Goal: Task Accomplishment & Management: Manage account settings

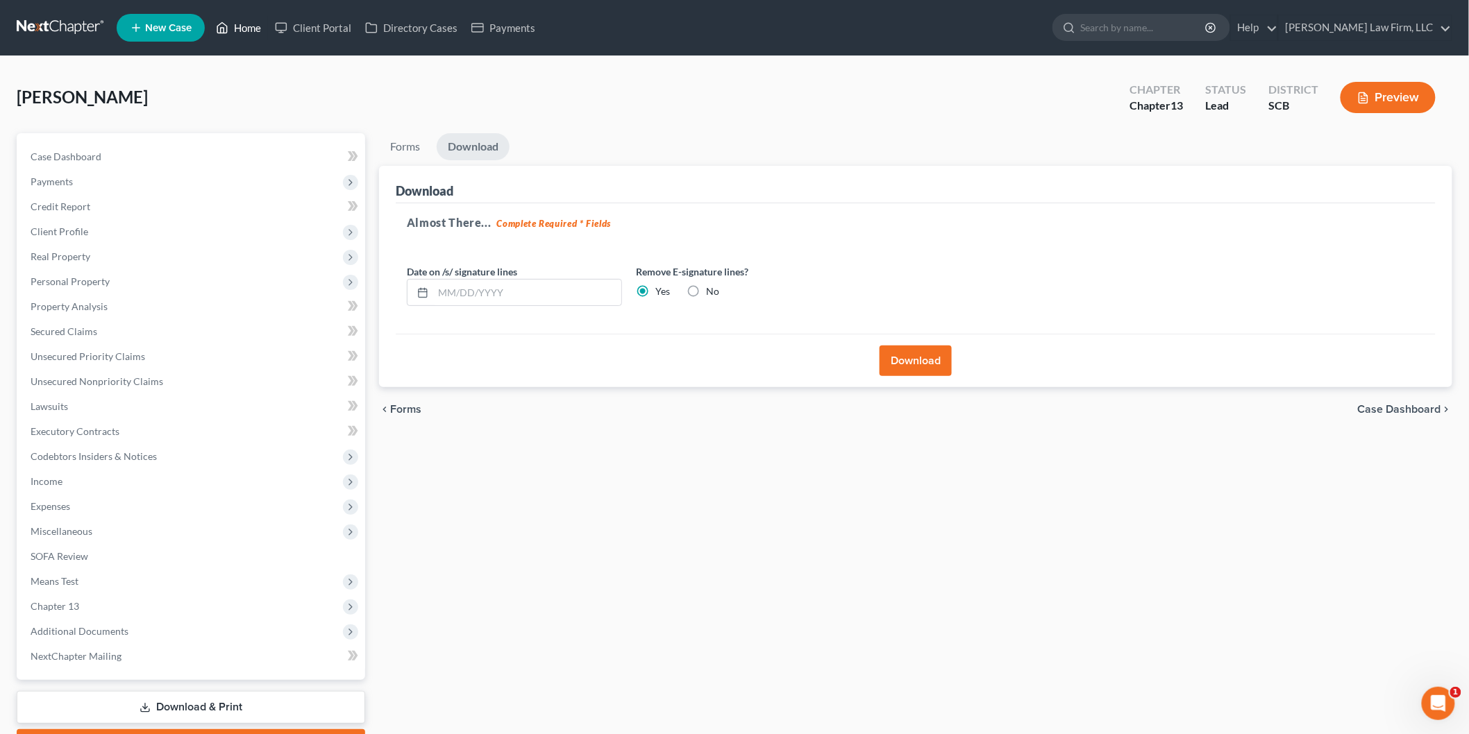
click at [253, 23] on link "Home" at bounding box center [238, 27] width 59 height 25
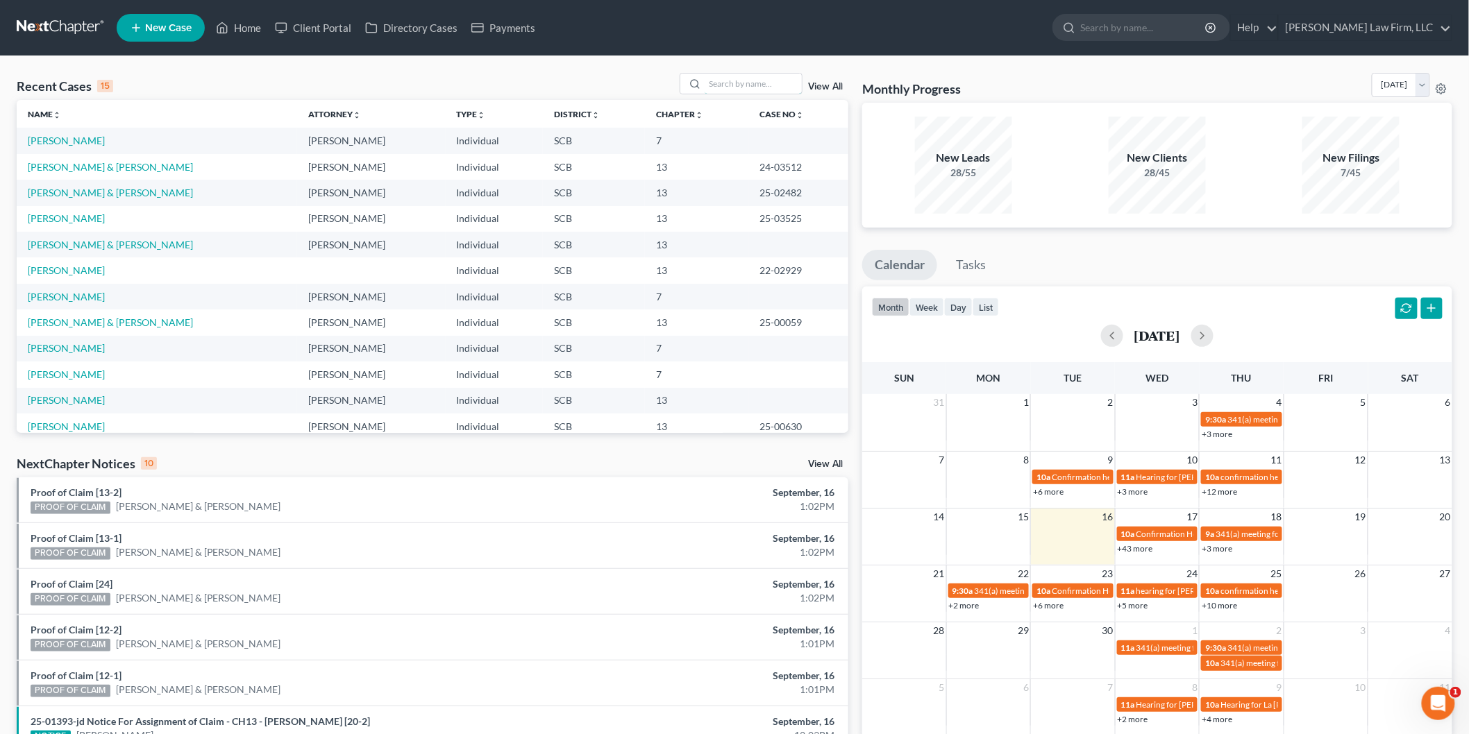
click at [759, 88] on input "search" at bounding box center [753, 84] width 97 height 20
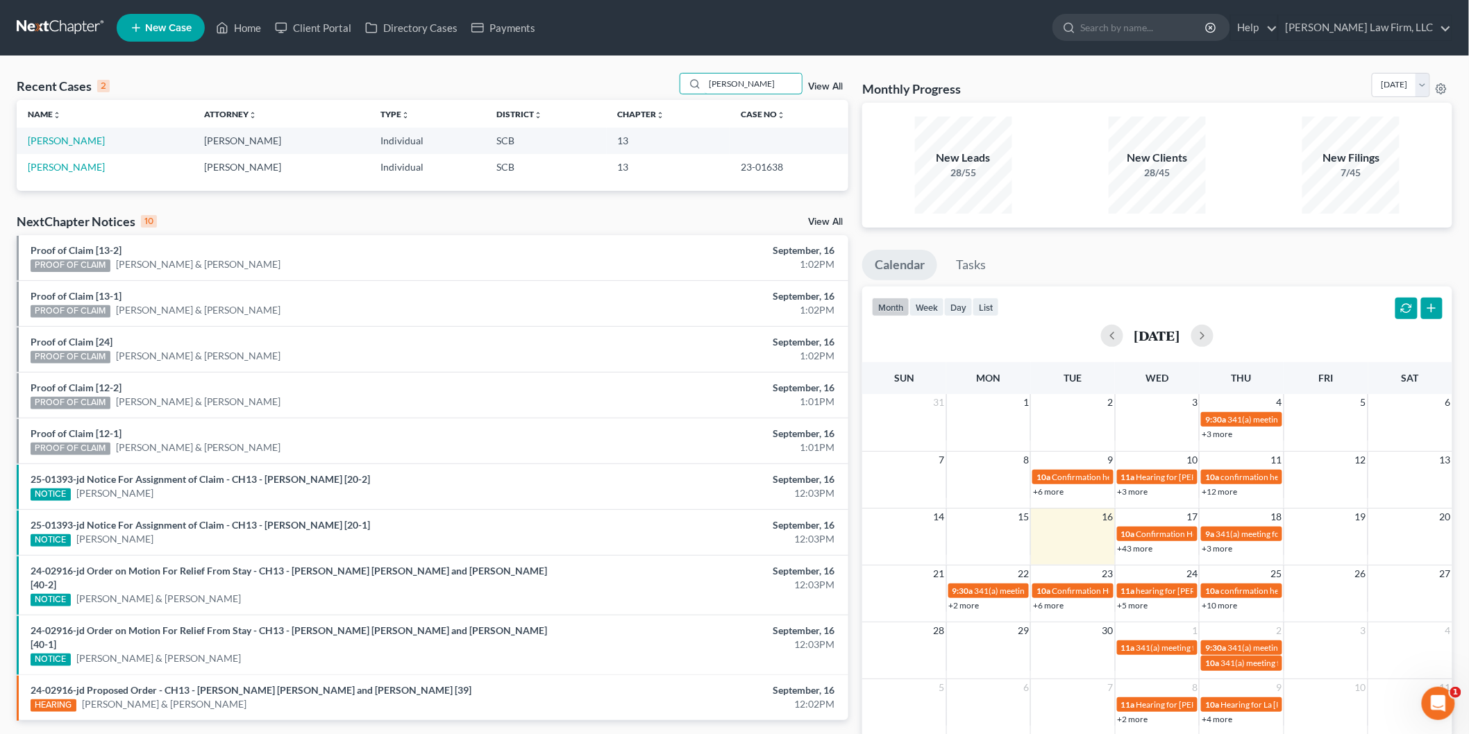
type input "calhoun"
click at [56, 168] on link "Calhoun, Michelle" at bounding box center [66, 167] width 77 height 12
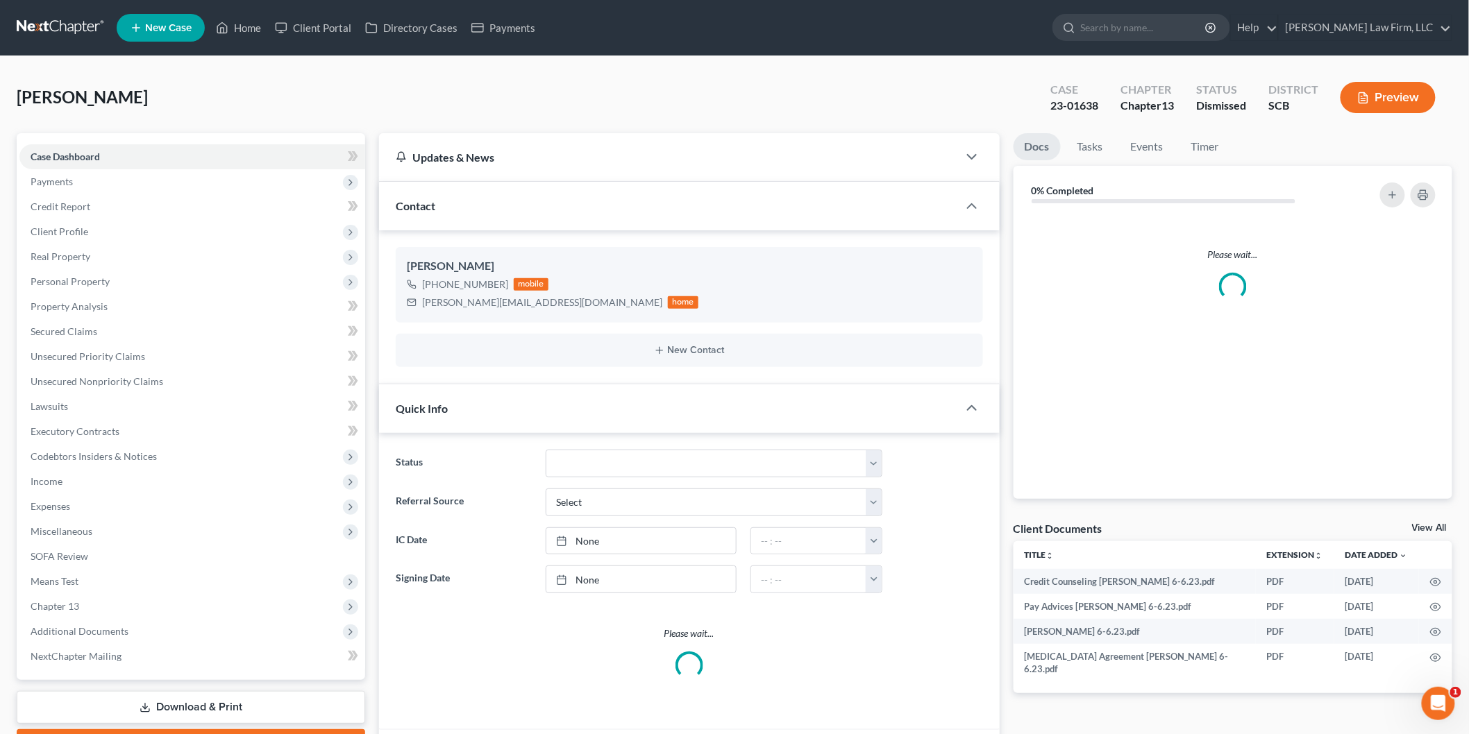
select select "3"
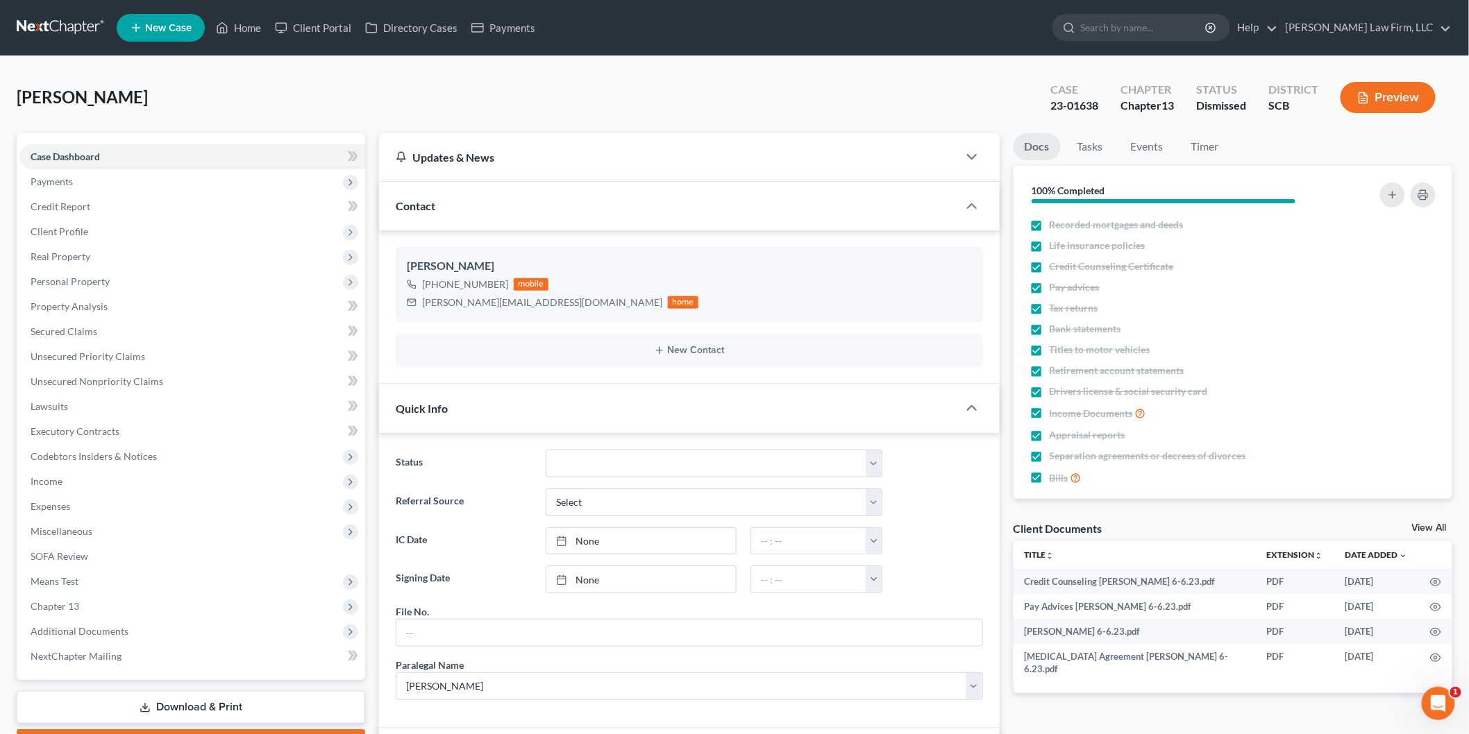
scroll to position [455, 0]
click at [1437, 525] on link "View All" at bounding box center [1429, 528] width 35 height 10
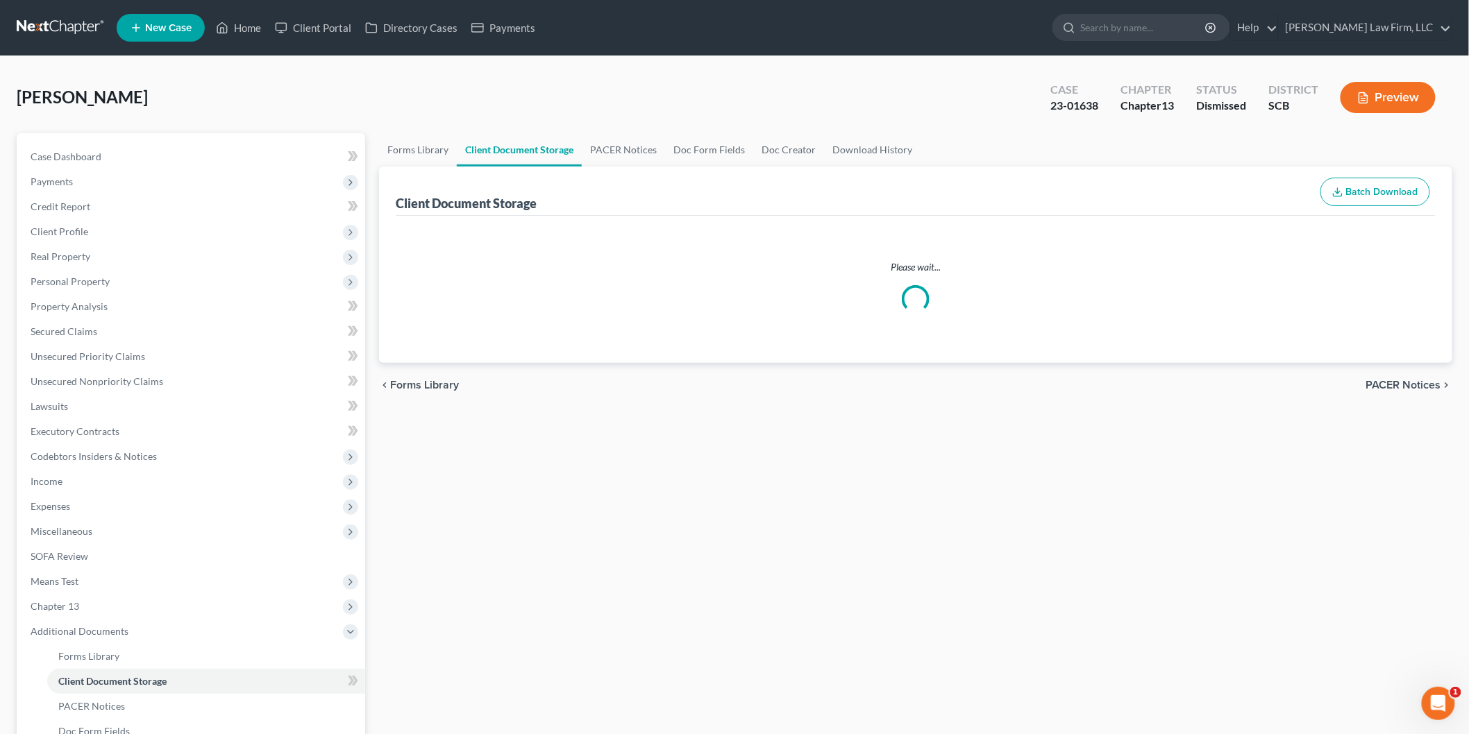
select select "16"
select select "15"
select select "6"
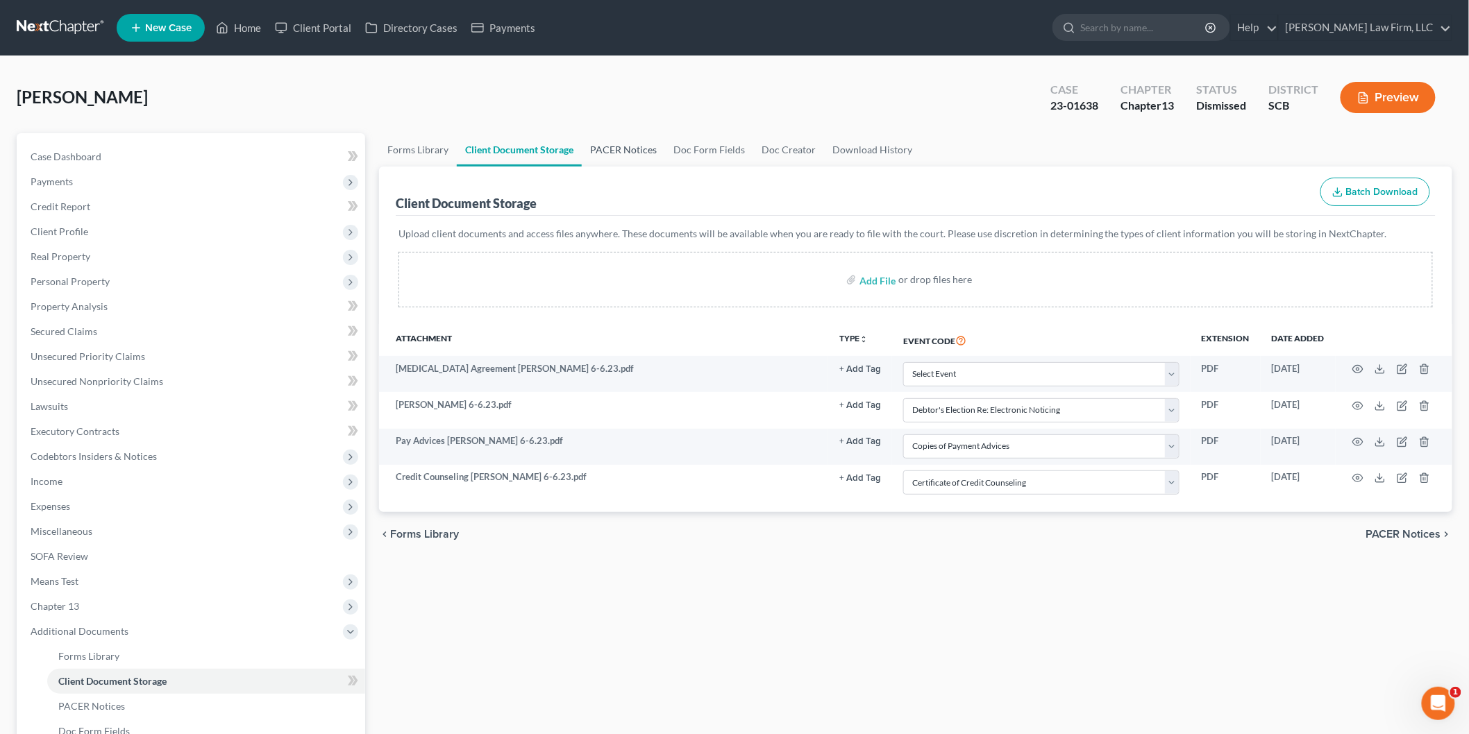
drag, startPoint x: 614, startPoint y: 146, endPoint x: 634, endPoint y: 164, distance: 26.5
click at [614, 146] on link "PACER Notices" at bounding box center [623, 149] width 83 height 33
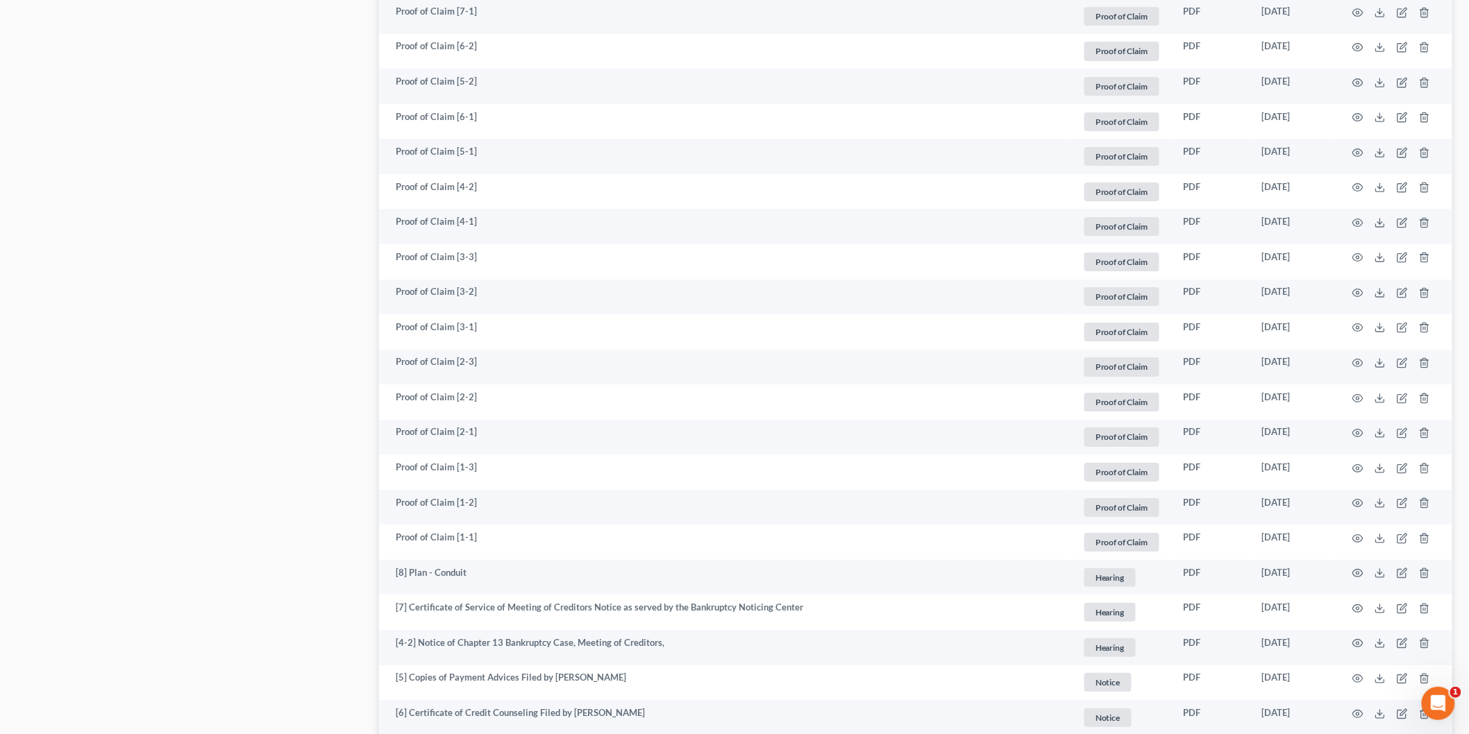
scroll to position [1915, 0]
click at [1358, 643] on icon "button" at bounding box center [1358, 647] width 10 height 8
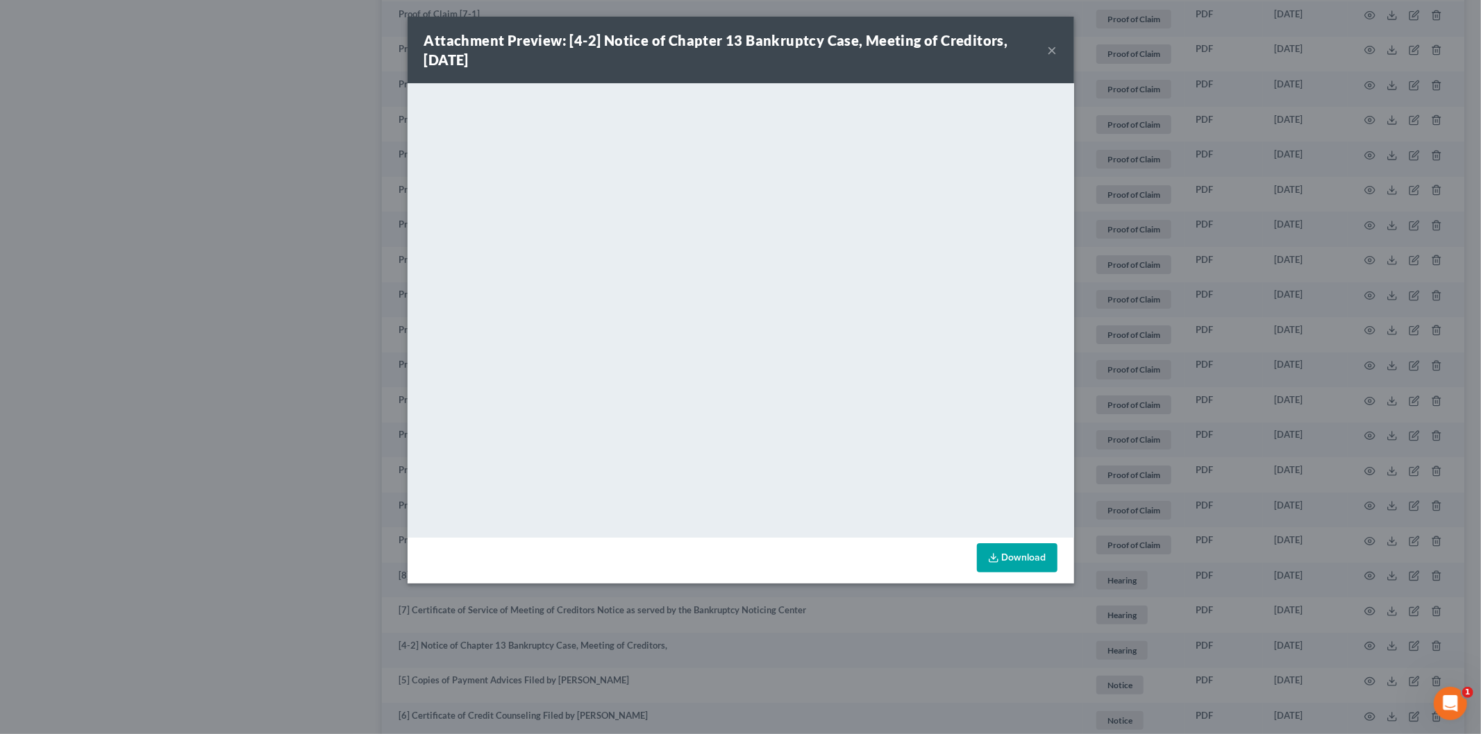
click at [1052, 49] on button "×" at bounding box center [1053, 50] width 10 height 17
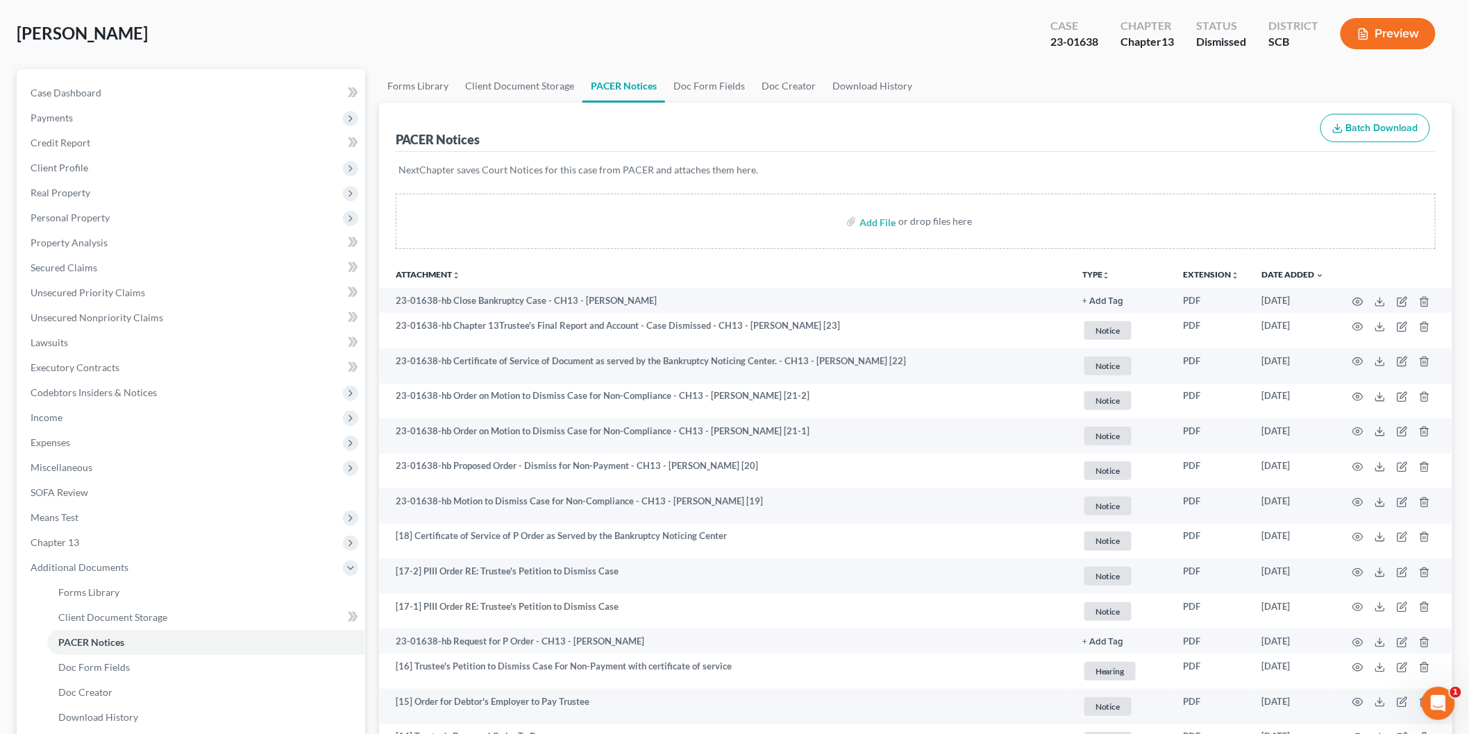
scroll to position [0, 0]
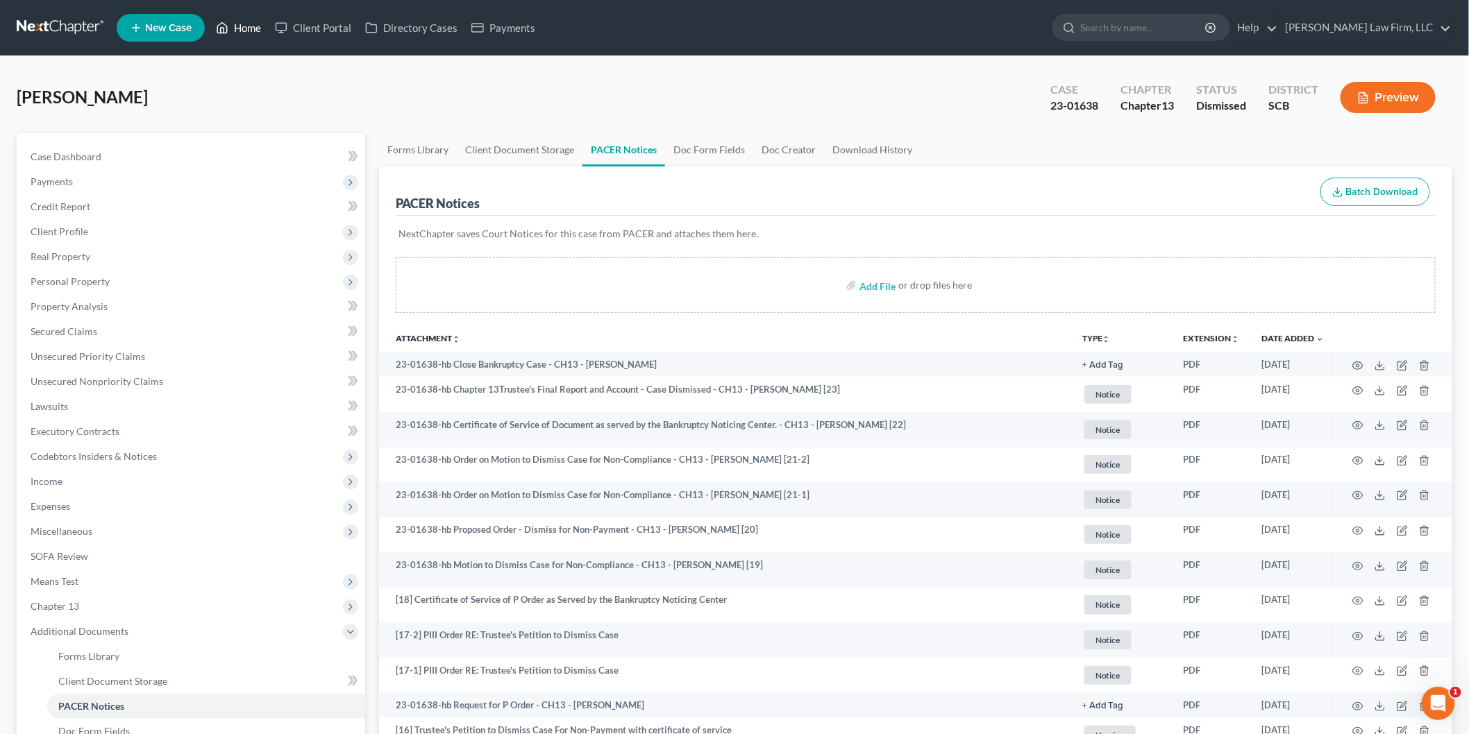
click at [243, 17] on link "Home" at bounding box center [238, 27] width 59 height 25
click at [237, 19] on link "Home" at bounding box center [238, 27] width 59 height 25
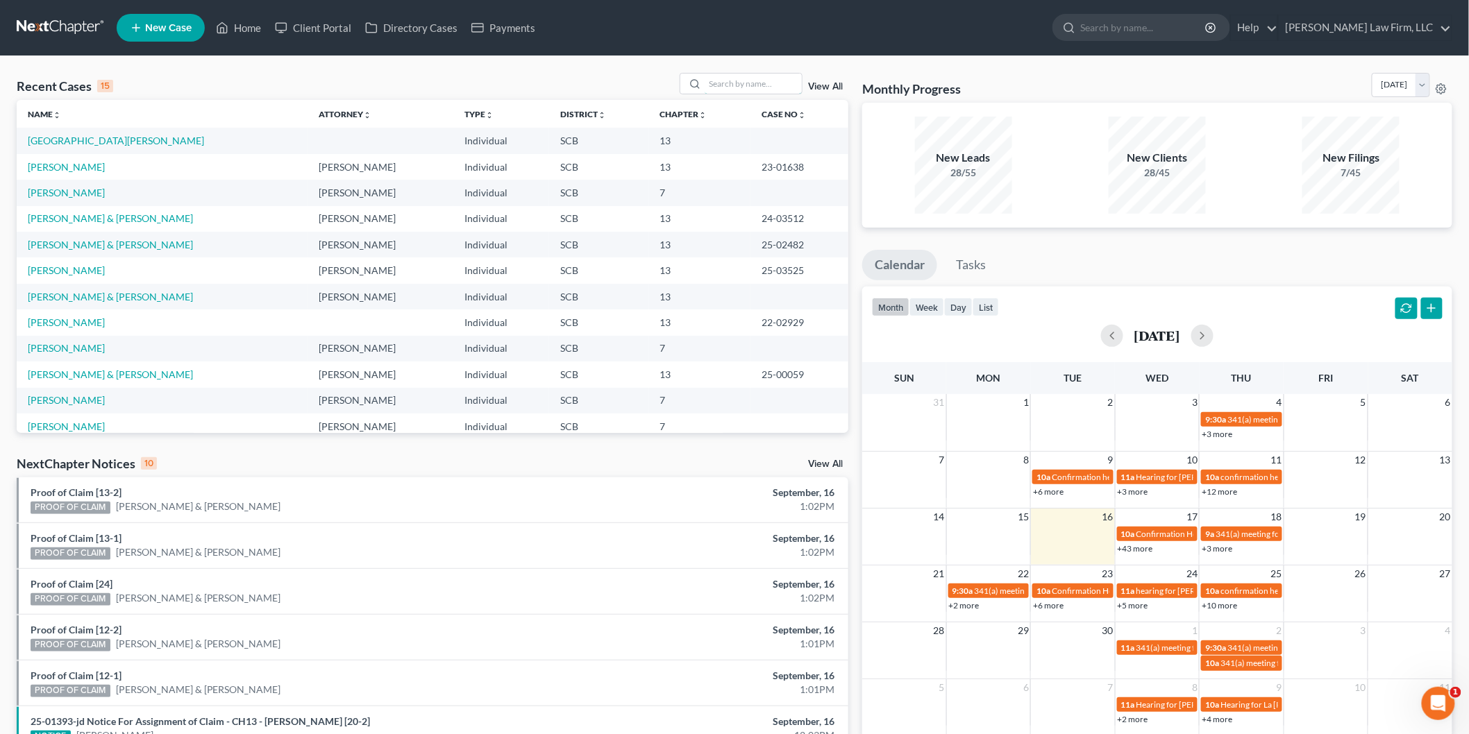
click at [725, 81] on input "search" at bounding box center [753, 84] width 97 height 20
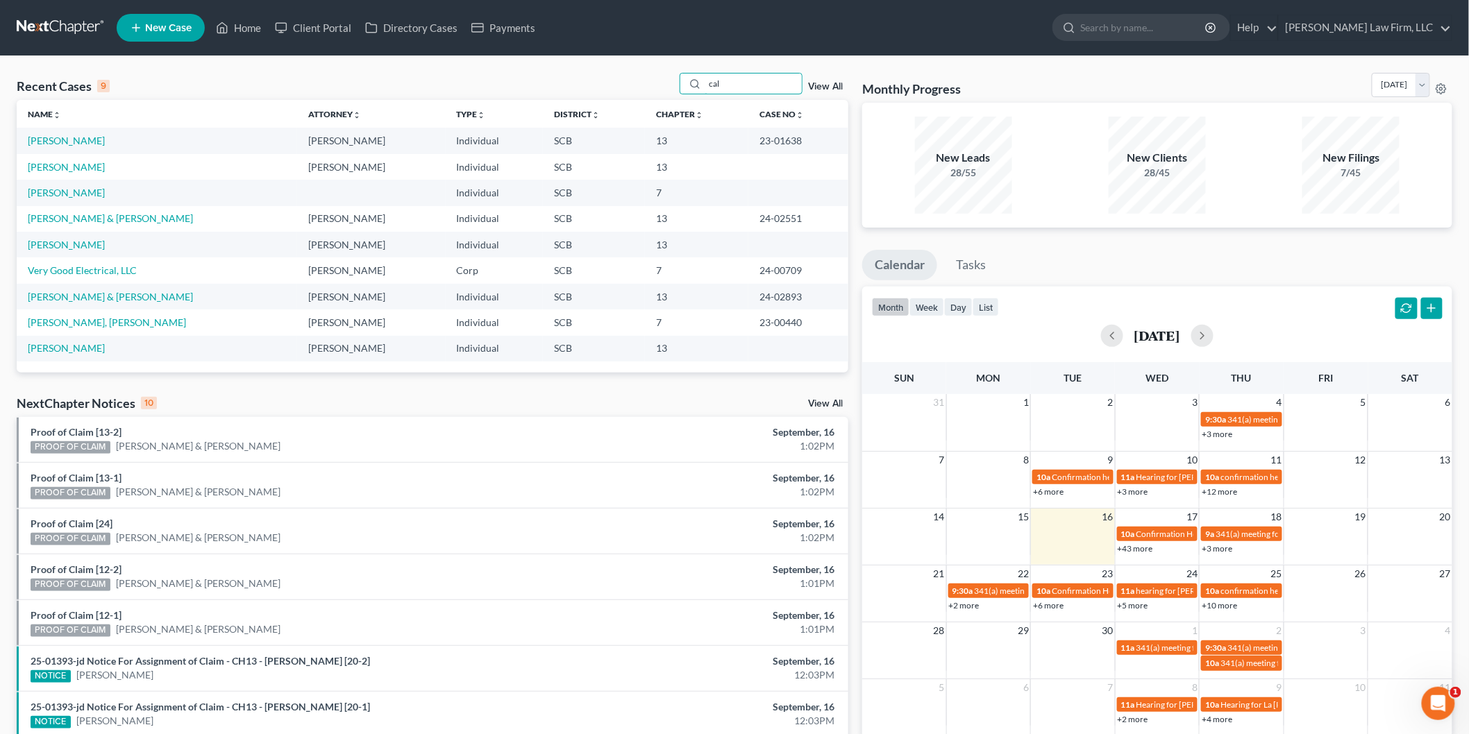
type input "cal"
click at [60, 162] on link "[PERSON_NAME]" at bounding box center [66, 167] width 77 height 12
select select "4"
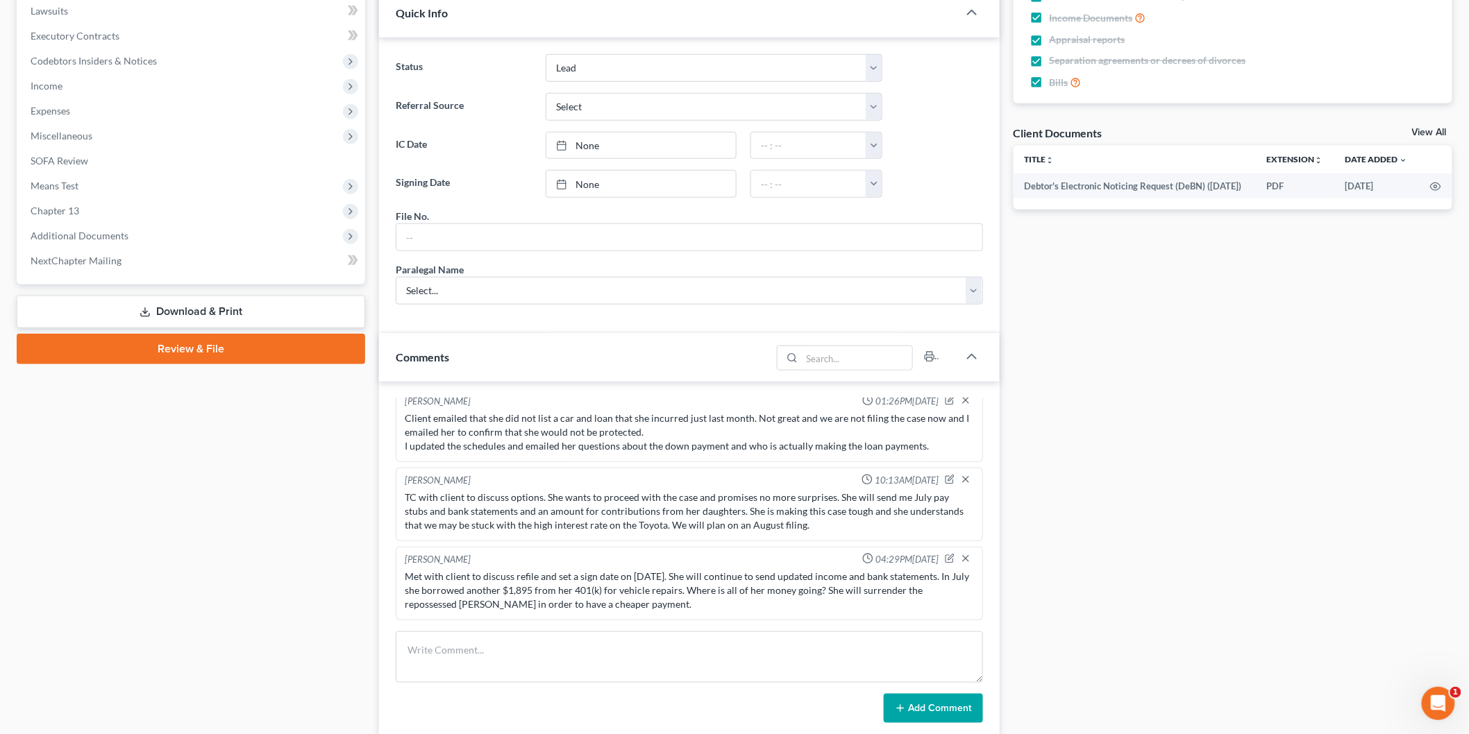
scroll to position [462, 0]
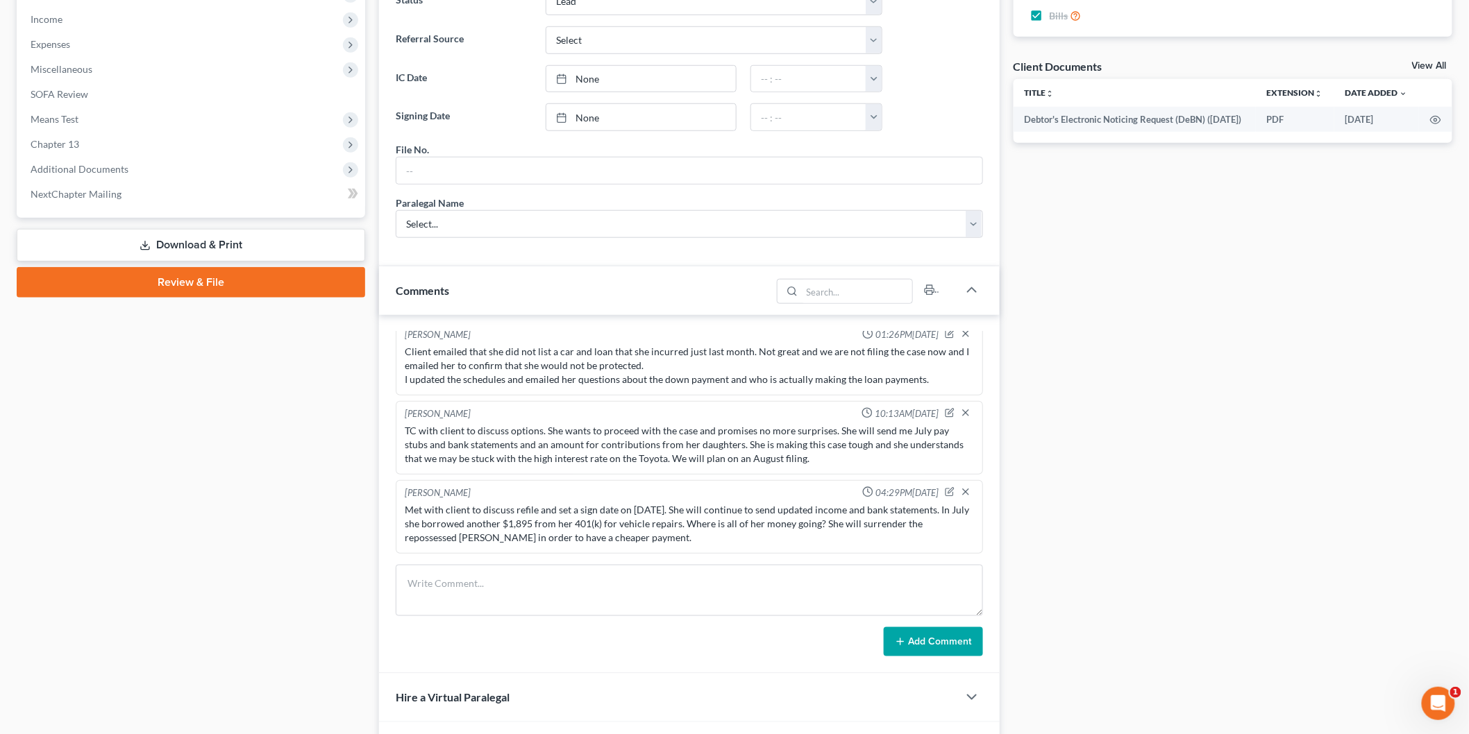
click at [216, 255] on link "Download & Print" at bounding box center [191, 245] width 348 height 33
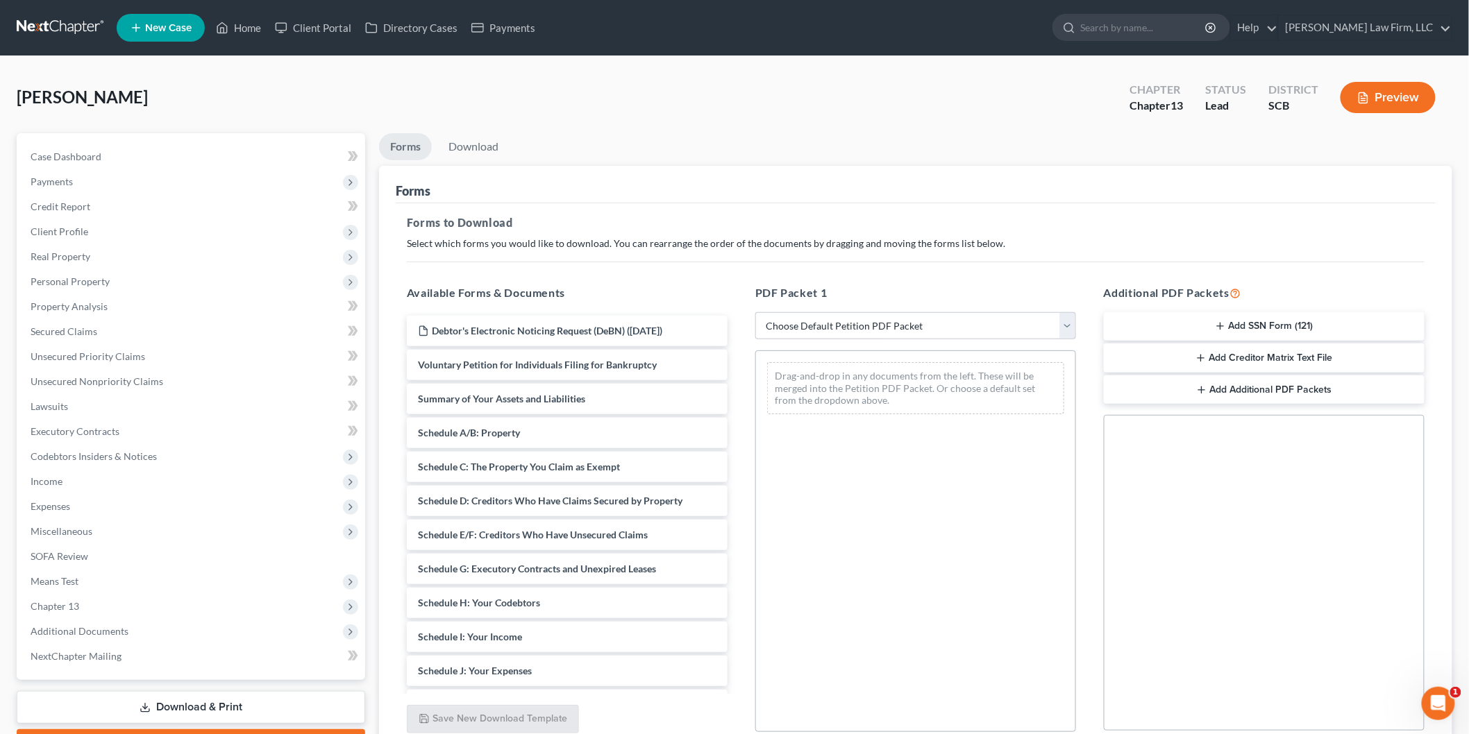
click at [115, 578] on span "Means Test" at bounding box center [192, 581] width 346 height 25
click at [174, 630] on link "Means Test Questions" at bounding box center [206, 631] width 318 height 25
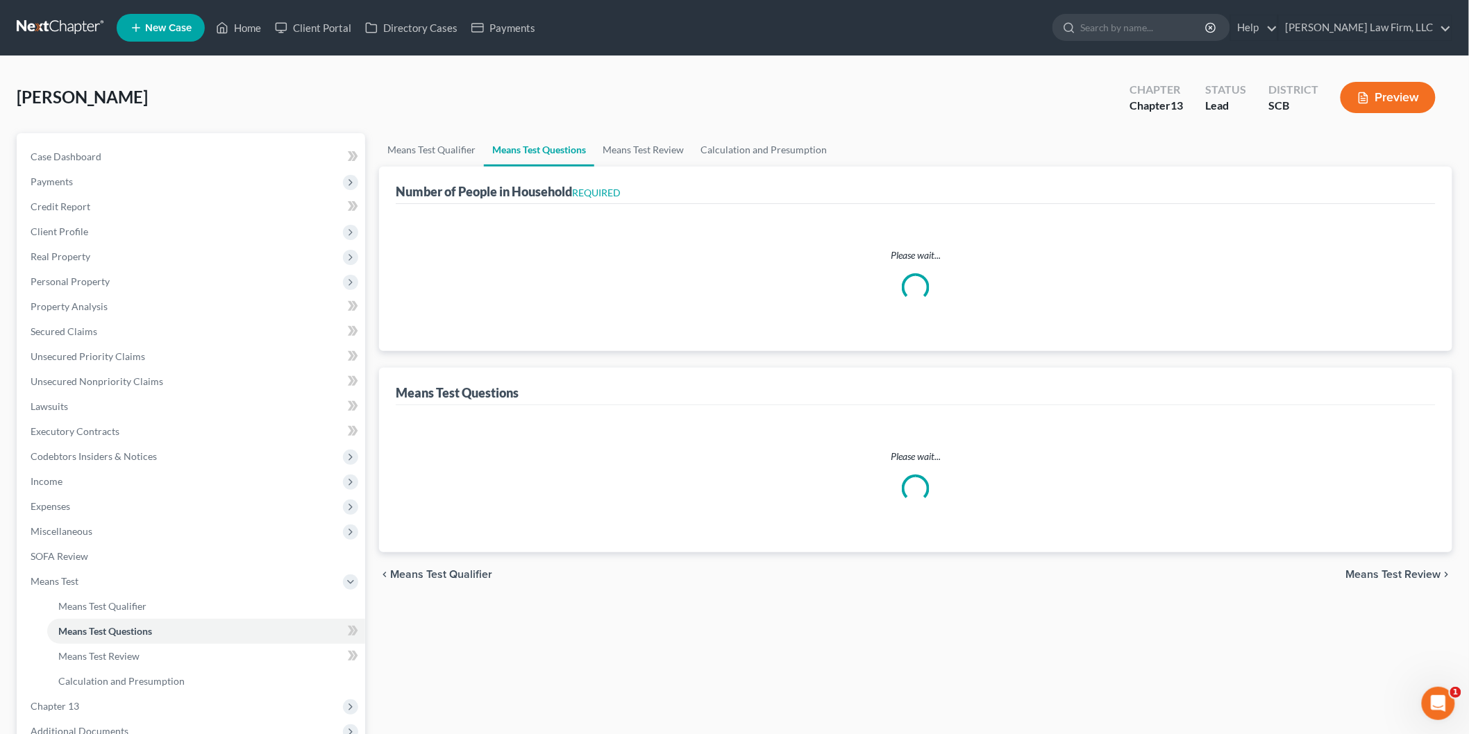
select select "0"
select select "60"
select select "1"
select select "60"
select select "0"
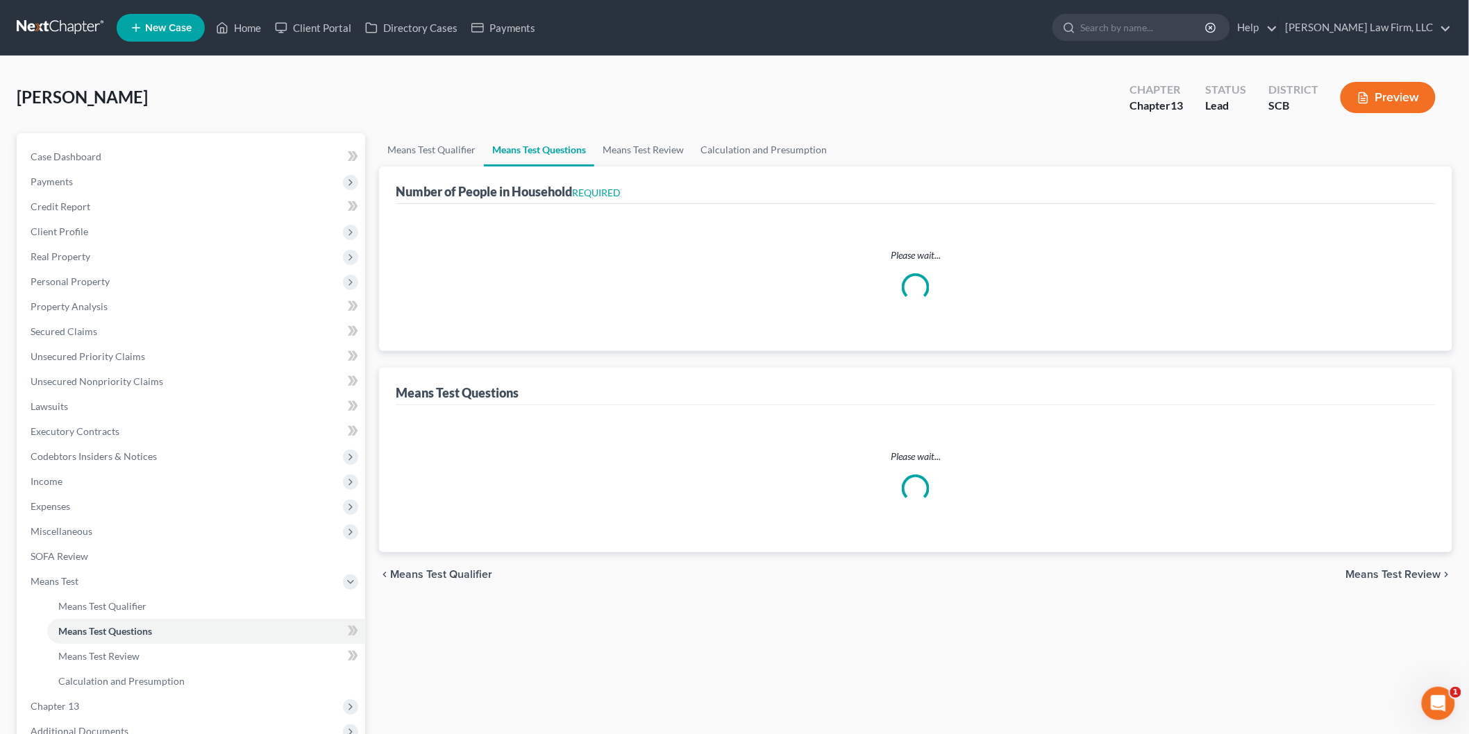
select select "60"
select select "1"
select select "60"
select select "1"
select select "3"
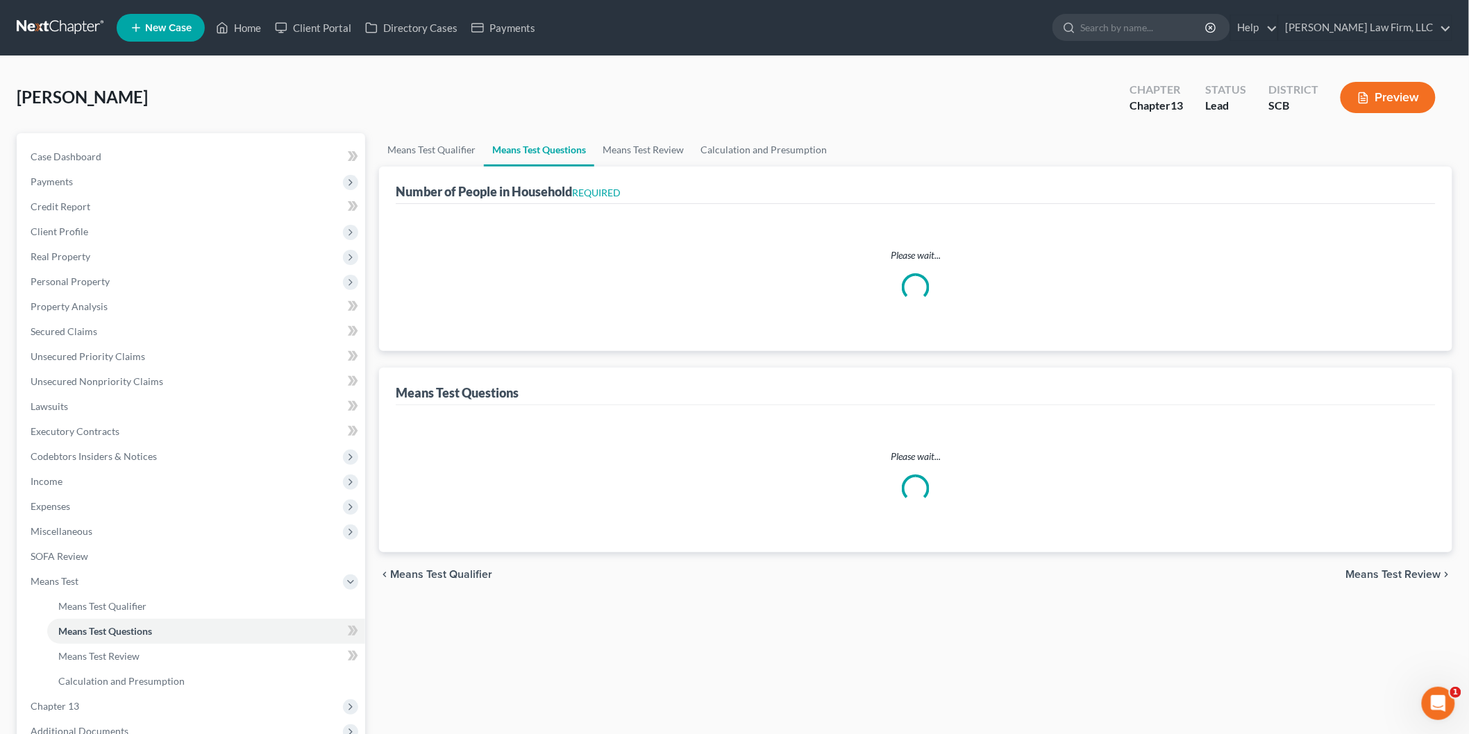
select select "0"
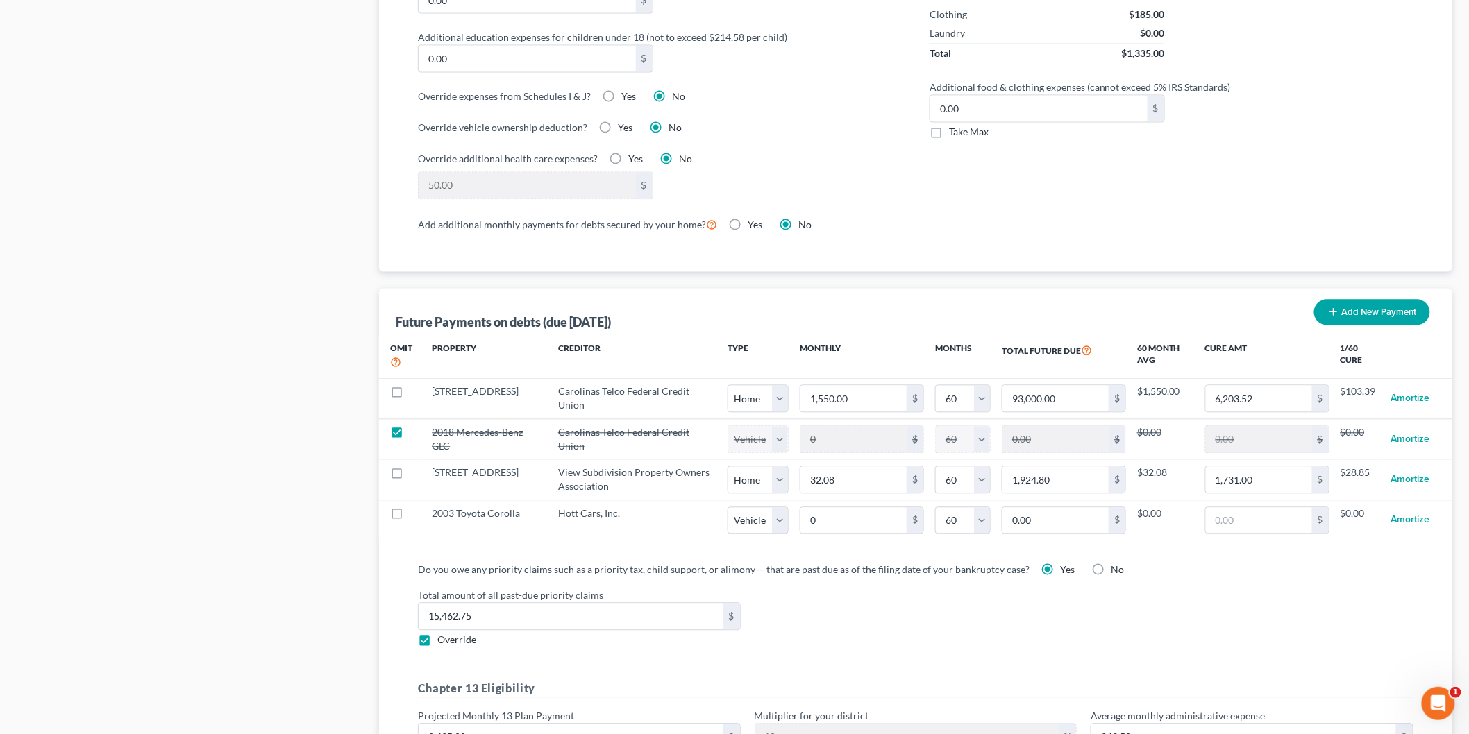
scroll to position [1305, 0]
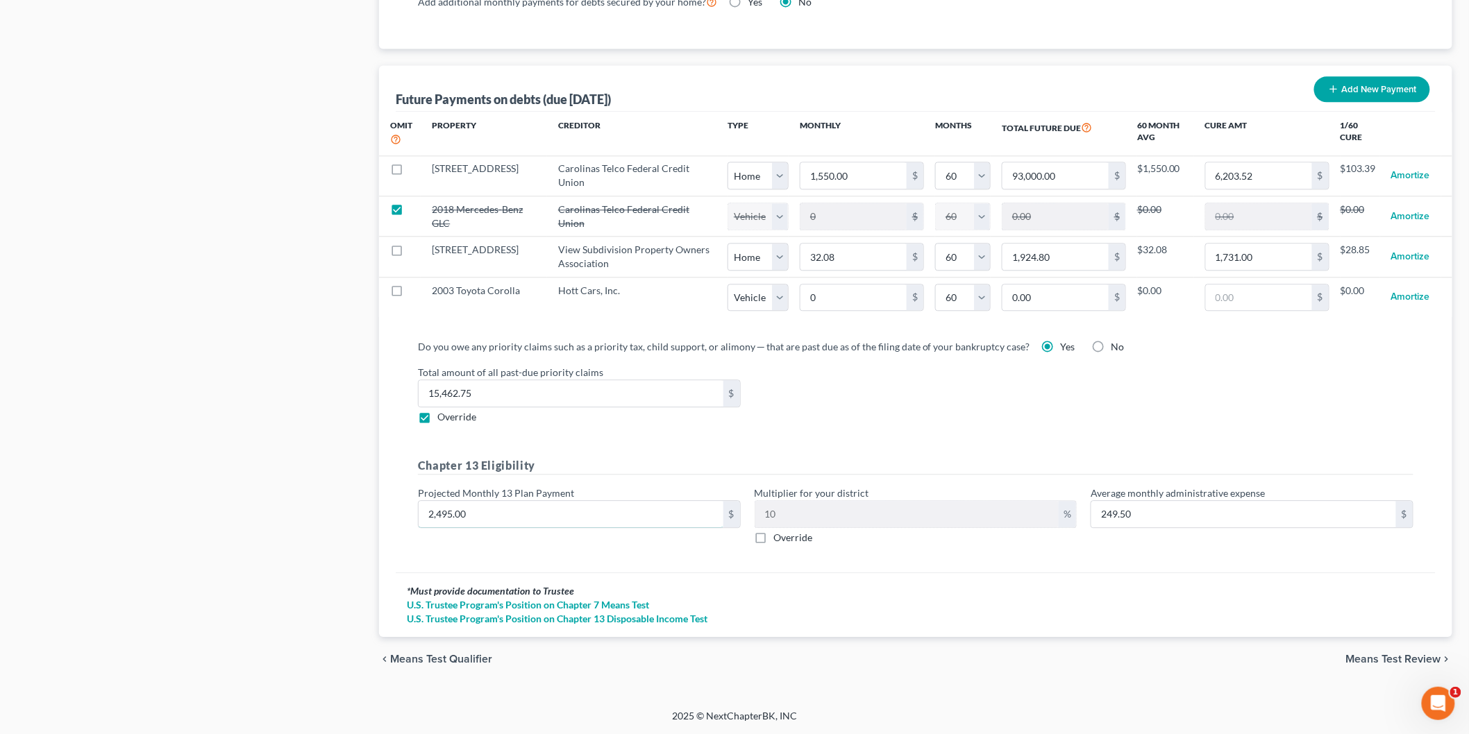
click at [608, 526] on input "2,495.00" at bounding box center [571, 514] width 305 height 26
type input "2"
type input "0.20"
type input "23"
type input "2.30"
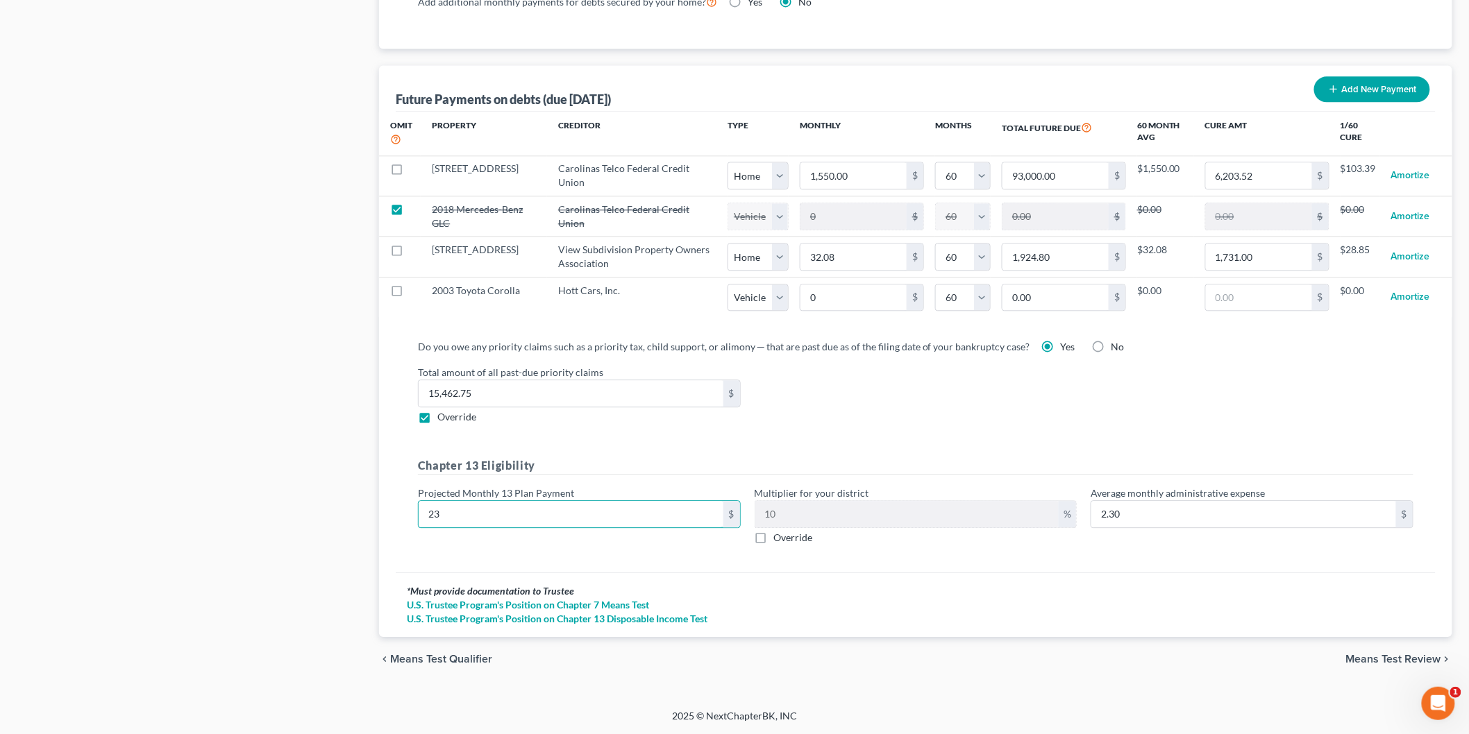
type input "236"
type input "23.60"
type input "2360"
type input "236.00"
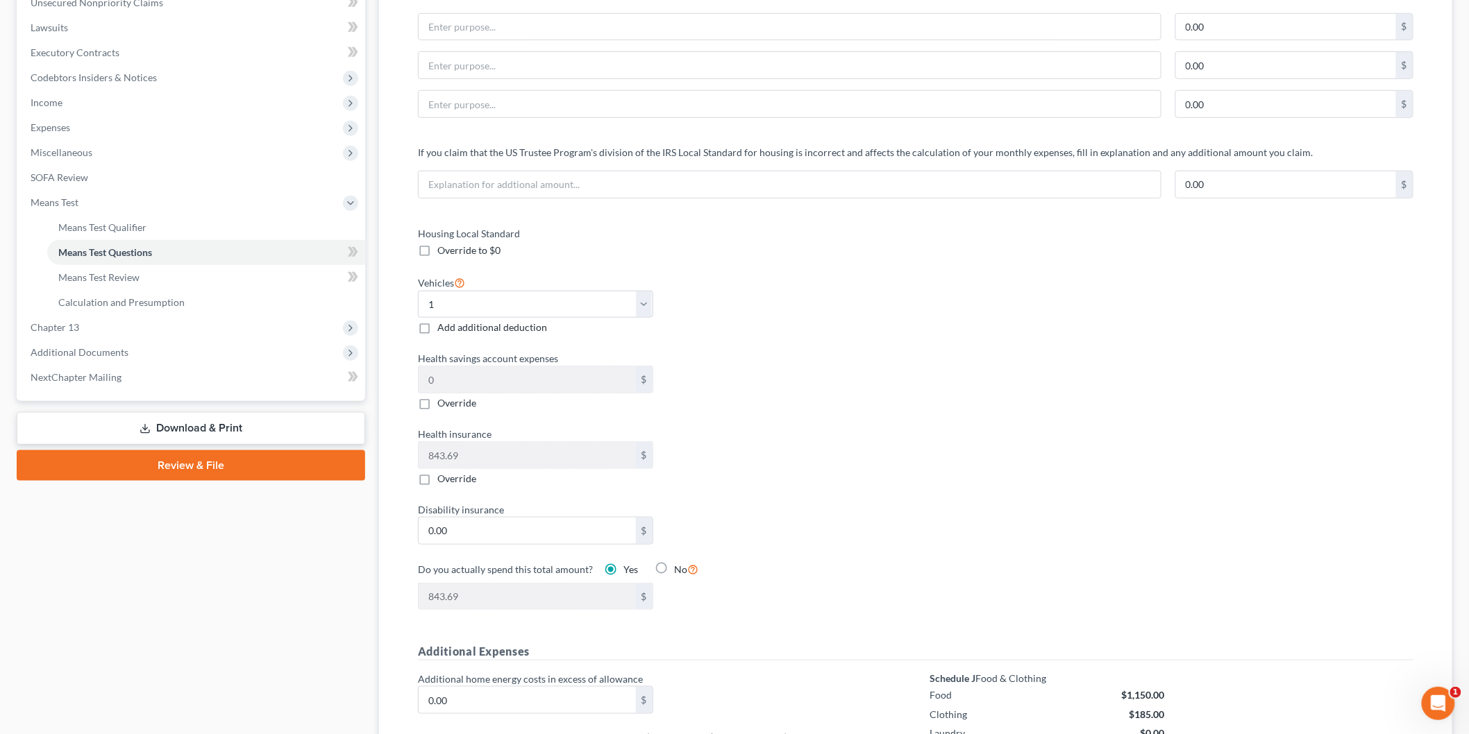
scroll to position [0, 0]
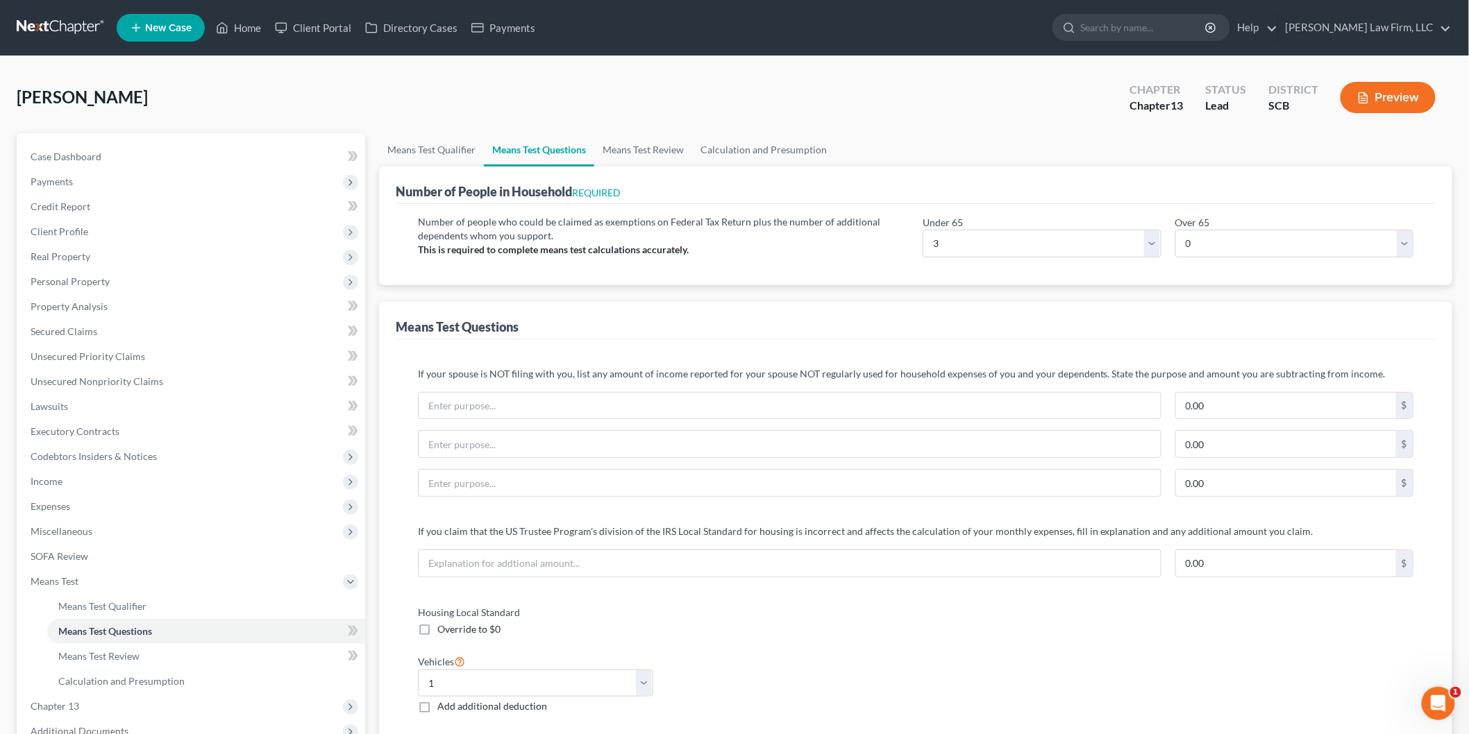
type input "2,360"
click at [757, 147] on link "Calculation and Presumption" at bounding box center [763, 149] width 143 height 33
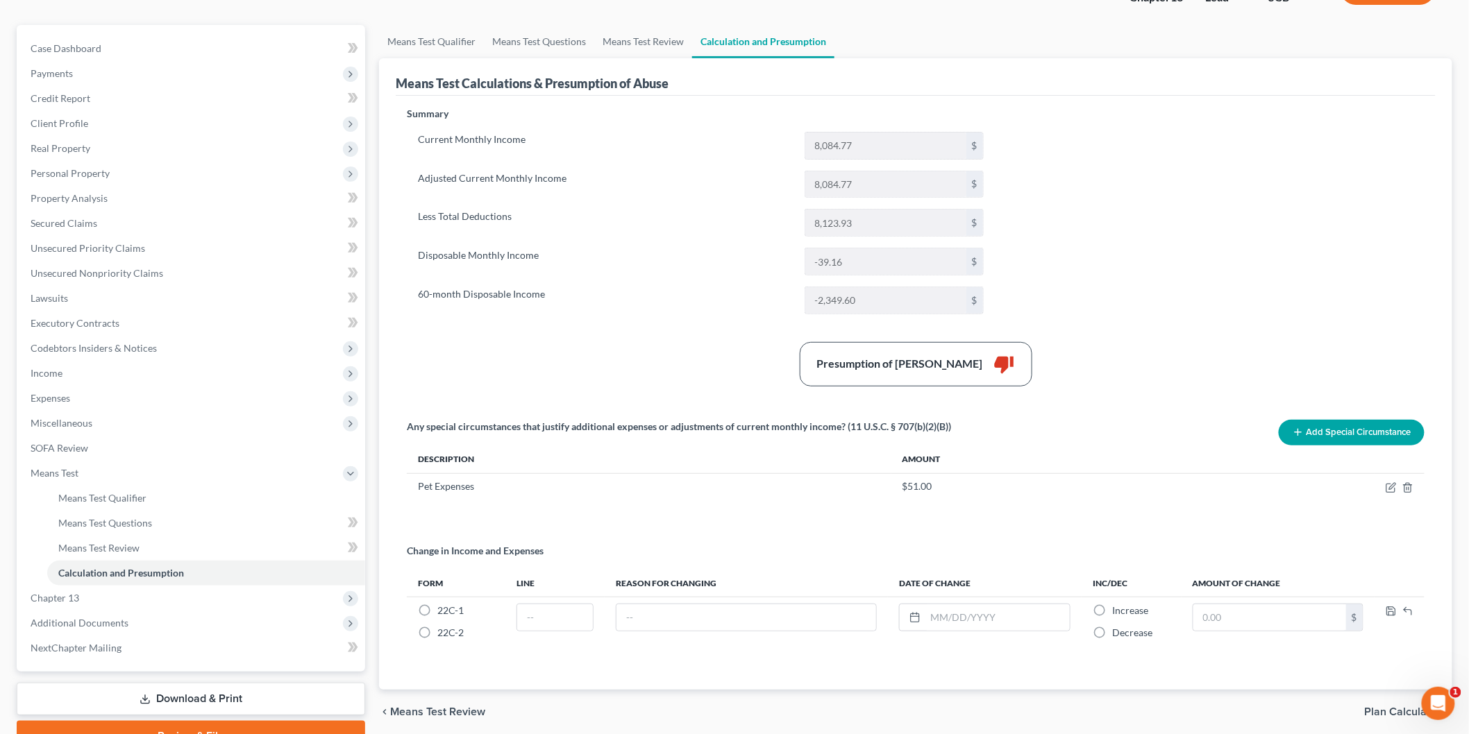
scroll to position [176, 0]
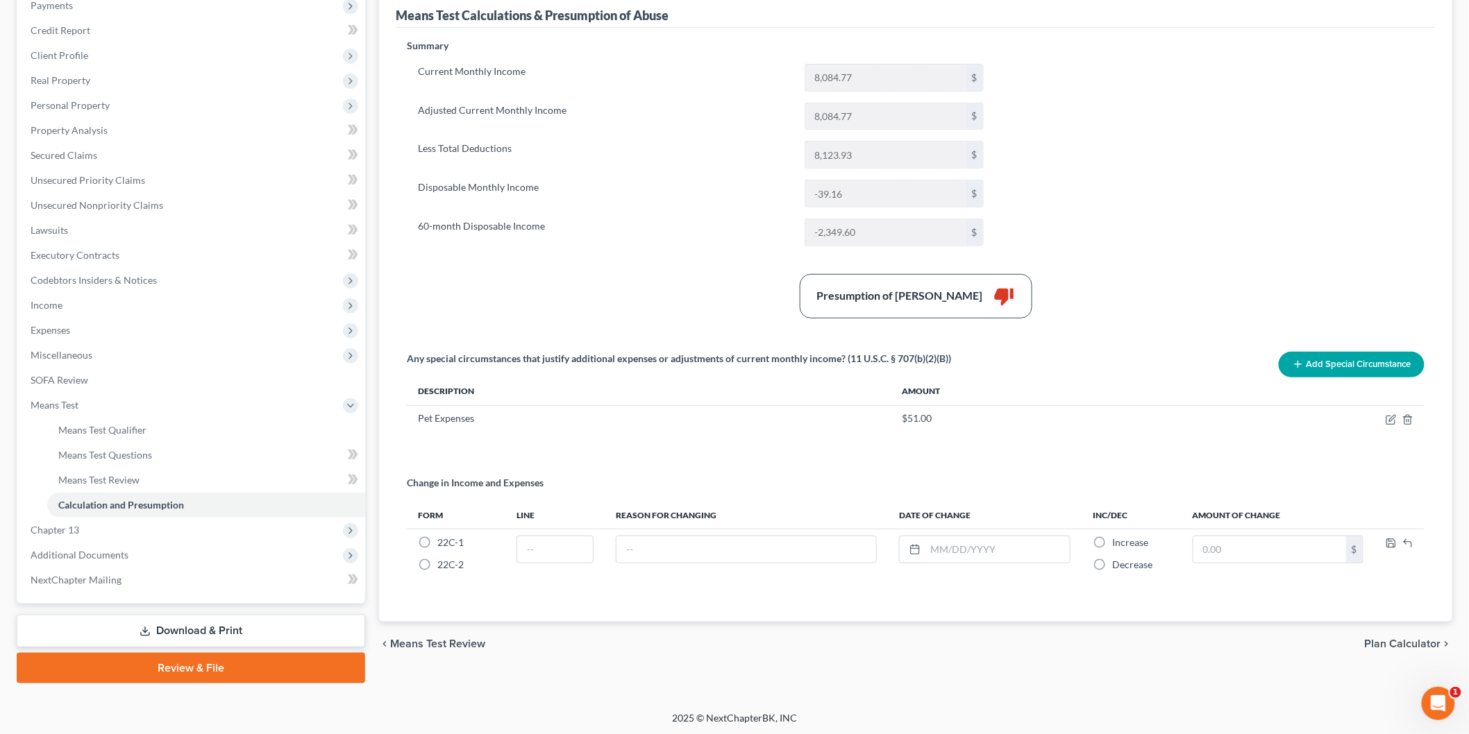
click at [204, 629] on link "Download & Print" at bounding box center [191, 631] width 348 height 33
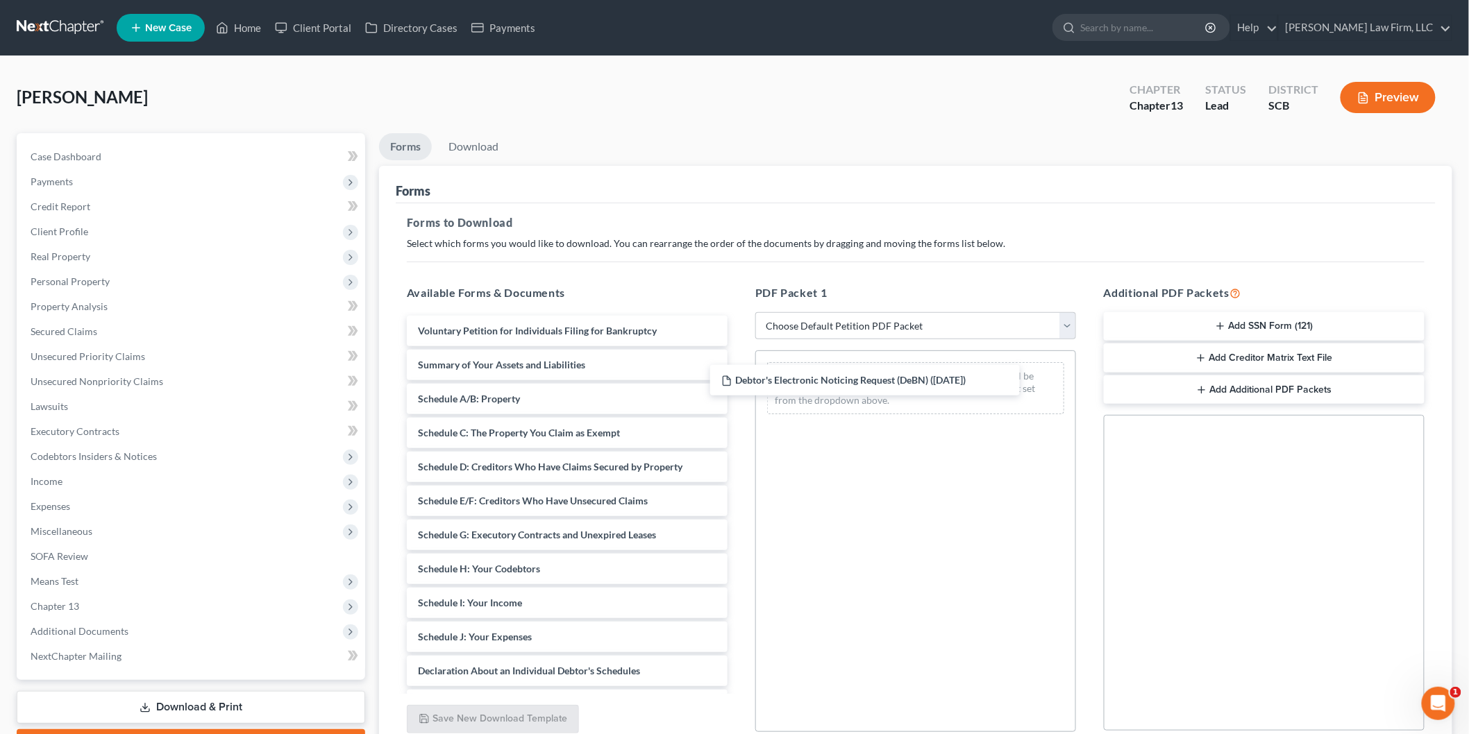
drag, startPoint x: 469, startPoint y: 335, endPoint x: 780, endPoint y: 375, distance: 314.2
click at [739, 380] on div "Debtor's Electronic Noticing Request (DeBN) (07/01/2025) Debtor's Electronic No…" at bounding box center [567, 634] width 343 height 637
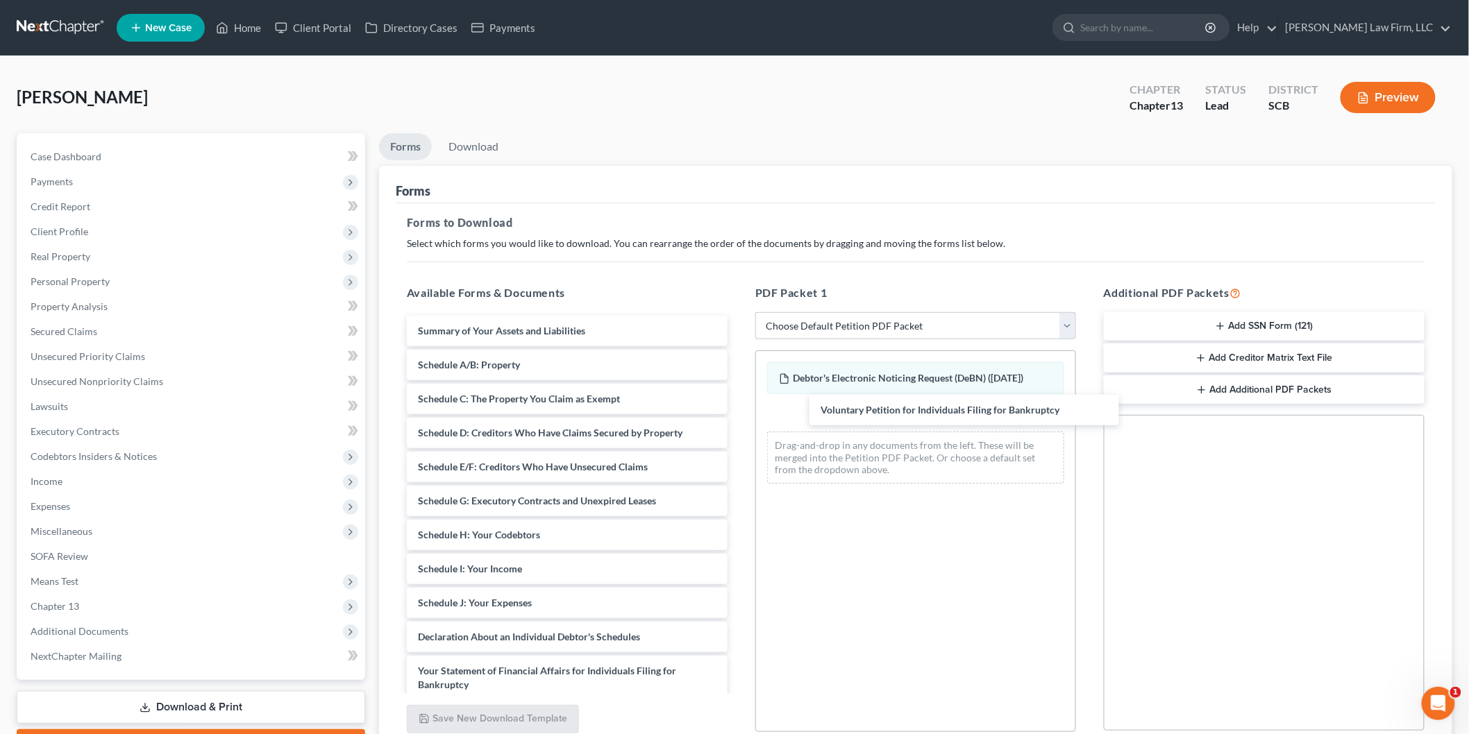
drag, startPoint x: 703, startPoint y: 378, endPoint x: 911, endPoint y: 404, distance: 209.9
click at [739, 408] on div "Voluntary Petition for Individuals Filing for Bankruptcy Voluntary Petition for…" at bounding box center [567, 617] width 343 height 603
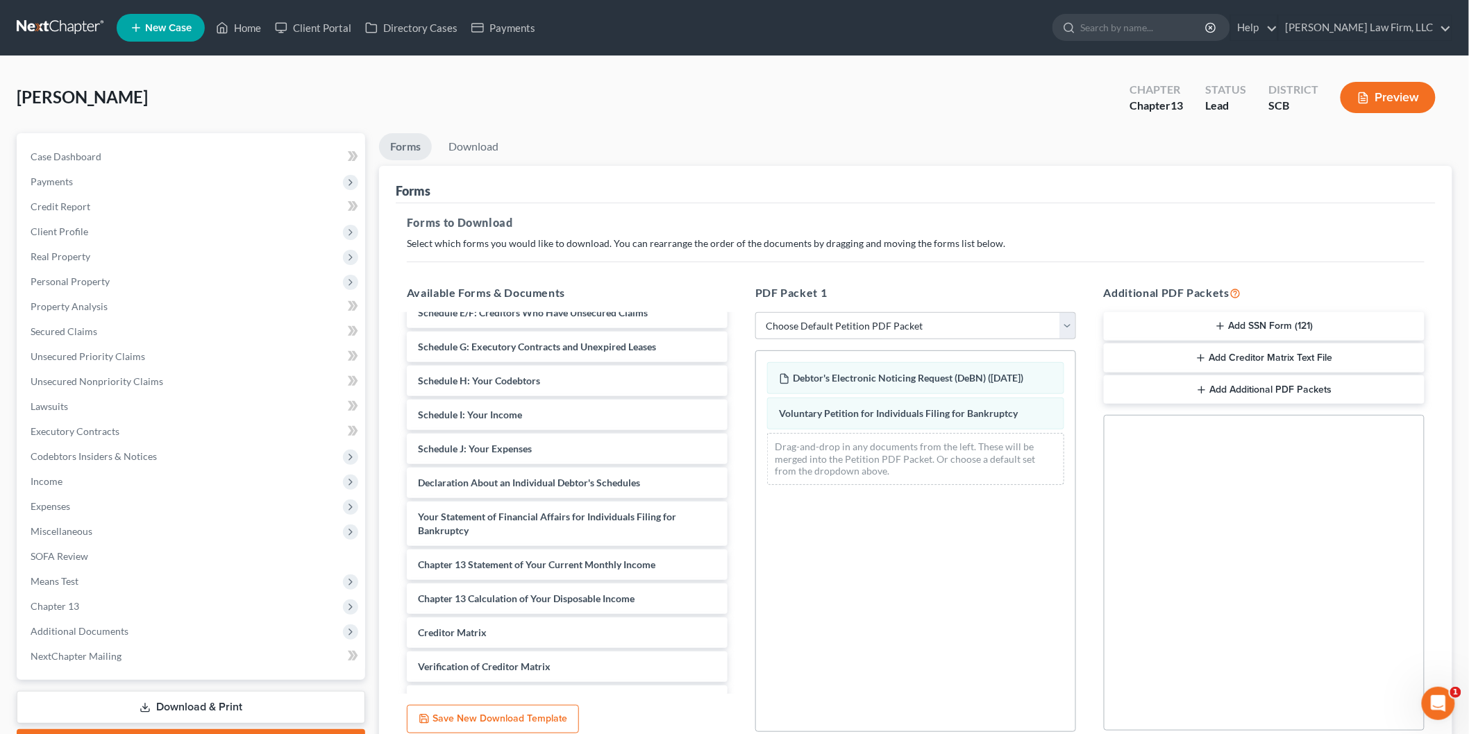
scroll to position [227, 0]
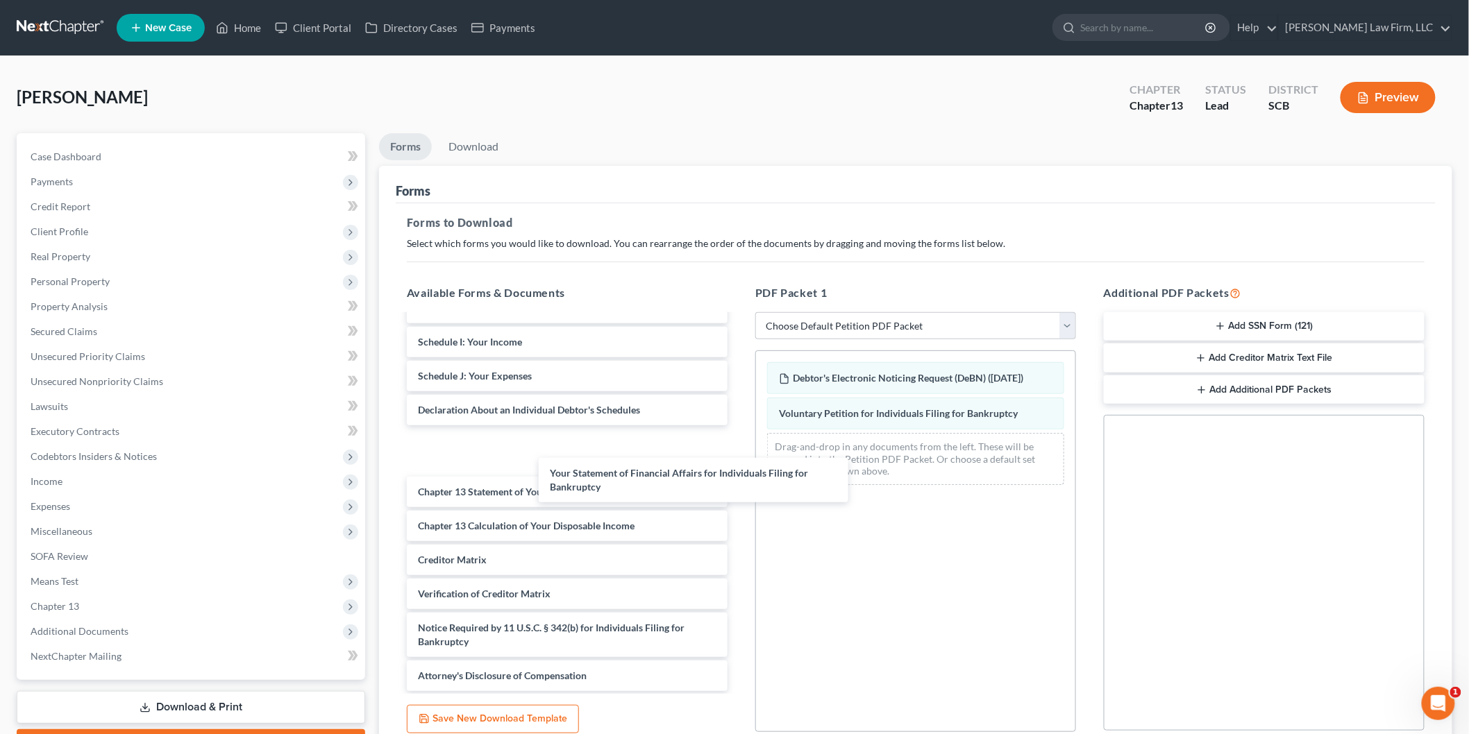
drag, startPoint x: 578, startPoint y: 453, endPoint x: 608, endPoint y: 482, distance: 42.7
click at [739, 523] on div "Your Statement of Financial Affairs for Individuals Filing for Bankruptcy Summa…" at bounding box center [567, 390] width 343 height 603
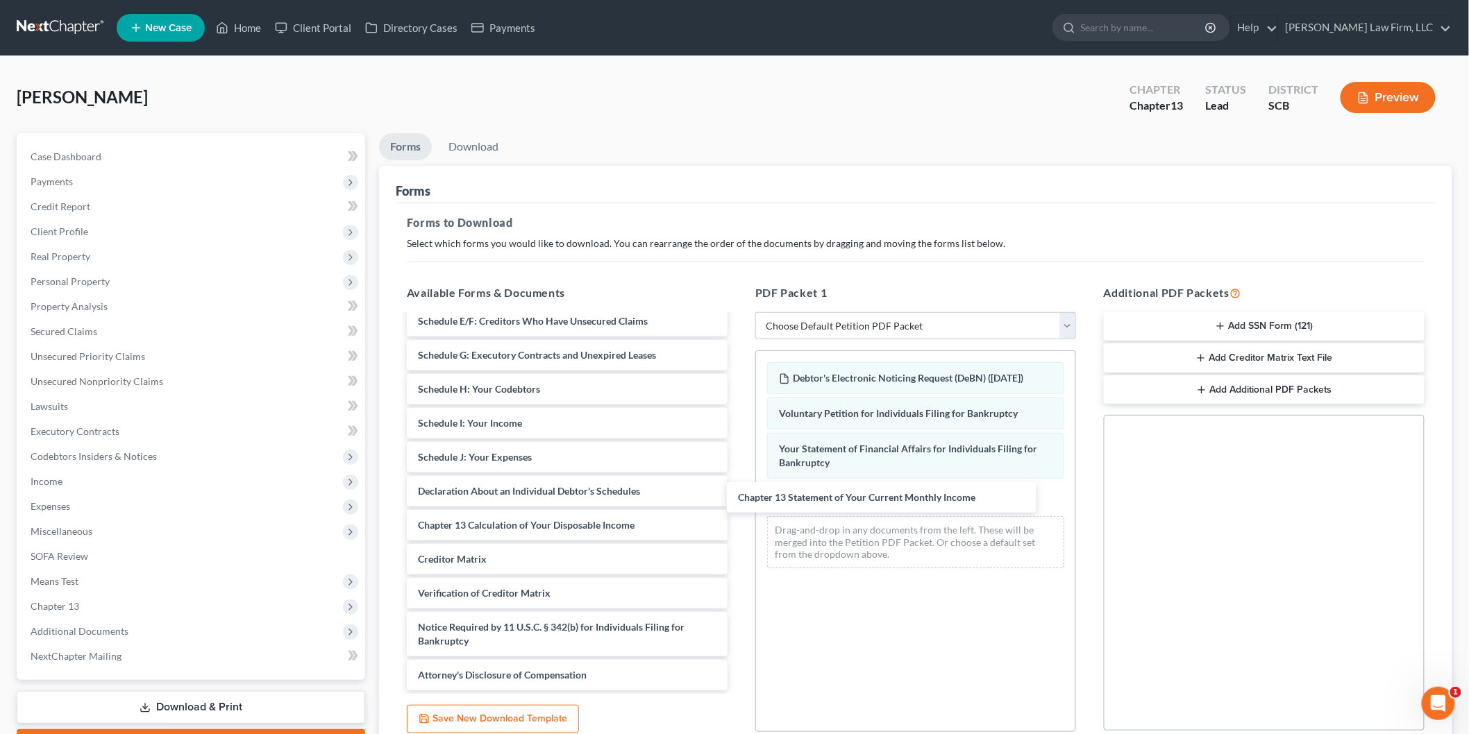
drag, startPoint x: 725, startPoint y: 510, endPoint x: 783, endPoint y: 490, distance: 61.5
click at [739, 505] on div "Chapter 13 Statement of Your Current Monthly Income Summary of Your Assets and …" at bounding box center [567, 430] width 343 height 521
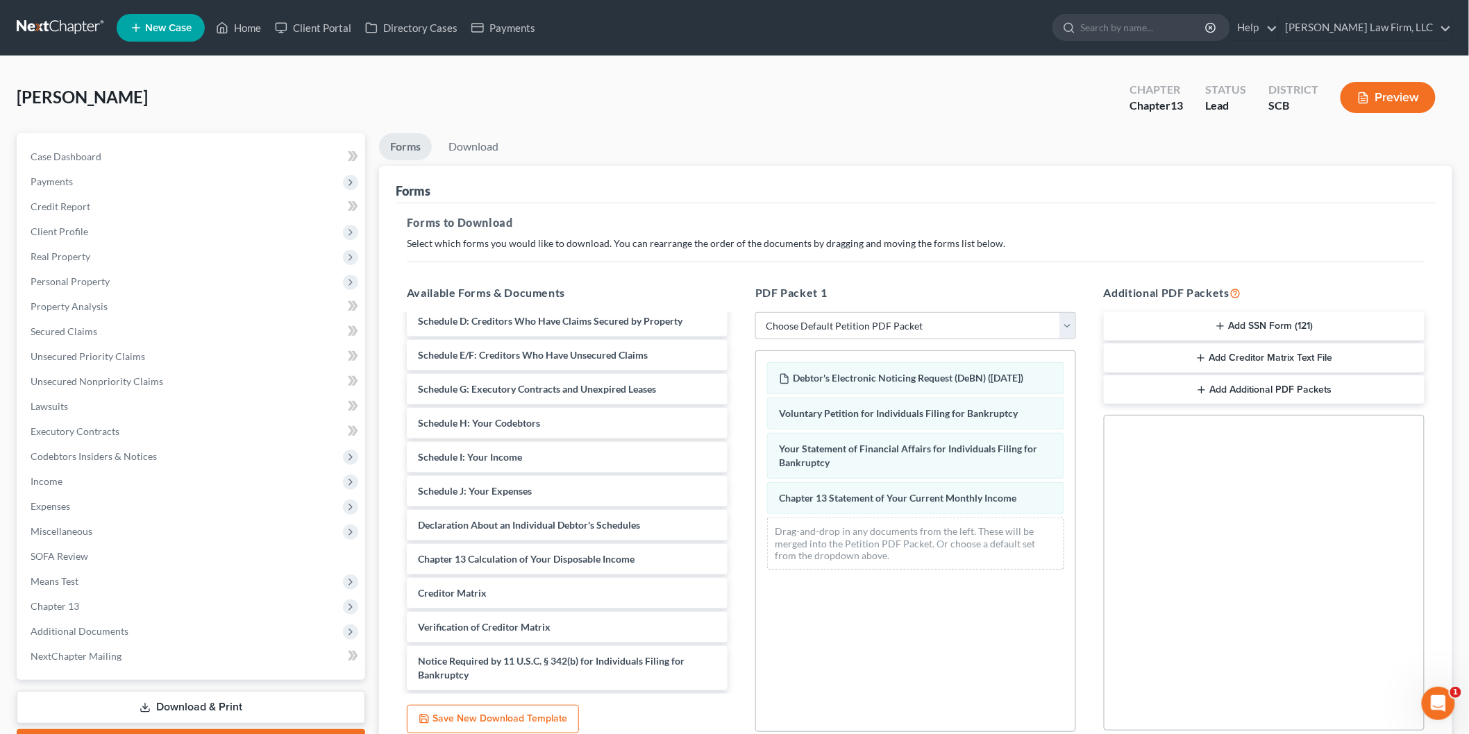
click at [739, 574] on div "Summary of Your Assets and Liabilities Schedule A/B: Property Schedule C: The P…" at bounding box center [567, 464] width 343 height 521
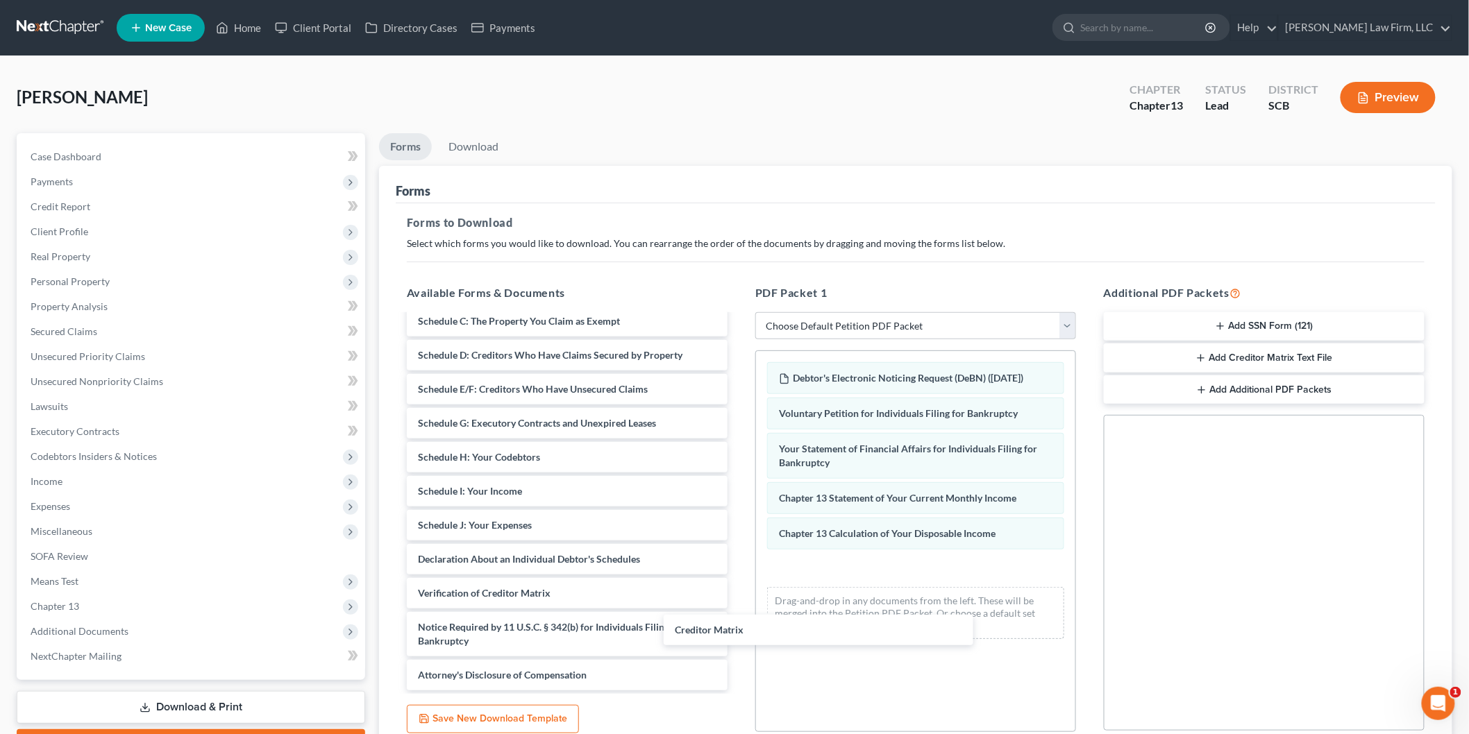
scroll to position [78, 0]
drag, startPoint x: 791, startPoint y: 632, endPoint x: 702, endPoint y: 565, distance: 112.0
click at [739, 627] on div "Creditor Matrix Summary of Your Assets and Liabilities Schedule A/B: Property S…" at bounding box center [567, 464] width 343 height 453
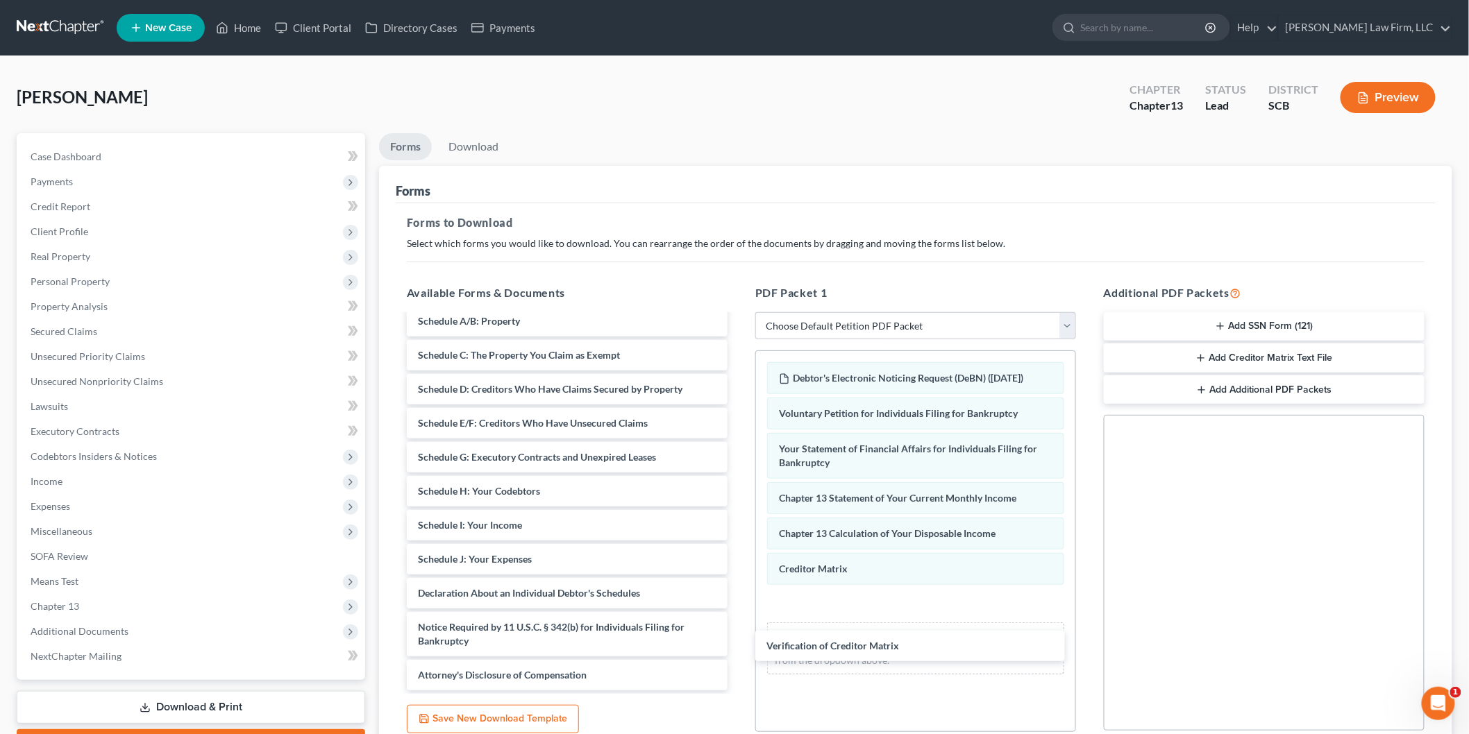
drag, startPoint x: 603, startPoint y: 584, endPoint x: 859, endPoint y: 539, distance: 260.1
click at [739, 641] on div "Verification of Creditor Matrix Summary of Your Assets and Liabilities Schedule…" at bounding box center [567, 481] width 343 height 419
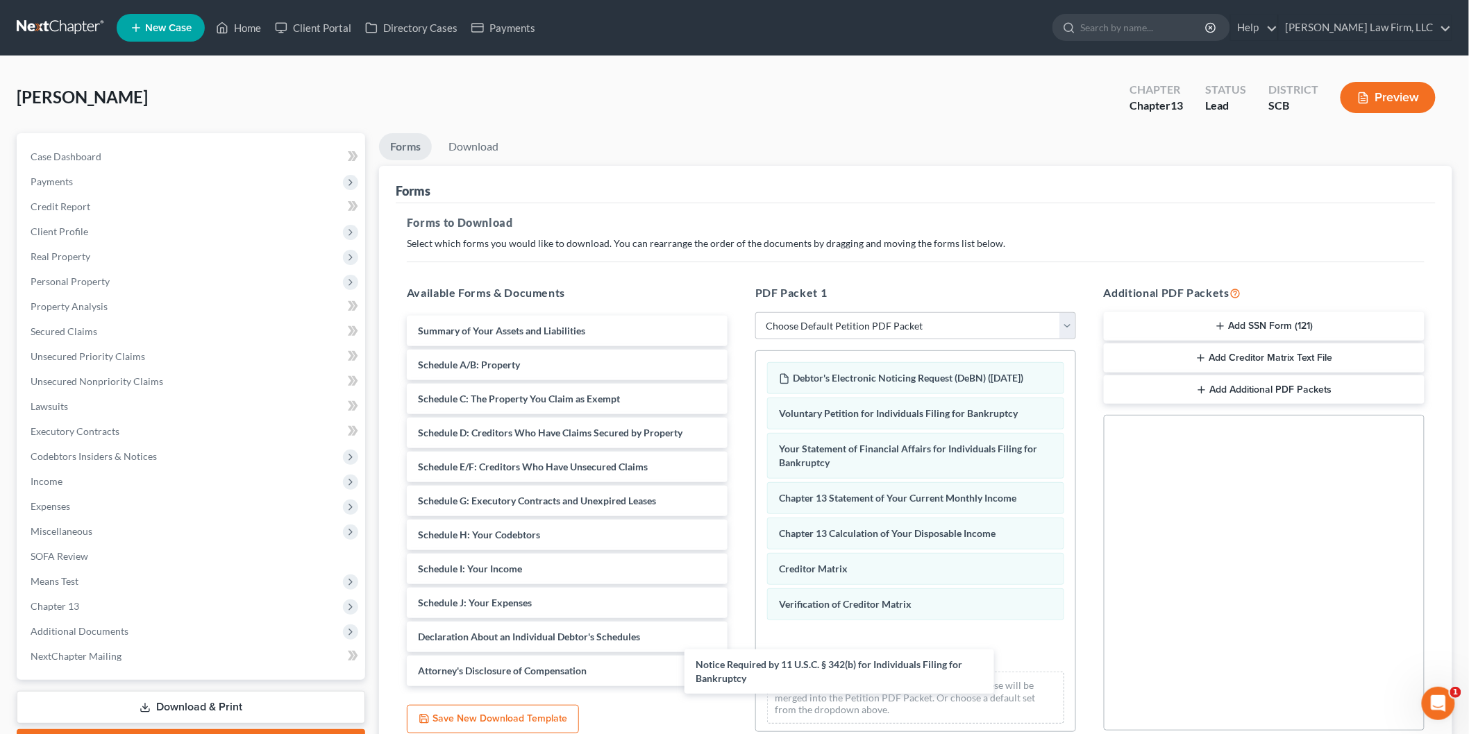
drag, startPoint x: 619, startPoint y: 630, endPoint x: 819, endPoint y: 616, distance: 201.0
click at [739, 664] on div "Notice Required by 11 U.S.C. § 342(b) for Individuals Filing for Bankruptcy Sum…" at bounding box center [567, 501] width 343 height 371
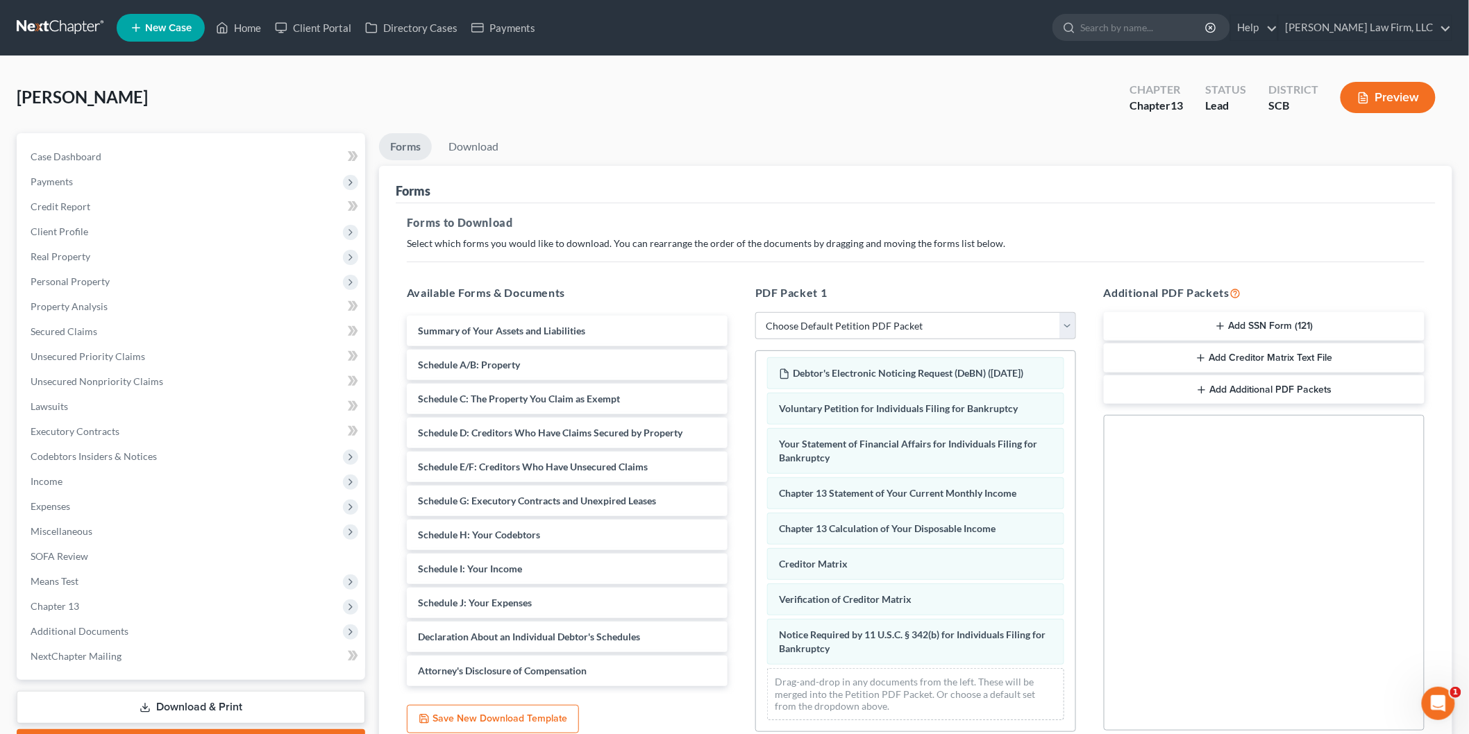
scroll to position [19, 0]
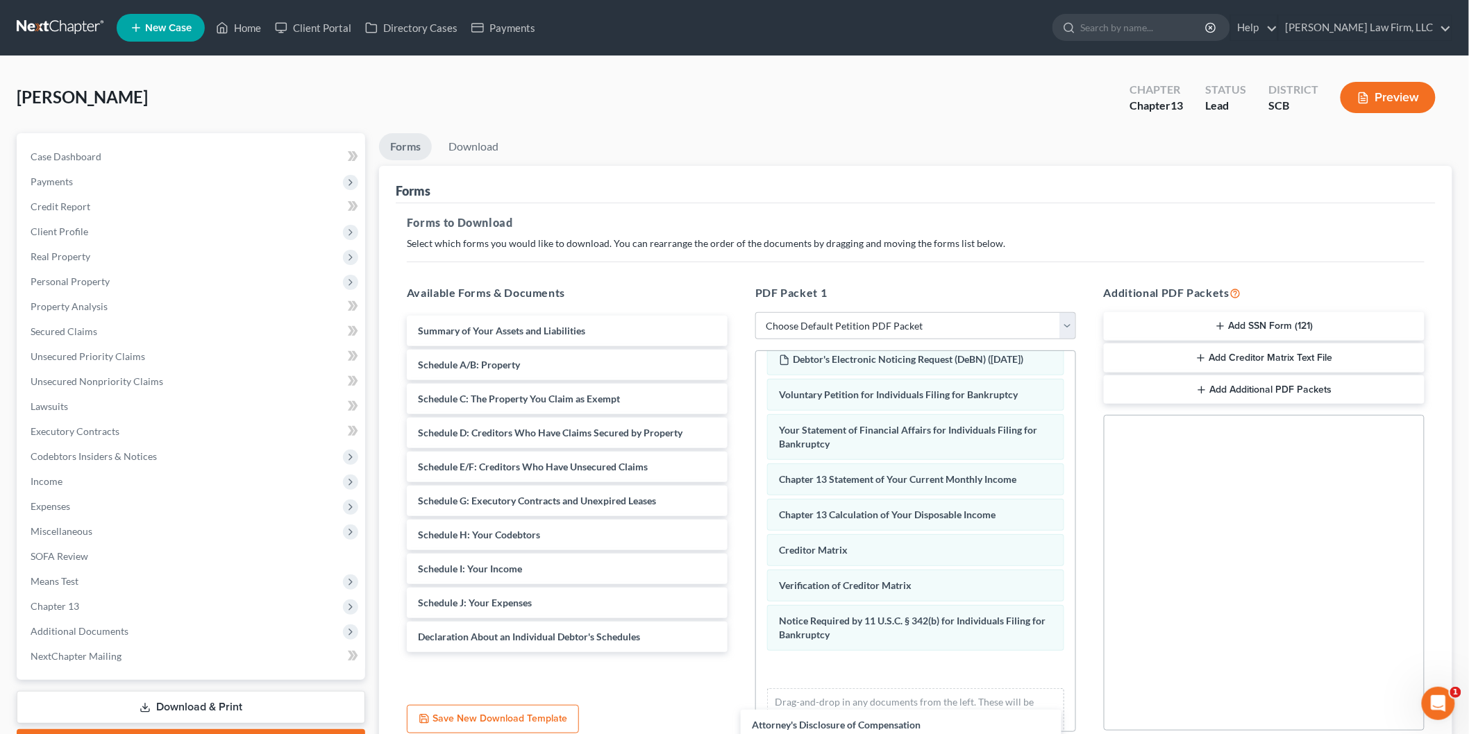
drag, startPoint x: 553, startPoint y: 670, endPoint x: 1032, endPoint y: 618, distance: 481.1
click at [739, 653] on div "Attorney's Disclosure of Compensation Summary of Your Assets and Liabilities Sc…" at bounding box center [567, 484] width 343 height 337
drag, startPoint x: 1281, startPoint y: 322, endPoint x: 1291, endPoint y: 356, distance: 35.6
click at [1280, 323] on button "Add SSN Form (121)" at bounding box center [1264, 326] width 321 height 29
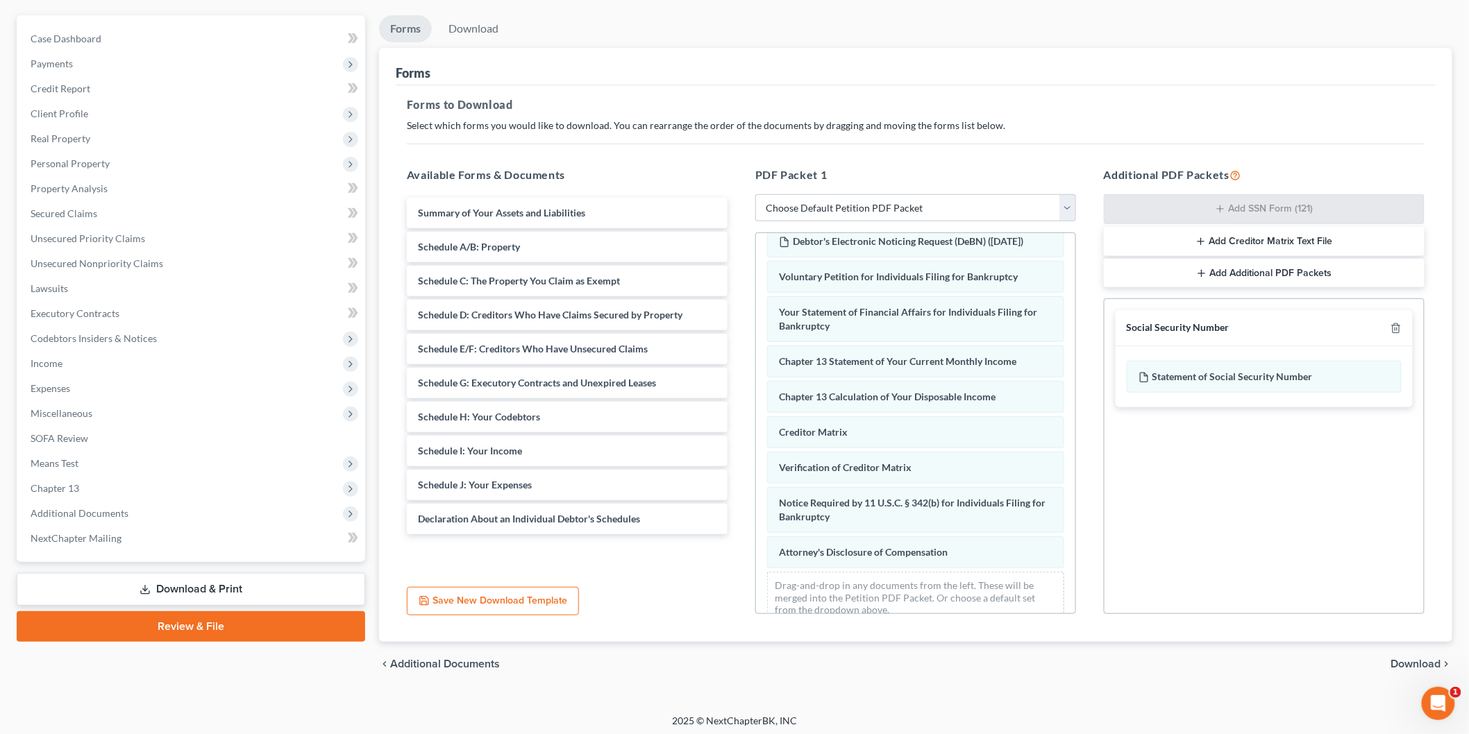
scroll to position [122, 0]
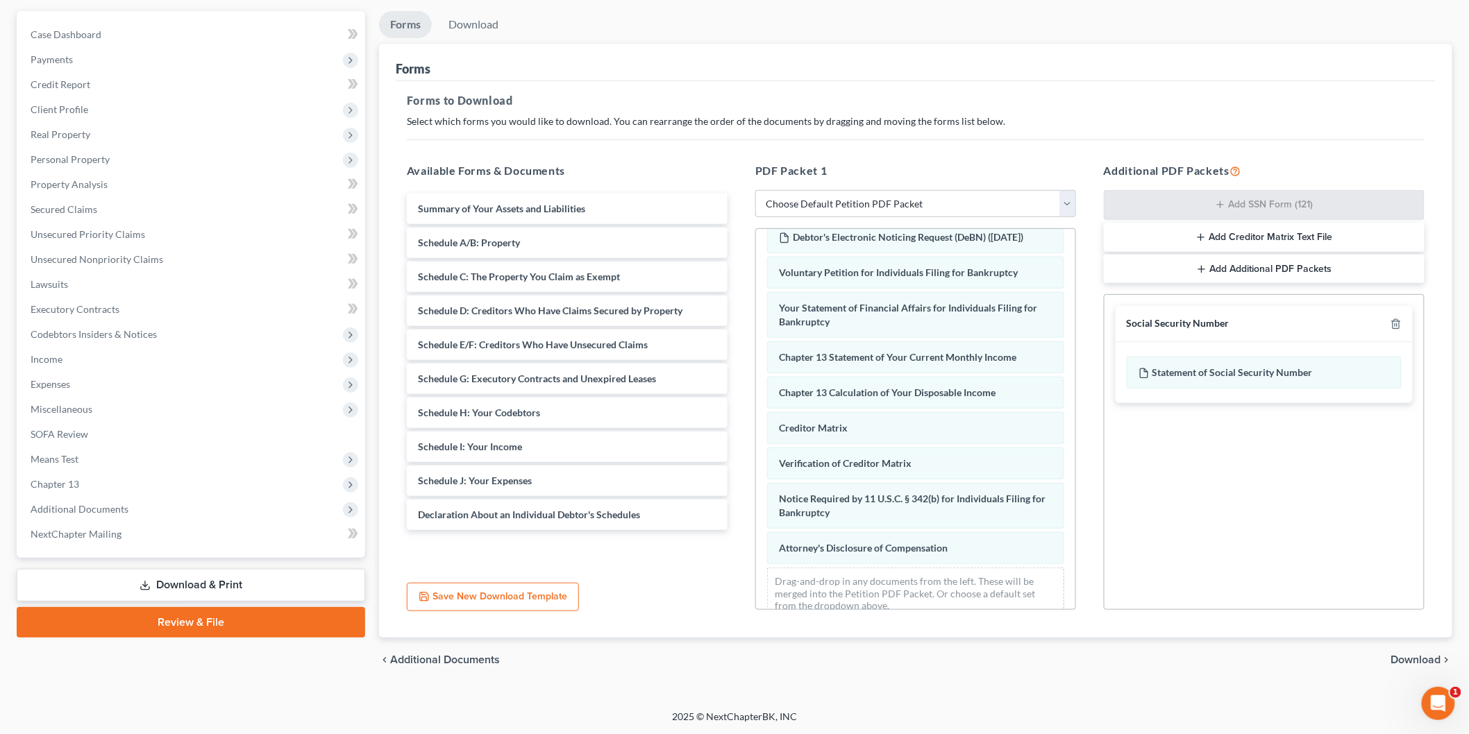
click at [1425, 656] on span "Download" at bounding box center [1416, 660] width 50 height 11
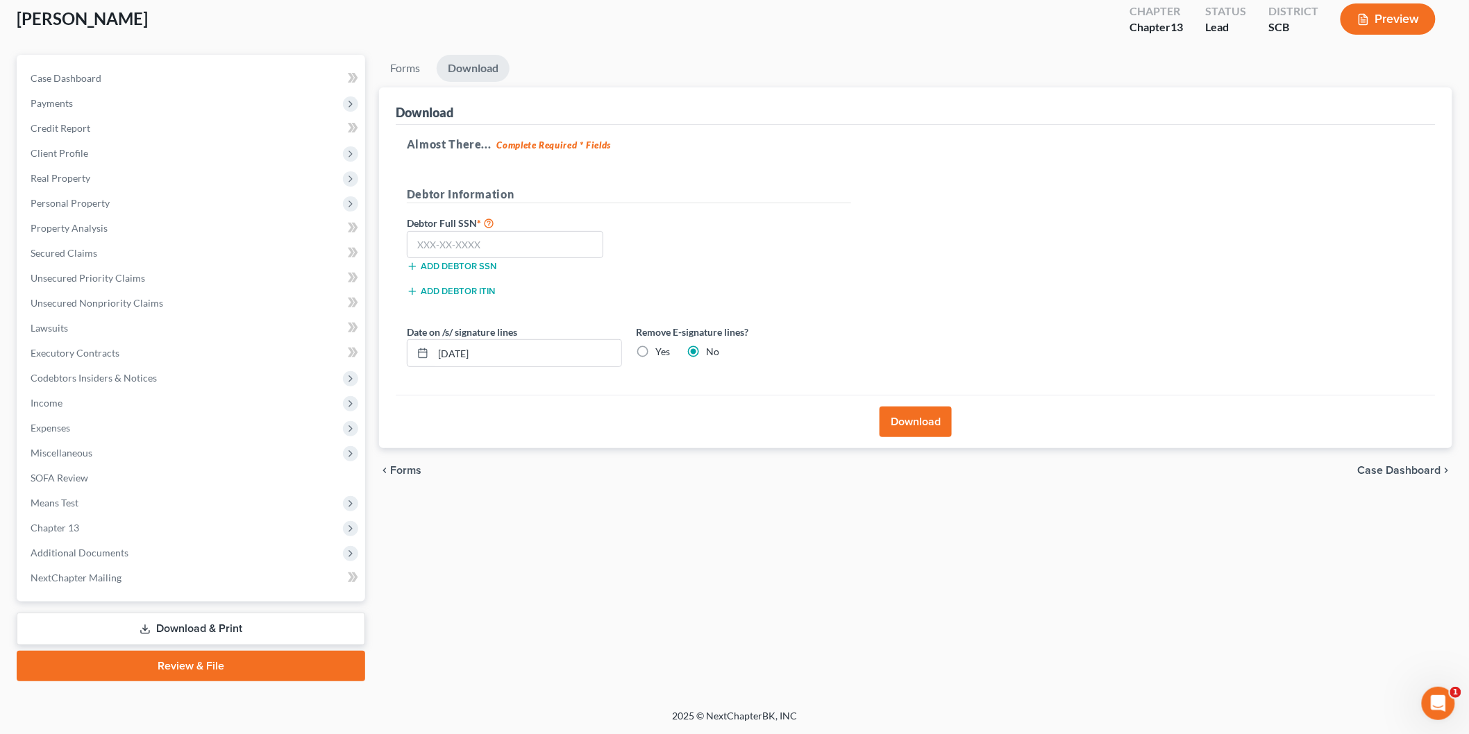
scroll to position [76, 0]
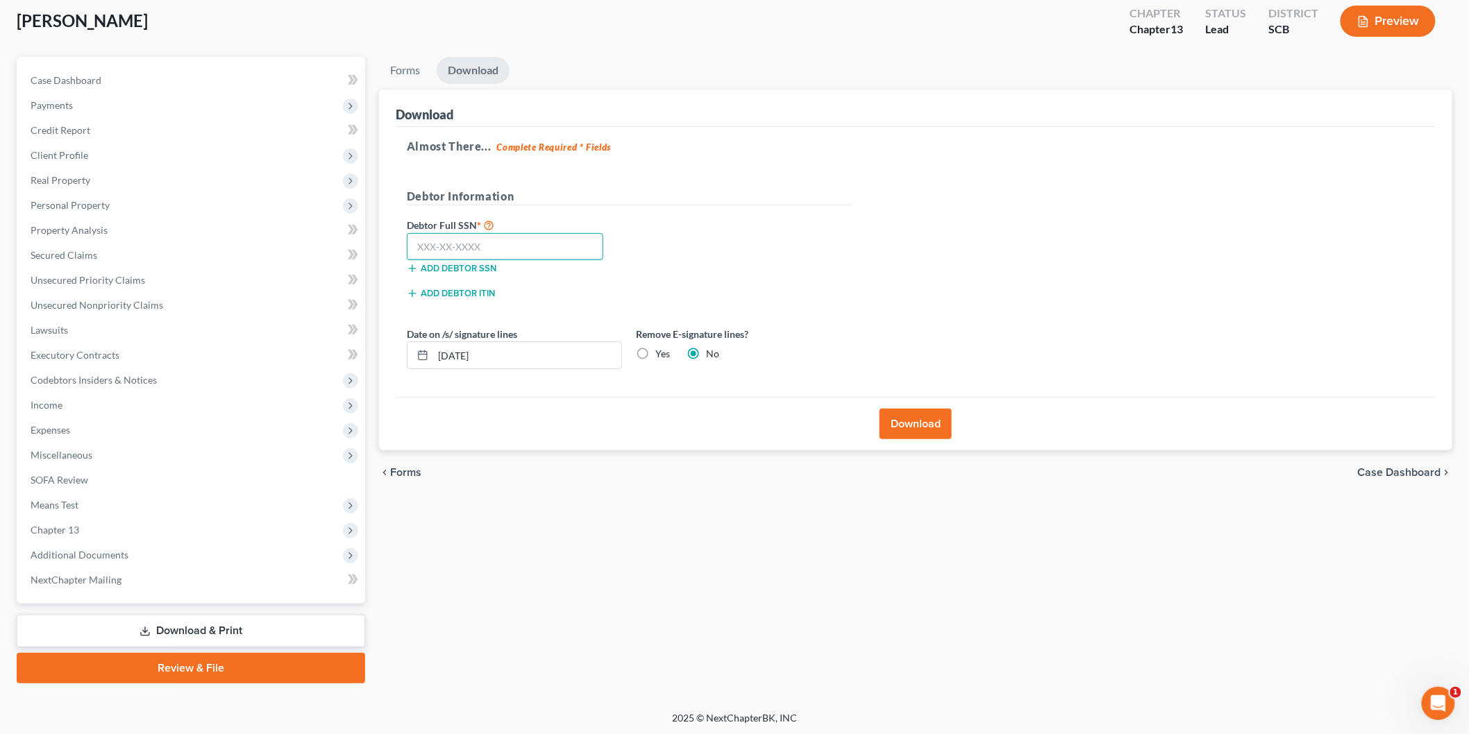
click at [526, 245] on input "text" at bounding box center [505, 247] width 196 height 28
type input "247-67-1136"
click at [655, 357] on label "Yes" at bounding box center [662, 354] width 15 height 14
click at [661, 356] on input "Yes" at bounding box center [665, 351] width 9 height 9
radio input "true"
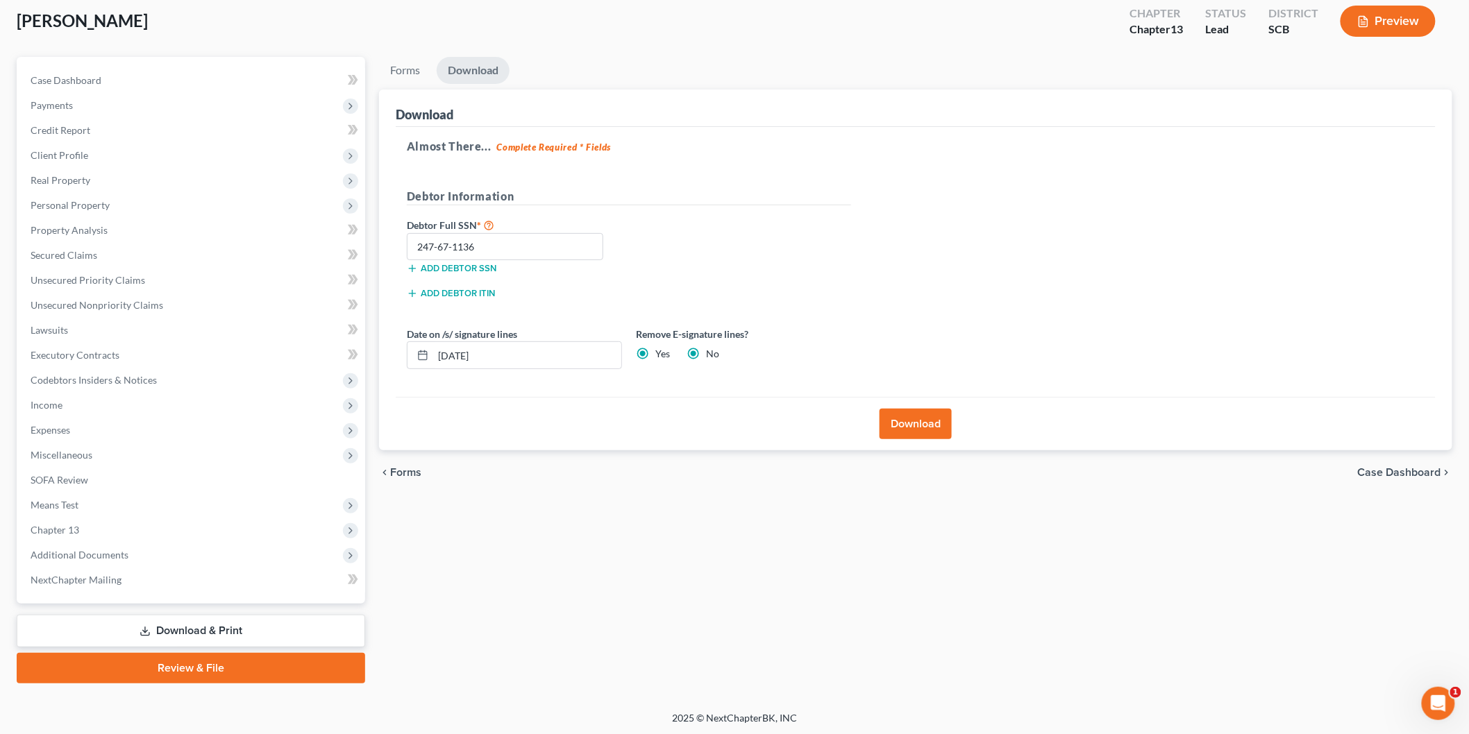
radio input "false"
drag, startPoint x: 587, startPoint y: 359, endPoint x: 221, endPoint y: 324, distance: 367.5
click at [222, 323] on div "Petition Navigation Case Dashboard Payments Invoices Payments Payments Credit R…" at bounding box center [734, 370] width 1449 height 627
click at [928, 419] on button "Download" at bounding box center [916, 424] width 72 height 31
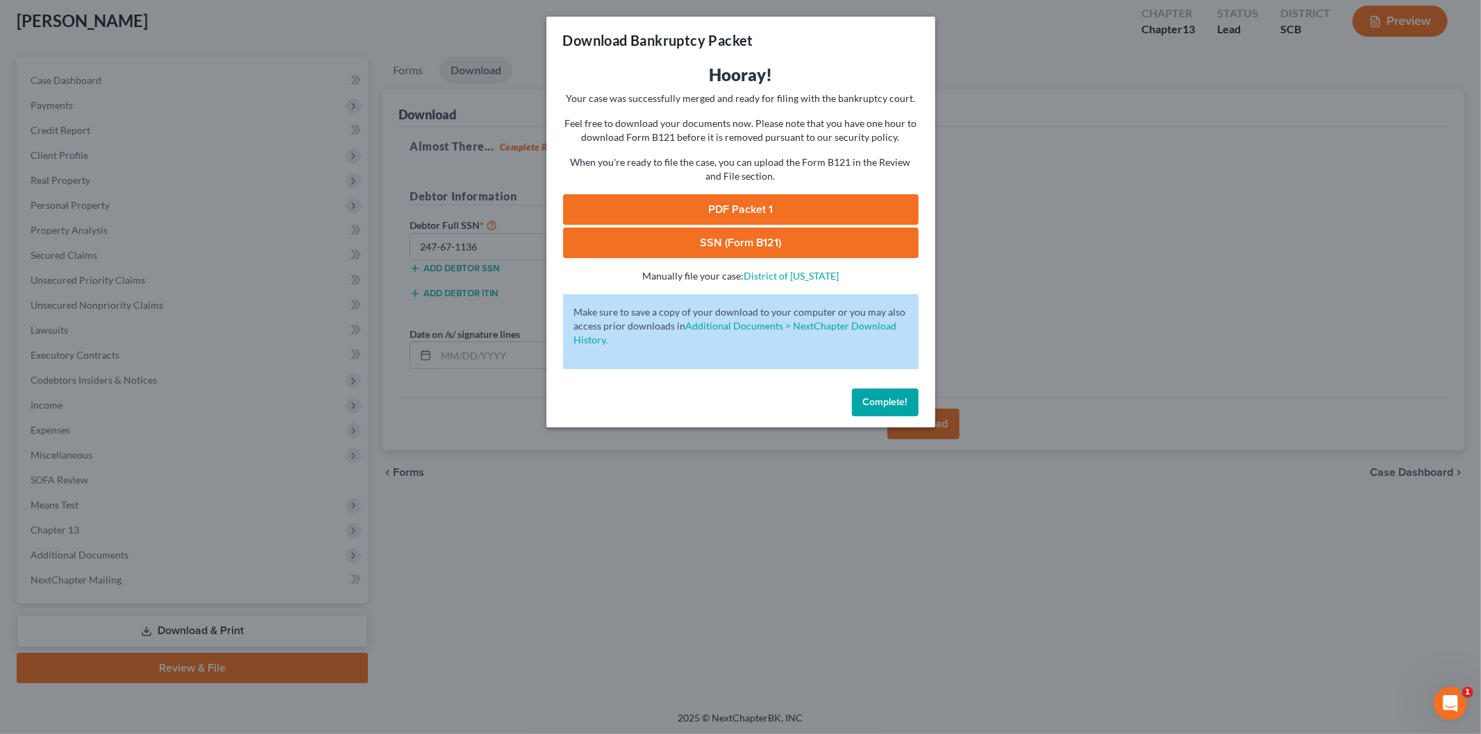
click at [681, 235] on link "SSN (Form B121)" at bounding box center [740, 243] width 355 height 31
click at [775, 204] on link "PDF Packet 1" at bounding box center [740, 209] width 355 height 31
click at [886, 397] on span "Complete!" at bounding box center [885, 402] width 44 height 12
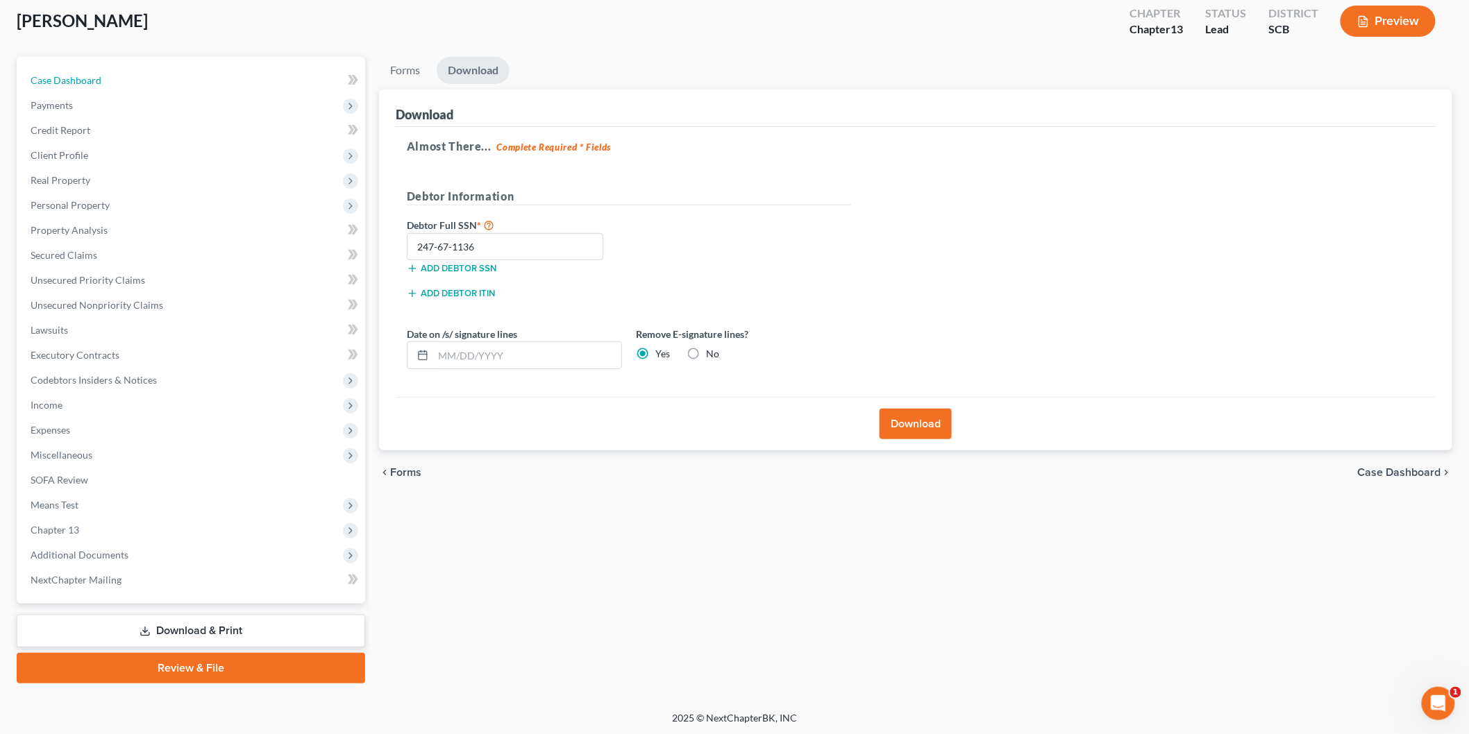
click at [153, 86] on link "Case Dashboard" at bounding box center [192, 80] width 346 height 25
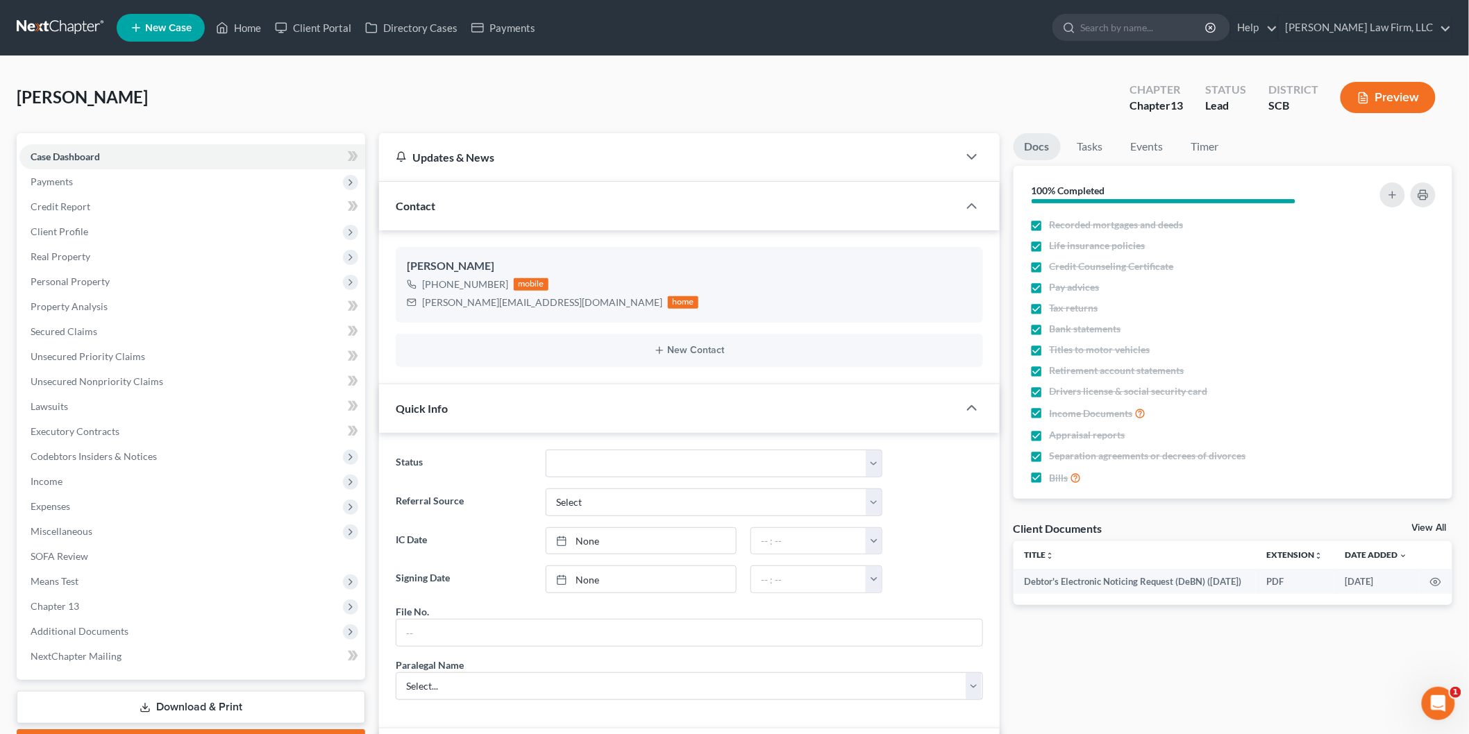
scroll to position [556, 0]
click at [237, 22] on link "Home" at bounding box center [238, 27] width 59 height 25
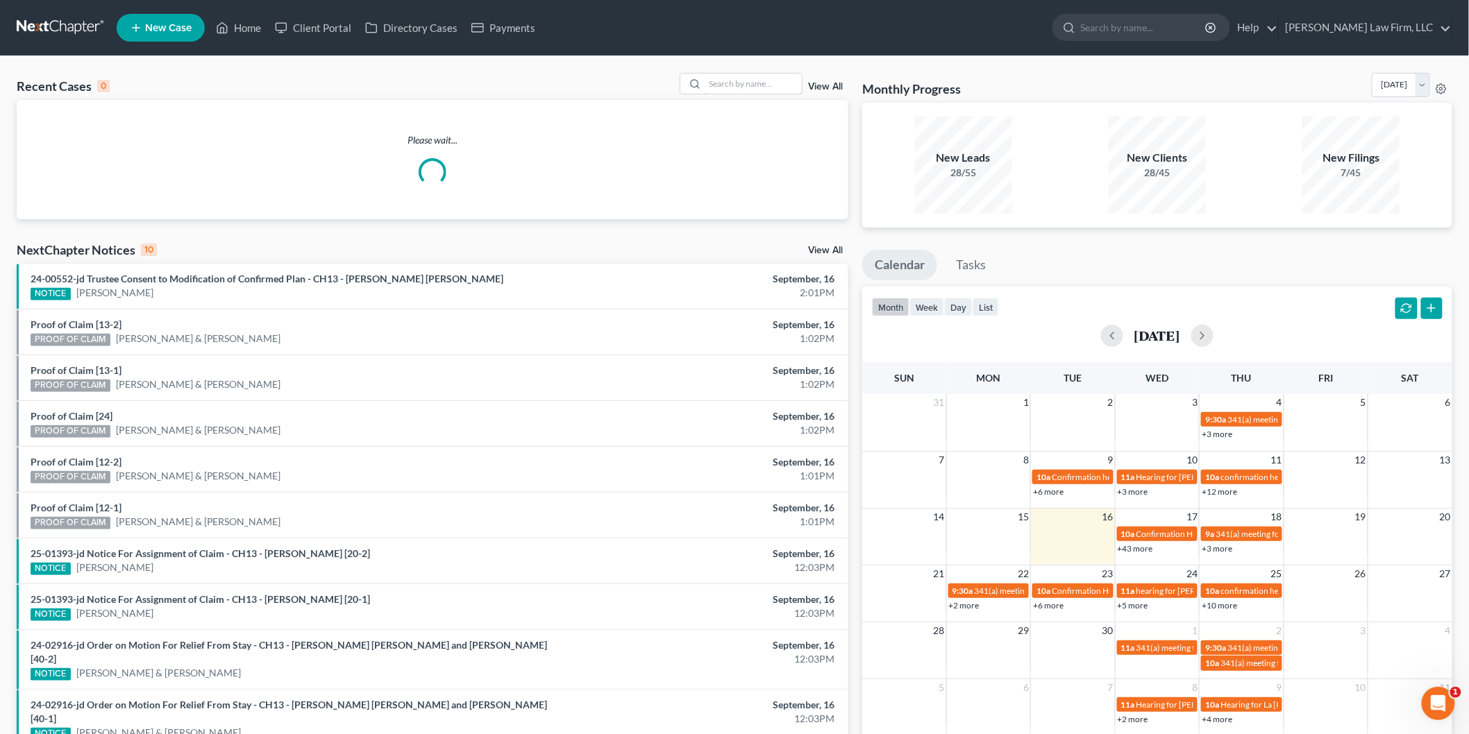
click at [765, 75] on input "search" at bounding box center [753, 84] width 97 height 20
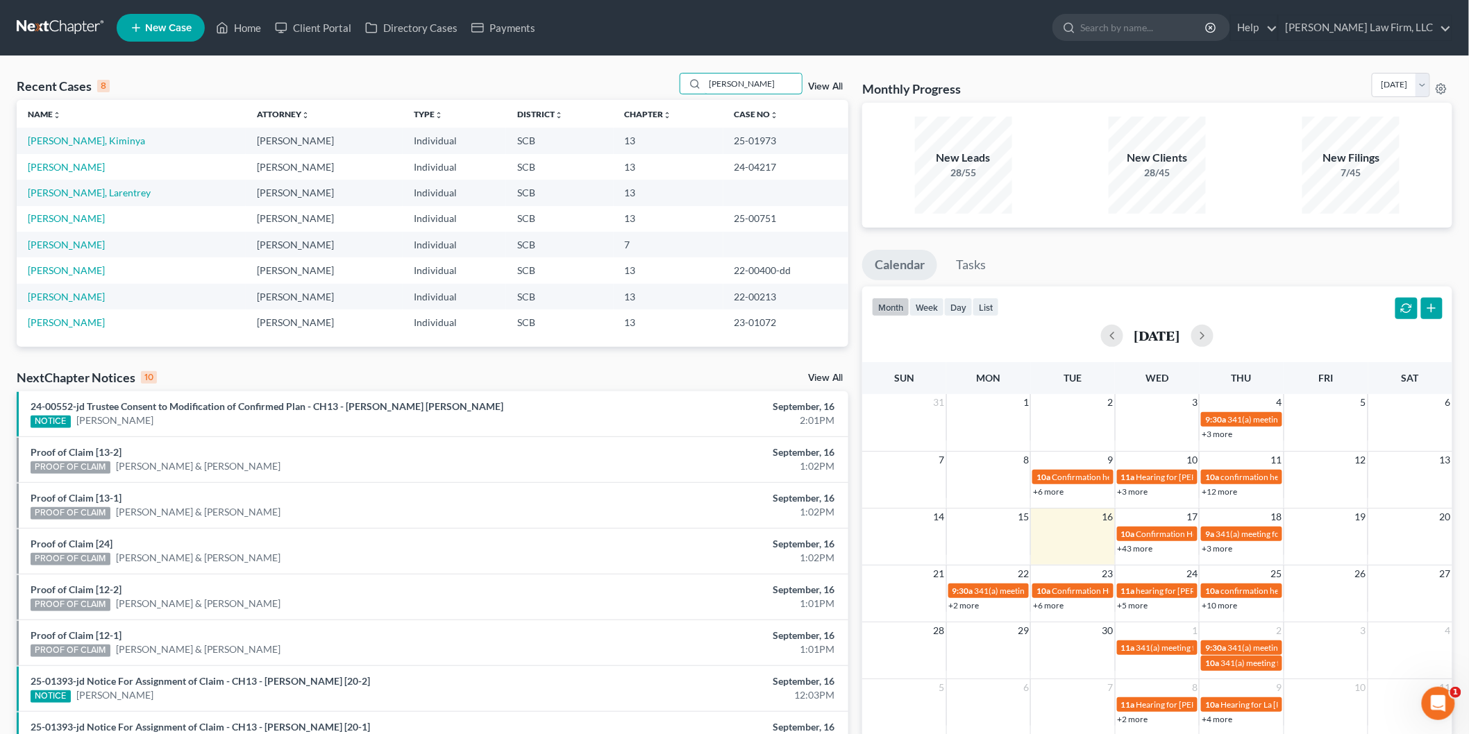
type input "perry"
click at [56, 144] on link "Perry, Kiminya" at bounding box center [86, 141] width 117 height 12
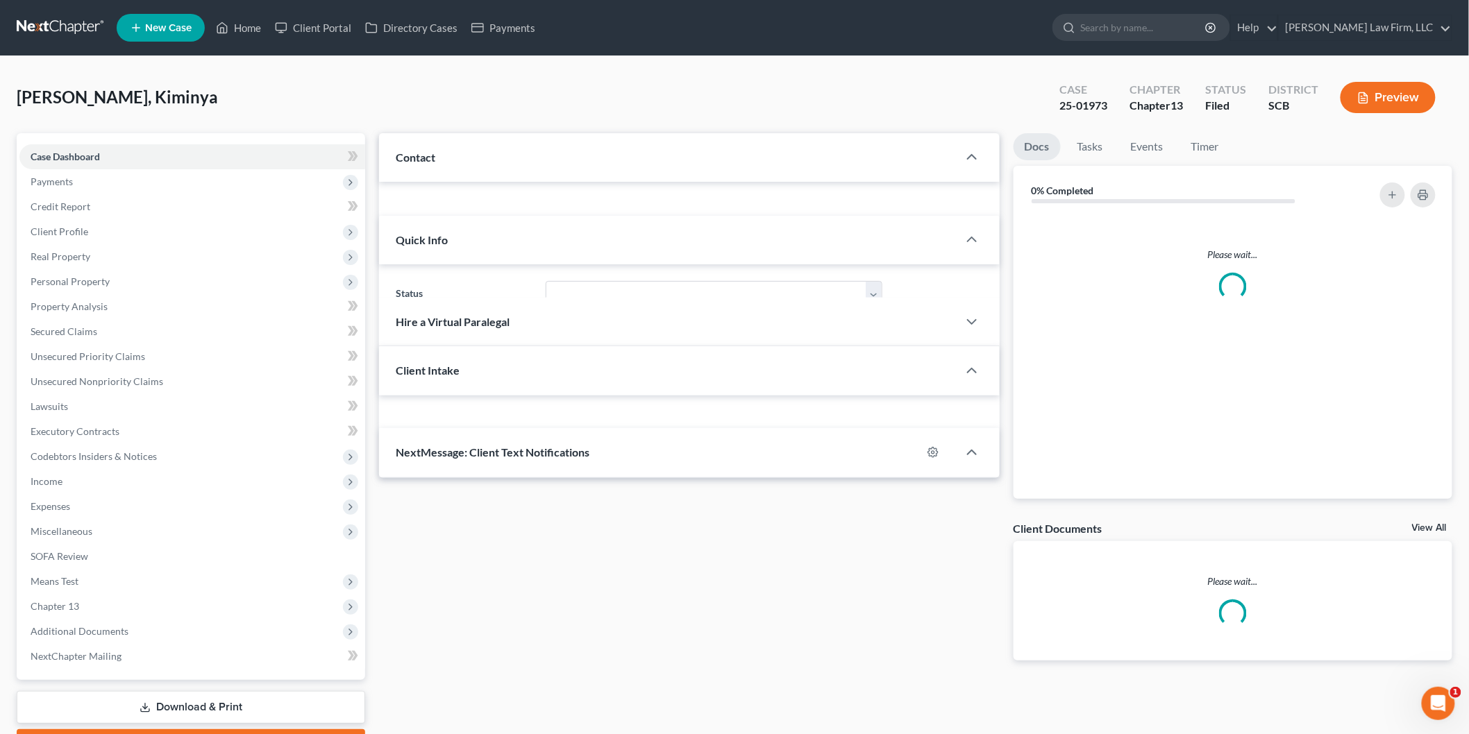
select select "0"
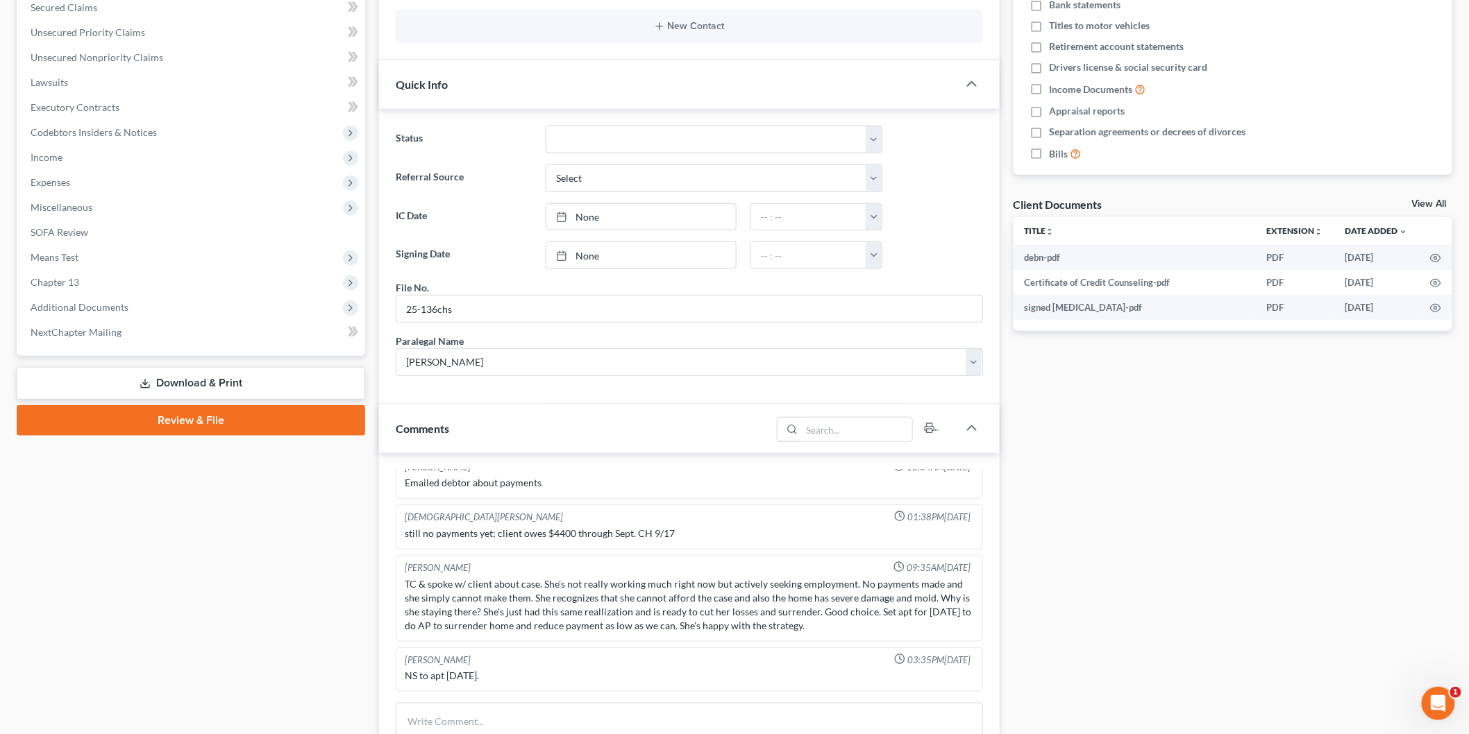
scroll to position [308, 0]
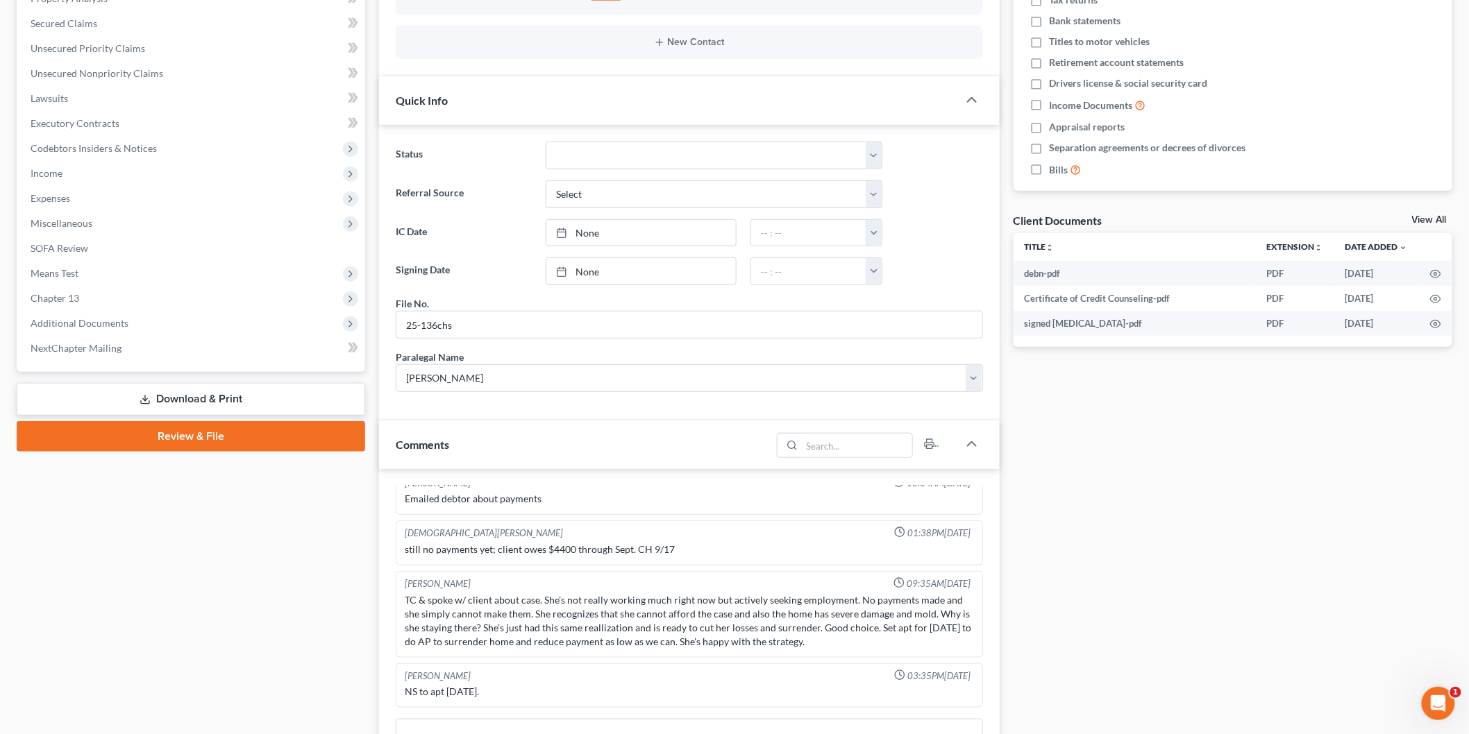
click at [1431, 217] on link "View All" at bounding box center [1429, 220] width 35 height 10
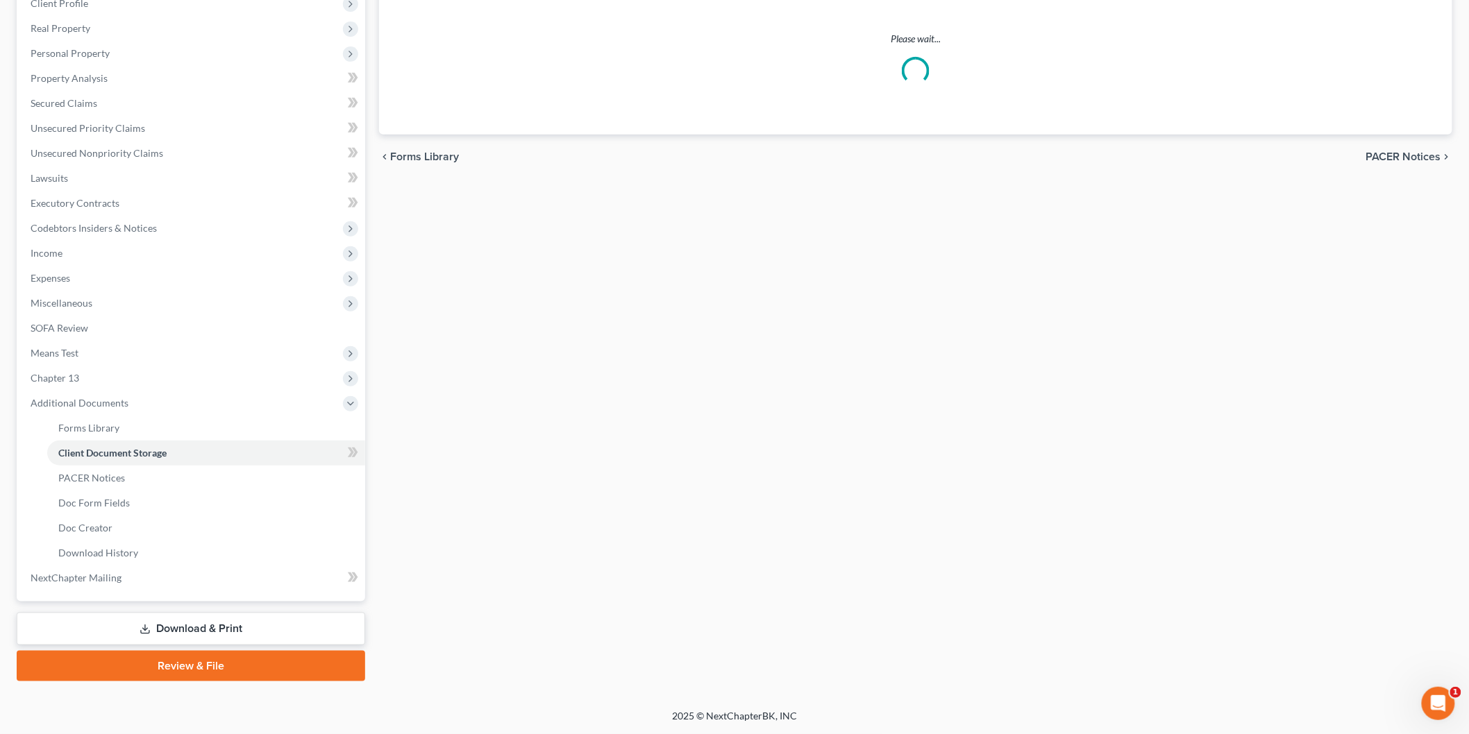
select select "6"
select select "16"
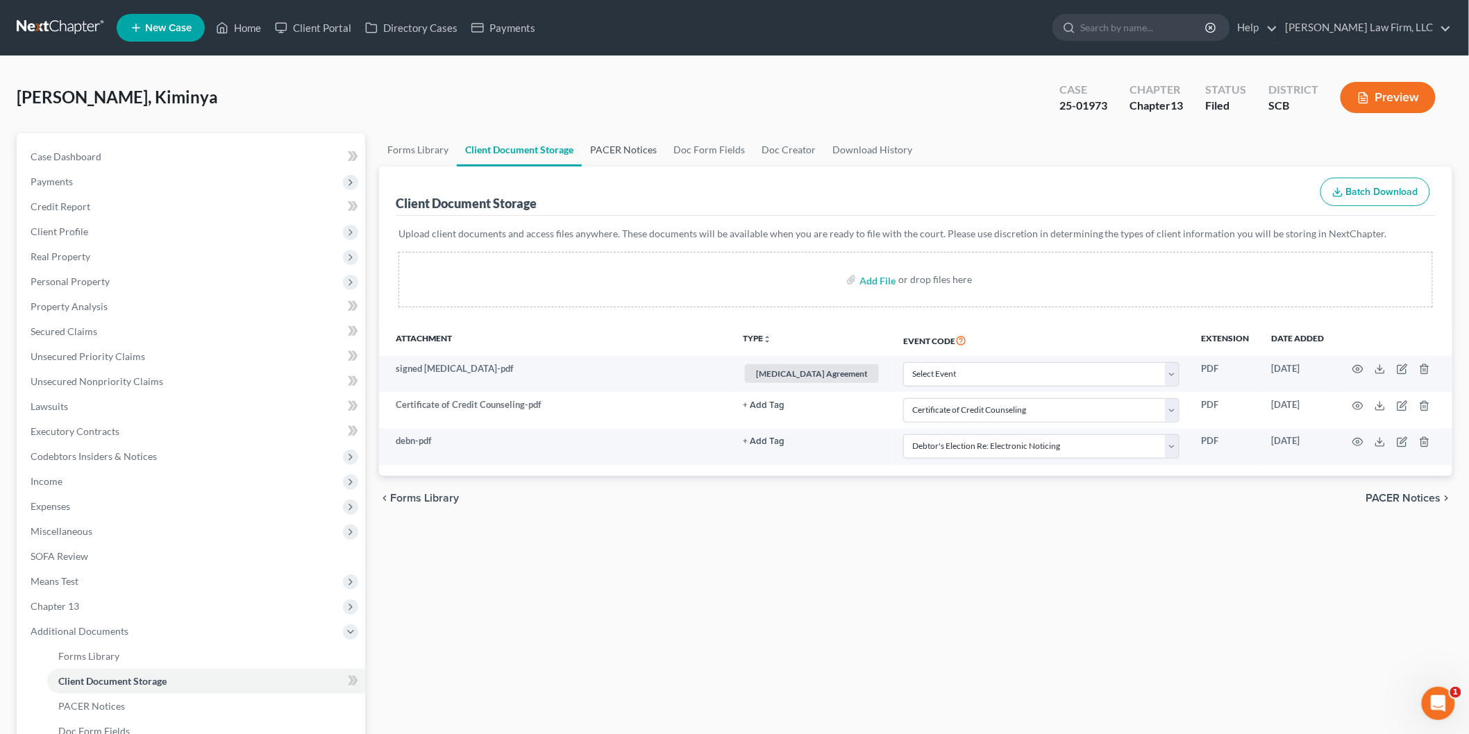
click at [630, 151] on link "PACER Notices" at bounding box center [623, 149] width 83 height 33
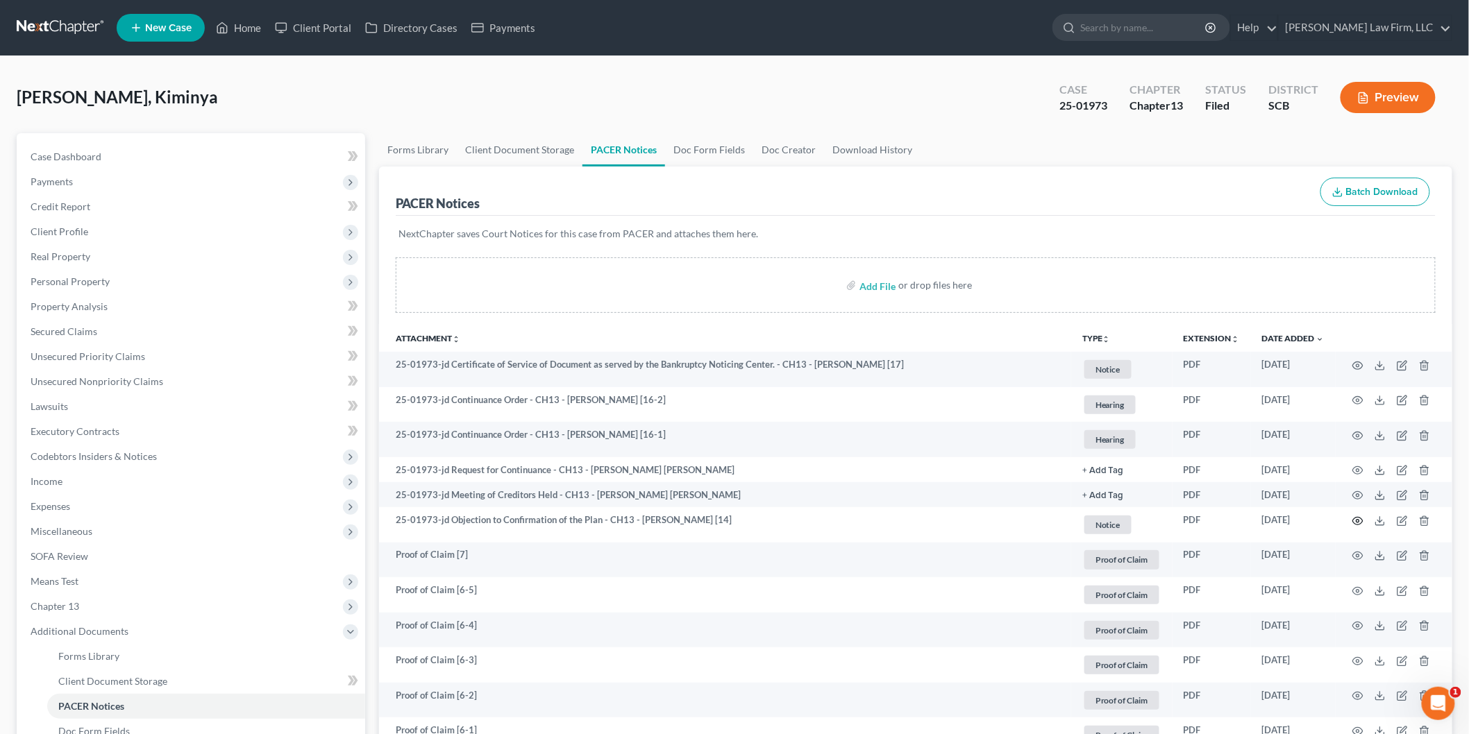
click at [1357, 521] on circle "button" at bounding box center [1357, 521] width 3 height 3
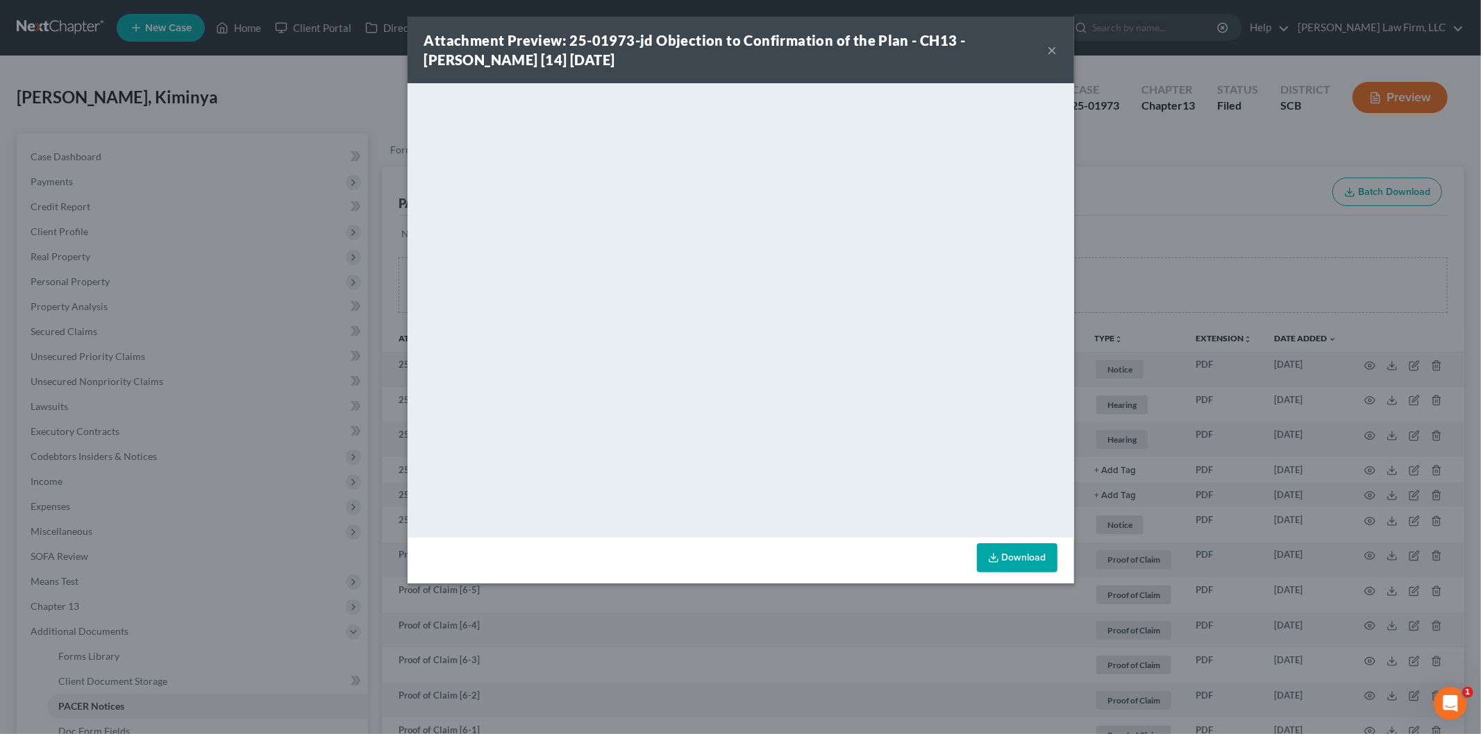
click at [1052, 50] on button "×" at bounding box center [1053, 50] width 10 height 17
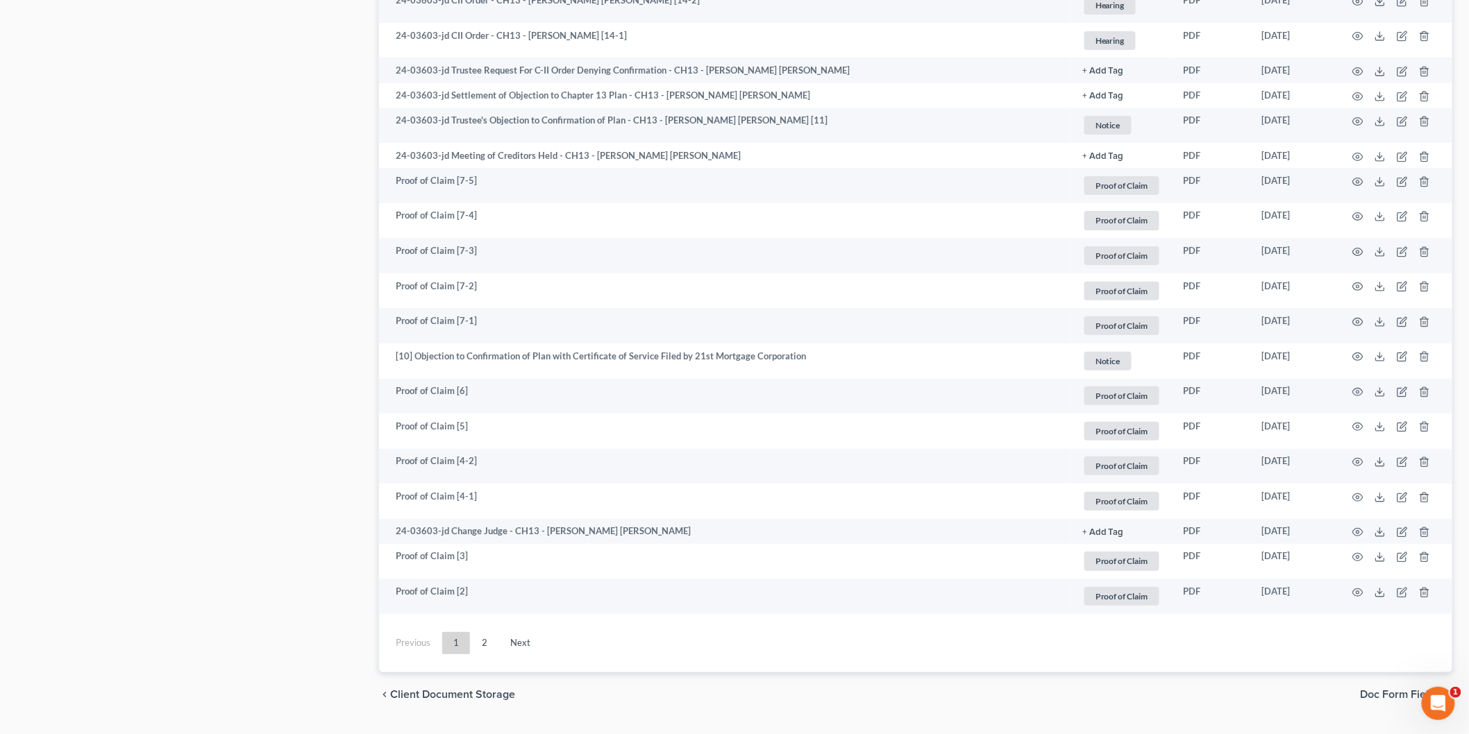
scroll to position [2249, 0]
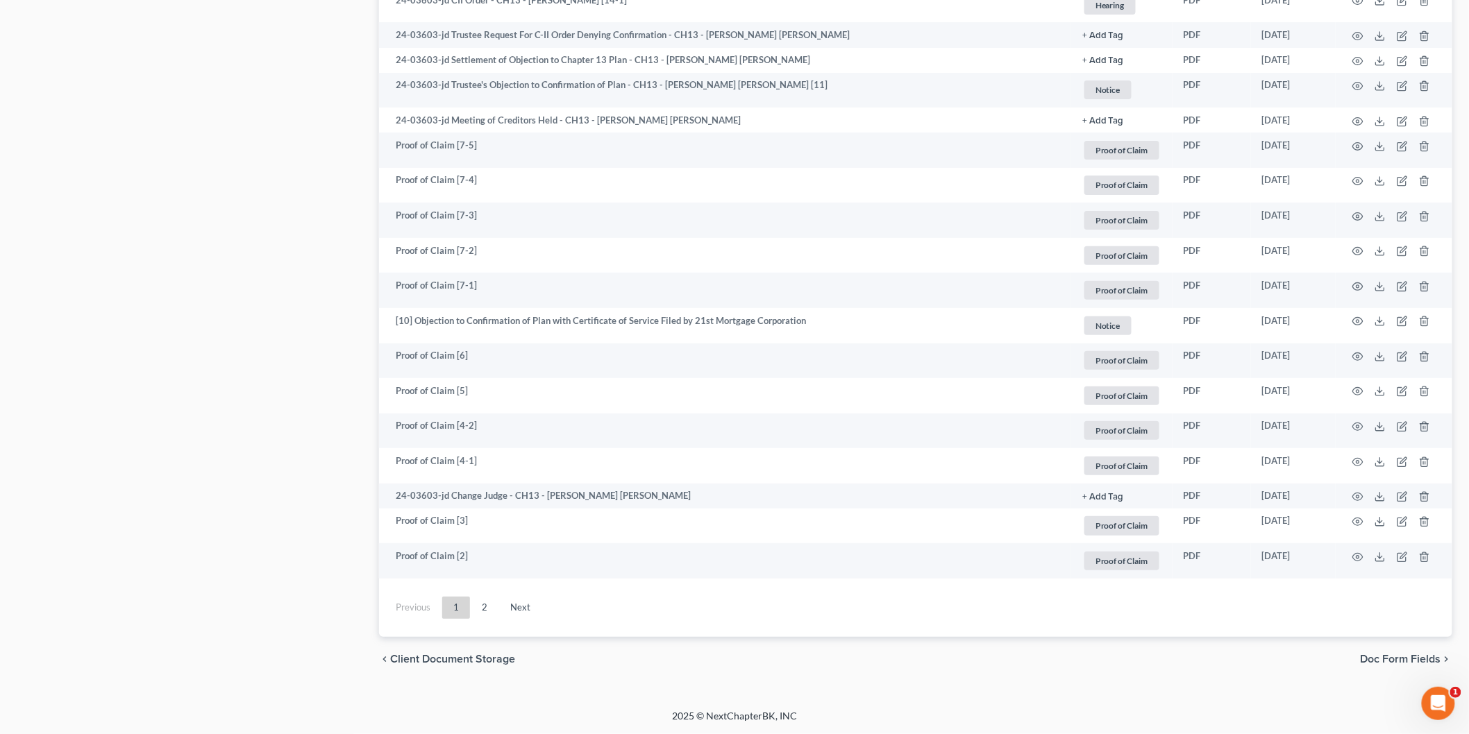
click at [480, 602] on link "2" at bounding box center [485, 608] width 28 height 22
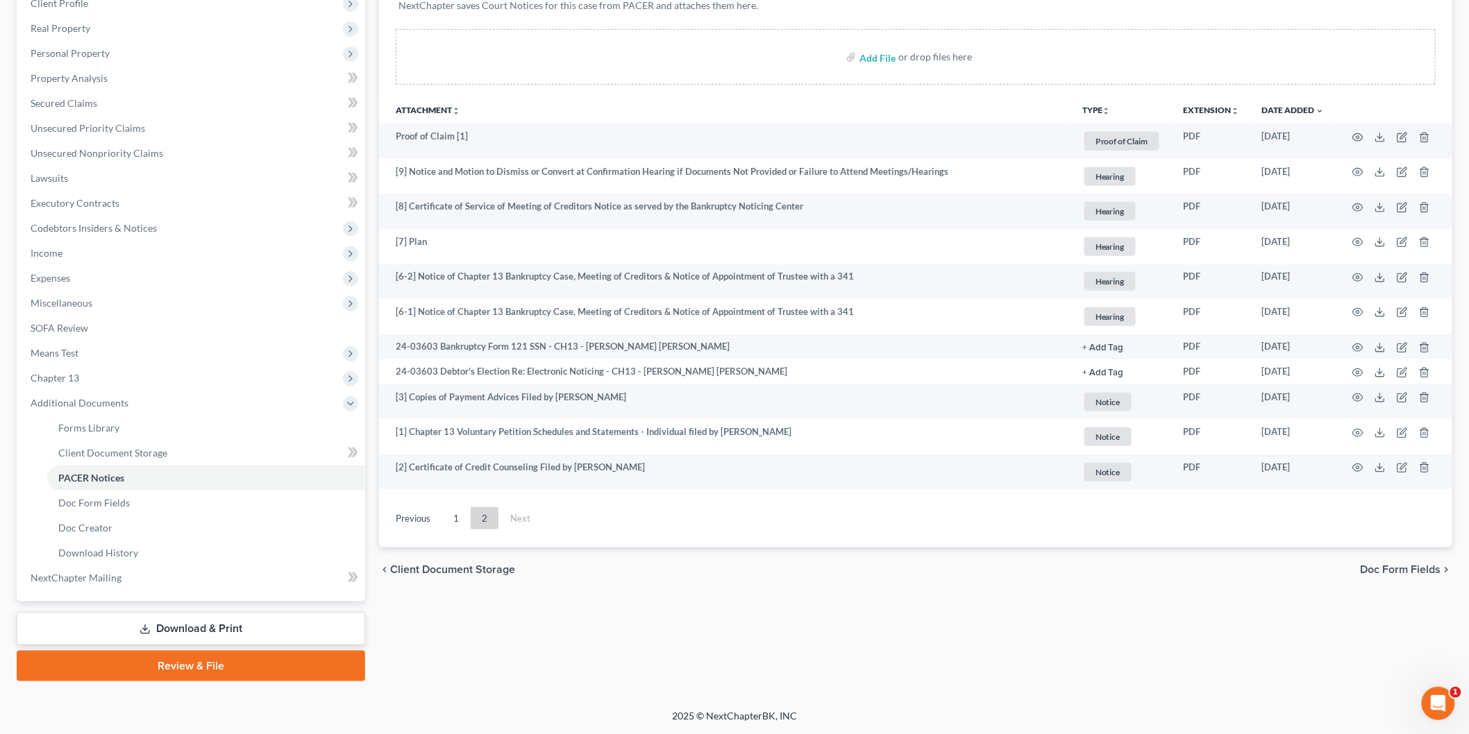
scroll to position [226, 0]
click at [1357, 312] on icon "button" at bounding box center [1357, 315] width 11 height 11
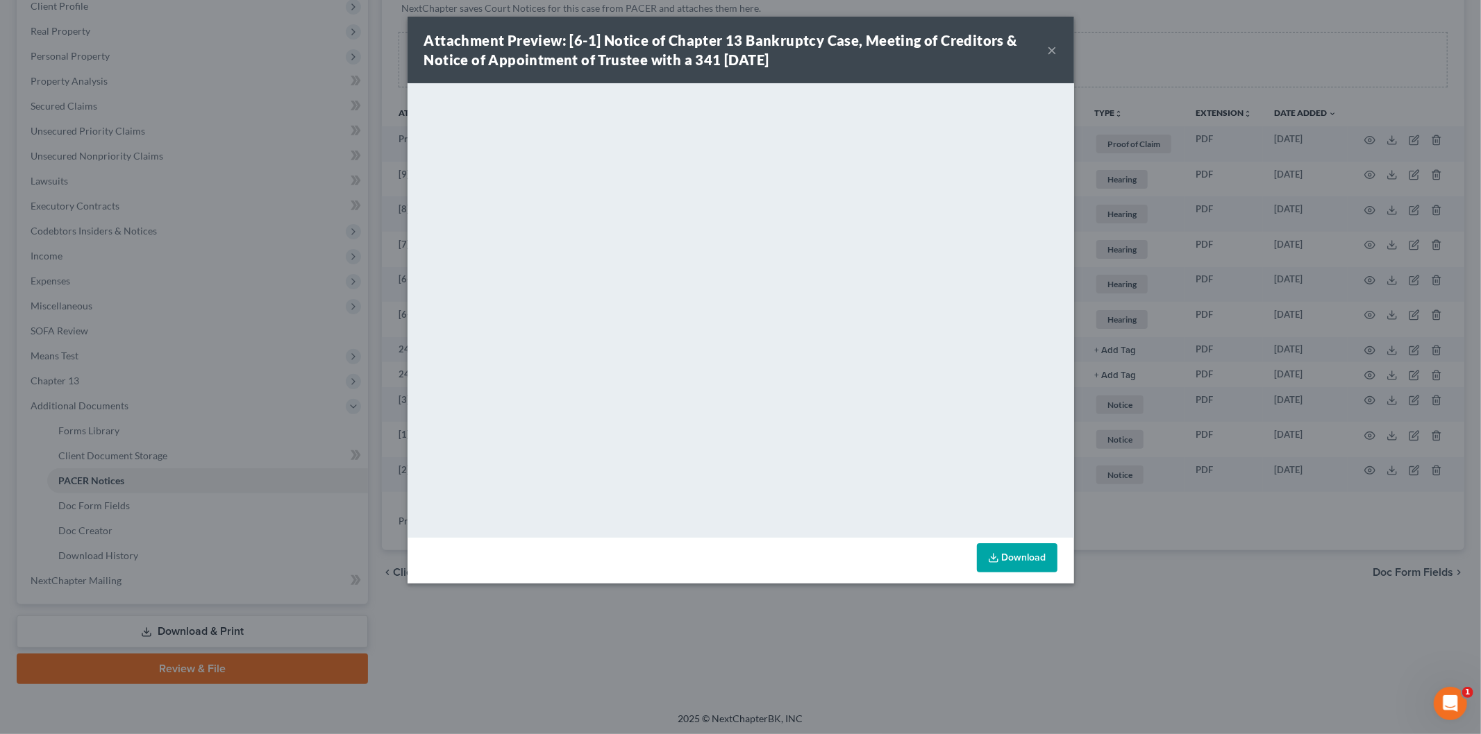
click at [1054, 50] on button "×" at bounding box center [1053, 50] width 10 height 17
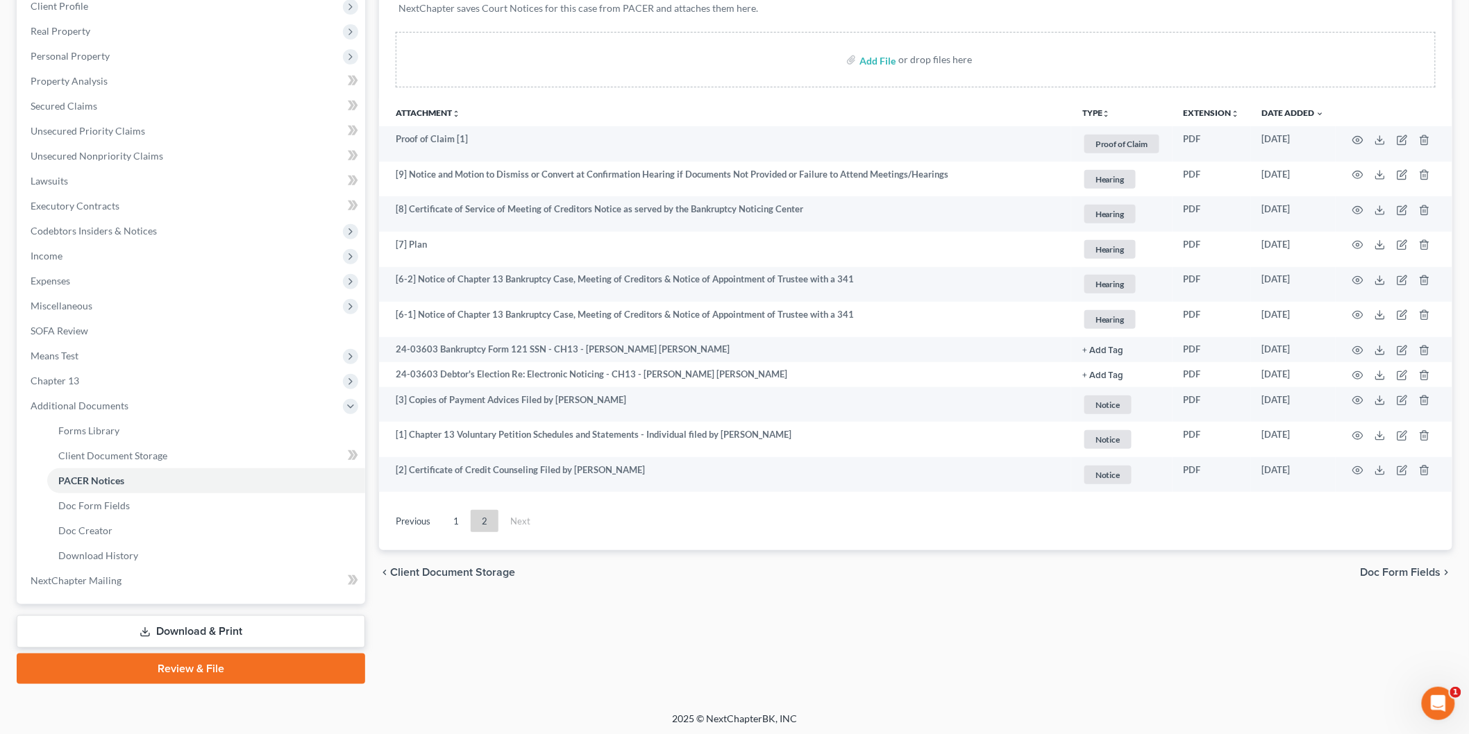
drag, startPoint x: 455, startPoint y: 517, endPoint x: 87, endPoint y: 394, distance: 387.9
click at [455, 517] on link "1" at bounding box center [456, 521] width 28 height 22
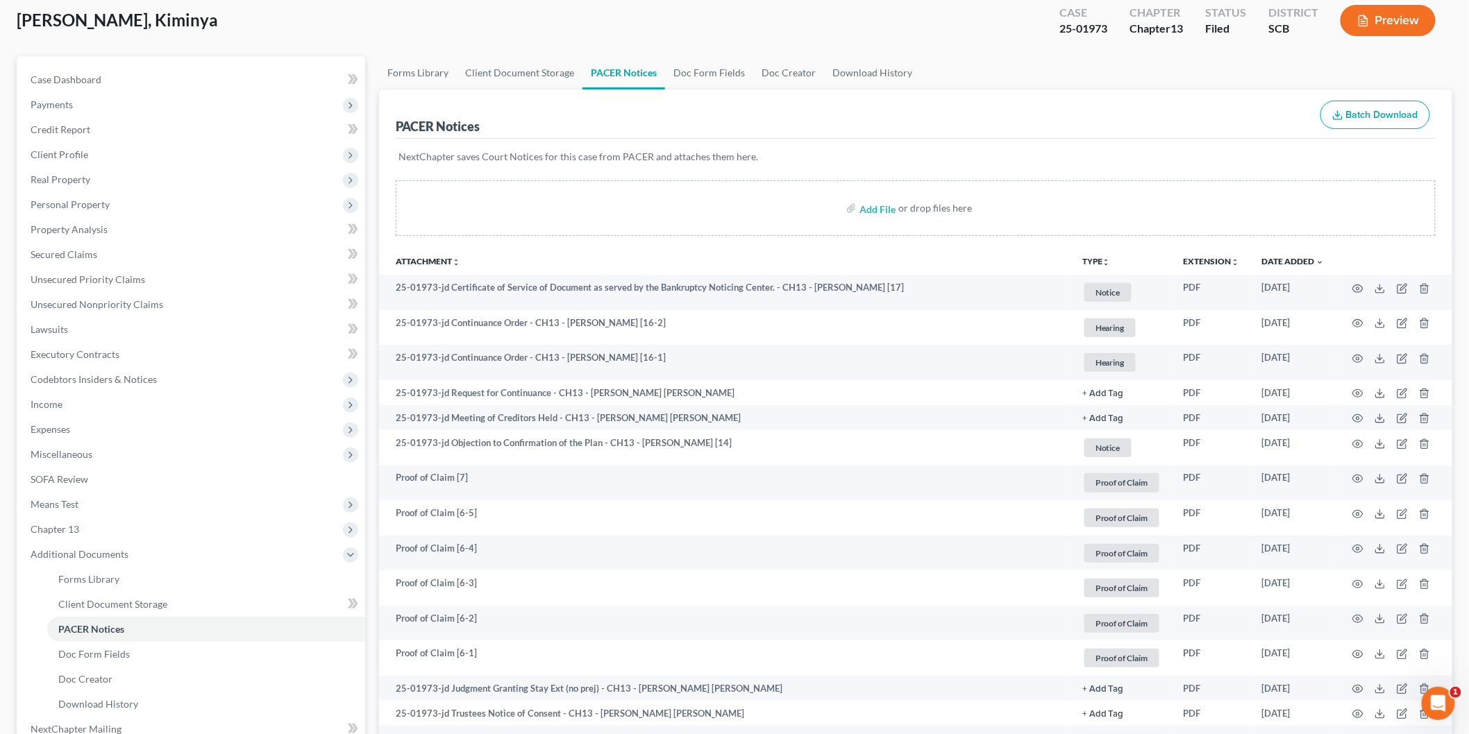
scroll to position [0, 0]
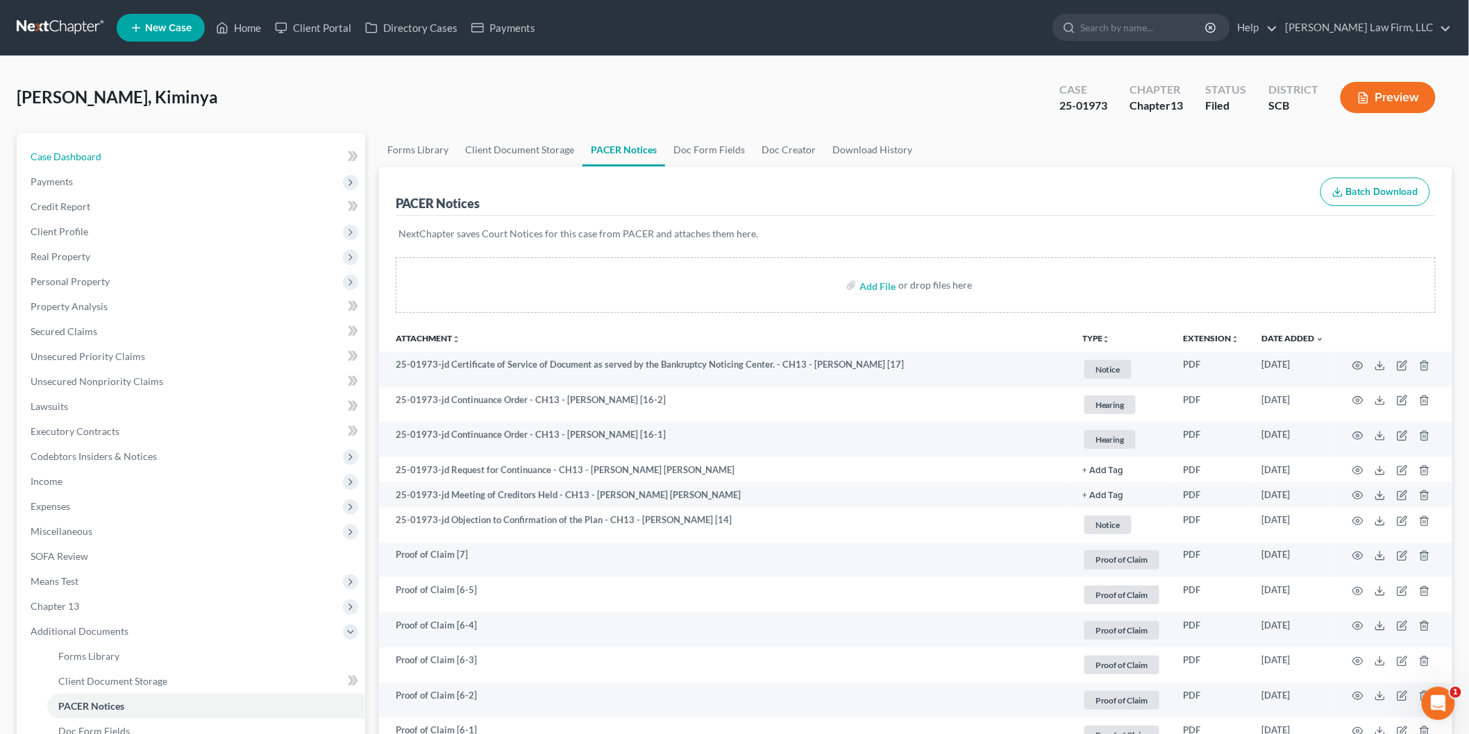
click at [108, 153] on link "Case Dashboard" at bounding box center [192, 156] width 346 height 25
select select "0"
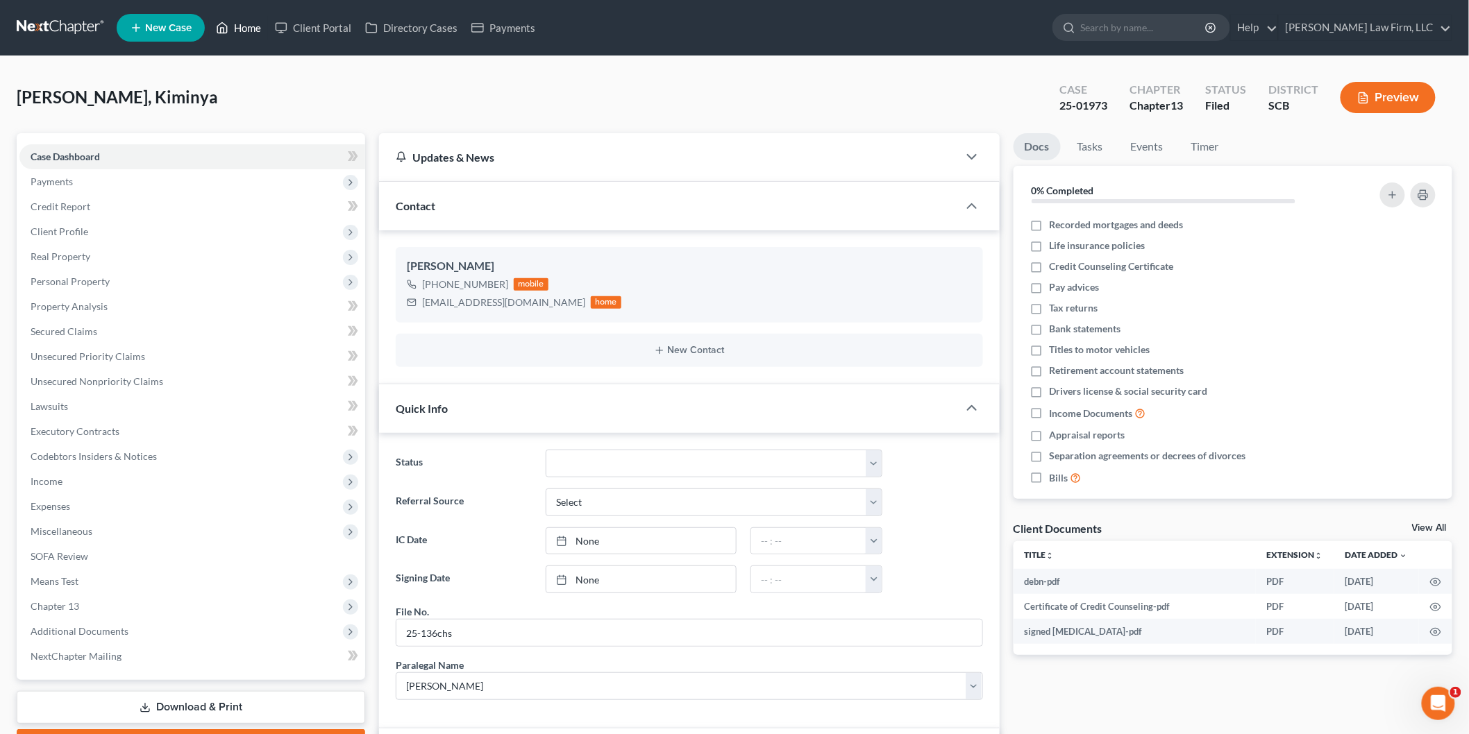
drag, startPoint x: 240, startPoint y: 19, endPoint x: 253, endPoint y: 260, distance: 241.2
click at [240, 19] on link "Home" at bounding box center [238, 27] width 59 height 25
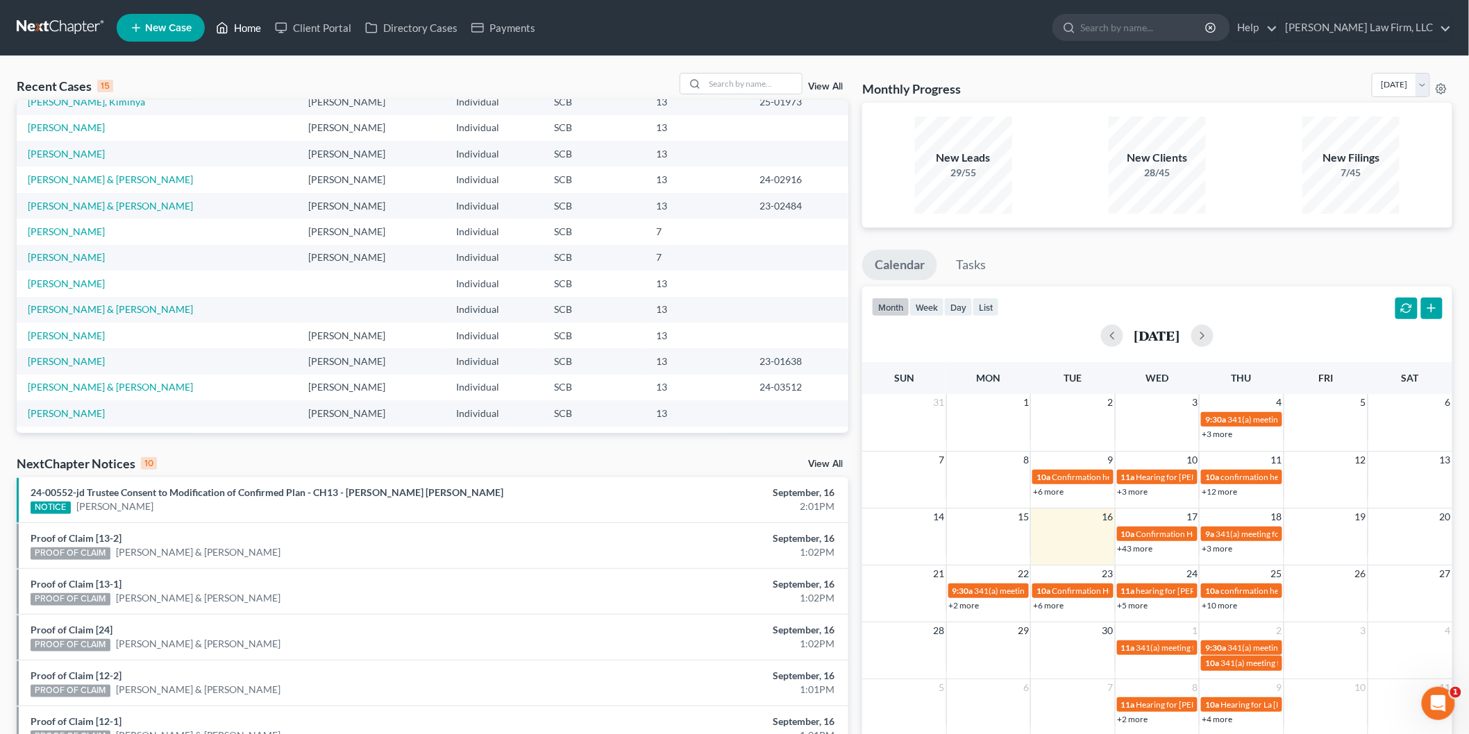
scroll to position [94, 0]
click at [75, 411] on link "[PERSON_NAME]" at bounding box center [66, 410] width 77 height 12
select select "4"
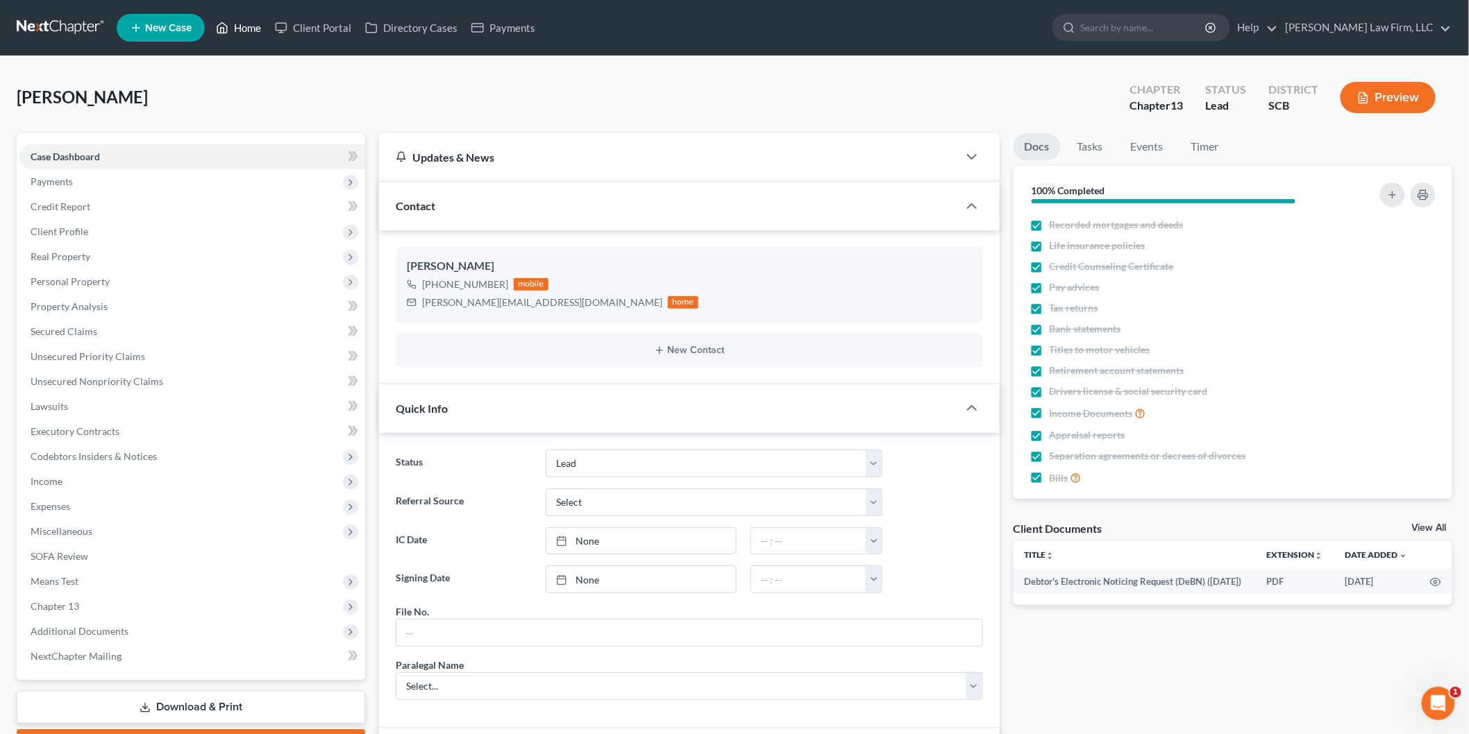
click at [244, 22] on link "Home" at bounding box center [238, 27] width 59 height 25
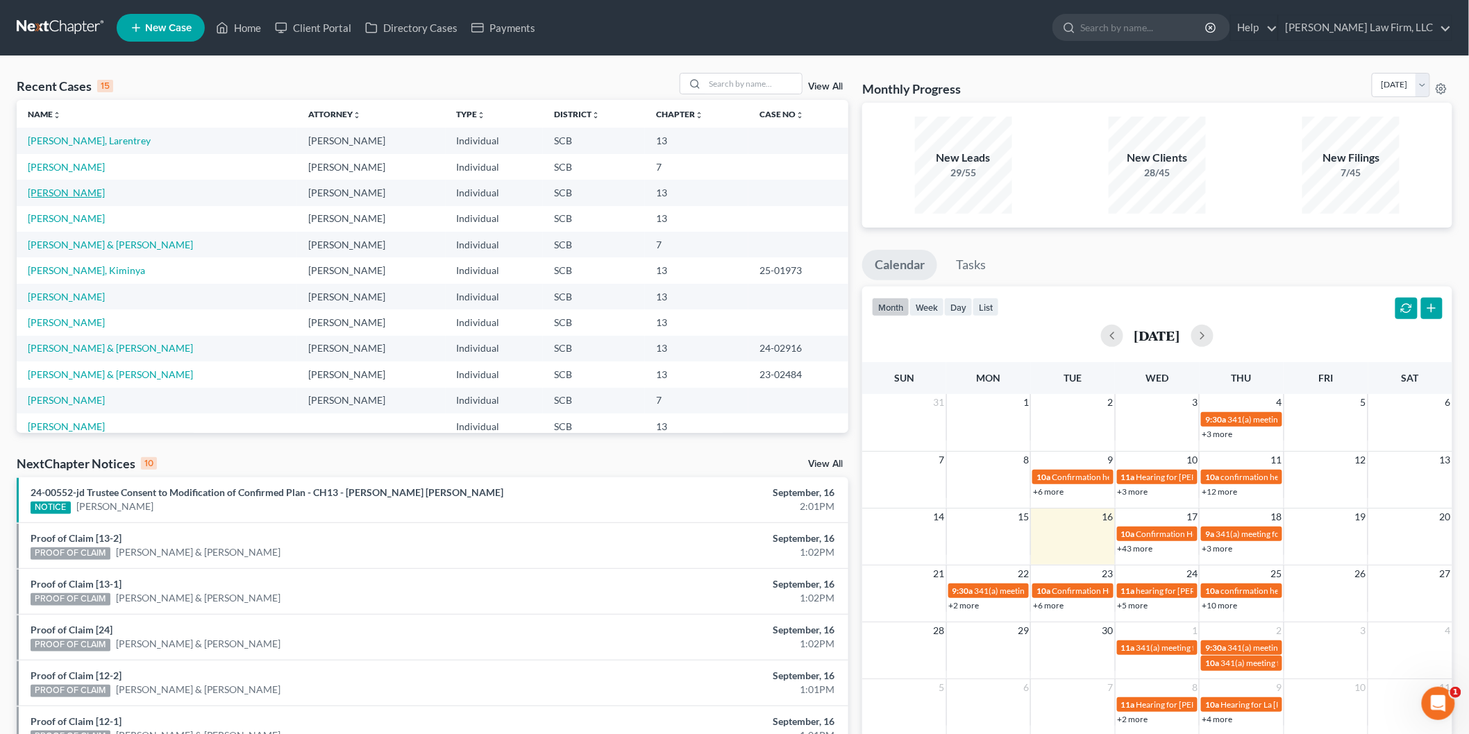
click at [67, 190] on link "[PERSON_NAME]" at bounding box center [66, 193] width 77 height 12
select select "4"
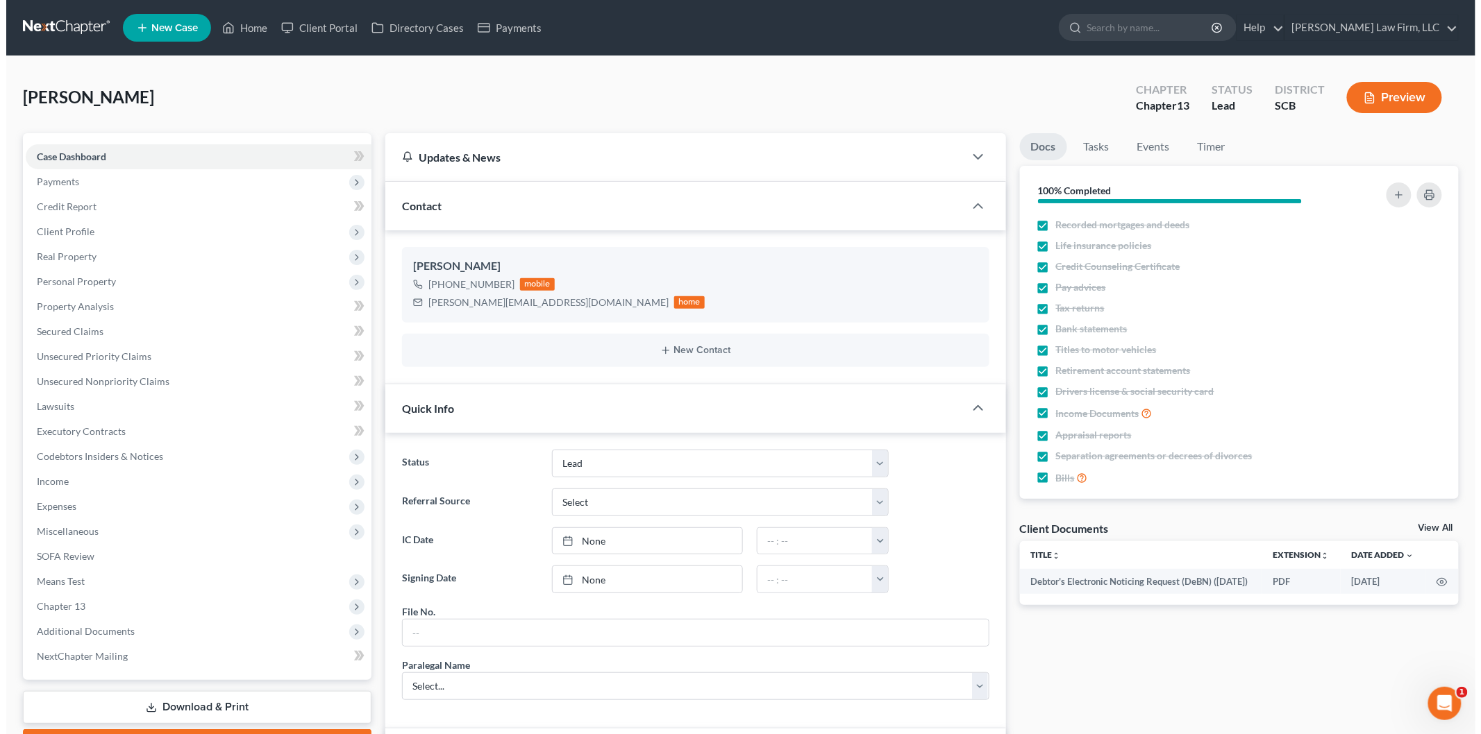
scroll to position [556, 0]
click at [1378, 96] on button "Preview" at bounding box center [1387, 97] width 95 height 31
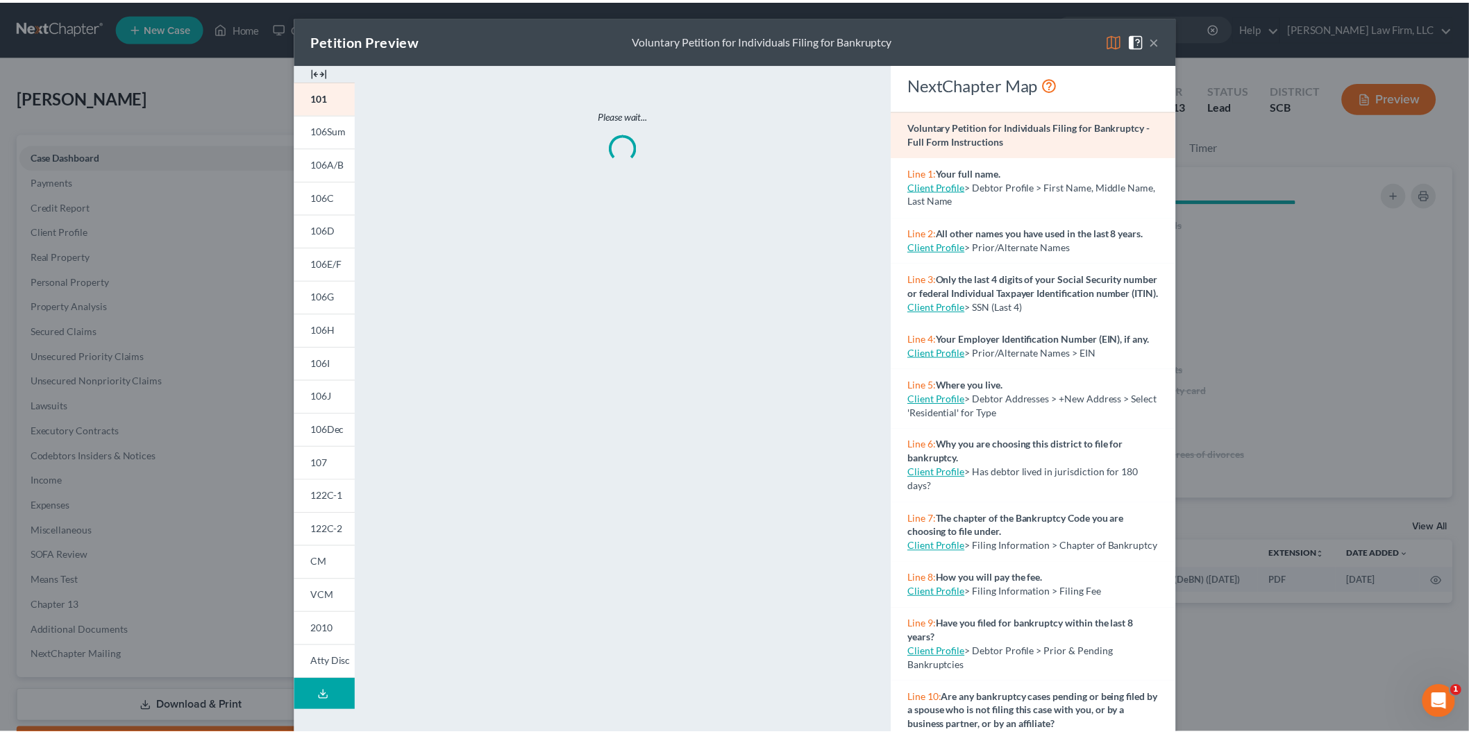
scroll to position [528, 0]
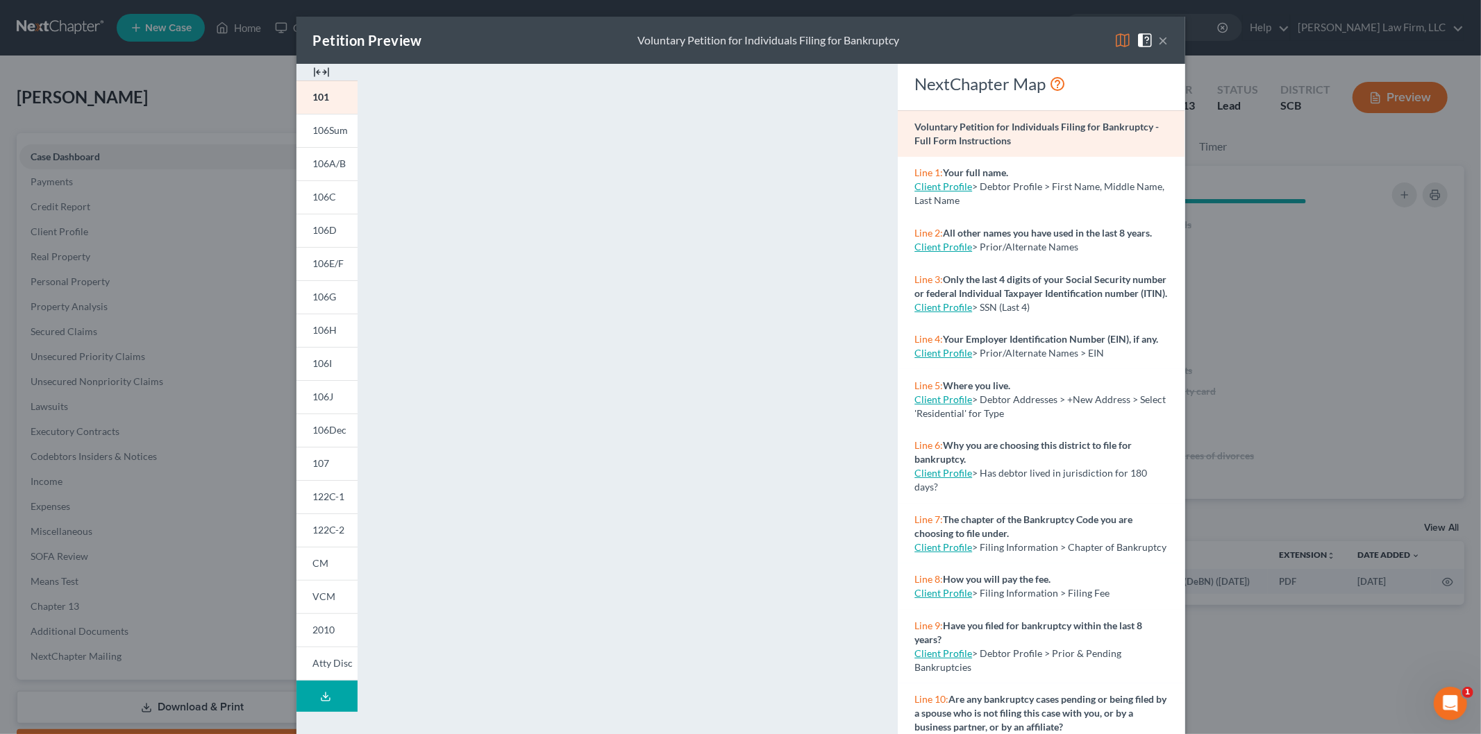
click at [313, 67] on img at bounding box center [321, 72] width 17 height 17
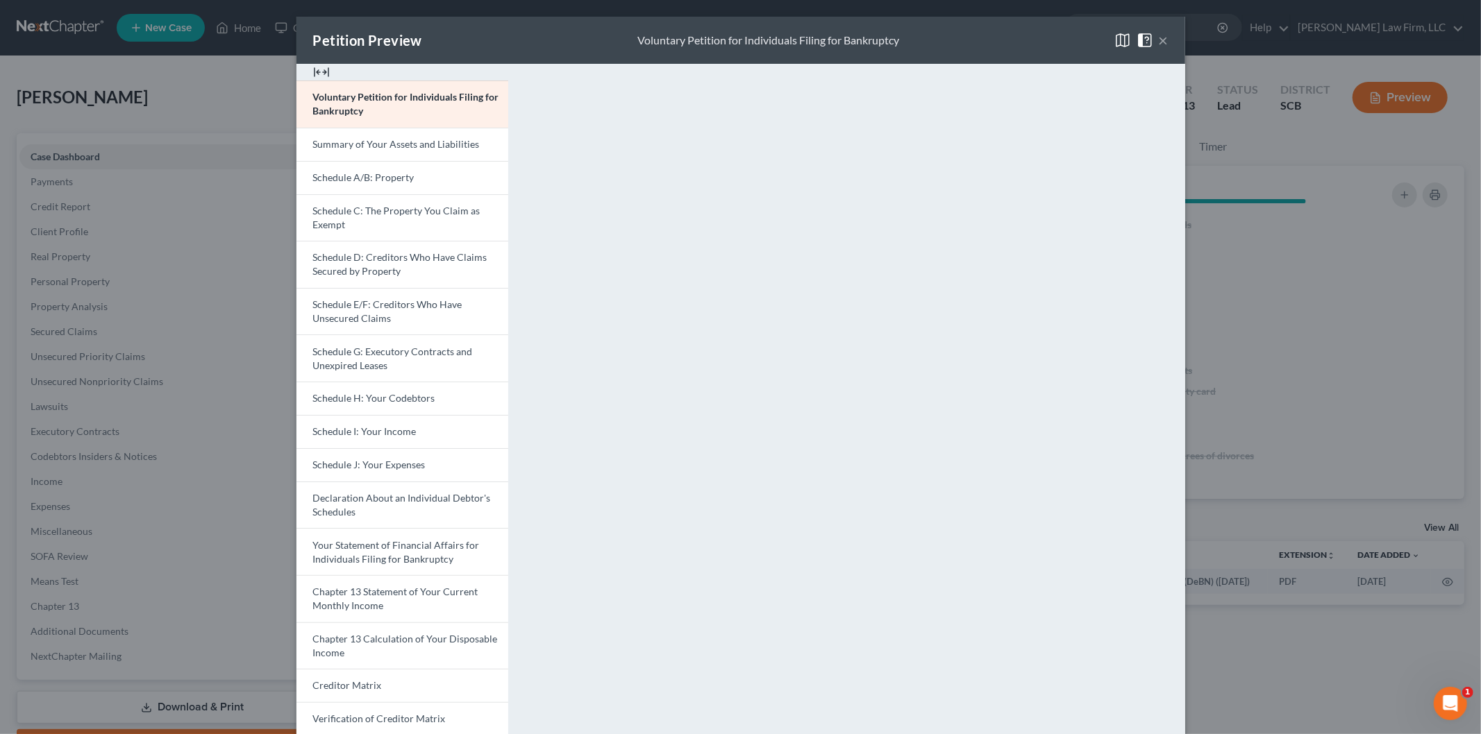
drag, startPoint x: 1151, startPoint y: 38, endPoint x: 183, endPoint y: 61, distance: 967.9
click at [1151, 38] on span at bounding box center [1147, 39] width 22 height 12
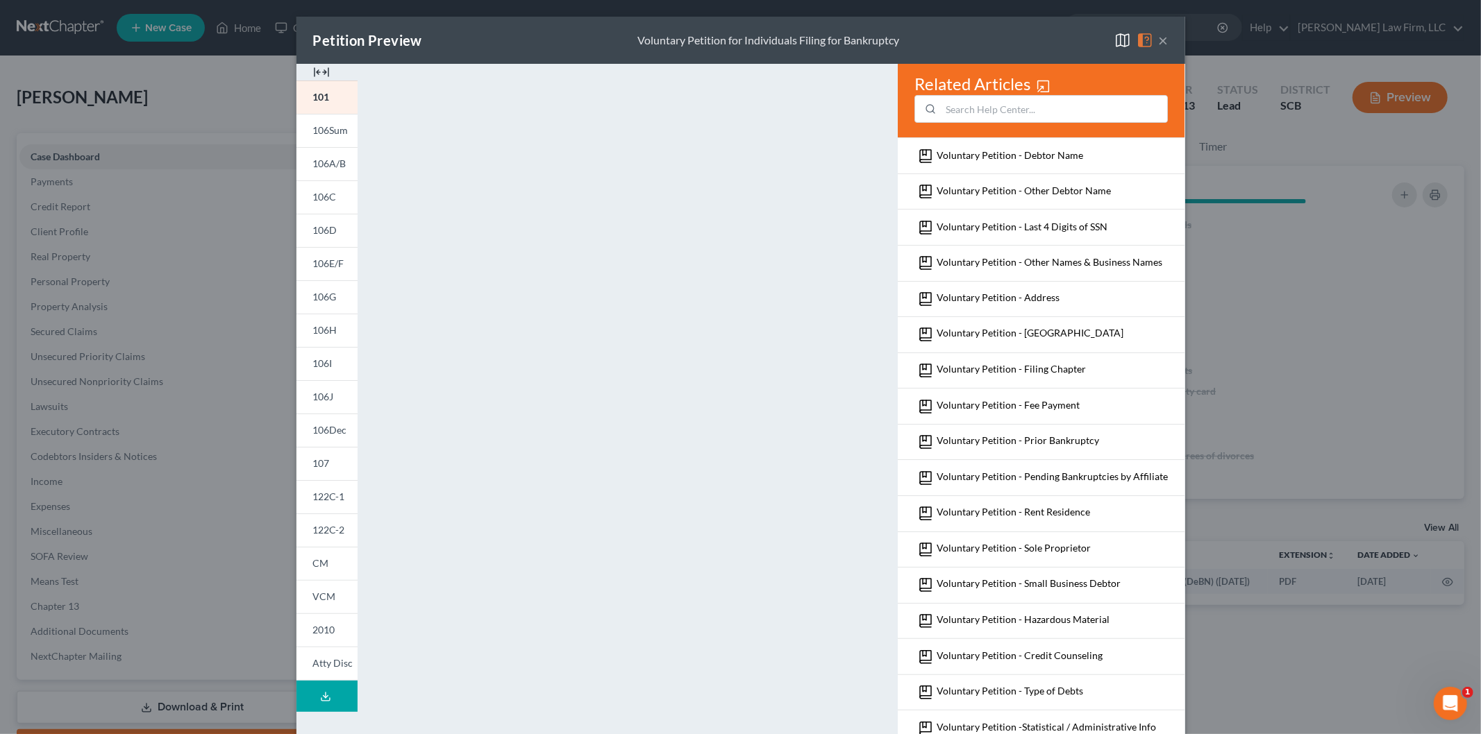
click at [1172, 33] on div "Petition Preview Voluntary Petition for Individuals Filing for Bankruptcy ×" at bounding box center [740, 40] width 889 height 47
click at [1159, 38] on button "×" at bounding box center [1164, 40] width 10 height 17
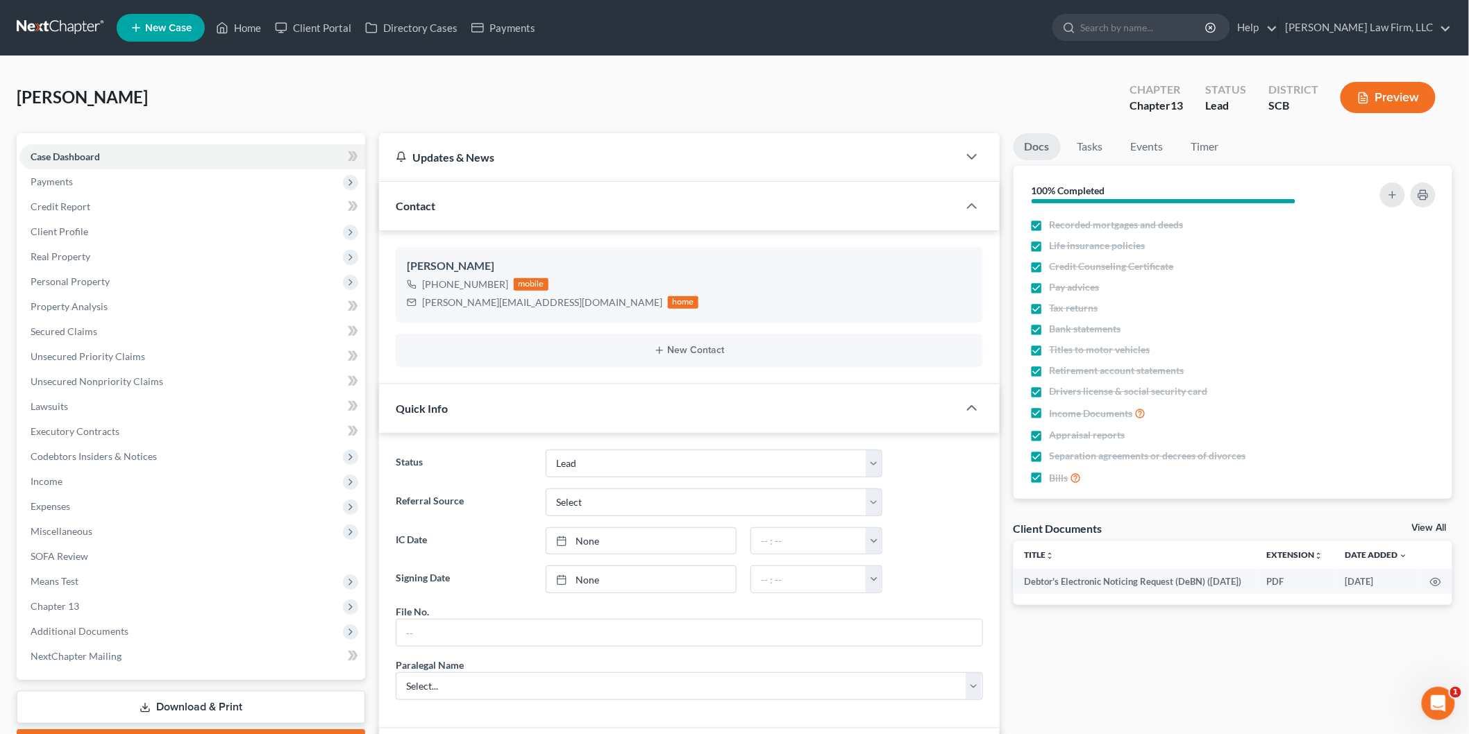
scroll to position [556, 0]
click at [255, 21] on link "Home" at bounding box center [238, 27] width 59 height 25
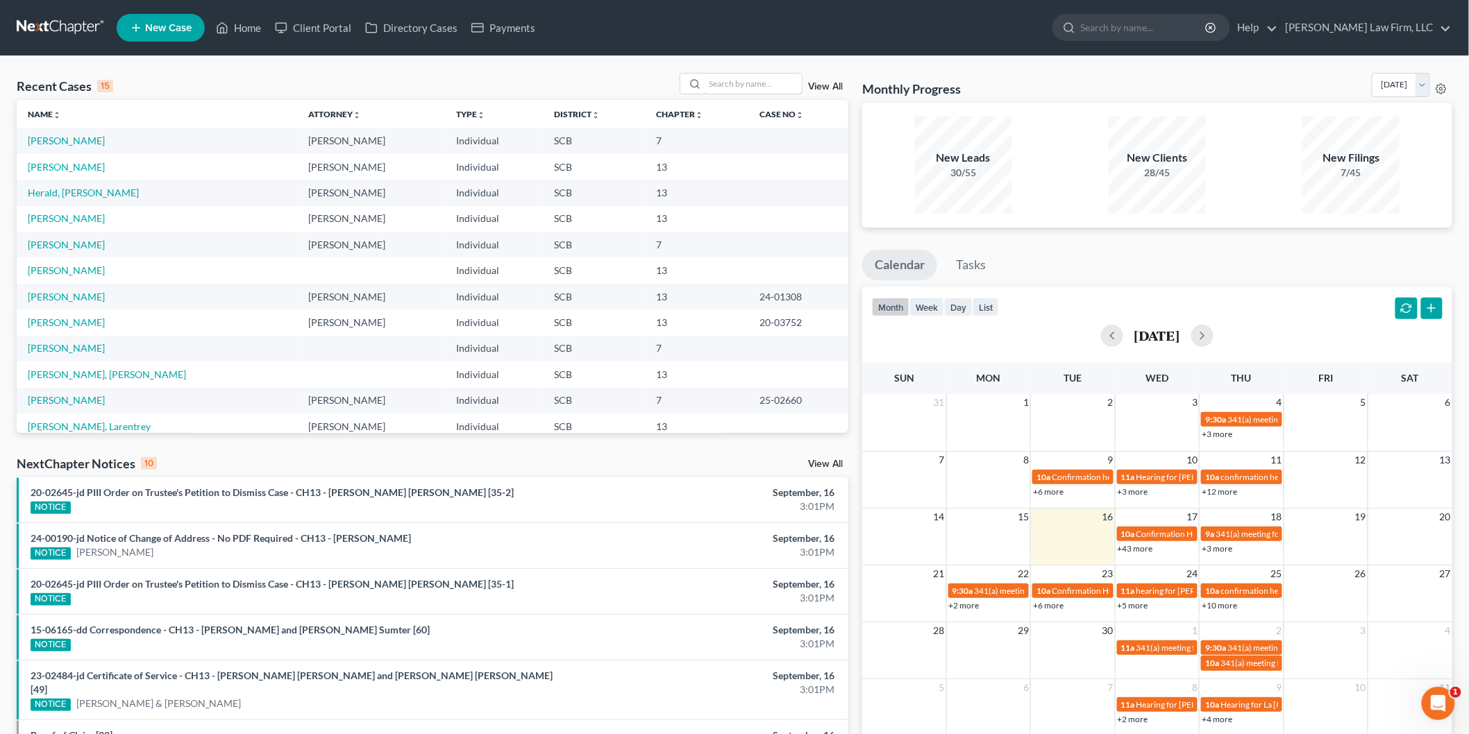
click at [765, 85] on input "search" at bounding box center [753, 84] width 97 height 20
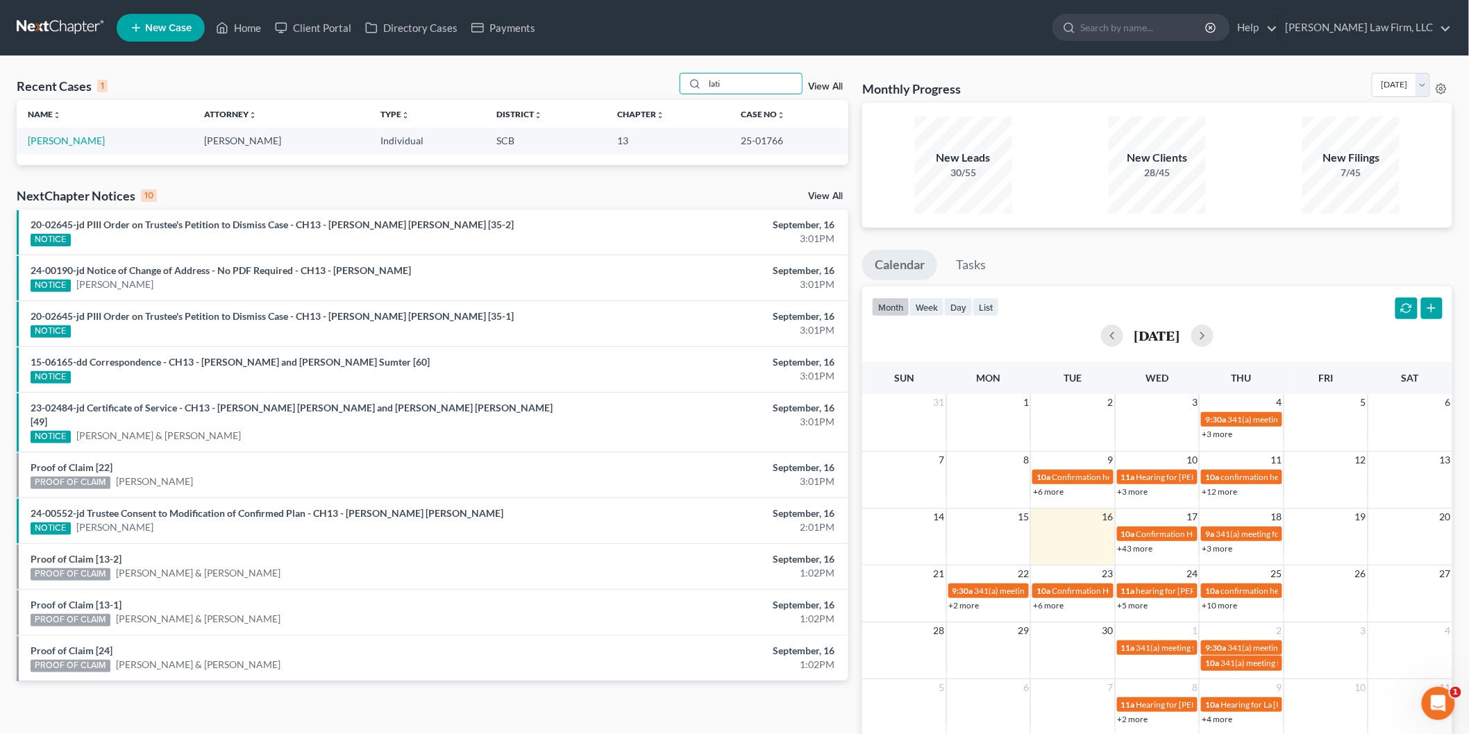
type input "lati"
click at [63, 136] on link "[PERSON_NAME]" at bounding box center [66, 141] width 77 height 12
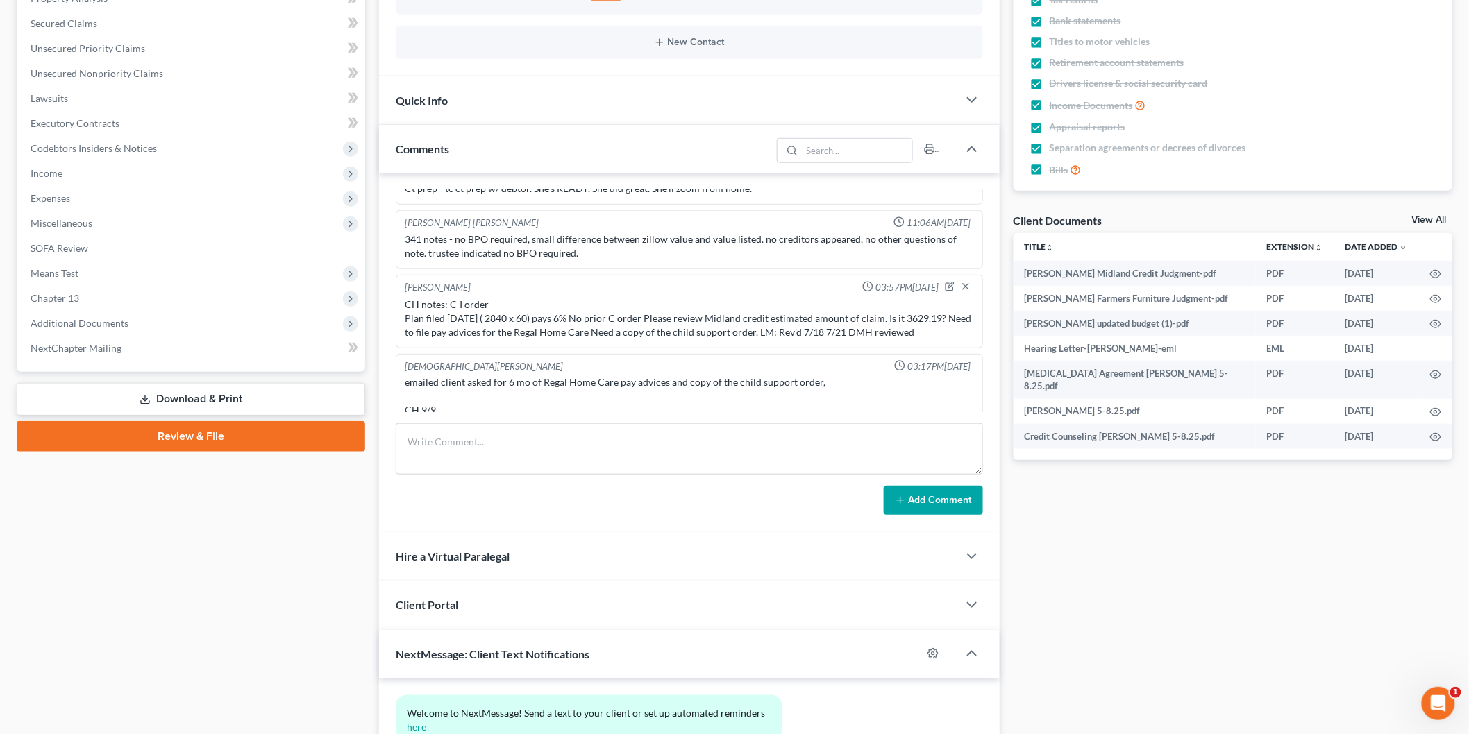
scroll to position [231, 0]
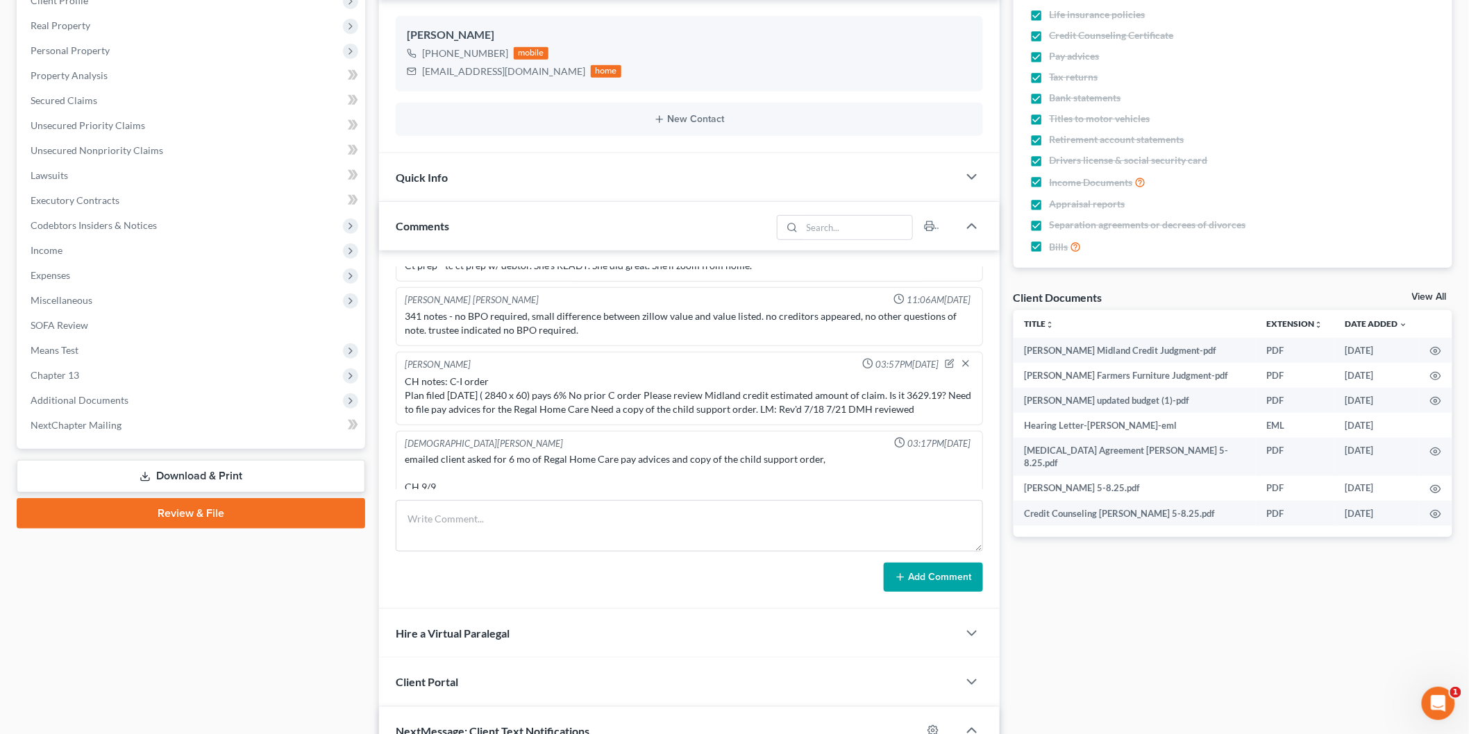
drag, startPoint x: 1427, startPoint y: 292, endPoint x: 1093, endPoint y: 380, distance: 345.5
click at [1427, 292] on link "View All" at bounding box center [1429, 297] width 35 height 10
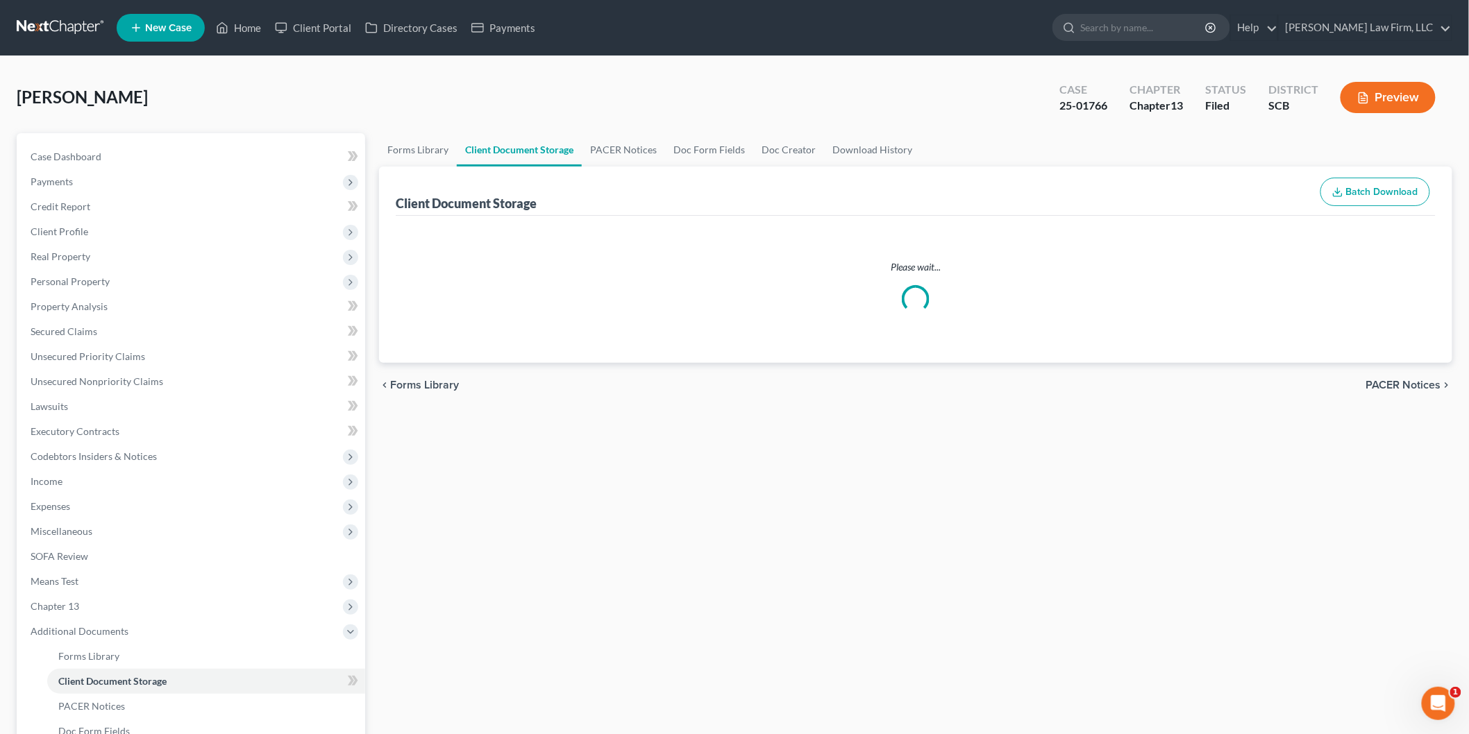
select select "6"
select select "16"
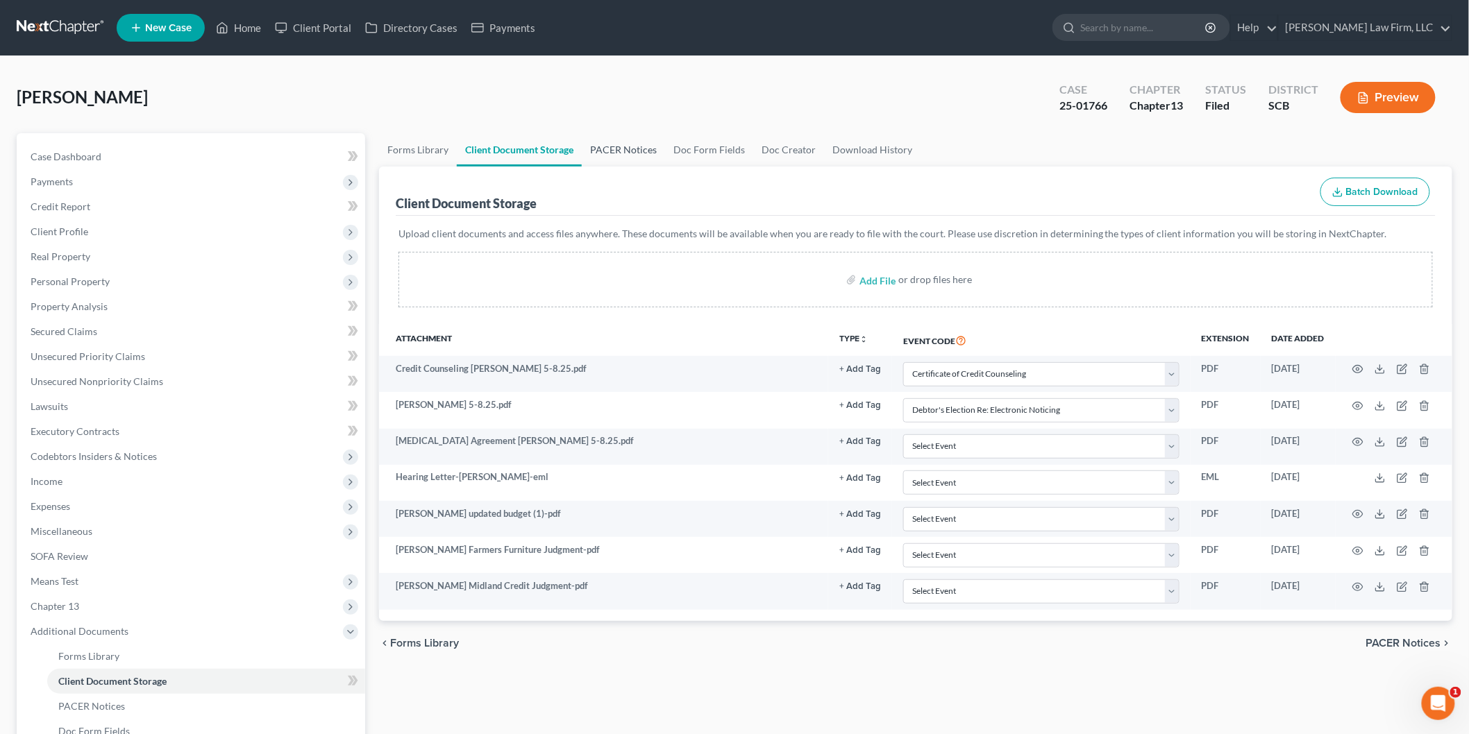
click at [603, 143] on link "PACER Notices" at bounding box center [623, 149] width 83 height 33
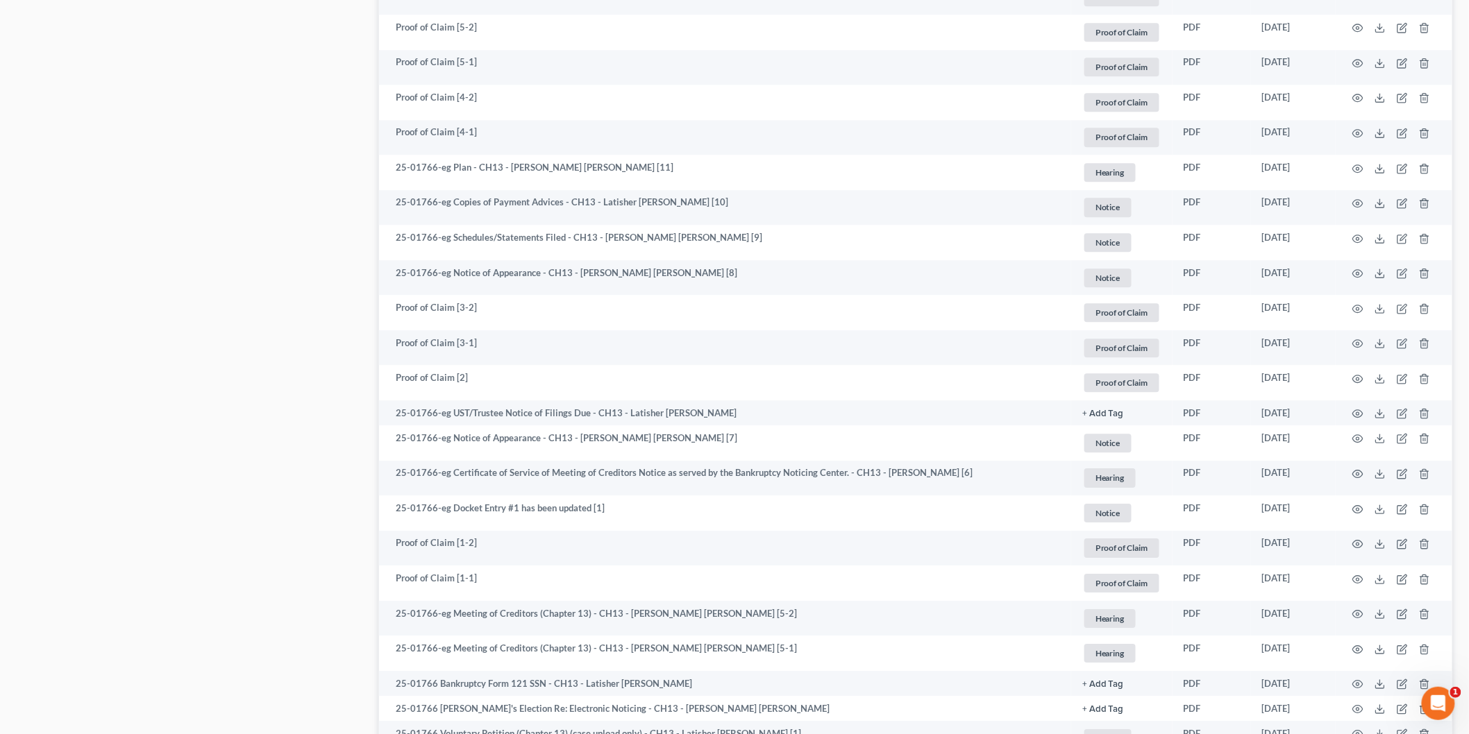
scroll to position [1079, 0]
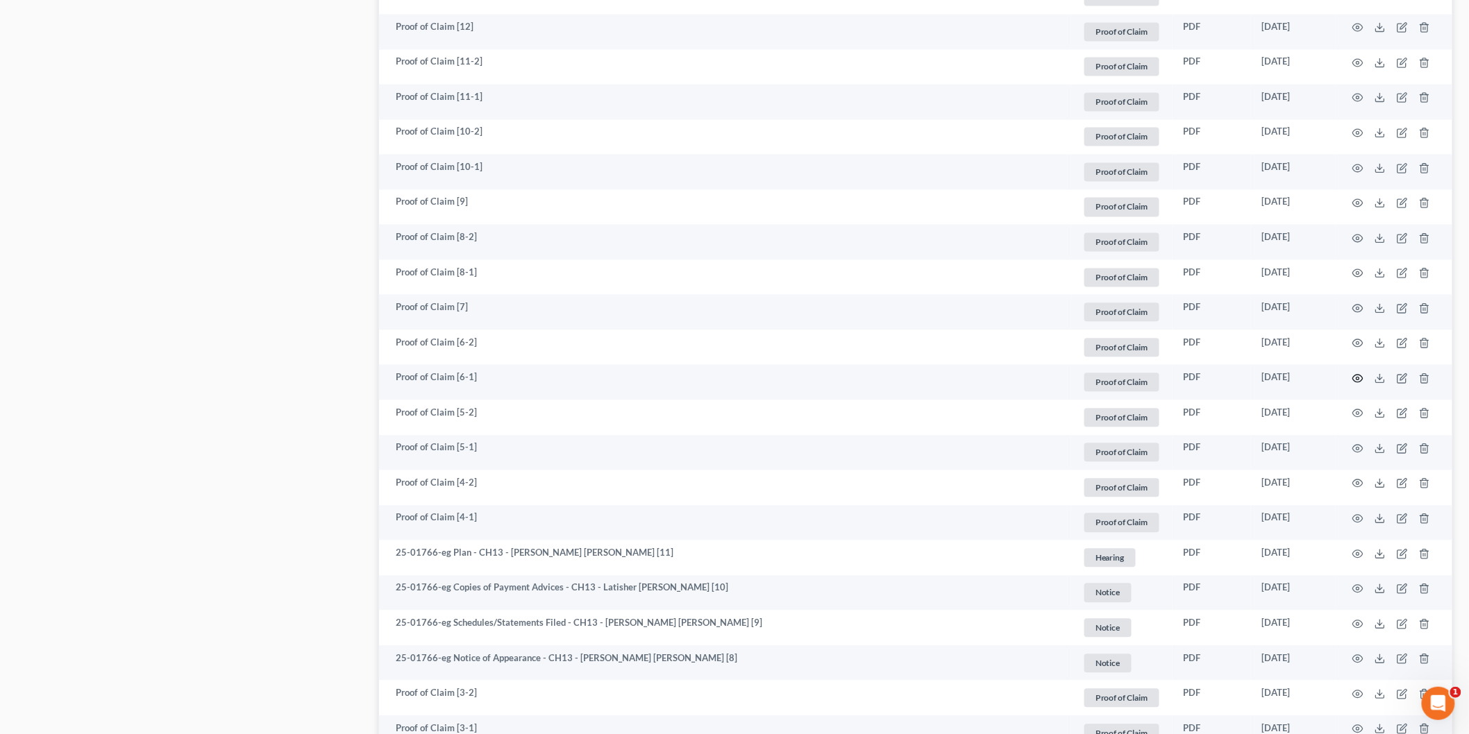
click at [1361, 373] on icon "button" at bounding box center [1357, 378] width 11 height 11
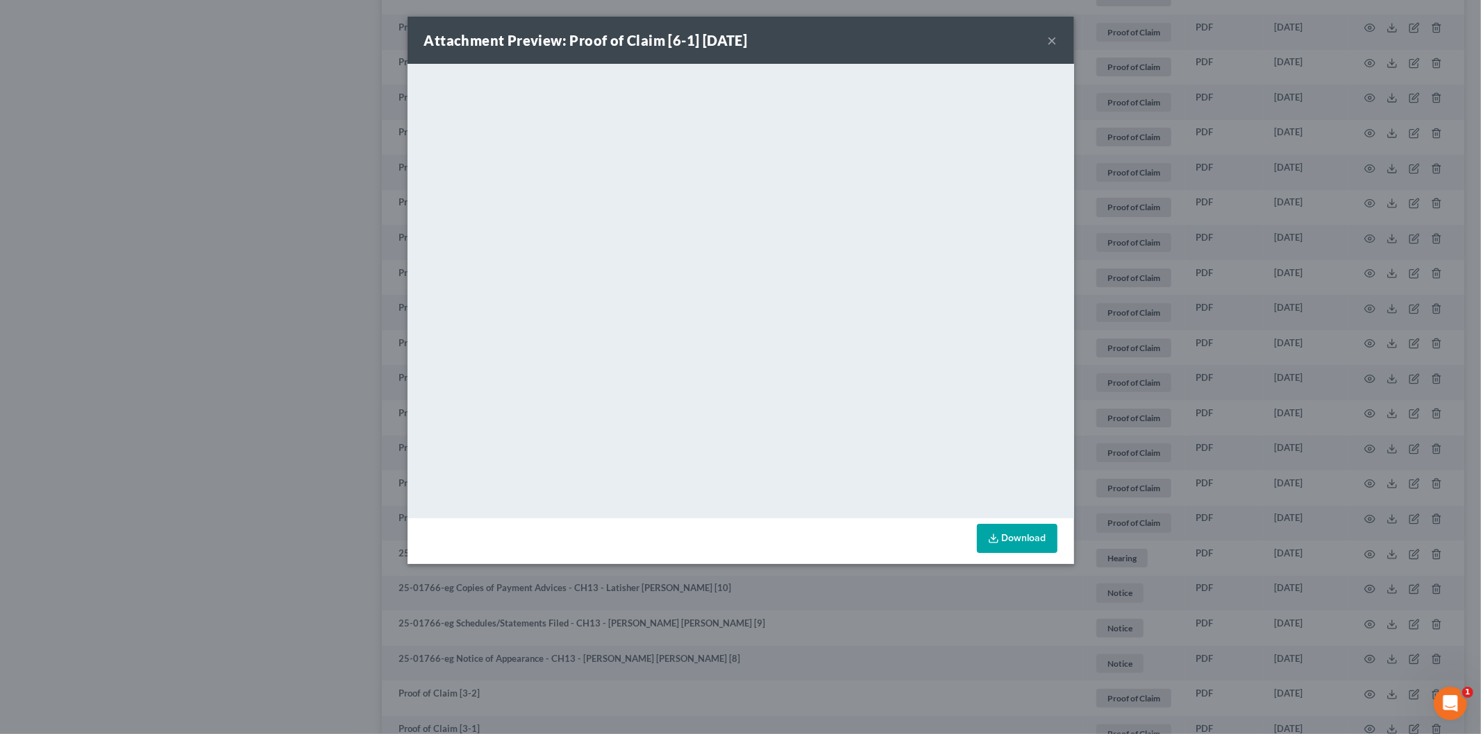
click at [1052, 33] on button "×" at bounding box center [1053, 40] width 10 height 17
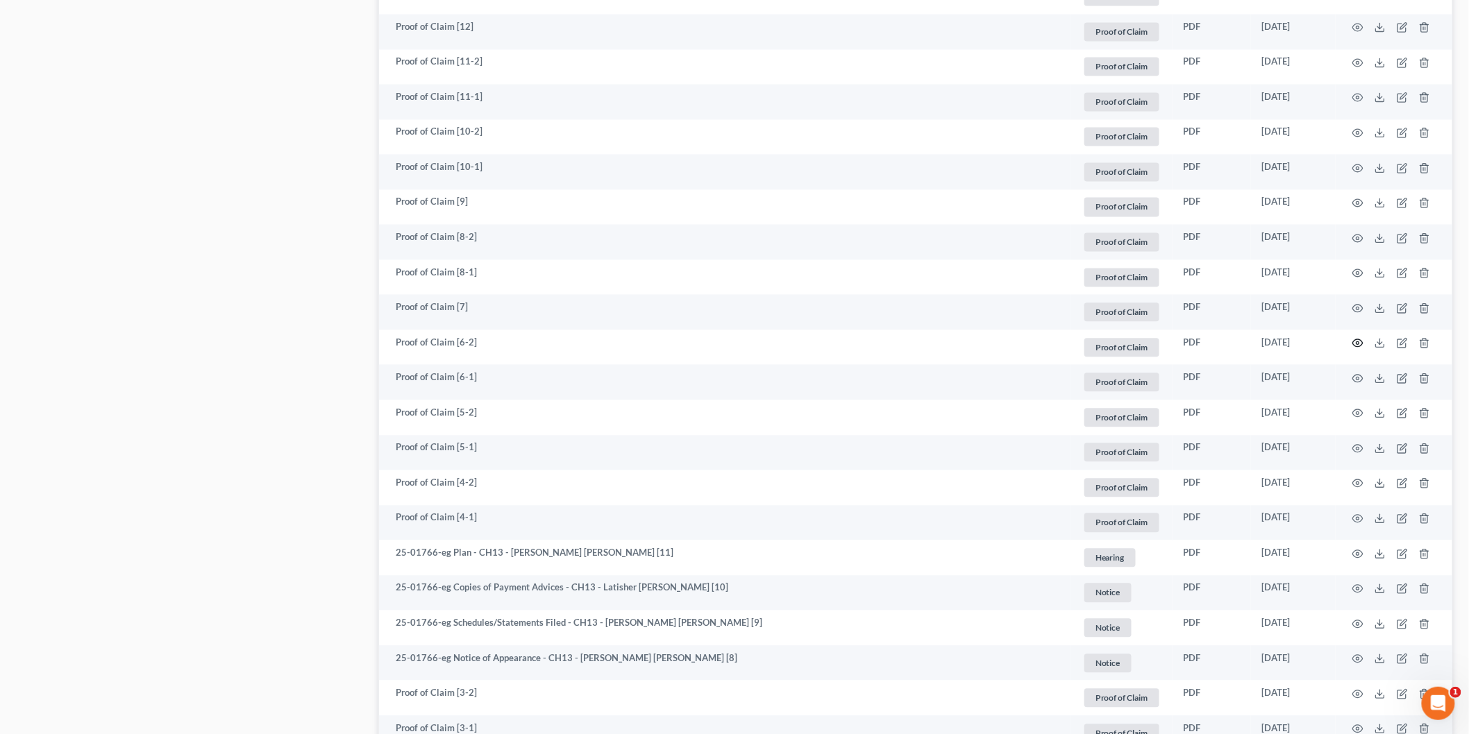
click at [1358, 343] on icon "button" at bounding box center [1357, 343] width 11 height 11
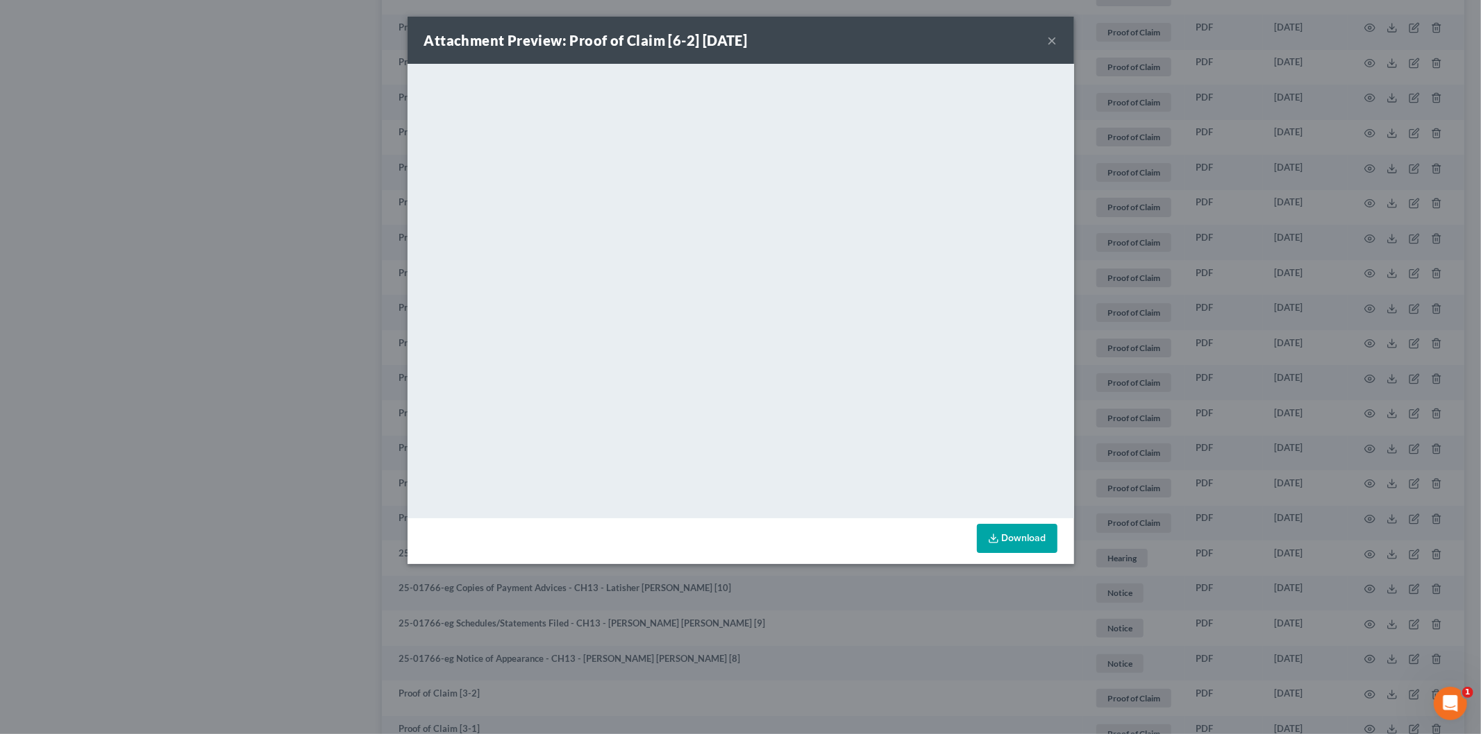
drag, startPoint x: 1056, startPoint y: 37, endPoint x: 1046, endPoint y: 39, distance: 9.8
click at [1056, 37] on button "×" at bounding box center [1053, 40] width 10 height 17
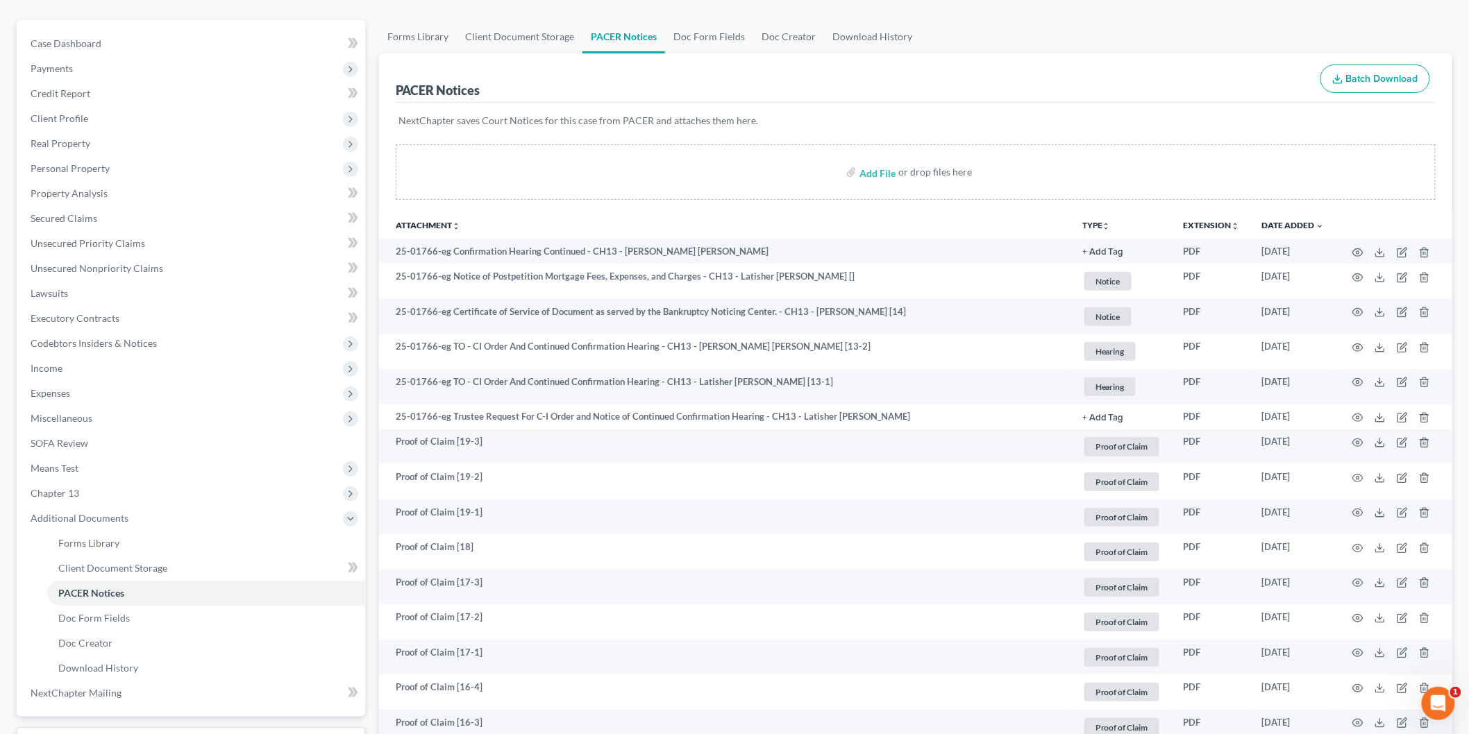
scroll to position [77, 0]
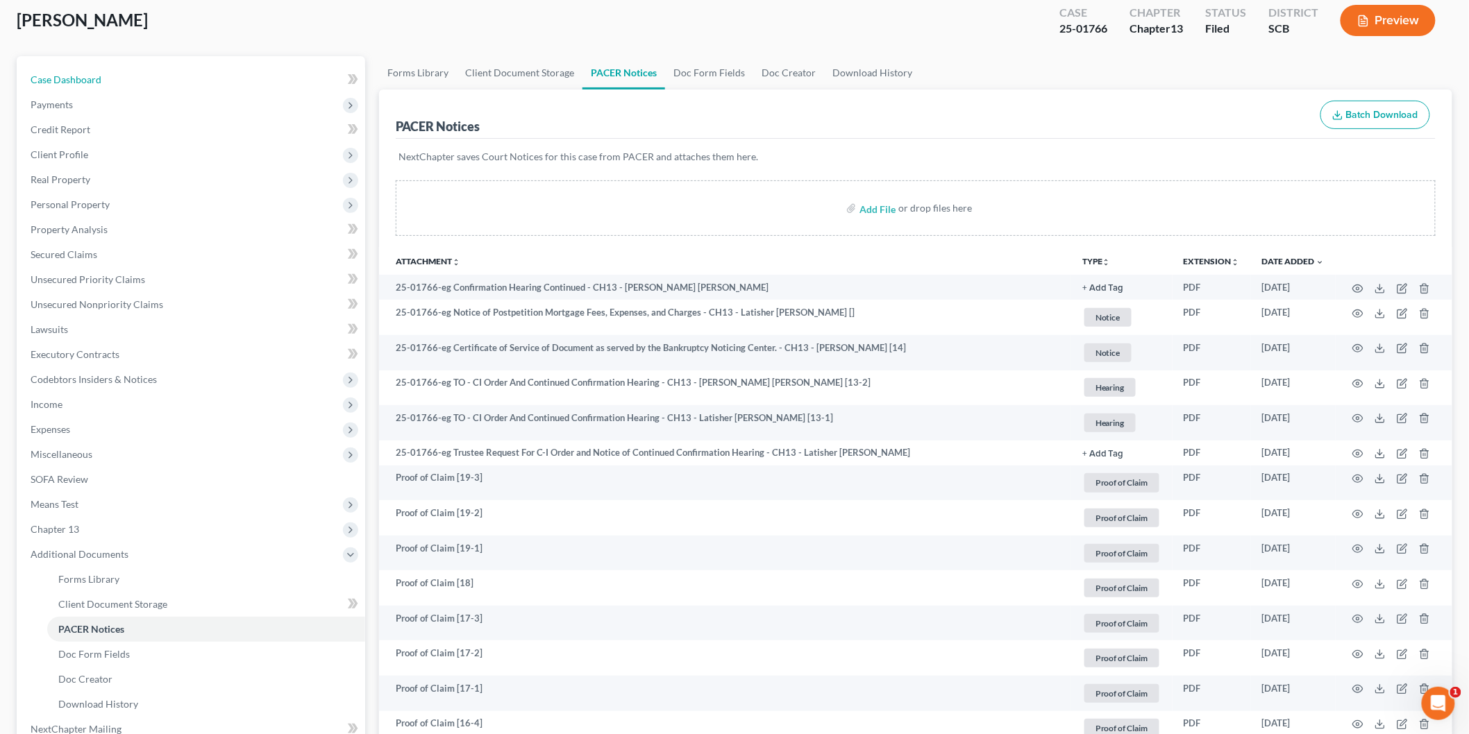
click at [133, 77] on link "Case Dashboard" at bounding box center [192, 79] width 346 height 25
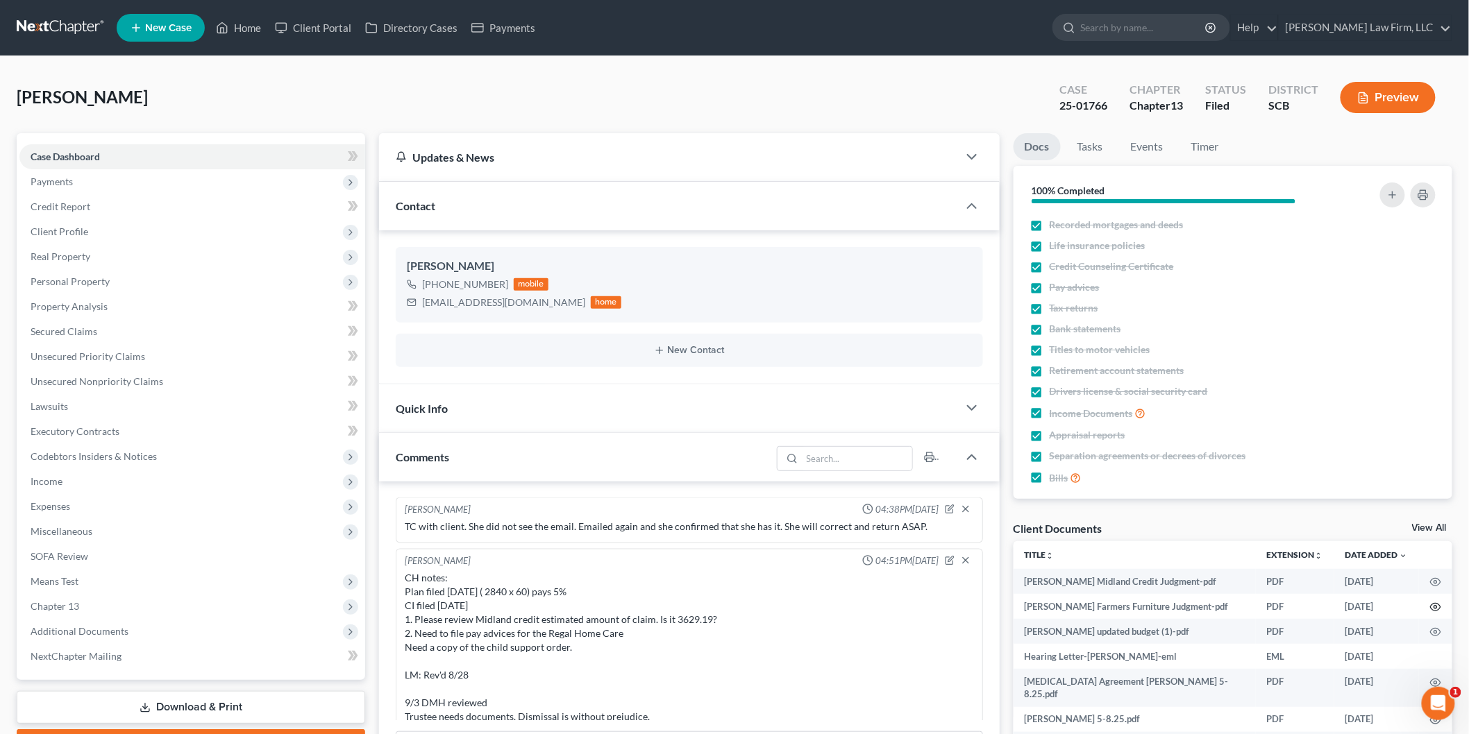
click at [1435, 607] on icon "button" at bounding box center [1435, 607] width 11 height 11
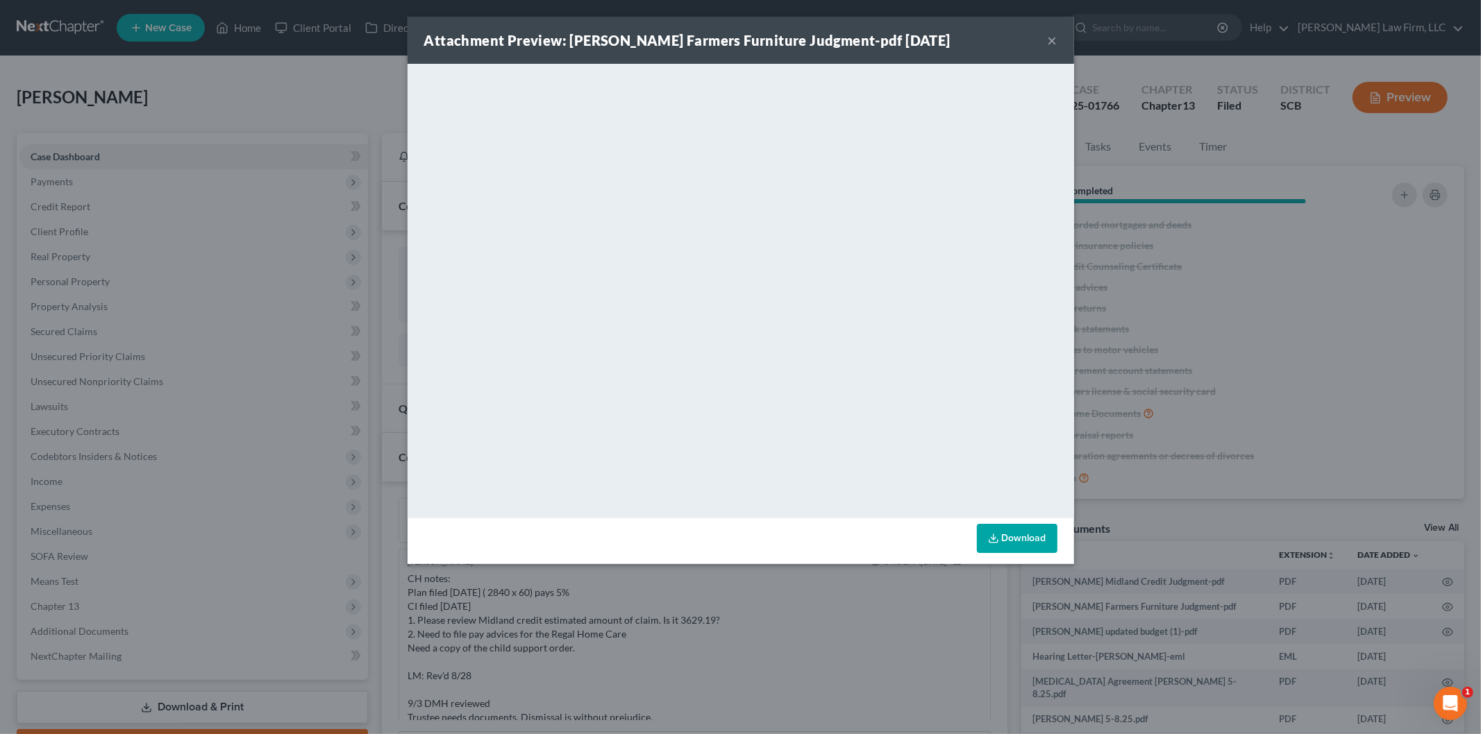
click at [1054, 40] on button "×" at bounding box center [1053, 40] width 10 height 17
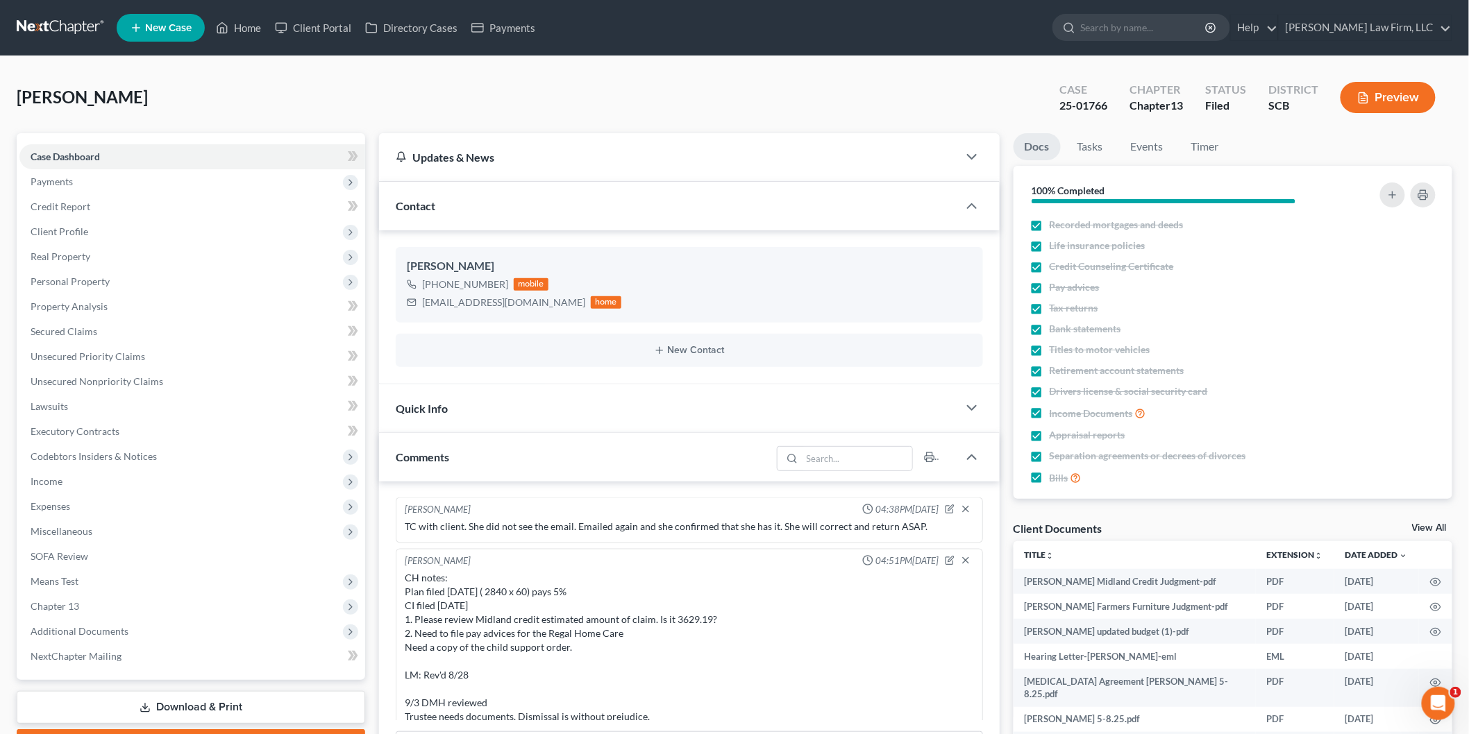
scroll to position [231, 0]
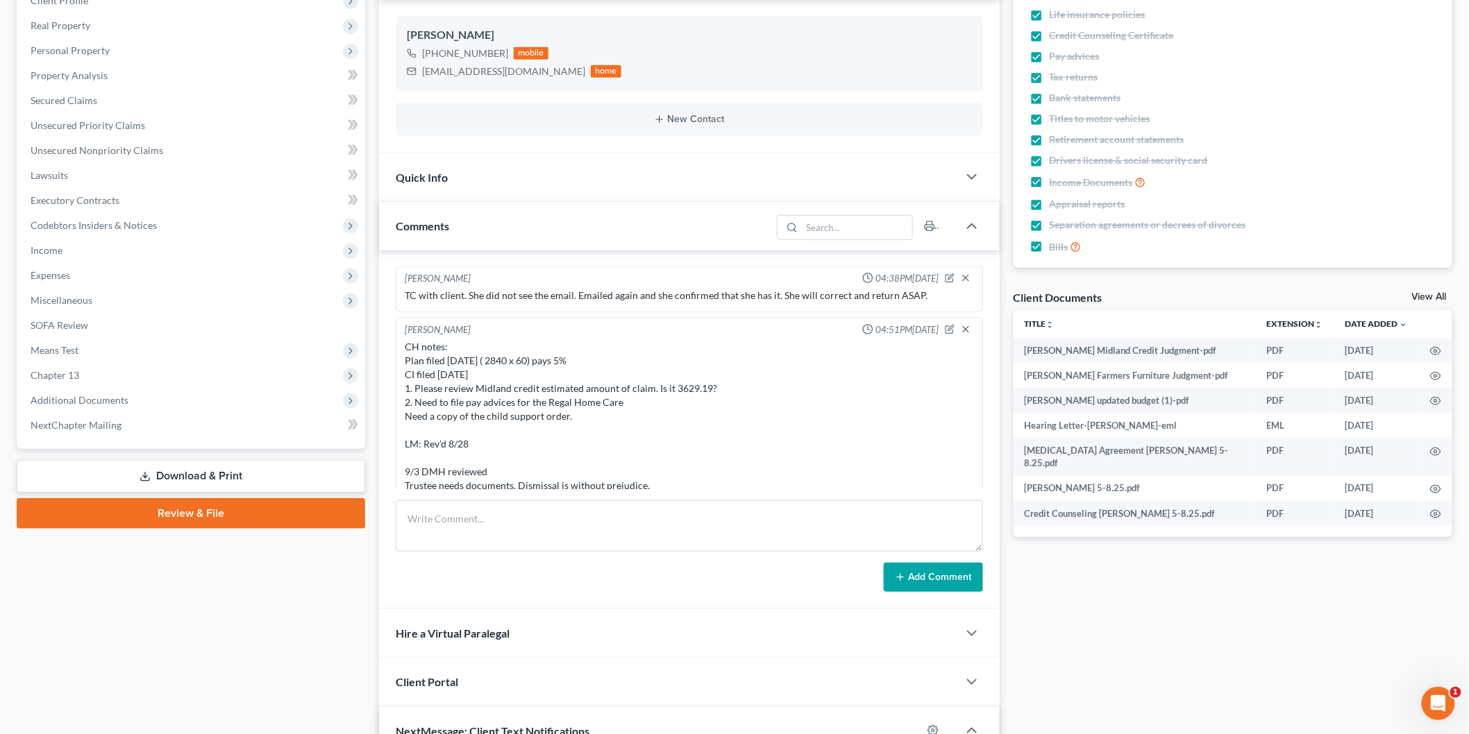
drag, startPoint x: 1434, startPoint y: 292, endPoint x: 740, endPoint y: 320, distance: 694.7
click at [1434, 292] on link "View All" at bounding box center [1429, 297] width 35 height 10
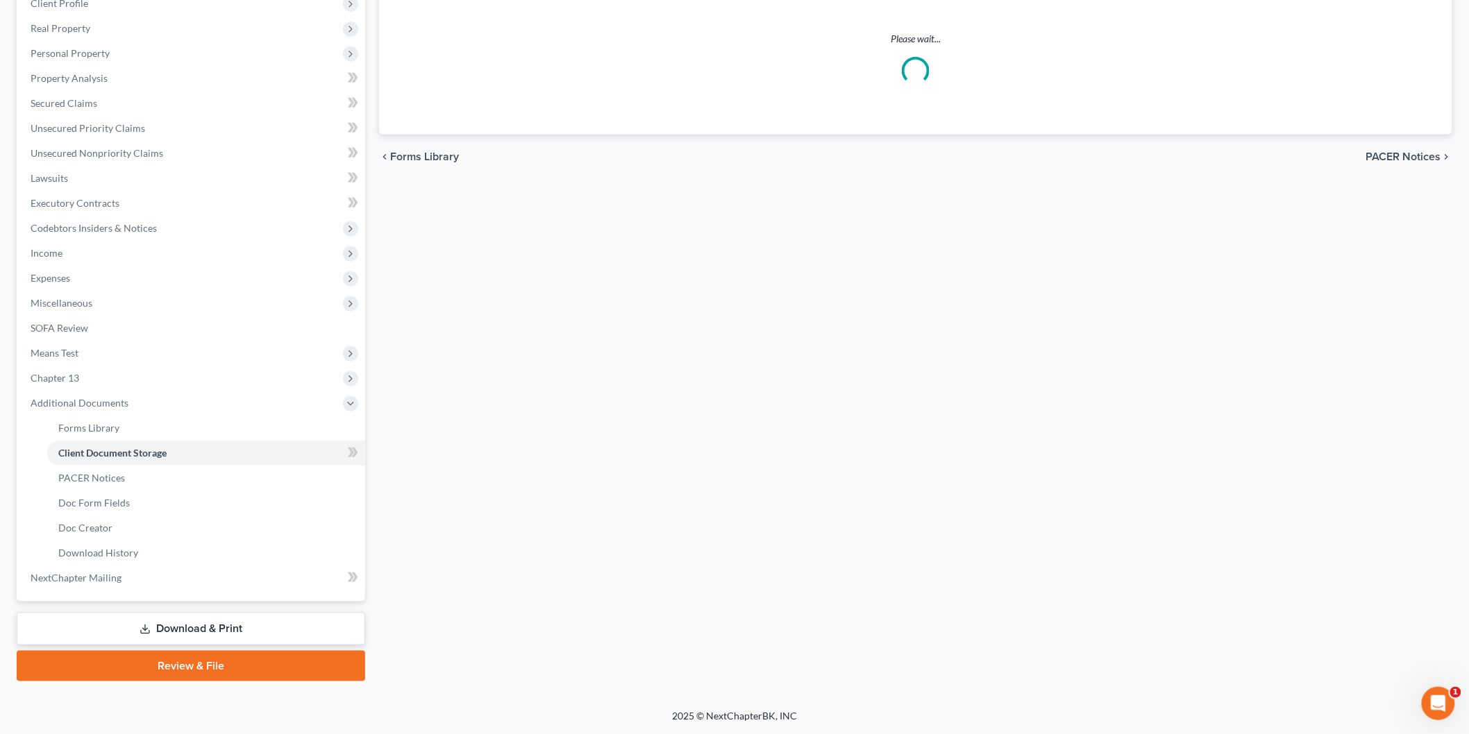
scroll to position [60, 0]
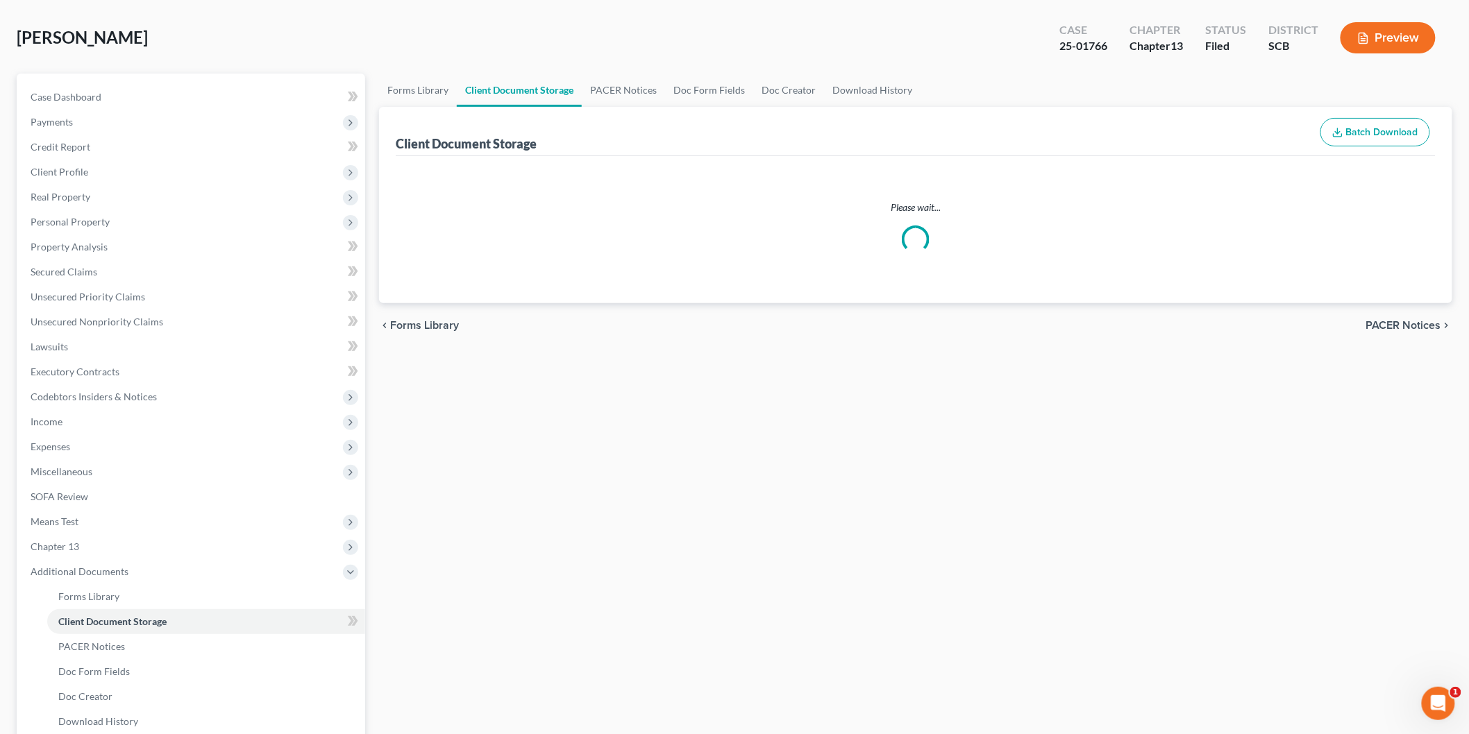
select select "6"
select select "16"
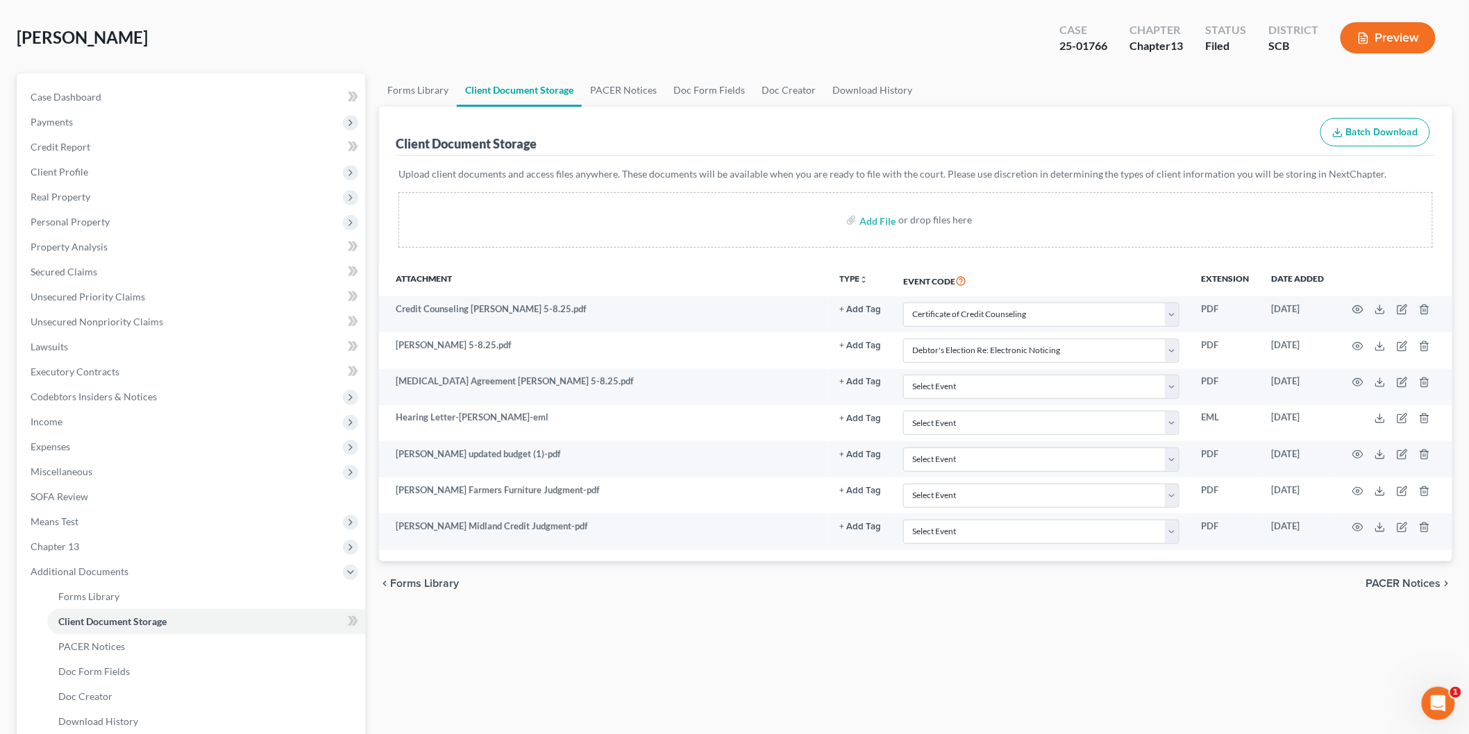
scroll to position [0, 0]
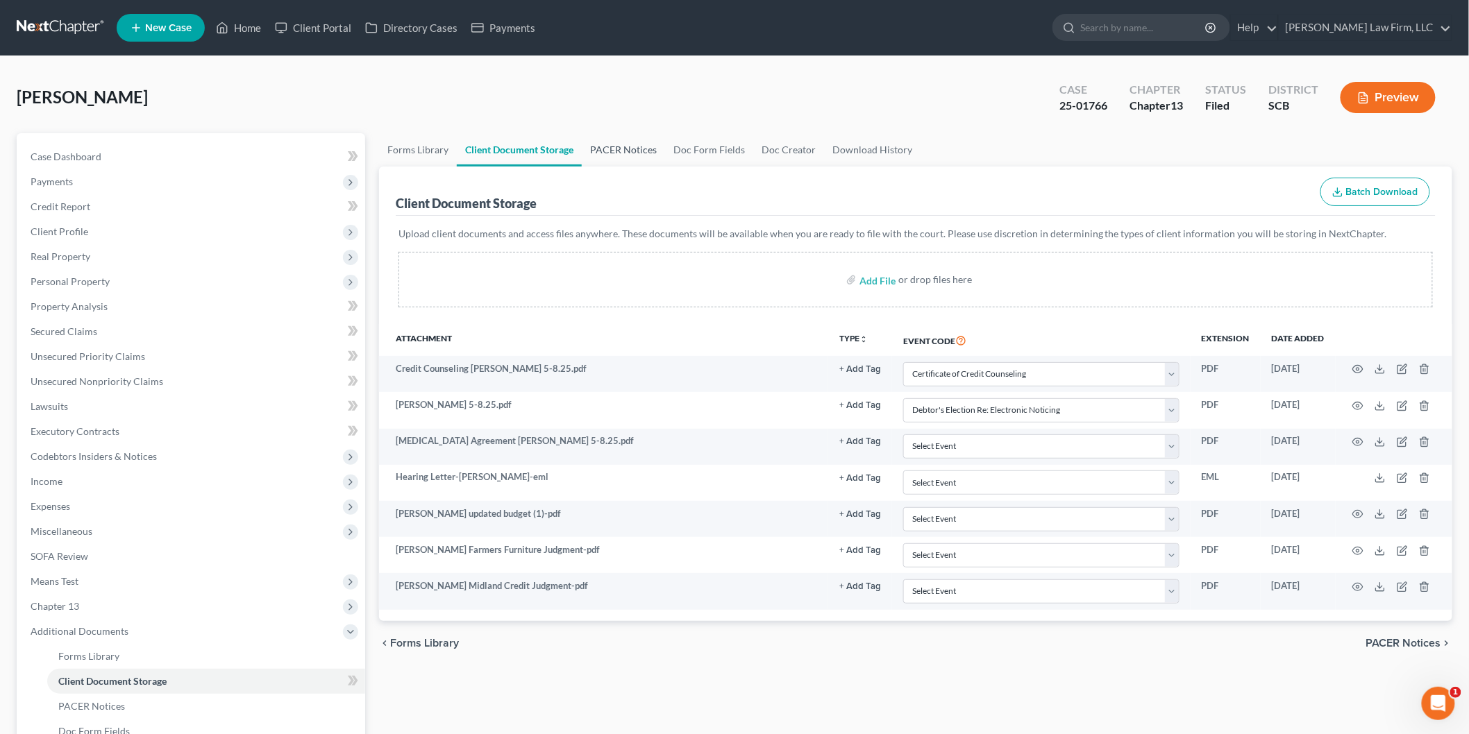
click at [632, 139] on link "PACER Notices" at bounding box center [623, 149] width 83 height 33
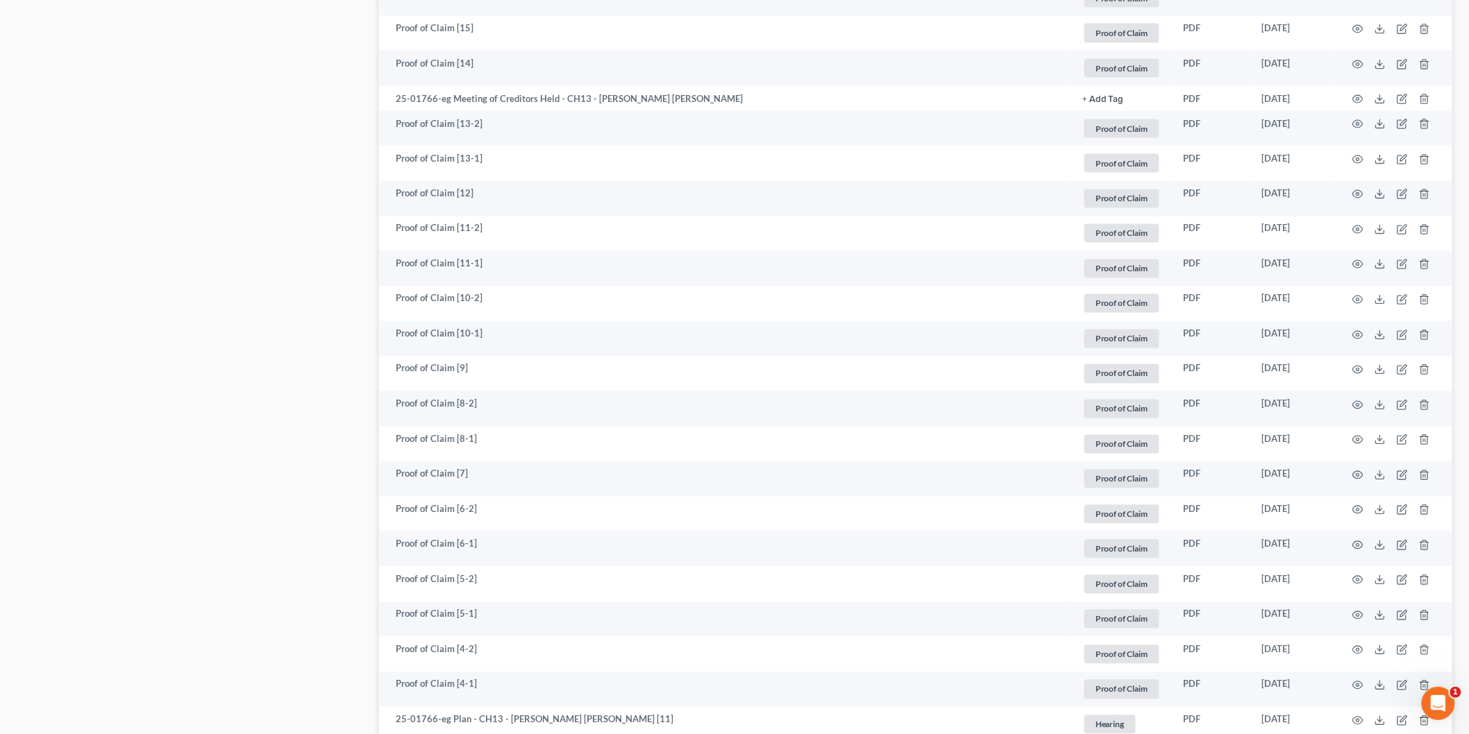
scroll to position [925, 0]
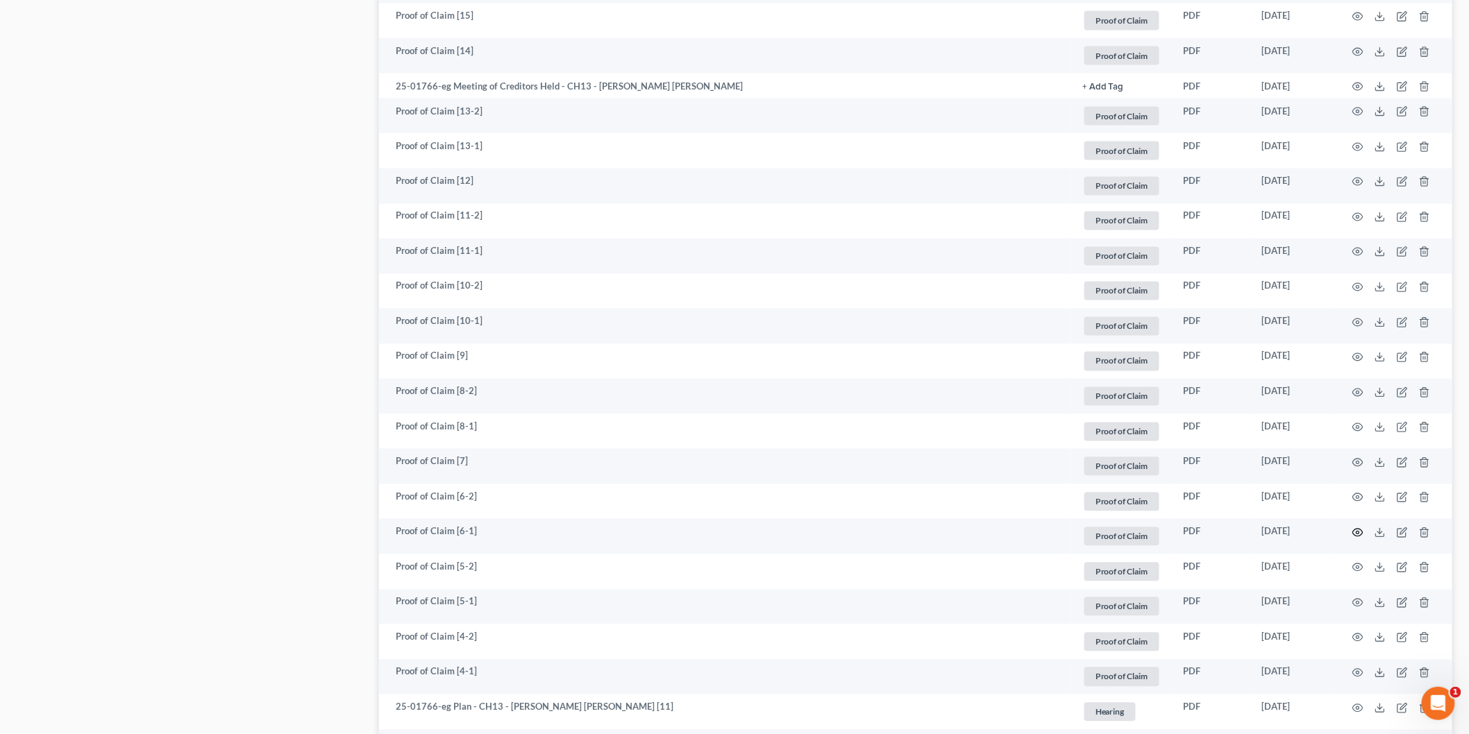
click at [1357, 535] on circle "button" at bounding box center [1357, 533] width 3 height 3
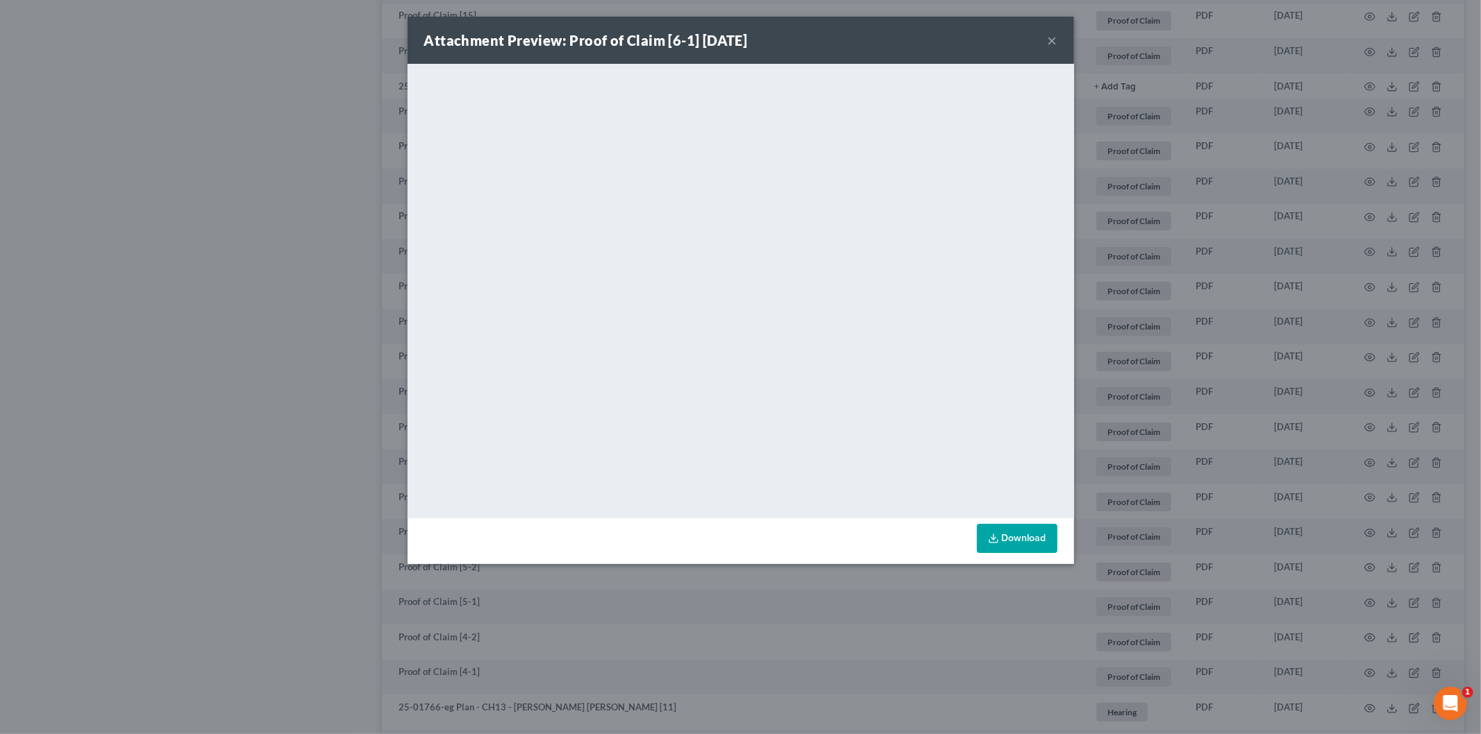
click at [1056, 40] on button "×" at bounding box center [1053, 40] width 10 height 17
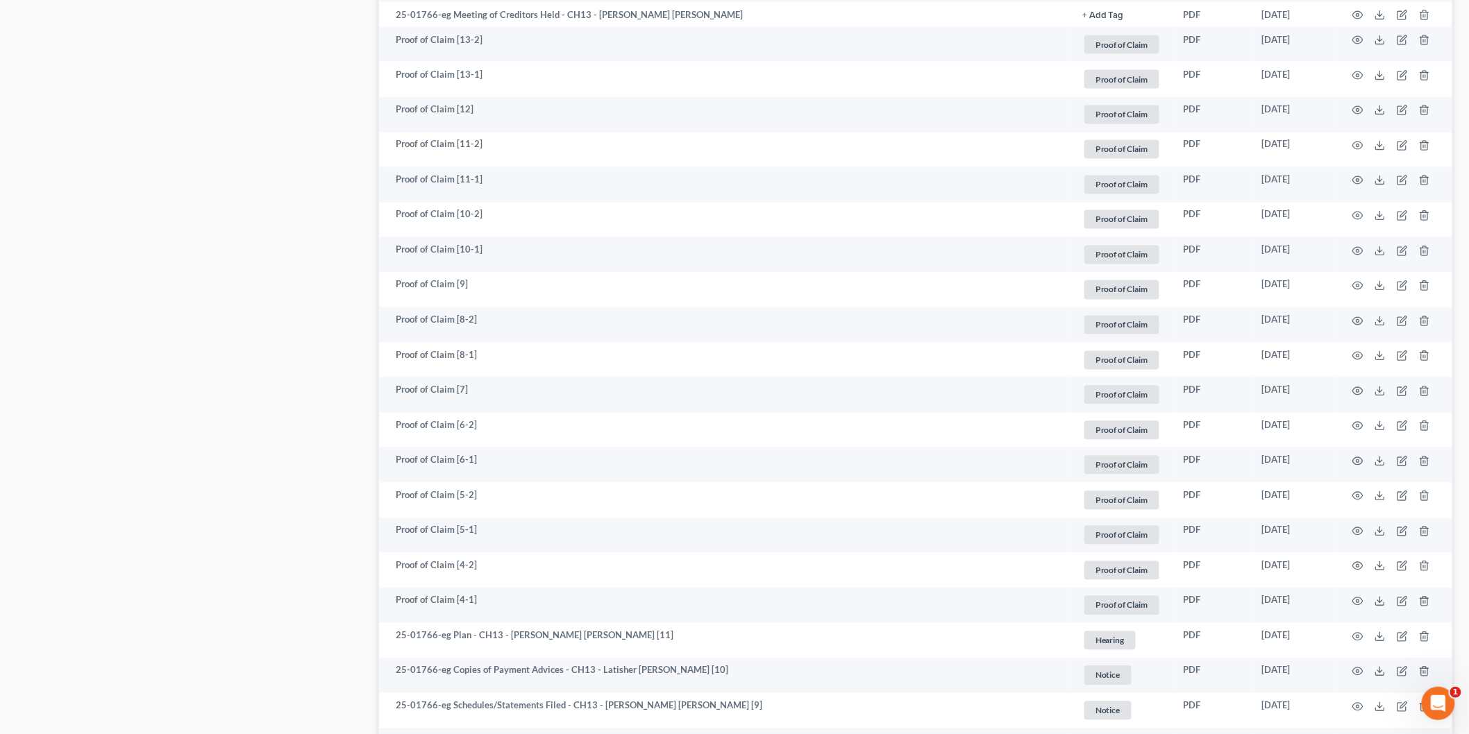
scroll to position [1002, 0]
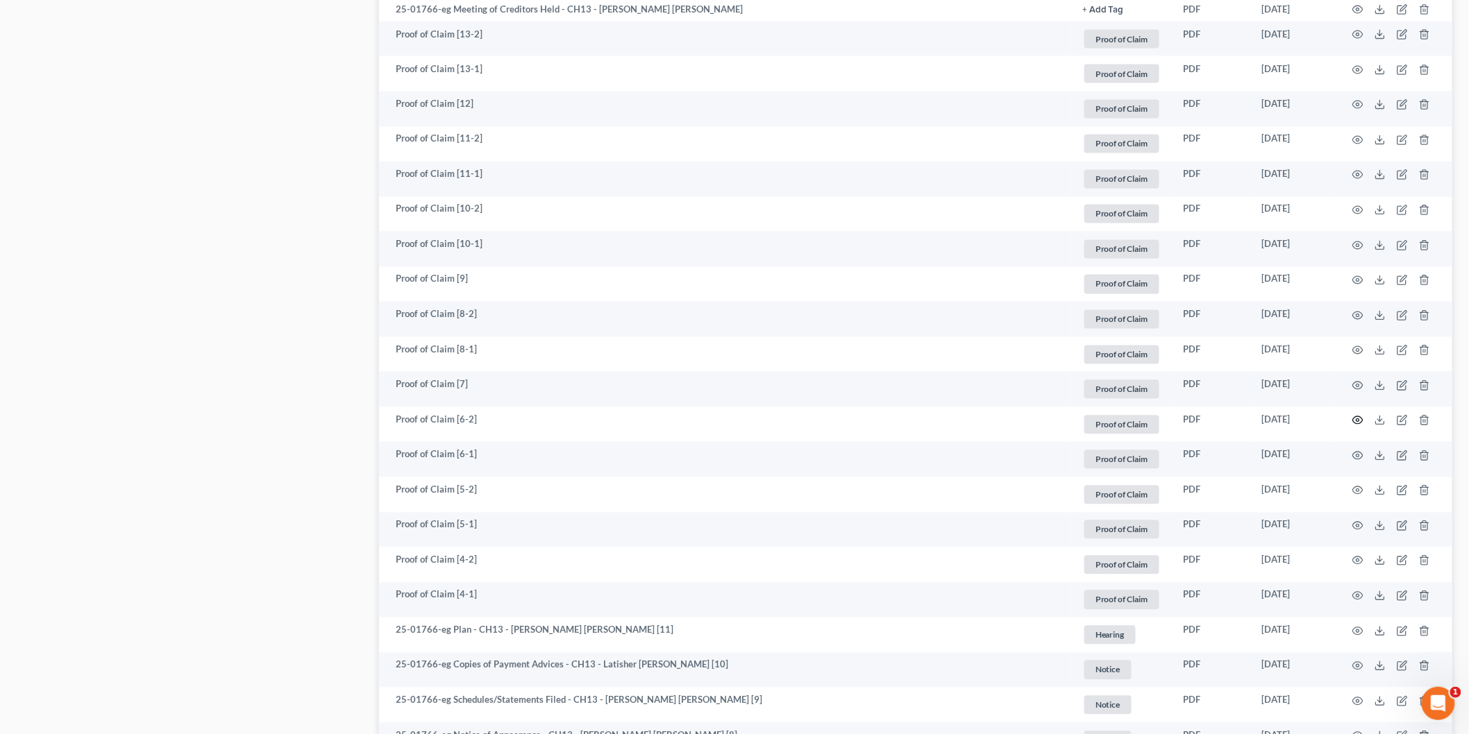
click at [1359, 417] on icon "button" at bounding box center [1357, 420] width 11 height 11
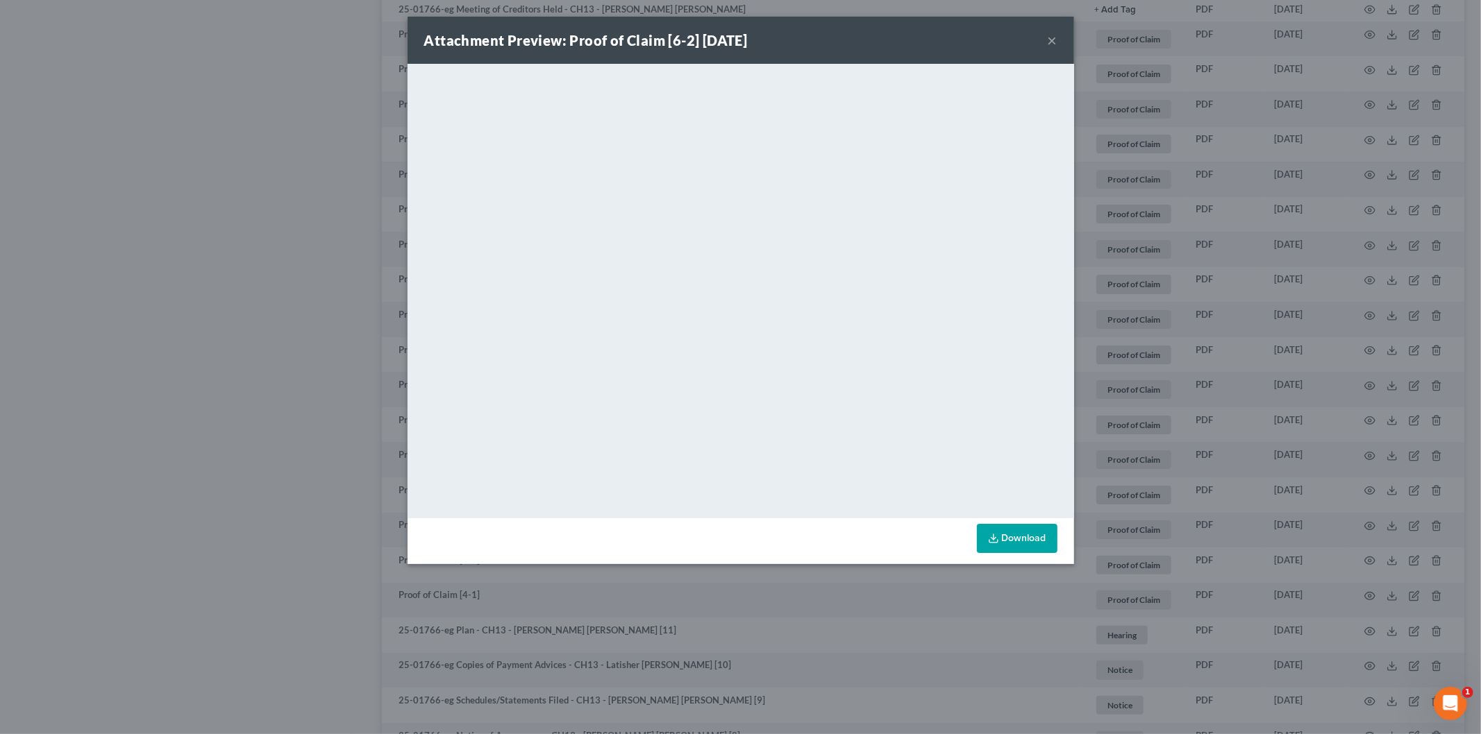
click at [1054, 33] on button "×" at bounding box center [1053, 40] width 10 height 17
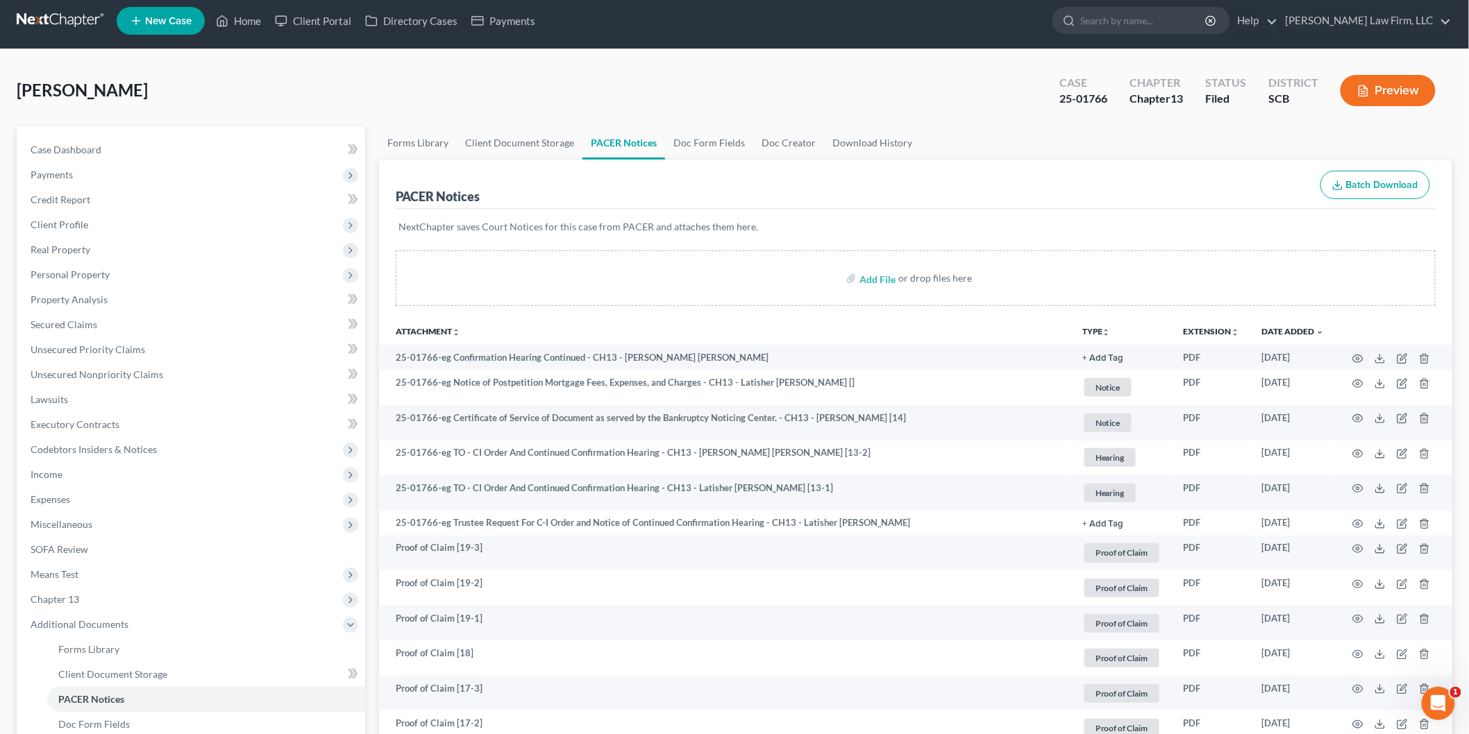
scroll to position [0, 0]
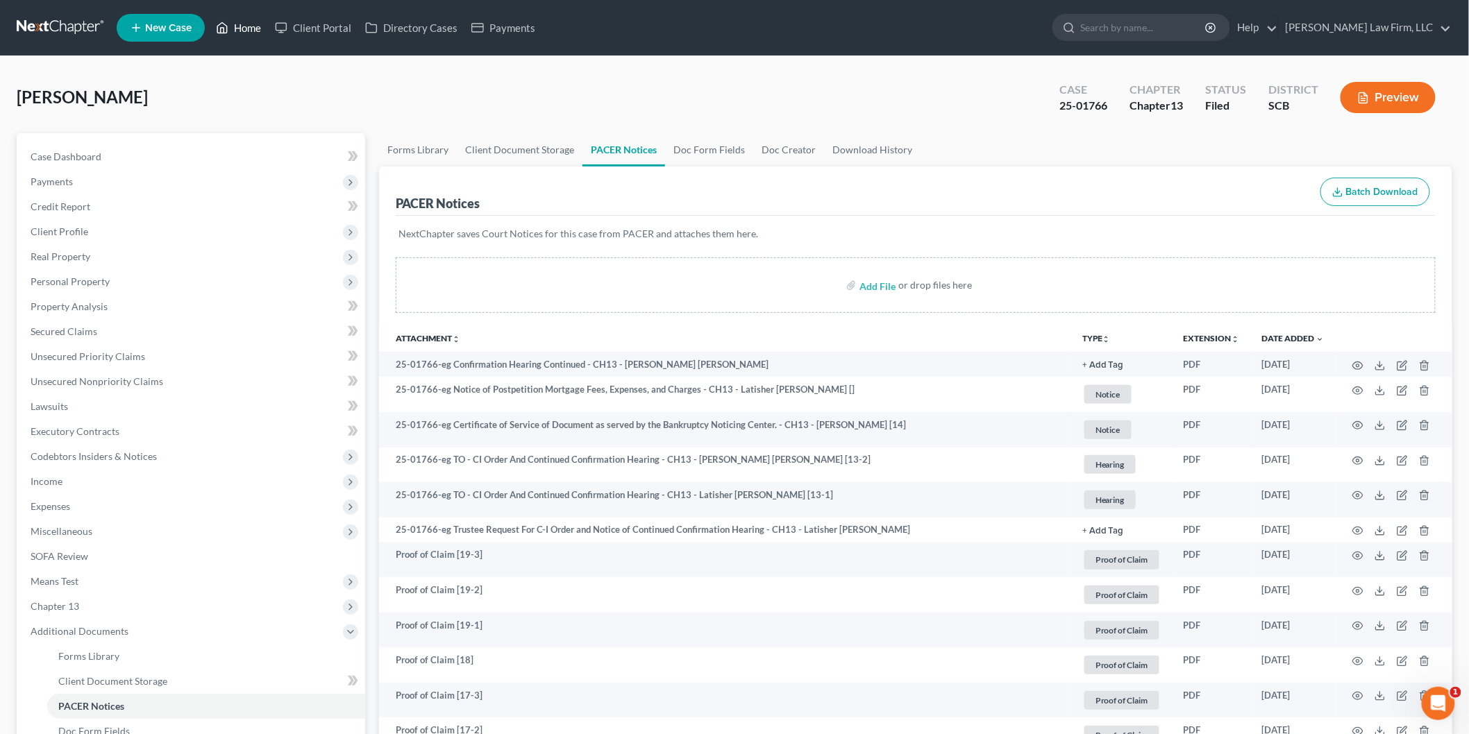
click at [253, 26] on link "Home" at bounding box center [238, 27] width 59 height 25
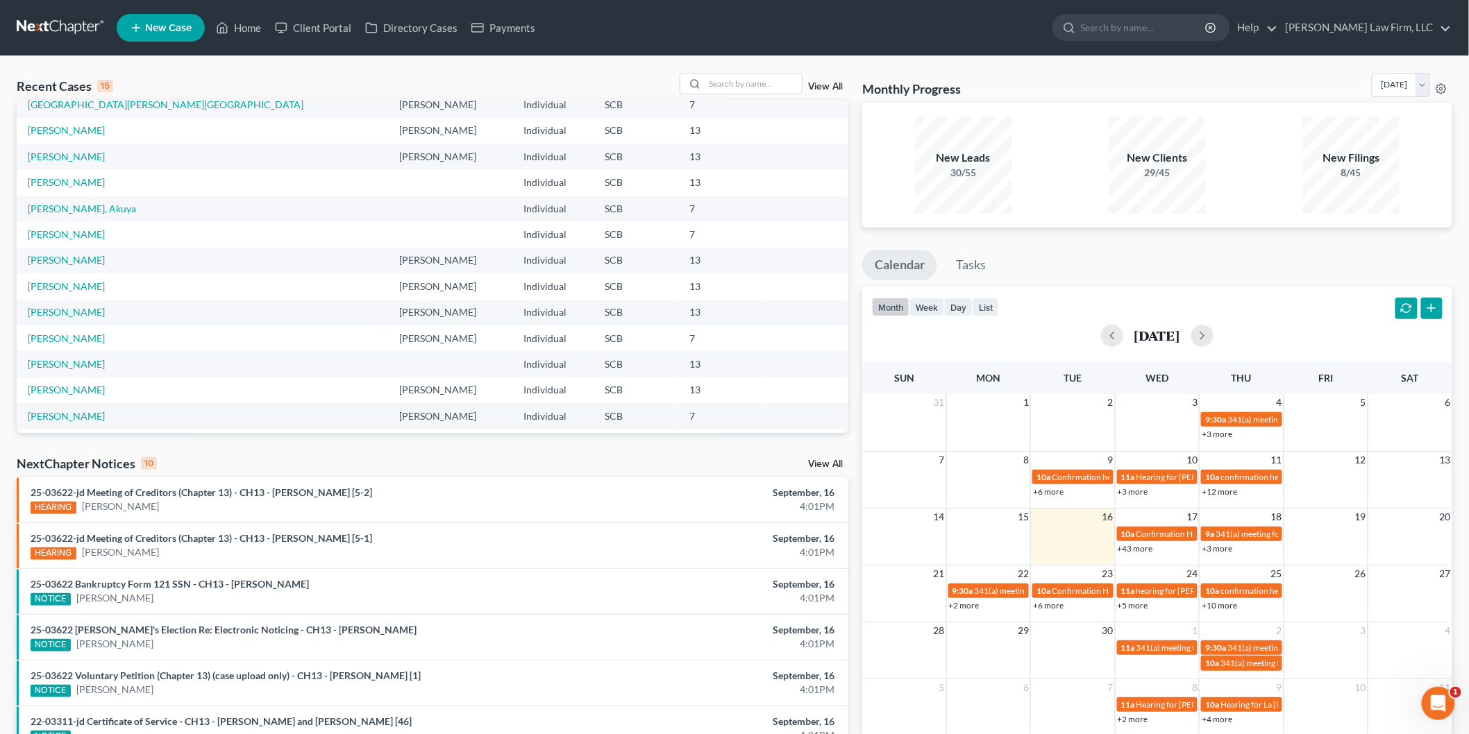
scroll to position [94, 0]
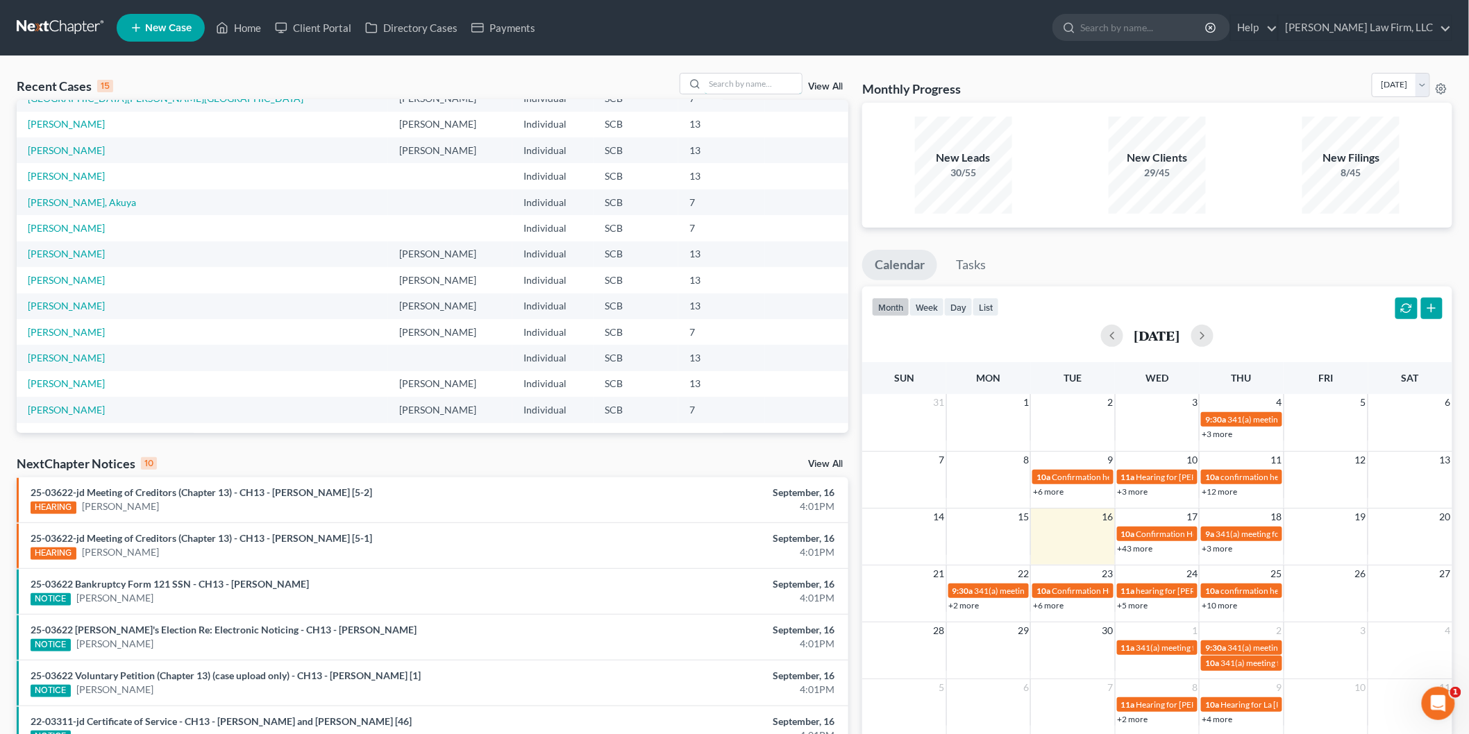
click at [743, 77] on input "search" at bounding box center [753, 84] width 97 height 20
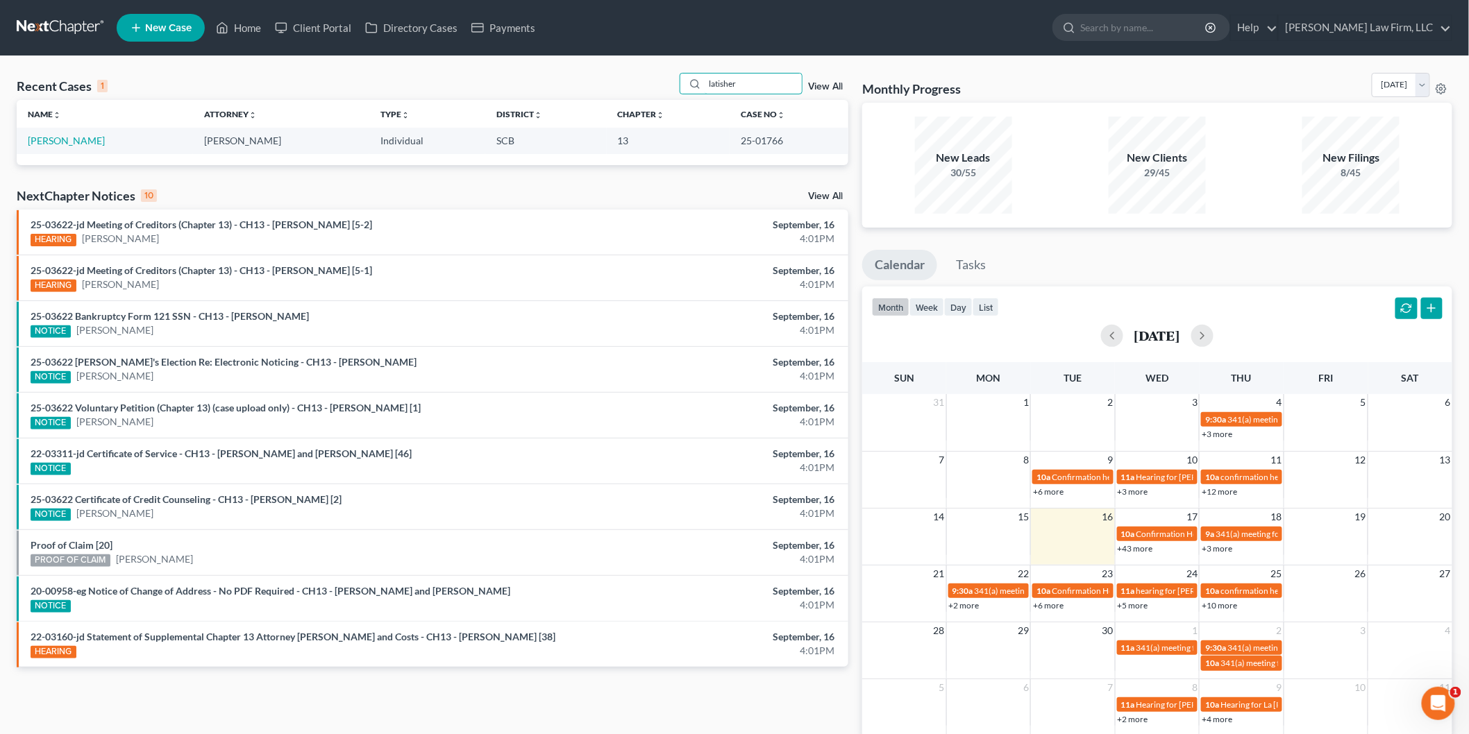
scroll to position [0, 0]
type input "latisher"
click at [67, 136] on link "[PERSON_NAME]" at bounding box center [66, 141] width 77 height 12
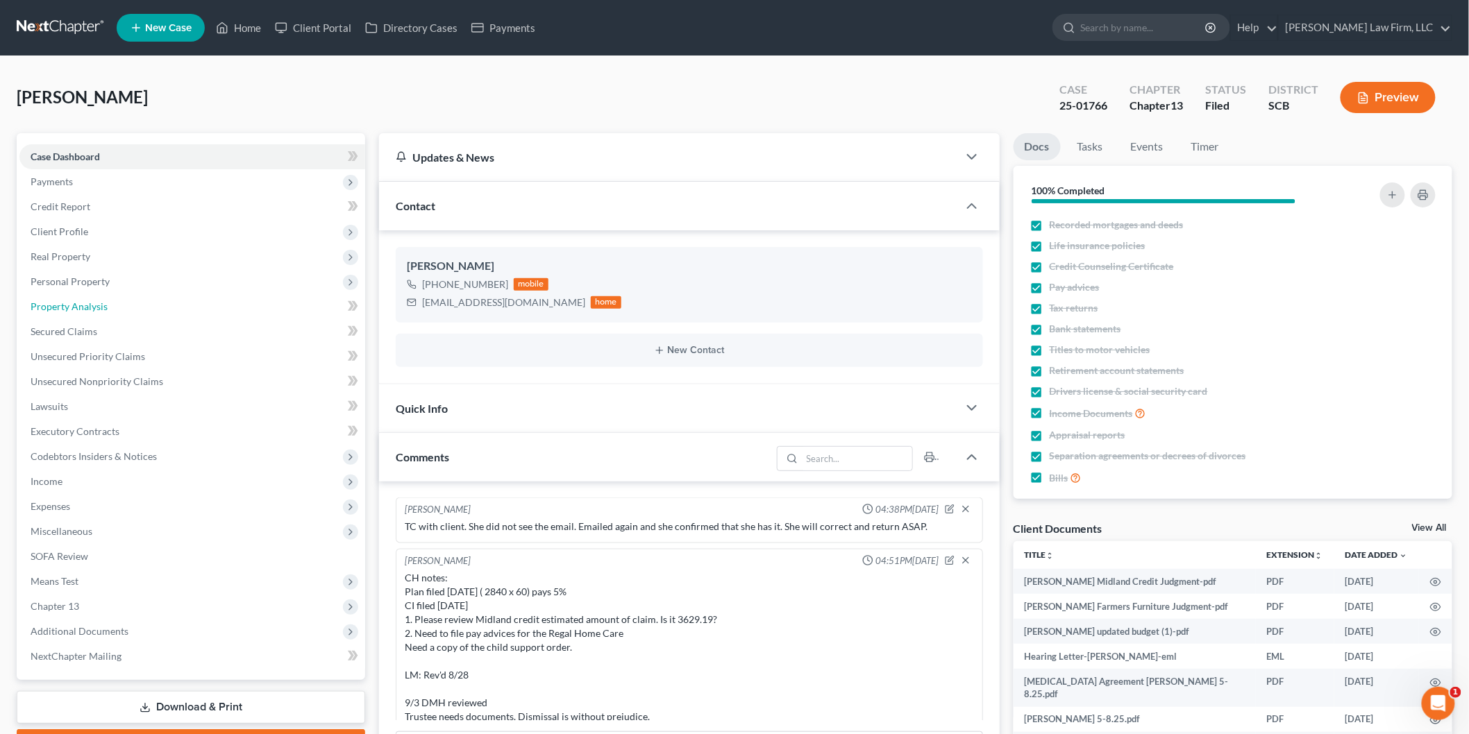
click at [107, 307] on link "Property Analysis" at bounding box center [192, 306] width 346 height 25
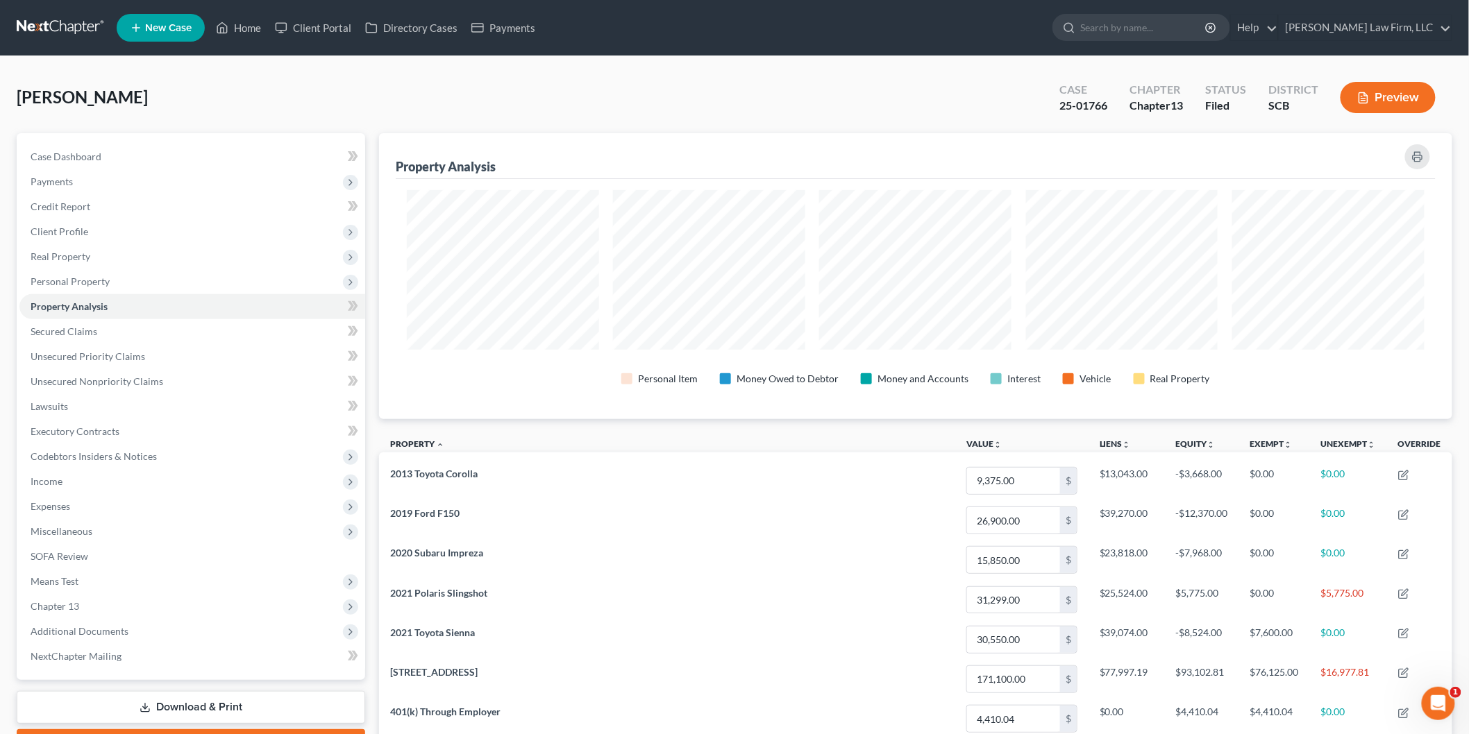
click at [1377, 95] on button "Preview" at bounding box center [1387, 97] width 95 height 31
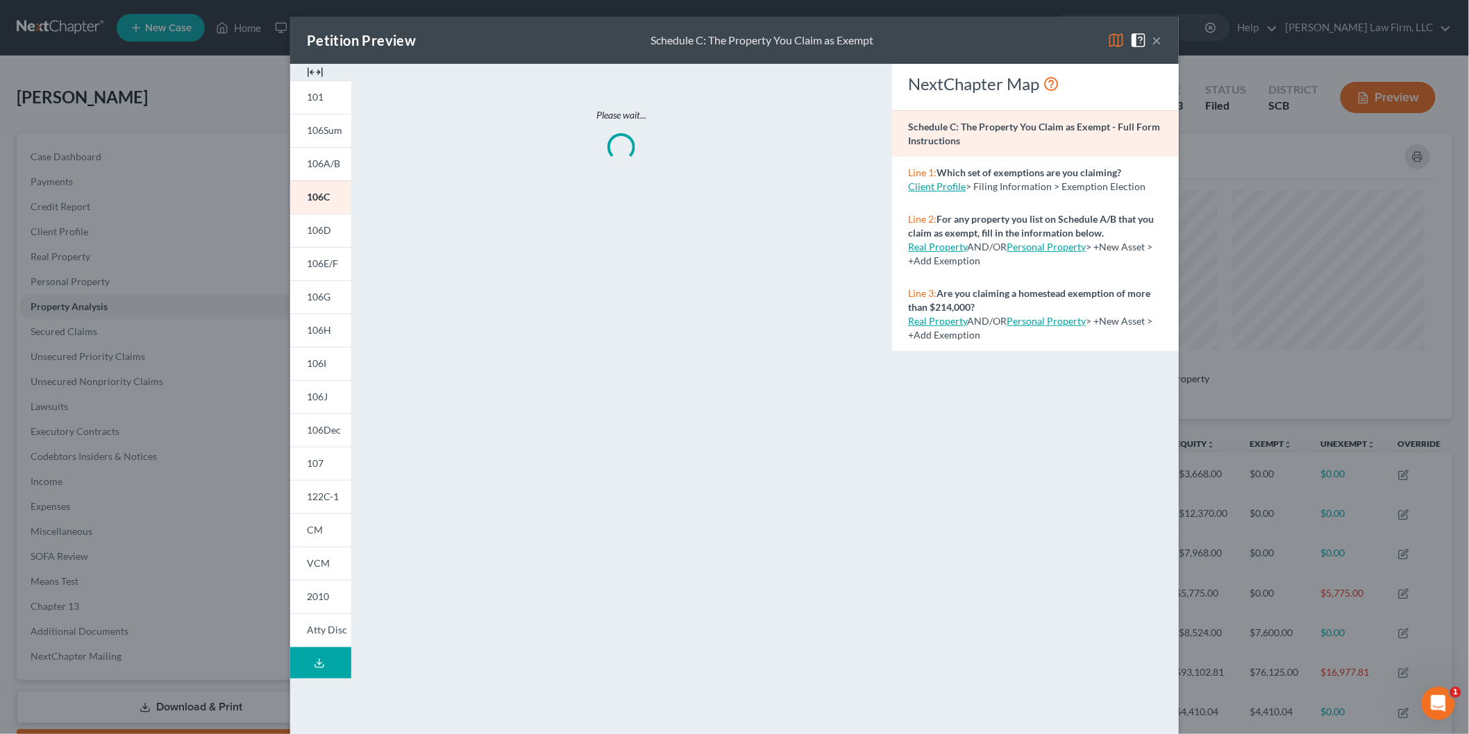
scroll to position [288, 1082]
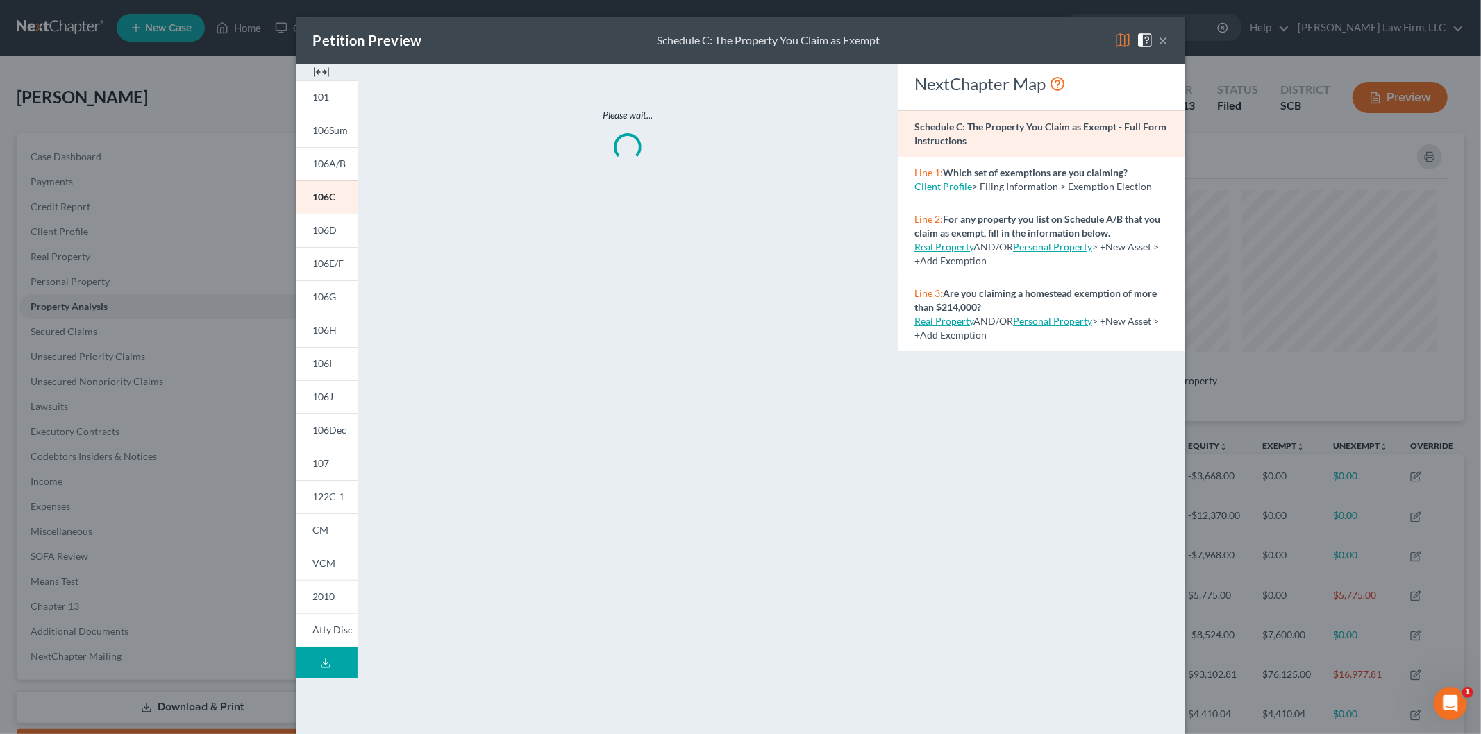
click at [313, 230] on span "106D" at bounding box center [325, 230] width 24 height 12
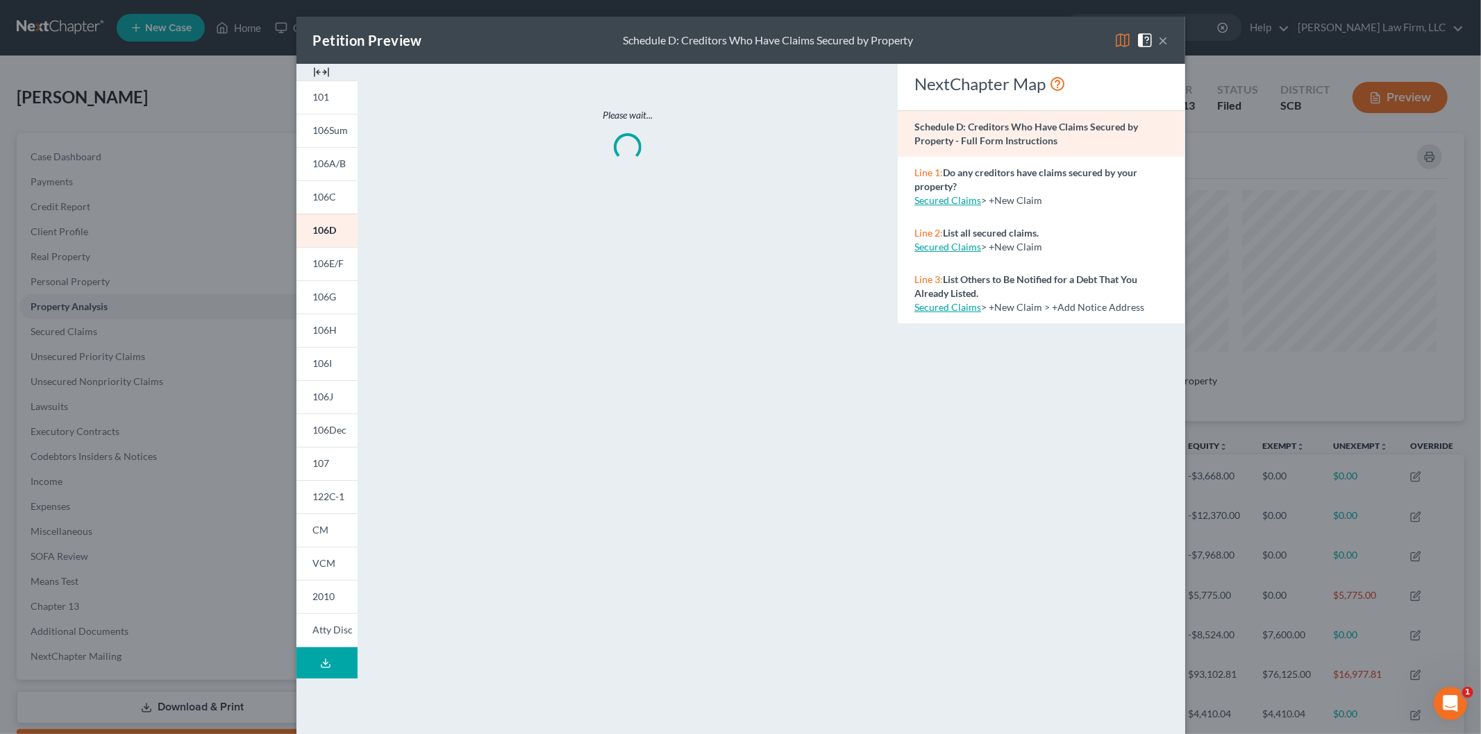
click at [313, 72] on img at bounding box center [321, 72] width 17 height 17
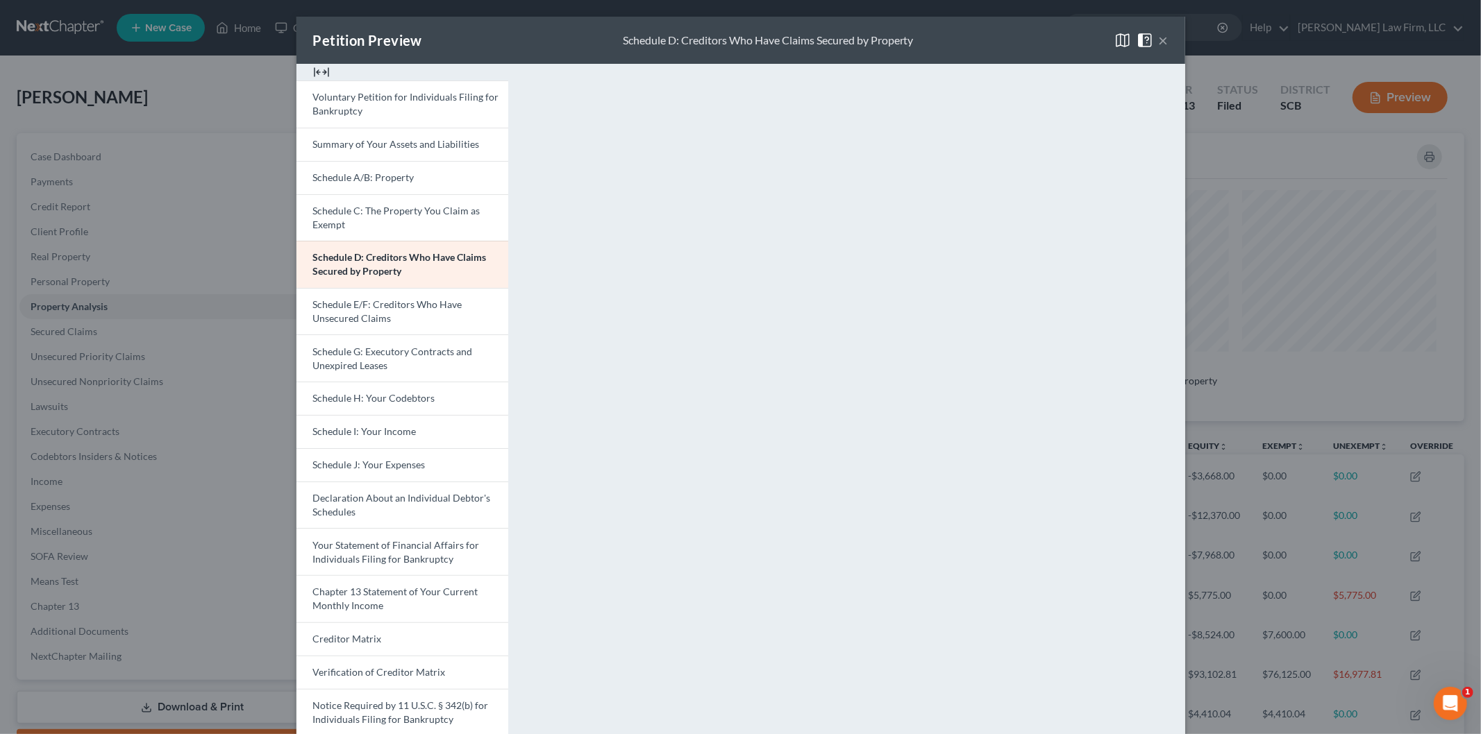
click at [364, 264] on link "Schedule D: Creditors Who Have Claims Secured by Property" at bounding box center [402, 264] width 212 height 47
drag, startPoint x: 350, startPoint y: 157, endPoint x: 342, endPoint y: 163, distance: 10.4
click at [350, 158] on link "Summary of Your Assets and Liabilities" at bounding box center [402, 144] width 212 height 33
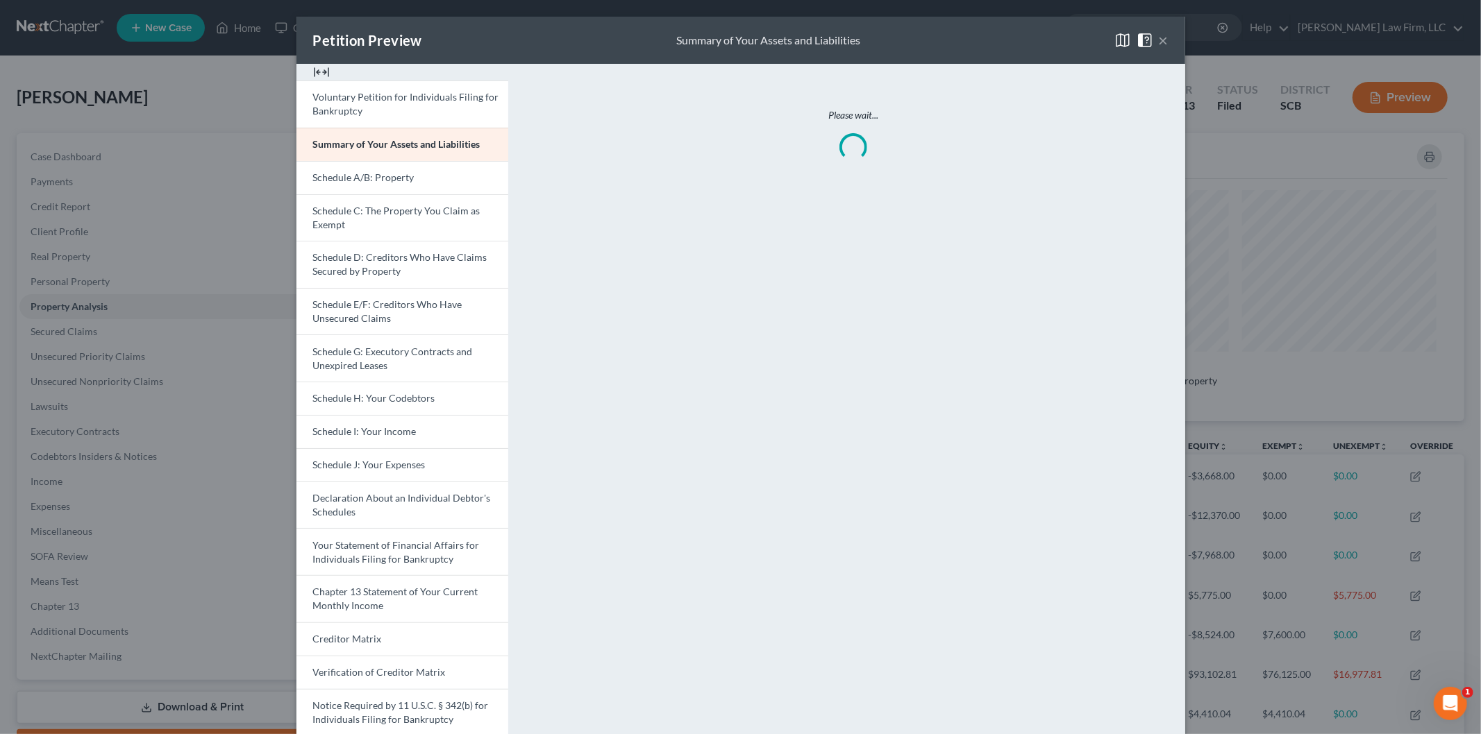
click at [342, 163] on link "Schedule A/B: Property" at bounding box center [402, 177] width 212 height 33
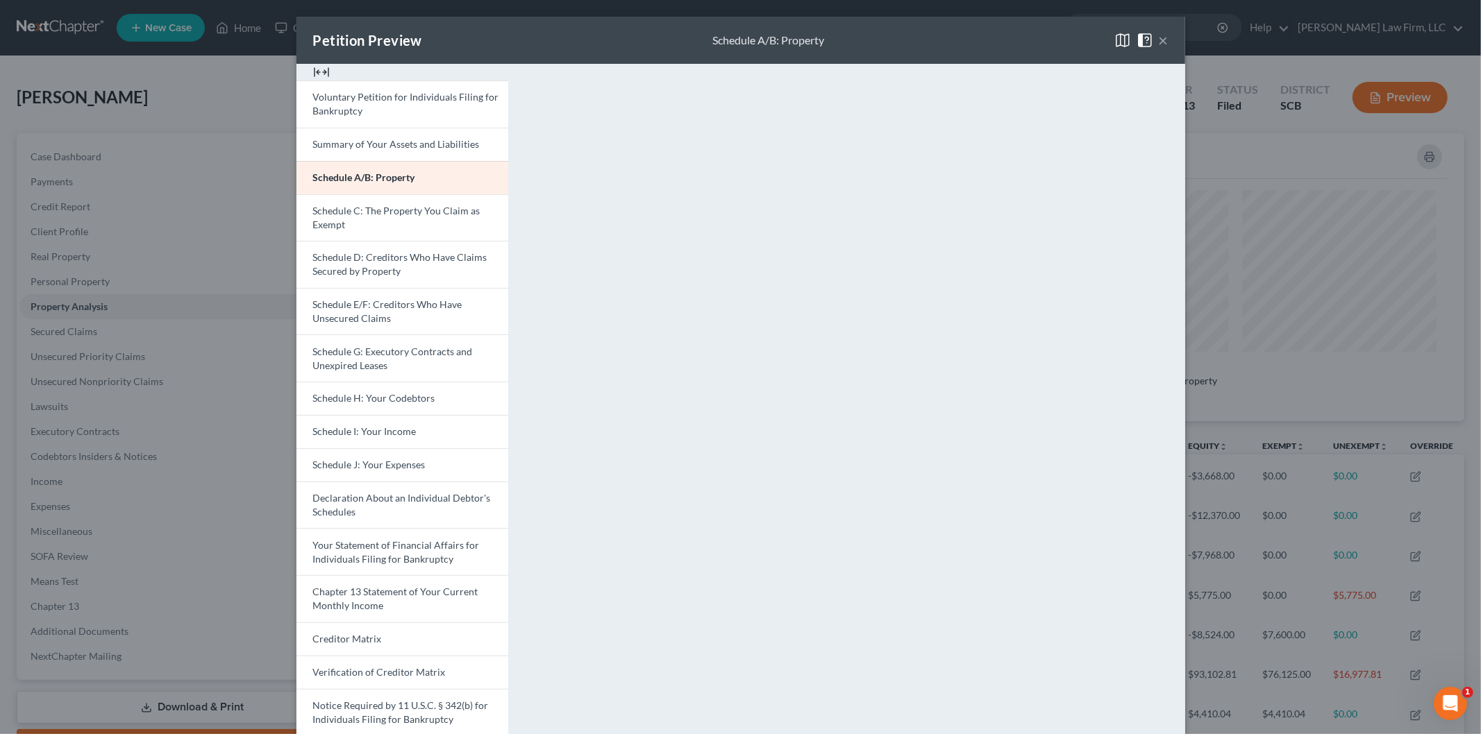
click at [1159, 37] on button "×" at bounding box center [1164, 40] width 10 height 17
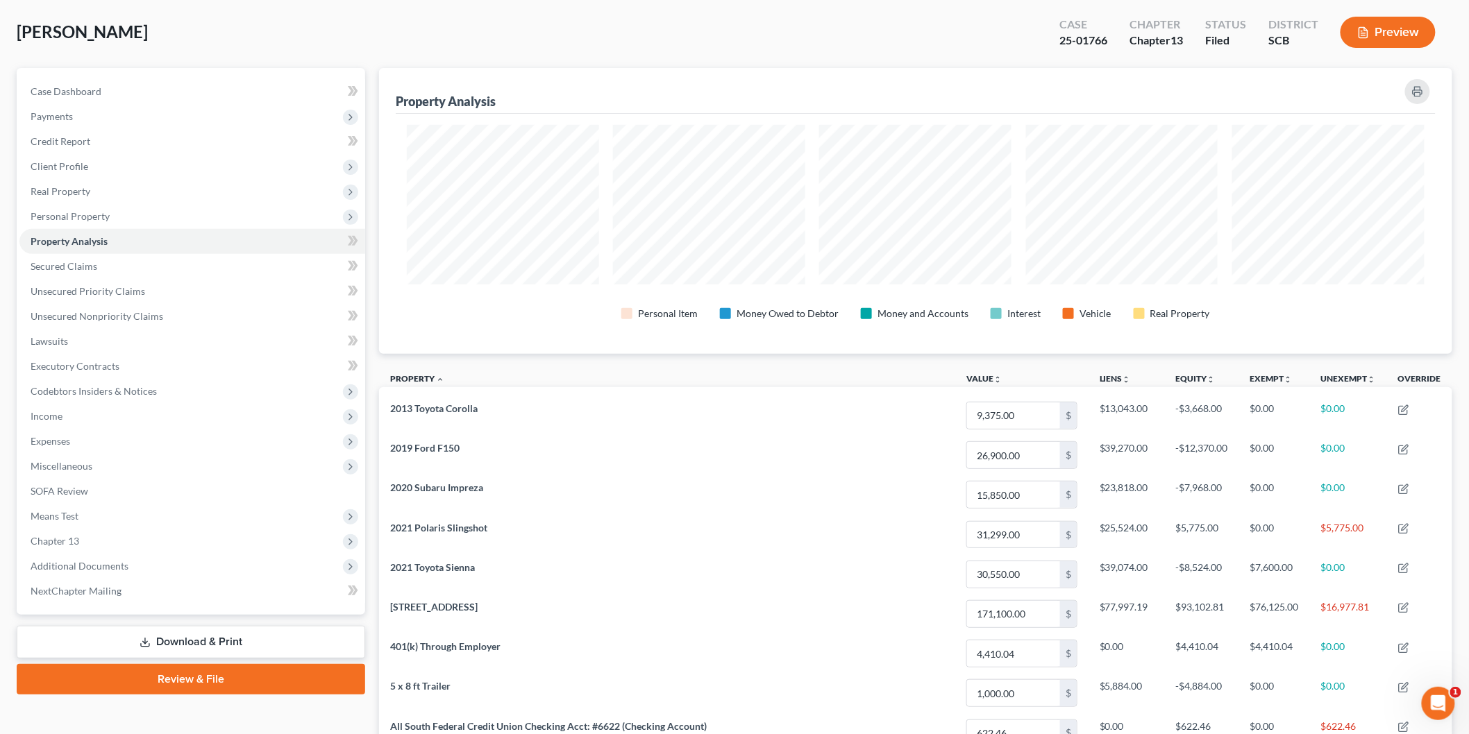
scroll to position [0, 0]
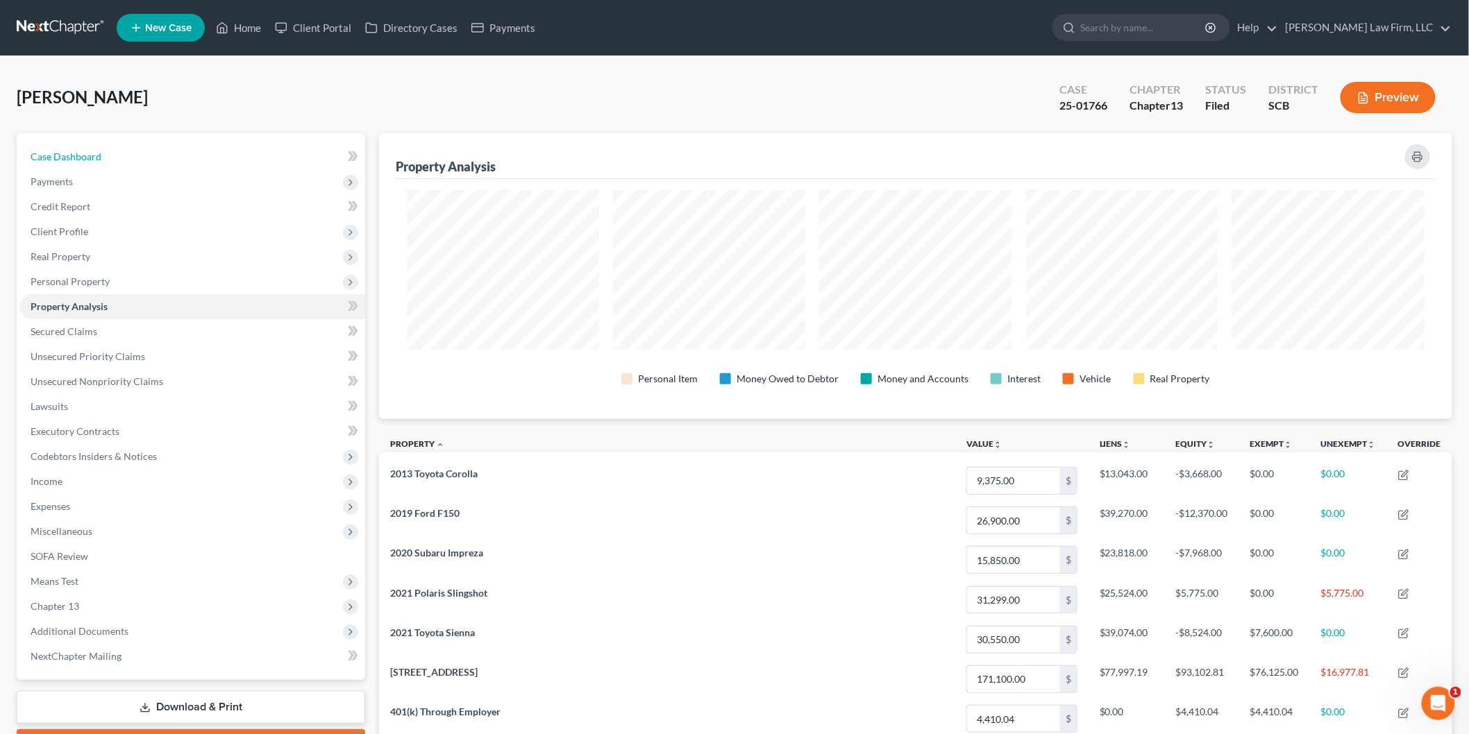
click at [82, 156] on span "Case Dashboard" at bounding box center [66, 157] width 71 height 12
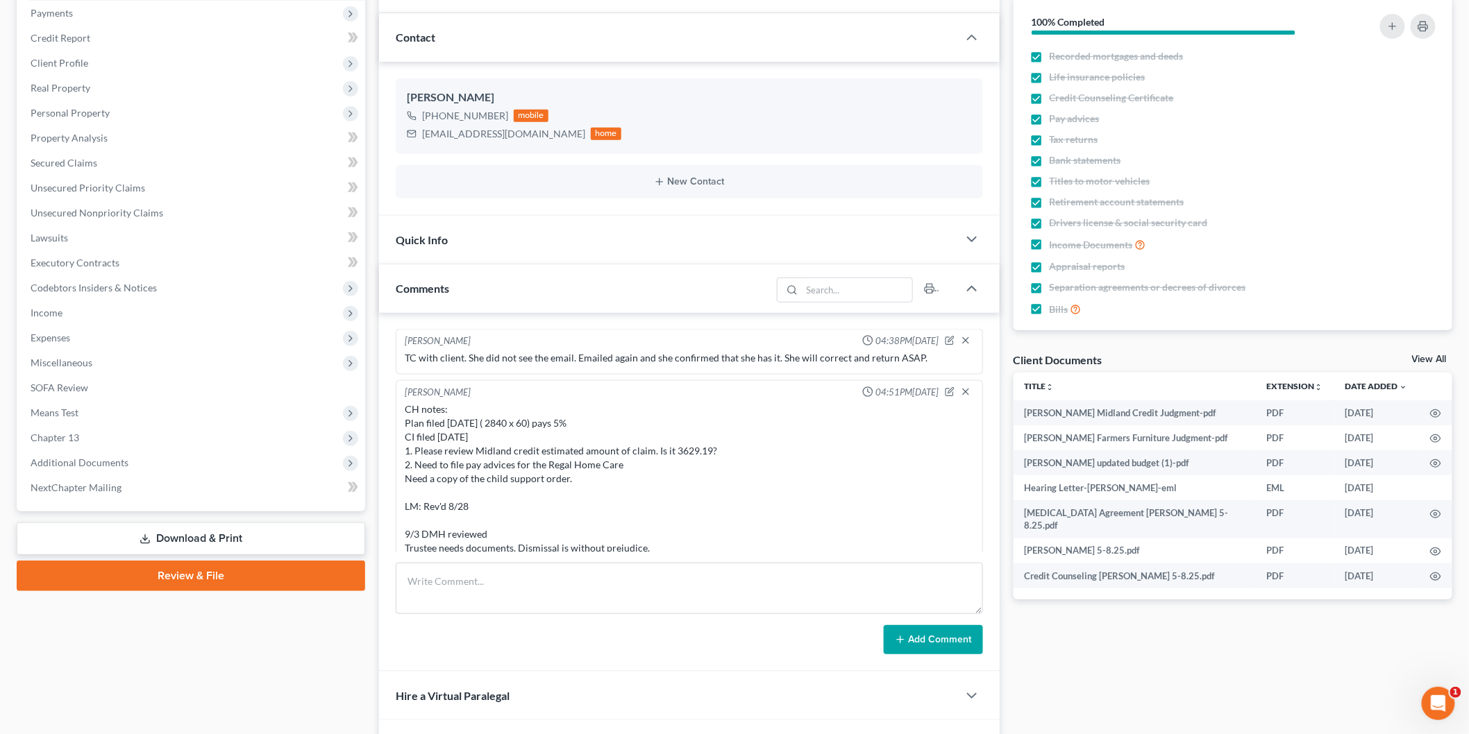
scroll to position [231, 0]
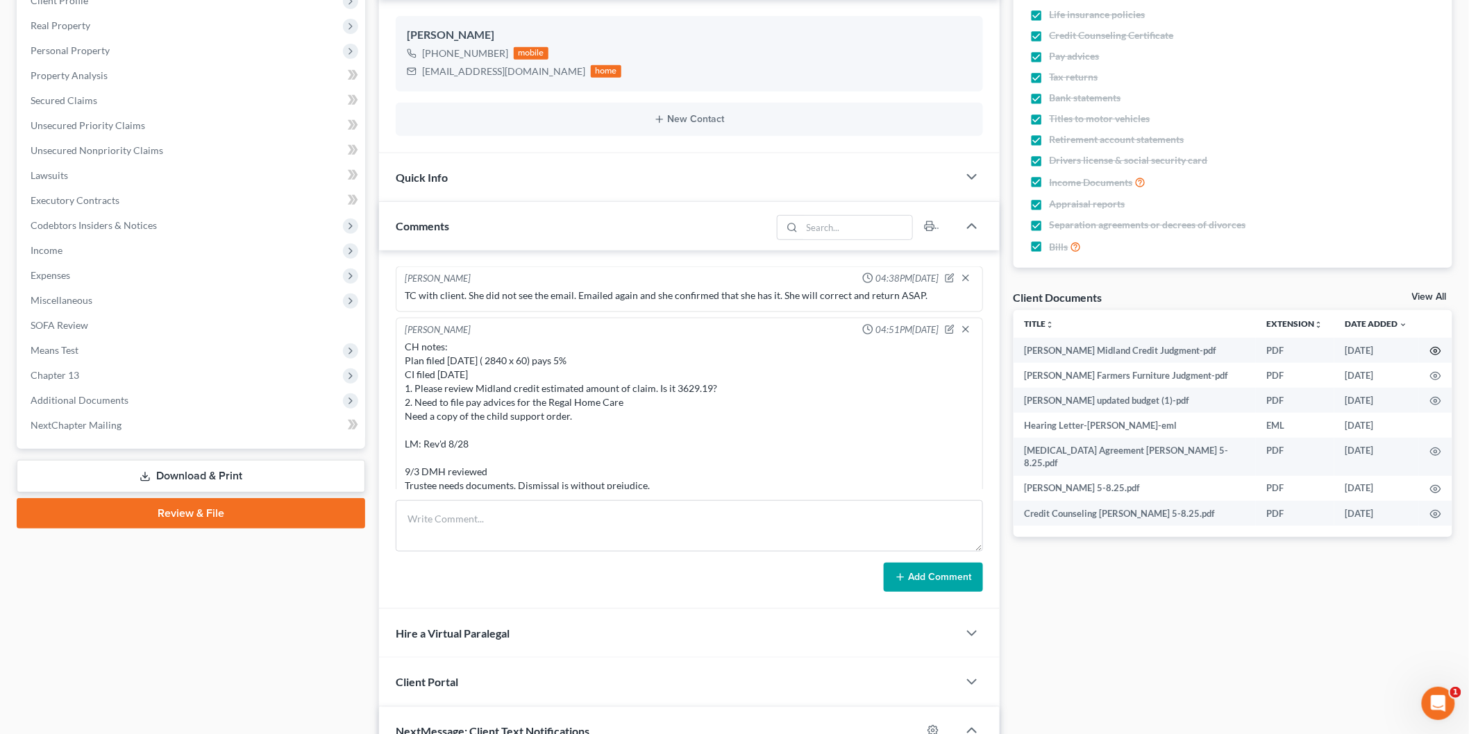
click at [1435, 348] on icon "button" at bounding box center [1436, 352] width 10 height 8
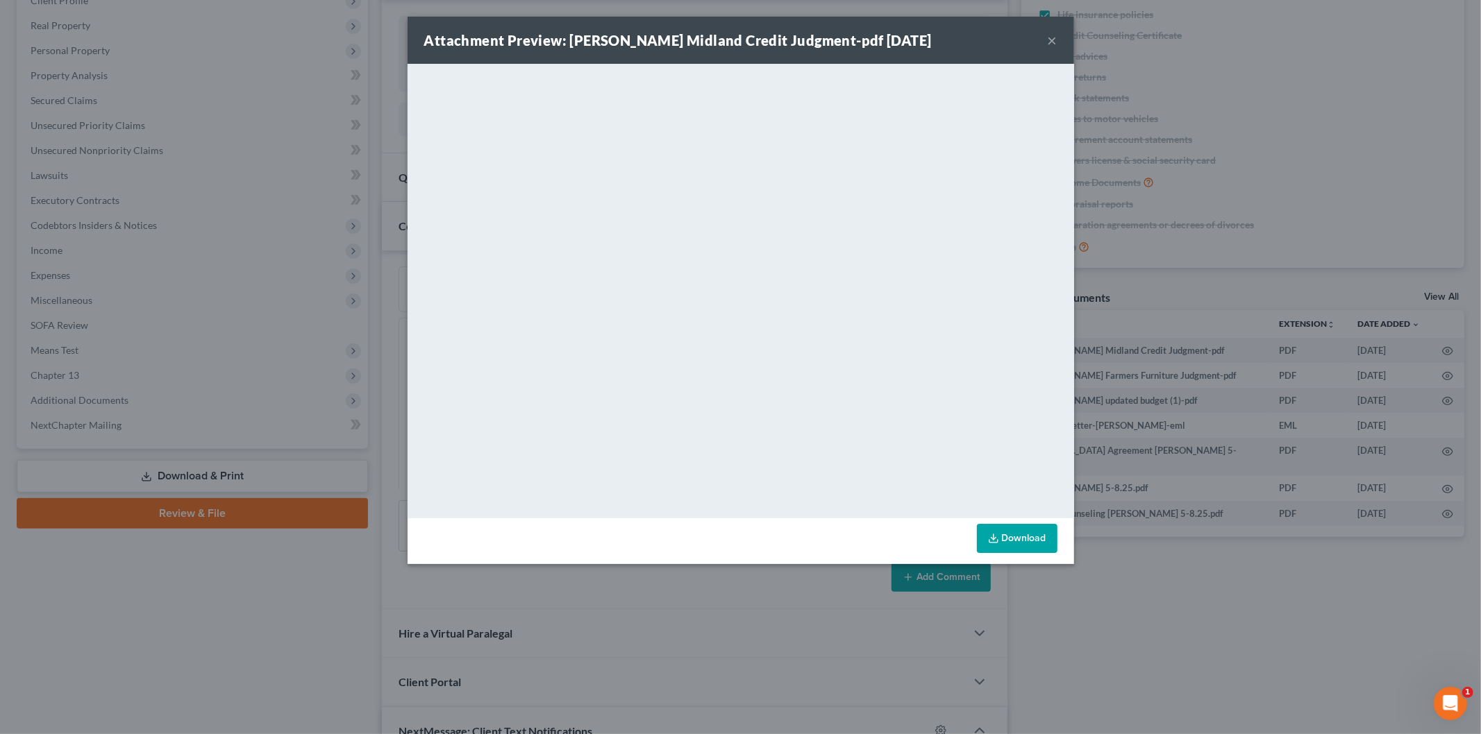
drag, startPoint x: 1052, startPoint y: 37, endPoint x: 188, endPoint y: 312, distance: 907.1
click at [1052, 37] on button "×" at bounding box center [1053, 40] width 10 height 17
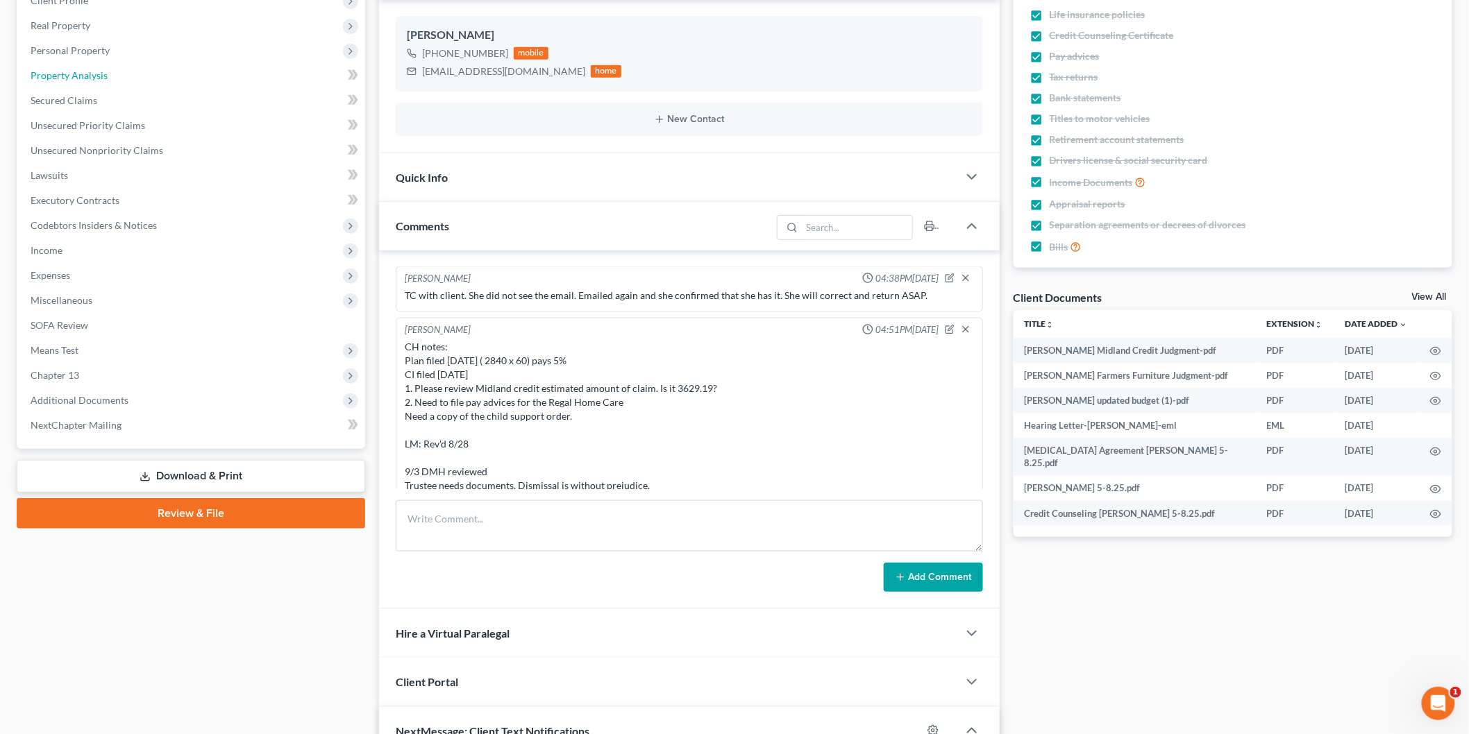
click at [181, 68] on link "Property Analysis" at bounding box center [192, 75] width 346 height 25
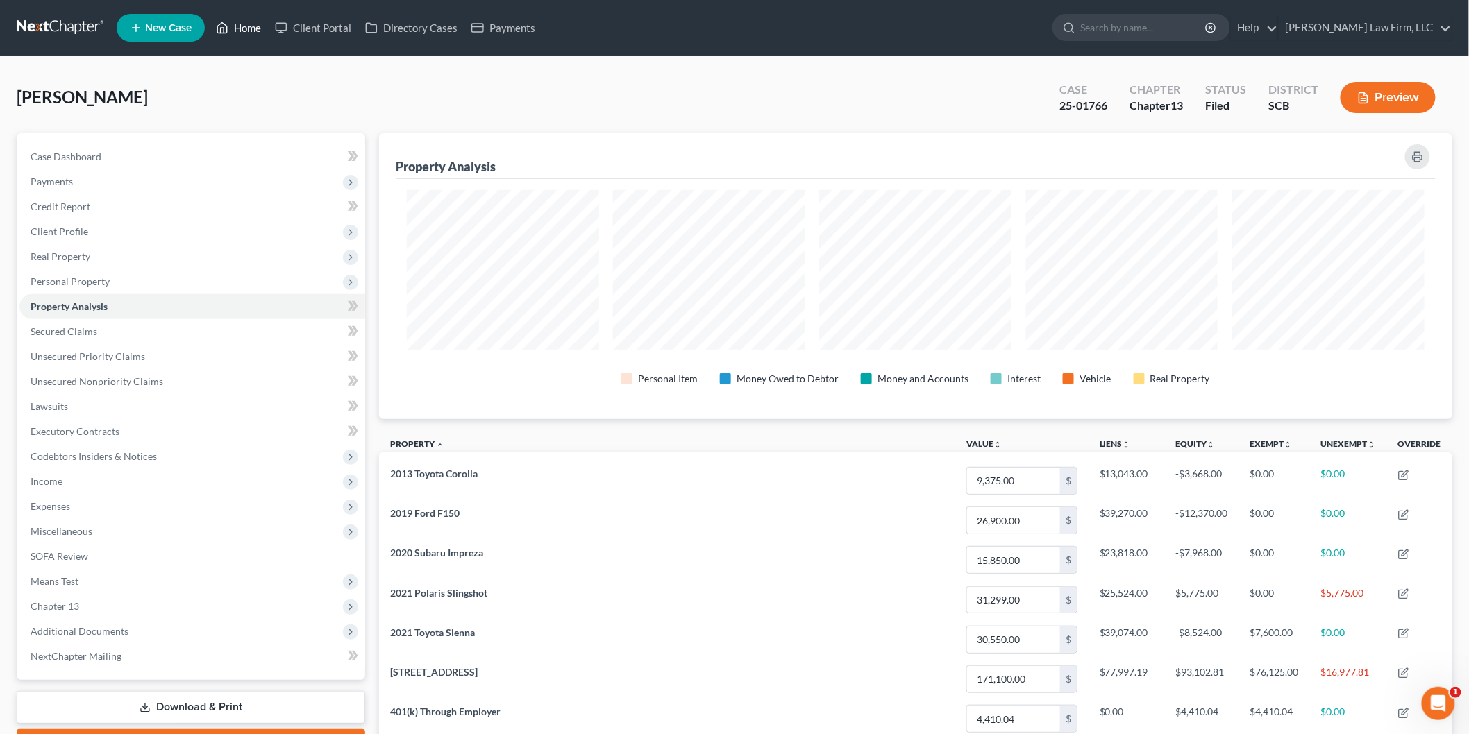
click at [255, 24] on link "Home" at bounding box center [238, 27] width 59 height 25
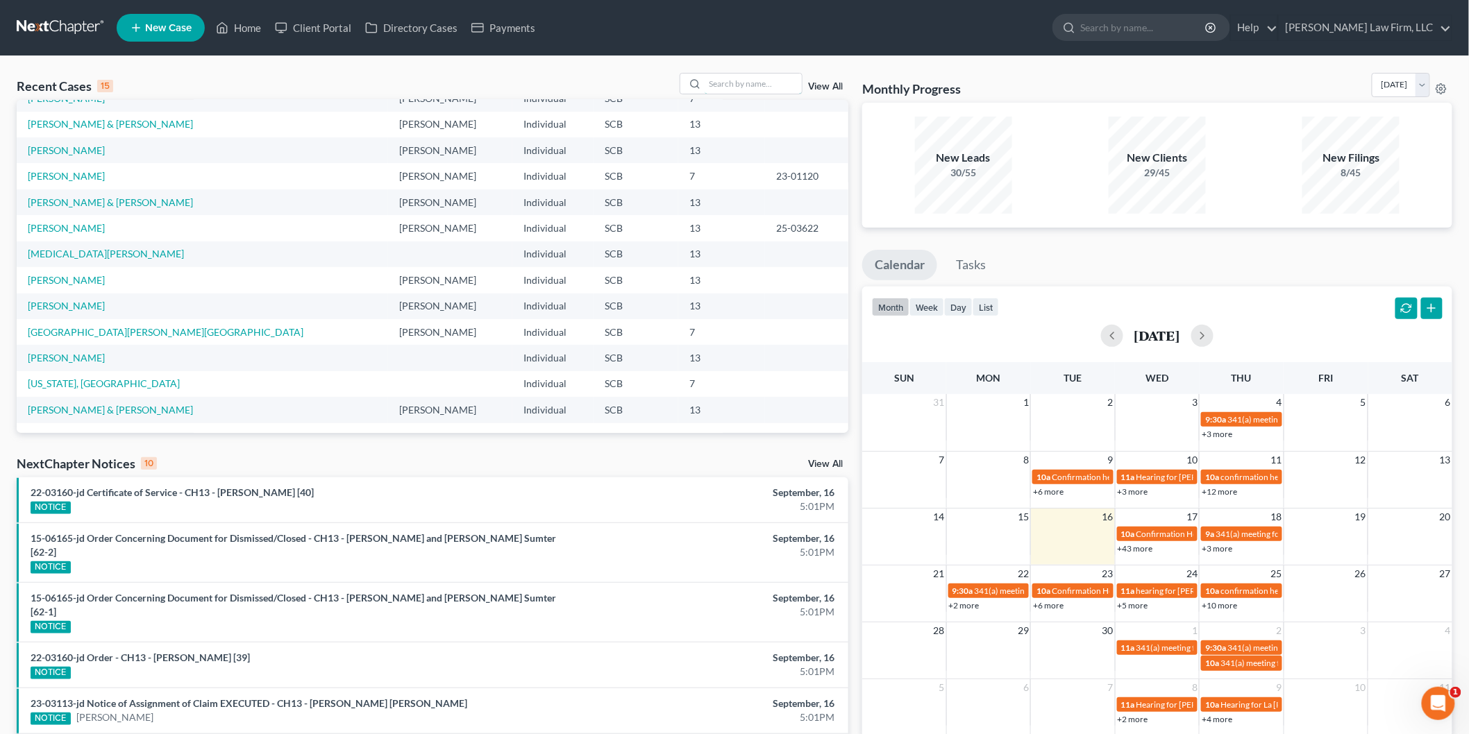
click at [766, 74] on input "search" at bounding box center [753, 84] width 97 height 20
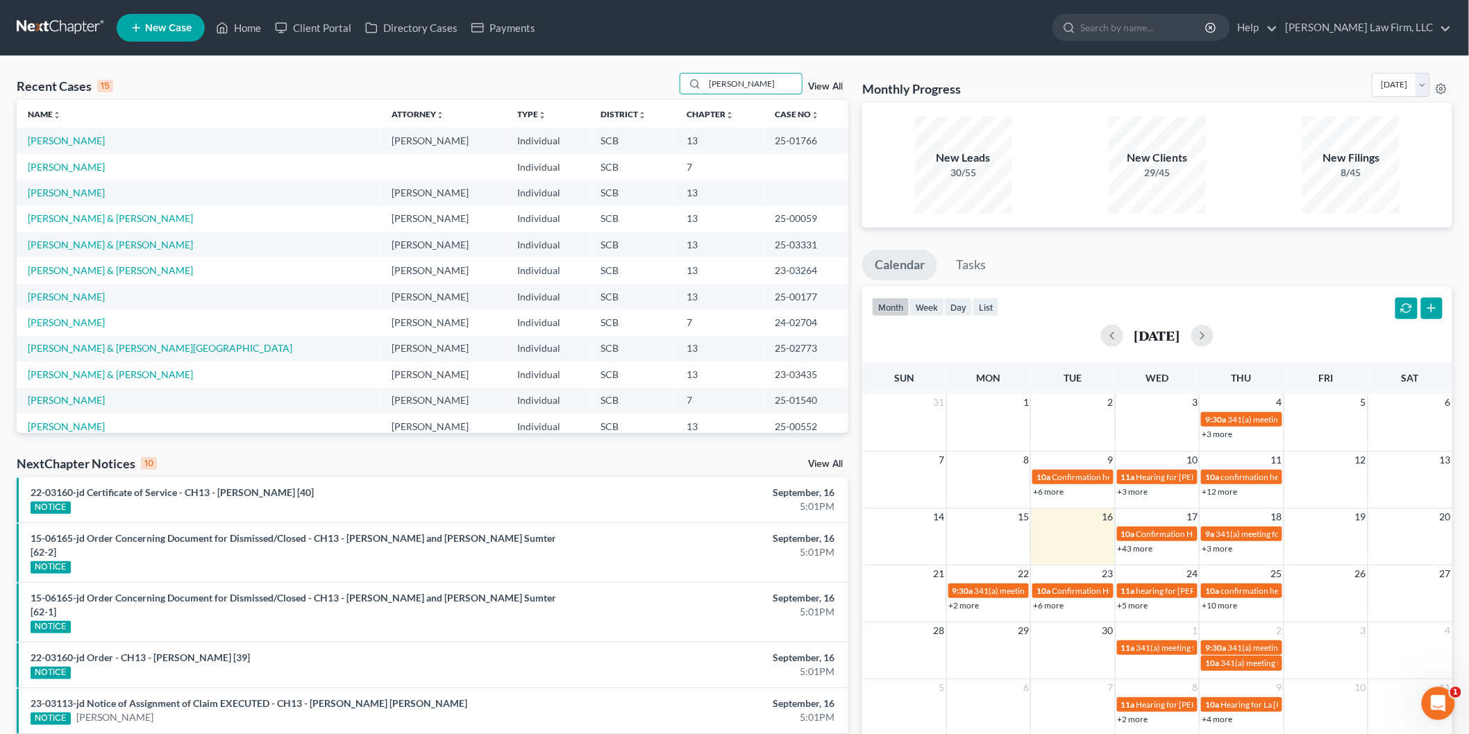
type input "smith"
click at [60, 142] on link "[PERSON_NAME]" at bounding box center [66, 141] width 77 height 12
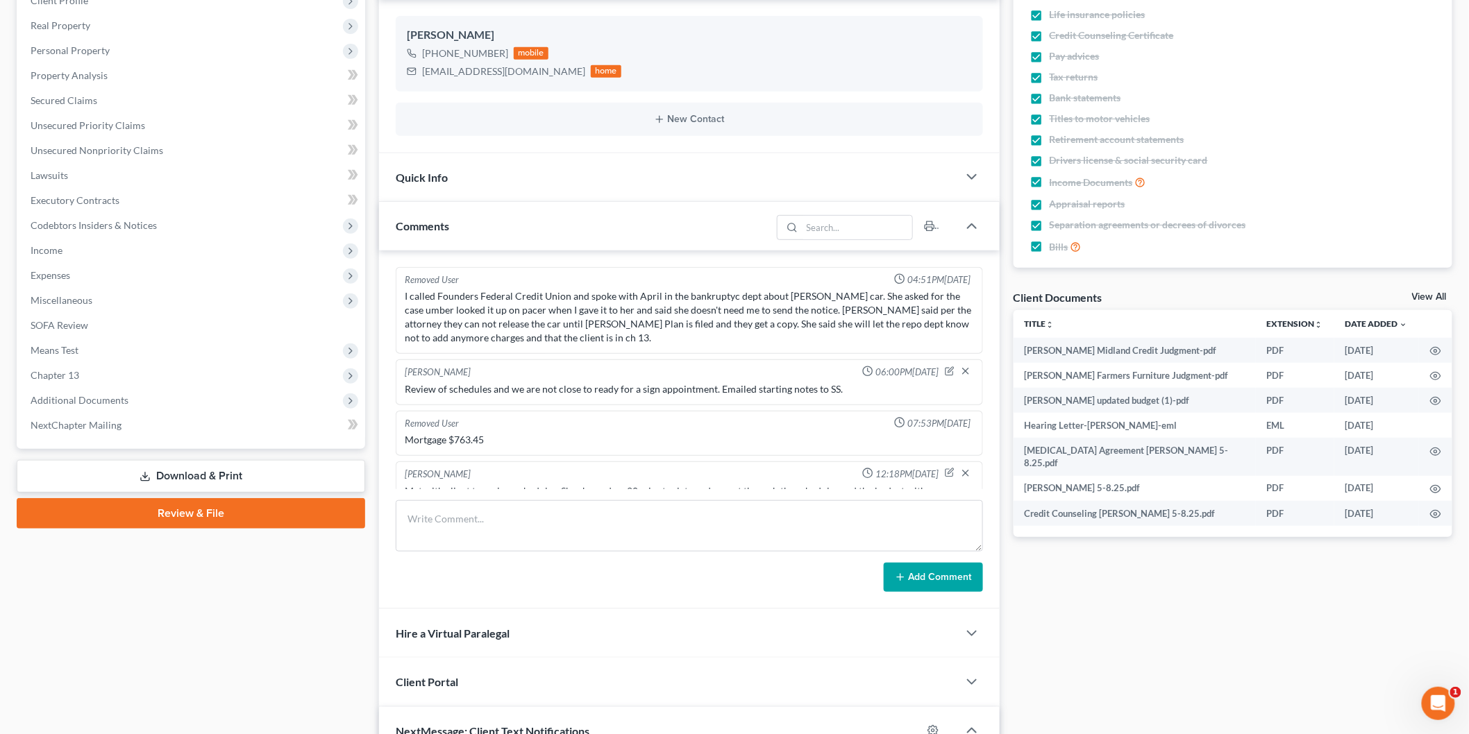
scroll to position [1114, 0]
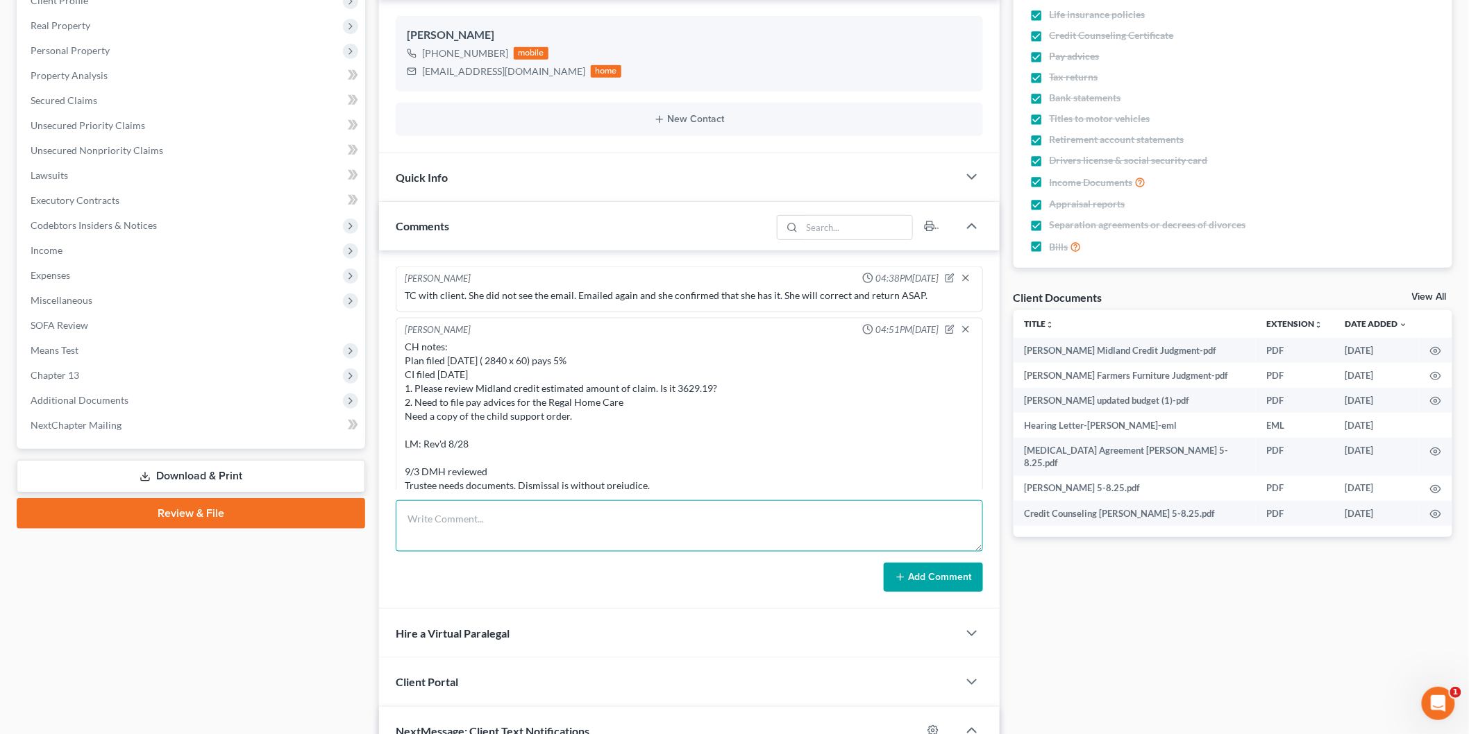
click at [511, 523] on textarea at bounding box center [689, 525] width 587 height 51
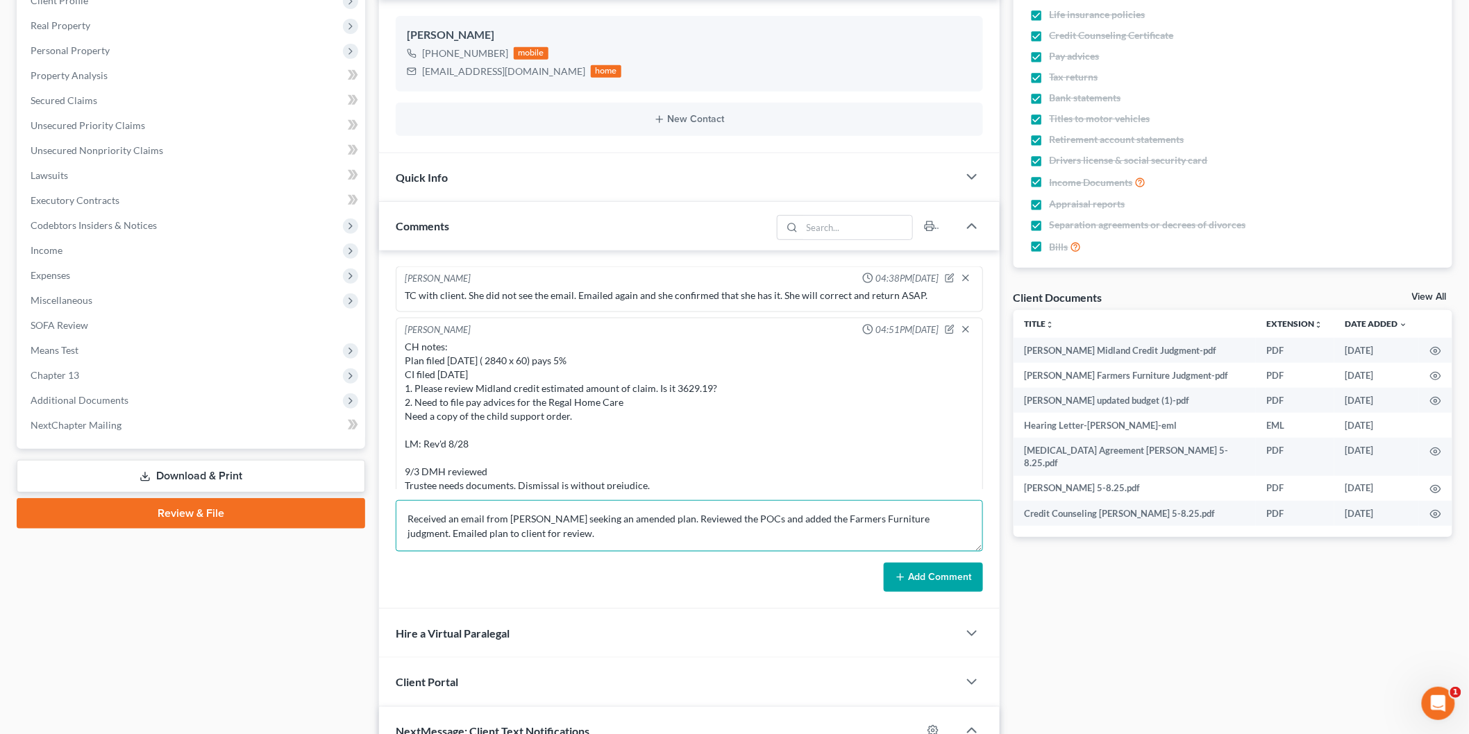
type textarea "Received an email from Latoya seeking an amended plan. Reviewed the POCs and ad…"
click at [909, 573] on button "Add Comment" at bounding box center [933, 577] width 99 height 29
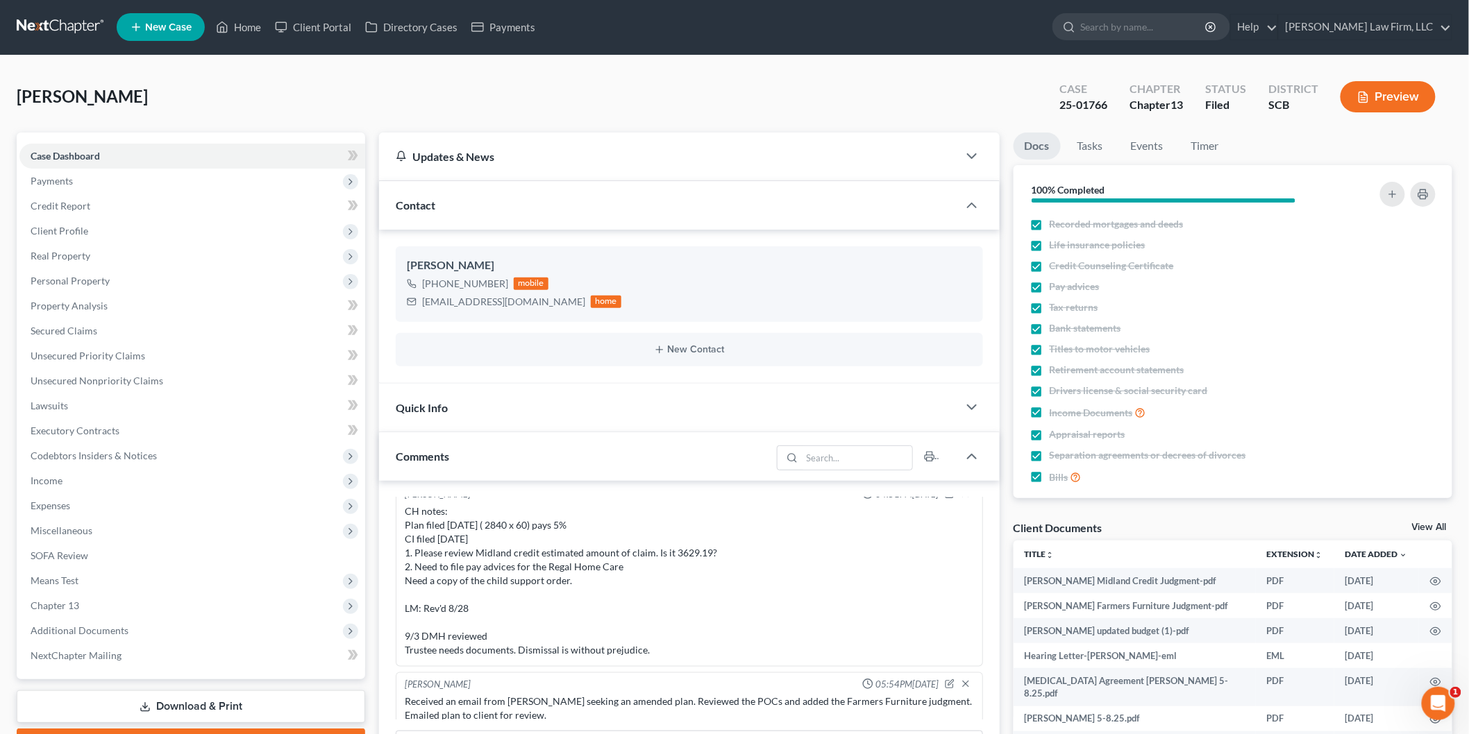
scroll to position [0, 0]
click at [254, 19] on link "Home" at bounding box center [238, 27] width 59 height 25
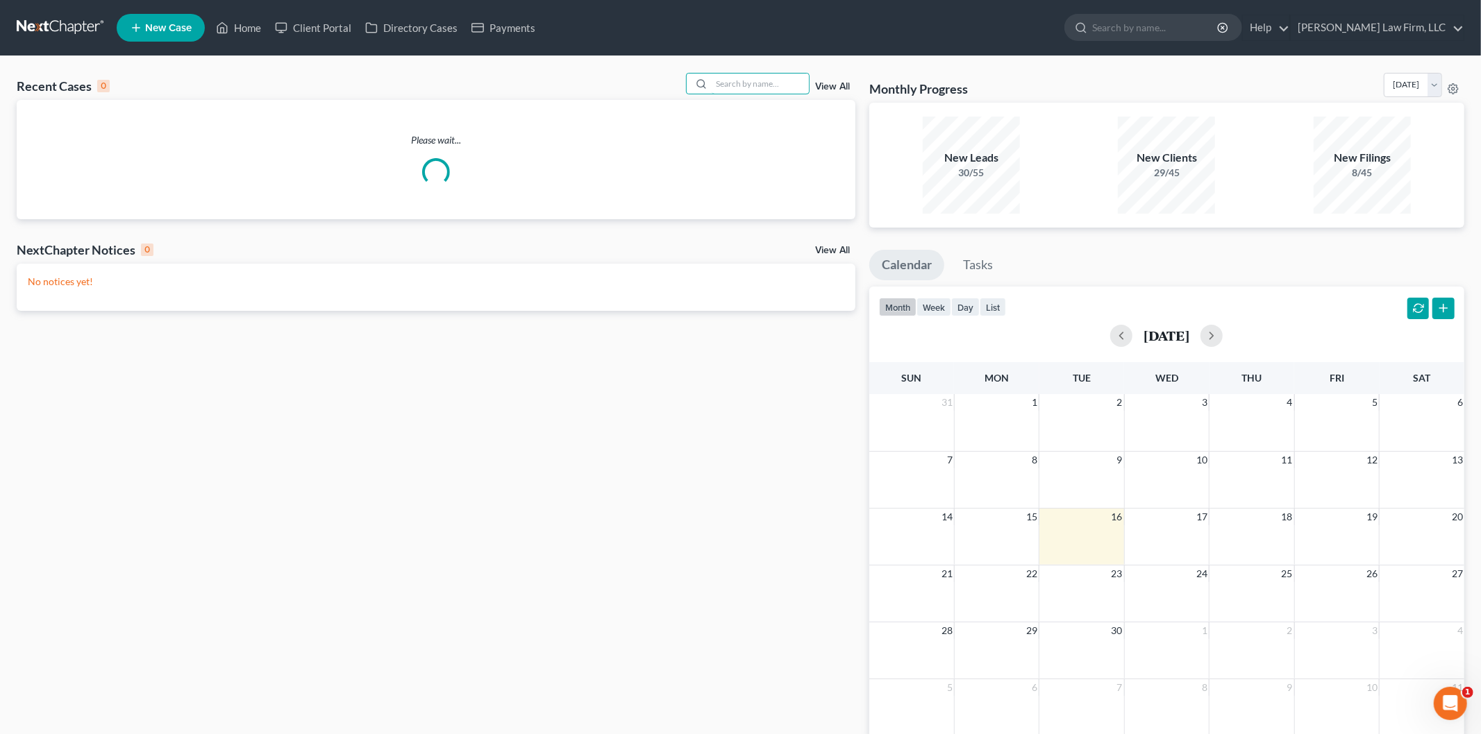
click at [759, 86] on input "search" at bounding box center [760, 84] width 97 height 20
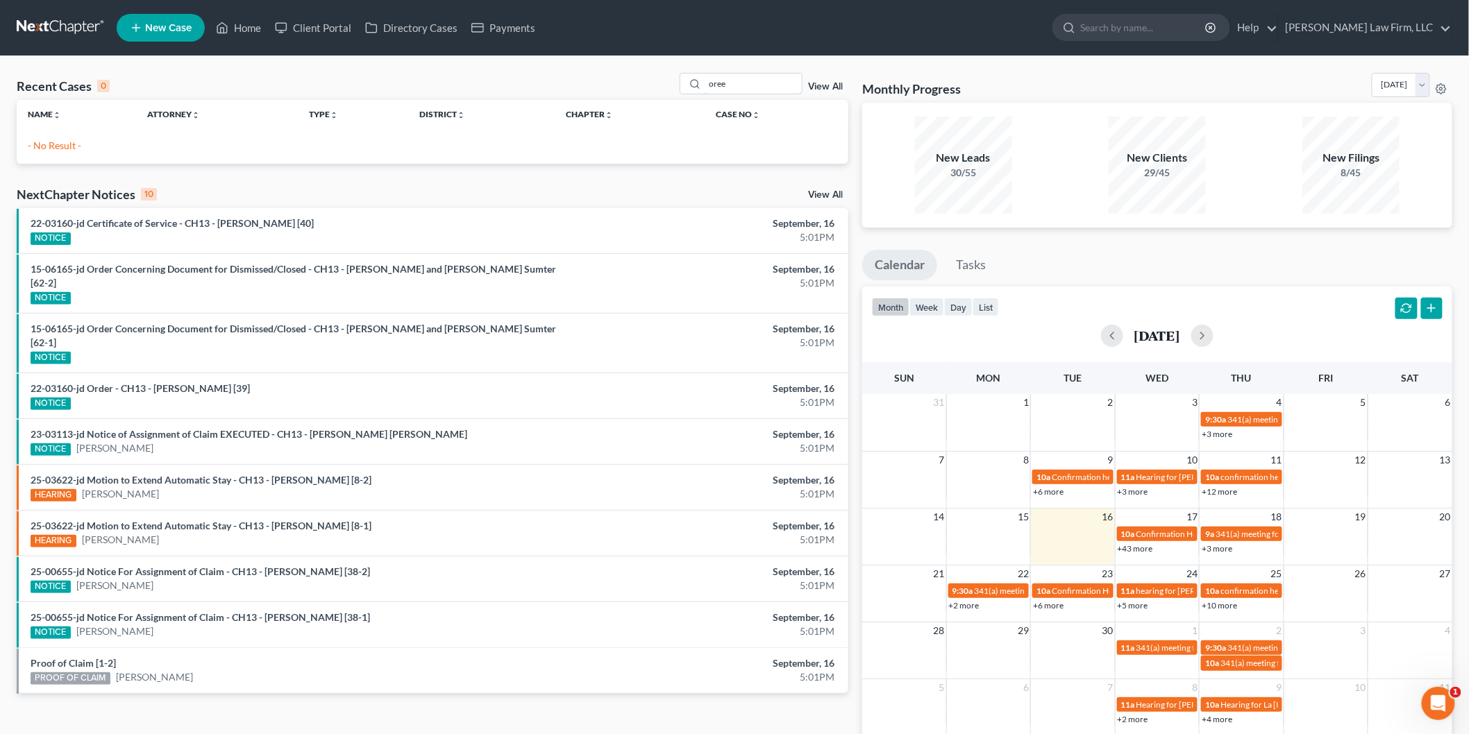
drag, startPoint x: 698, startPoint y: 92, endPoint x: 667, endPoint y: 104, distance: 33.6
click at [666, 94] on div "Recent Cases 0 oree View All" at bounding box center [433, 86] width 832 height 27
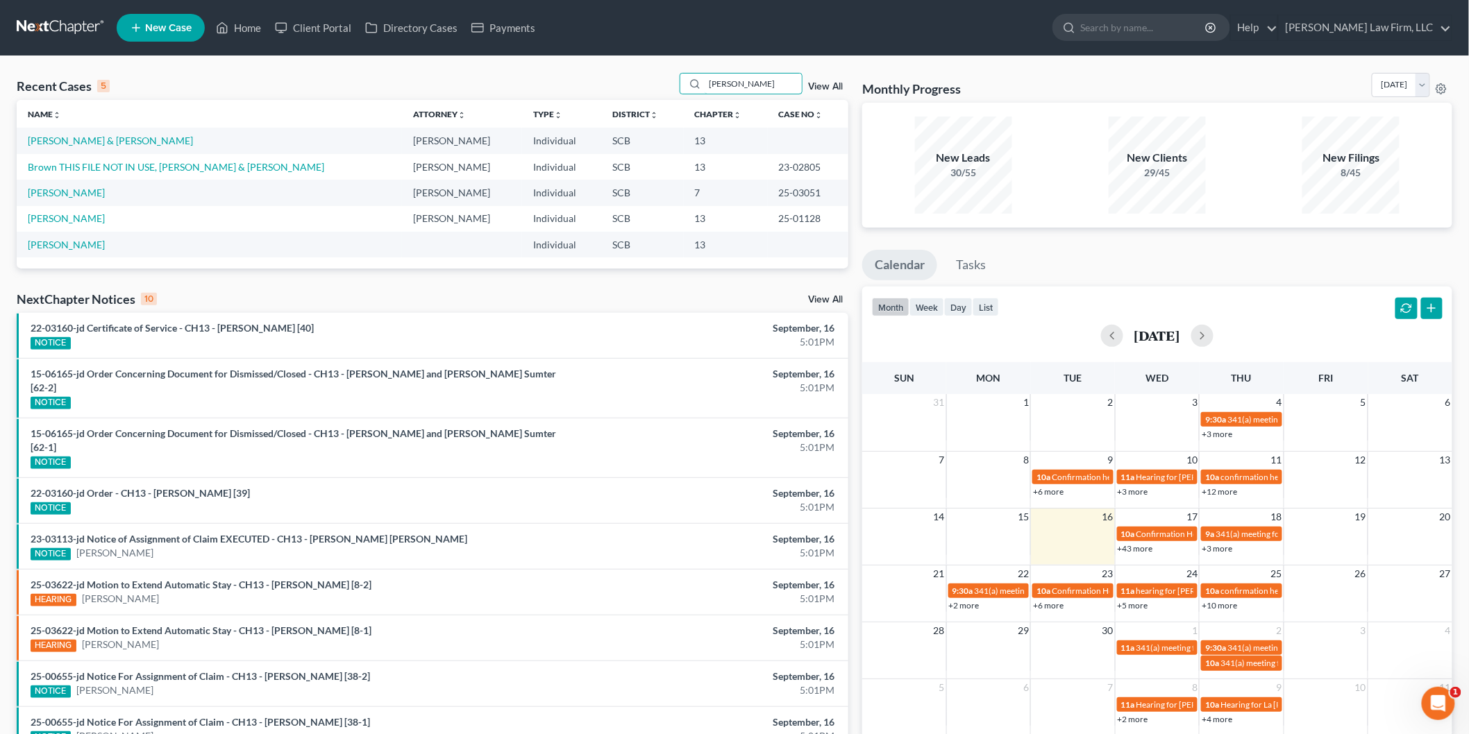
type input "travis"
click at [142, 161] on link "Brown THIS FILE NOT IN USE, [PERSON_NAME] & [PERSON_NAME]" at bounding box center [176, 167] width 296 height 12
select select "1"
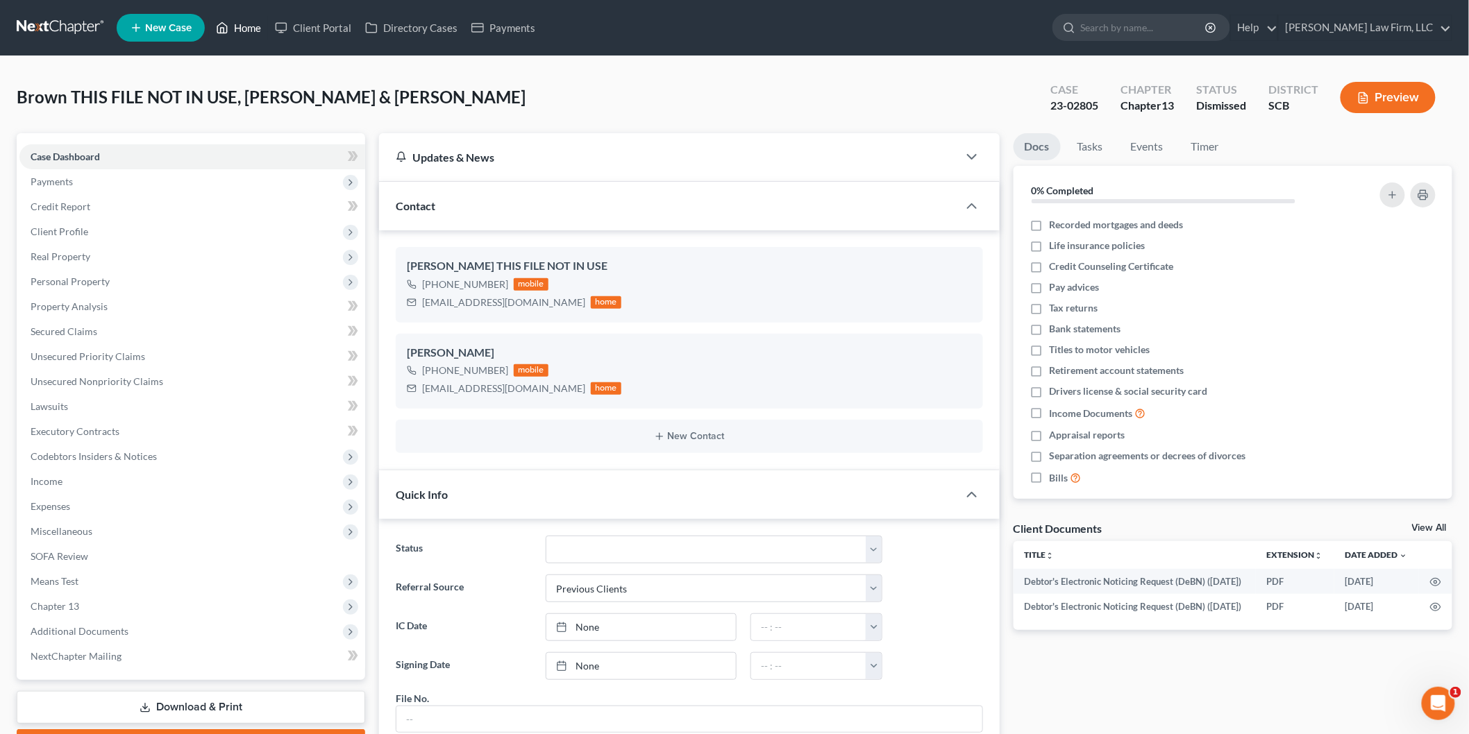
click at [251, 22] on link "Home" at bounding box center [238, 27] width 59 height 25
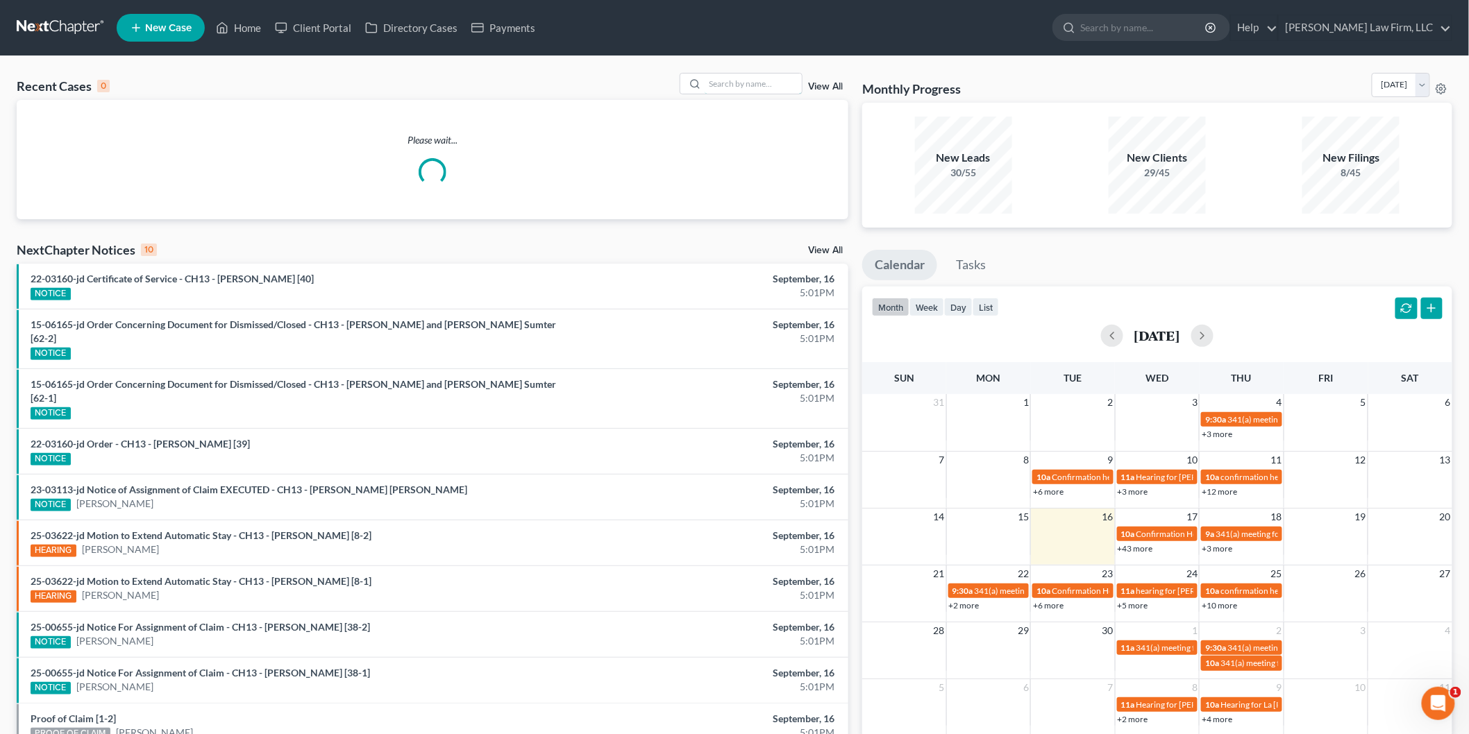
click at [767, 91] on input "search" at bounding box center [753, 84] width 97 height 20
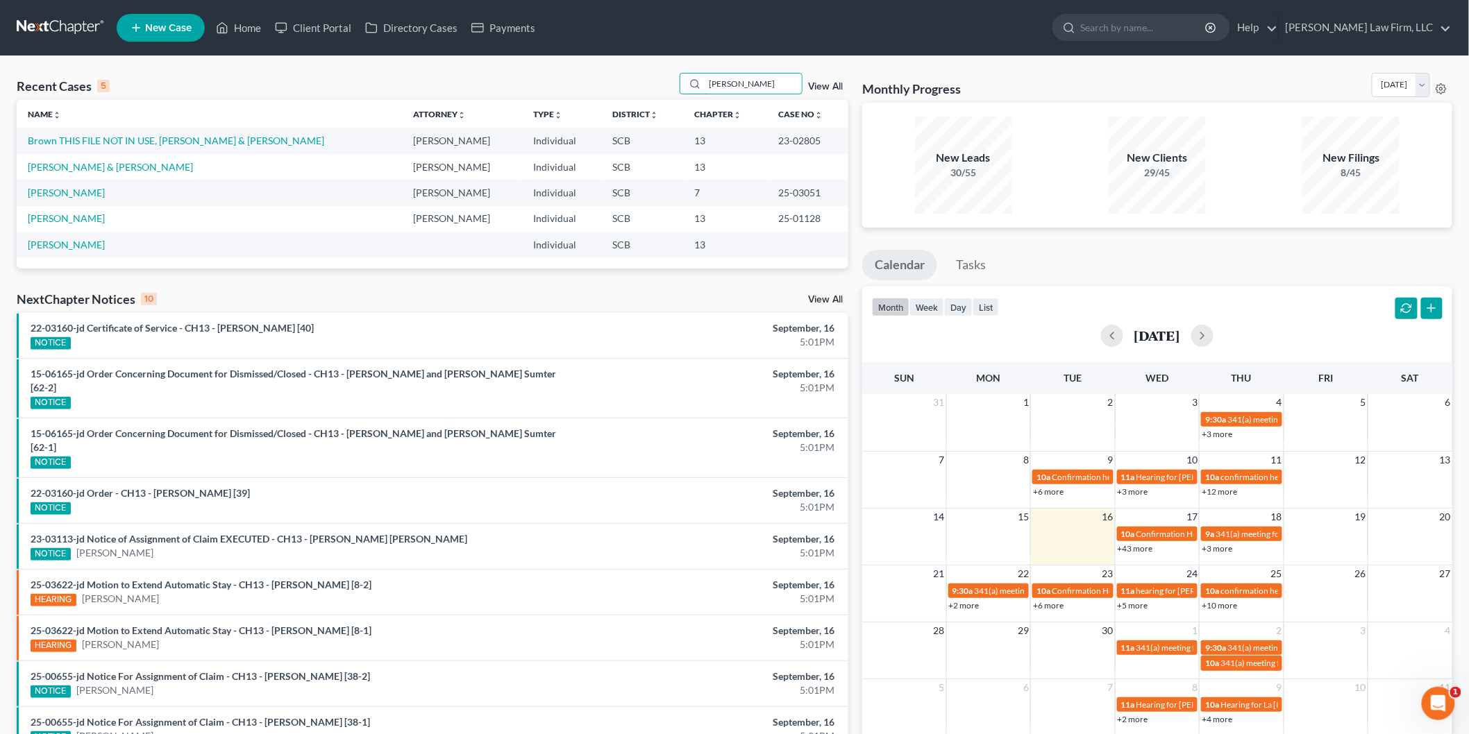
type input "travis"
click at [104, 169] on link "[PERSON_NAME] & [PERSON_NAME]" at bounding box center [110, 167] width 165 height 12
select select "1"
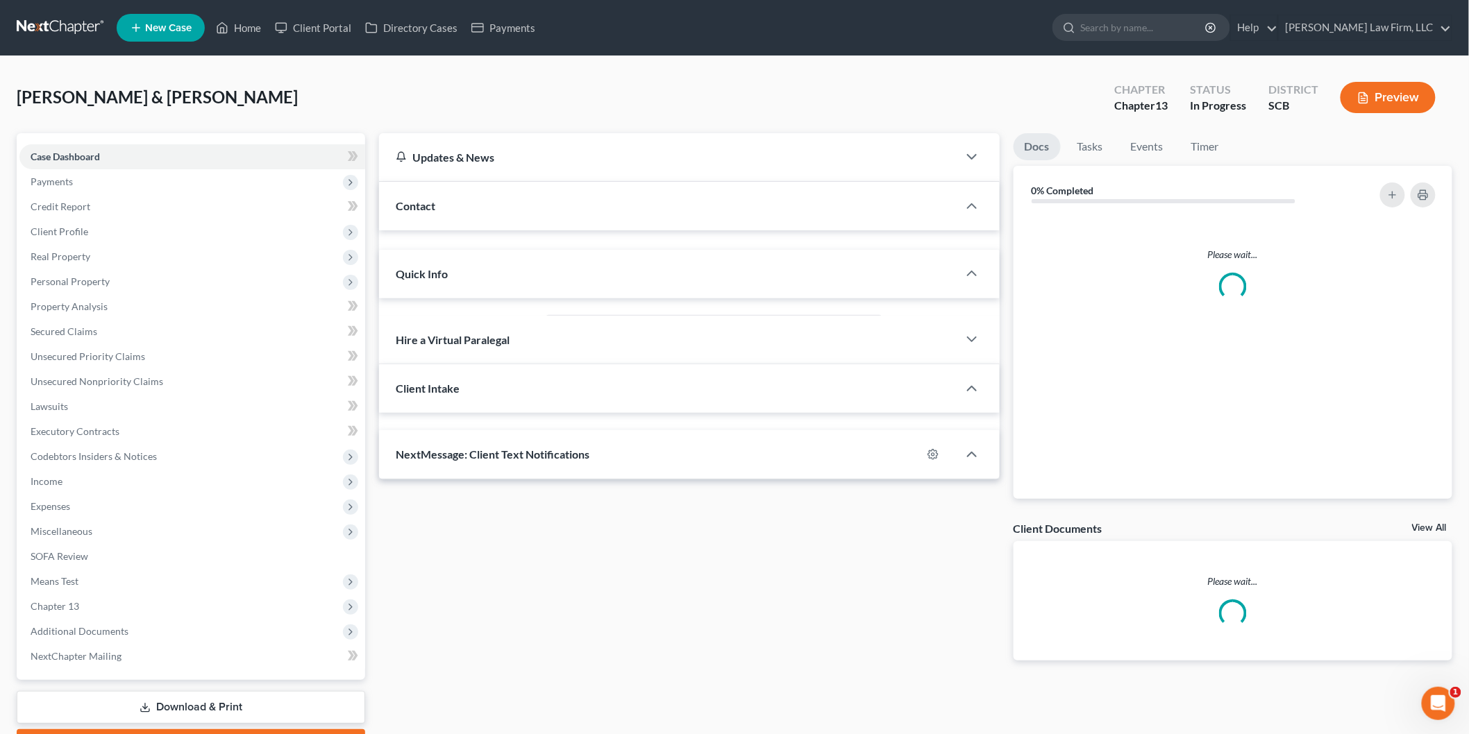
select select "0"
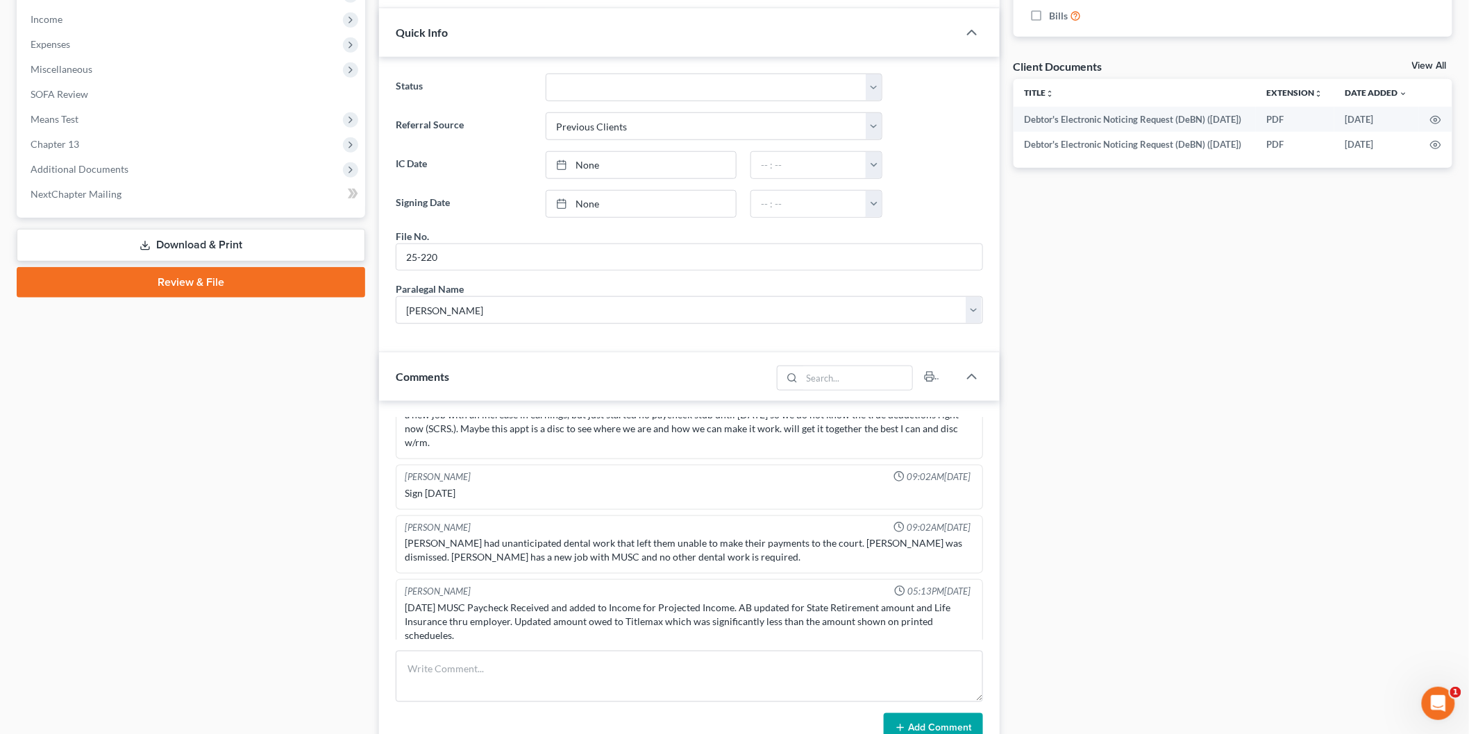
scroll to position [154, 0]
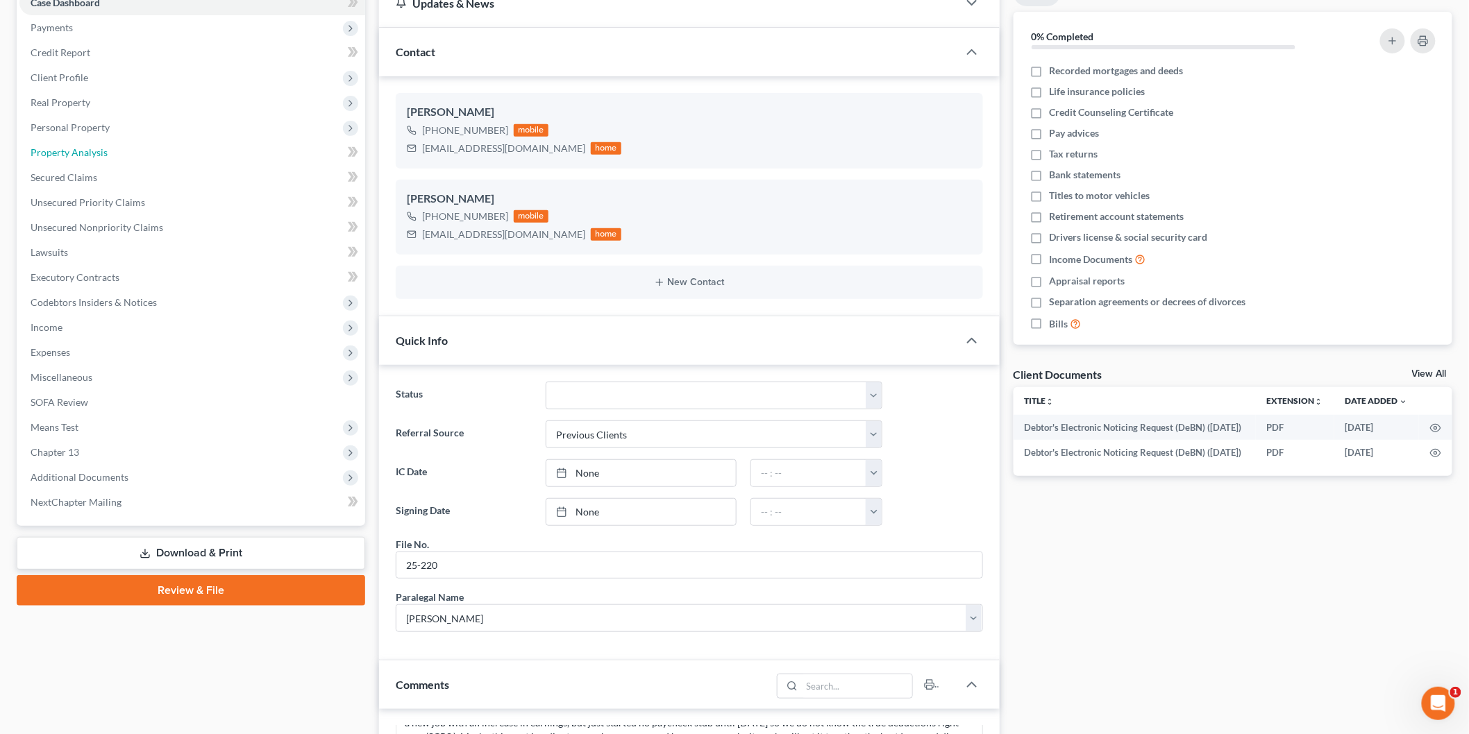
click at [119, 150] on link "Property Analysis" at bounding box center [192, 152] width 346 height 25
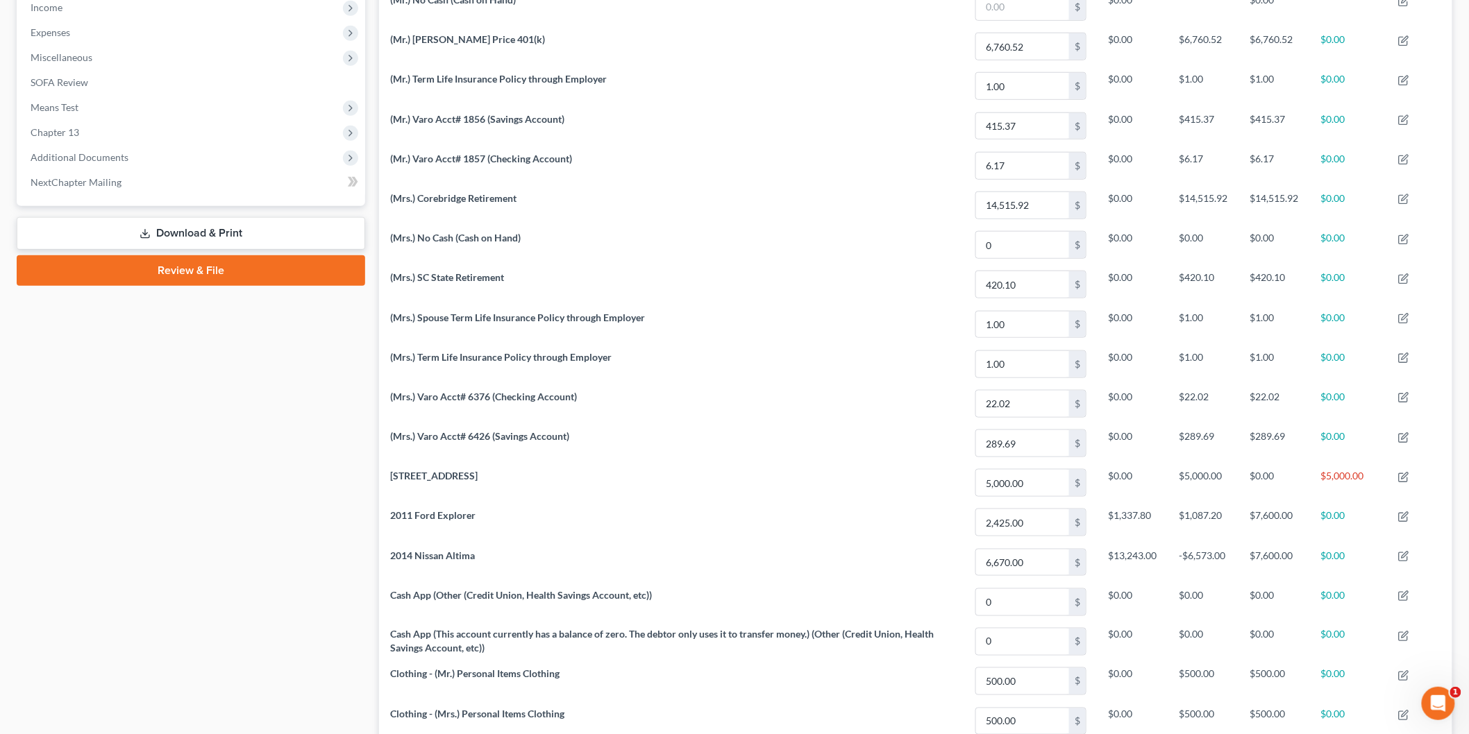
scroll to position [11, 0]
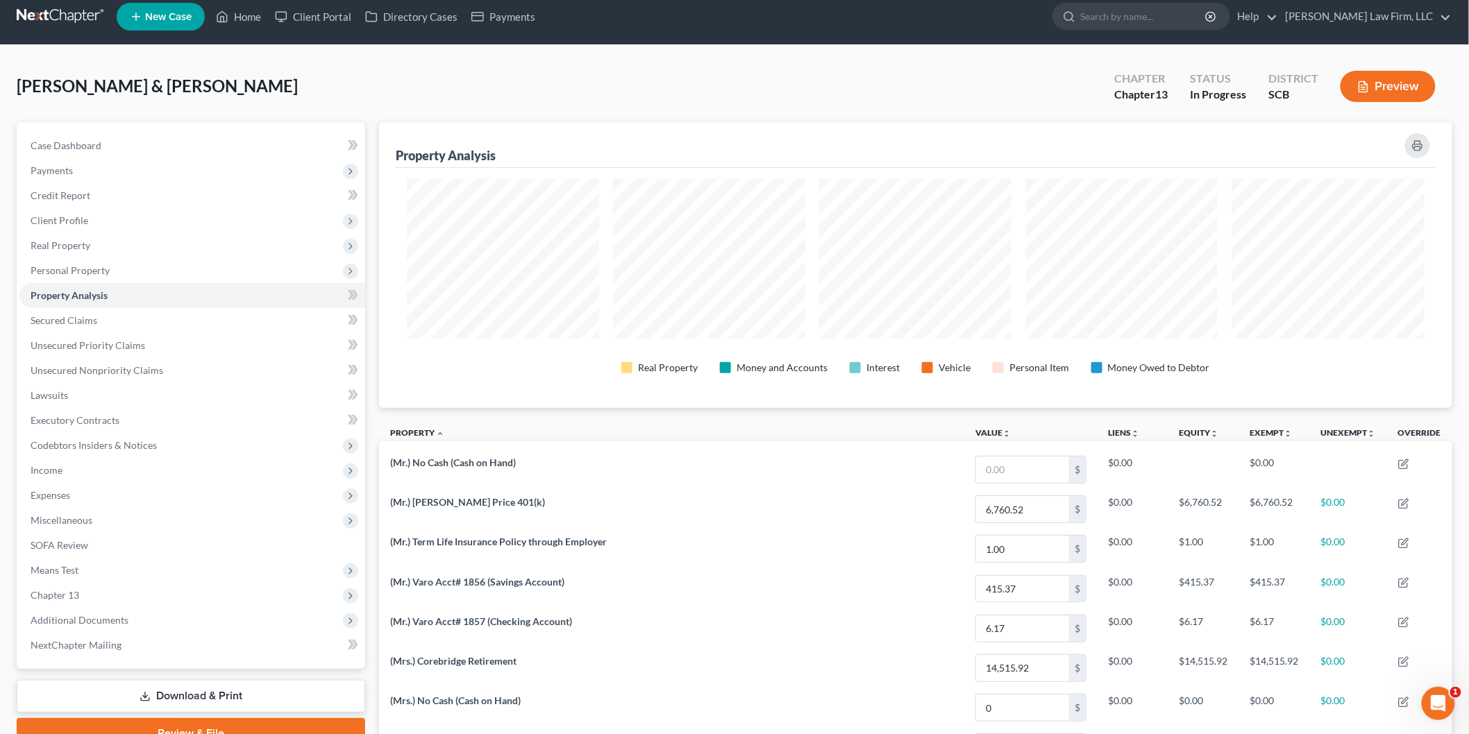
click at [198, 468] on span "Income" at bounding box center [192, 470] width 346 height 25
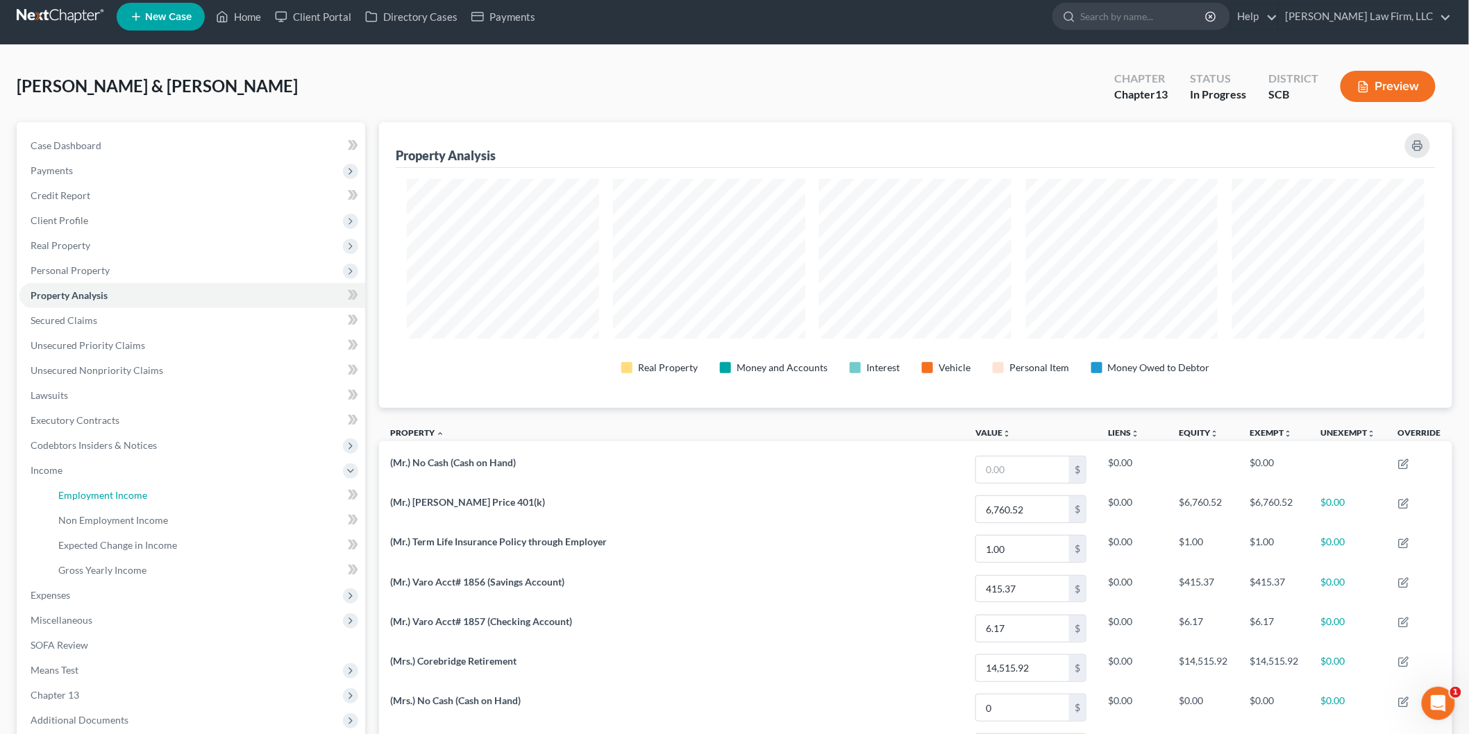
click at [172, 490] on link "Employment Income" at bounding box center [206, 495] width 318 height 25
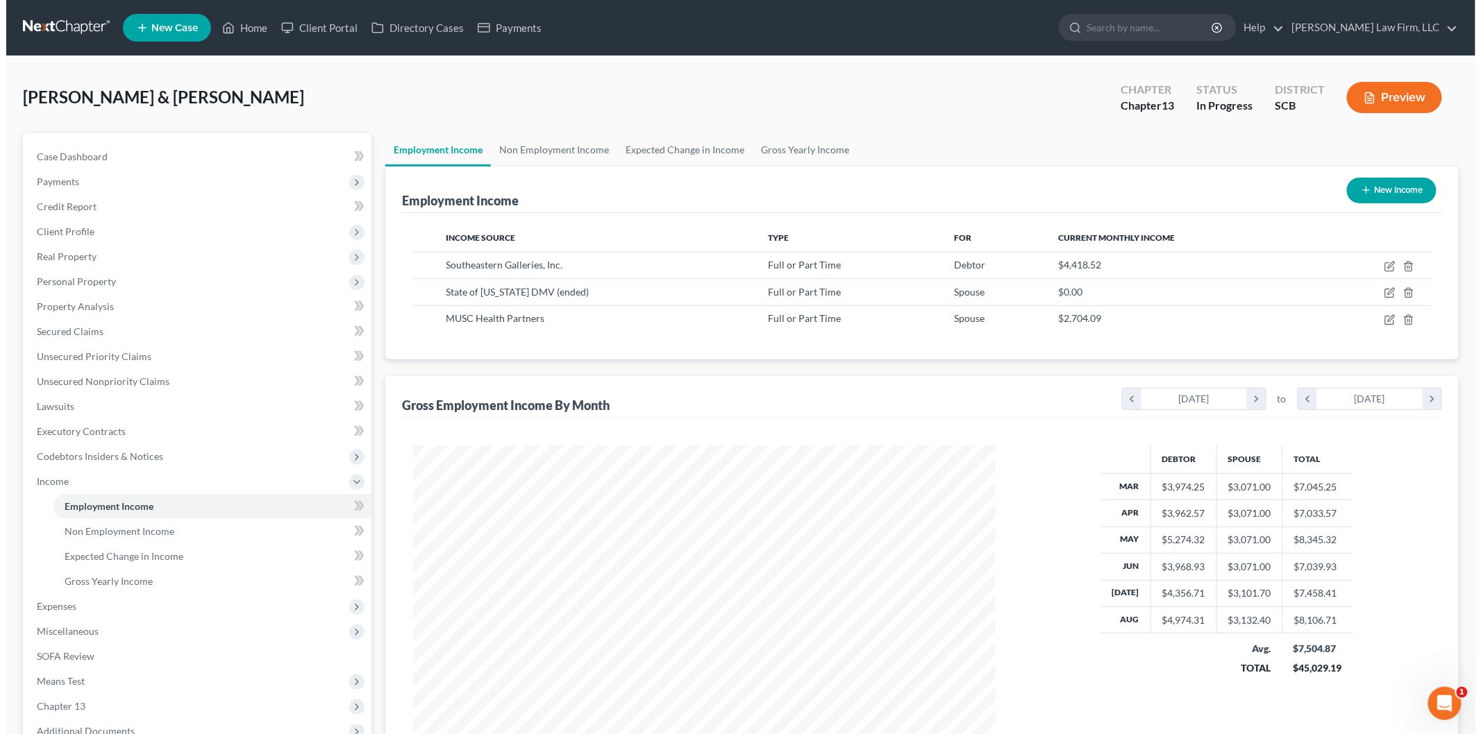
scroll to position [290, 609]
click at [1385, 261] on icon "button" at bounding box center [1383, 266] width 11 height 11
select select "0"
select select "42"
select select "3"
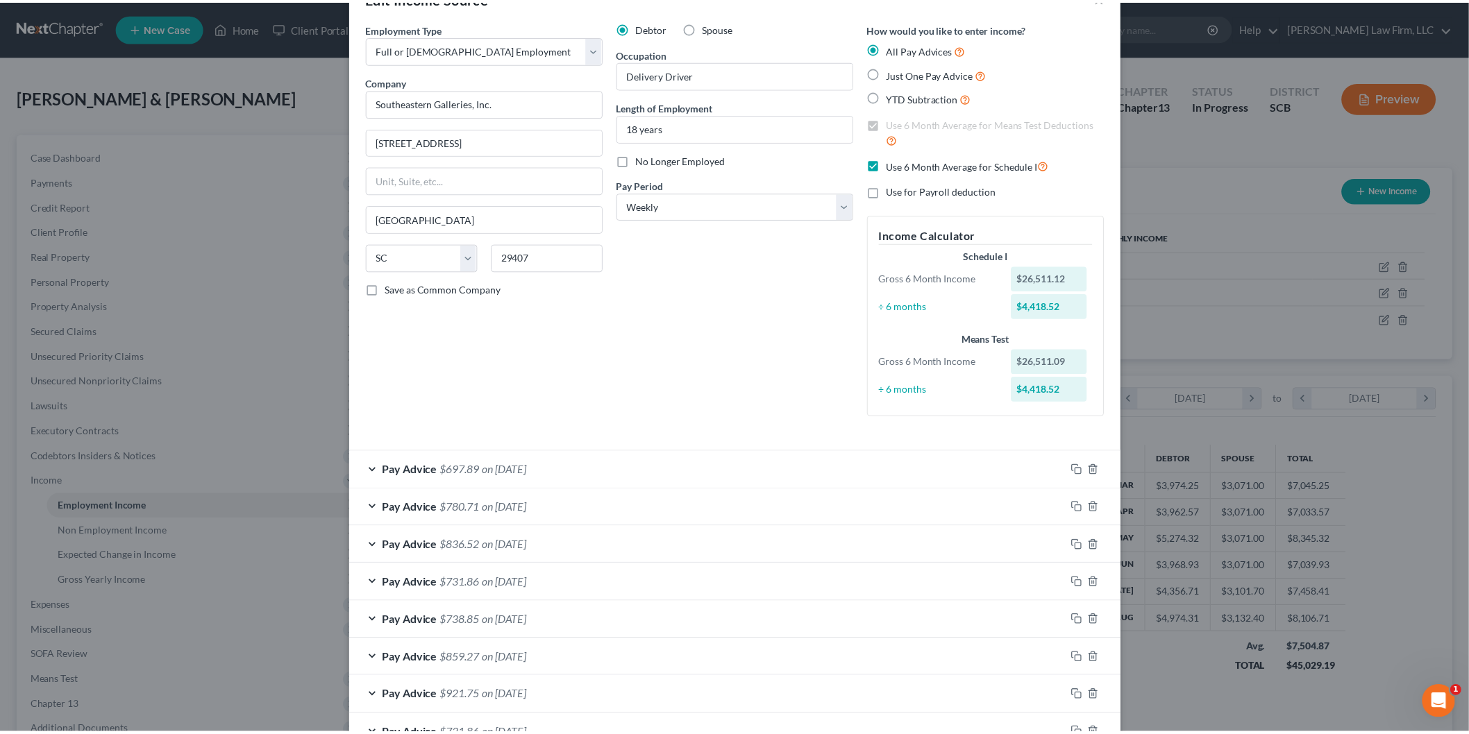
scroll to position [0, 0]
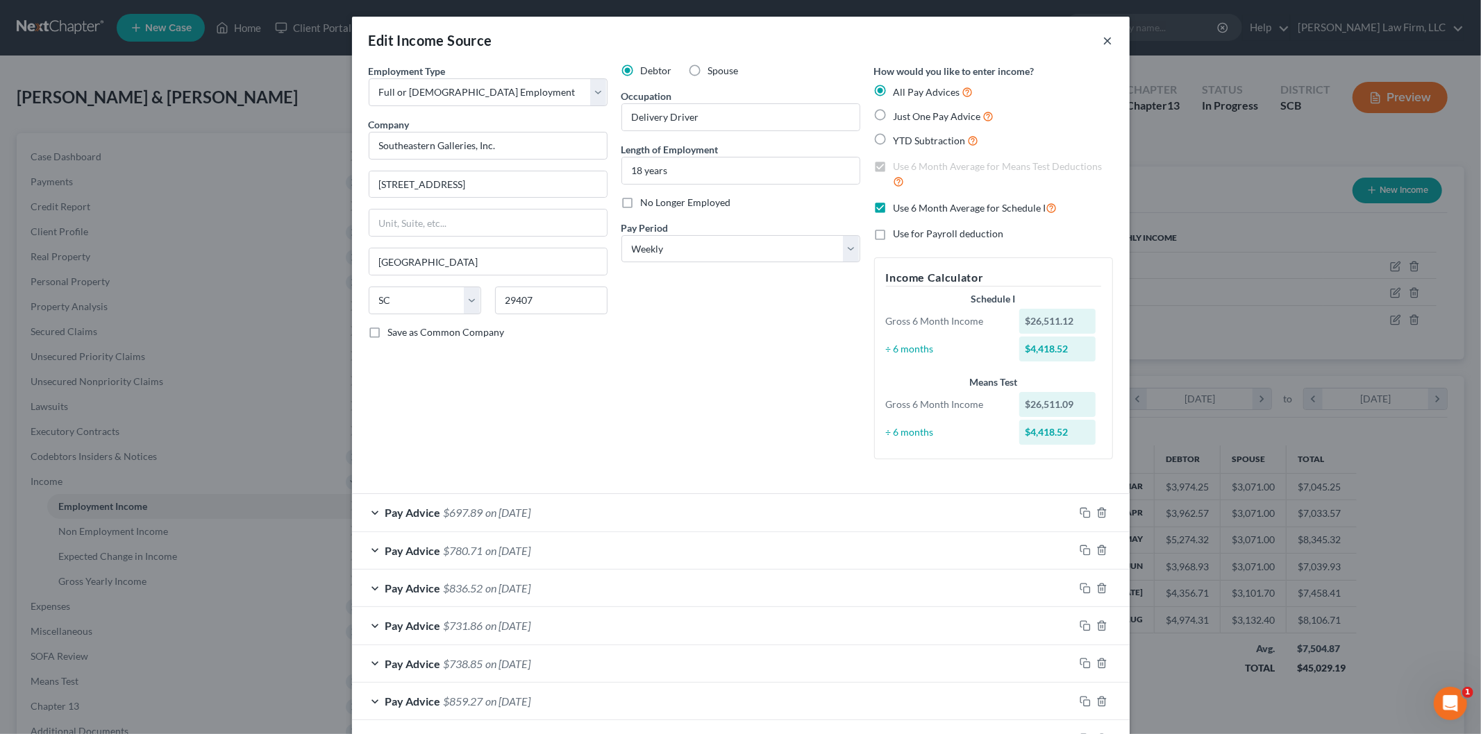
drag, startPoint x: 1099, startPoint y: 38, endPoint x: 923, endPoint y: 353, distance: 360.2
click at [1103, 38] on button "×" at bounding box center [1108, 40] width 10 height 17
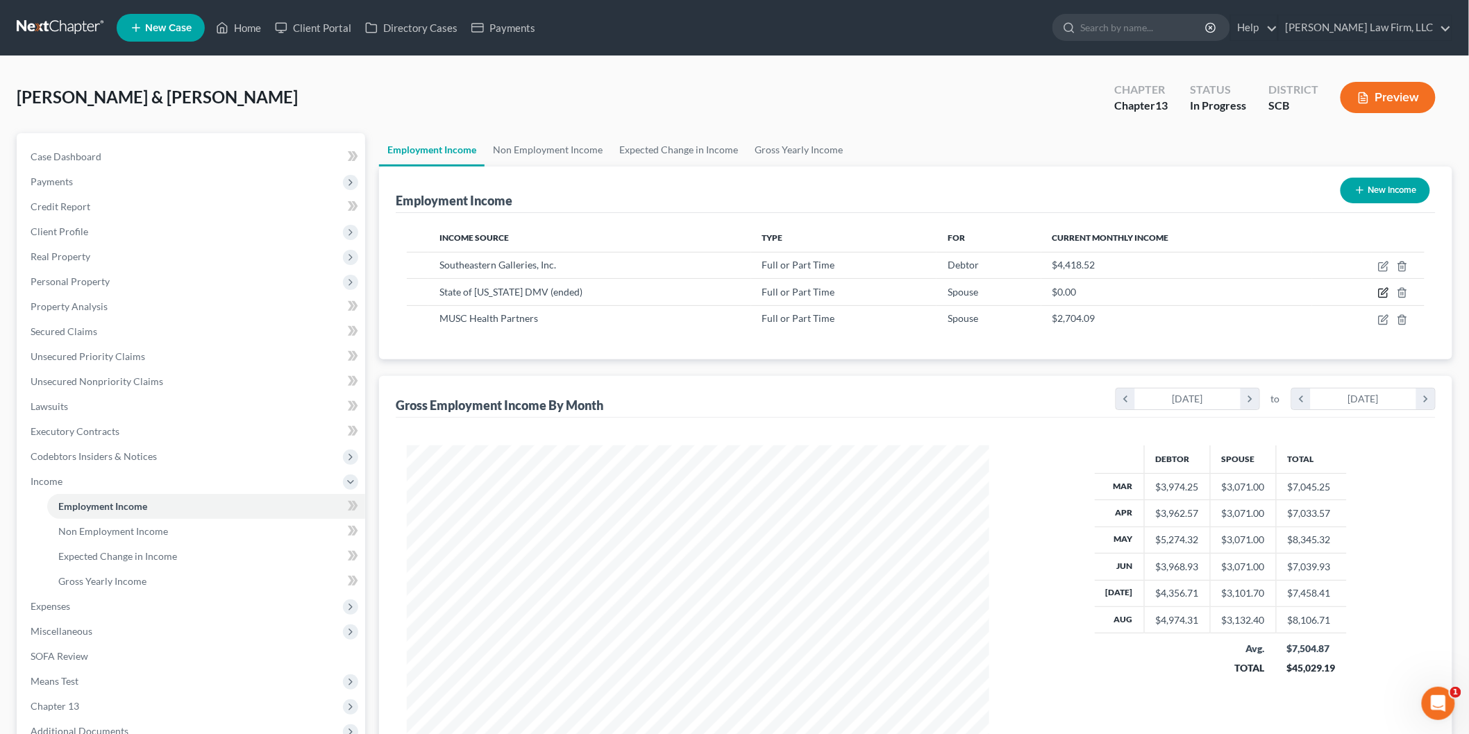
click at [1385, 288] on icon "button" at bounding box center [1383, 292] width 11 height 11
select select "0"
select select "42"
select select "1"
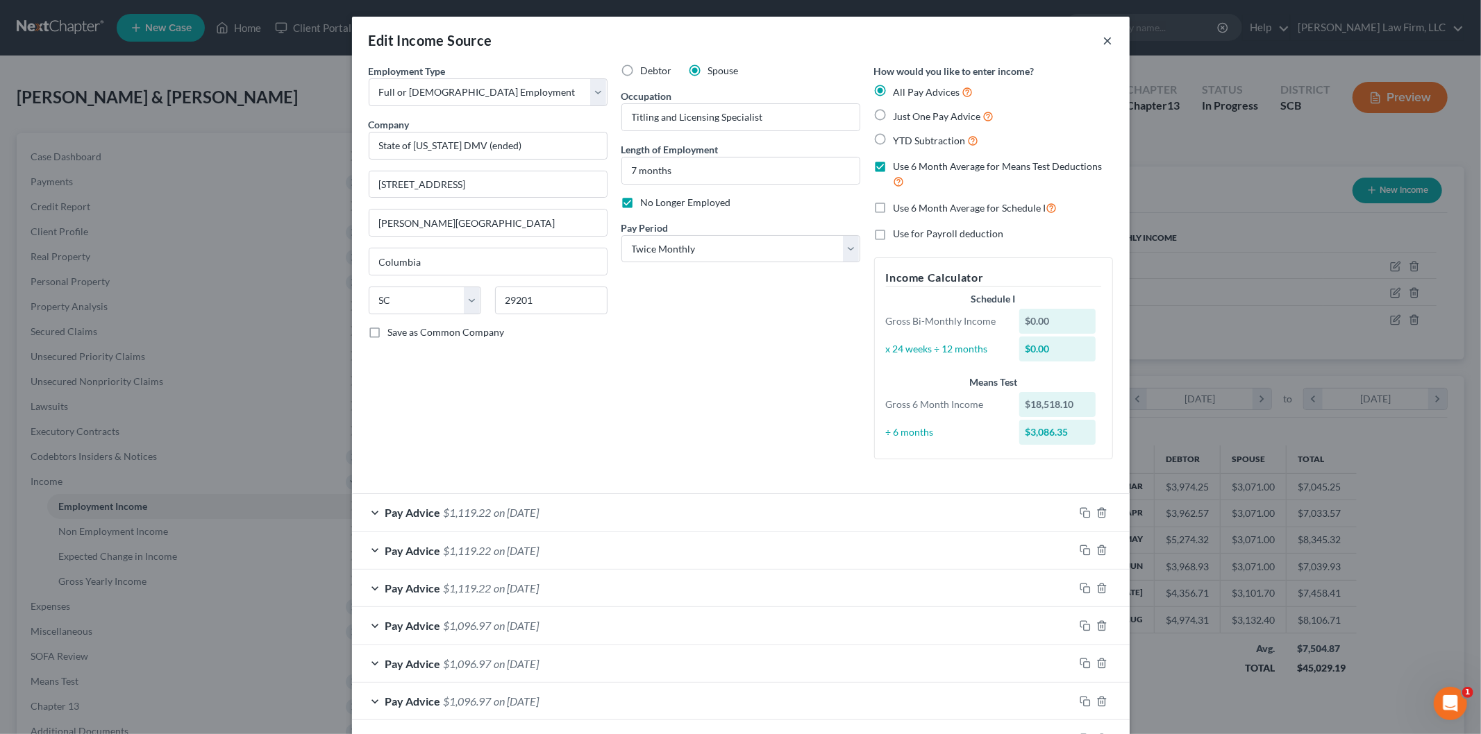
click at [1103, 39] on button "×" at bounding box center [1108, 40] width 10 height 17
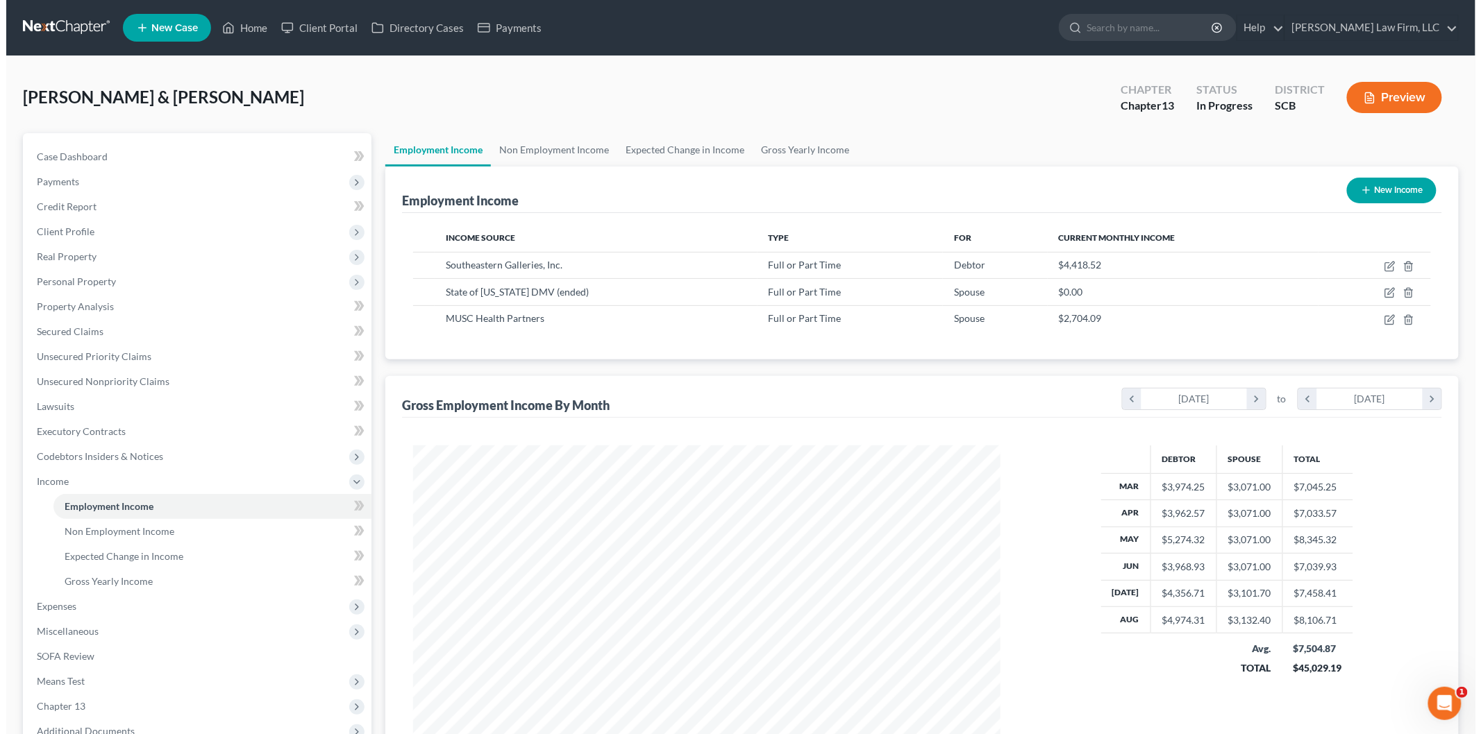
scroll to position [693881, 693562]
click at [1383, 319] on icon "button" at bounding box center [1384, 318] width 6 height 6
select select "0"
select select "42"
select select "2"
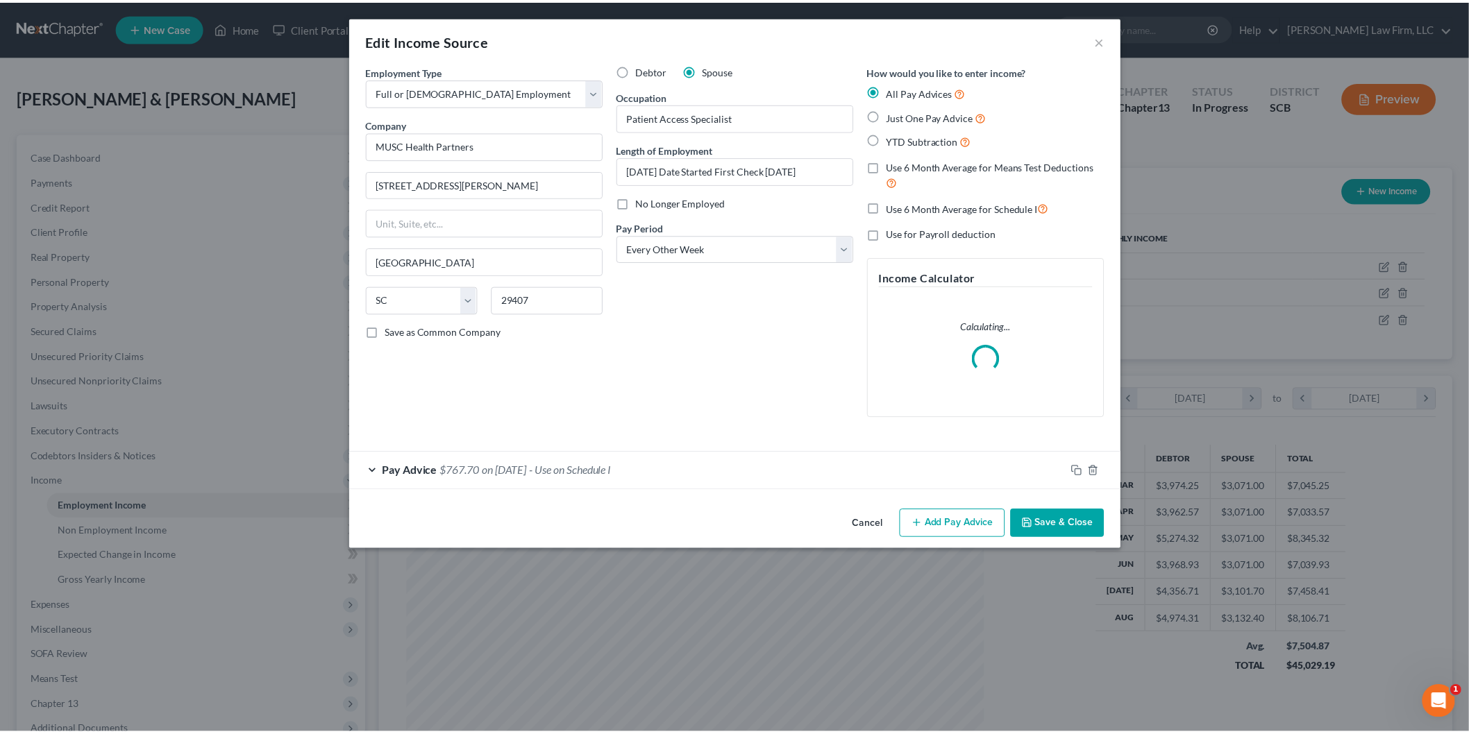
scroll to position [293, 615]
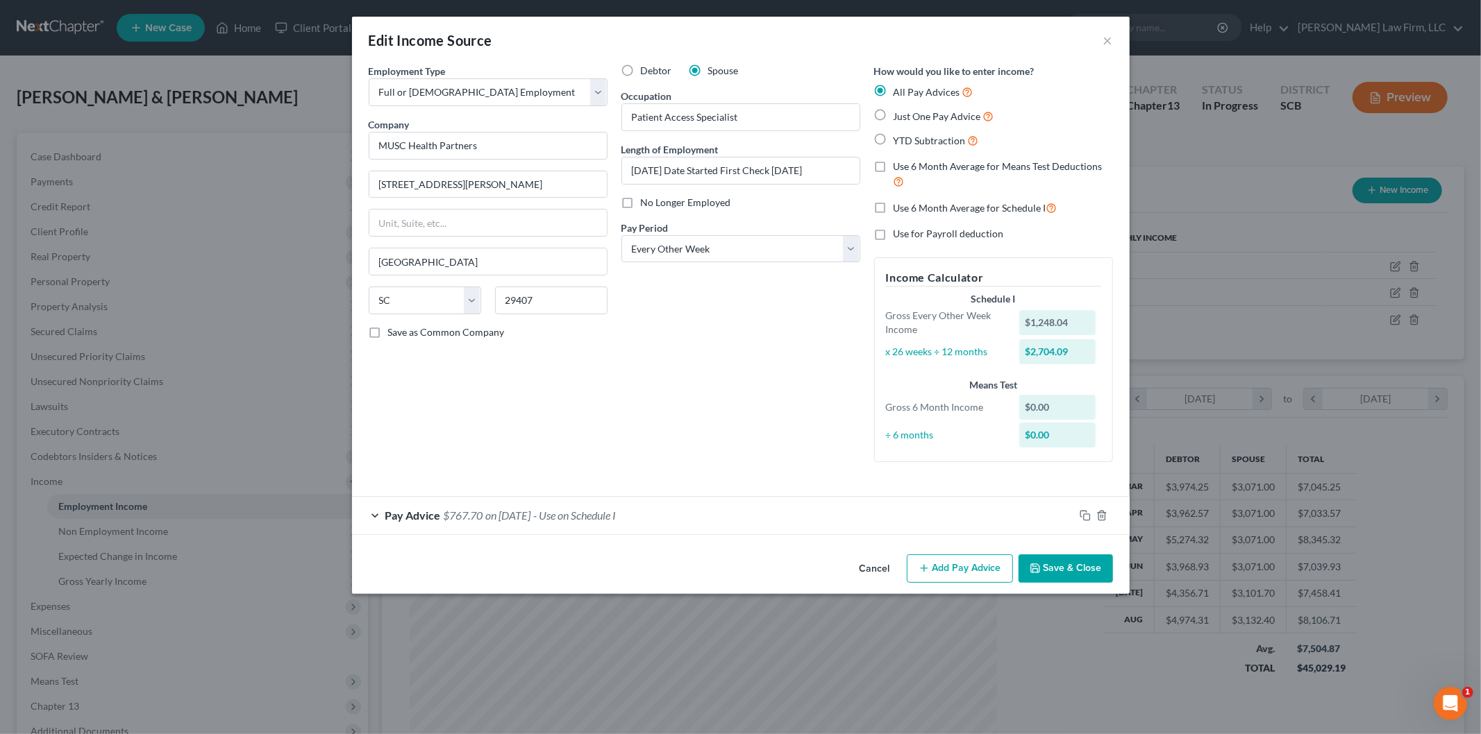
click at [1084, 564] on button "Save & Close" at bounding box center [1065, 569] width 94 height 29
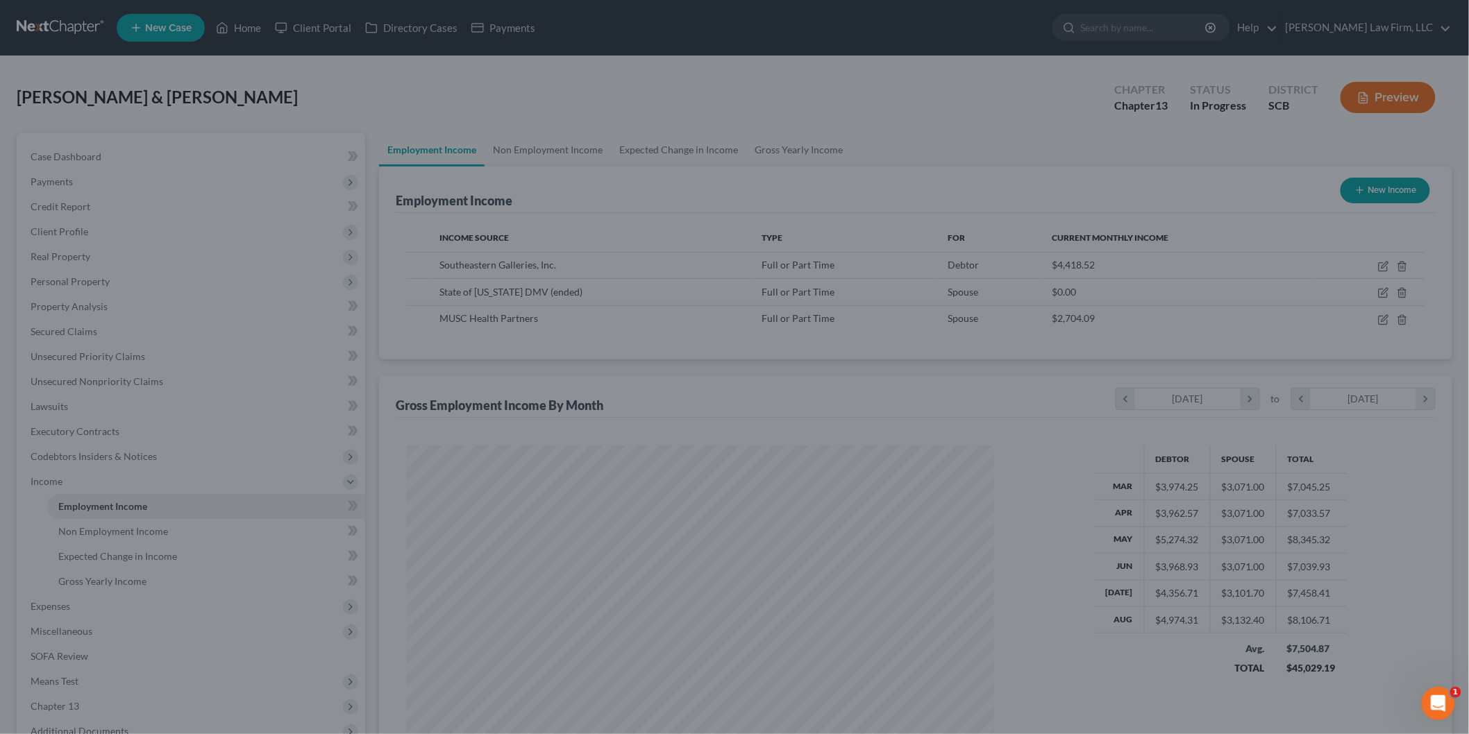
scroll to position [693881, 693562]
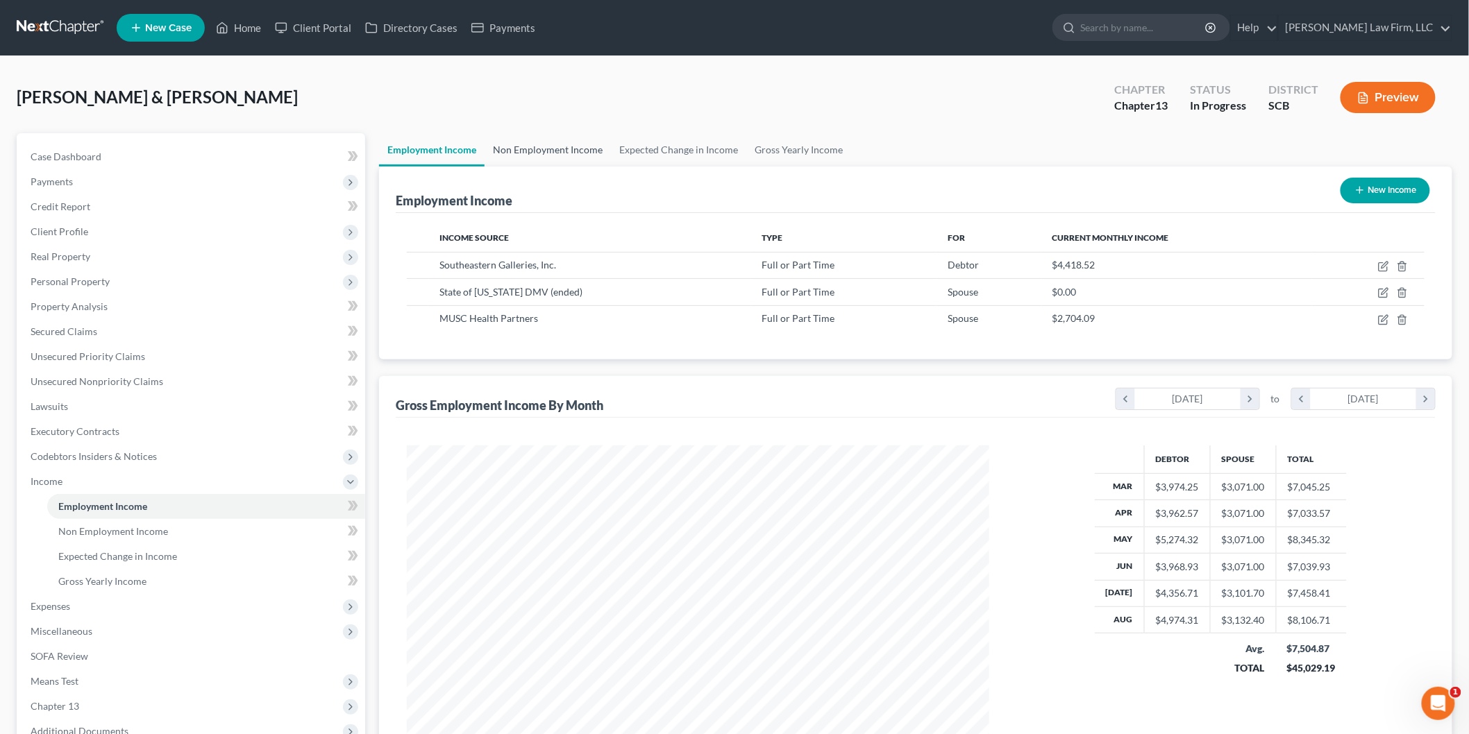
click at [551, 151] on link "Non Employment Income" at bounding box center [548, 149] width 126 height 33
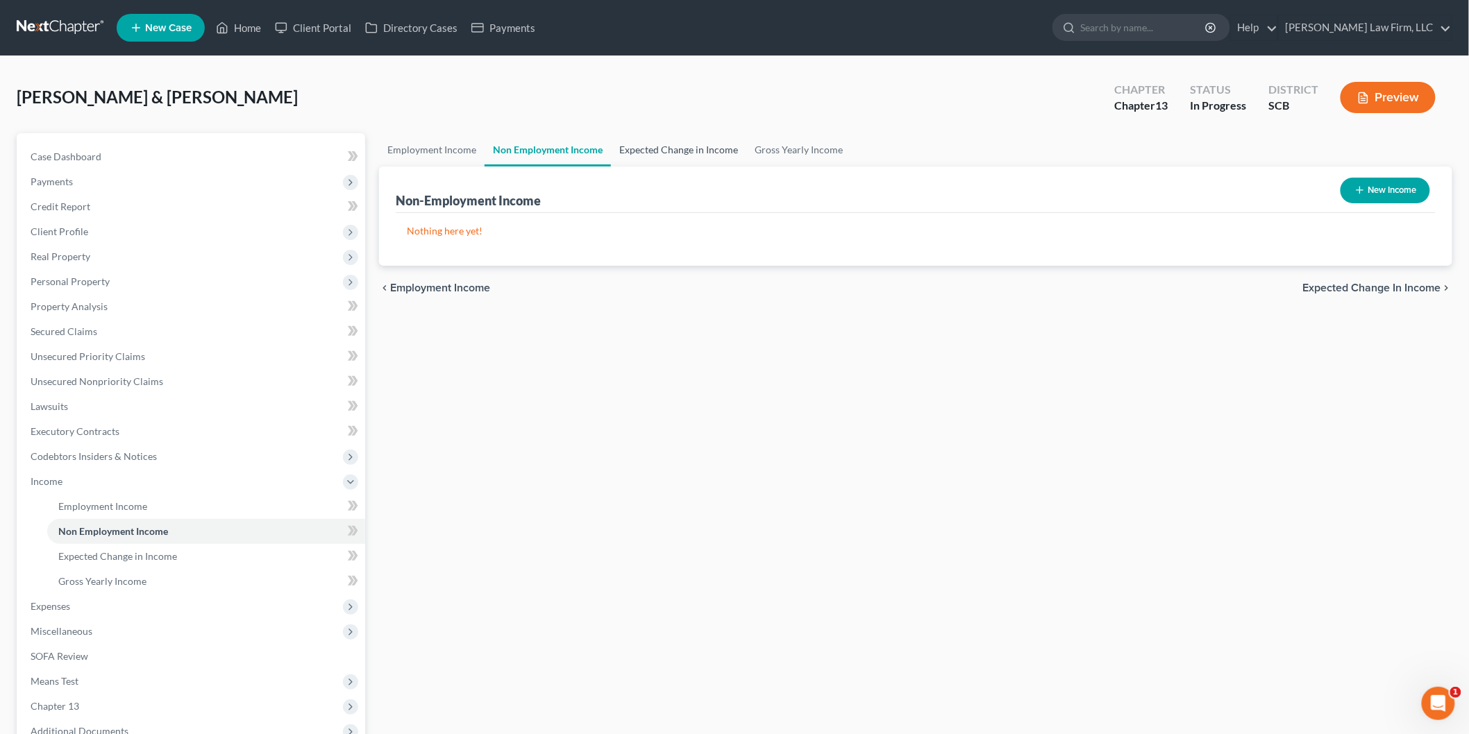
click at [675, 148] on link "Expected Change in Income" at bounding box center [678, 149] width 135 height 33
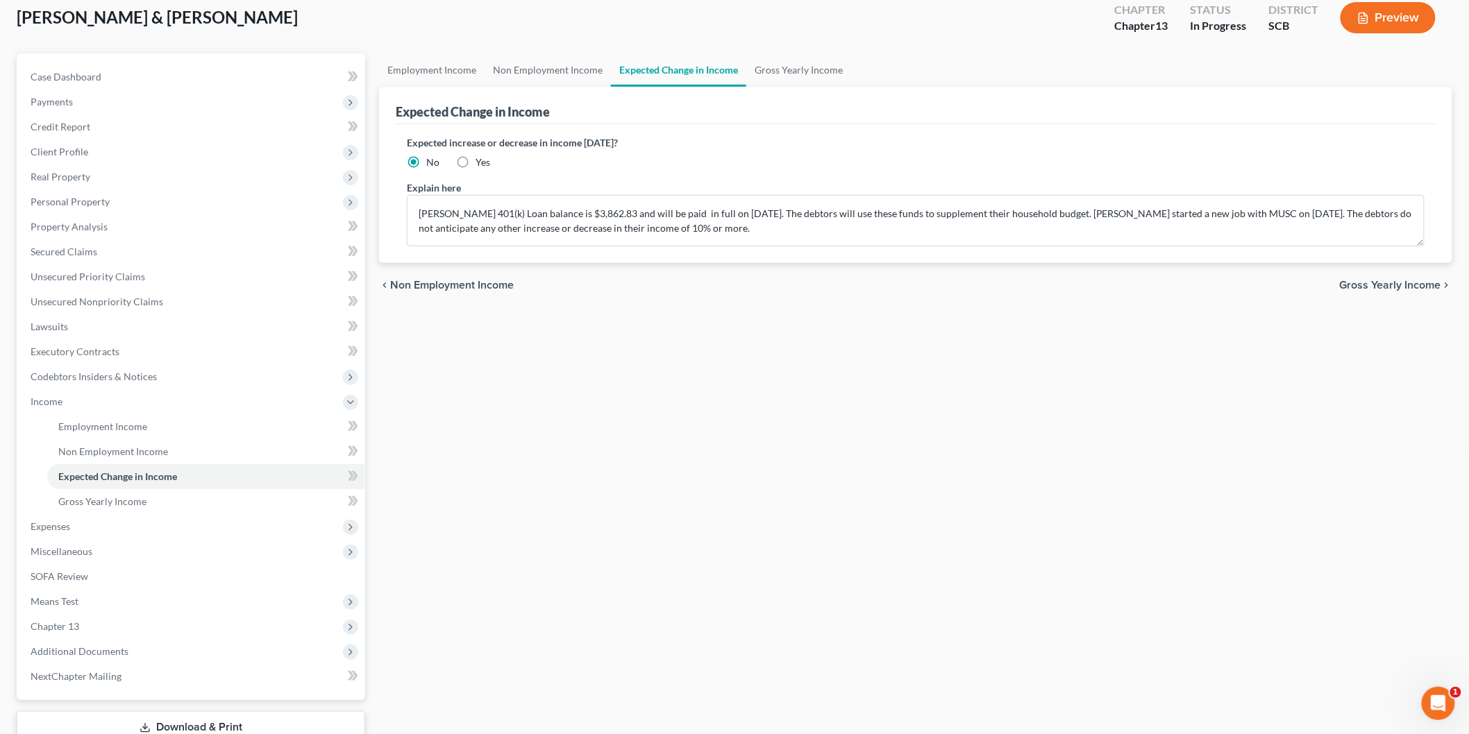
scroll to position [176, 0]
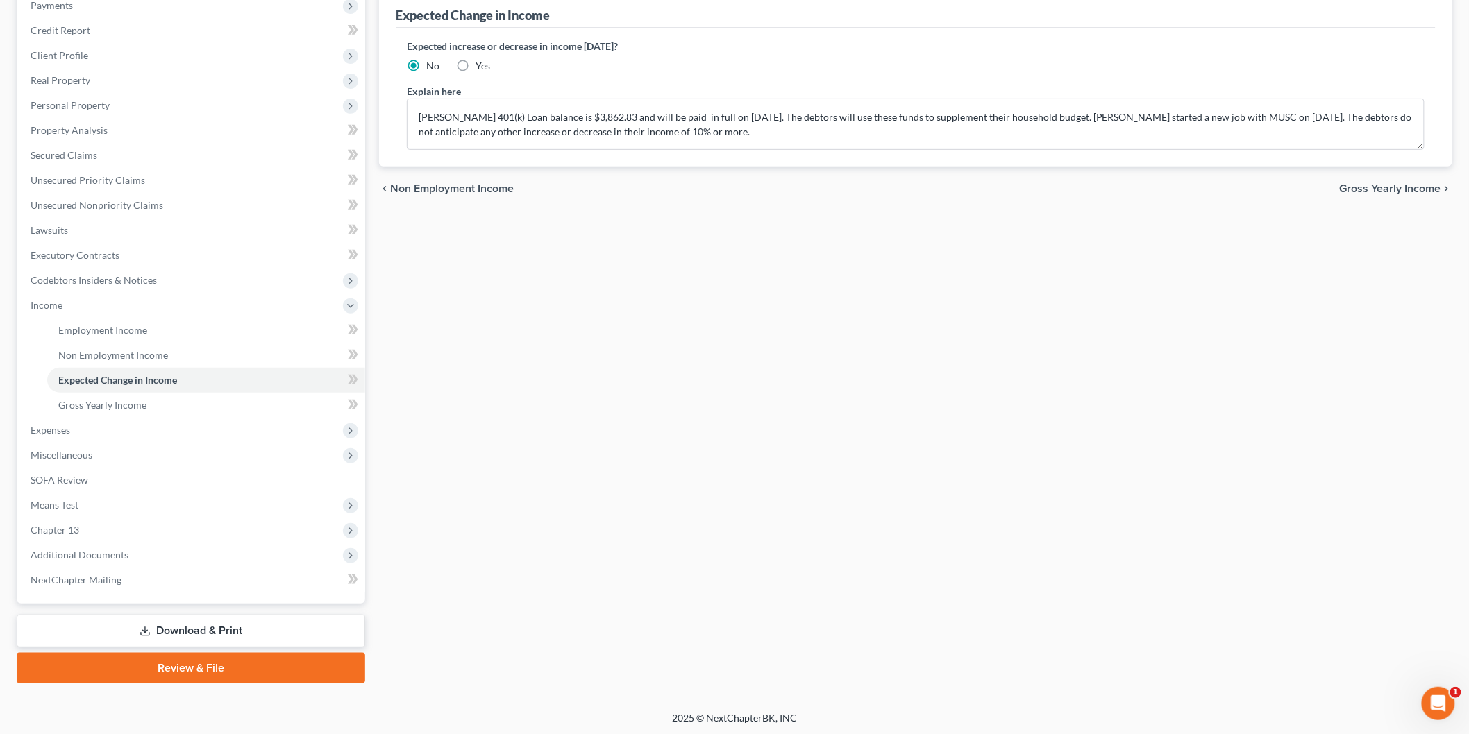
click at [194, 431] on span "Expenses" at bounding box center [192, 430] width 346 height 25
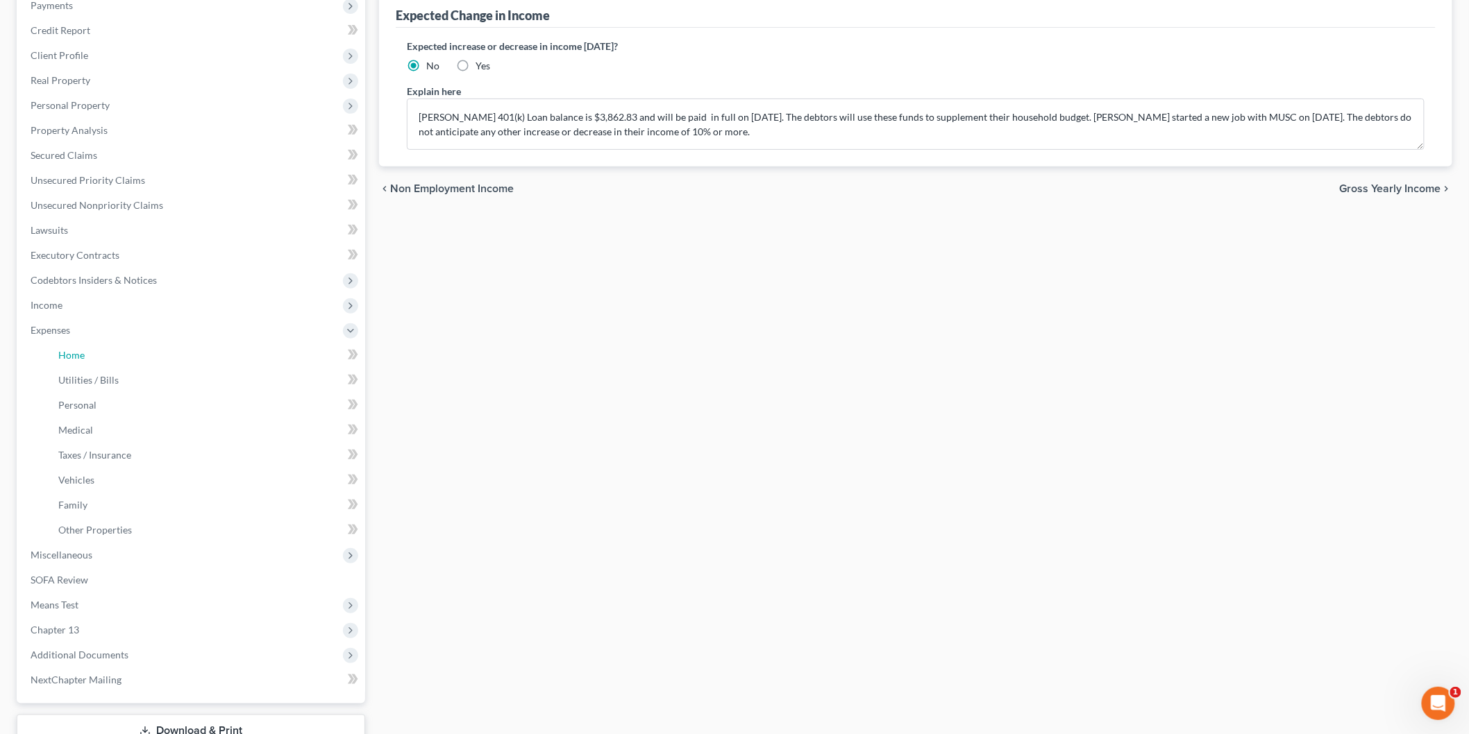
click at [189, 349] on link "Home" at bounding box center [206, 355] width 318 height 25
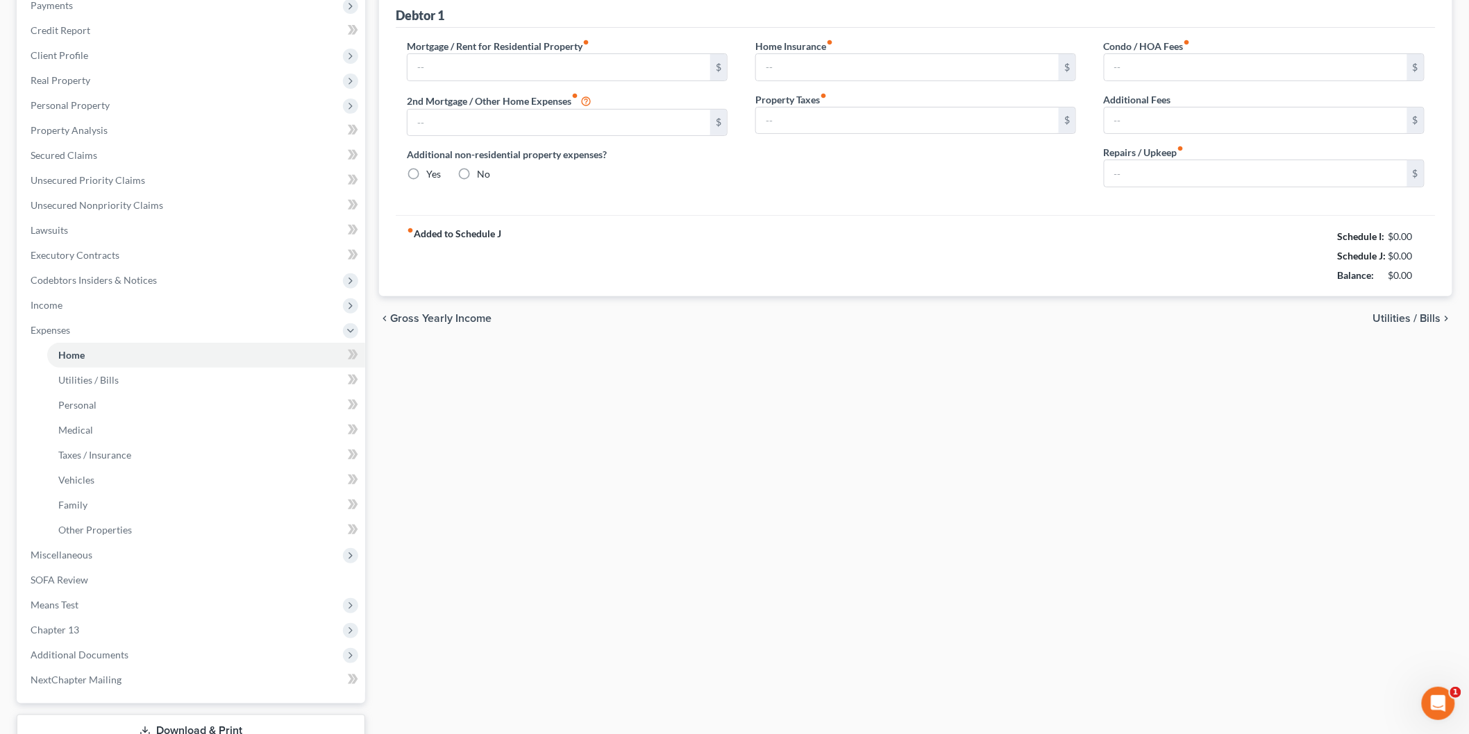
scroll to position [30, 0]
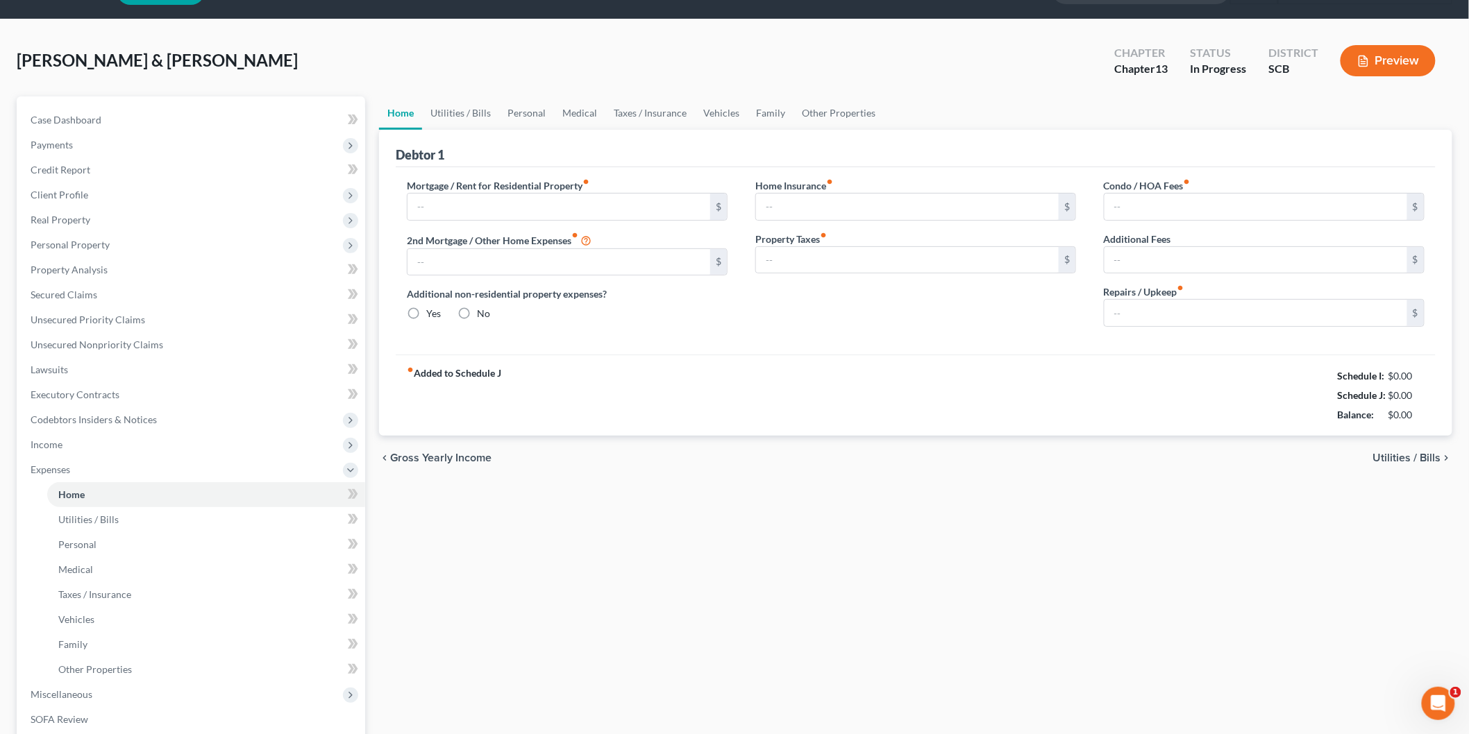
type input "1,272.00"
type input "0.00"
radio input "true"
type input "23.00"
type input "0.00"
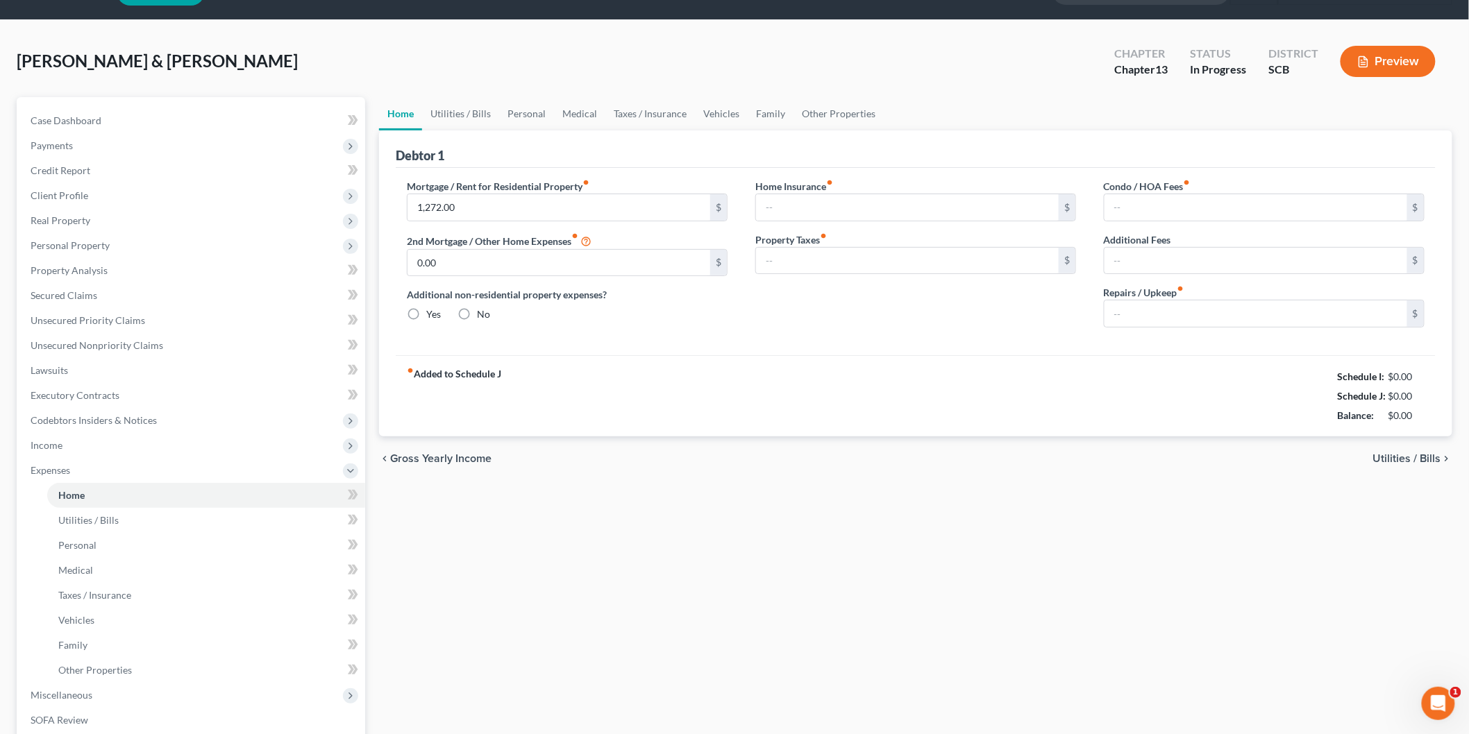
type input "0.00"
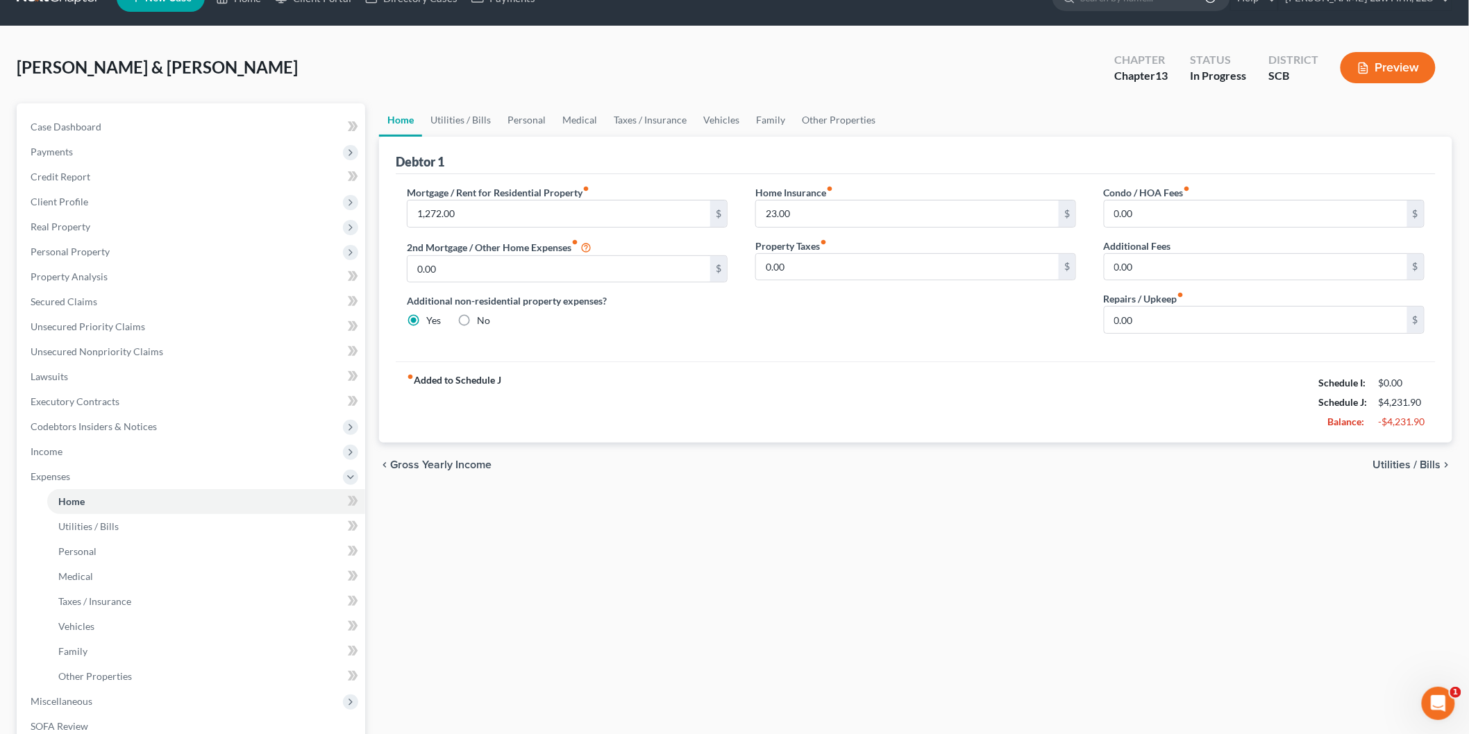
scroll to position [0, 0]
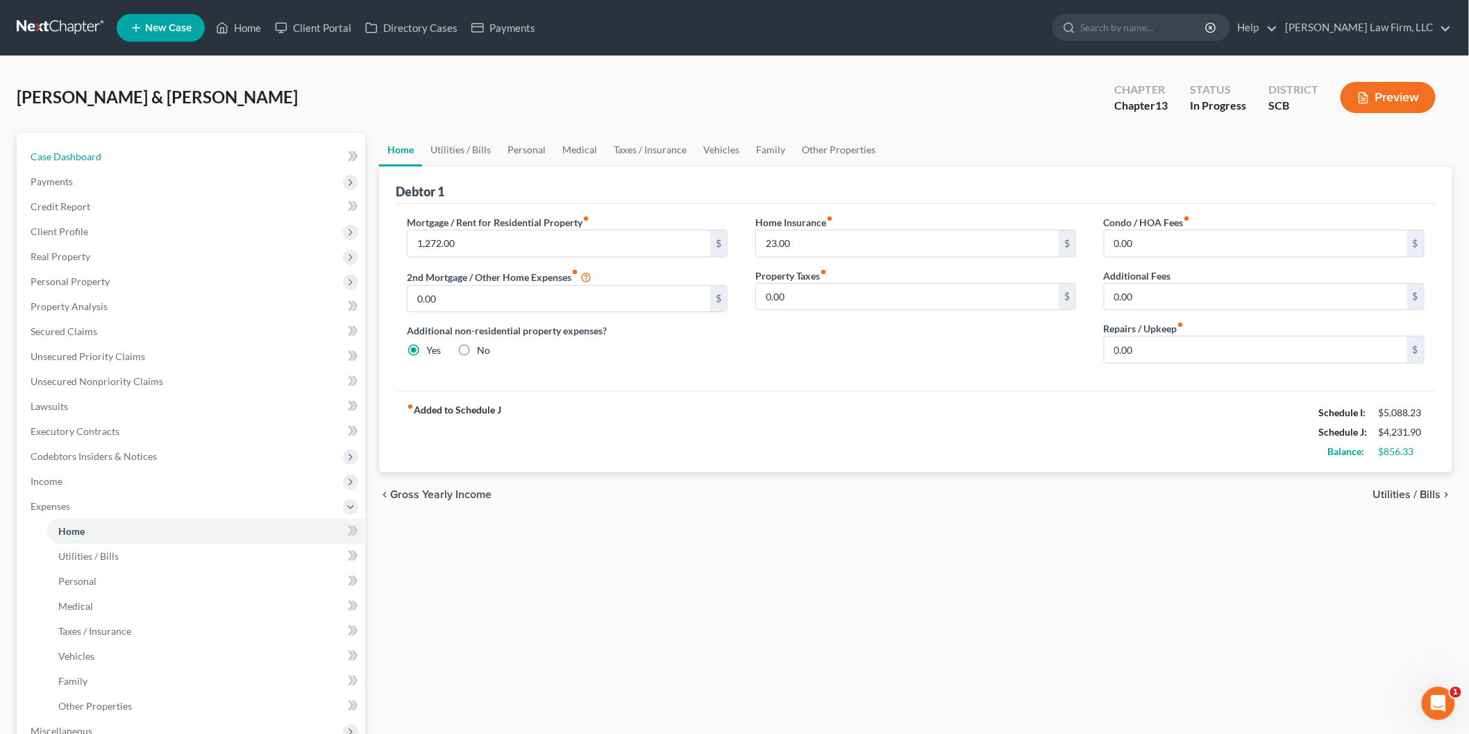
click at [118, 157] on link "Case Dashboard" at bounding box center [192, 156] width 346 height 25
select select "1"
select select "0"
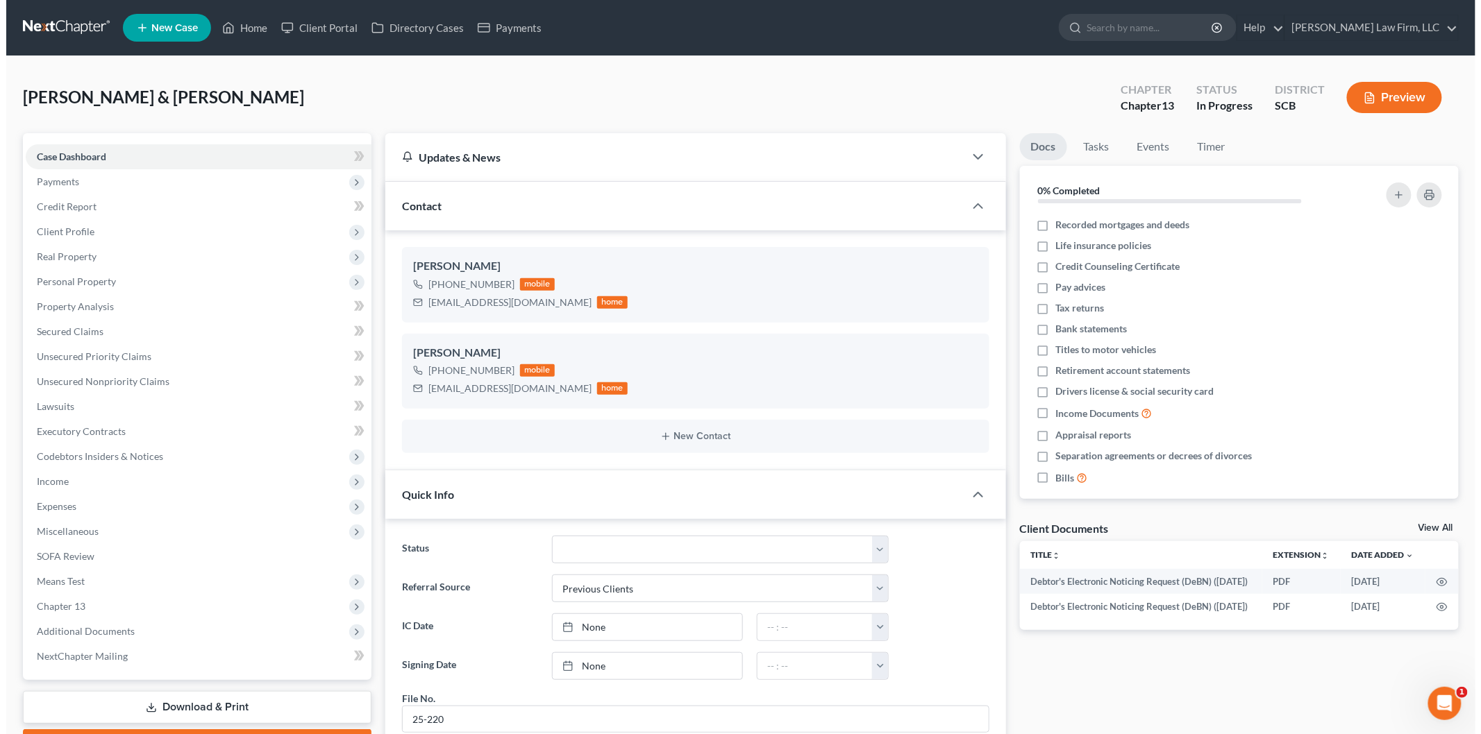
scroll to position [424, 0]
click at [1397, 81] on div "Preview" at bounding box center [1390, 98] width 123 height 41
click at [1388, 102] on button "Preview" at bounding box center [1387, 97] width 95 height 31
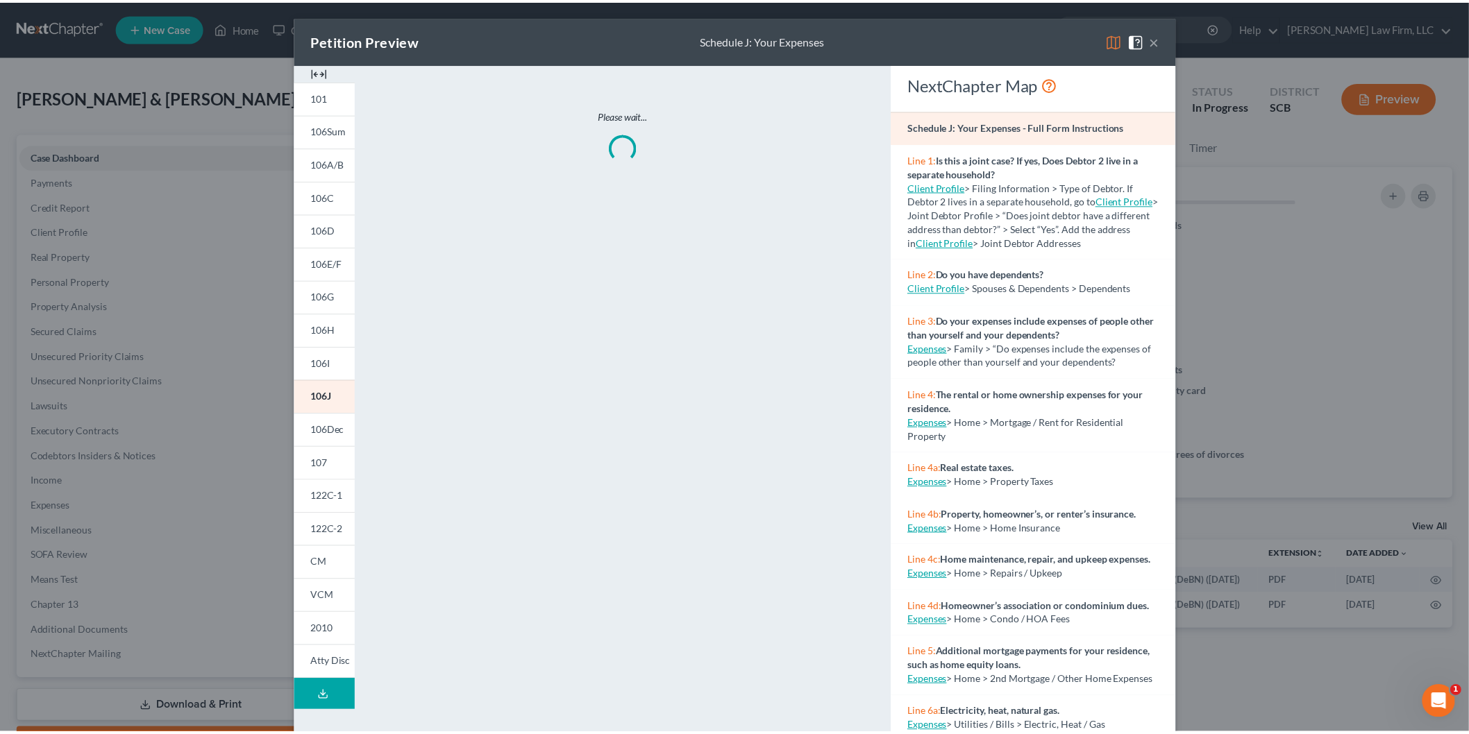
scroll to position [1197, 0]
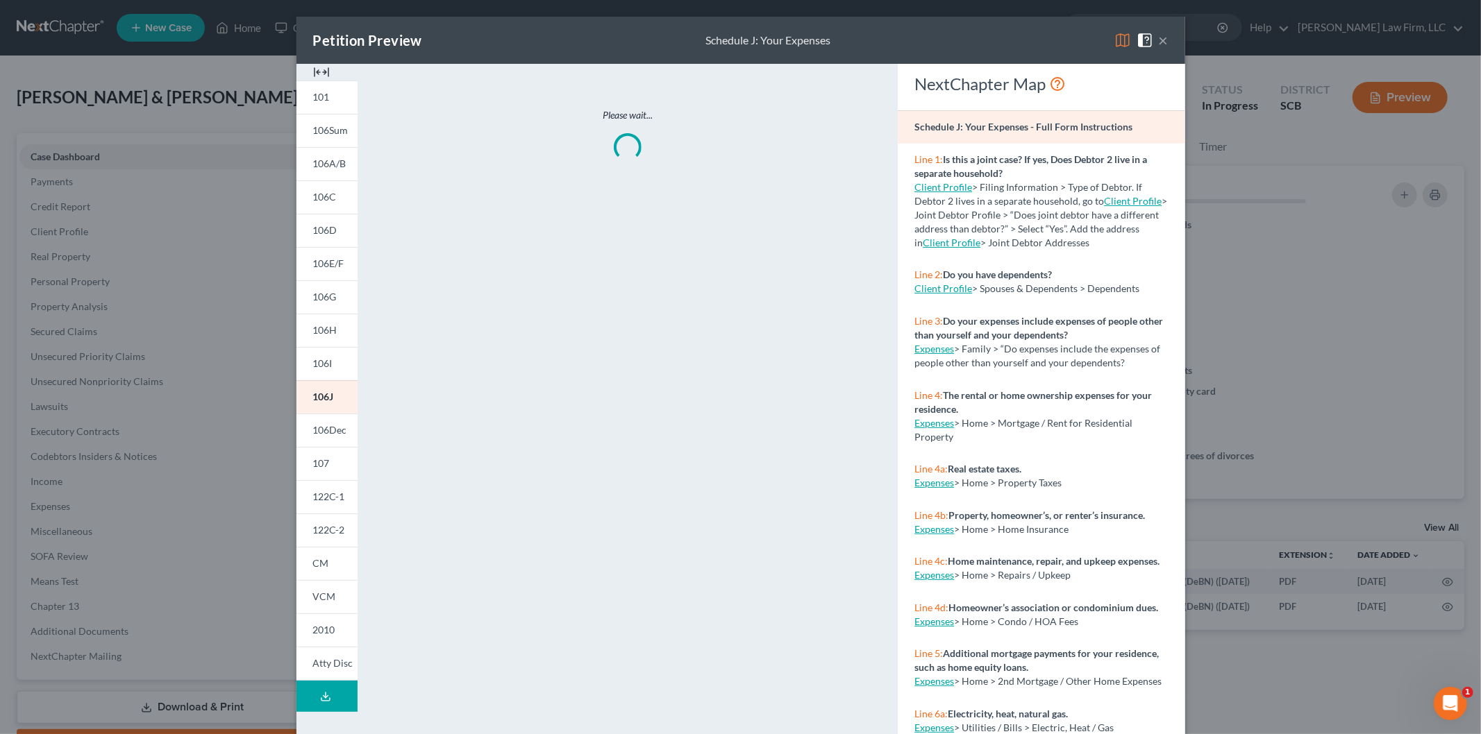
click at [313, 71] on img at bounding box center [321, 72] width 17 height 17
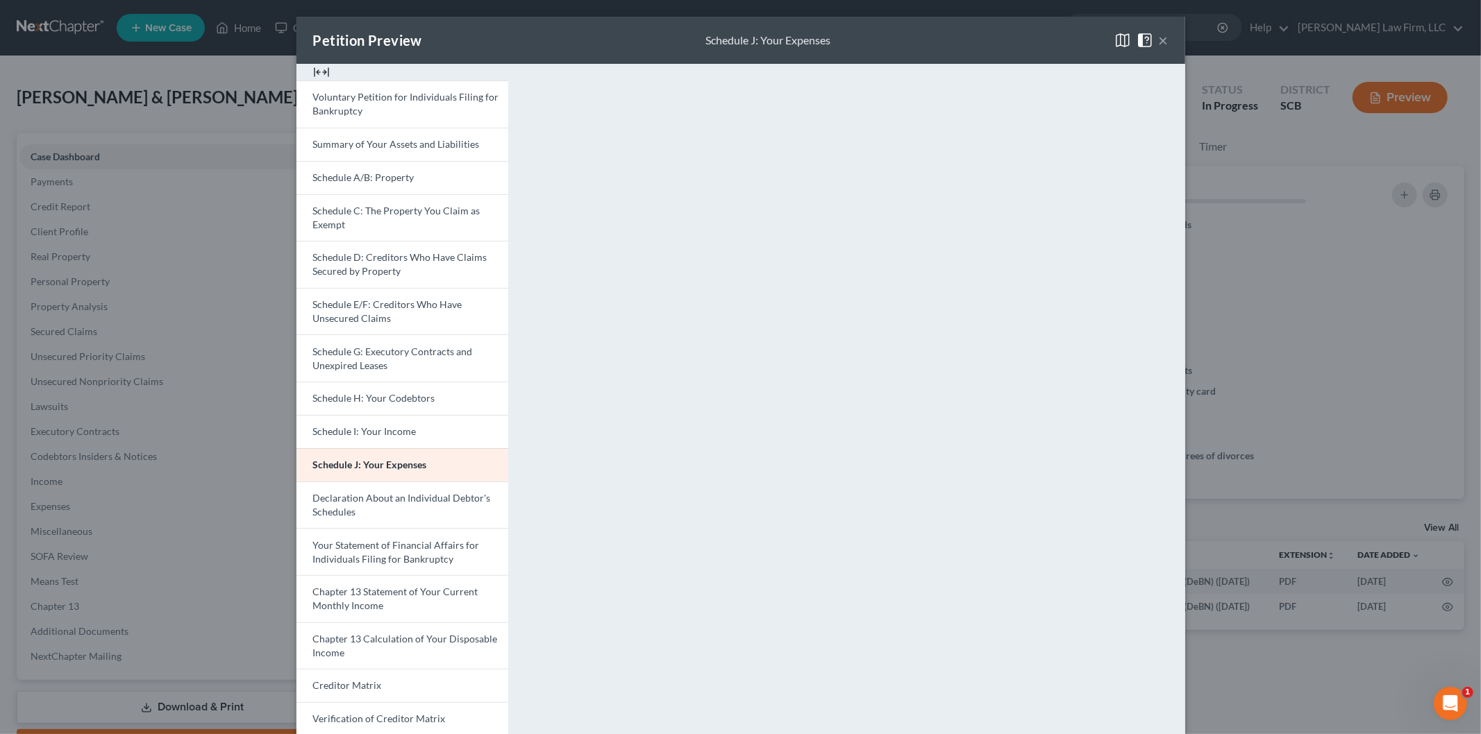
click at [338, 348] on span "Schedule G: Executory Contracts and Unexpired Leases" at bounding box center [393, 359] width 160 height 26
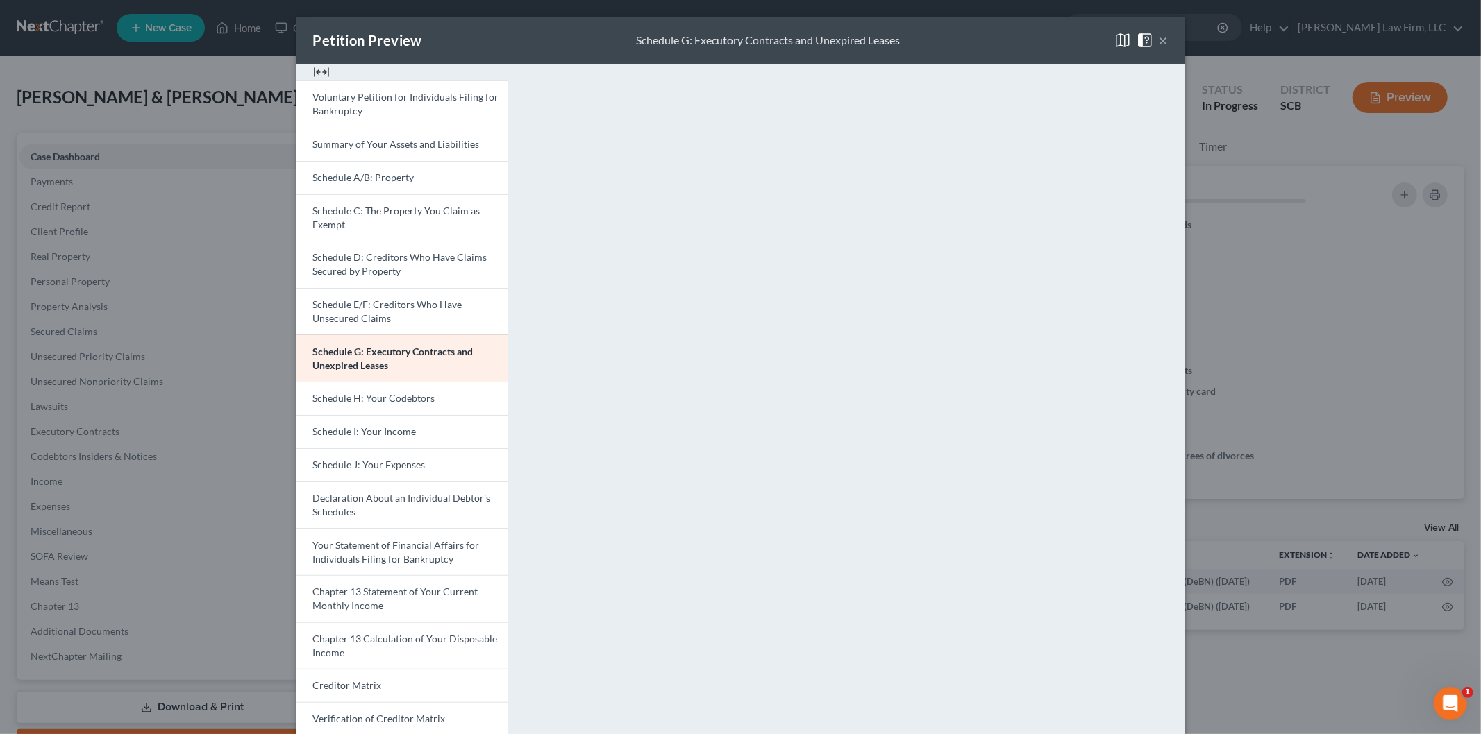
click at [1159, 39] on button "×" at bounding box center [1164, 40] width 10 height 17
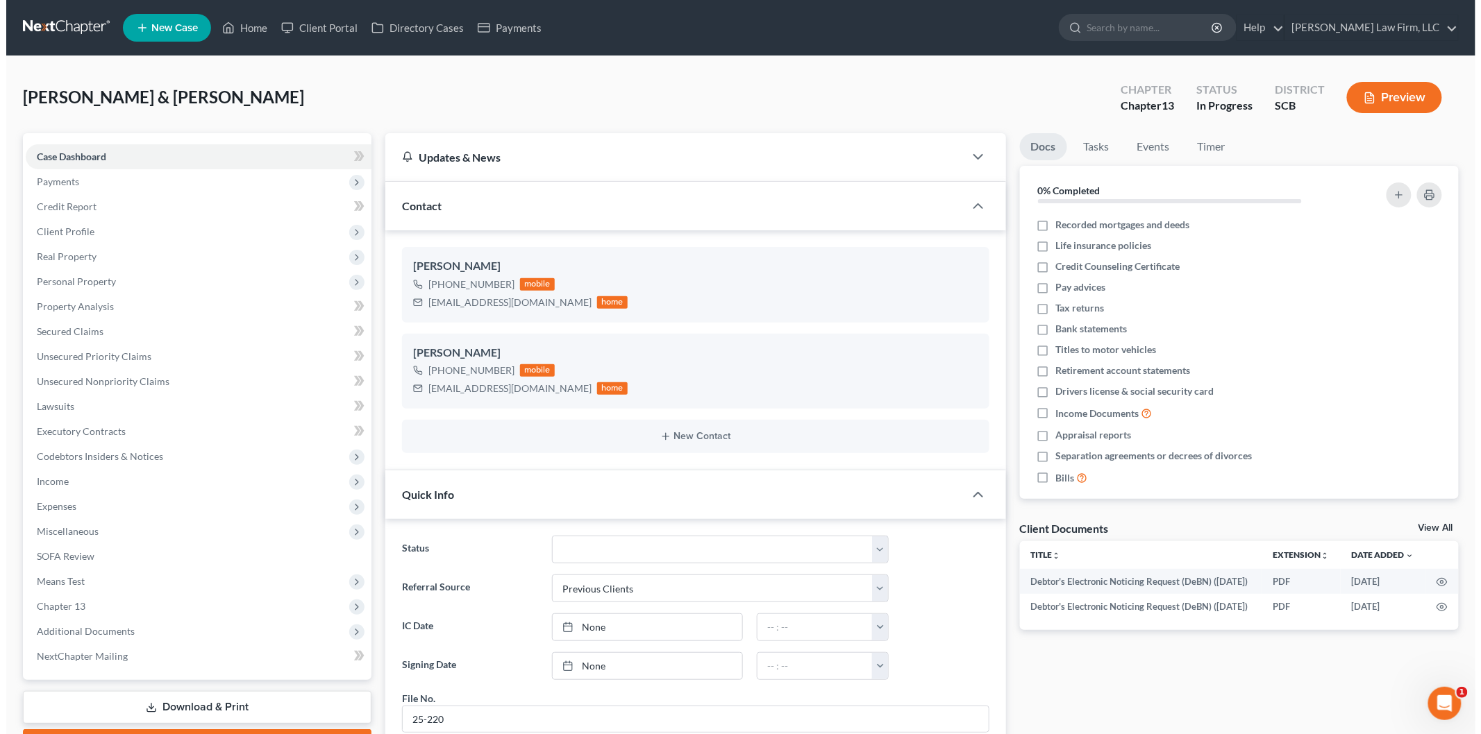
scroll to position [1211, 0]
click at [1403, 89] on button "Preview" at bounding box center [1387, 97] width 95 height 31
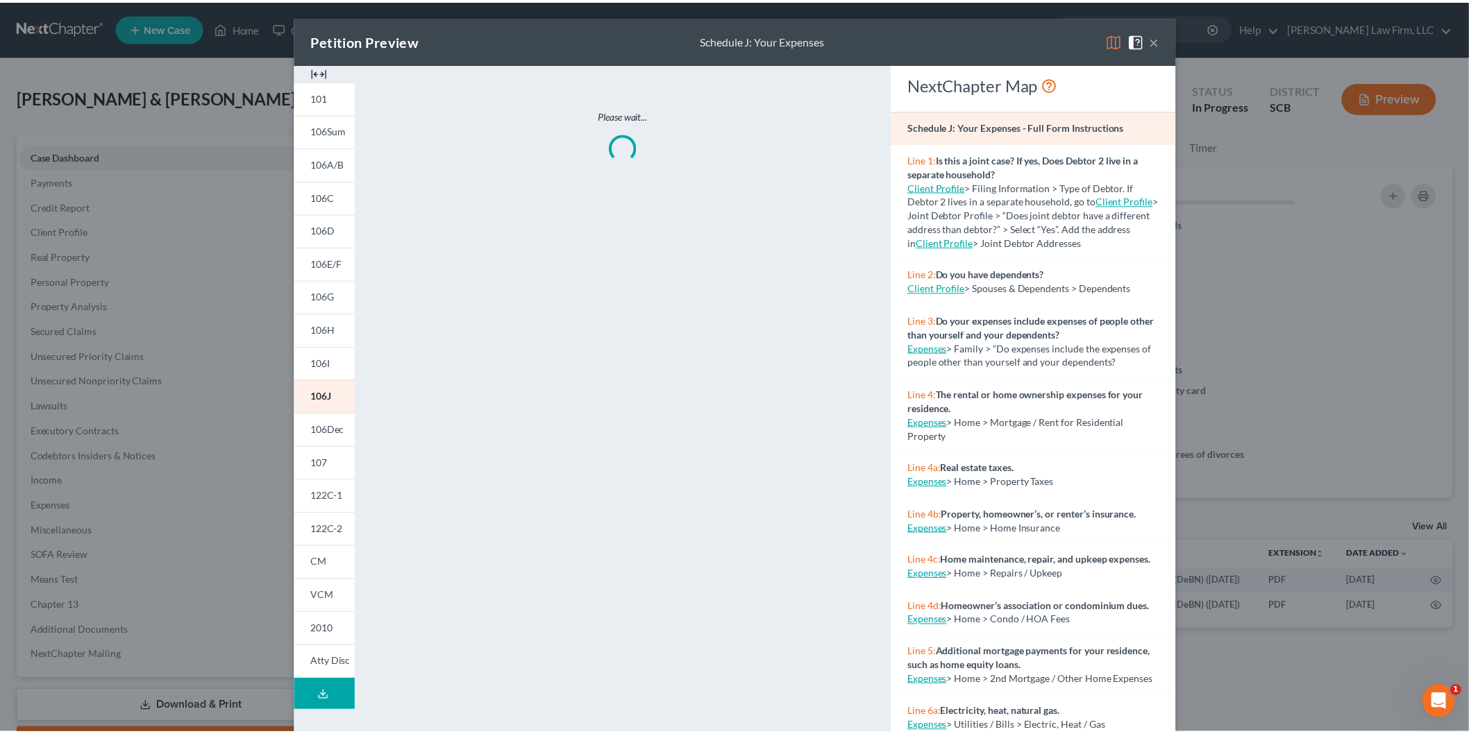
scroll to position [1197, 0]
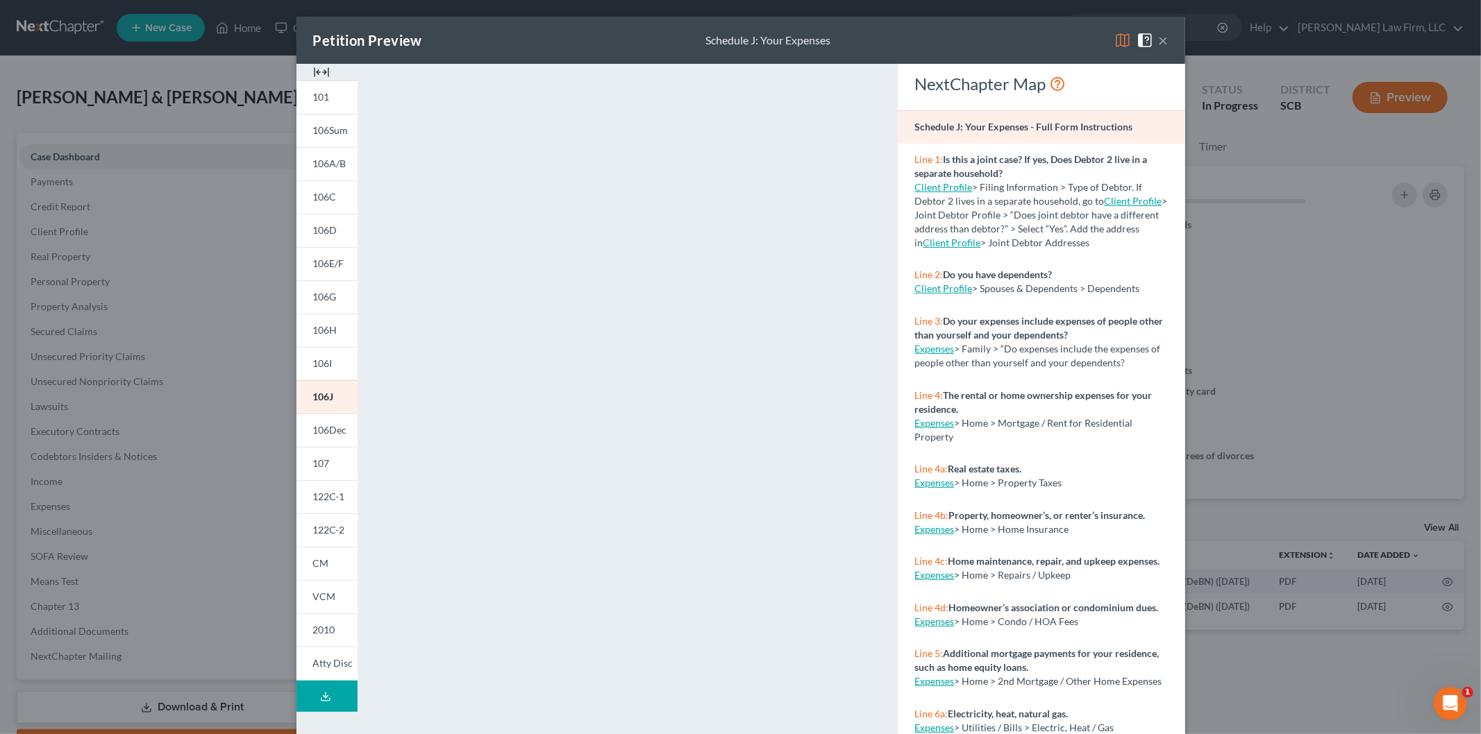
click at [315, 92] on span "101" at bounding box center [321, 97] width 17 height 12
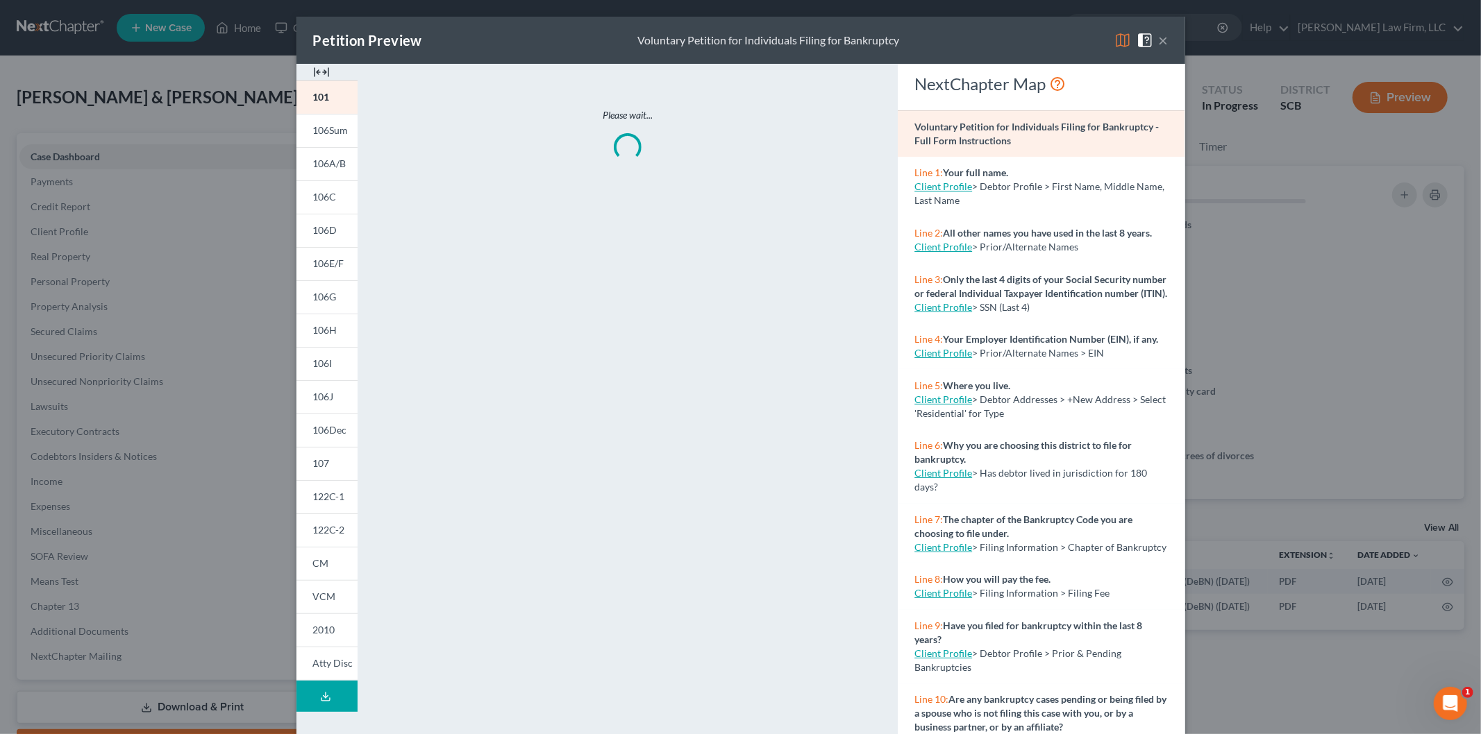
click at [314, 66] on img at bounding box center [321, 72] width 17 height 17
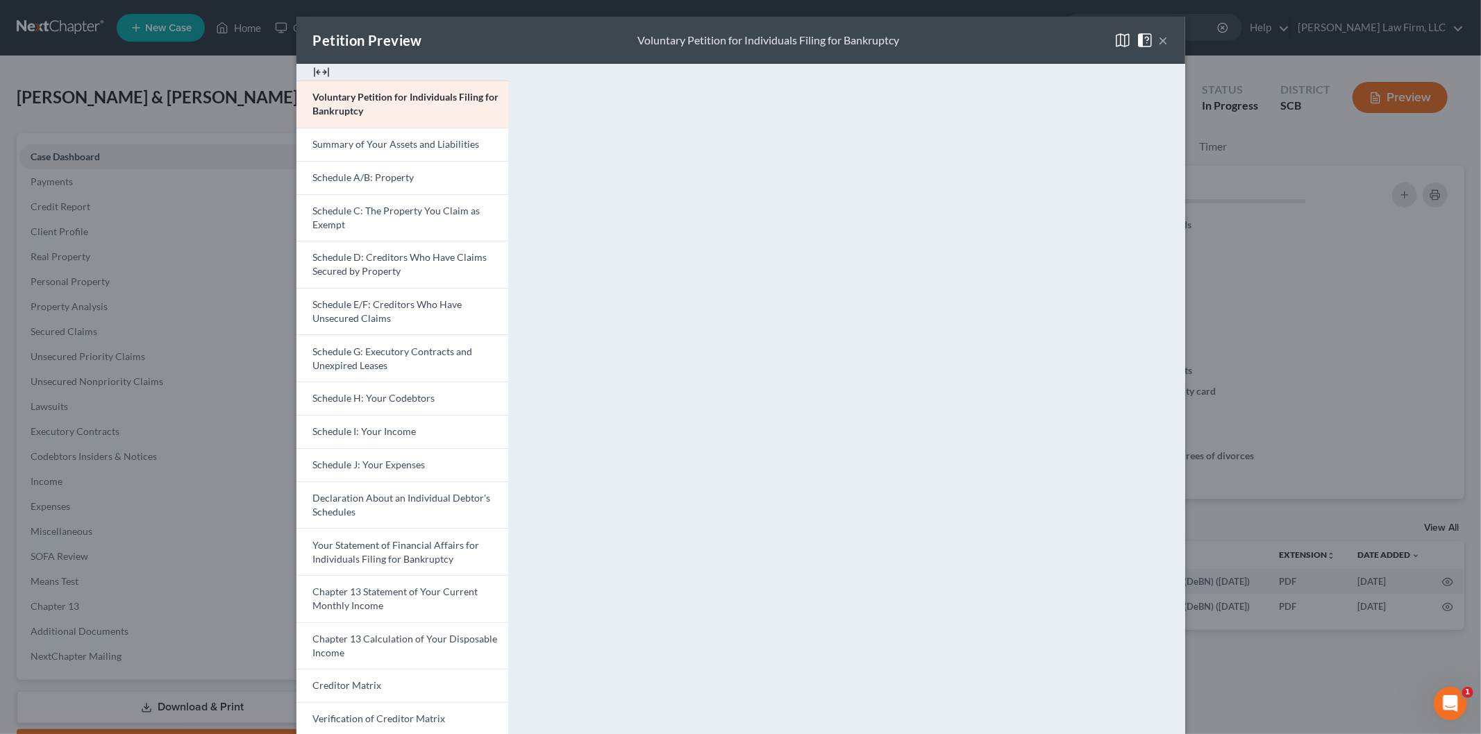
click at [364, 165] on link "Schedule A/B: Property" at bounding box center [402, 177] width 212 height 33
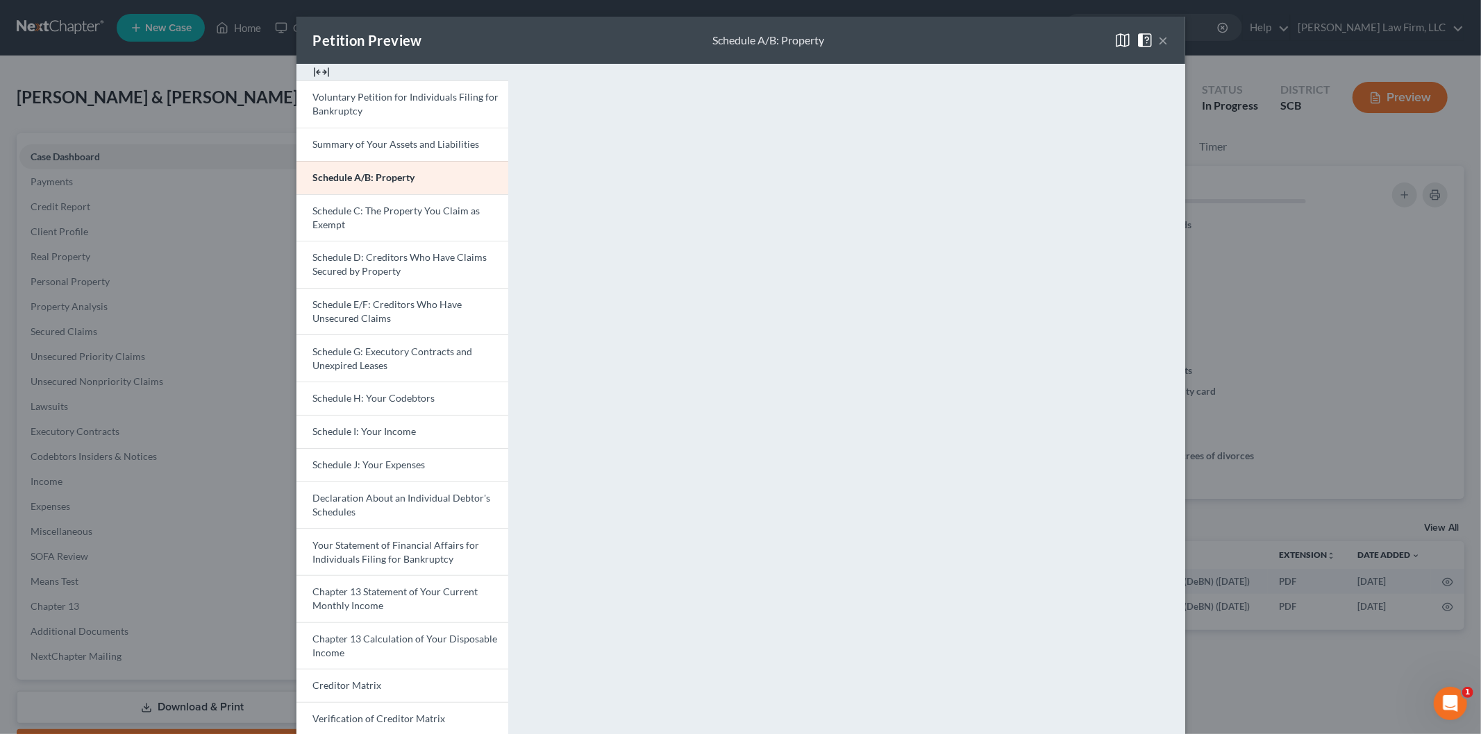
click at [390, 208] on span "Schedule C: The Property You Claim as Exempt" at bounding box center [396, 218] width 167 height 26
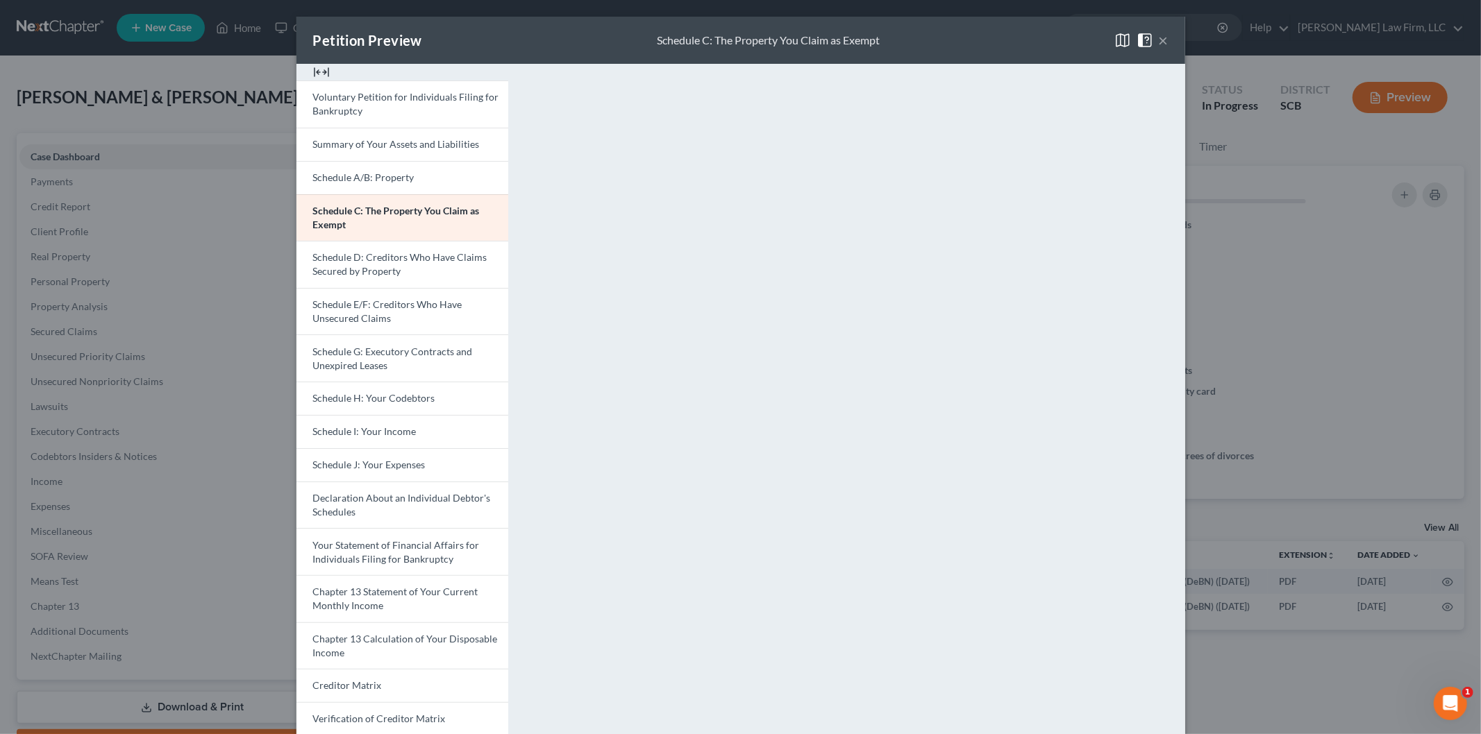
click at [1159, 37] on button "×" at bounding box center [1164, 40] width 10 height 17
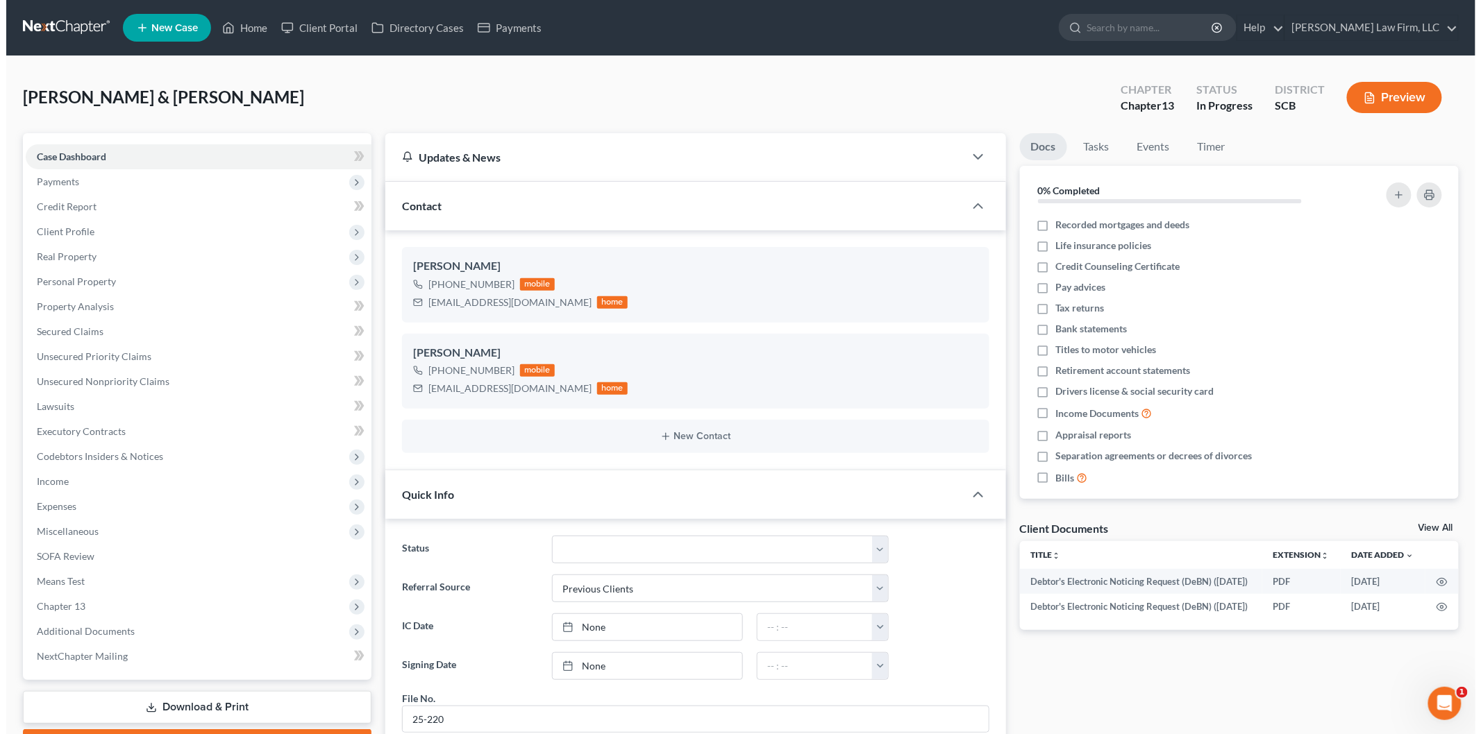
scroll to position [1211, 0]
click at [107, 255] on span "Real Property" at bounding box center [192, 256] width 346 height 25
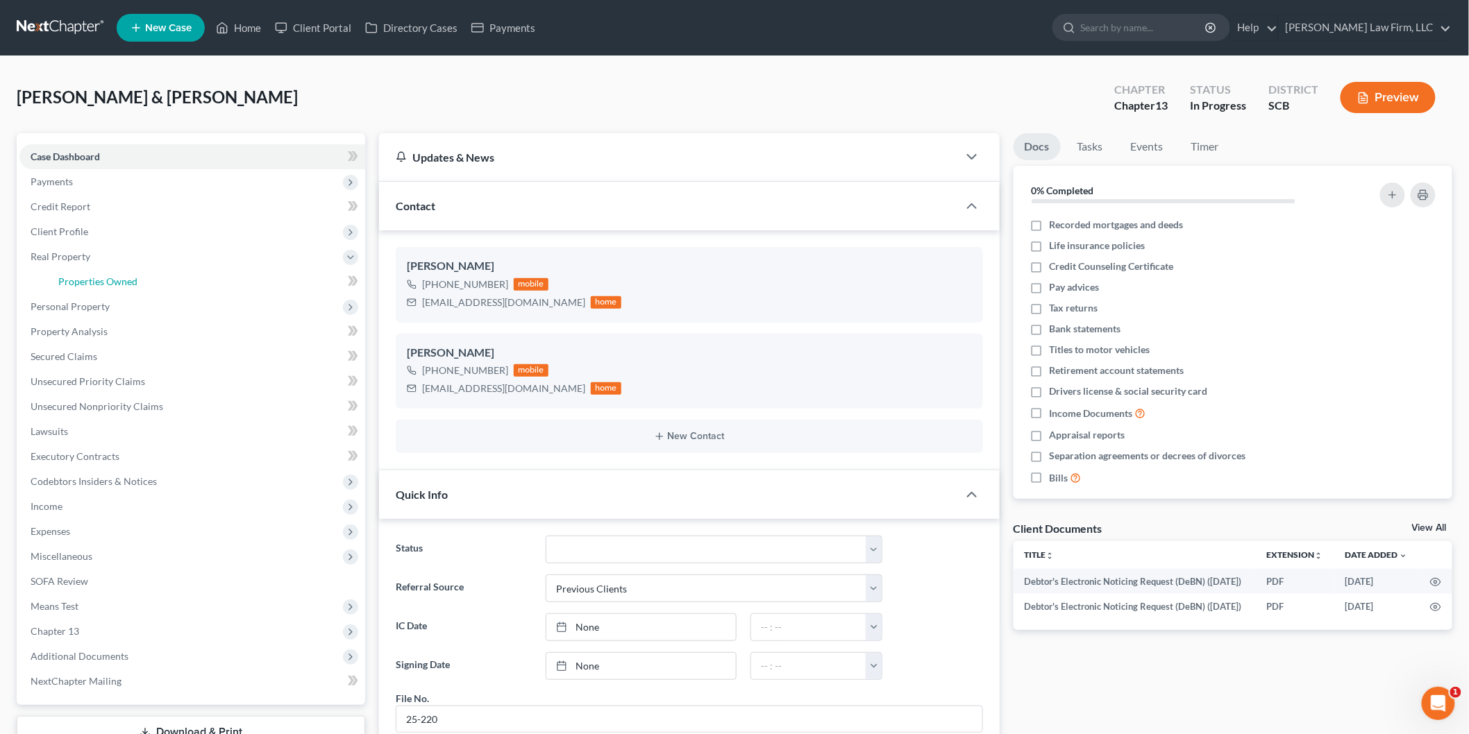
click at [142, 289] on link "Properties Owned" at bounding box center [206, 281] width 318 height 25
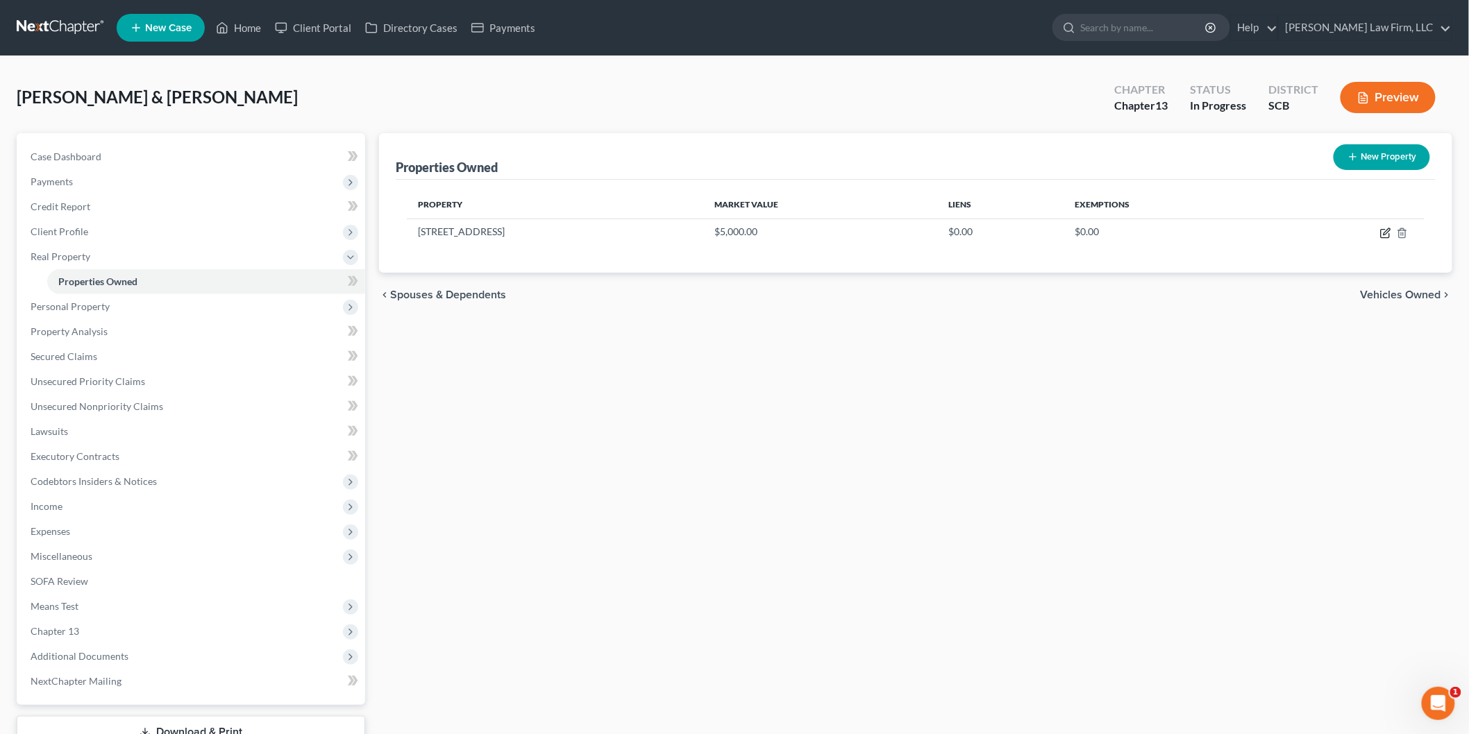
click at [1384, 232] on icon "button" at bounding box center [1386, 231] width 6 height 6
select select "42"
select select "37"
select select "0"
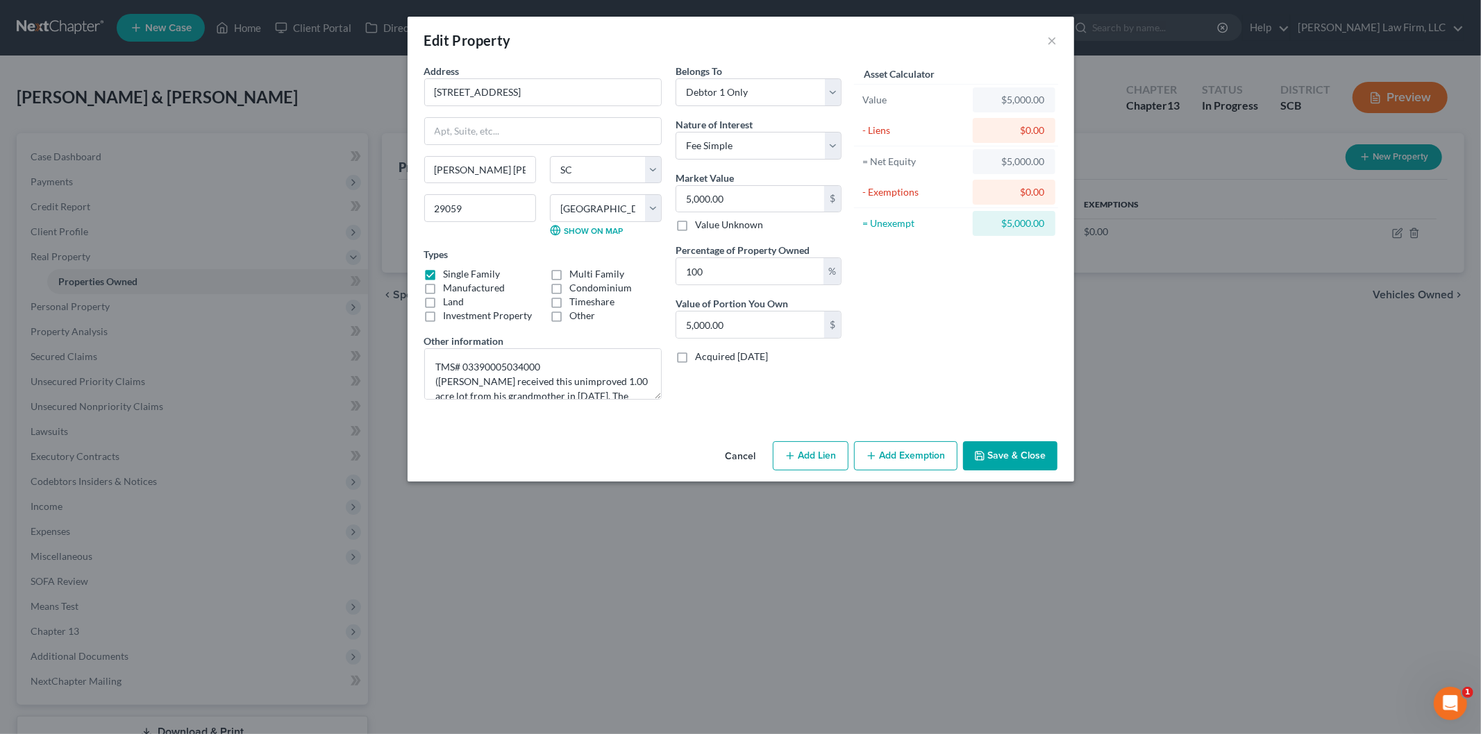
click at [898, 453] on button "Add Exemption" at bounding box center [905, 455] width 103 height 29
select select "2"
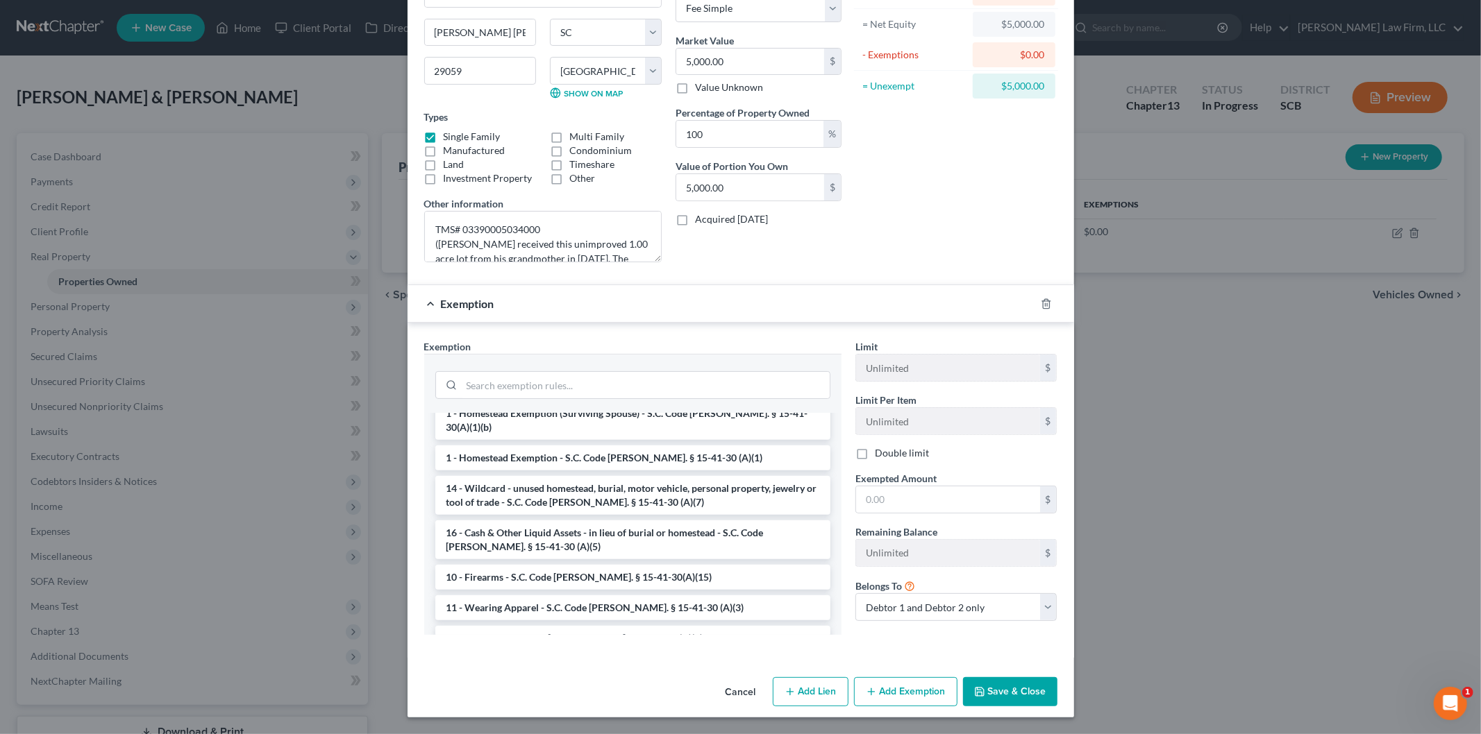
scroll to position [77, 0]
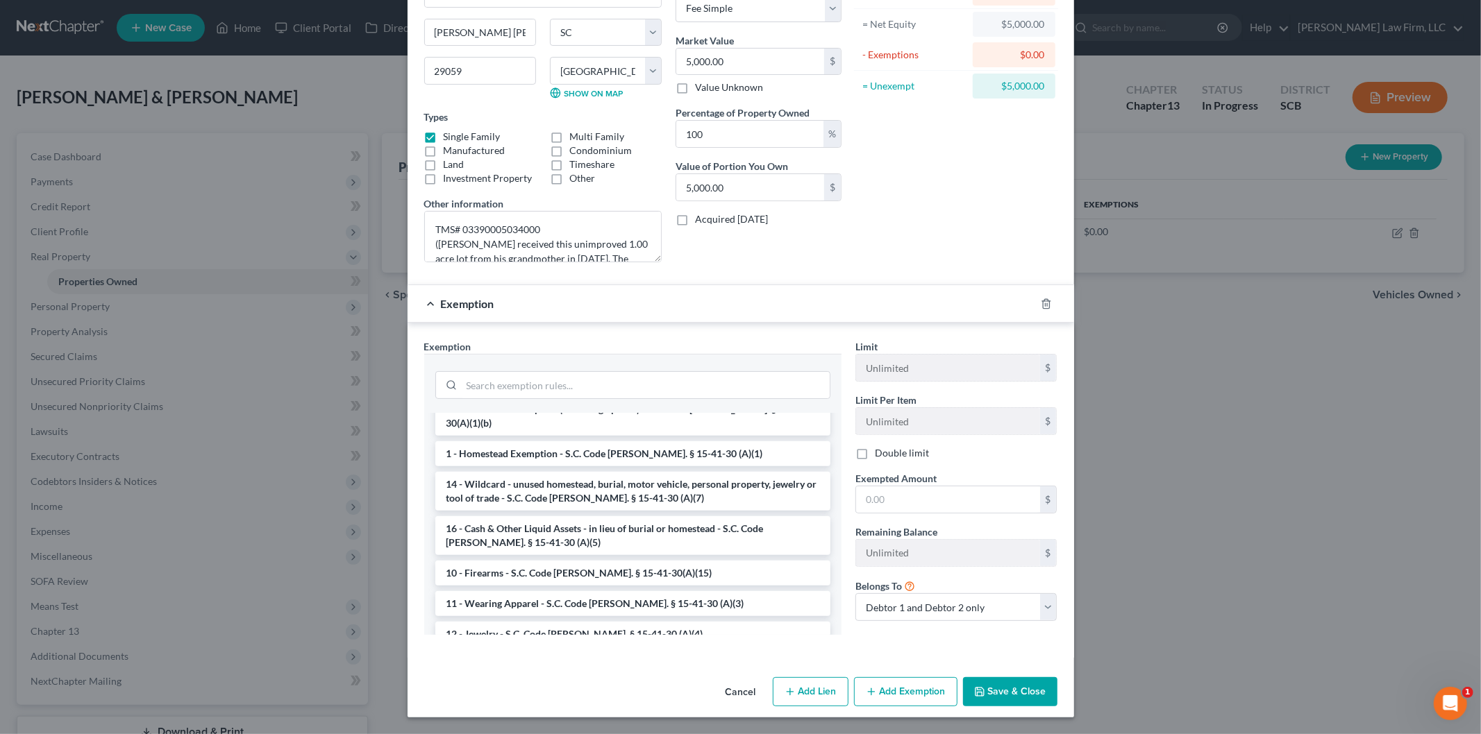
click at [582, 519] on li "16 - Cash & Other Liquid Assets - in lieu of burial or homestead - S.C. Code An…" at bounding box center [632, 535] width 395 height 39
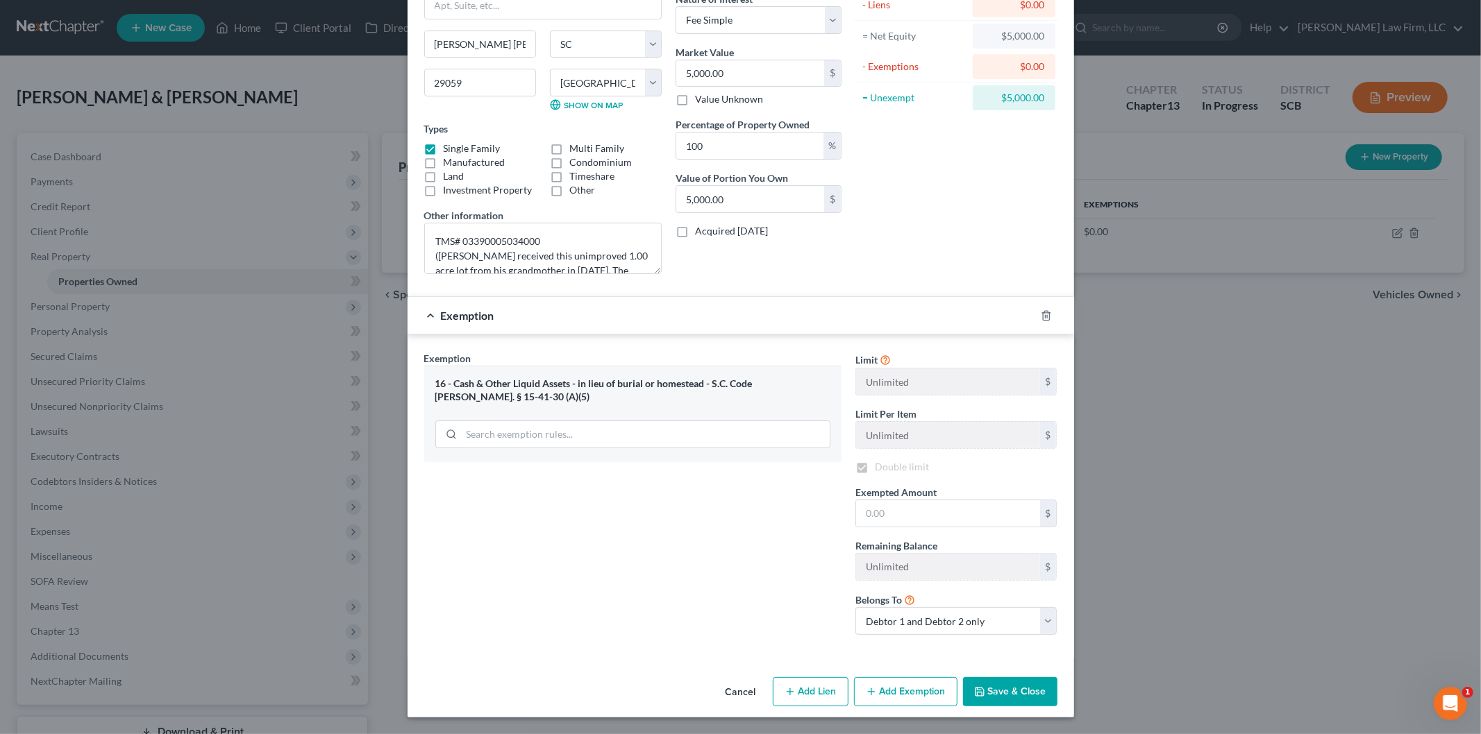
scroll to position [126, 0]
checkbox input "true"
click at [1043, 311] on icon "button" at bounding box center [1046, 315] width 6 height 9
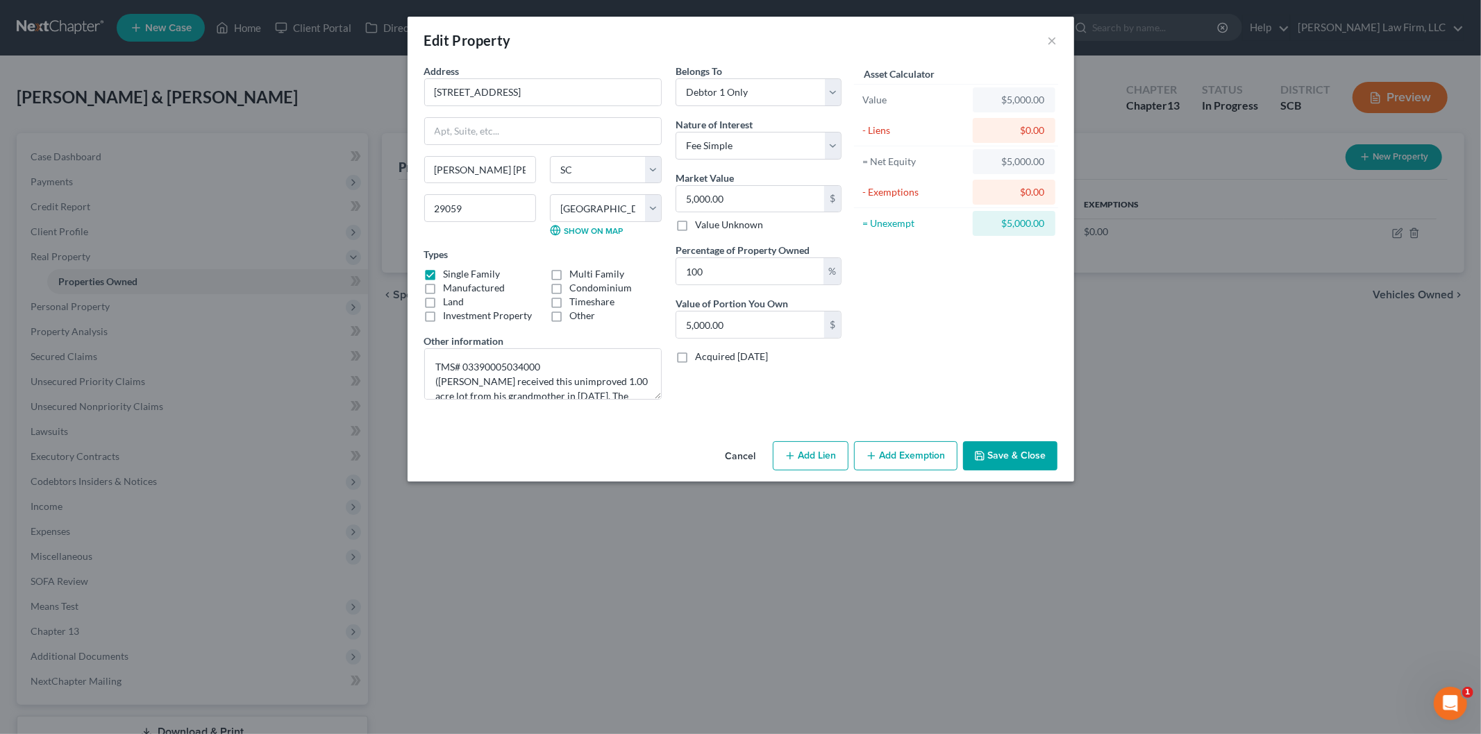
scroll to position [0, 0]
click at [920, 455] on button "Add Exemption" at bounding box center [905, 455] width 103 height 29
select select "2"
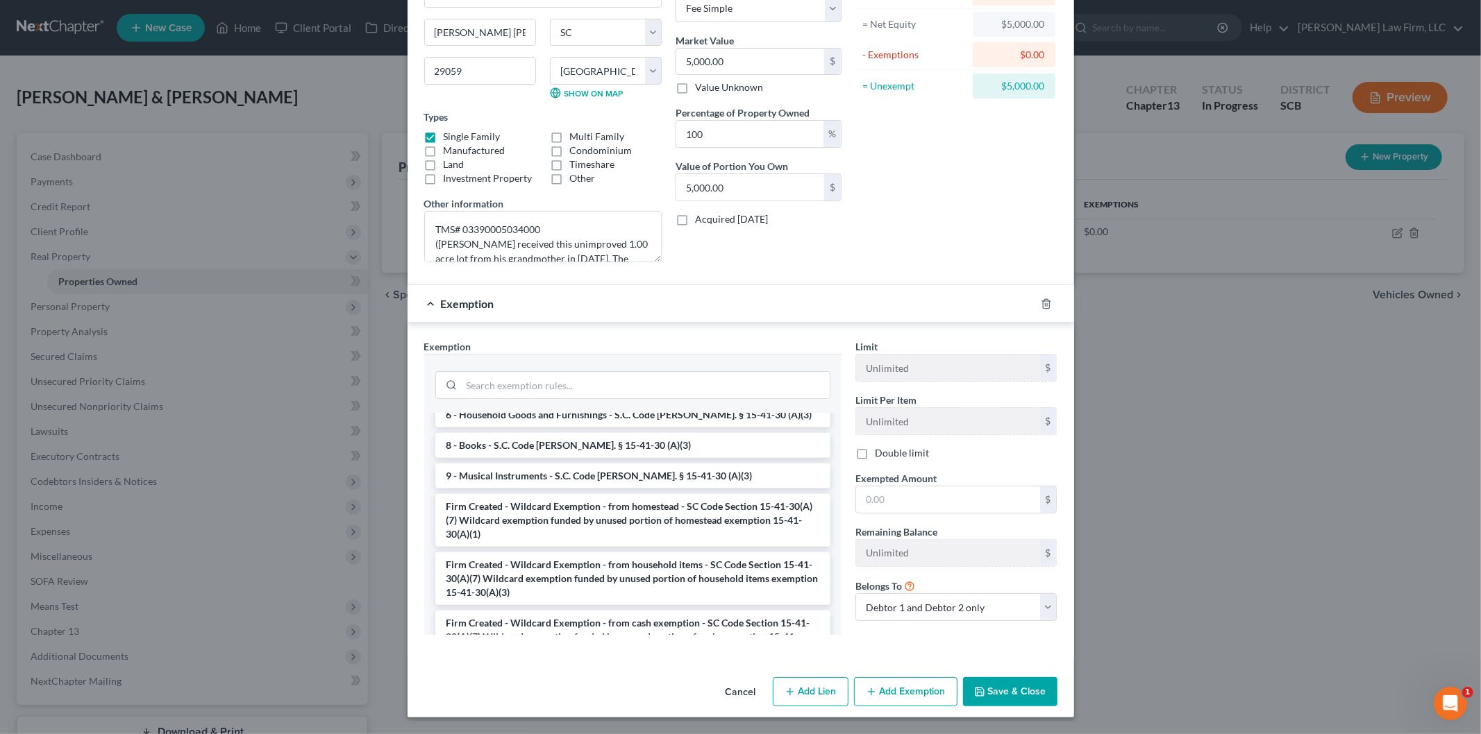
scroll to position [1758, 0]
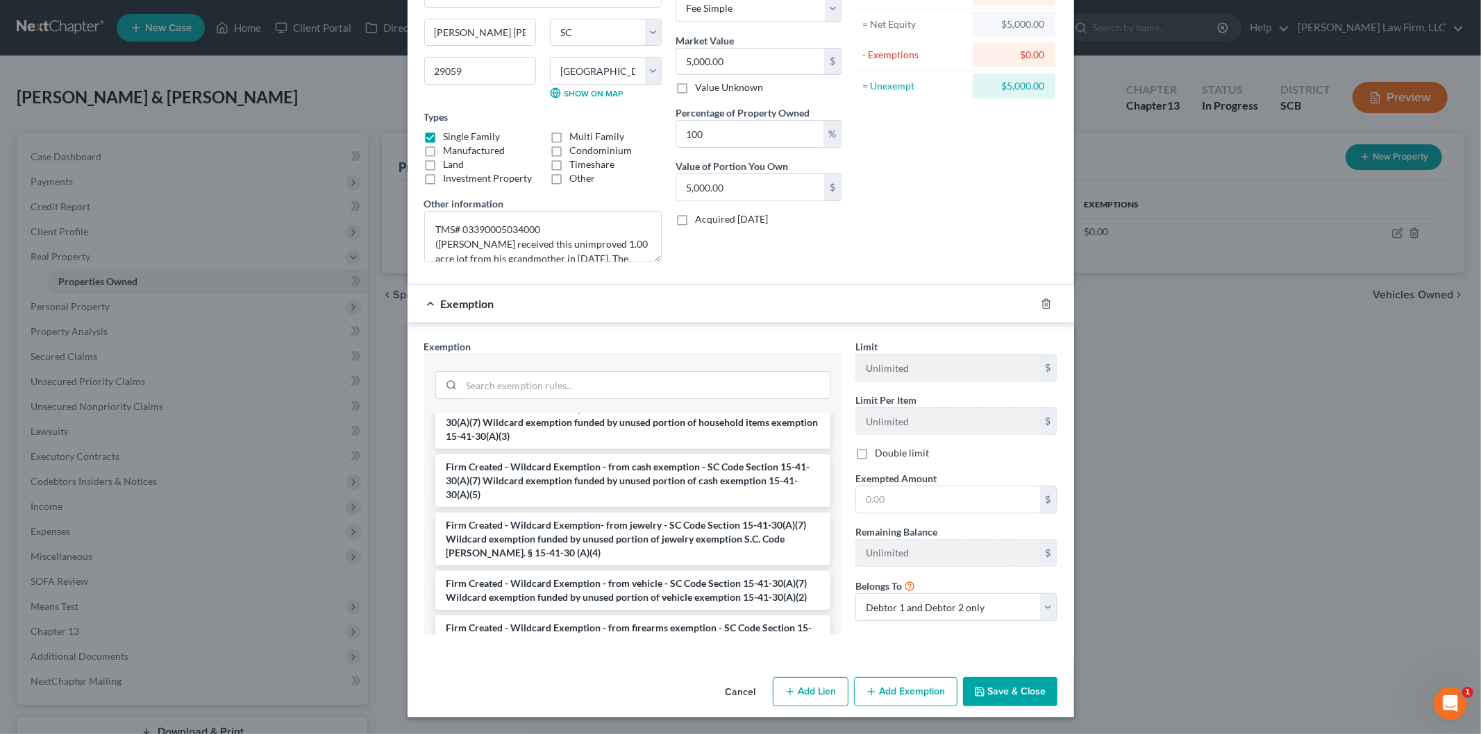
click at [591, 455] on li "Firm Created - Wildcard Exemption - from cash exemption - SC Code Section 15-41…" at bounding box center [632, 481] width 395 height 53
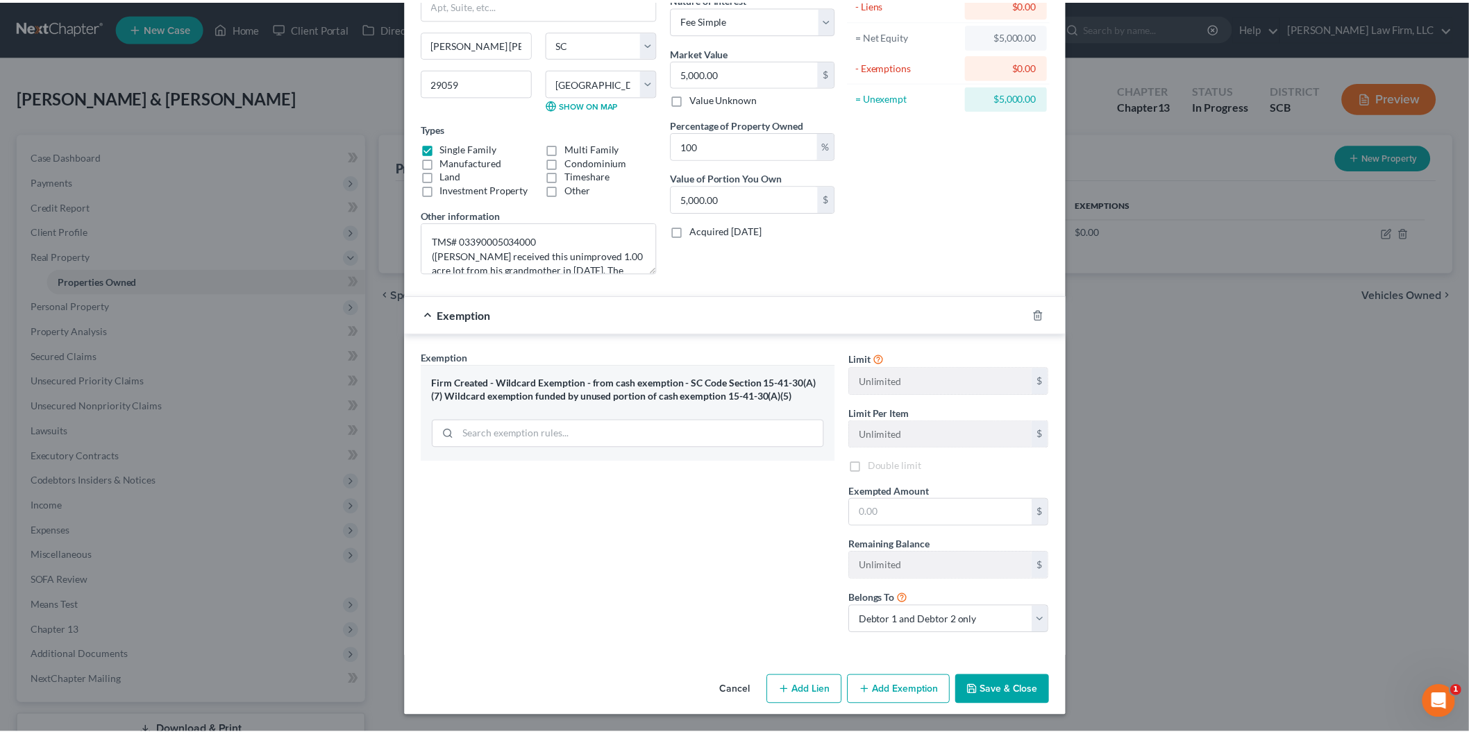
scroll to position [126, 0]
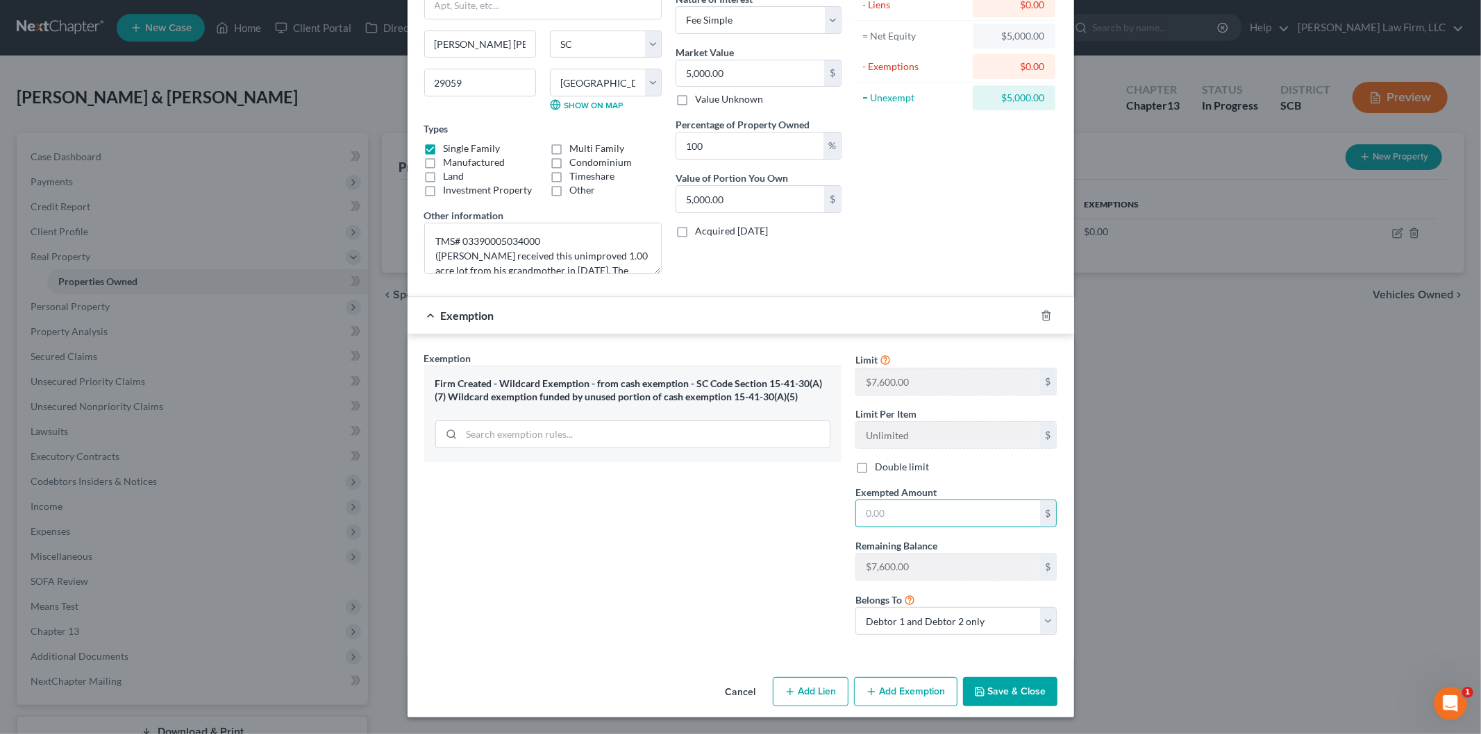
click at [890, 510] on input "text" at bounding box center [948, 513] width 184 height 26
type input "5,000"
click at [986, 687] on button "Save & Close" at bounding box center [1010, 692] width 94 height 29
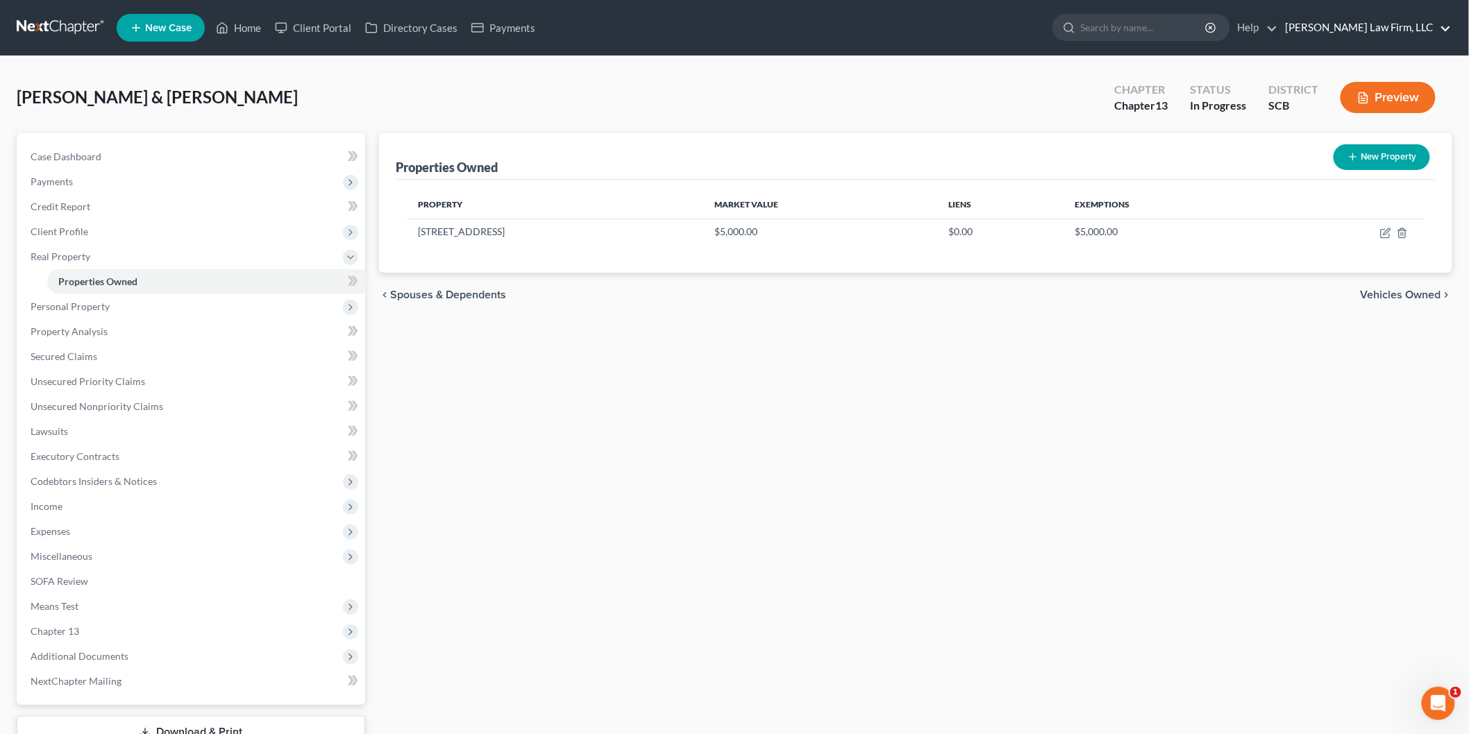
click at [1382, 26] on link "[PERSON_NAME] Law Firm, LLC" at bounding box center [1365, 27] width 173 height 25
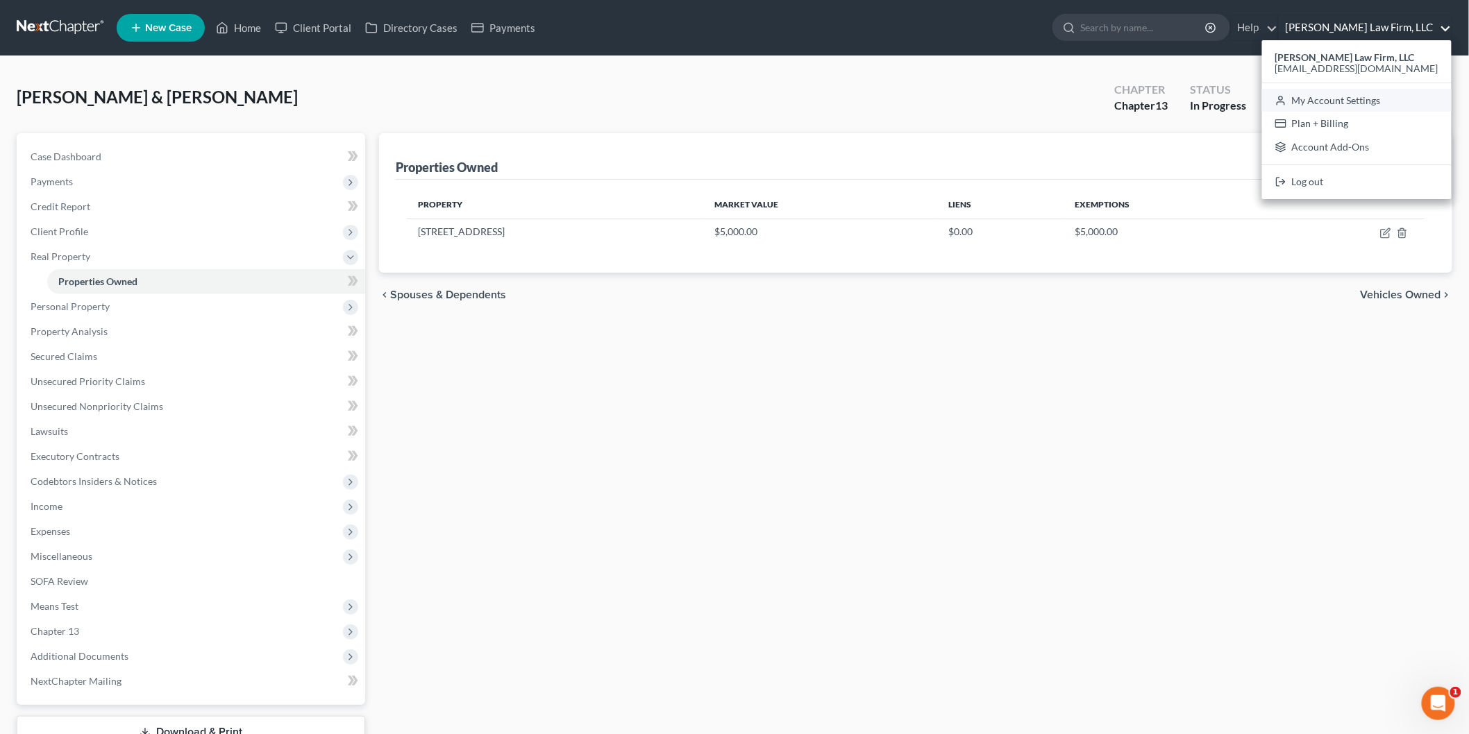
click at [1378, 91] on link "My Account Settings" at bounding box center [1357, 101] width 190 height 24
select select "72"
select select "24"
select select "42"
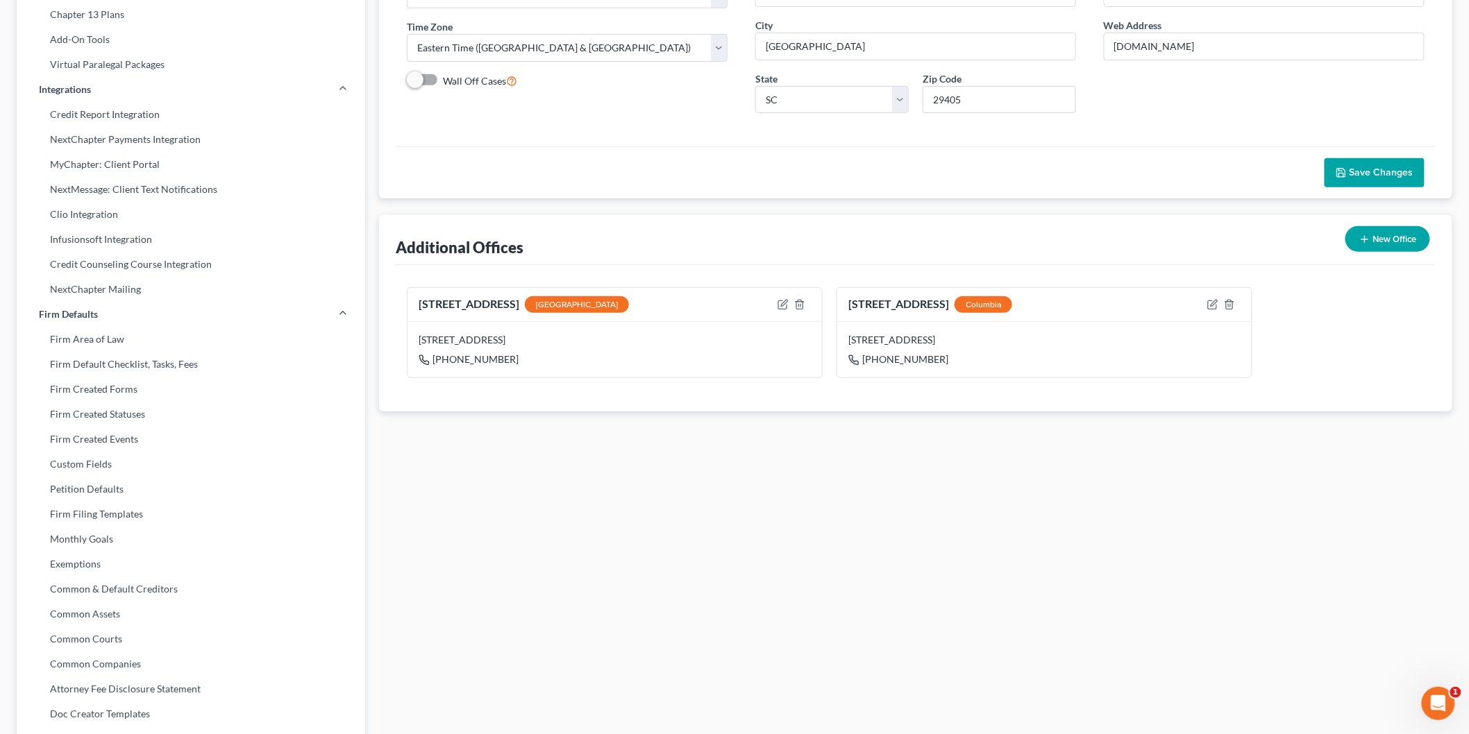
scroll to position [308, 0]
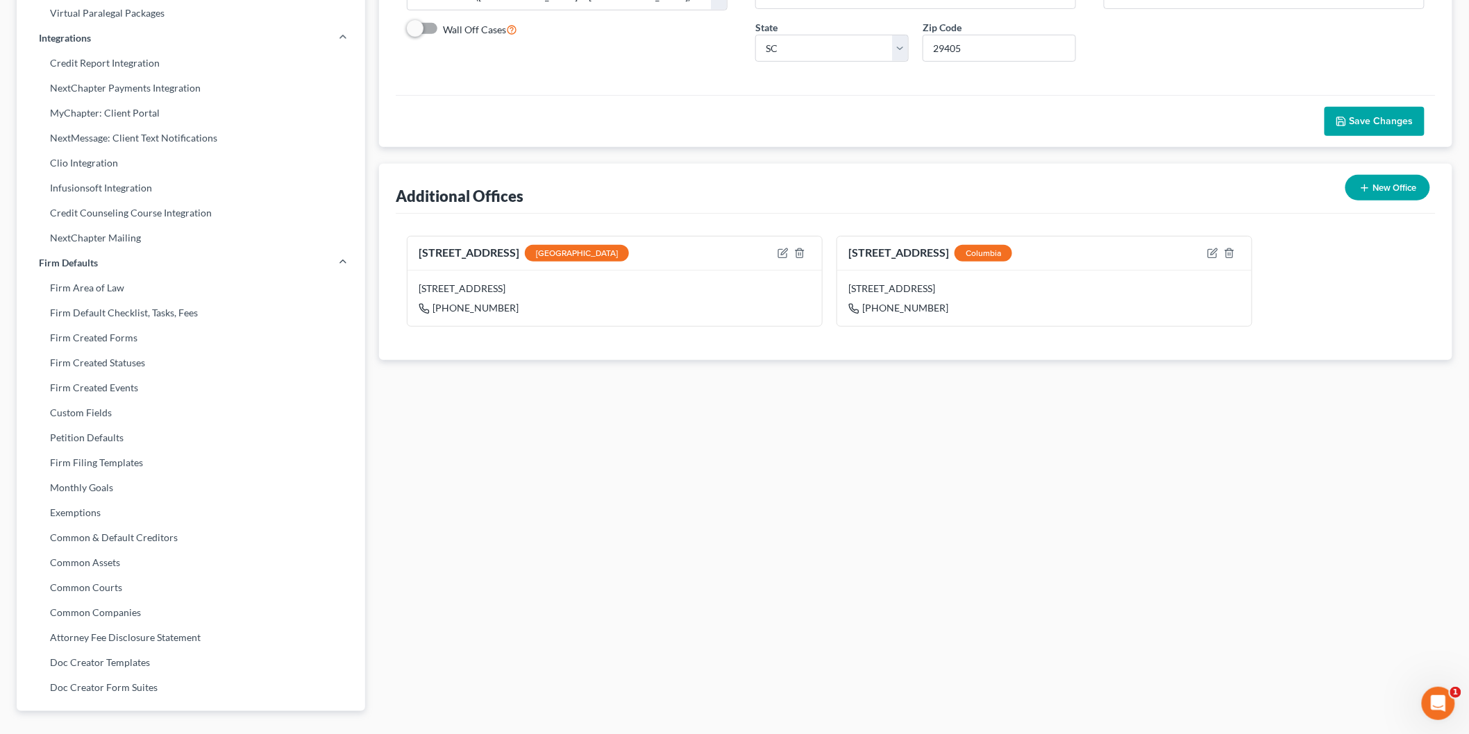
click at [149, 389] on link "Firm Created Events" at bounding box center [191, 388] width 348 height 25
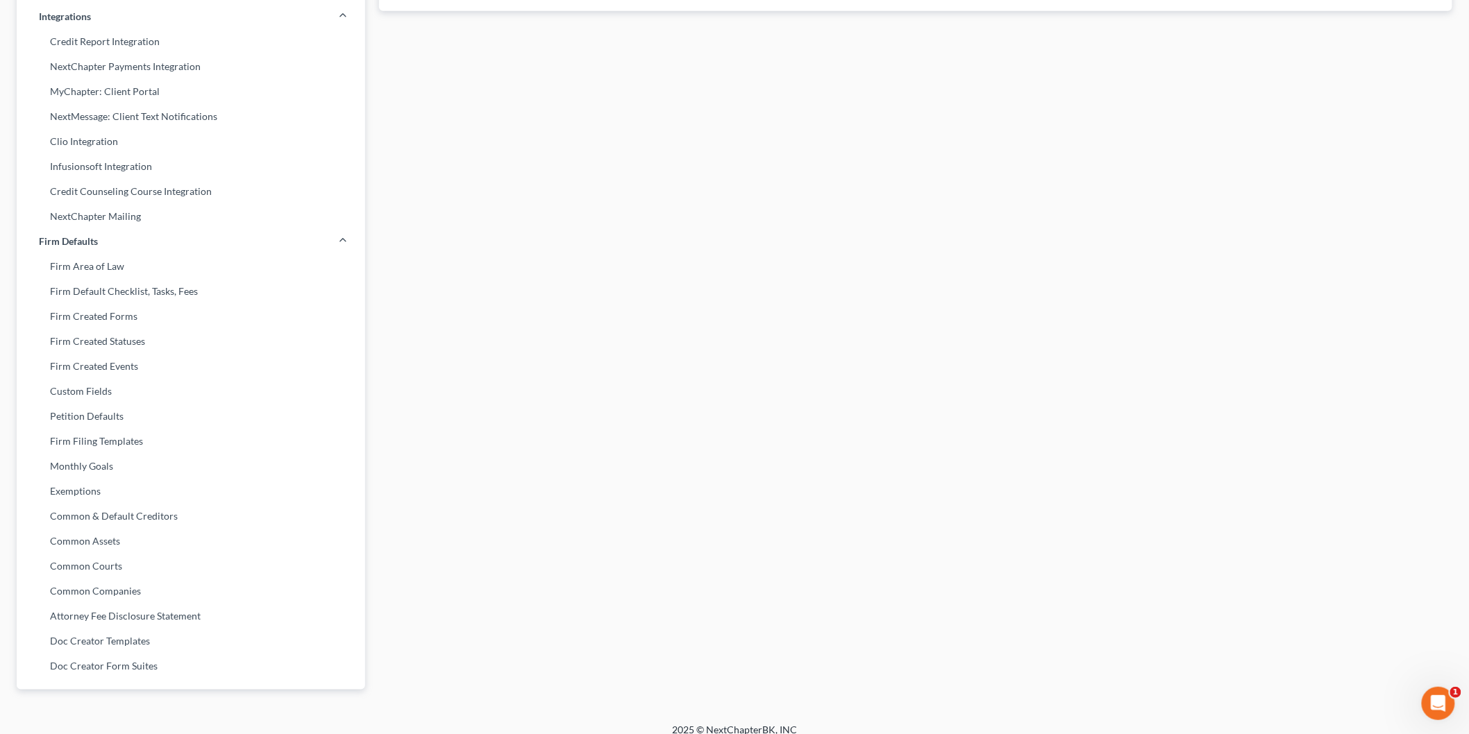
scroll to position [342, 0]
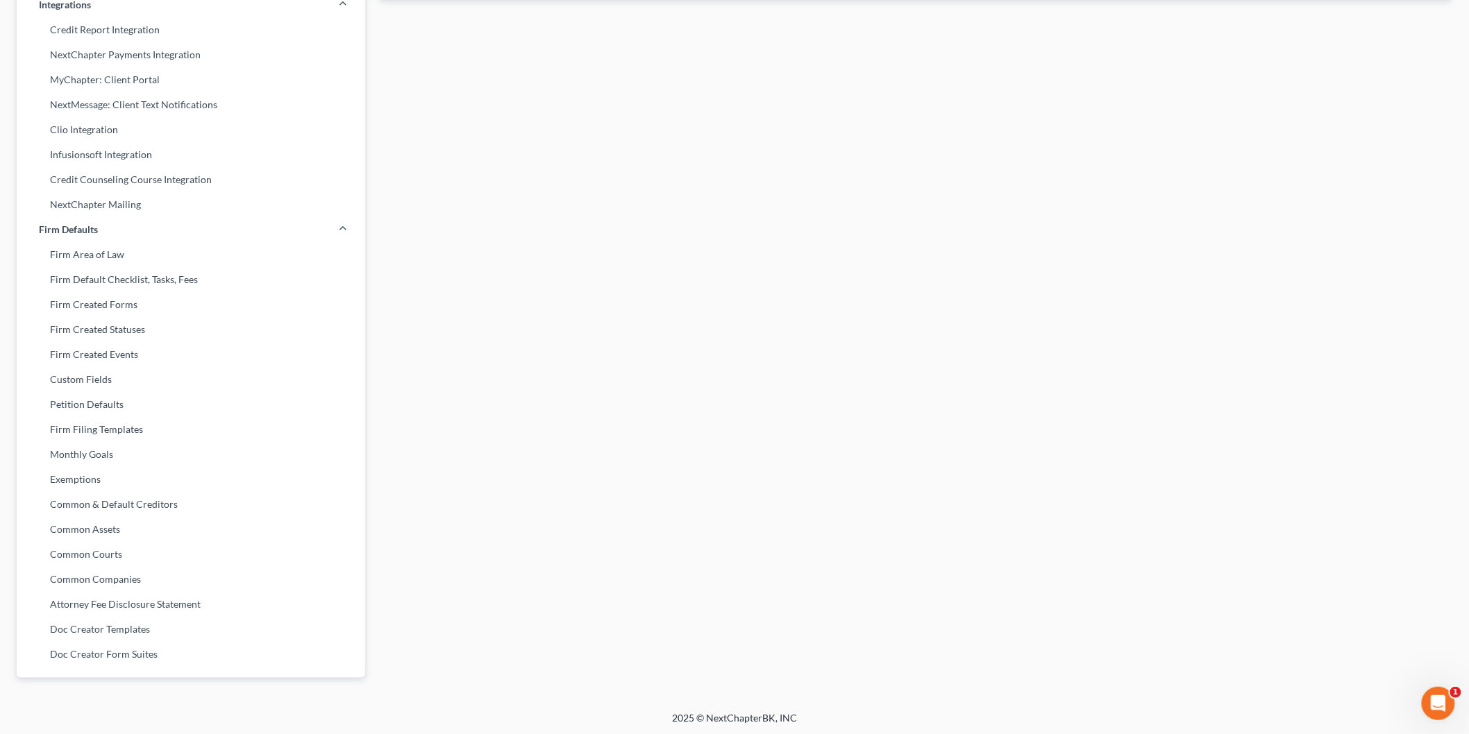
click at [85, 471] on link "Exemptions" at bounding box center [191, 479] width 348 height 25
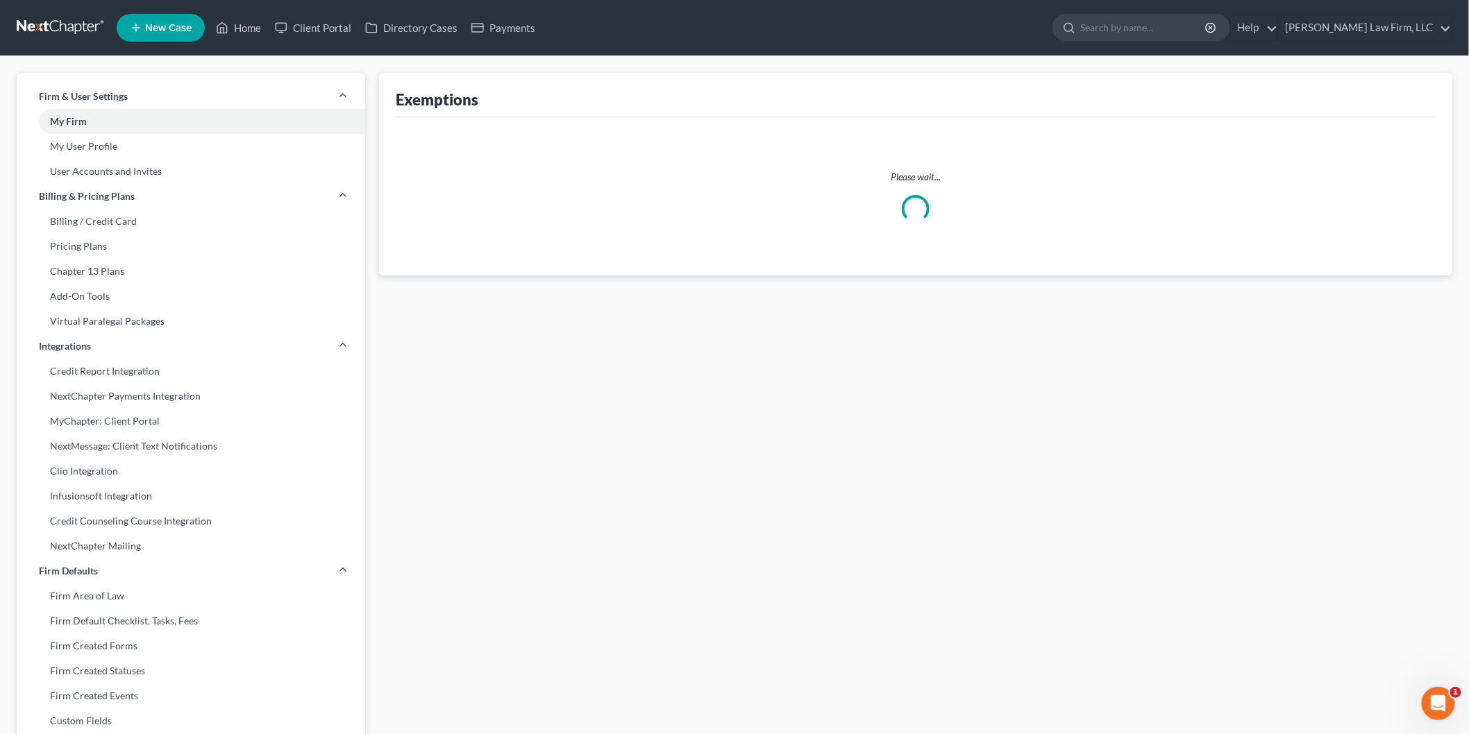
select select "0"
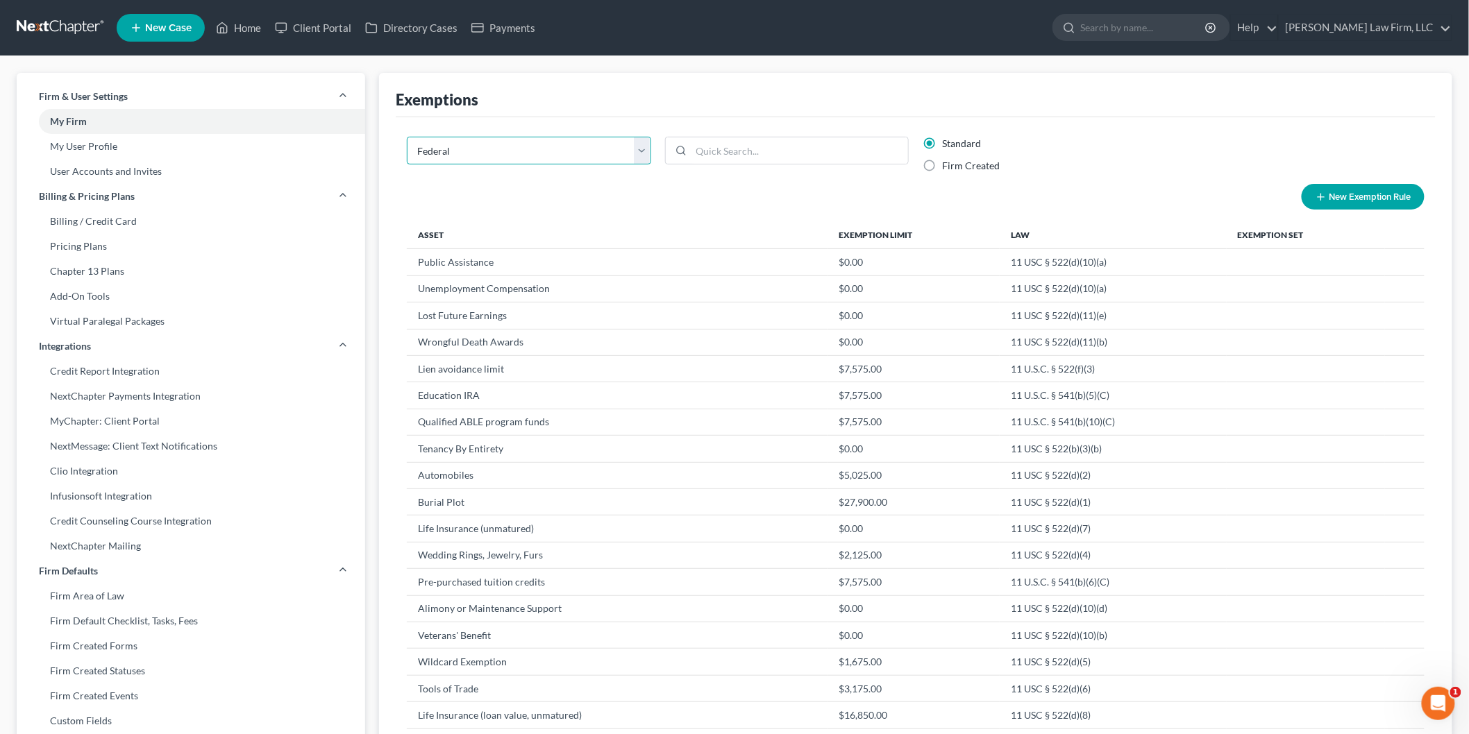
click at [640, 149] on select "State Federal AL AK AR AZ CA CO CT DE DC FL GA GU HI ID IL IN IA KS KY LA ME MD…" at bounding box center [529, 151] width 244 height 28
select select
click at [407, 137] on select "State Federal AL AK AR AZ CA CO CT DE DC FL GA GU HI ID IL IN IA KS KY LA ME MD…" at bounding box center [529, 151] width 244 height 28
click at [942, 162] on label "Firm Created" at bounding box center [971, 166] width 58 height 14
click at [948, 162] on input "Firm Created" at bounding box center [952, 163] width 9 height 9
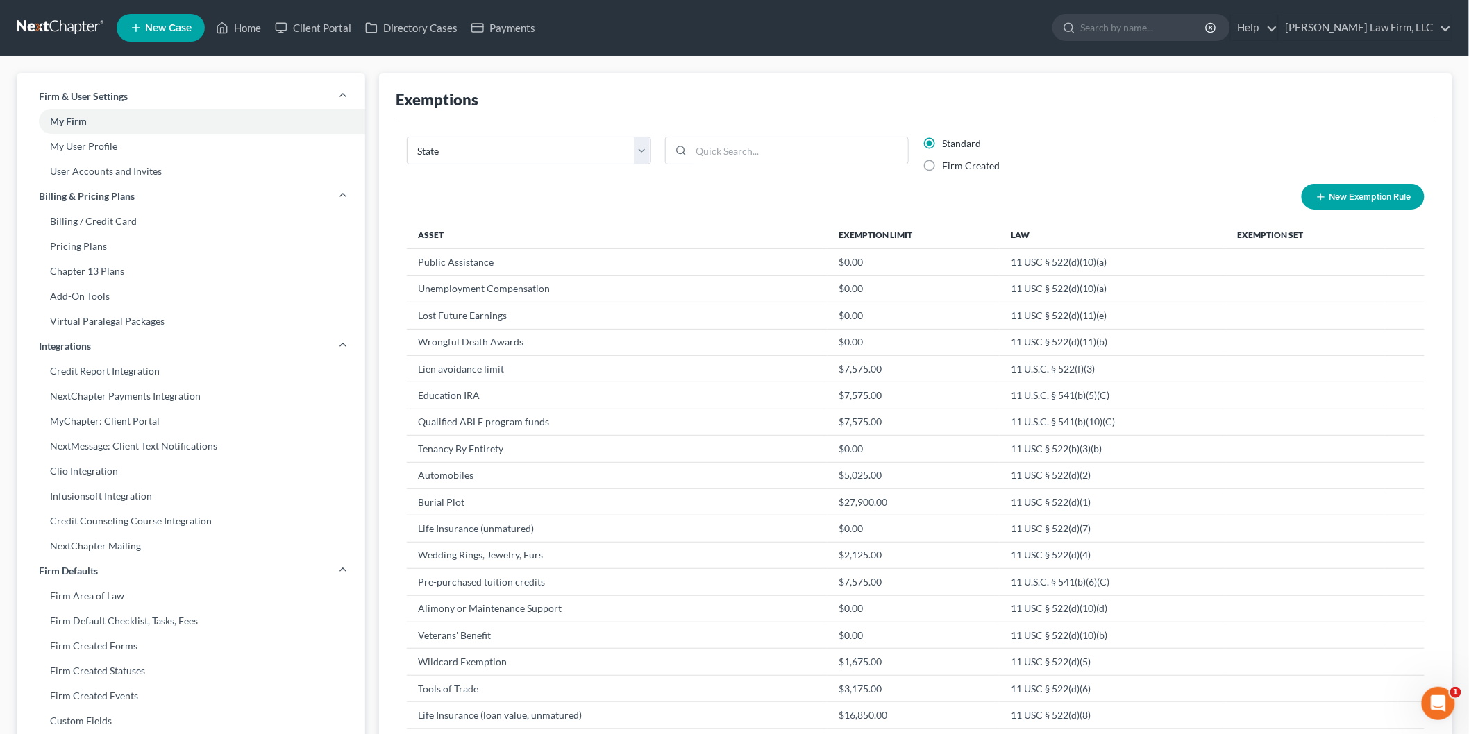
radio input "true"
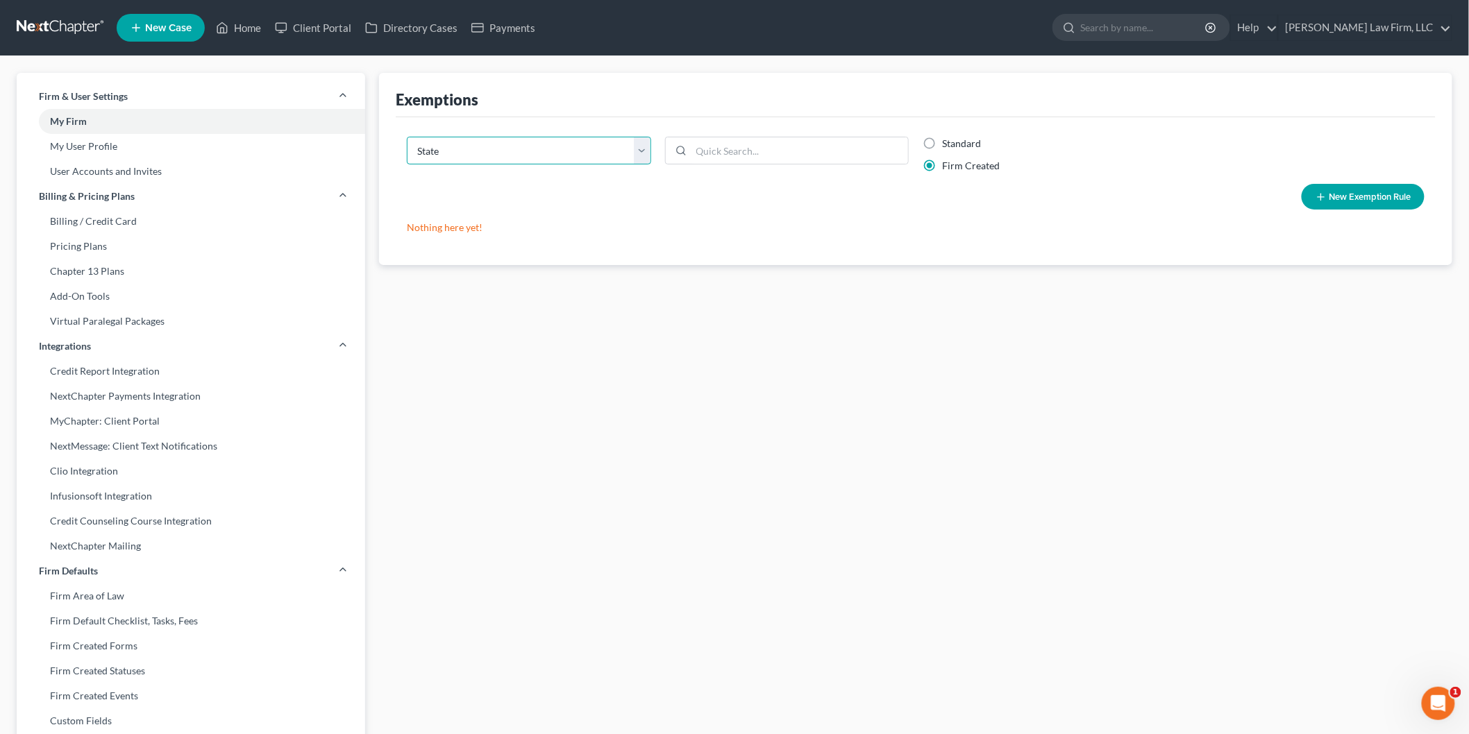
click at [634, 153] on select "State Federal AL AK AR AZ CA CO CT DE DC FL GA GU HI ID IL IN IA KS KY LA ME MD…" at bounding box center [529, 151] width 244 height 28
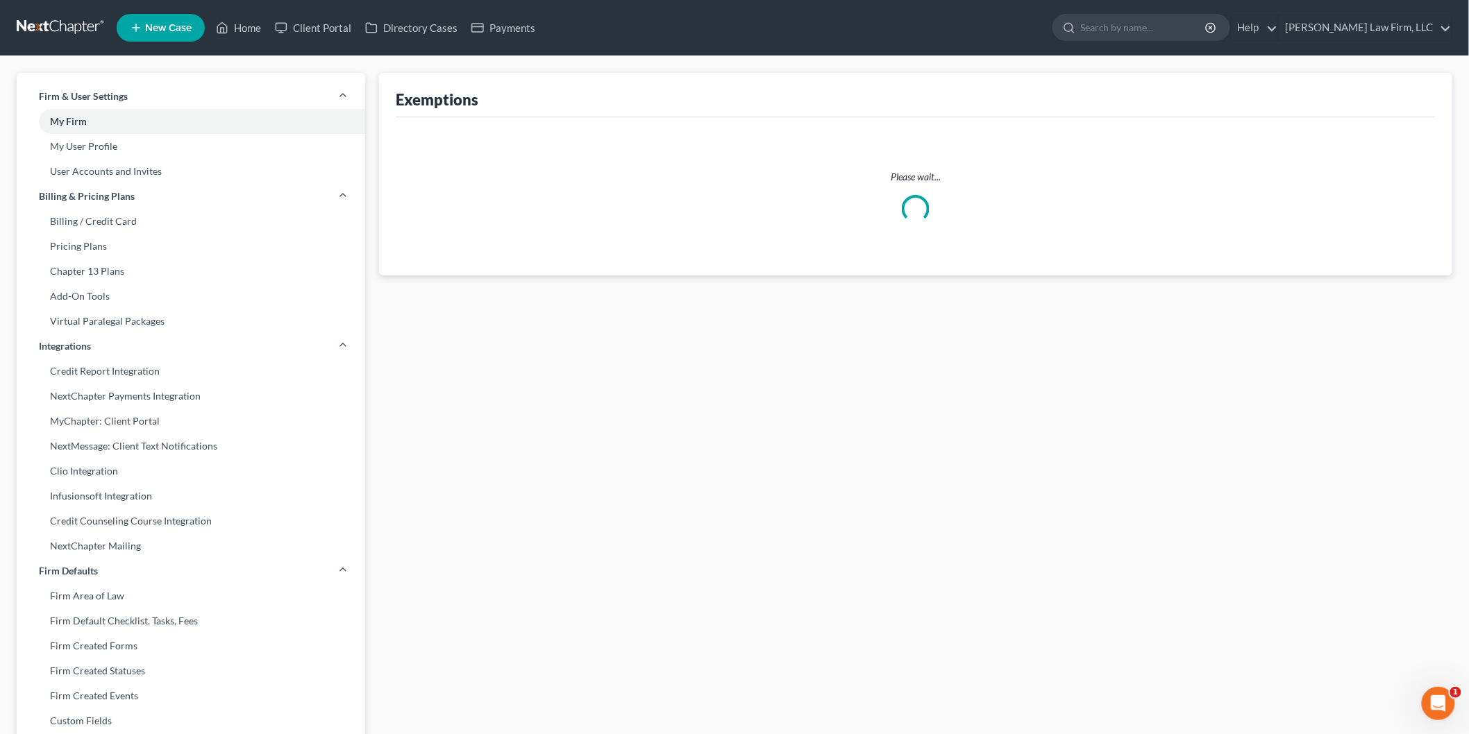
select select "43"
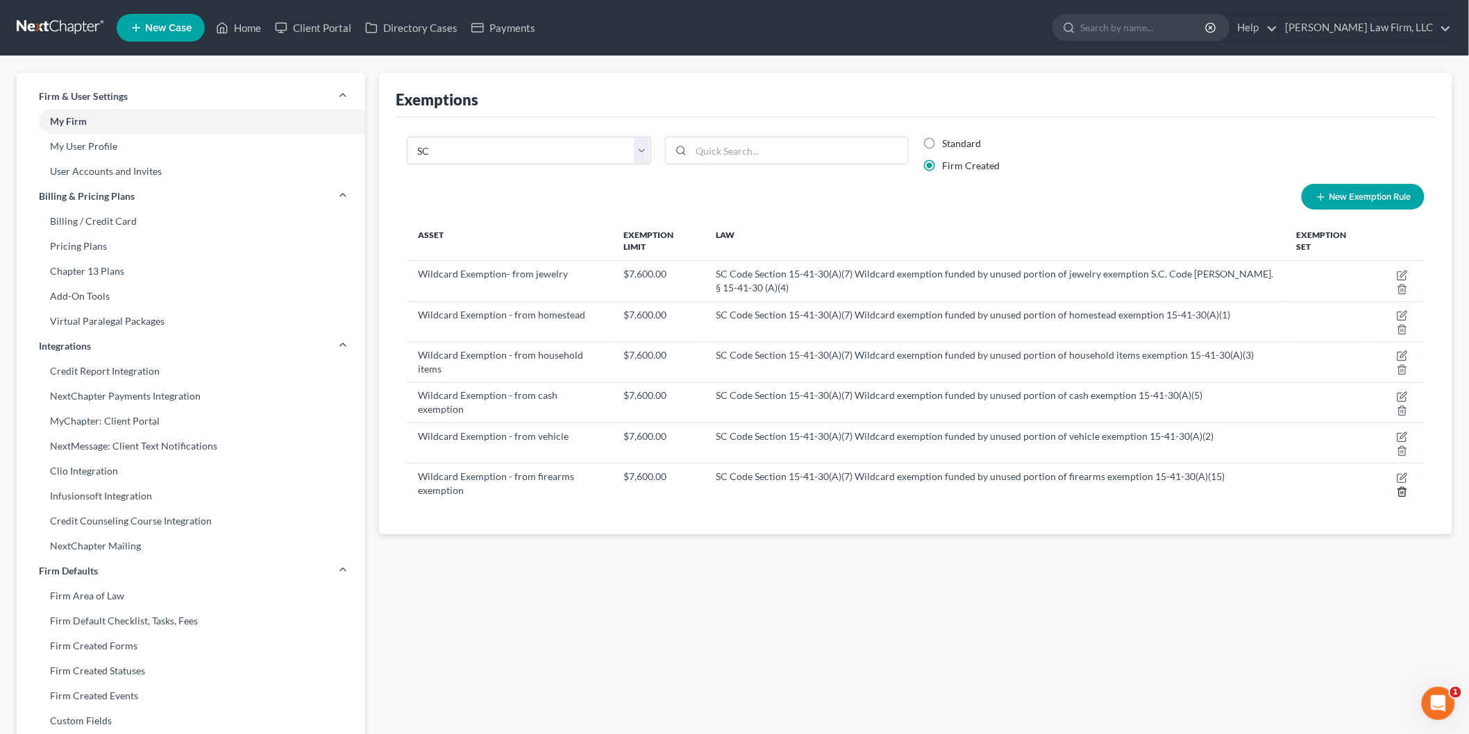
click at [1399, 491] on icon "button" at bounding box center [1402, 491] width 6 height 9
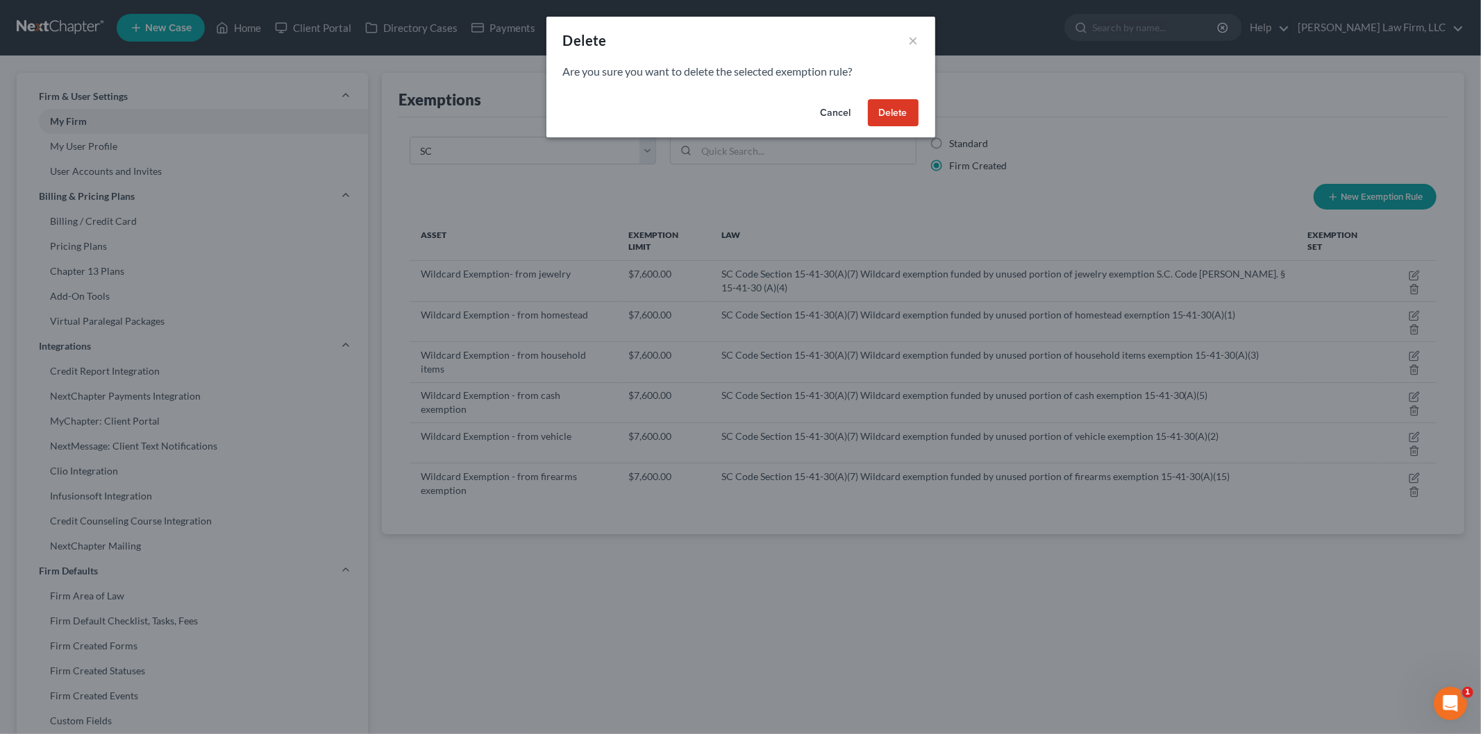
click at [889, 115] on button "Delete" at bounding box center [893, 113] width 51 height 28
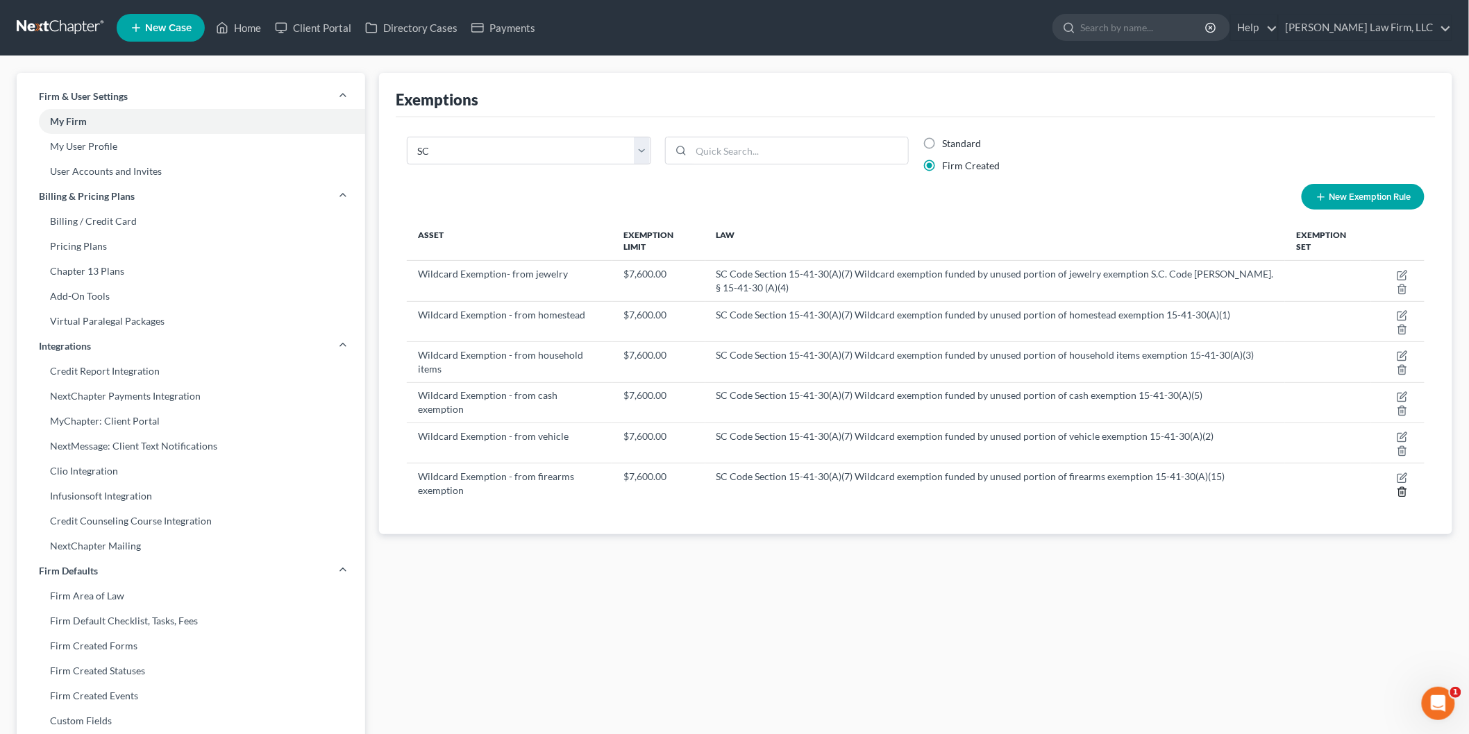
click at [1404, 489] on polyline "button" at bounding box center [1402, 489] width 8 height 0
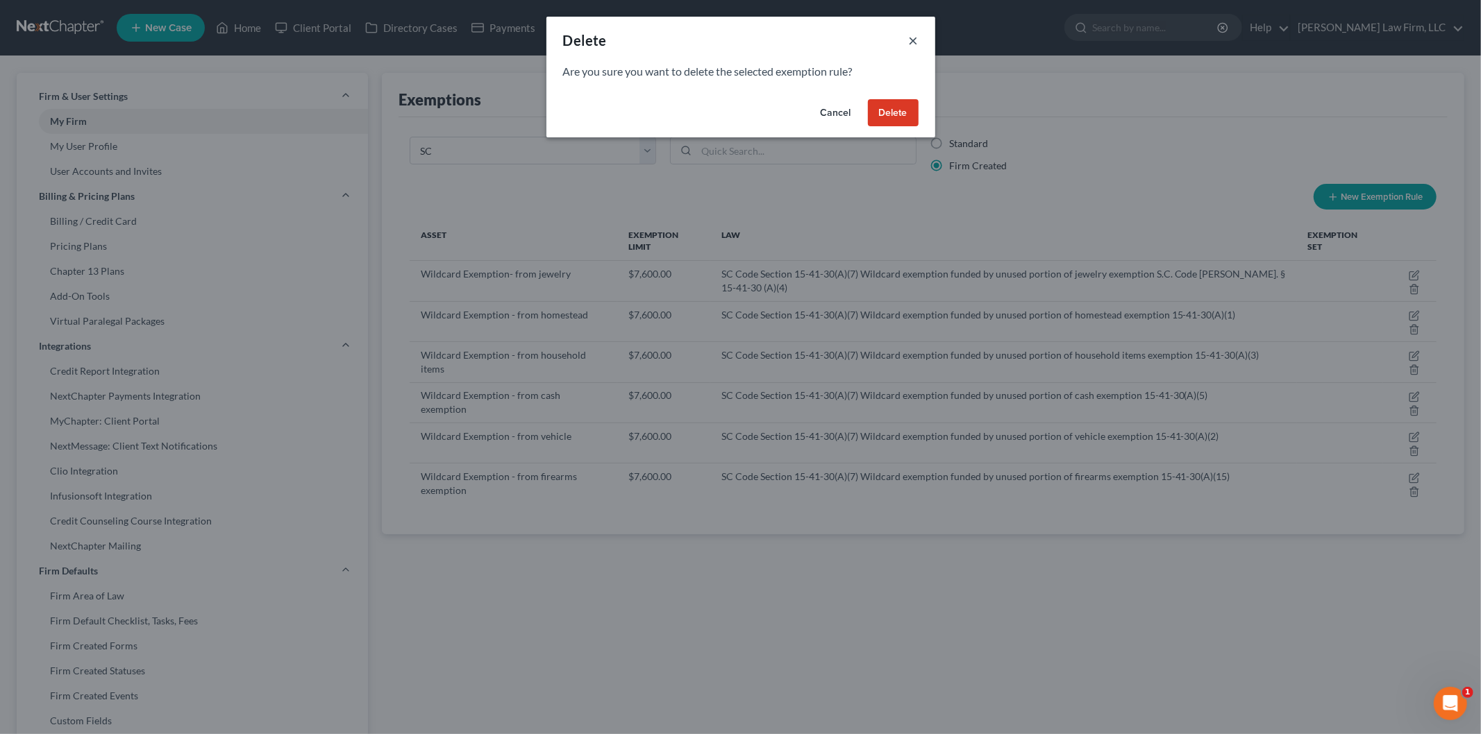
click at [915, 33] on button "×" at bounding box center [914, 40] width 10 height 17
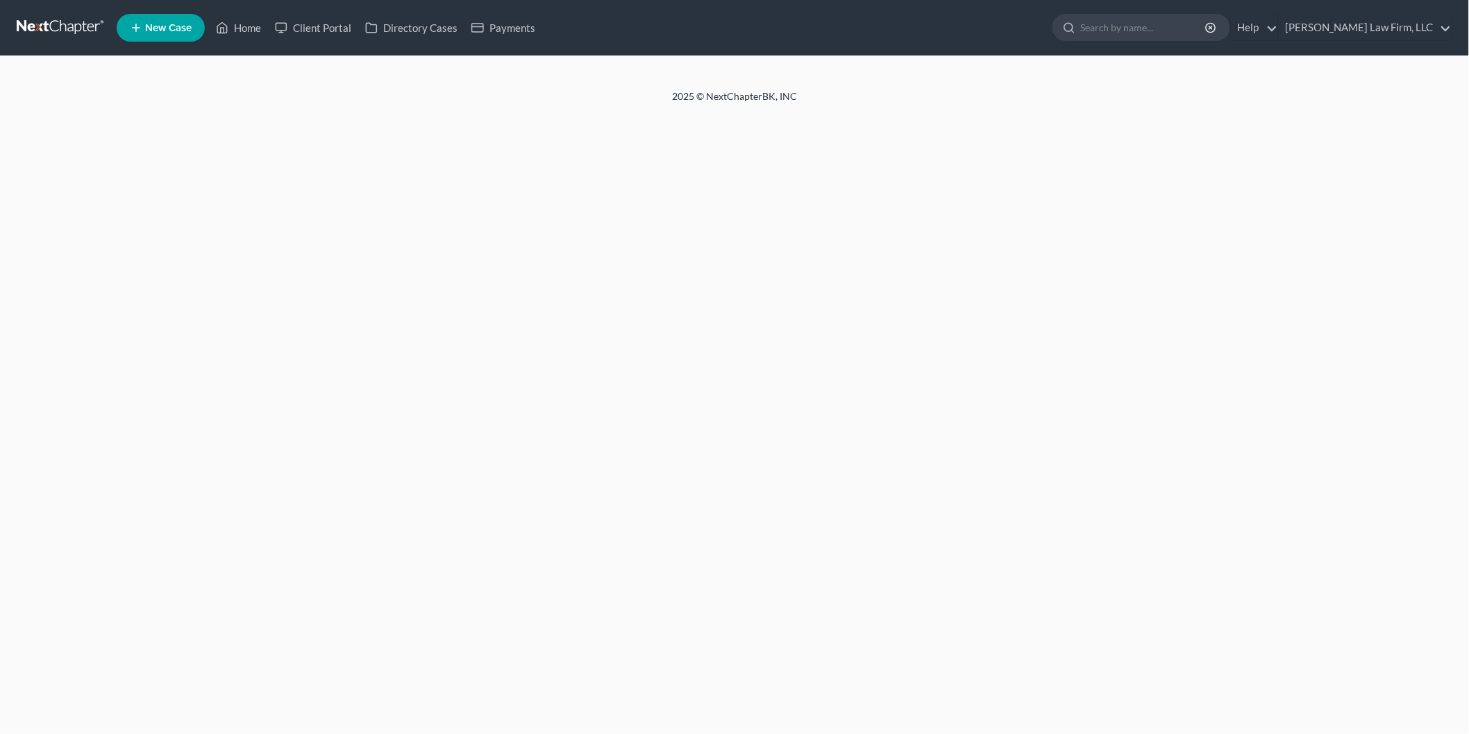
select select "0"
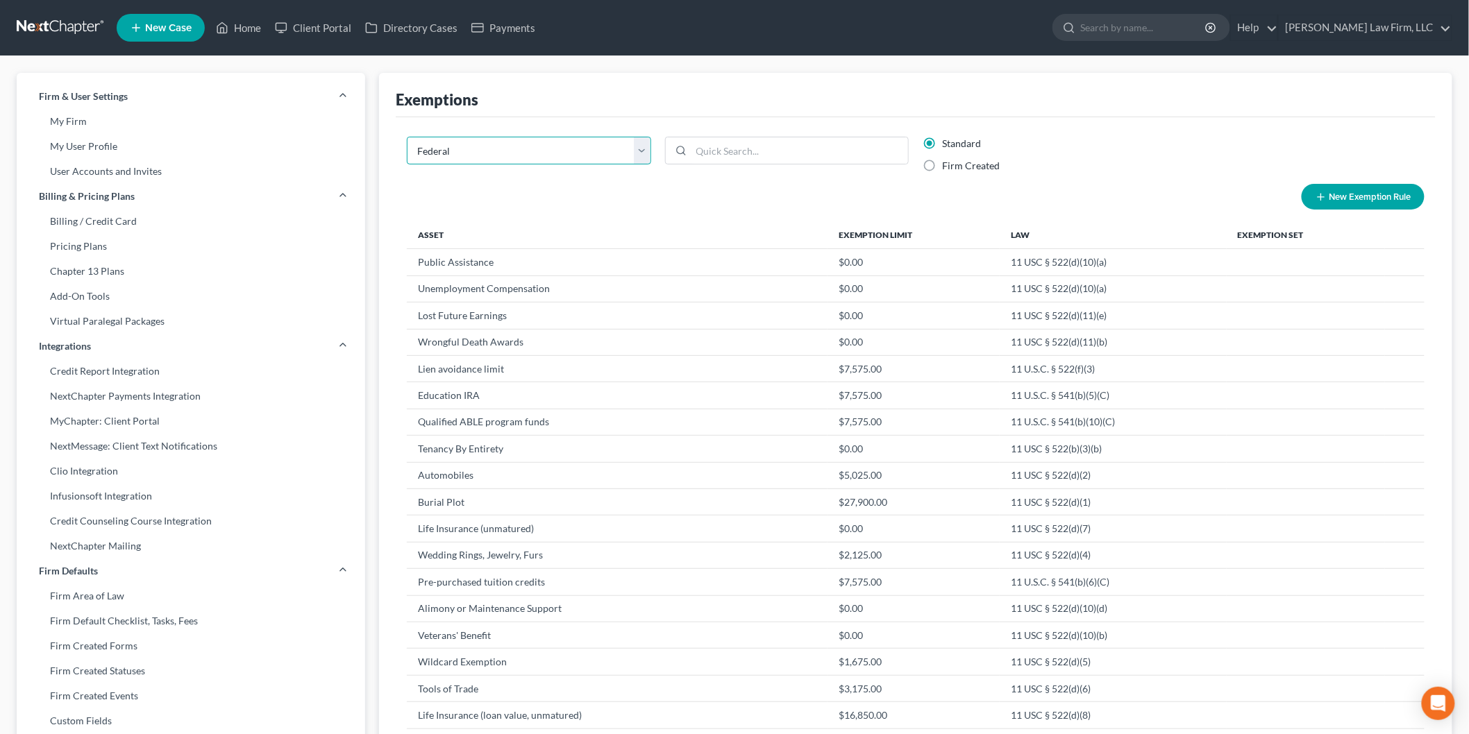
click at [640, 146] on select "State Federal AL AK AR AZ CA CO CT DE DC FL GA GU HI ID IL IN IA KS KY LA ME MD…" at bounding box center [529, 151] width 244 height 28
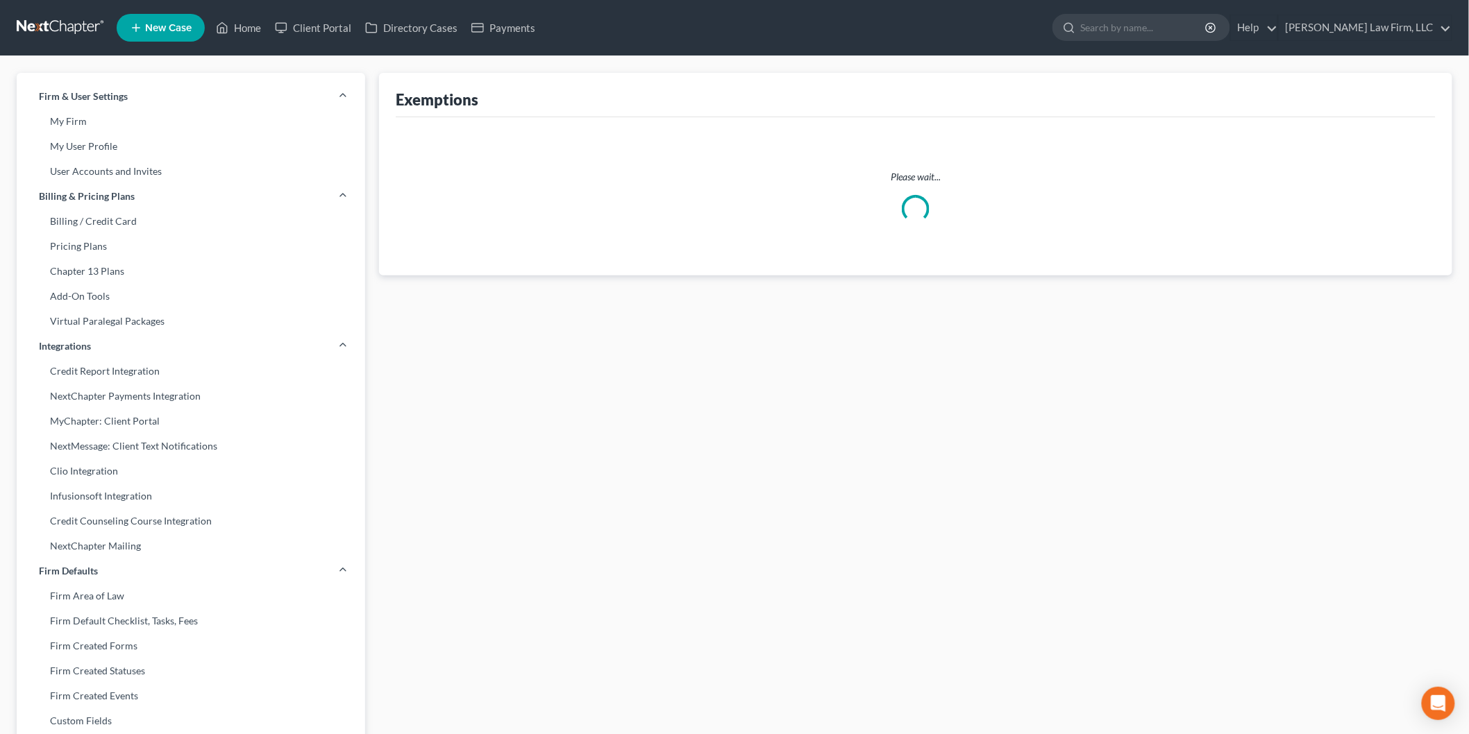
select select "43"
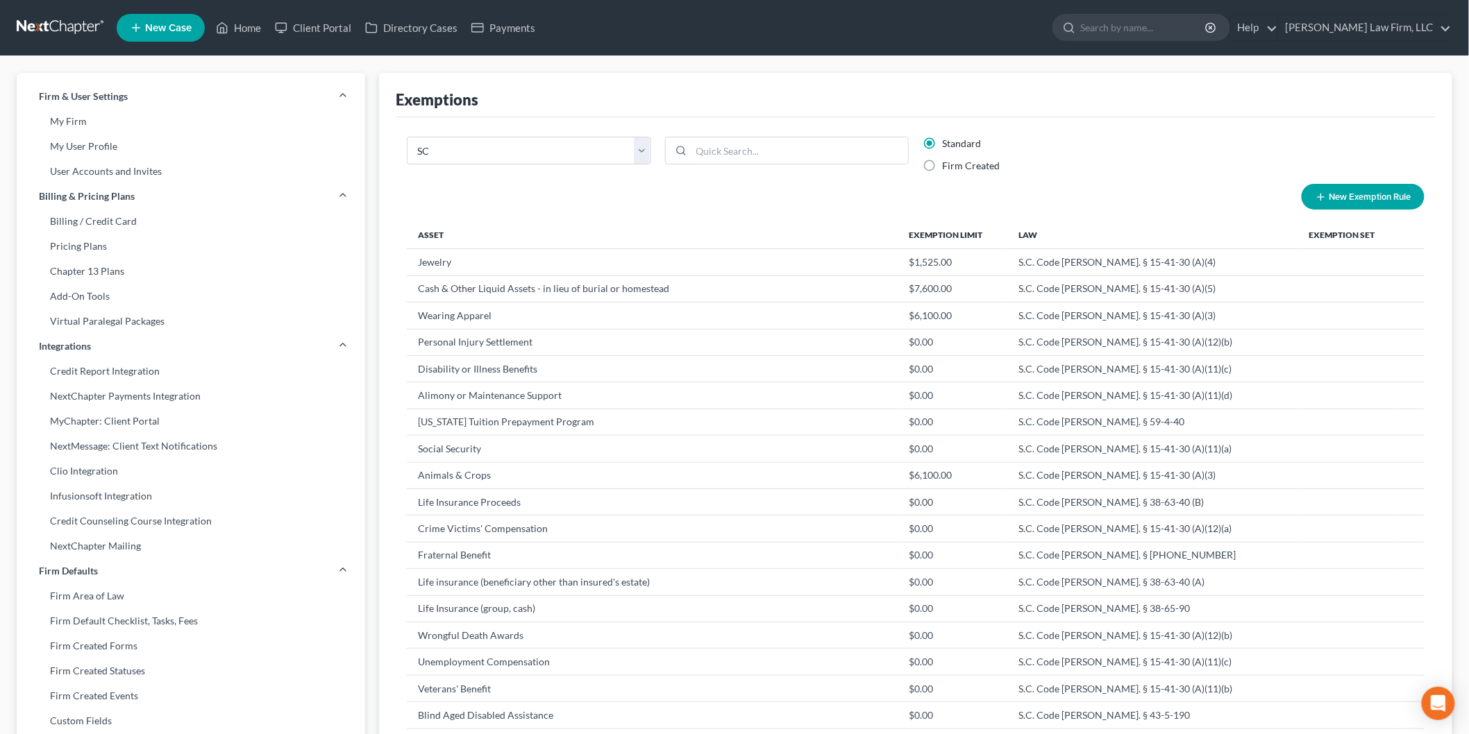
click at [942, 165] on label "Firm Created" at bounding box center [971, 166] width 58 height 14
click at [948, 165] on input "Firm Created" at bounding box center [952, 163] width 9 height 9
radio input "true"
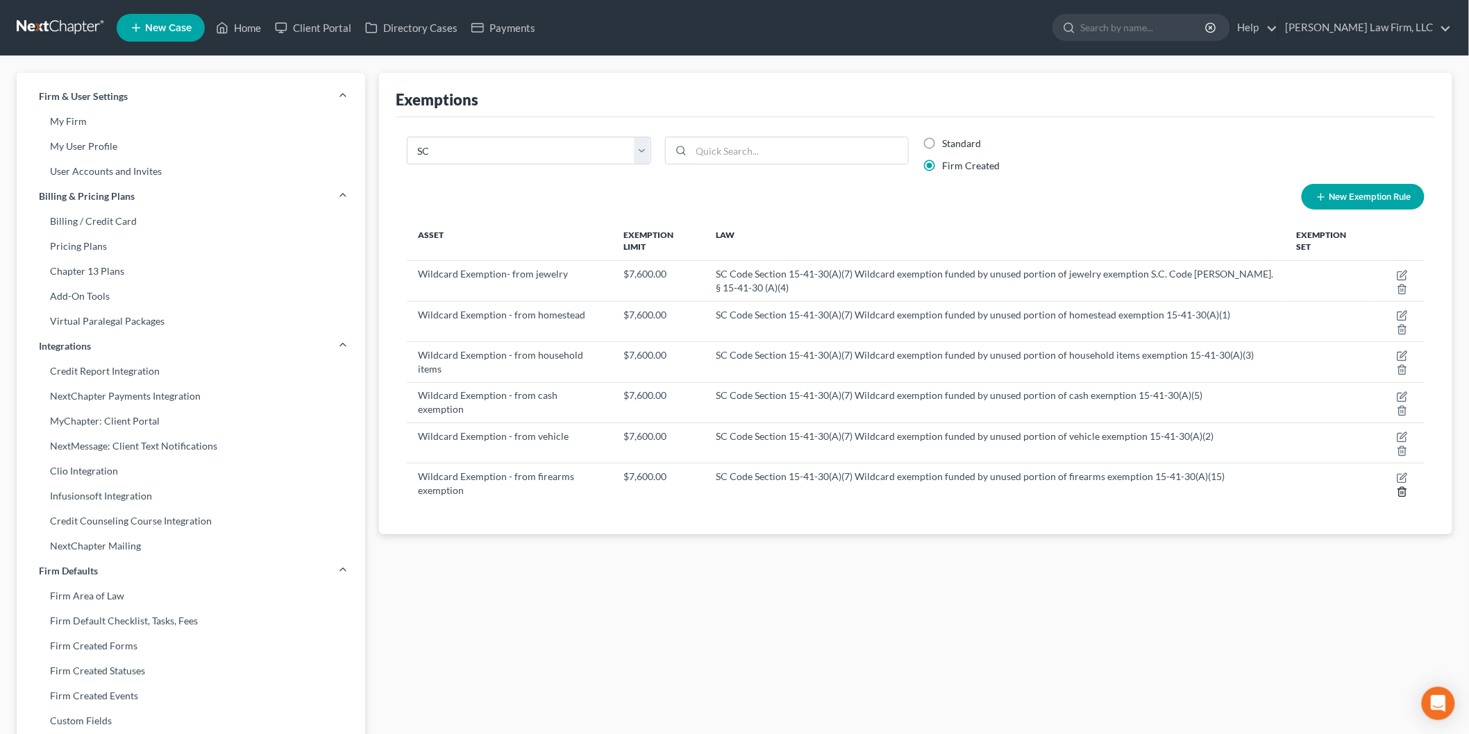
click at [1402, 493] on line "button" at bounding box center [1402, 492] width 0 height 3
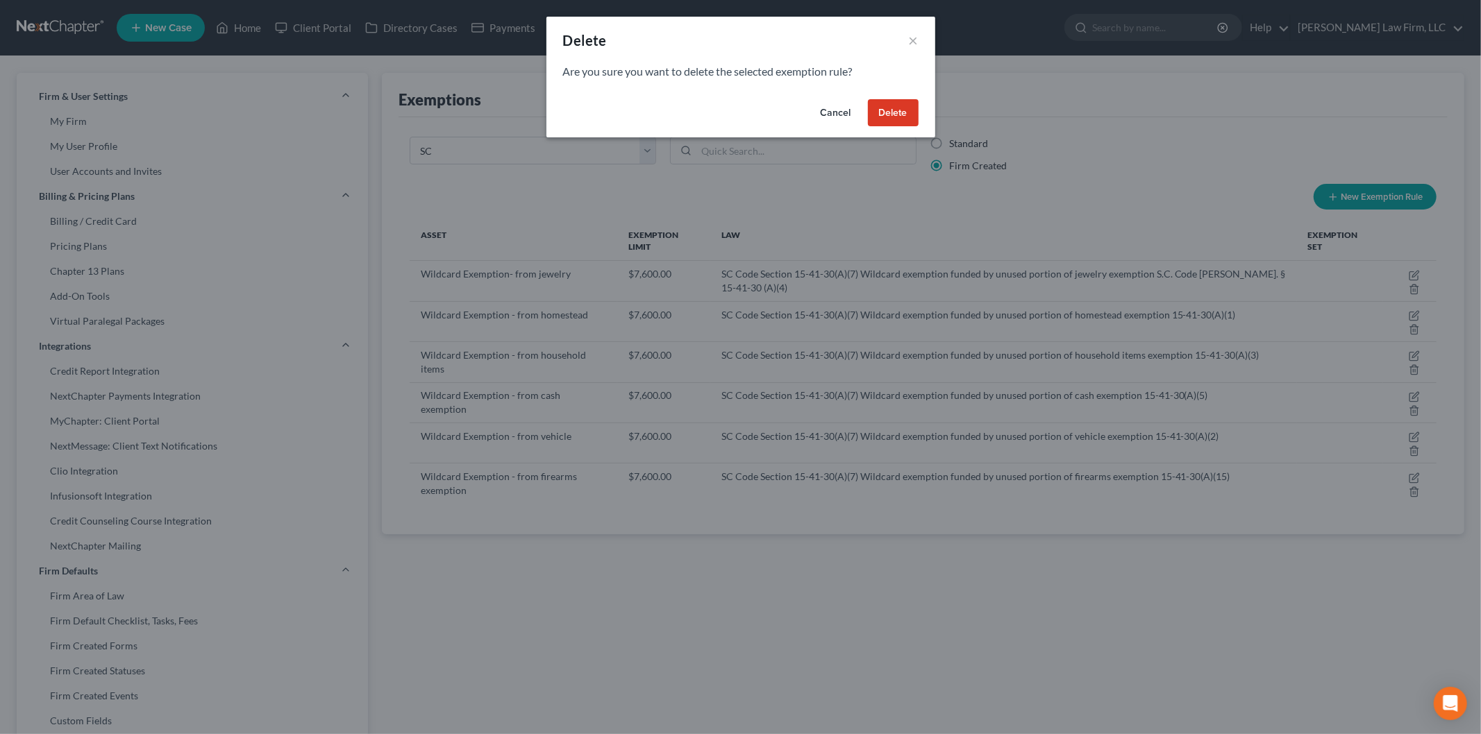
click at [880, 102] on button "Delete" at bounding box center [893, 113] width 51 height 28
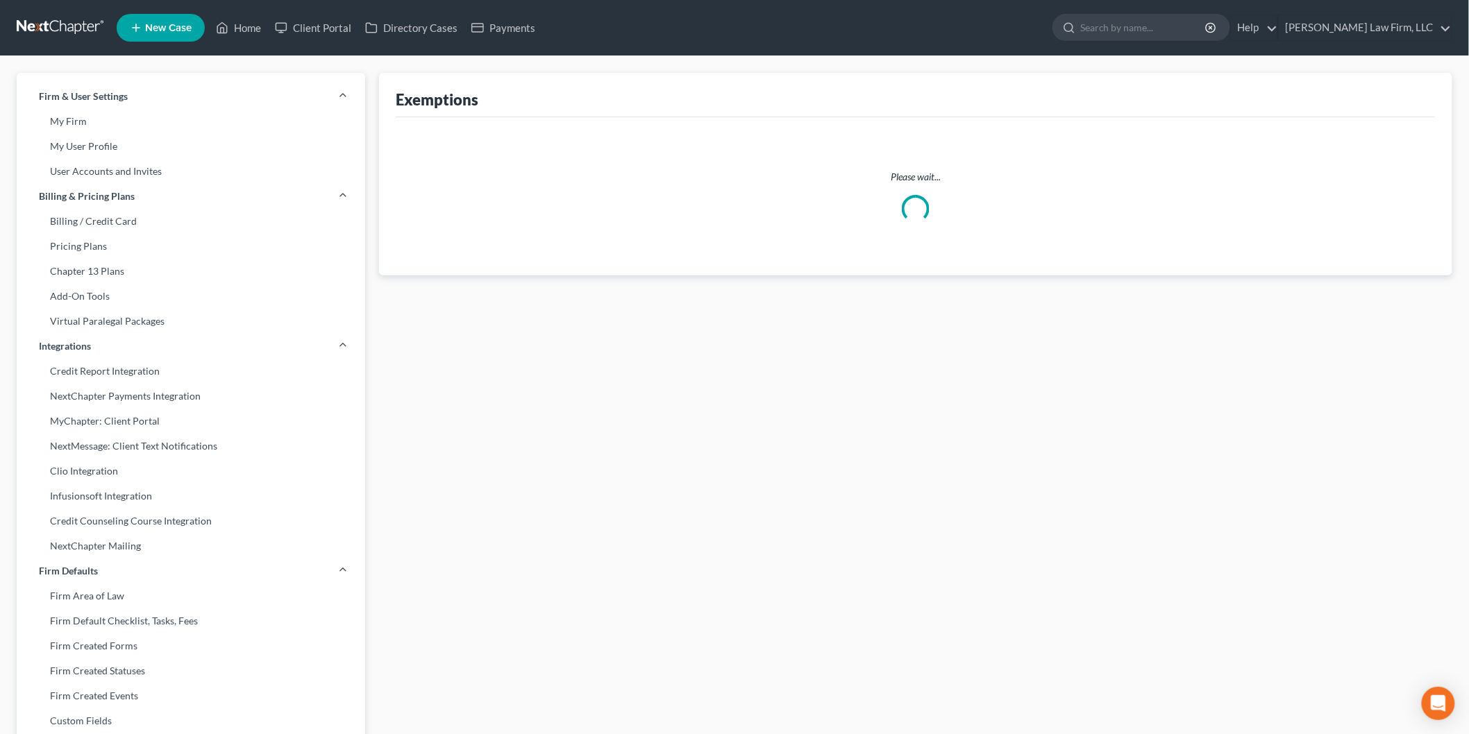
select select "0"
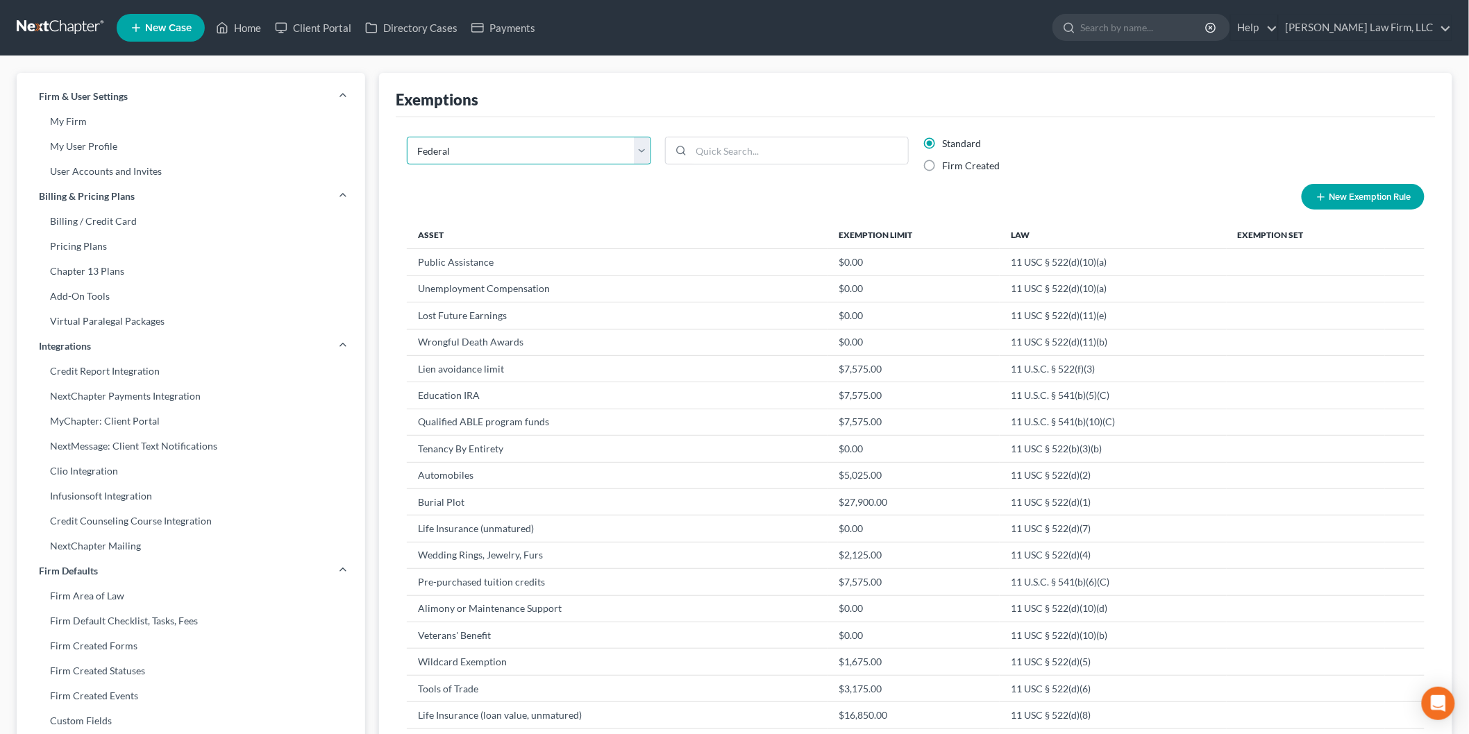
click at [543, 160] on select "State Federal AL AK AR AZ CA CO CT DE DC FL GA GU HI ID IL IN IA KS KY LA ME MD…" at bounding box center [529, 151] width 244 height 28
select select
click at [407, 137] on select "State Federal AL AK AR AZ CA CO CT DE DC FL GA GU HI ID IL IN IA KS KY LA ME MD…" at bounding box center [529, 151] width 244 height 28
click at [647, 150] on select "State Federal AL AK AR AZ CA CO CT DE DC FL GA GU HI ID IL IN IA KS KY LA ME MD…" at bounding box center [529, 151] width 244 height 28
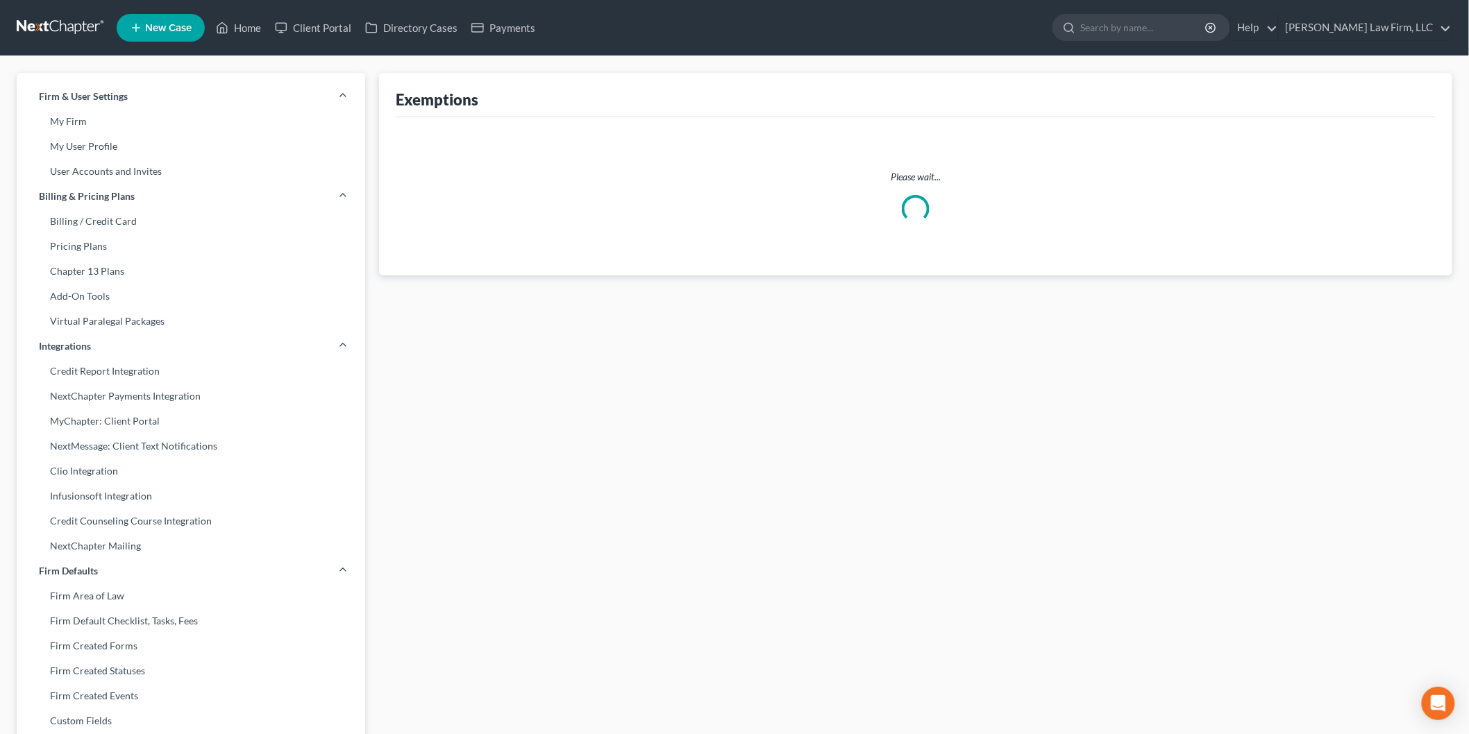
select select "43"
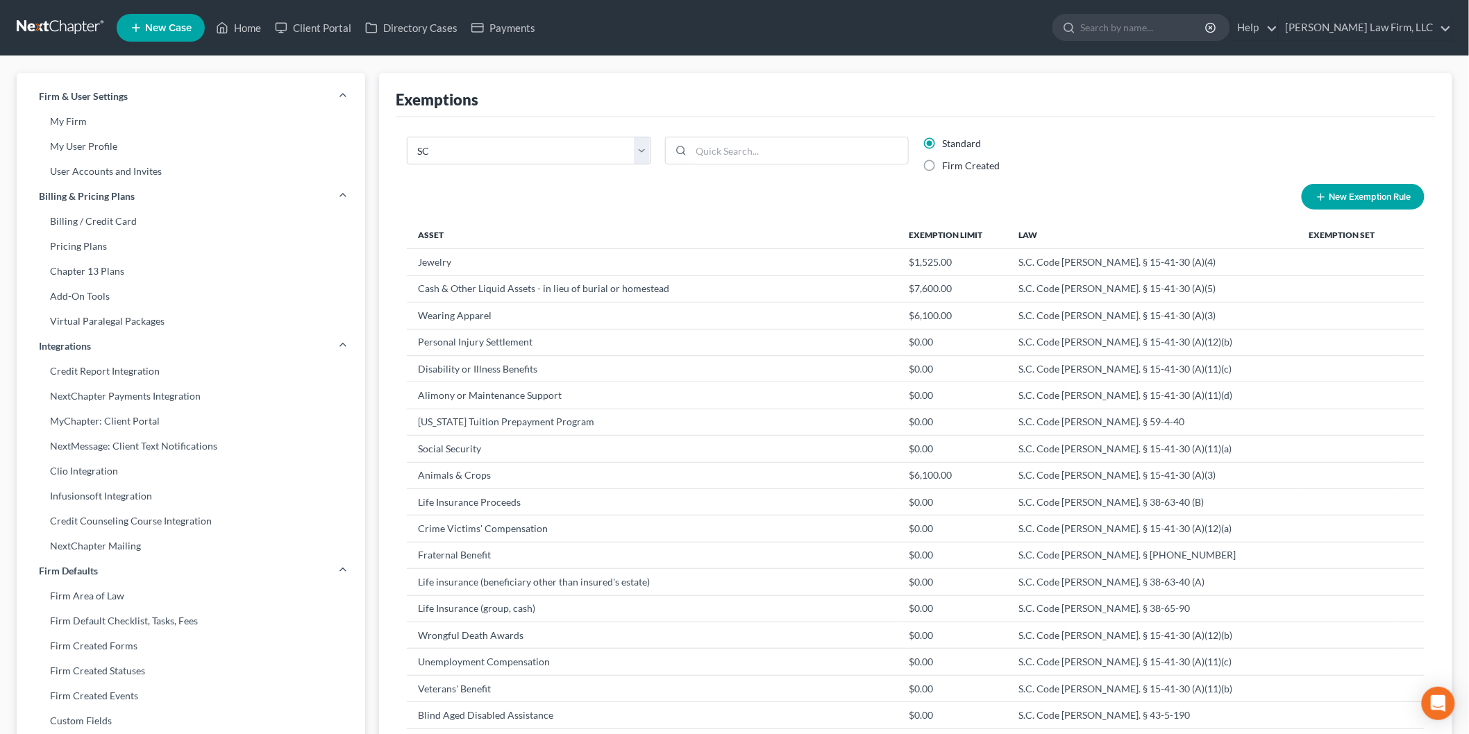
click at [942, 171] on label "Firm Created" at bounding box center [971, 166] width 58 height 14
click at [948, 168] on input "Firm Created" at bounding box center [952, 163] width 9 height 9
radio input "true"
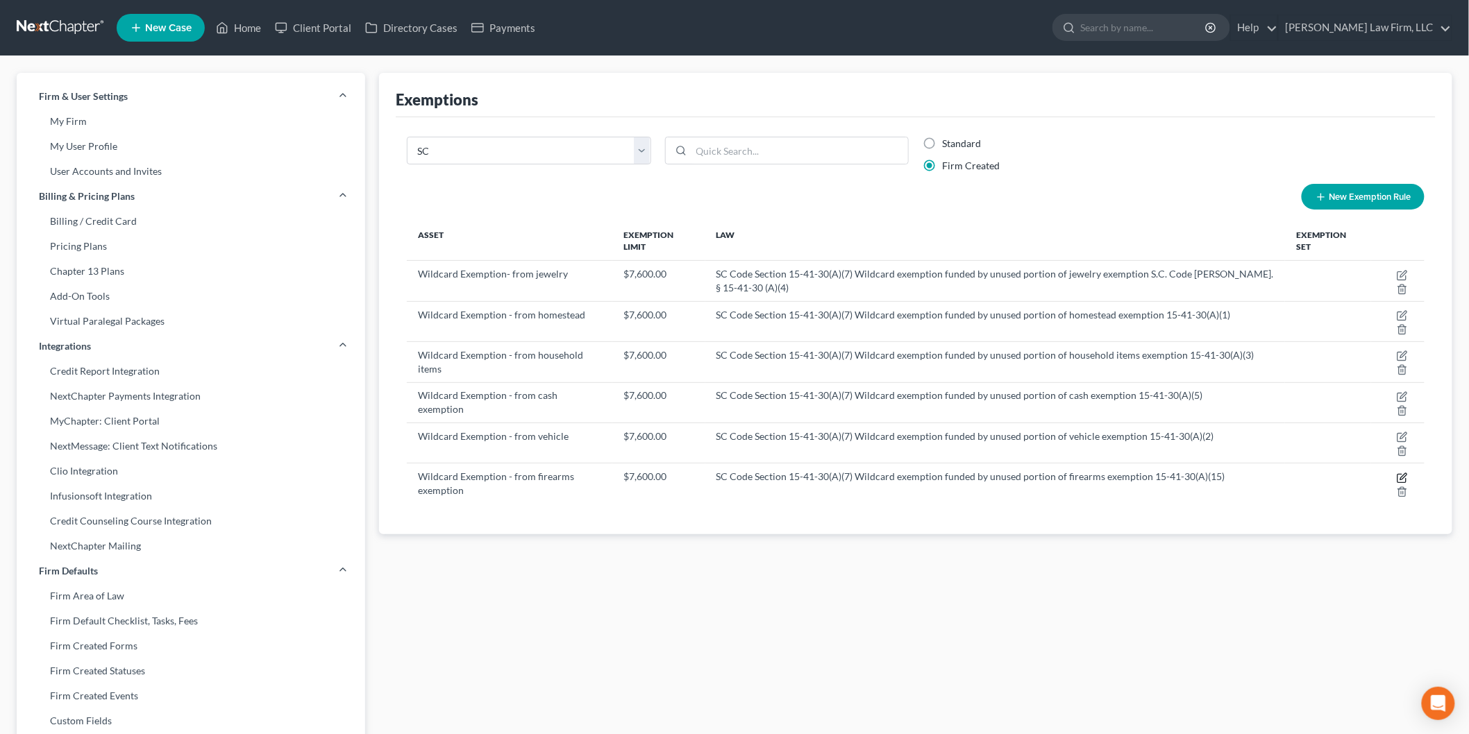
click at [1399, 477] on icon "button" at bounding box center [1402, 478] width 11 height 11
select select "43"
select select "1"
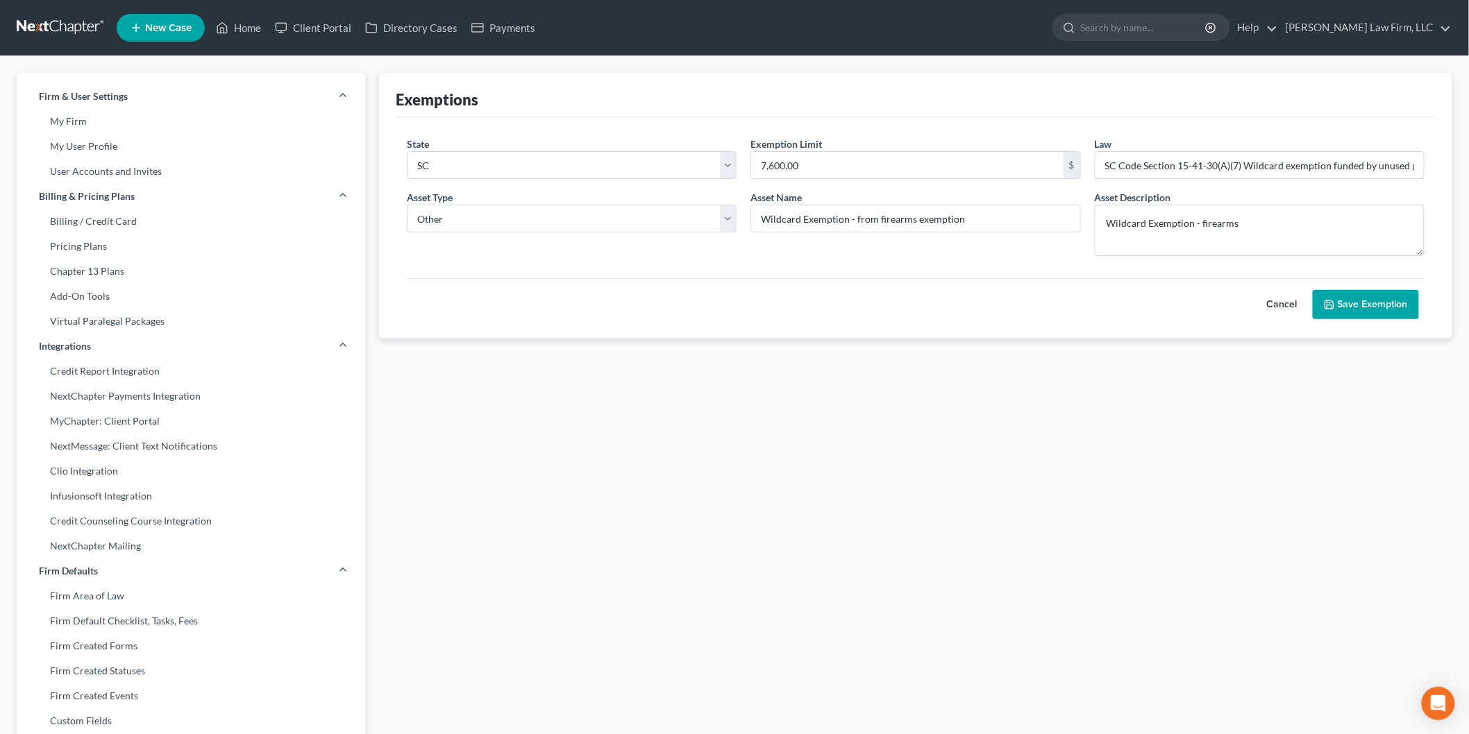
click at [1185, 169] on input "SC Code Section 15-41-30(A)(7) Wildcard exemption funded by unused portion of f…" at bounding box center [1259, 165] width 328 height 26
drag, startPoint x: 973, startPoint y: 213, endPoint x: 856, endPoint y: 224, distance: 117.8
click at [856, 224] on input "Wildcard Exemption - from firearms exemption" at bounding box center [915, 218] width 328 height 26
type input "Wildcard Exemption - DO NOT USE"
drag, startPoint x: 1245, startPoint y: 225, endPoint x: 1244, endPoint y: 206, distance: 18.8
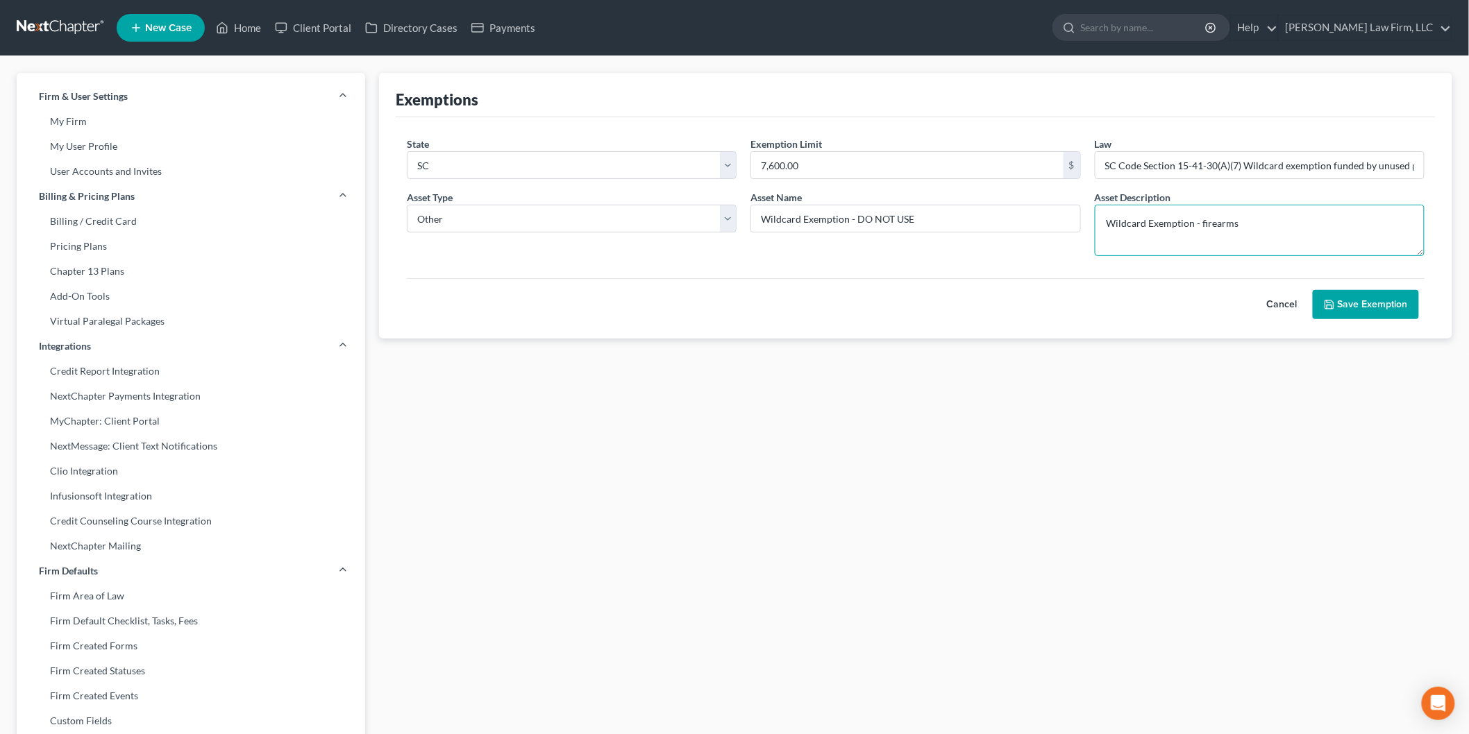
click at [1244, 206] on textarea "Wildcard Exemption - firearms" at bounding box center [1260, 230] width 330 height 51
type textarea "Wildcard Exemption - firearms/DO NOT USE"
click at [1395, 303] on button "Save Exemption" at bounding box center [1366, 304] width 106 height 29
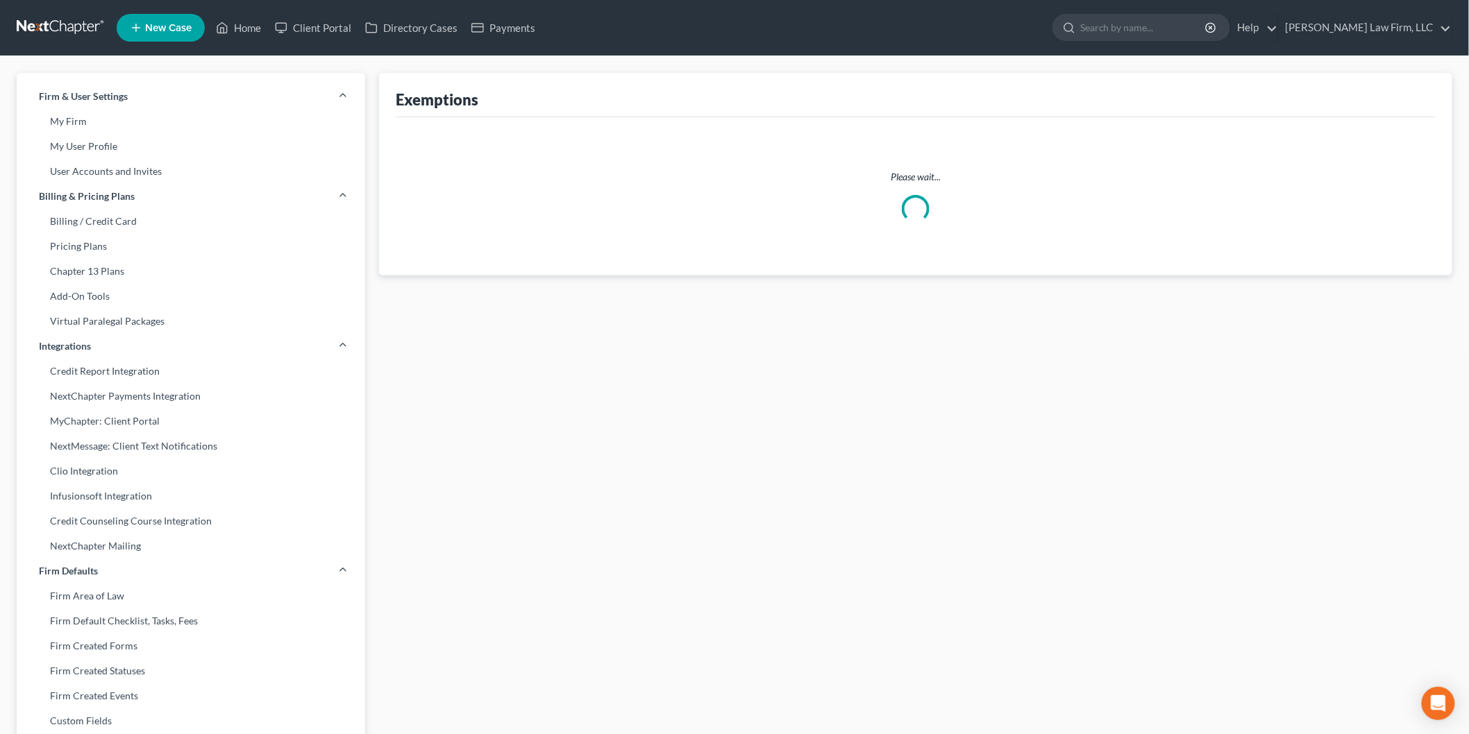
select select "0"
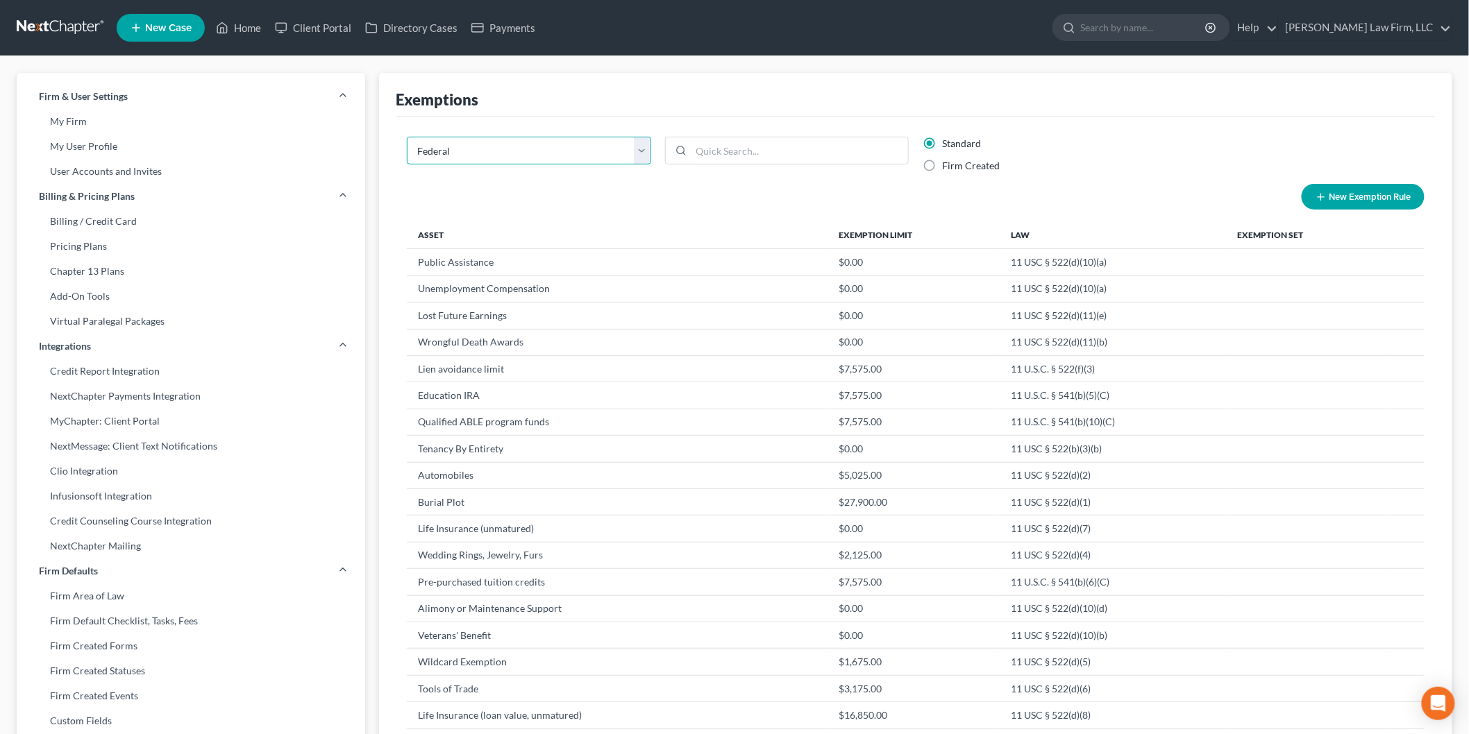
click at [586, 153] on select "State Federal AL AK AR AZ CA CO CT DE DC [GEOGRAPHIC_DATA] [GEOGRAPHIC_DATA] GU…" at bounding box center [529, 151] width 244 height 28
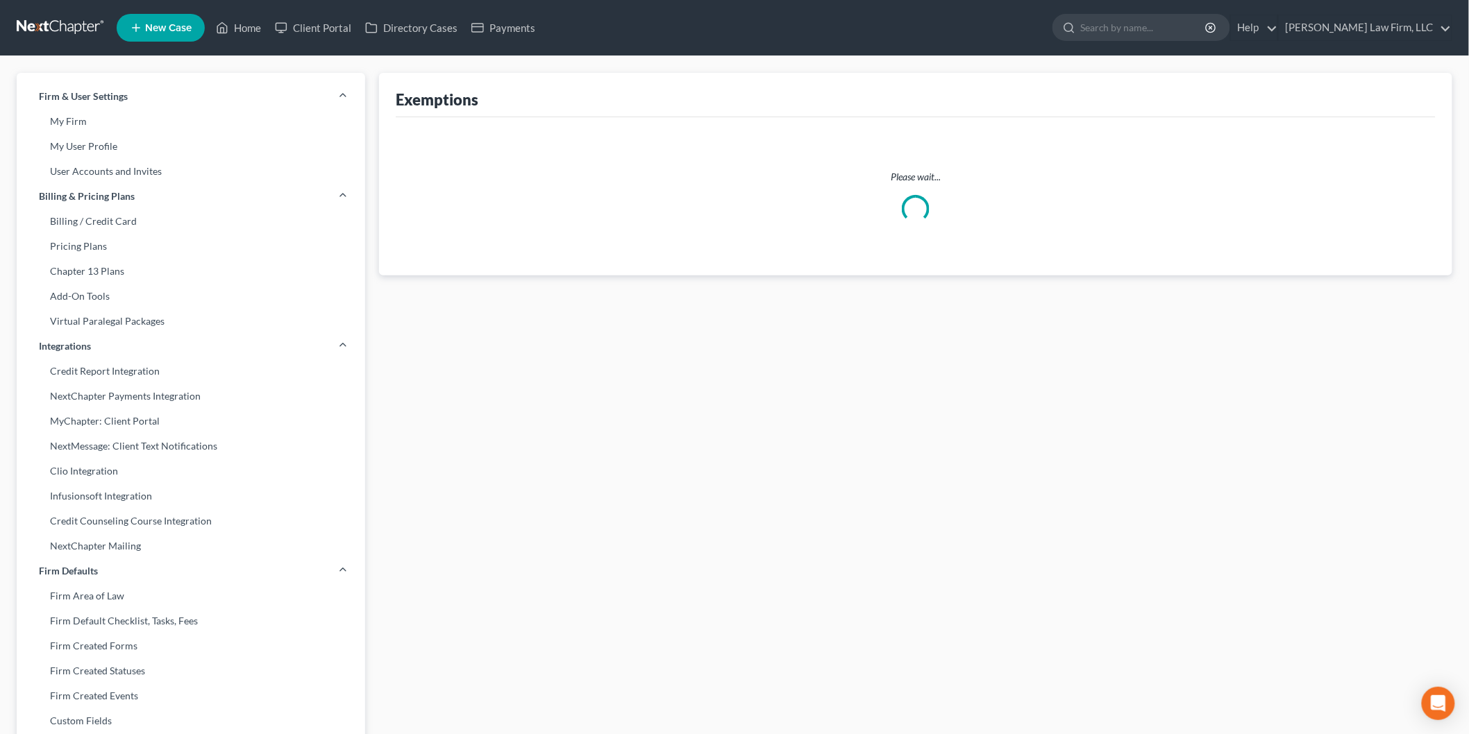
select select "43"
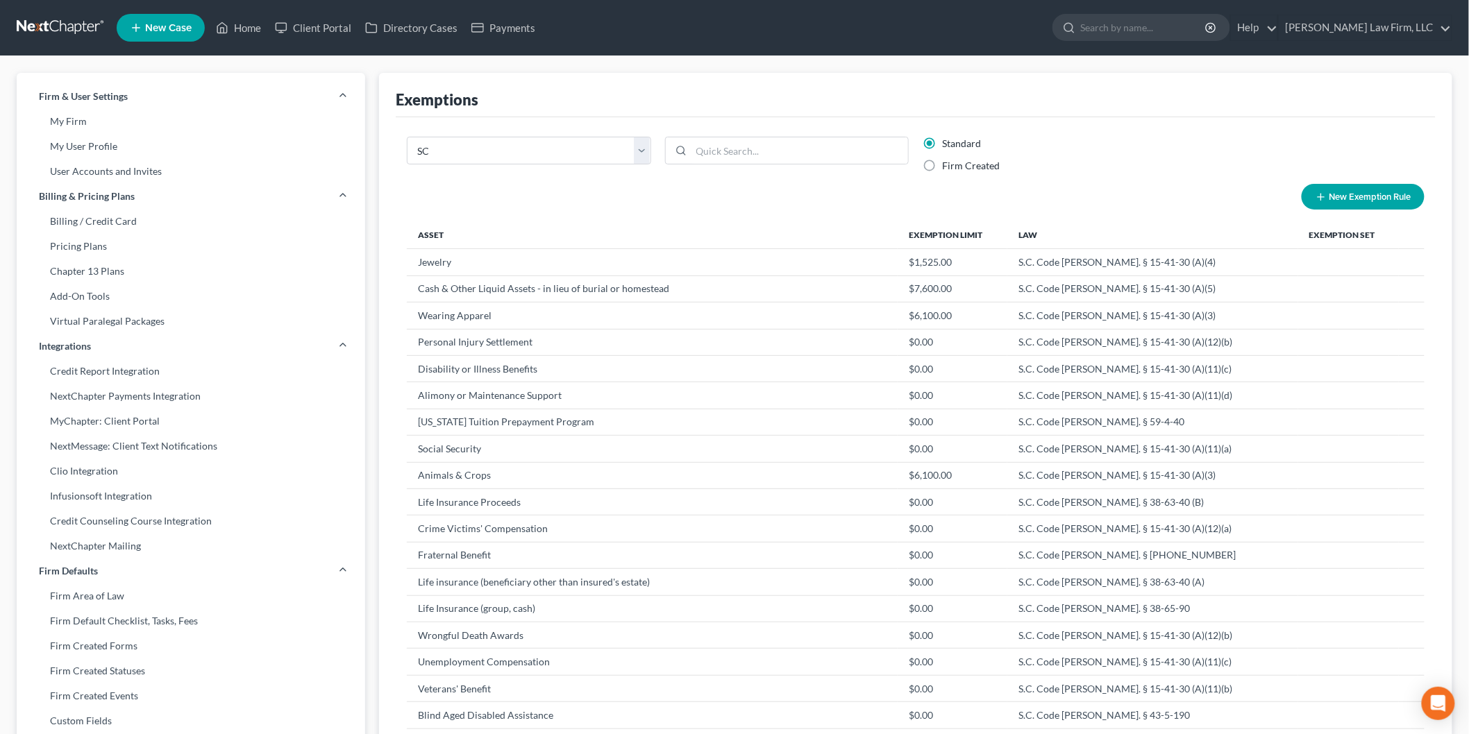
click at [942, 163] on label "Firm Created" at bounding box center [971, 166] width 58 height 14
click at [948, 163] on input "Firm Created" at bounding box center [952, 163] width 9 height 9
radio input "true"
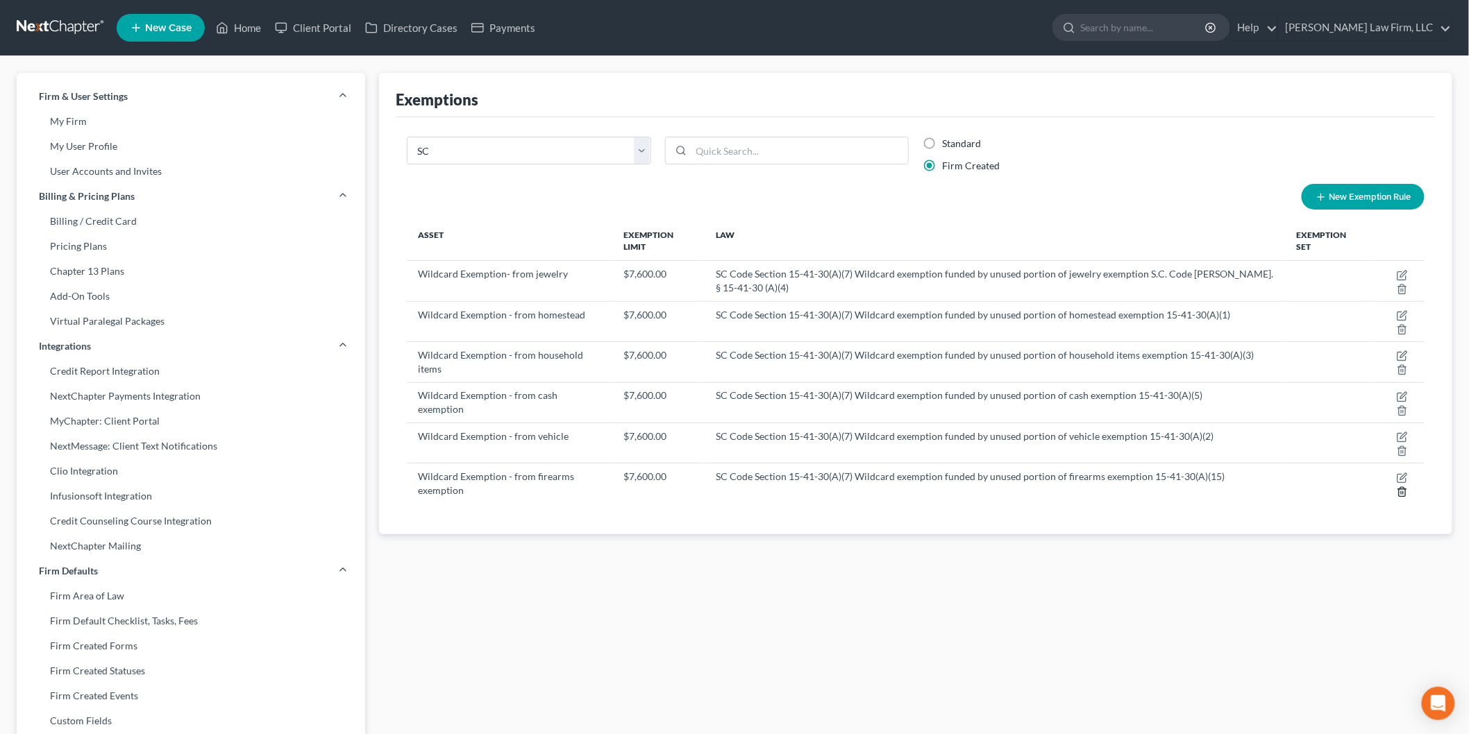
click at [1403, 487] on icon "button" at bounding box center [1402, 492] width 11 height 11
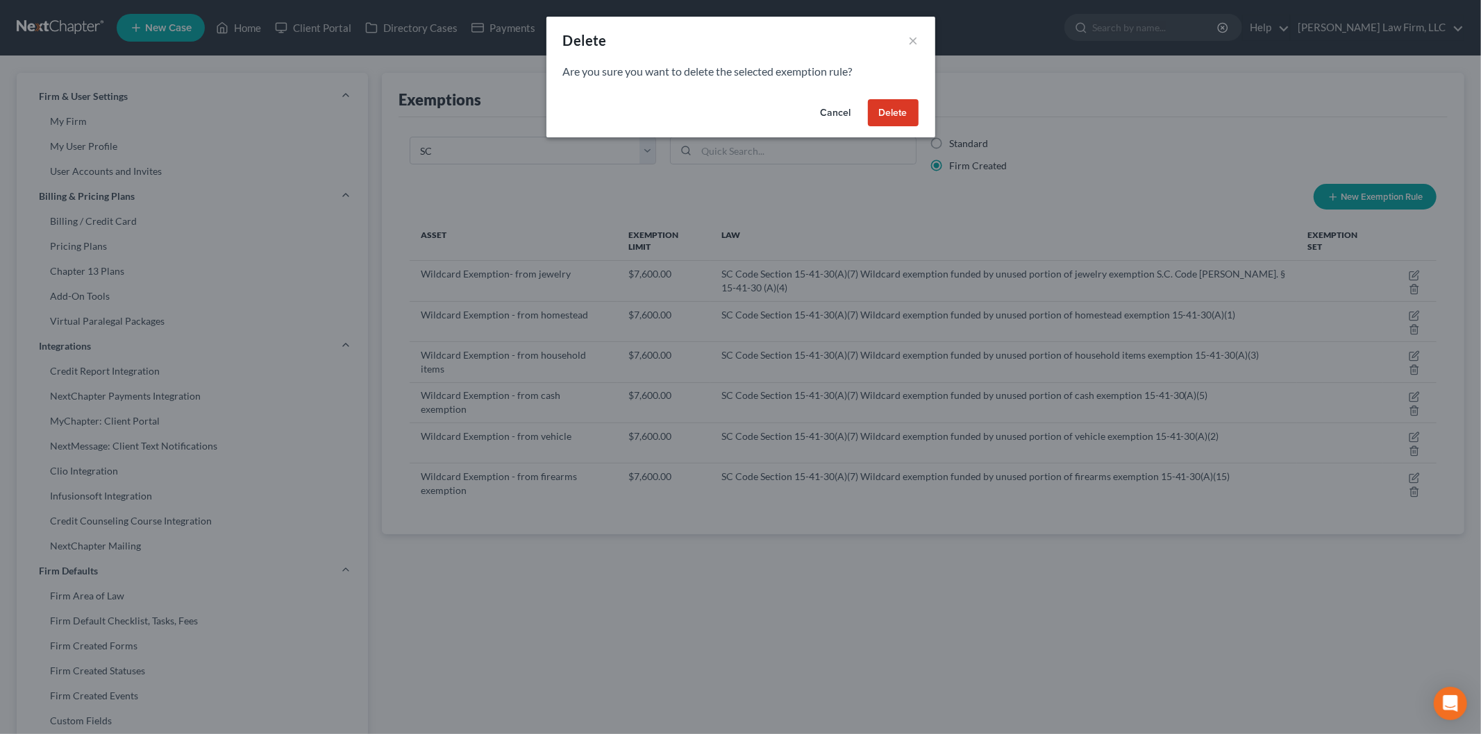
click at [900, 116] on button "Delete" at bounding box center [893, 113] width 51 height 28
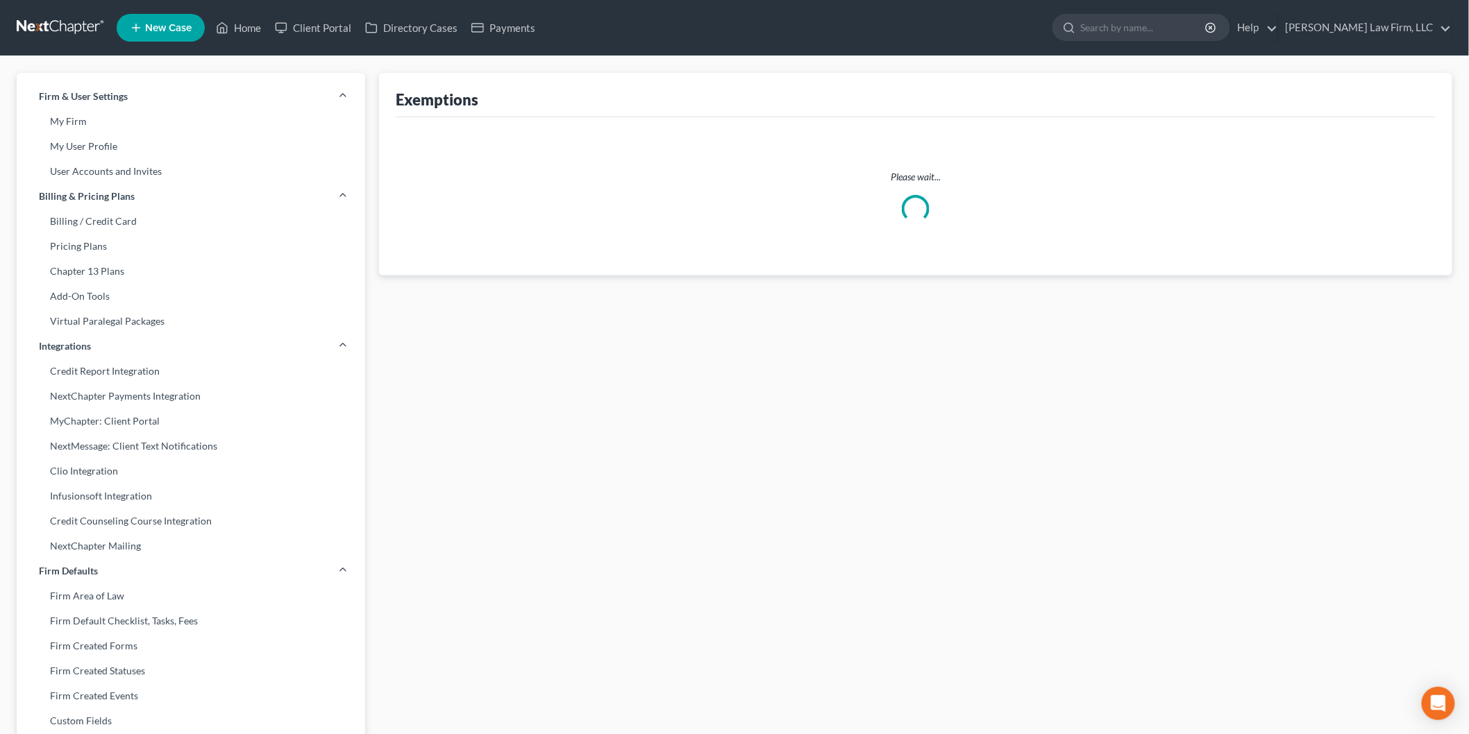
select select "0"
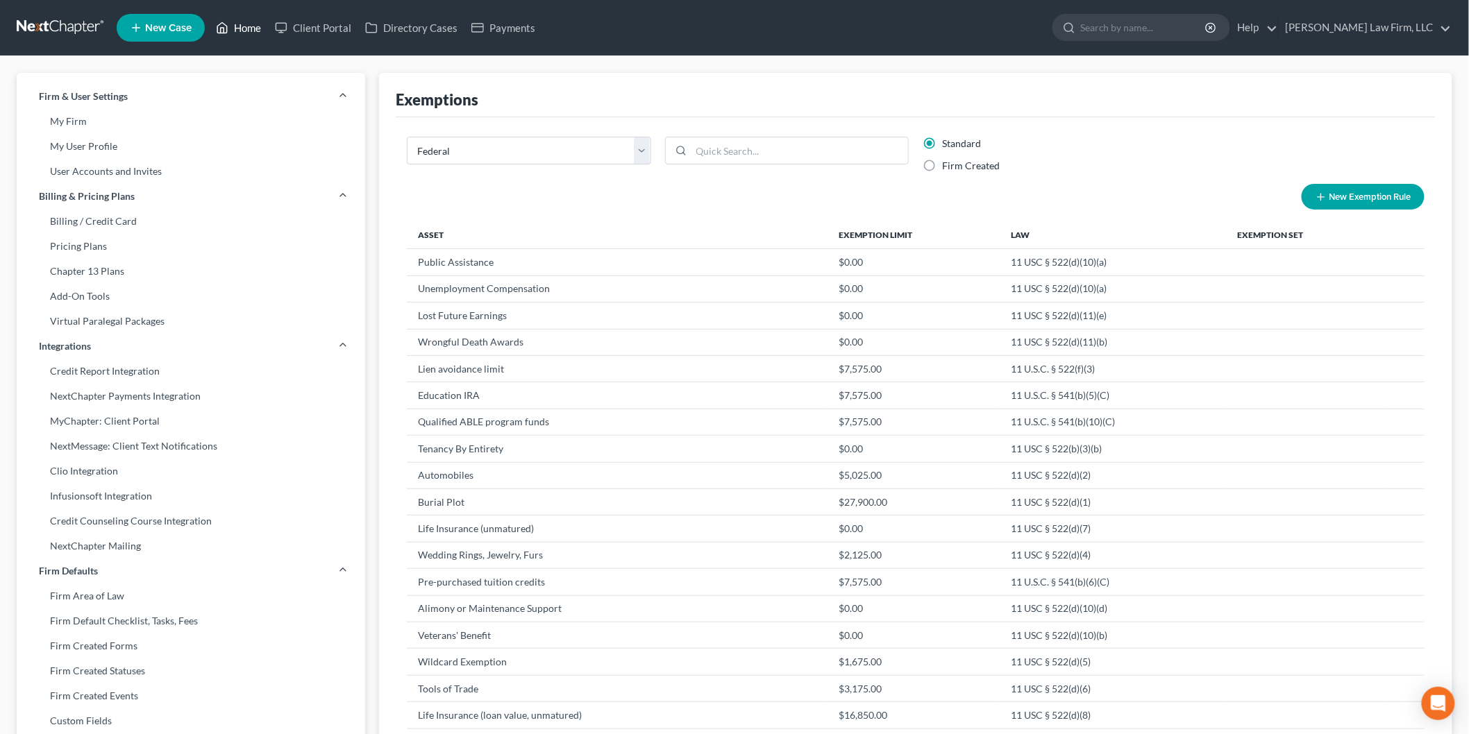
click at [246, 28] on link "Home" at bounding box center [238, 27] width 59 height 25
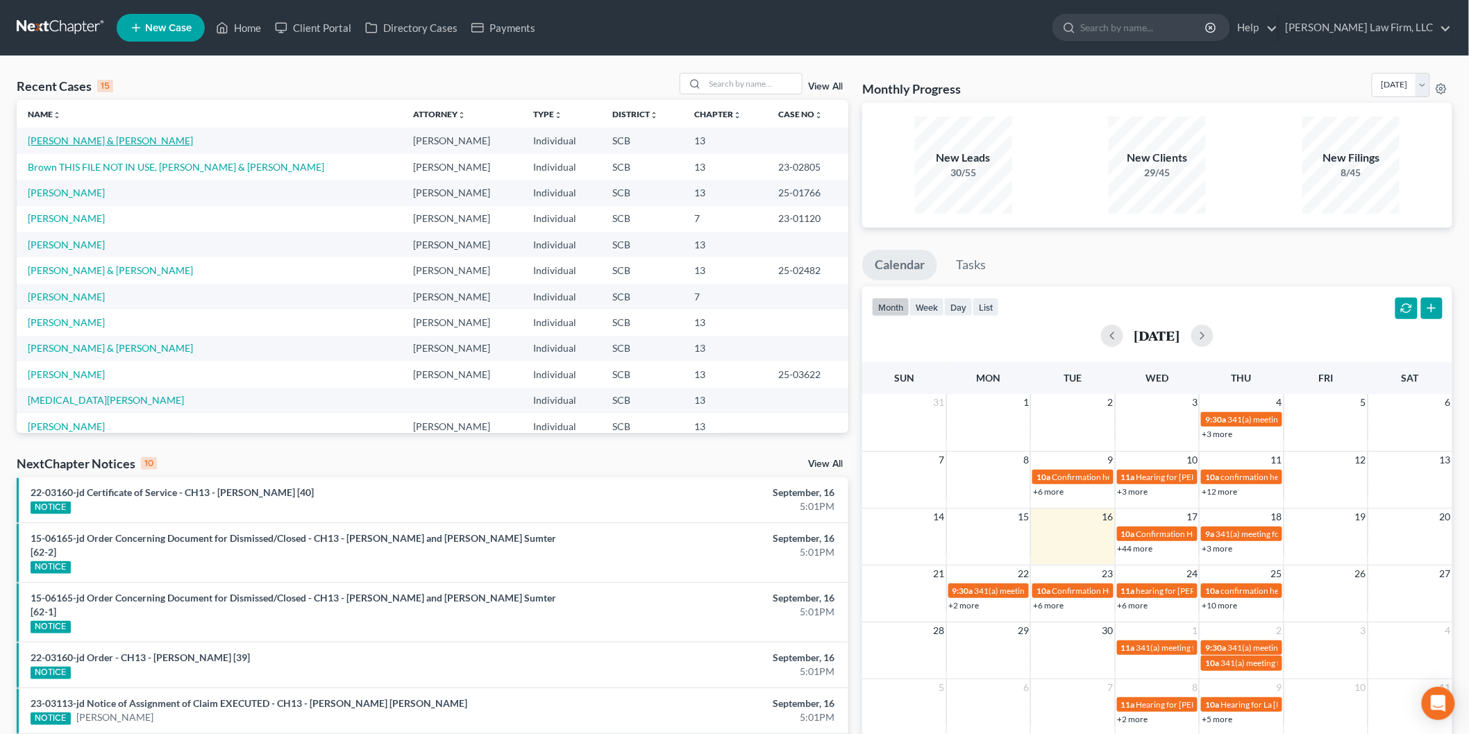
click at [143, 139] on link "[PERSON_NAME] & [PERSON_NAME]" at bounding box center [110, 141] width 165 height 12
select select "3"
select select "1"
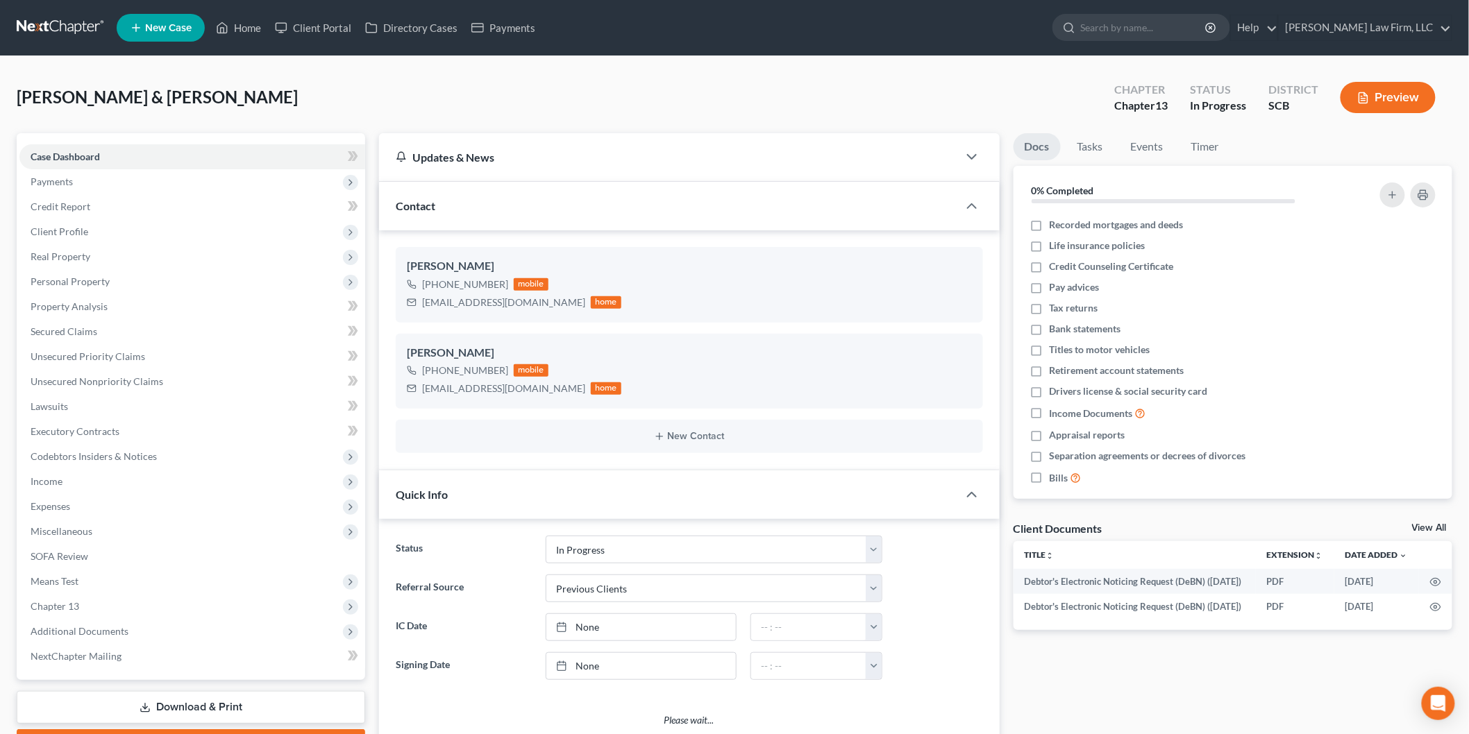
select select "0"
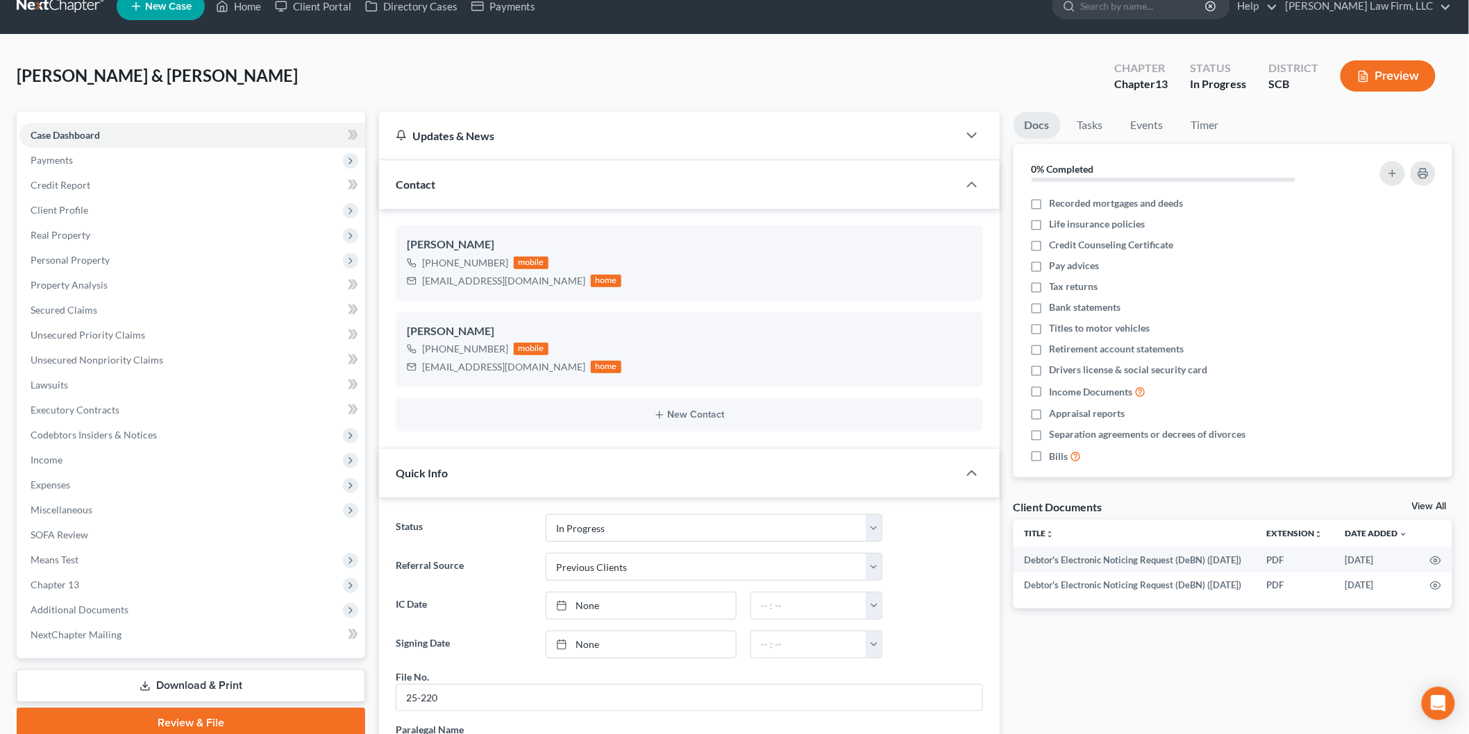
scroll to position [154, 0]
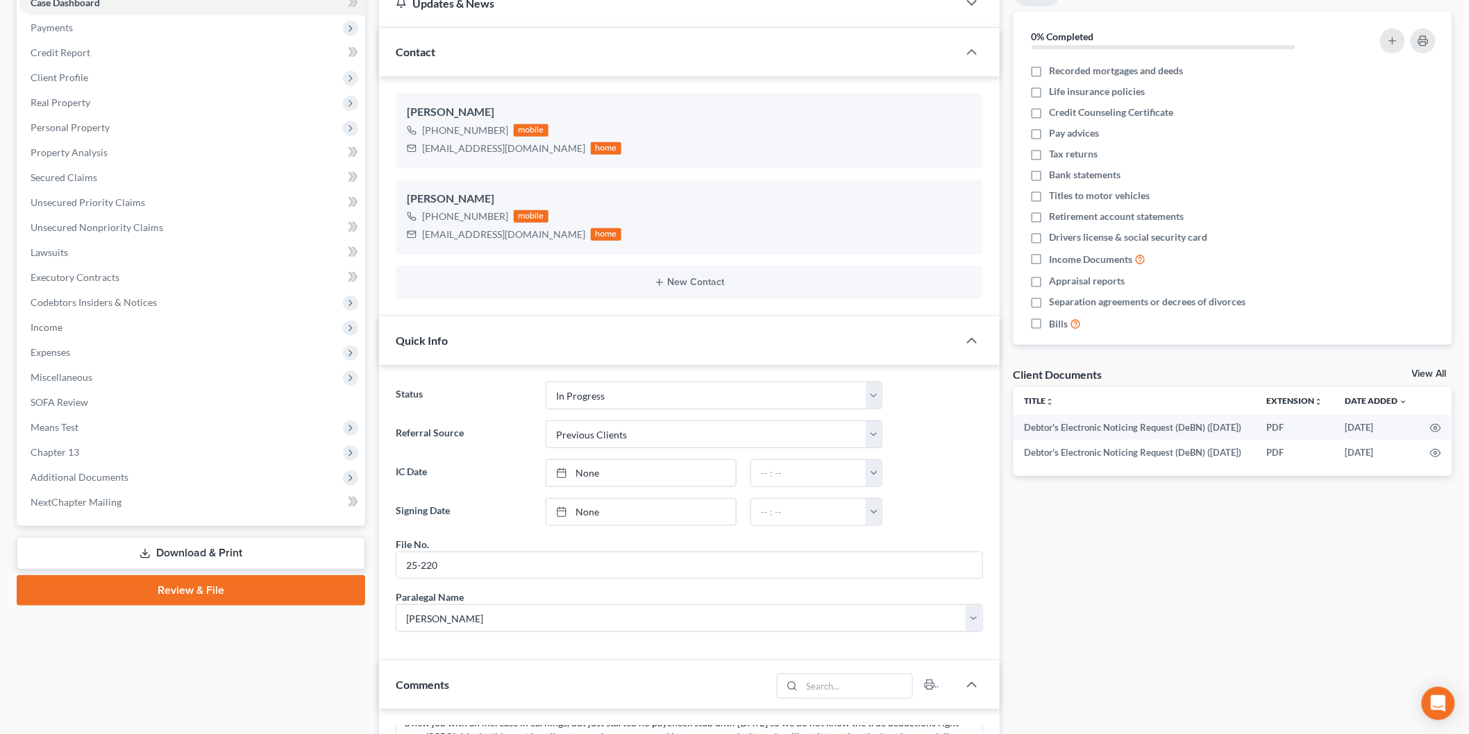
click at [137, 348] on span "Expenses" at bounding box center [192, 352] width 346 height 25
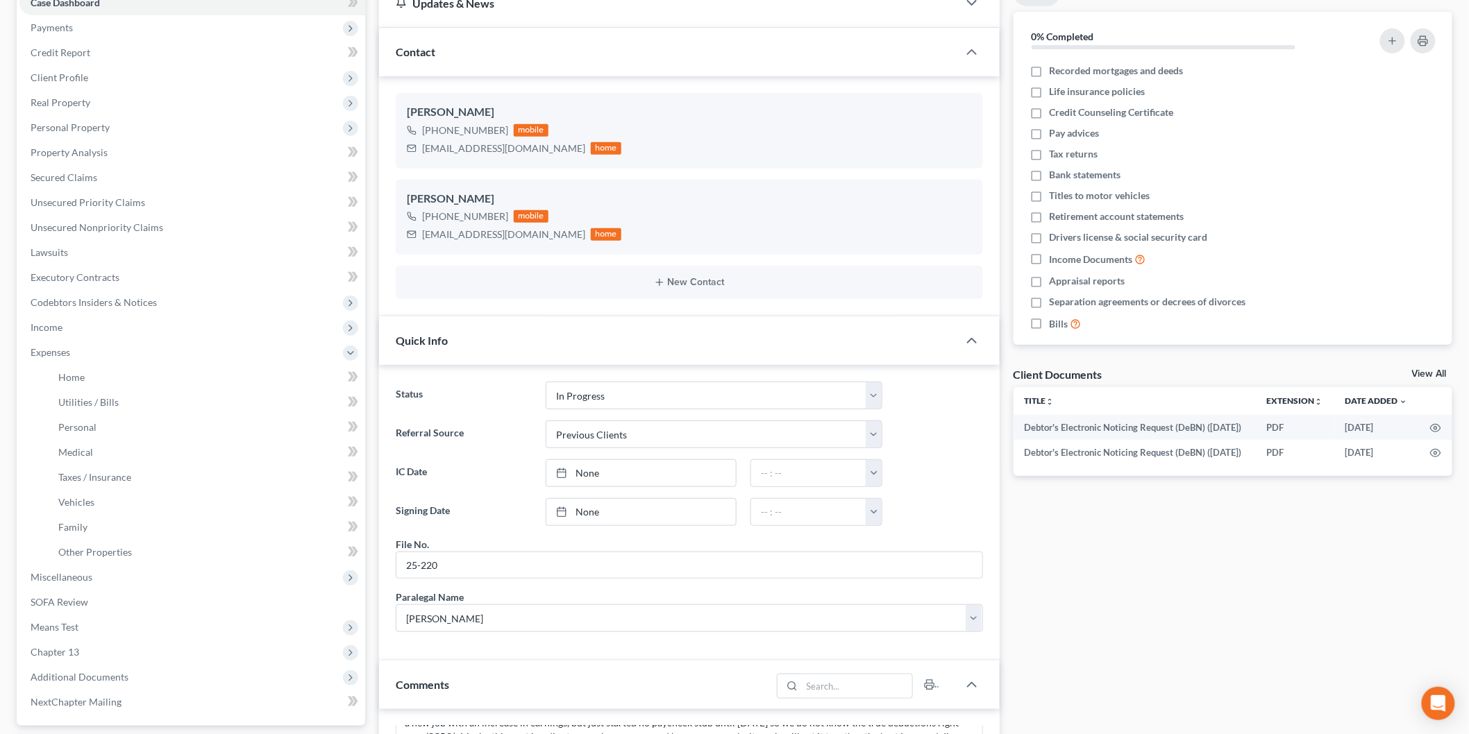
scroll to position [308, 0]
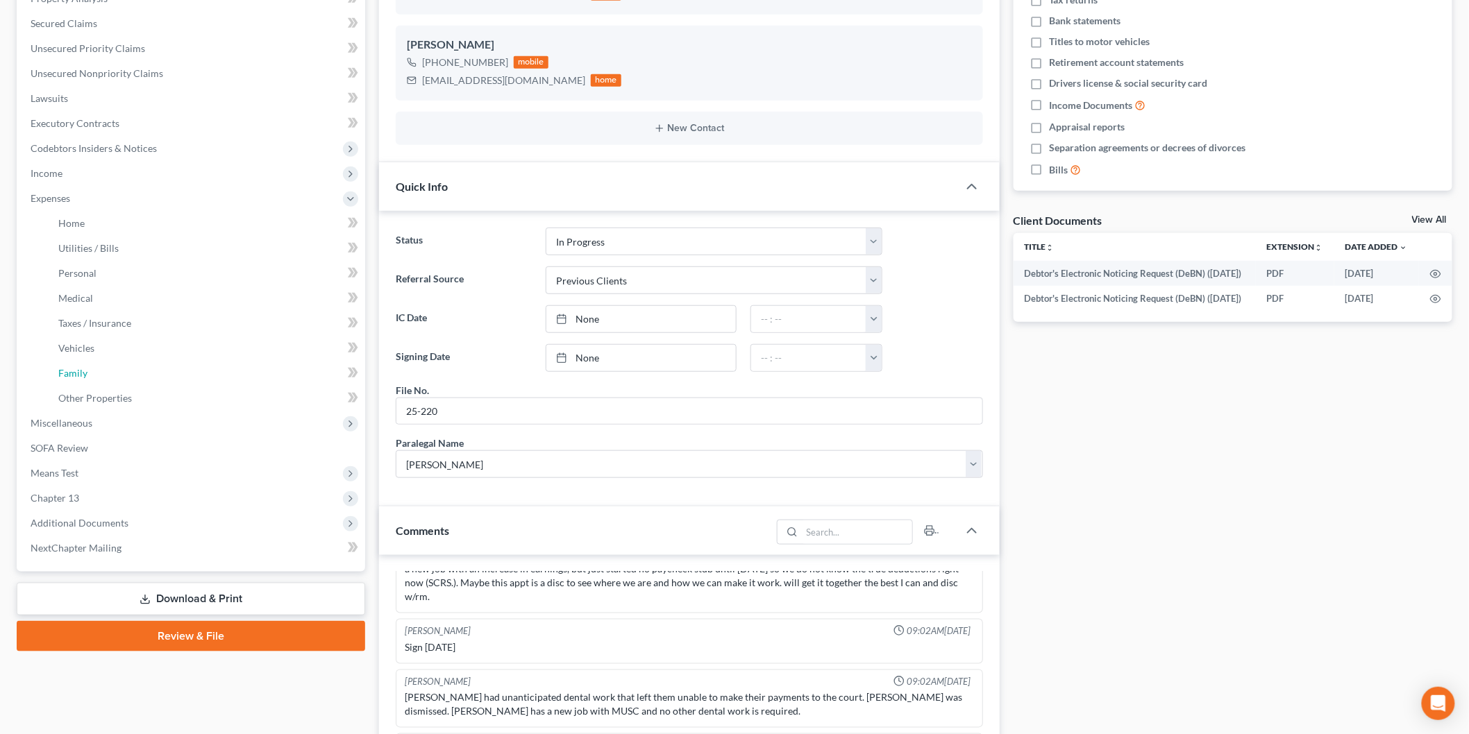
click at [154, 376] on link "Family" at bounding box center [206, 373] width 318 height 25
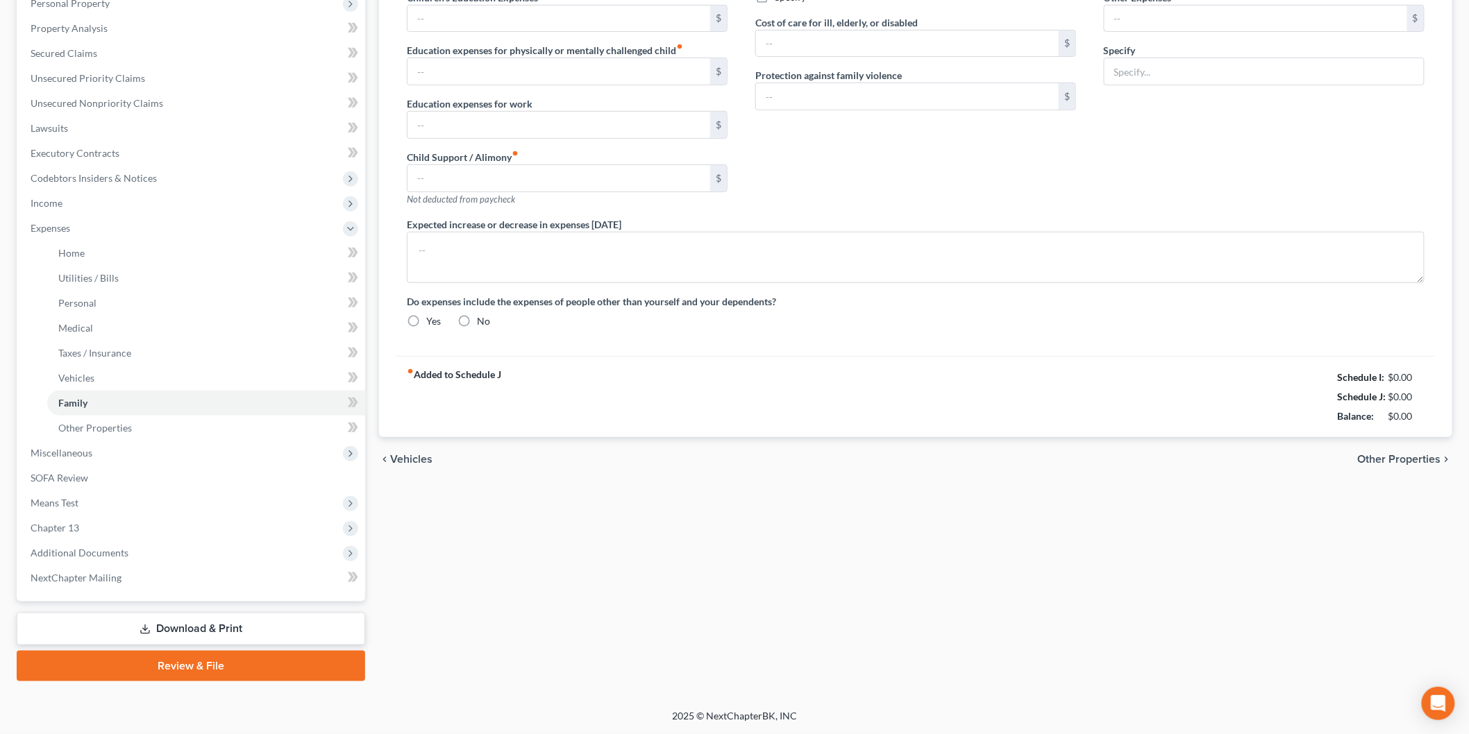
type input "0.00"
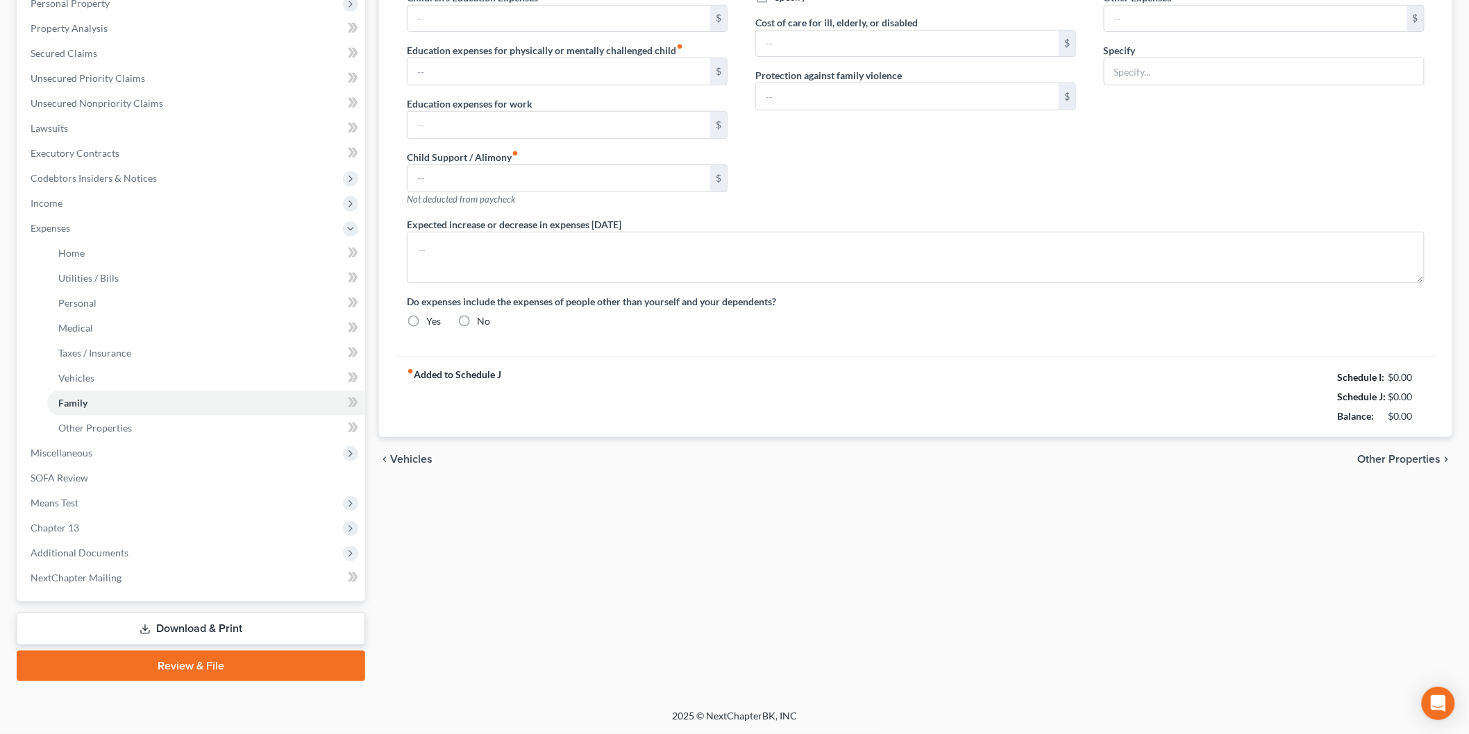
type input "0.00"
type input "200.00"
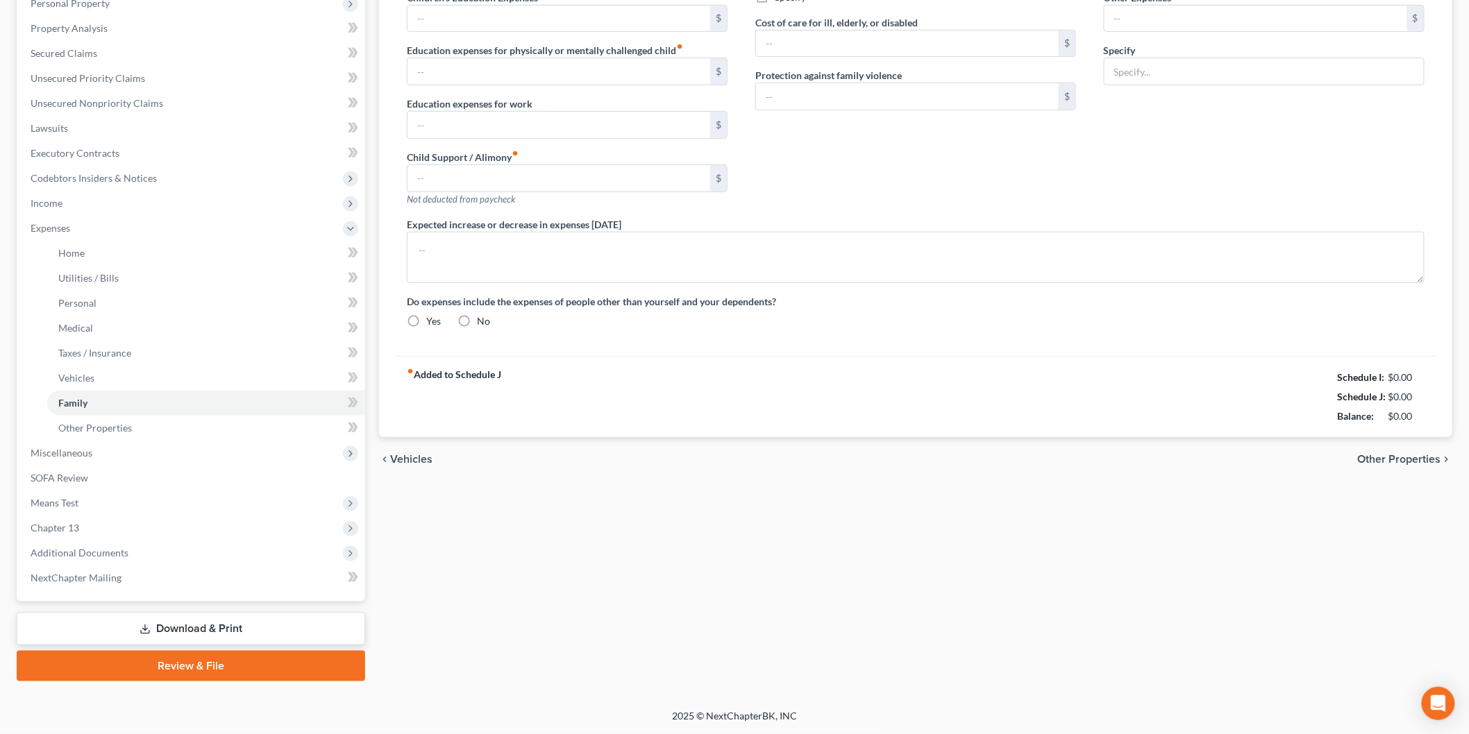
type input "Cigarettes"
type textarea "The debtors' America First Finance lease/purchase agreement disclosed on Schedu…"
radio input "true"
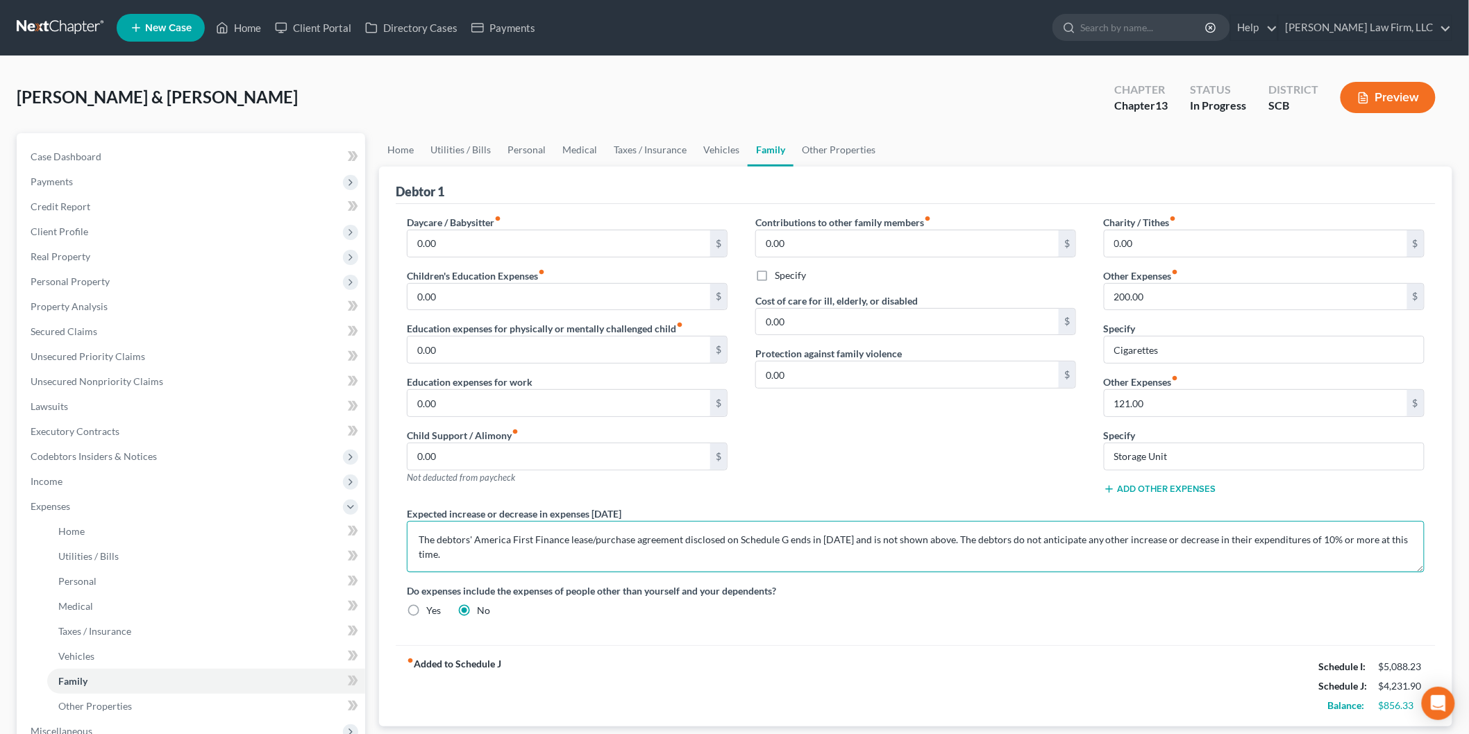
drag, startPoint x: 421, startPoint y: 537, endPoint x: 945, endPoint y: 566, distance: 524.9
click at [979, 536] on textarea "The debtors' America First Finance lease/purchase agreement disclosed on Schedu…" at bounding box center [916, 546] width 1018 height 51
type textarea "The debtors do not anticipate any other increase or decrease in their expenditu…"
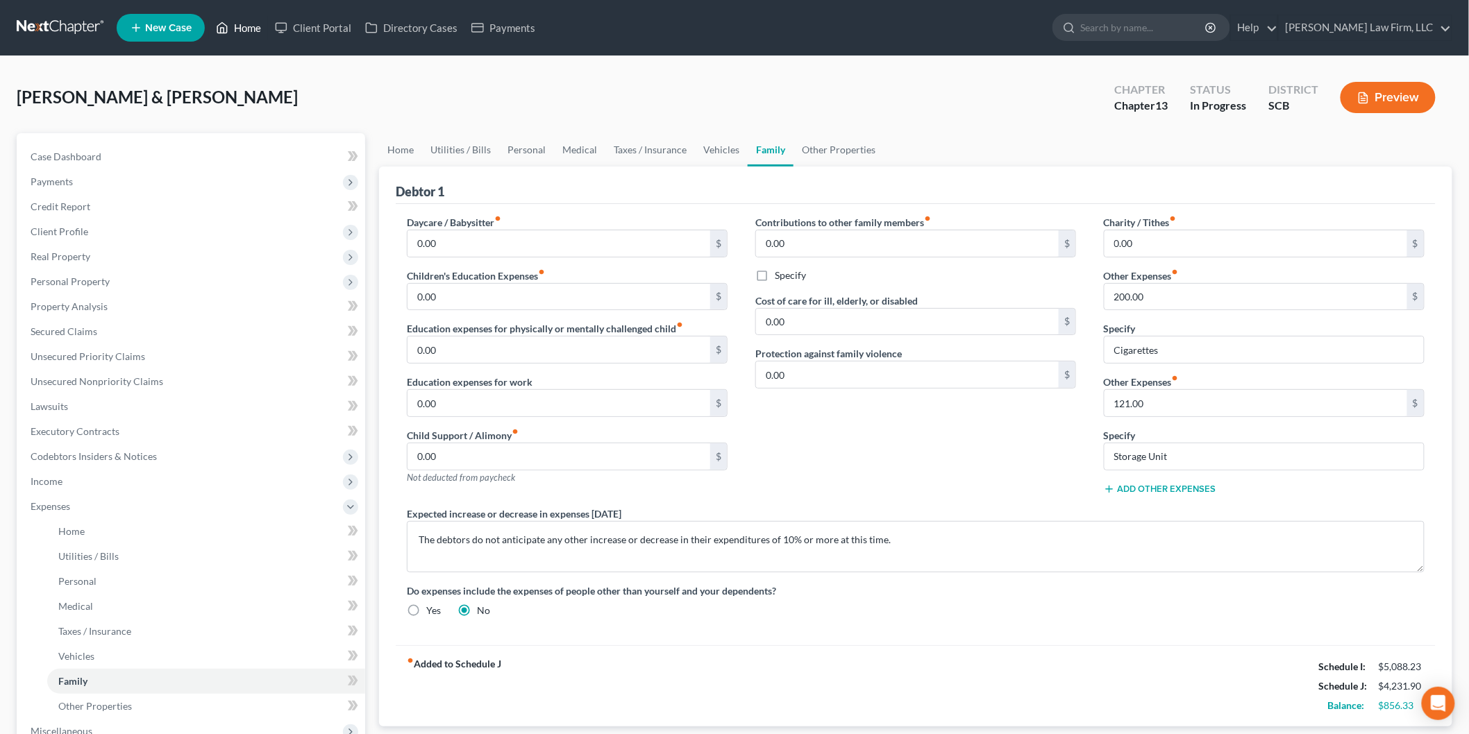
click at [248, 22] on link "Home" at bounding box center [238, 27] width 59 height 25
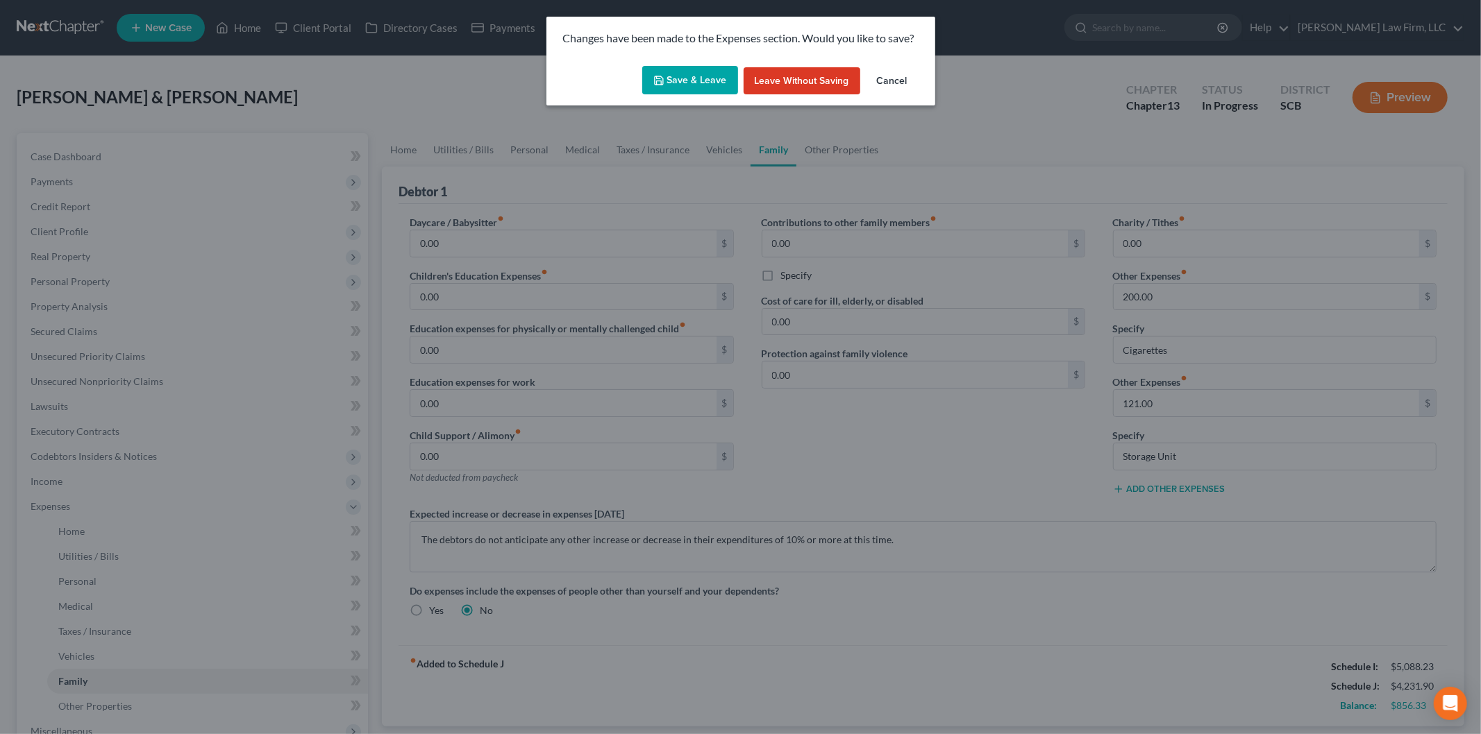
click at [691, 74] on button "Save & Leave" at bounding box center [690, 80] width 96 height 29
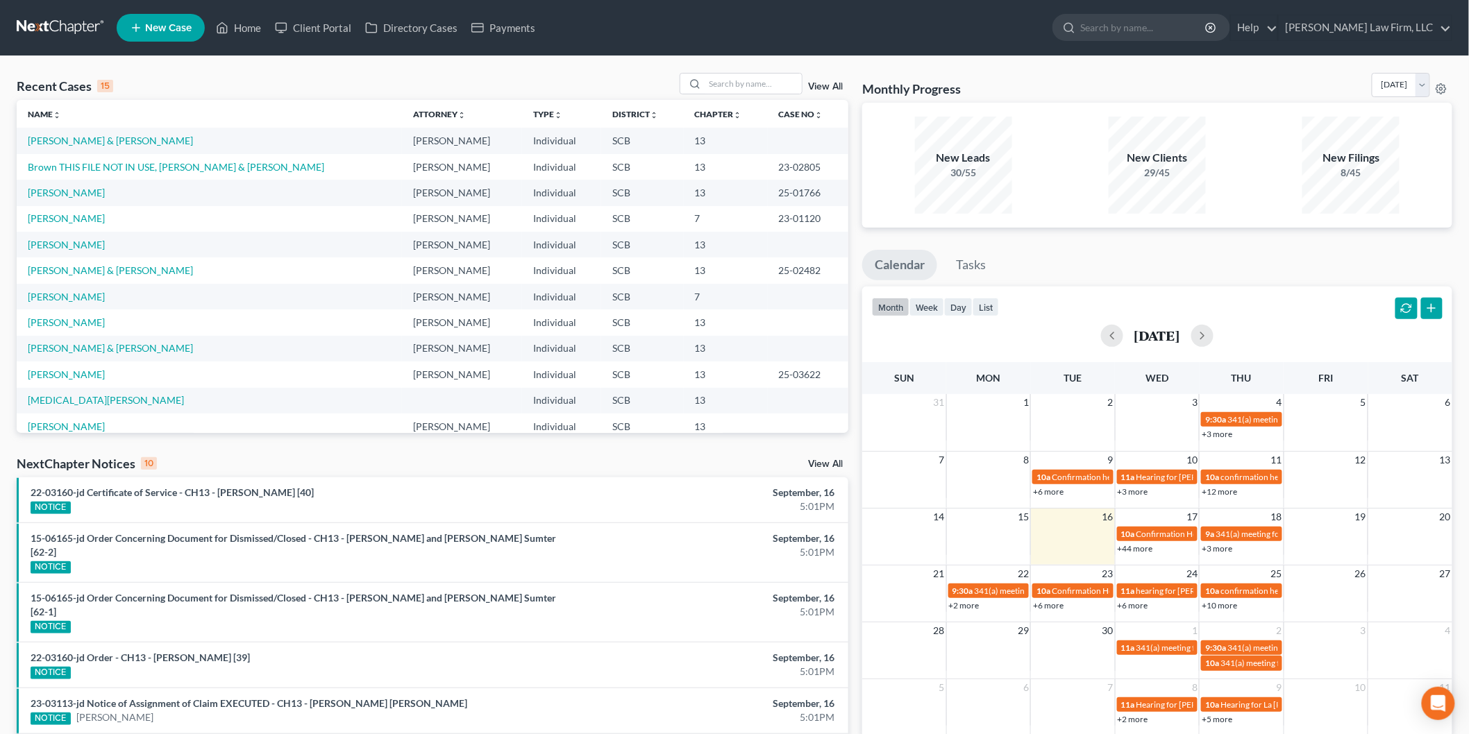
click at [73, 134] on td "[PERSON_NAME] & [PERSON_NAME]" at bounding box center [209, 141] width 385 height 26
click at [67, 139] on link "[PERSON_NAME] & [PERSON_NAME]" at bounding box center [110, 141] width 165 height 12
select select "3"
select select "1"
select select "0"
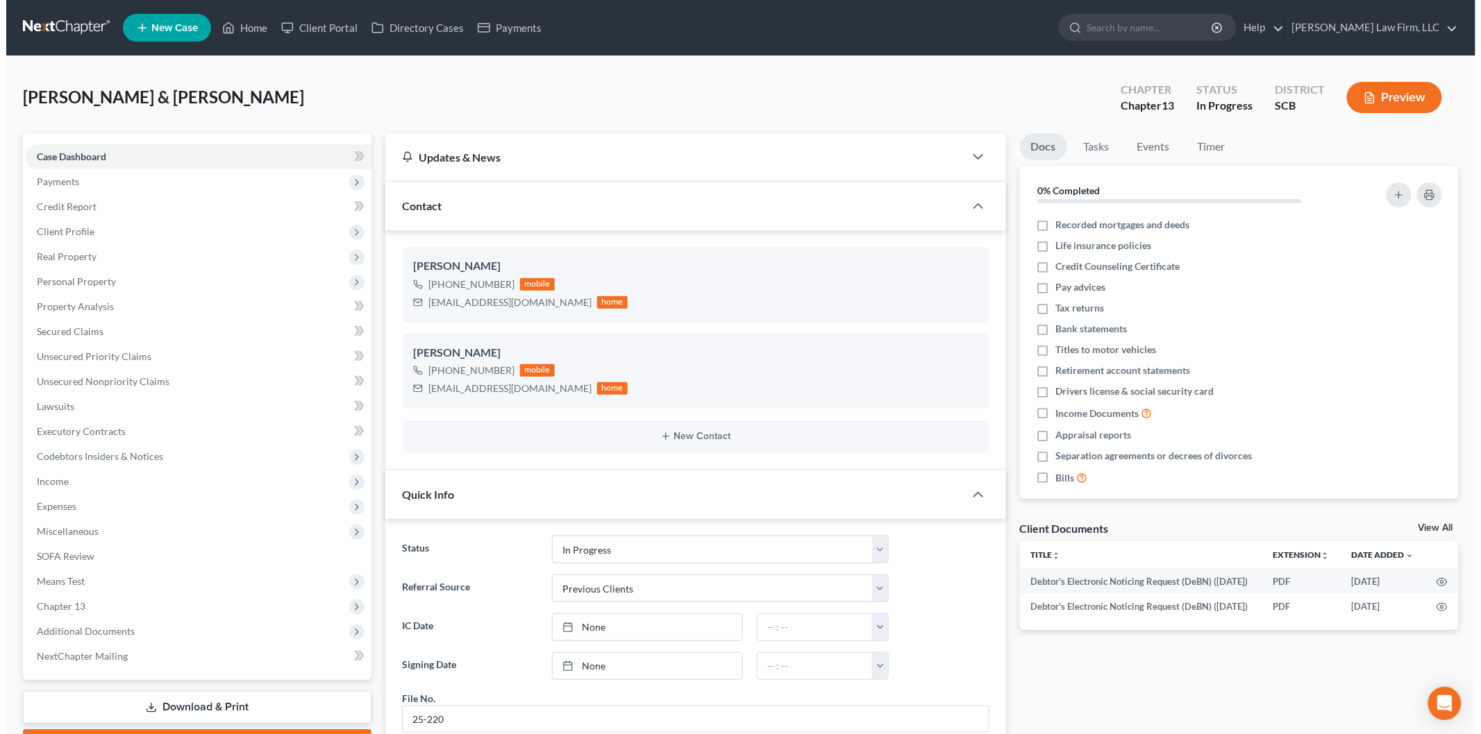
scroll to position [424, 0]
click at [1378, 83] on button "Preview" at bounding box center [1387, 97] width 95 height 31
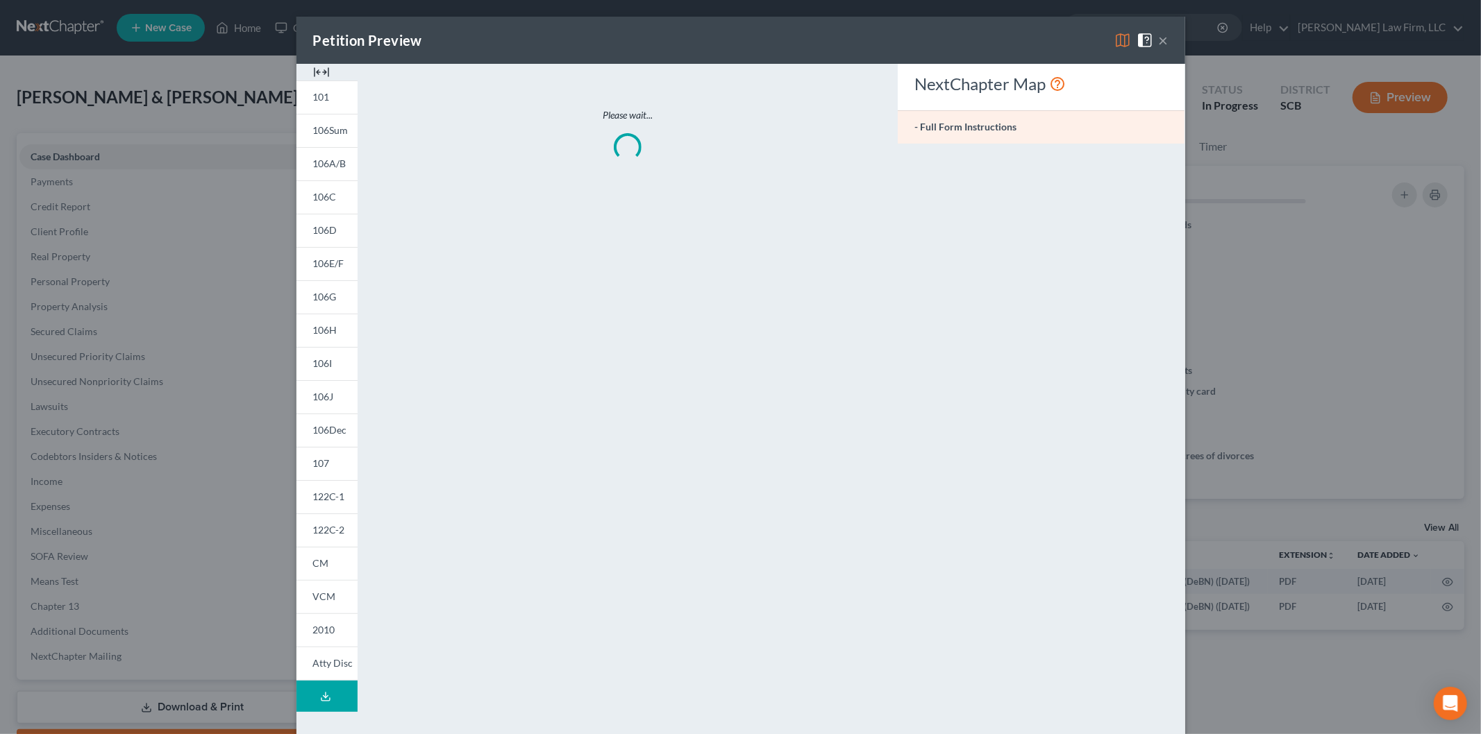
scroll to position [1197, 0]
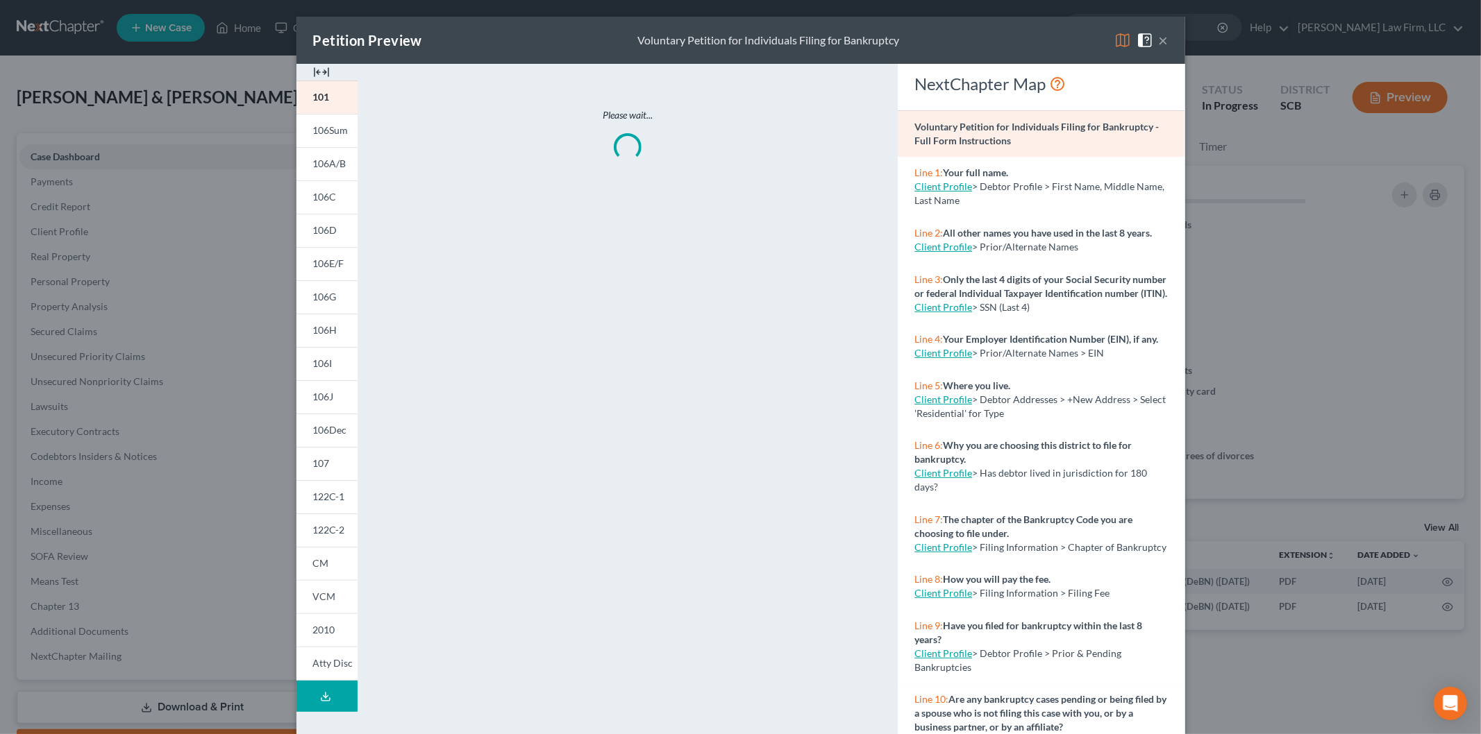
click at [328, 229] on span "106D" at bounding box center [325, 230] width 24 height 12
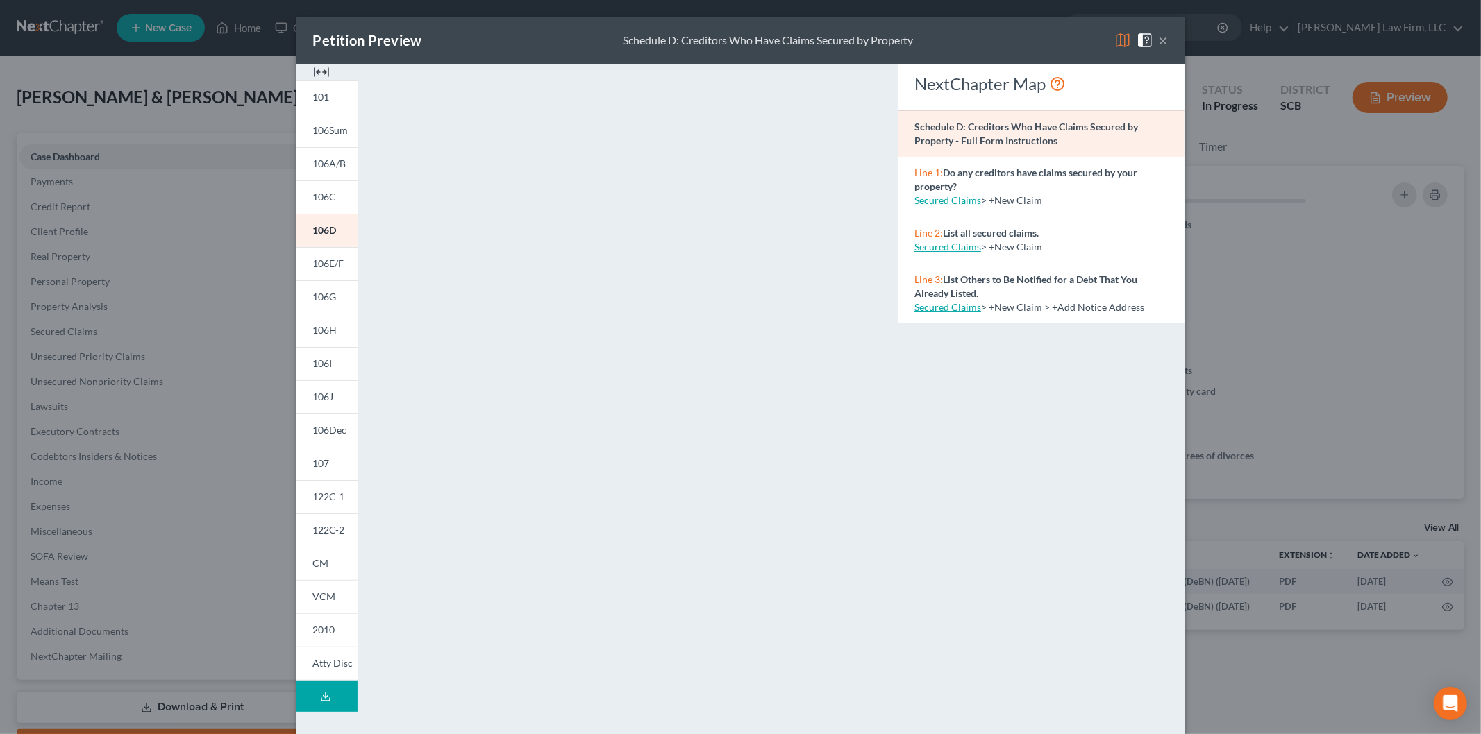
click at [313, 67] on img at bounding box center [321, 72] width 17 height 17
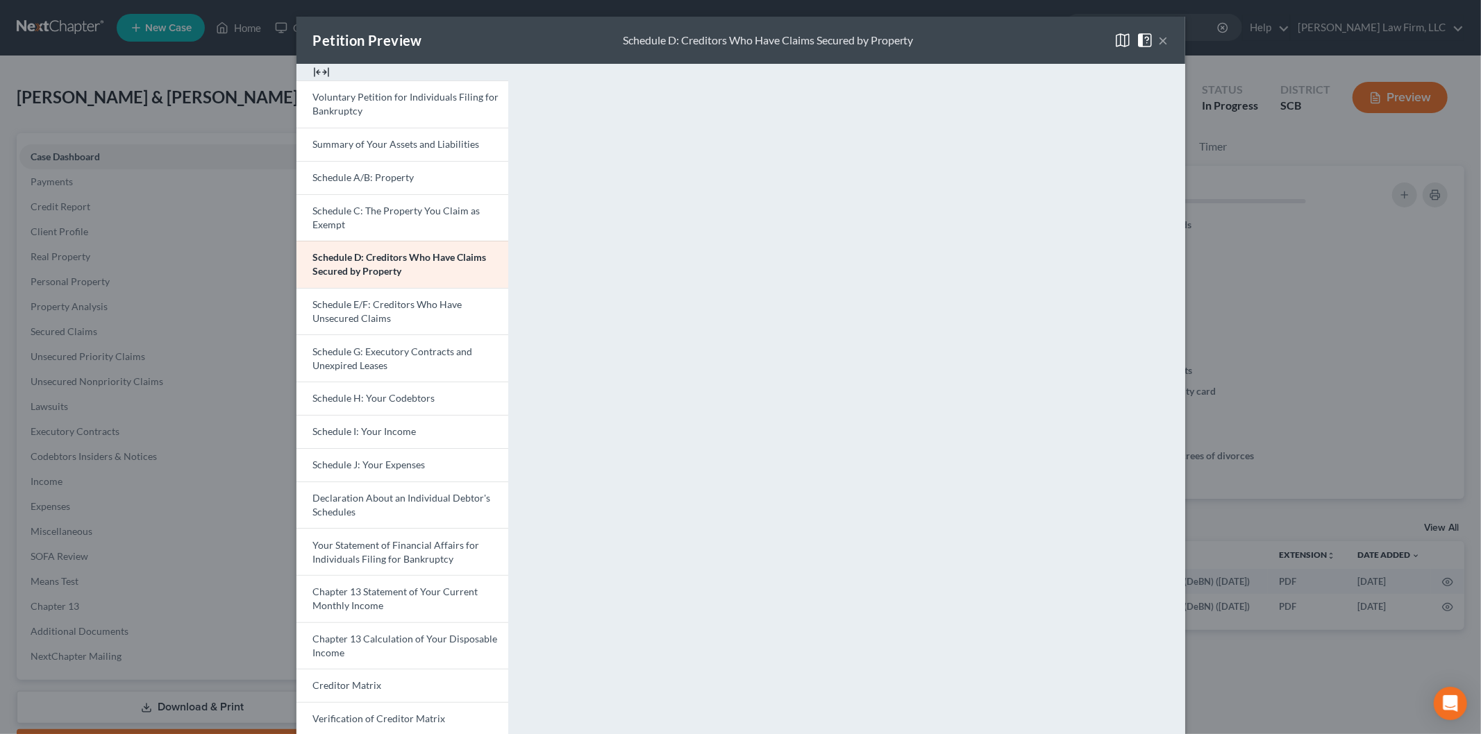
click at [439, 308] on span "Schedule E/F: Creditors Who Have Unsecured Claims" at bounding box center [387, 311] width 149 height 26
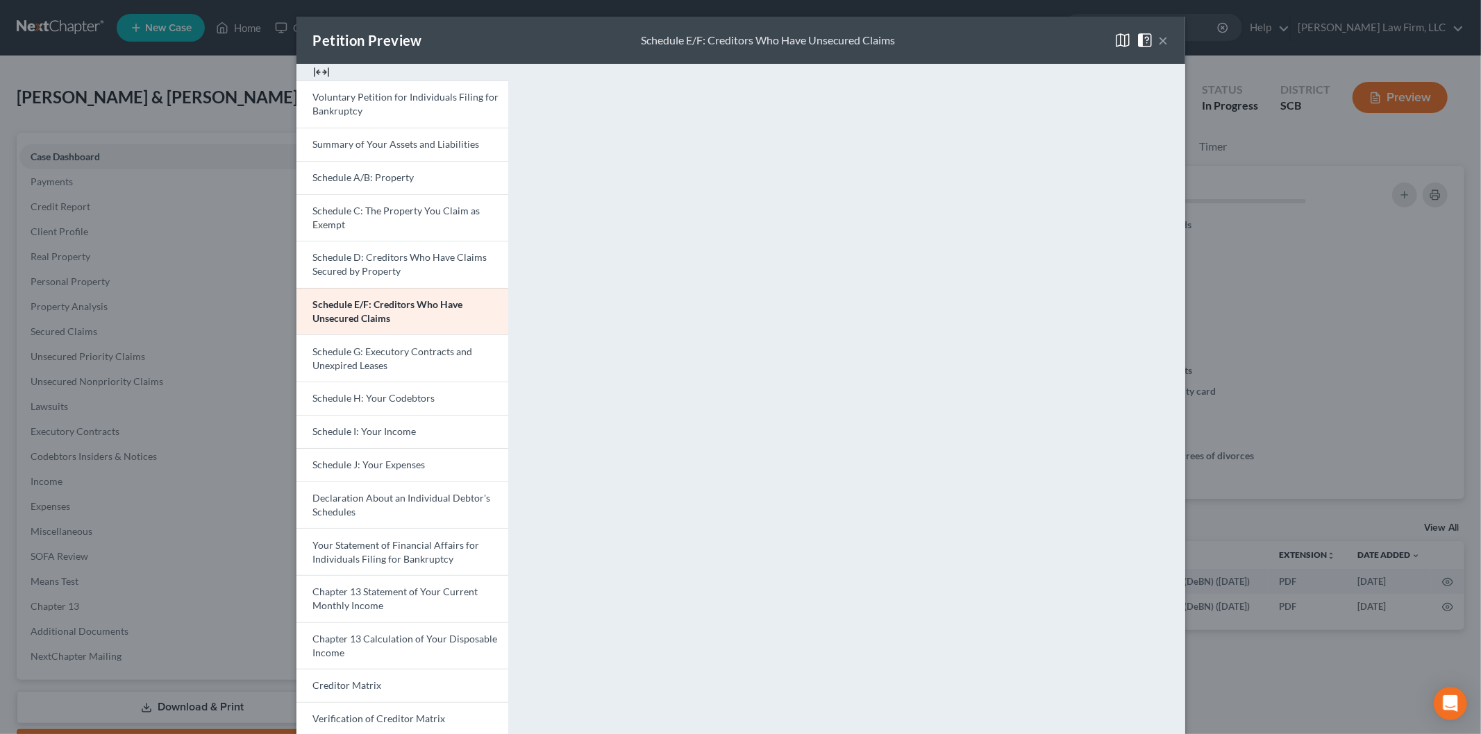
click at [352, 361] on span "Schedule G: Executory Contracts and Unexpired Leases" at bounding box center [393, 359] width 160 height 26
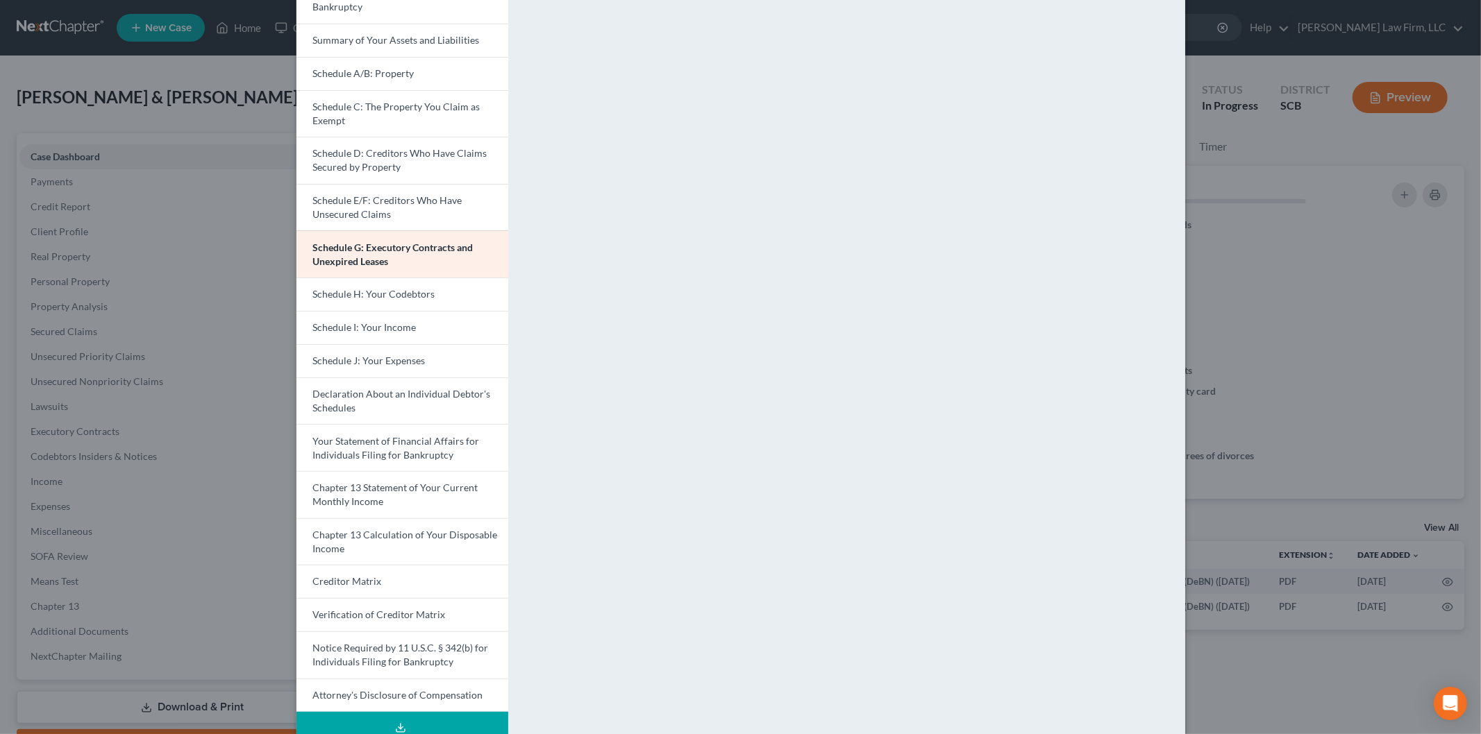
scroll to position [140, 0]
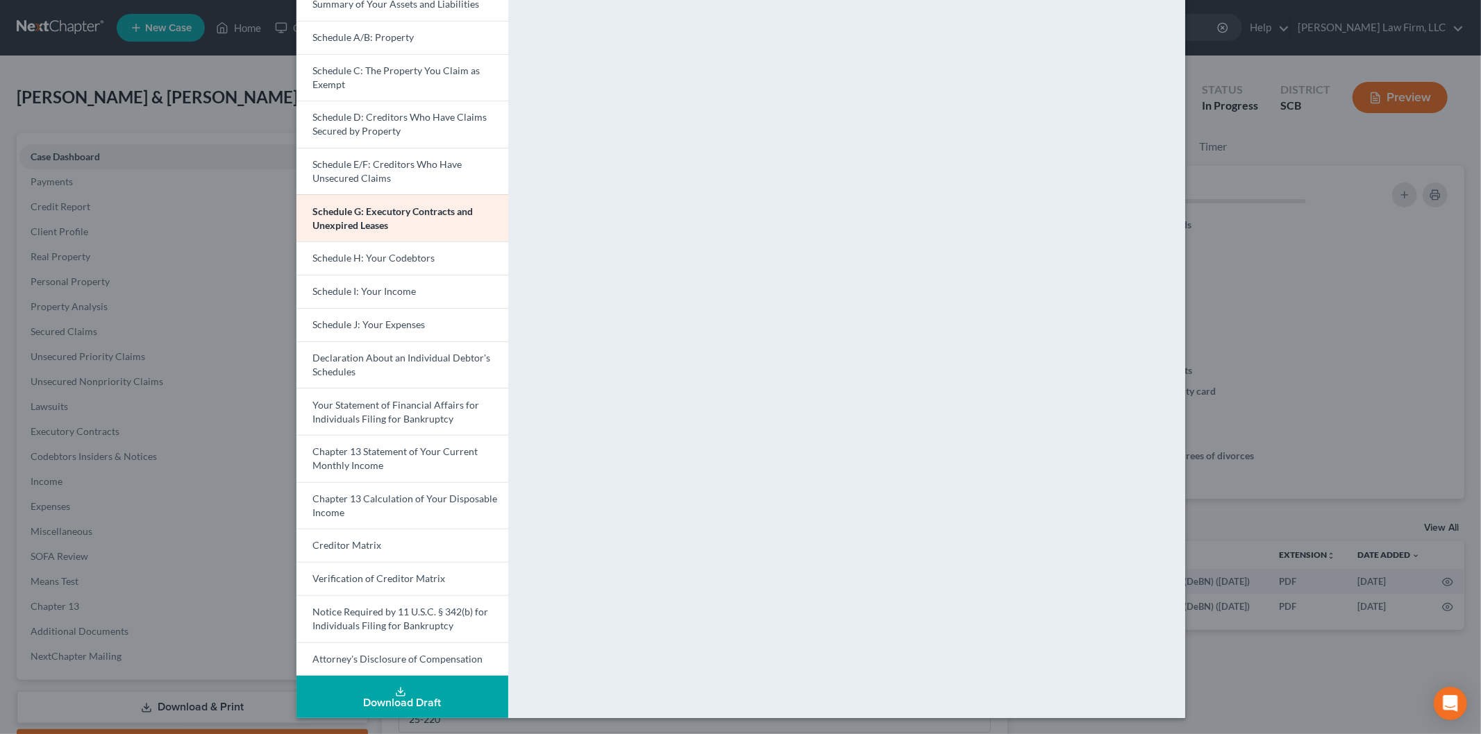
click at [396, 394] on link "Your Statement of Financial Affairs for Individuals Filing for Bankruptcy" at bounding box center [402, 411] width 212 height 47
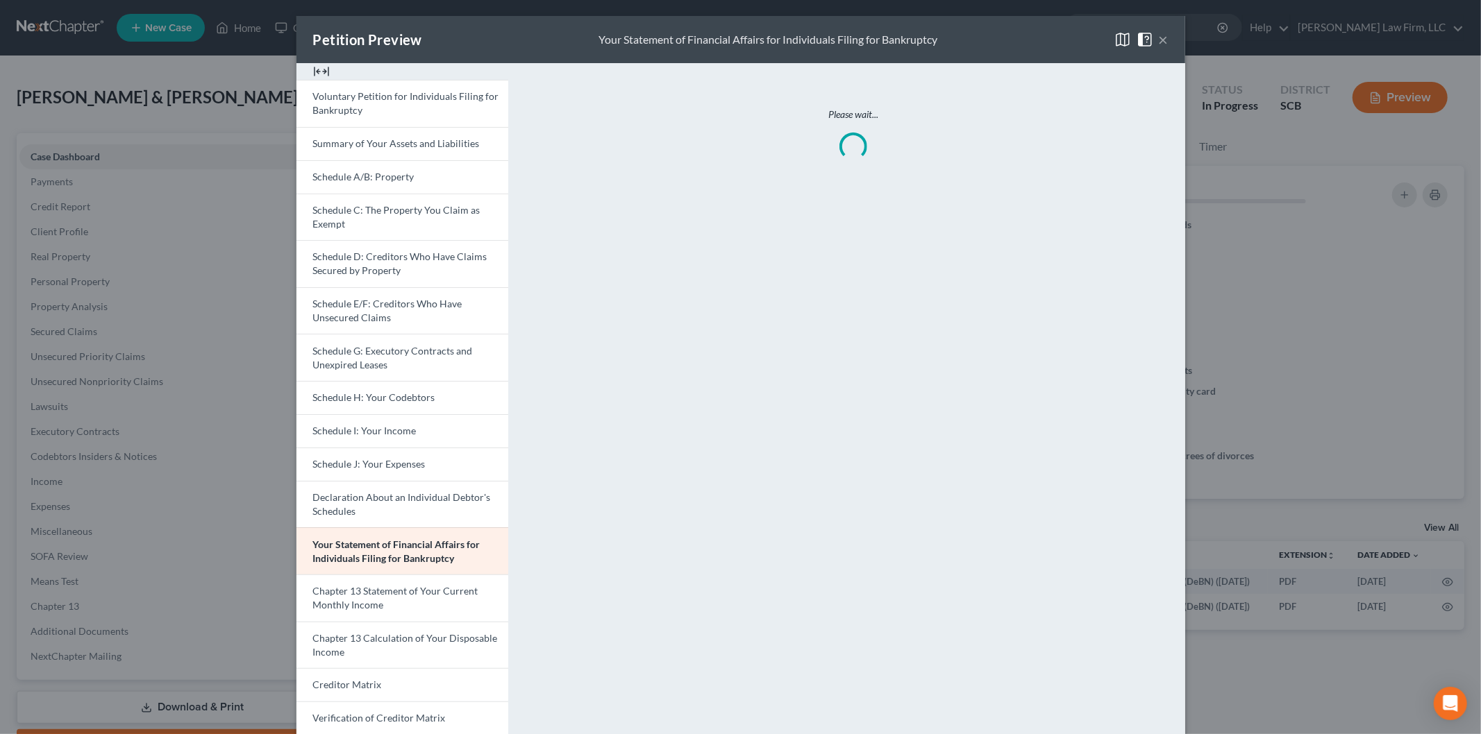
scroll to position [0, 0]
click at [398, 550] on span "Your Statement of Financial Affairs for Individuals Filing for Bankruptcy" at bounding box center [396, 552] width 167 height 26
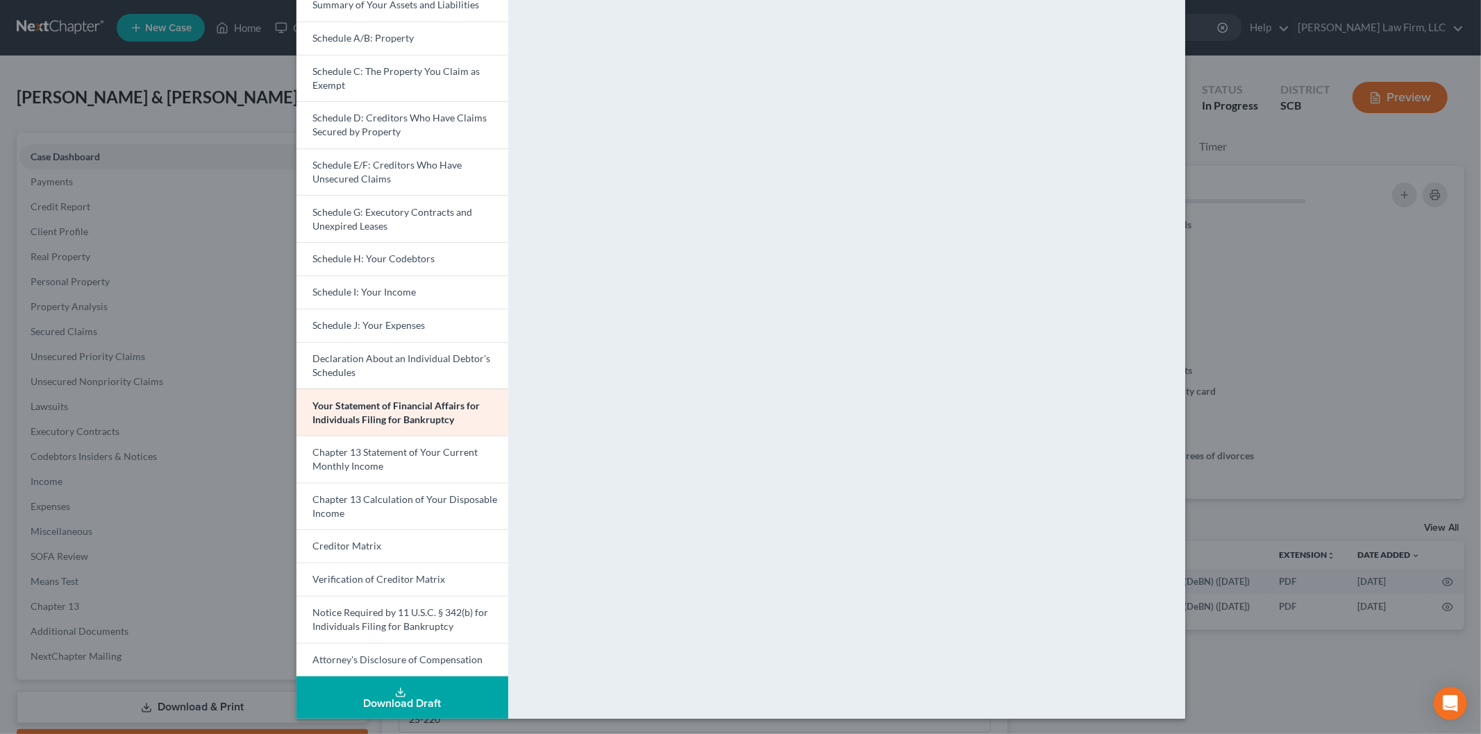
scroll to position [140, 0]
click at [423, 507] on link "Chapter 13 Calculation of Your Disposable Income" at bounding box center [402, 505] width 212 height 47
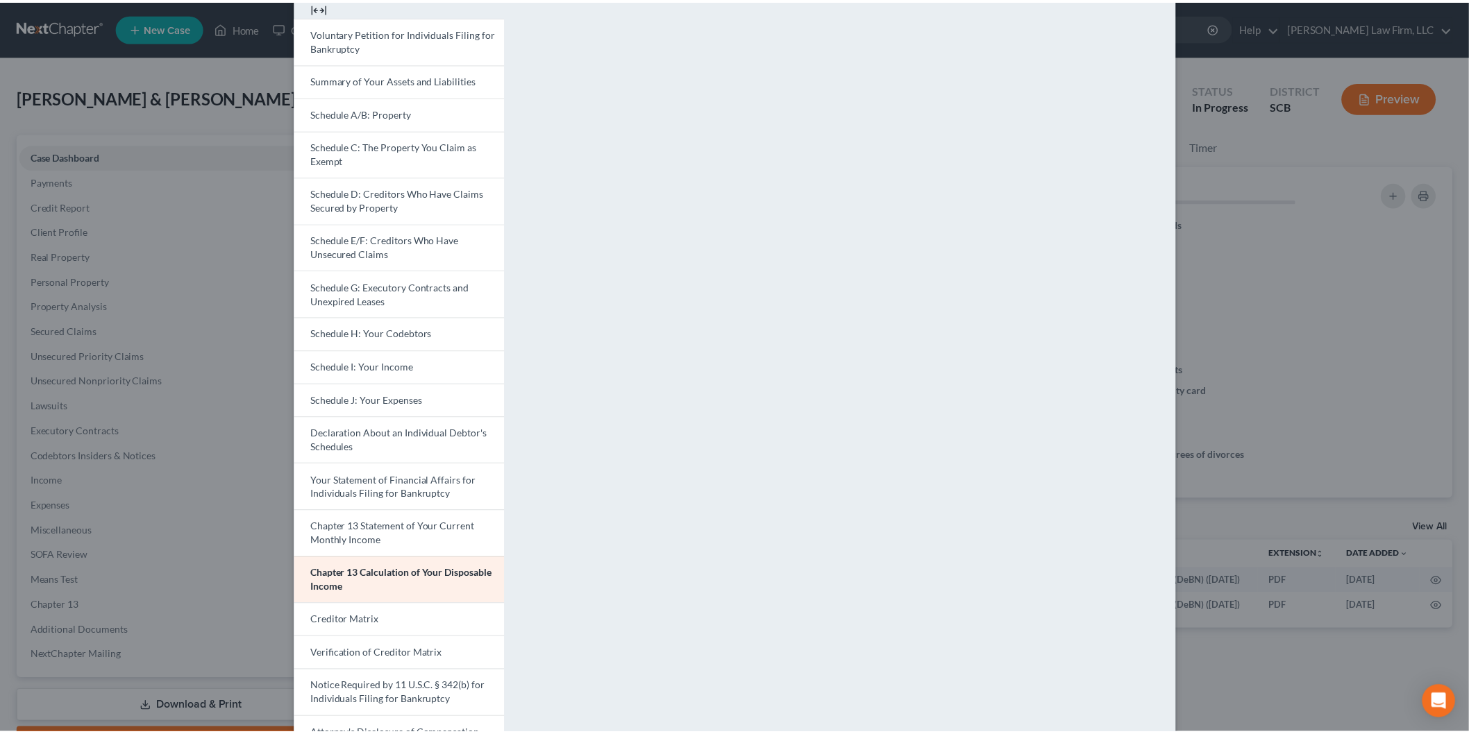
scroll to position [0, 0]
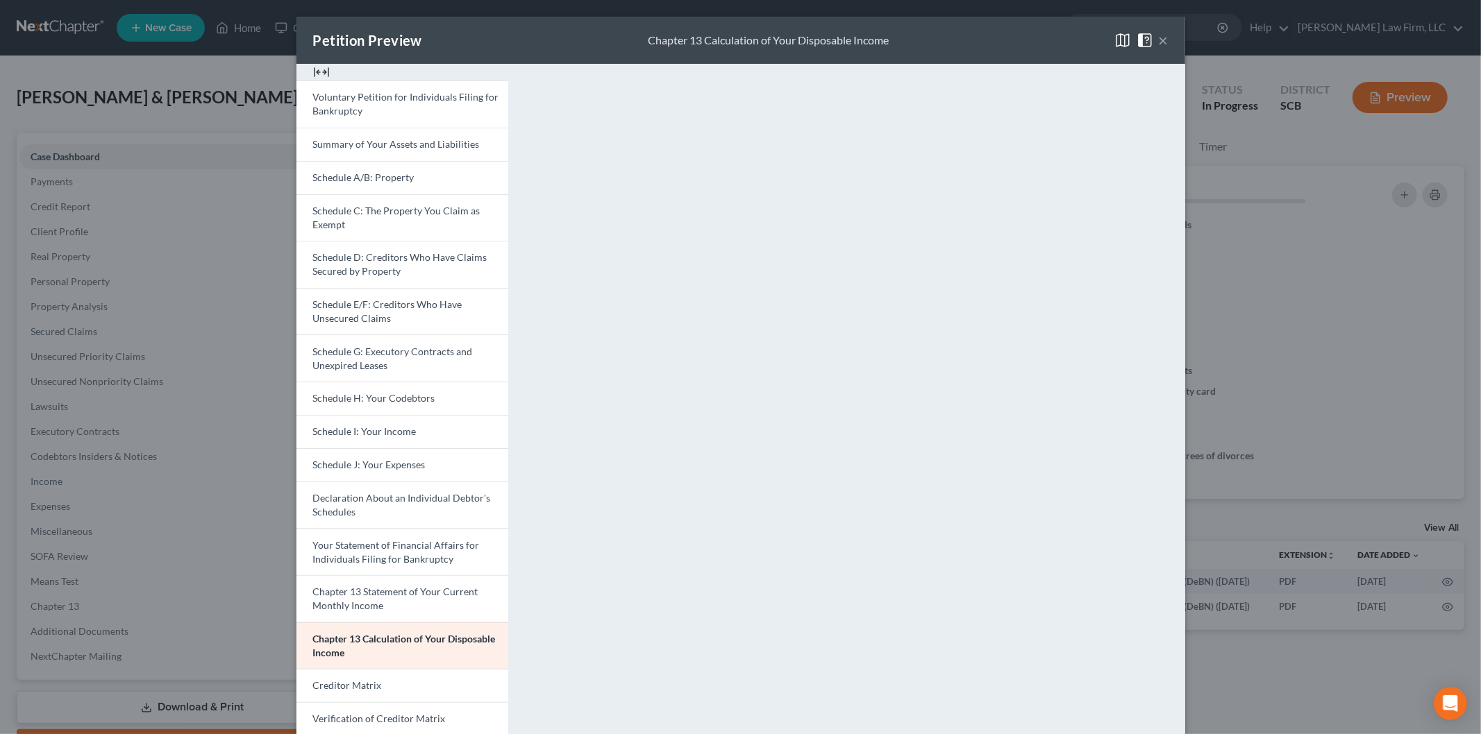
click at [1159, 38] on button "×" at bounding box center [1164, 40] width 10 height 17
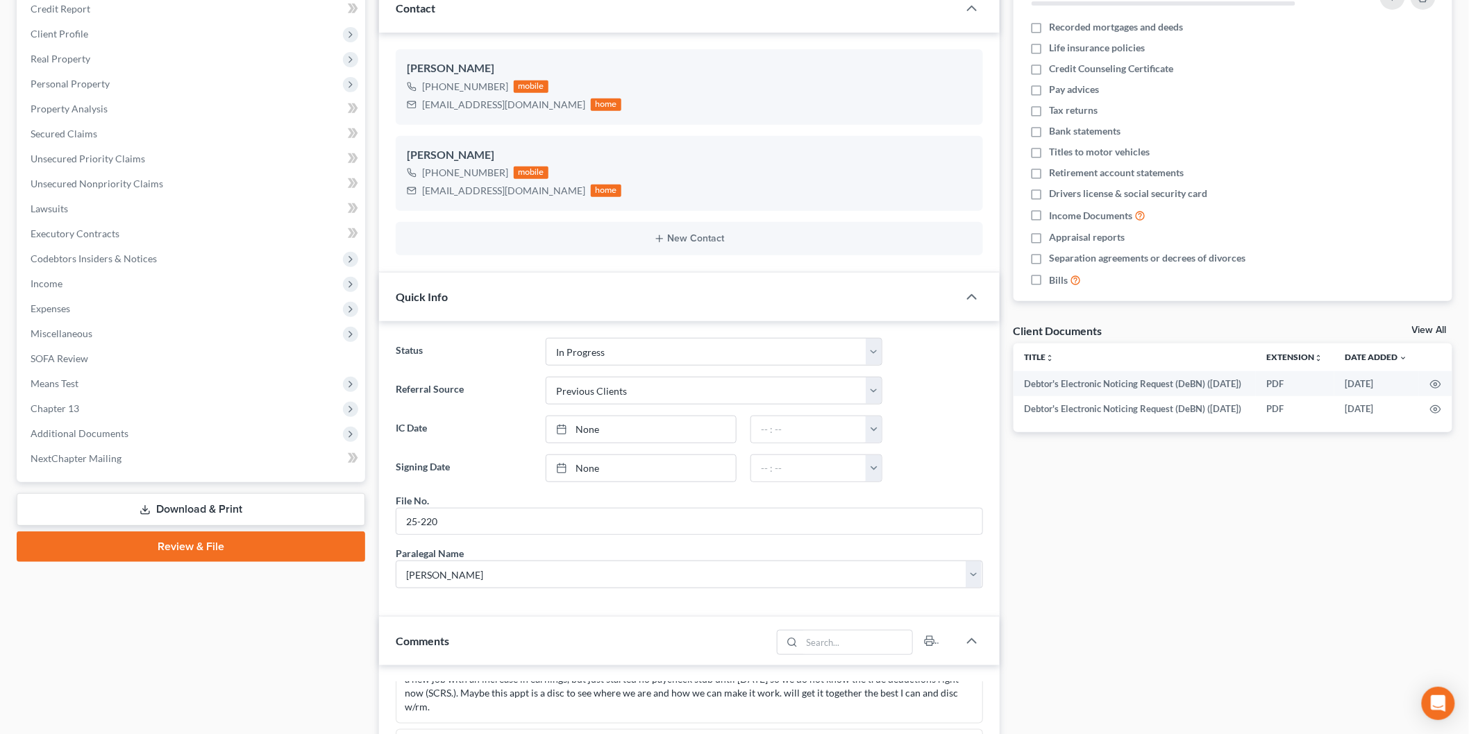
scroll to position [308, 0]
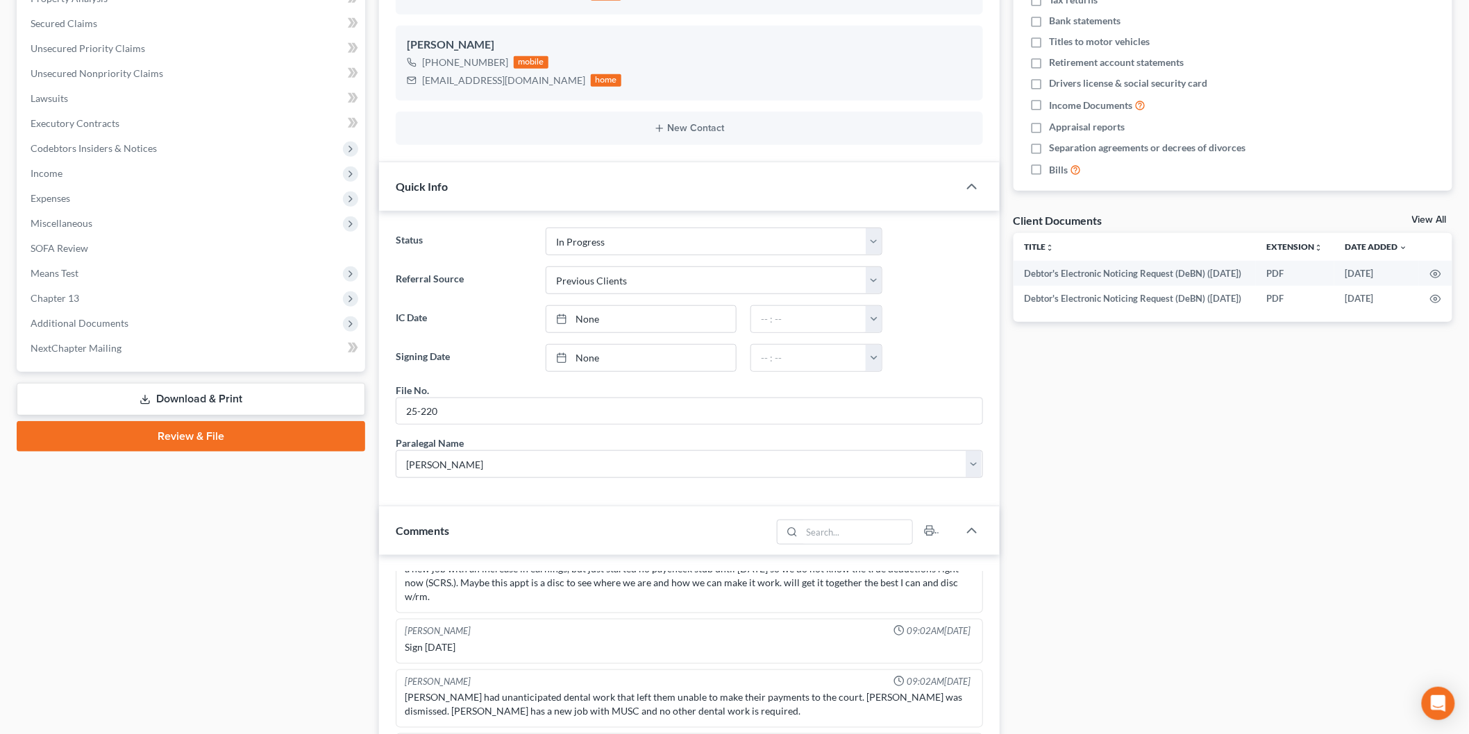
click at [60, 269] on span "Means Test" at bounding box center [55, 273] width 48 height 12
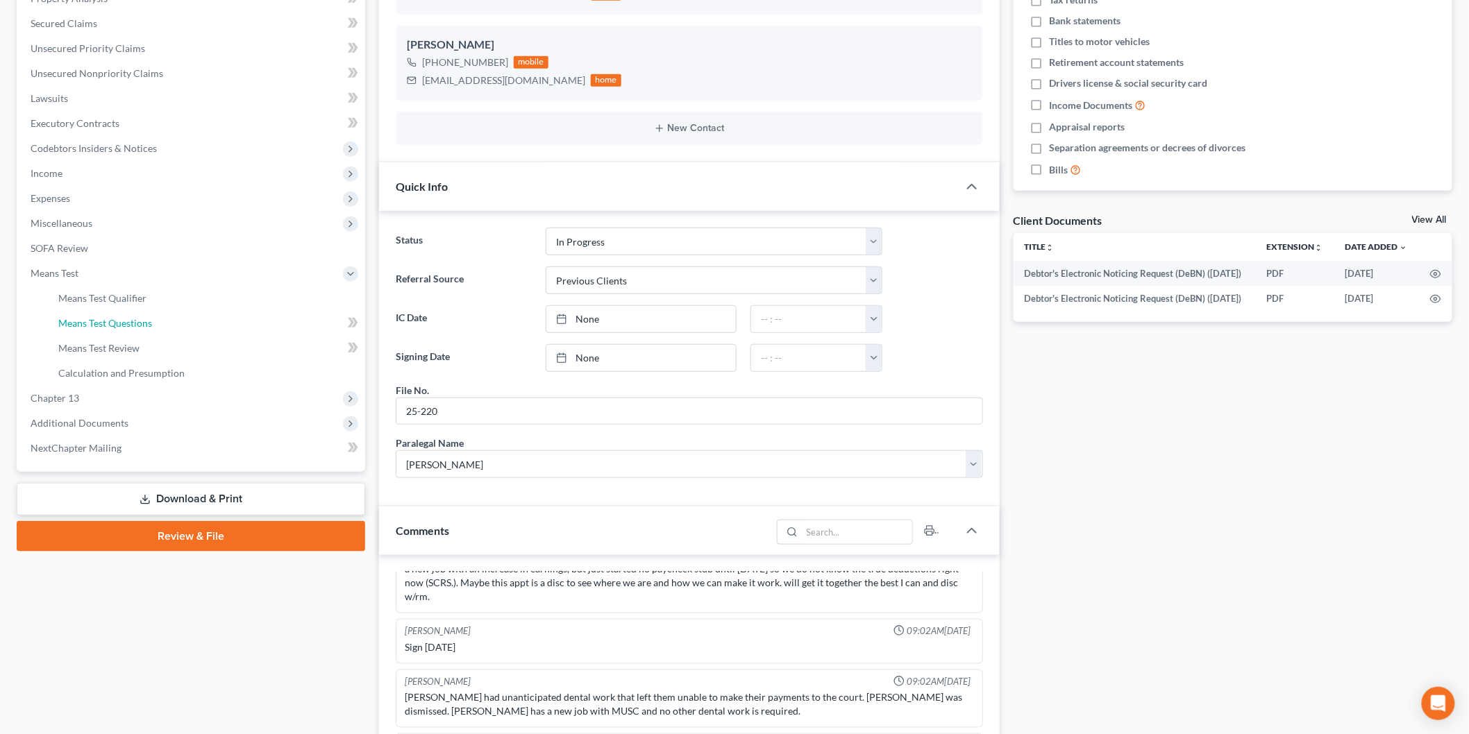
click at [135, 314] on link "Means Test Questions" at bounding box center [206, 323] width 318 height 25
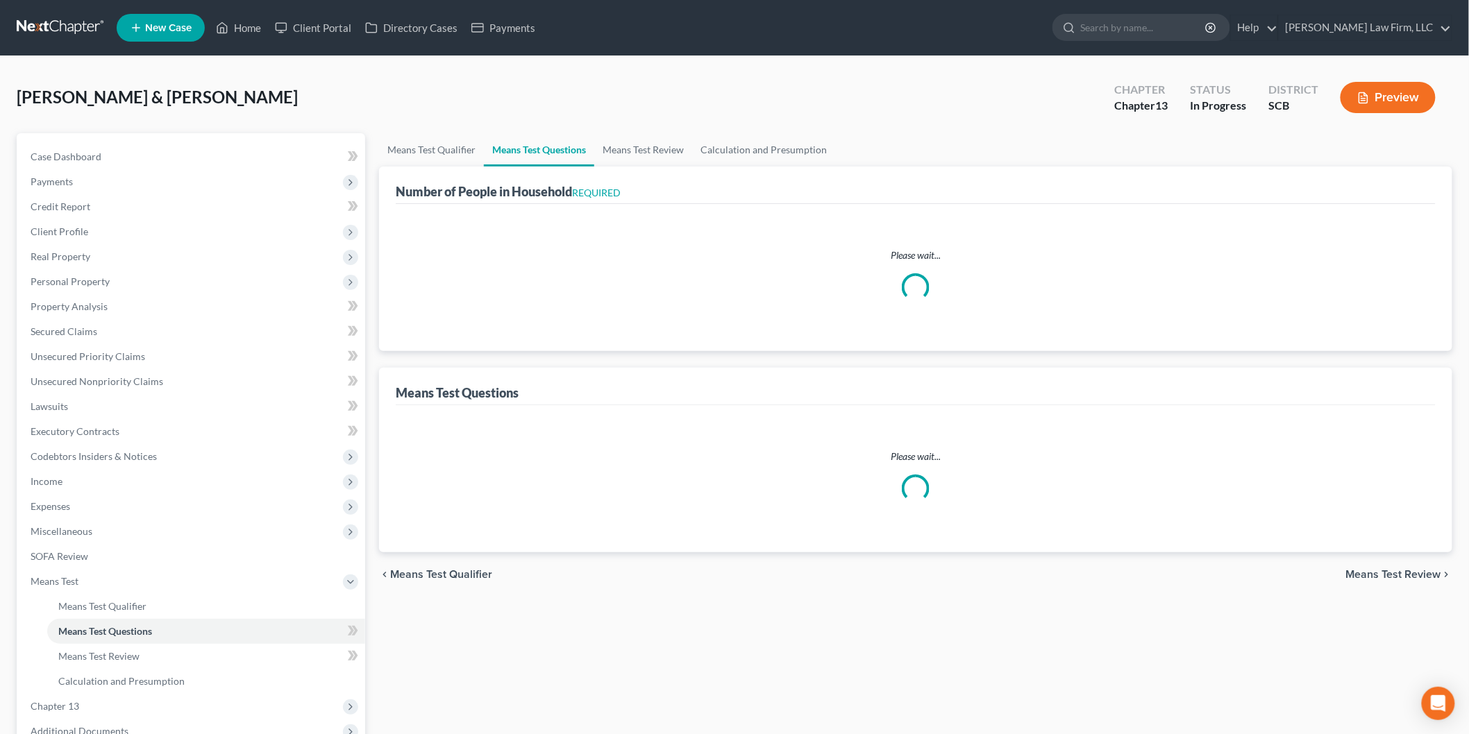
select select "1"
select select "60"
select select "1"
select select "60"
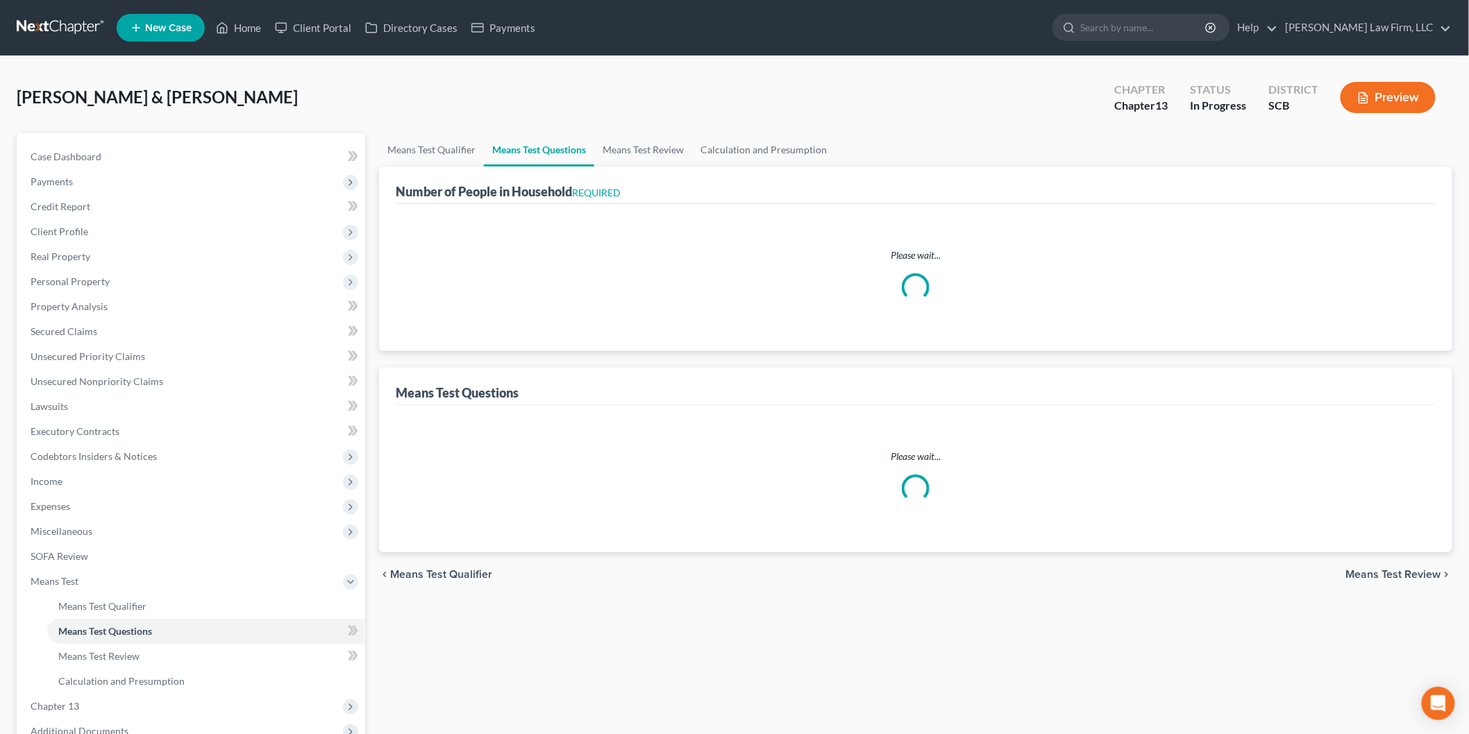
select select "60"
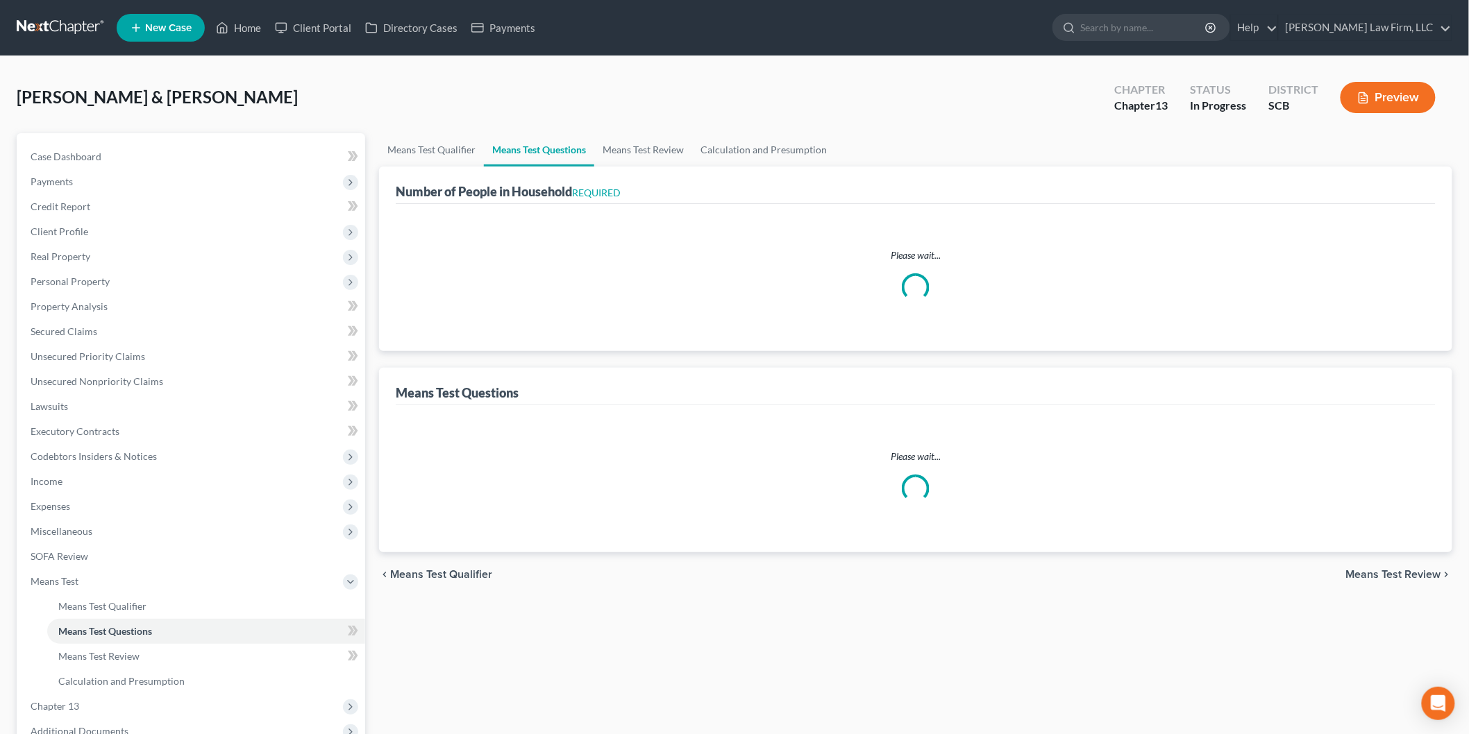
select select "60"
select select "2"
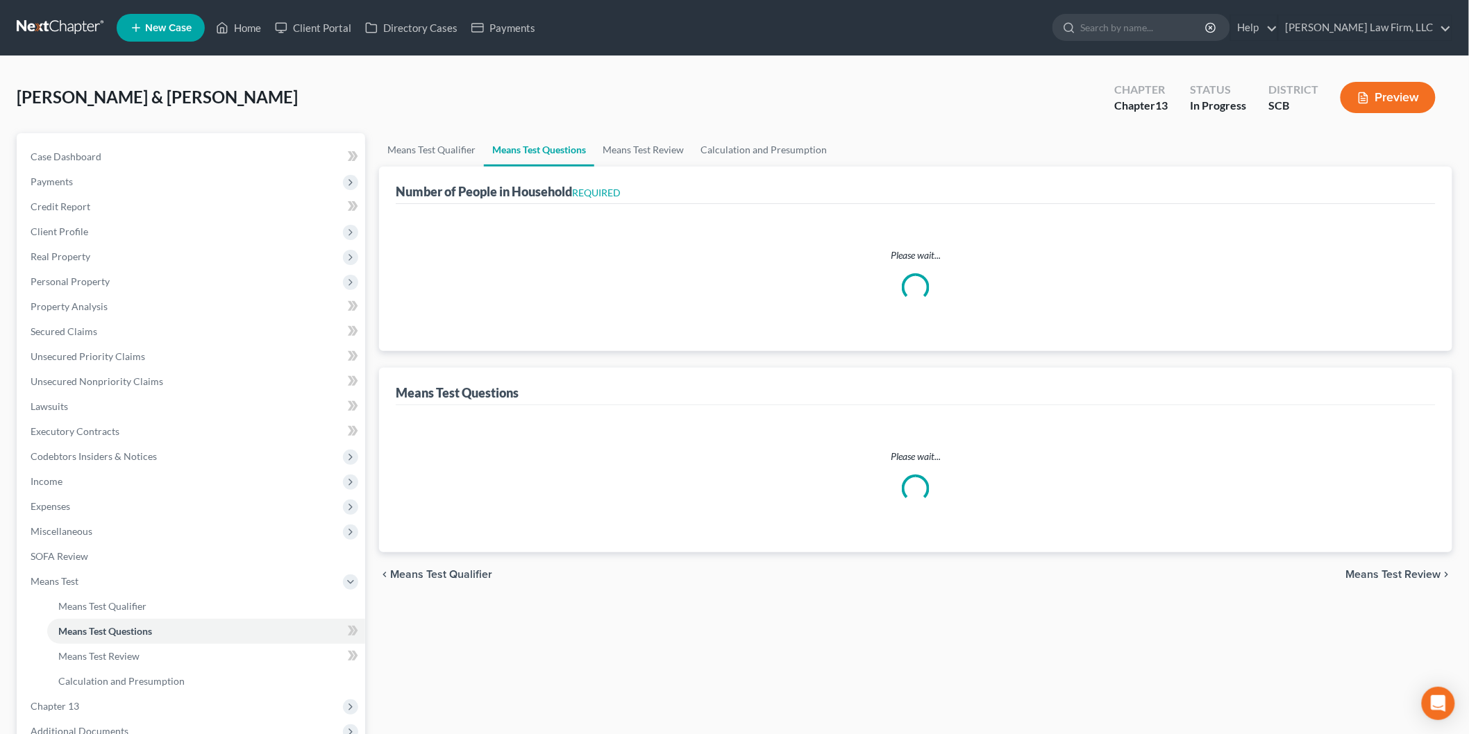
select select "0"
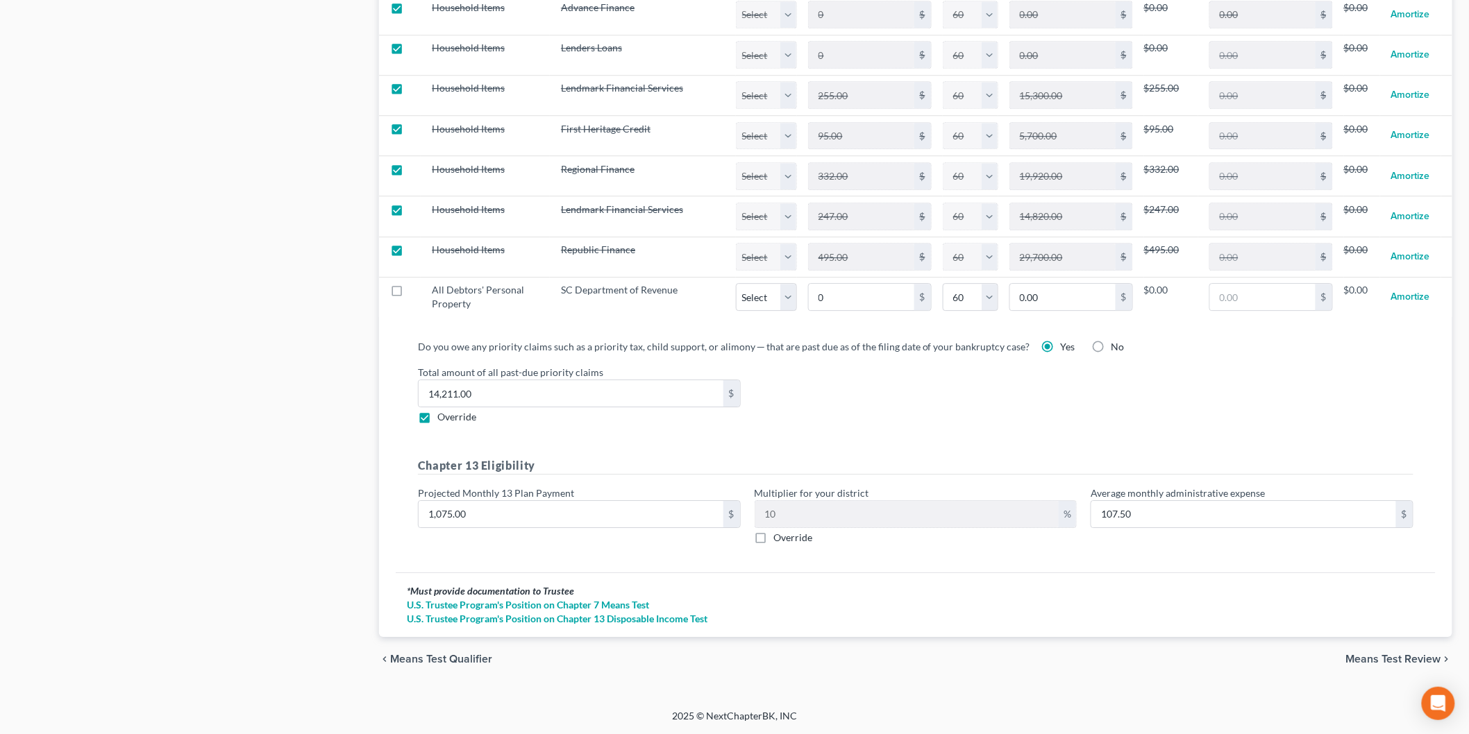
scroll to position [1357, 0]
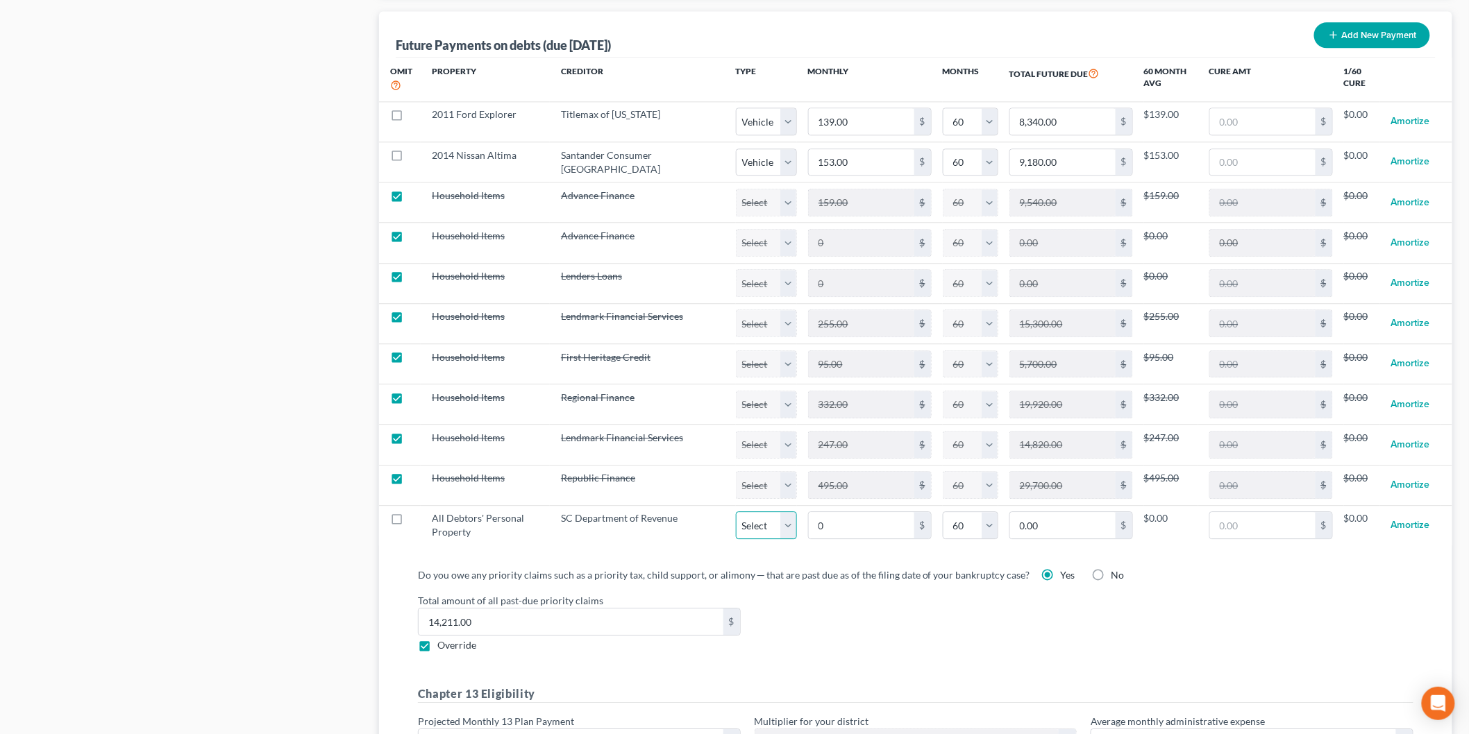
click at [747, 533] on select "Select Home Vehicle Other" at bounding box center [766, 526] width 61 height 28
select select "2"
click at [736, 516] on select "Select Home Vehicle Other" at bounding box center [766, 526] width 61 height 28
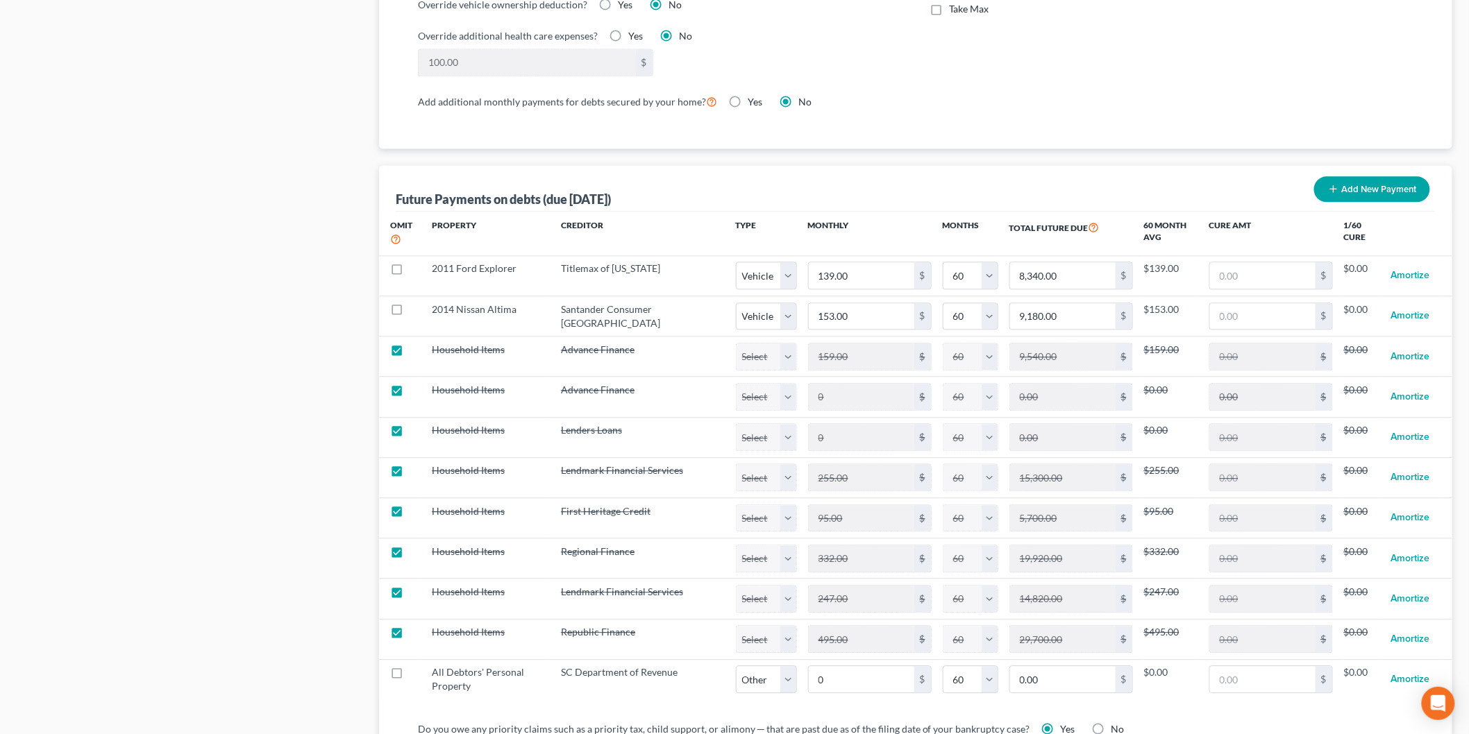
select select "2"
select select "60"
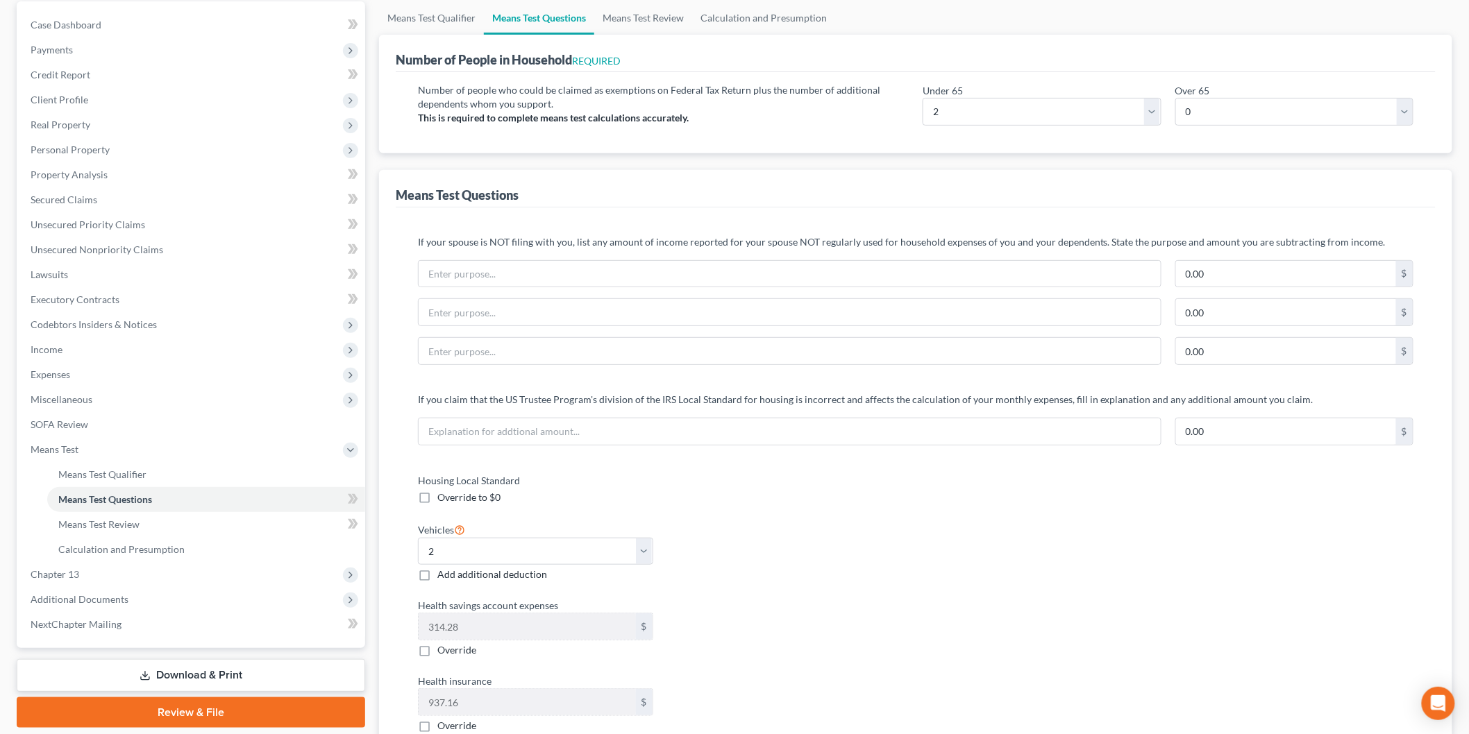
scroll to position [123, 0]
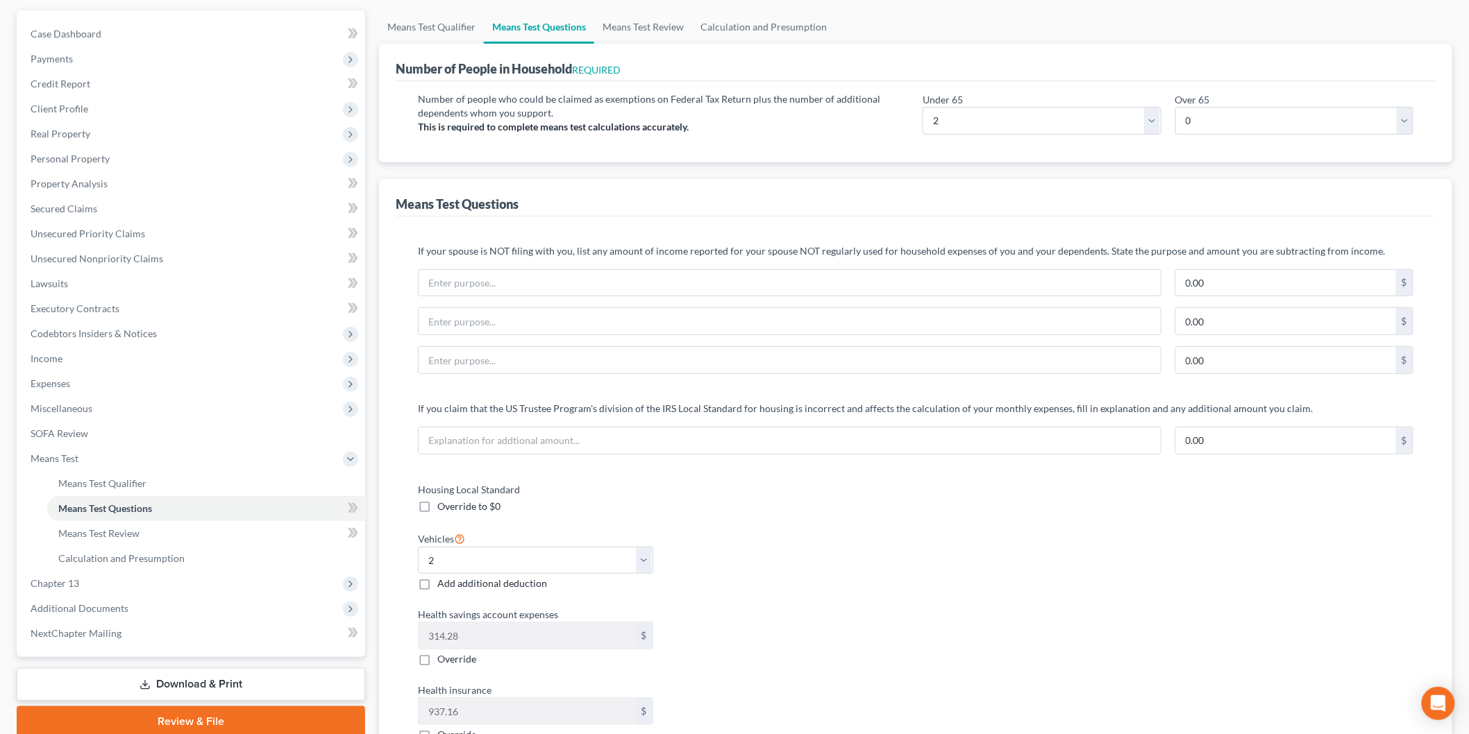
click at [233, 376] on span "Expenses" at bounding box center [192, 383] width 346 height 25
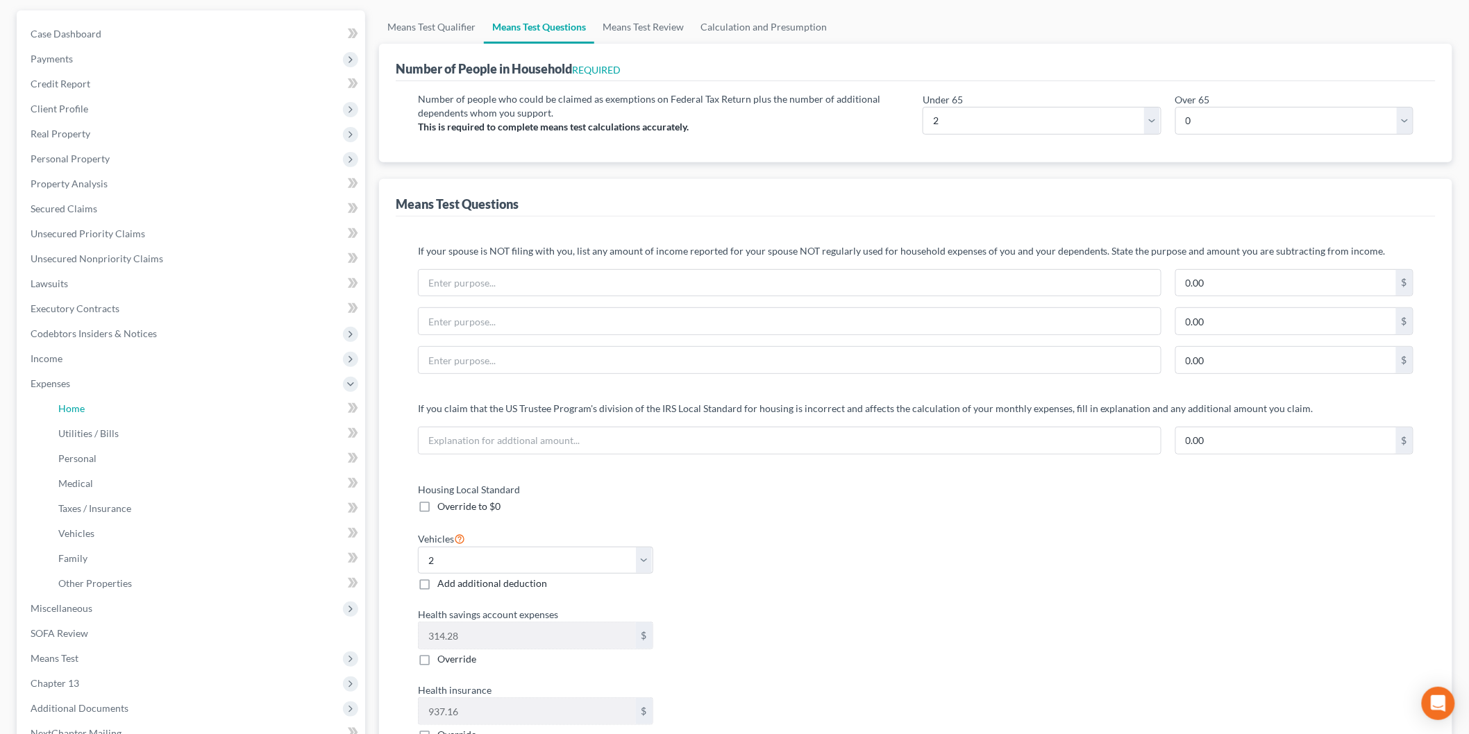
click at [251, 407] on link "Home" at bounding box center [206, 408] width 318 height 25
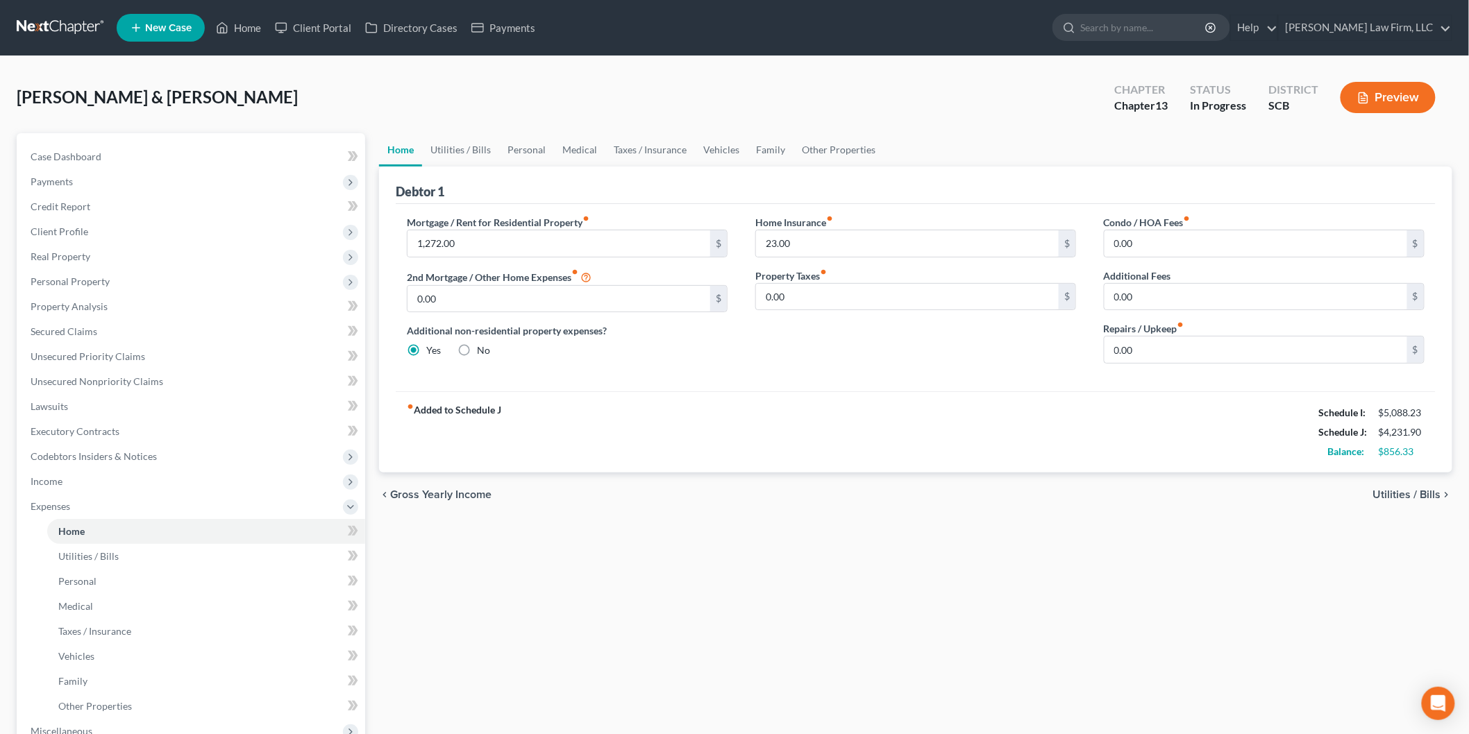
click at [1416, 101] on button "Preview" at bounding box center [1387, 97] width 95 height 31
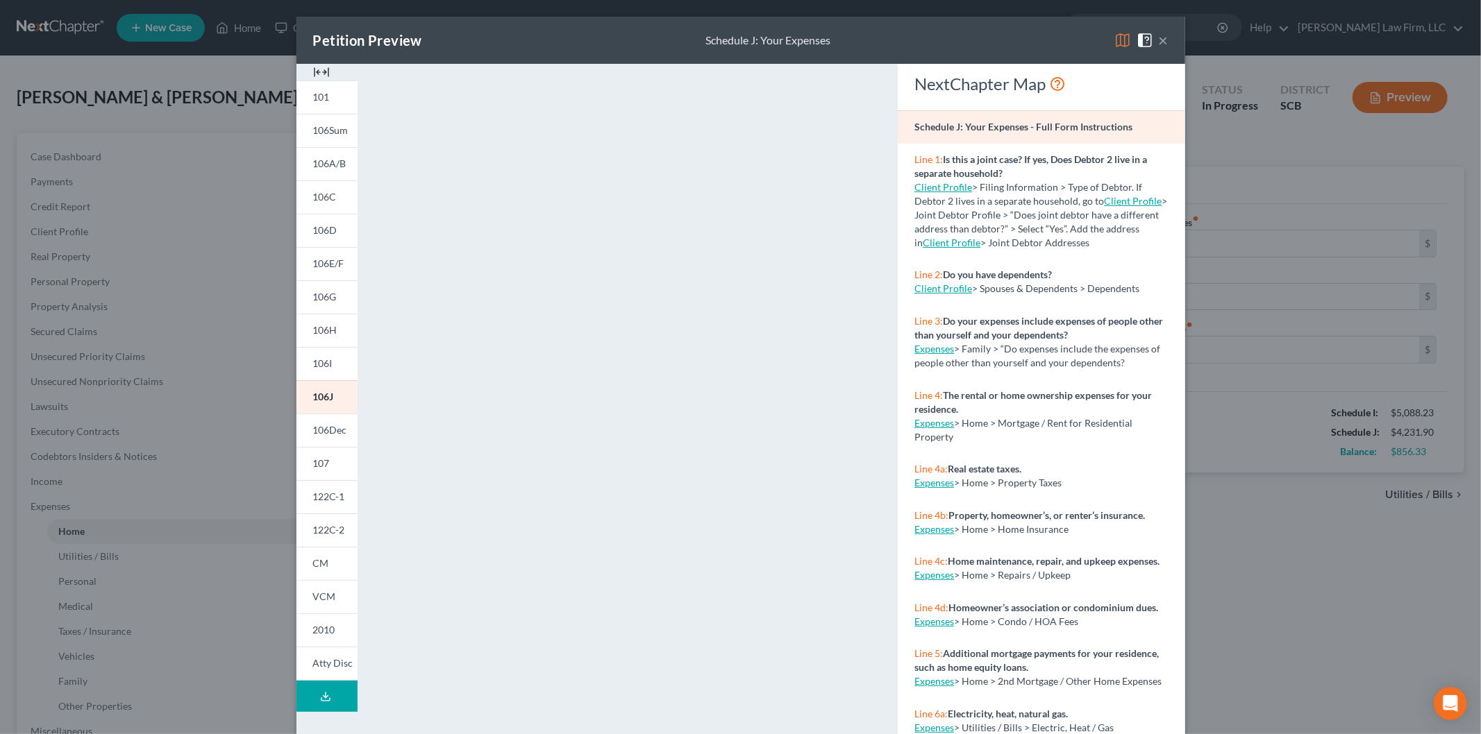
click at [326, 515] on link "122C-2" at bounding box center [326, 530] width 61 height 33
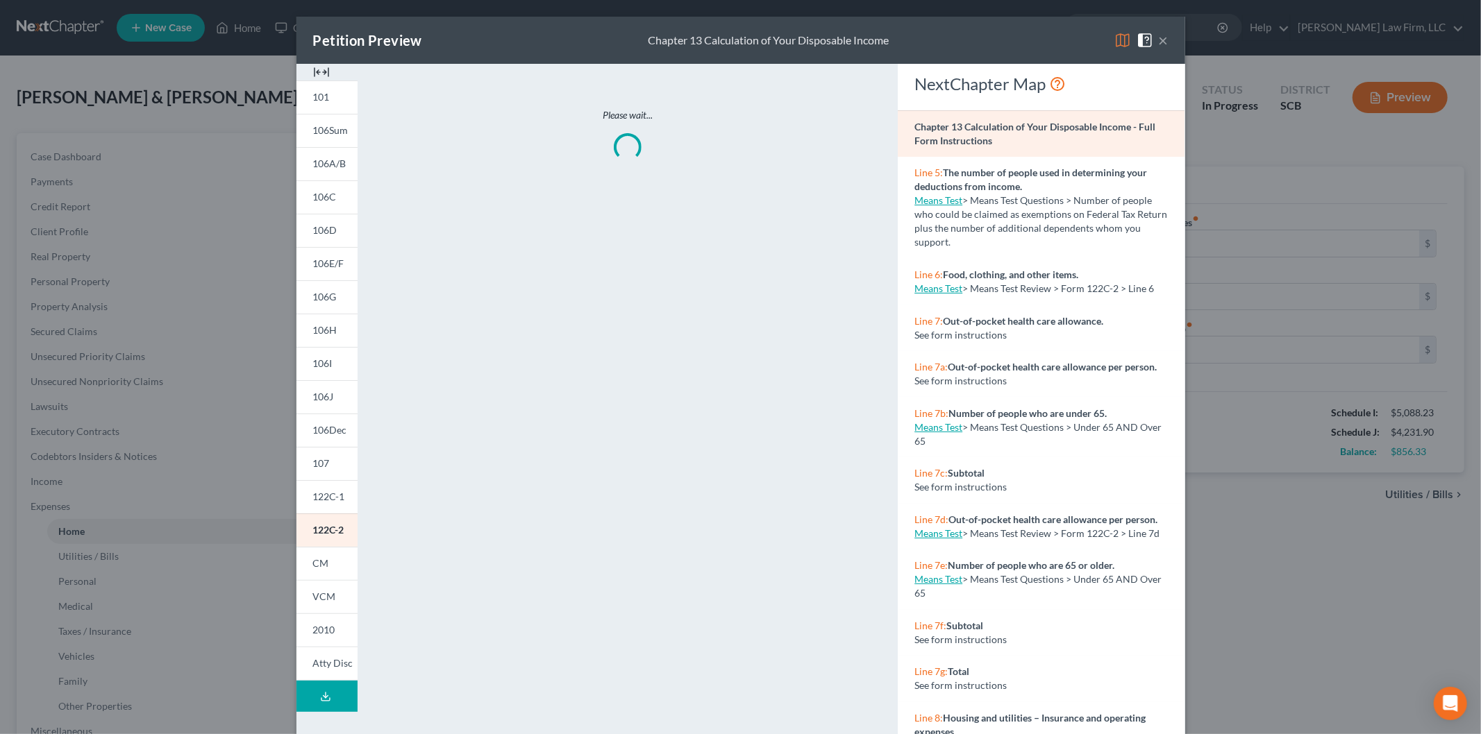
click at [316, 67] on img at bounding box center [321, 72] width 17 height 17
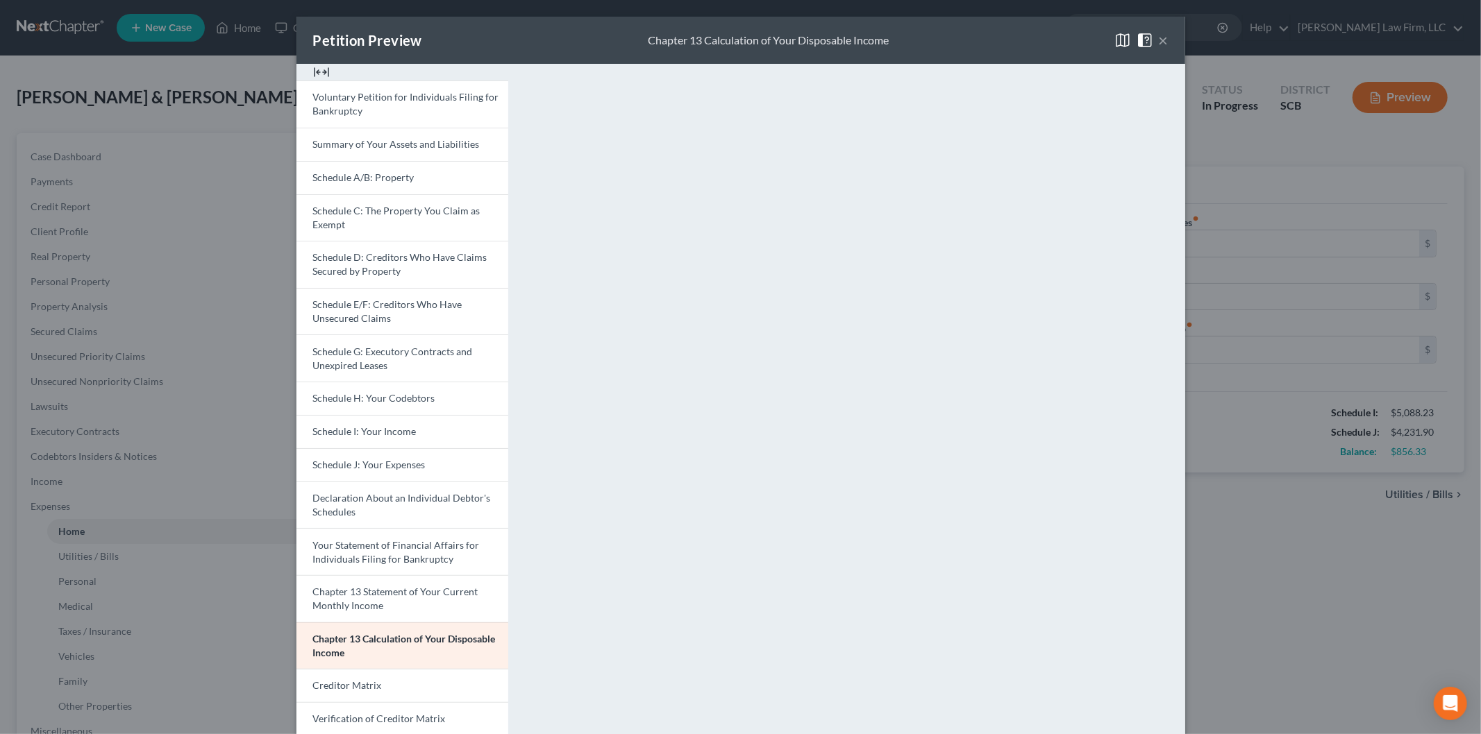
click at [1159, 33] on button "×" at bounding box center [1164, 40] width 10 height 17
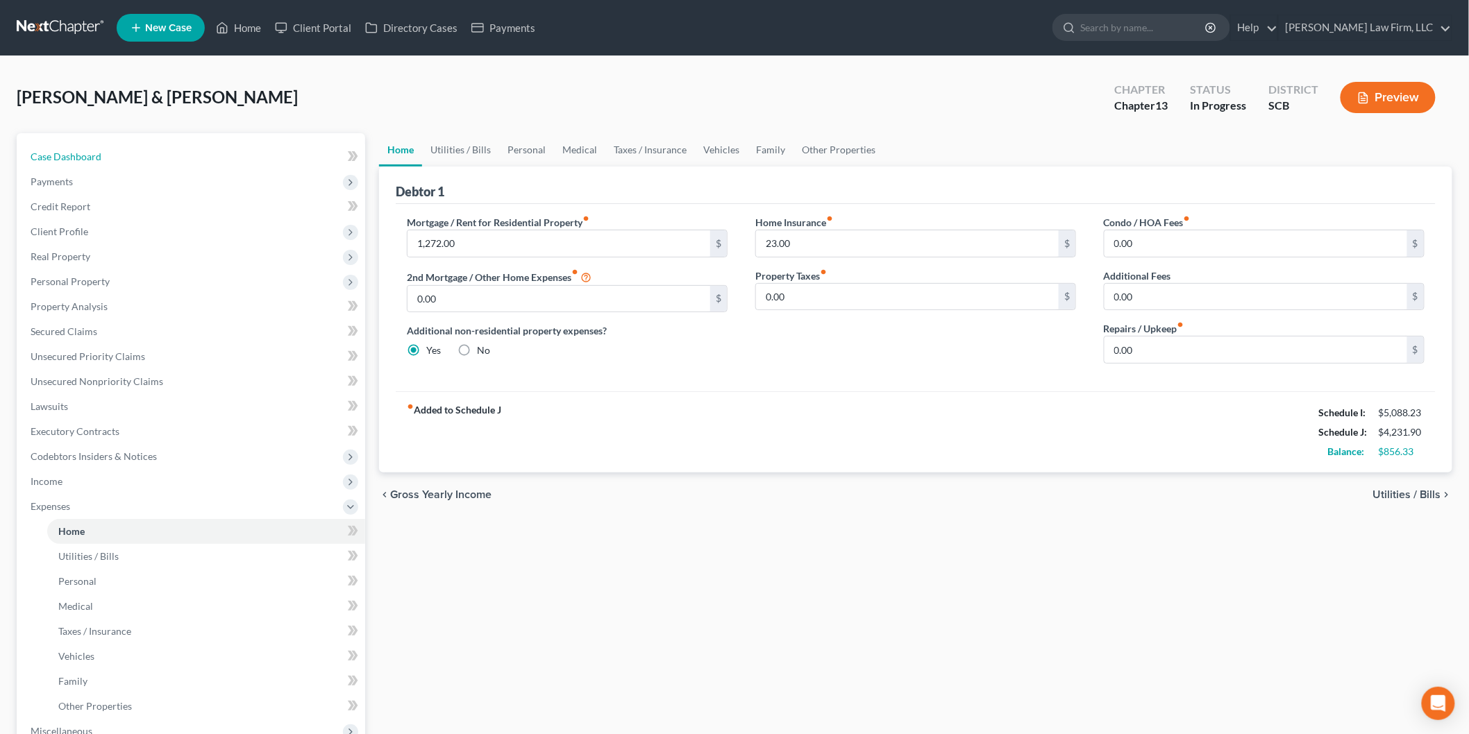
click at [92, 157] on span "Case Dashboard" at bounding box center [66, 157] width 71 height 12
select select "3"
select select "1"
select select "0"
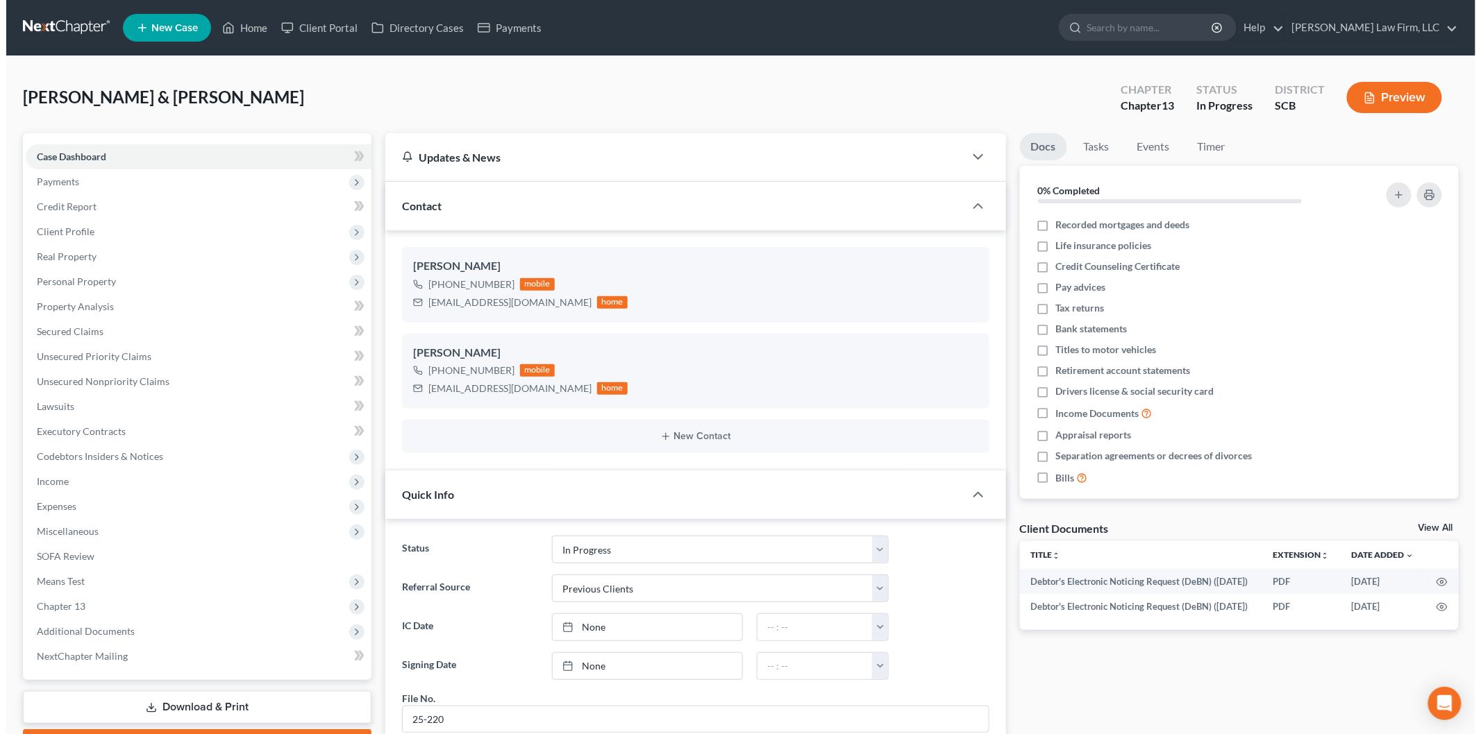
scroll to position [424, 0]
click at [1382, 104] on button "Preview" at bounding box center [1387, 97] width 95 height 31
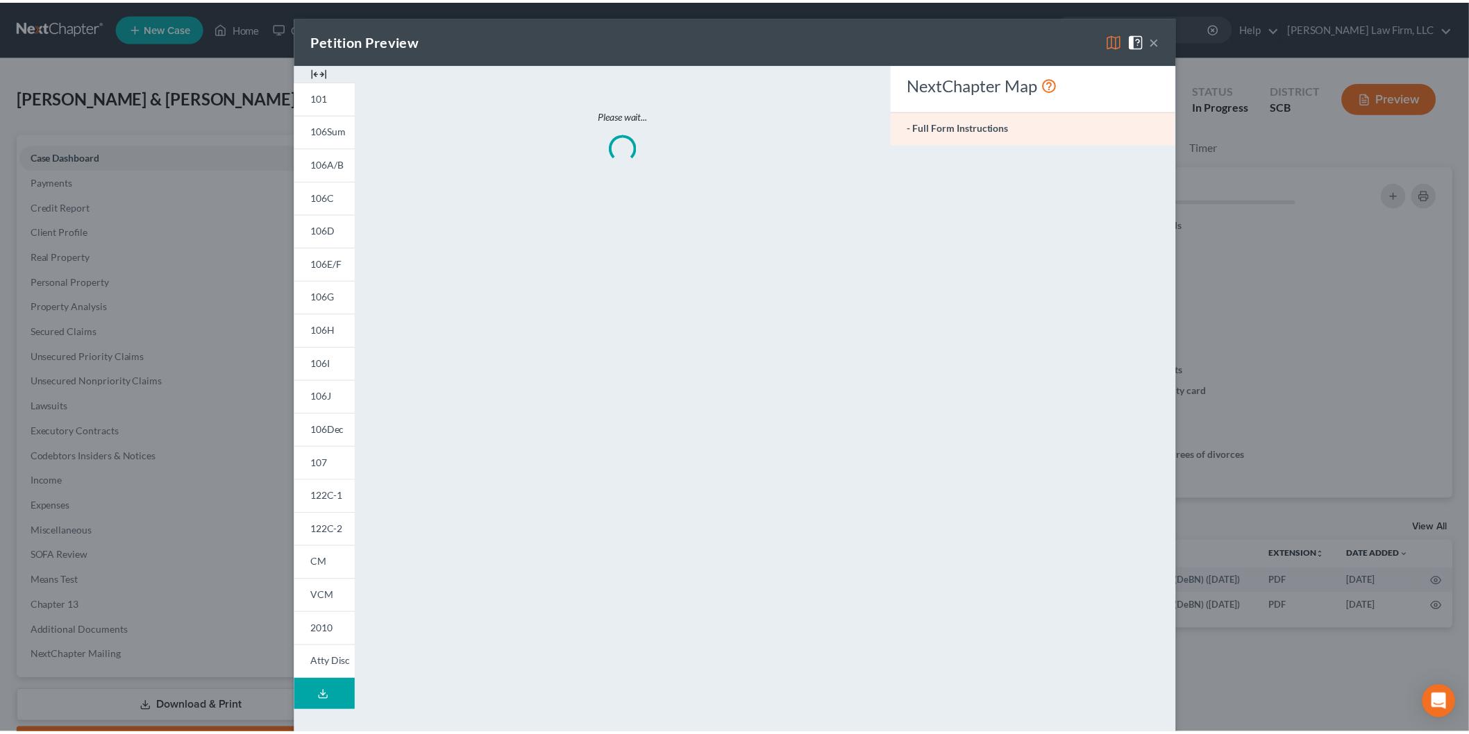
scroll to position [1197, 0]
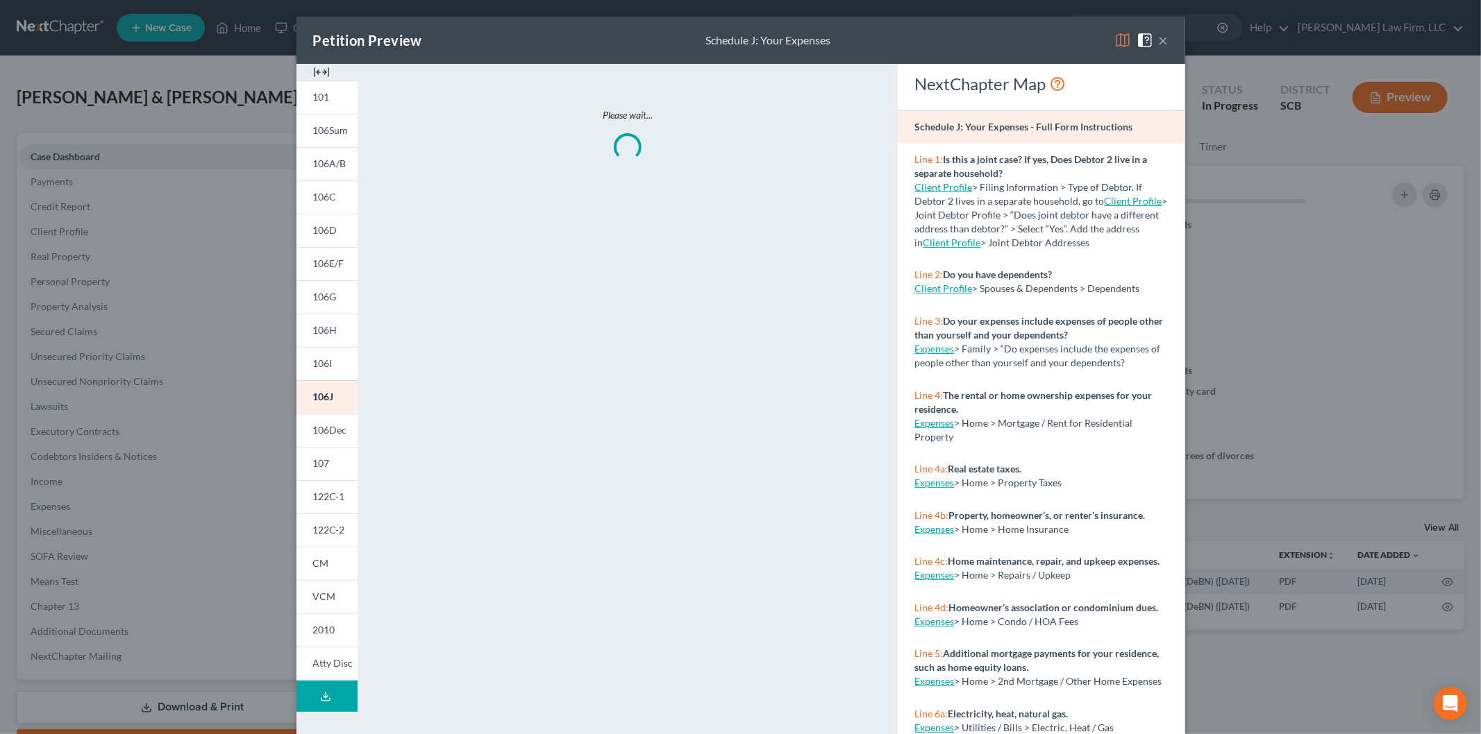
click at [317, 71] on img at bounding box center [321, 72] width 17 height 17
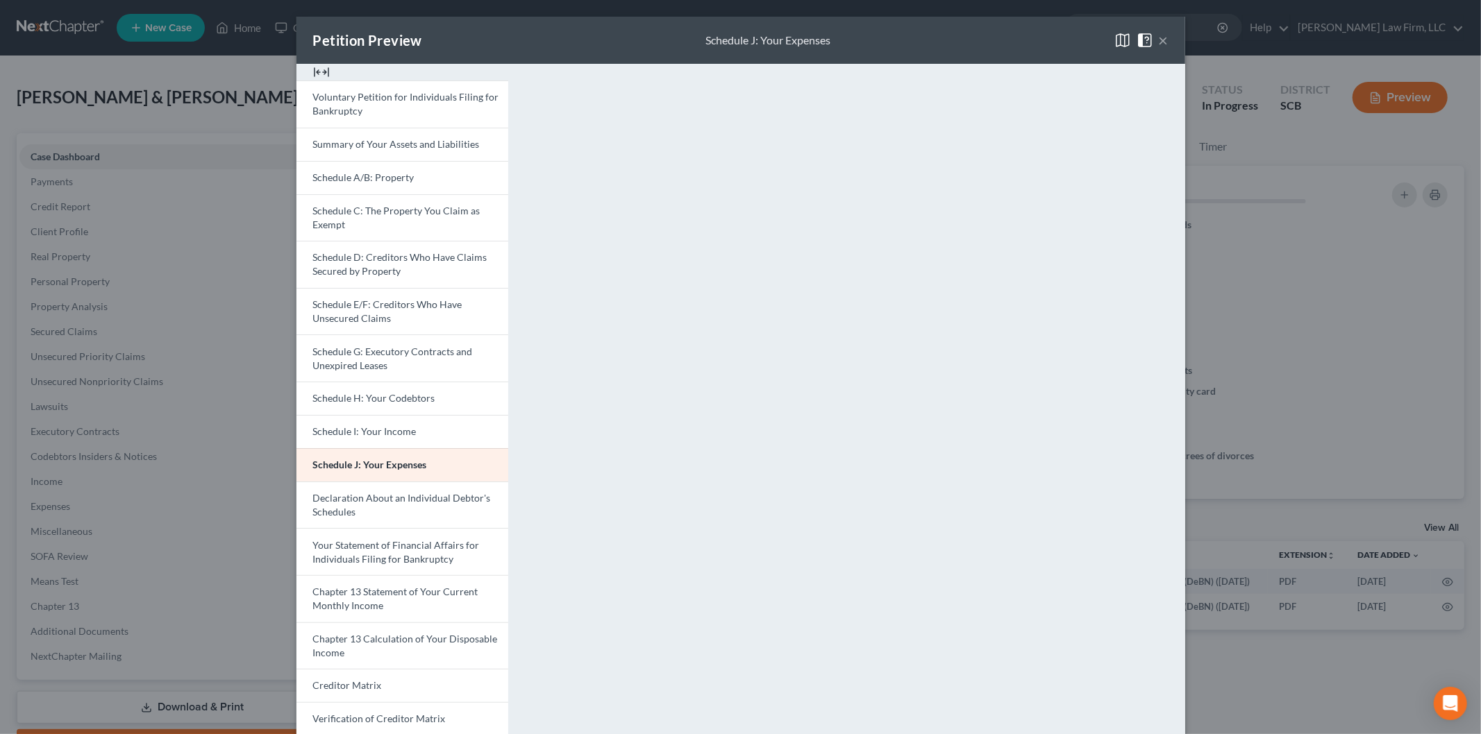
click at [413, 252] on span "Schedule D: Creditors Who Have Claims Secured by Property" at bounding box center [400, 264] width 174 height 26
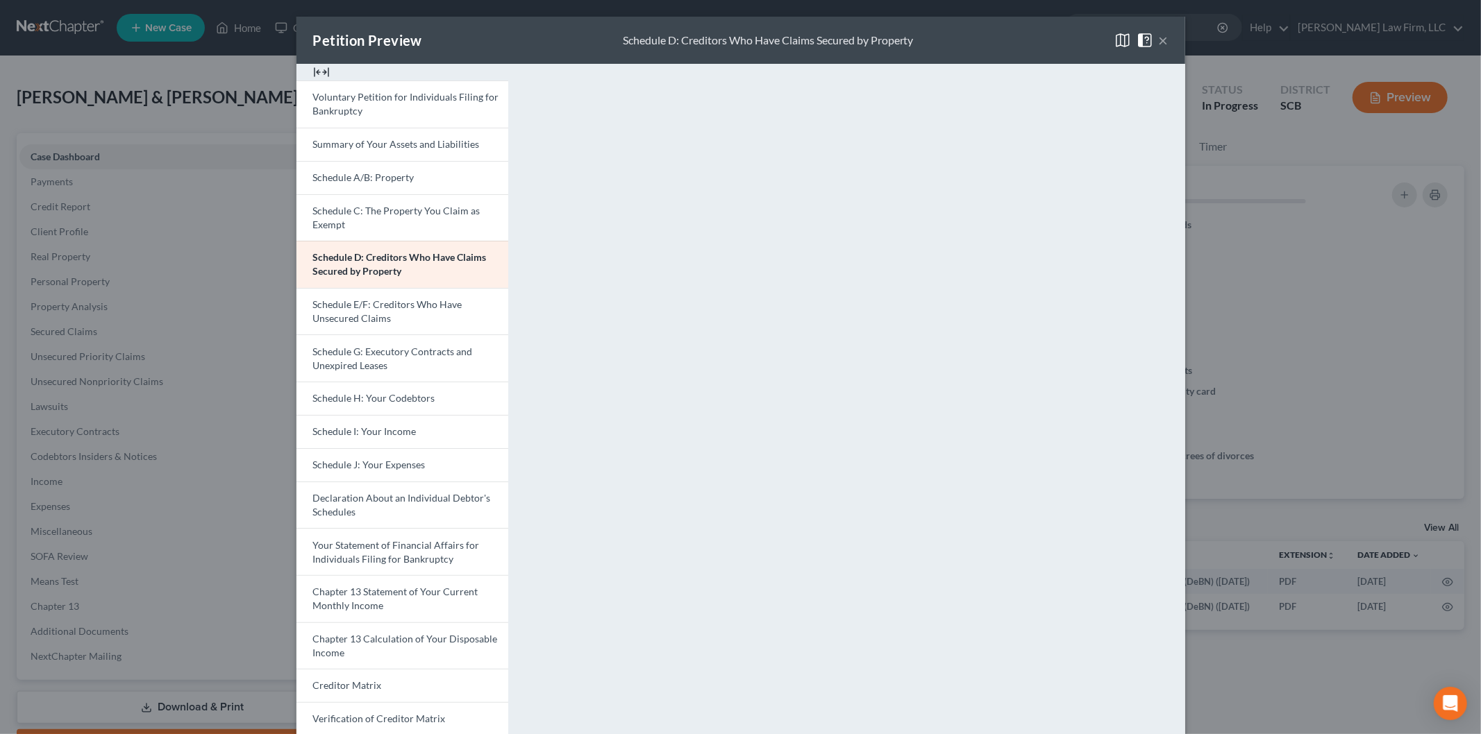
click at [369, 304] on span "Schedule E/F: Creditors Who Have Unsecured Claims" at bounding box center [387, 311] width 149 height 26
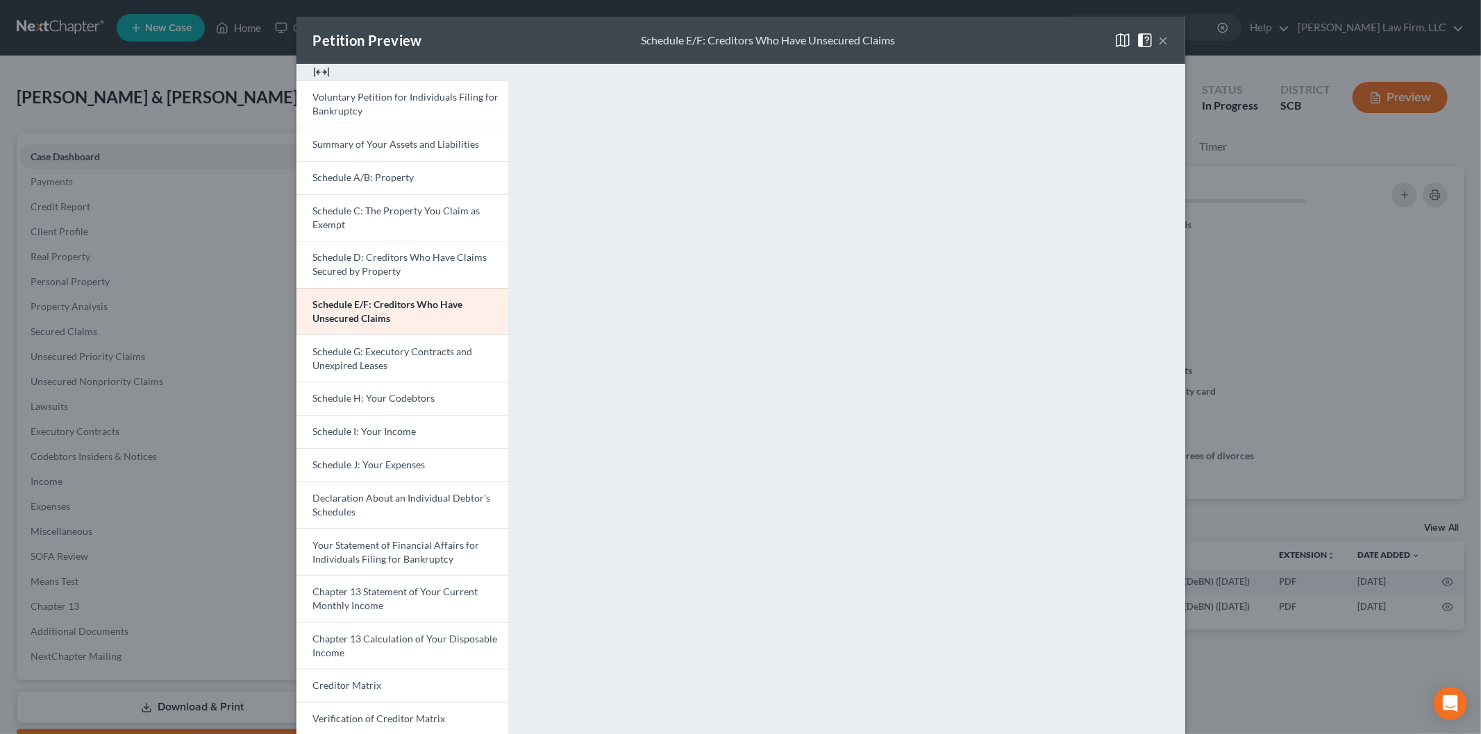
click at [1159, 39] on button "×" at bounding box center [1164, 40] width 10 height 17
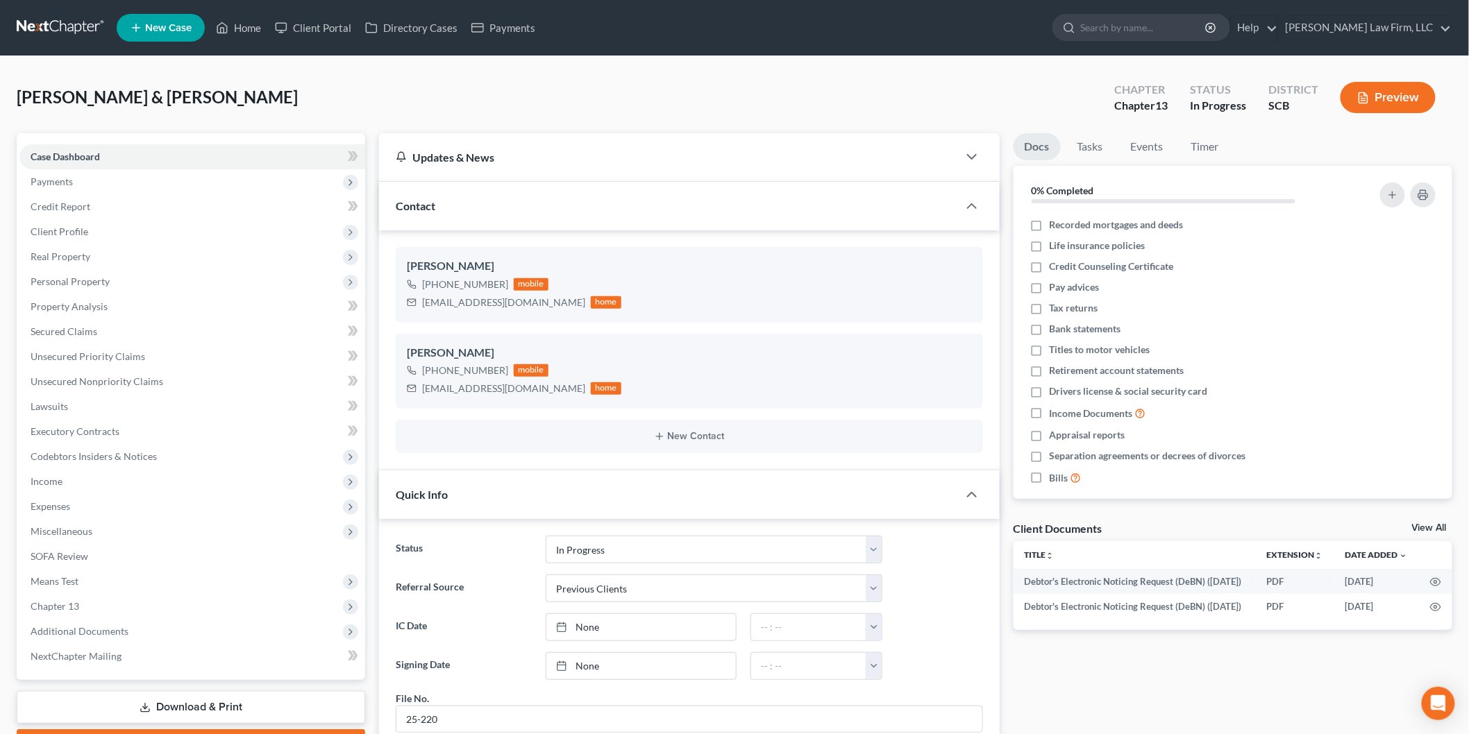
scroll to position [231, 0]
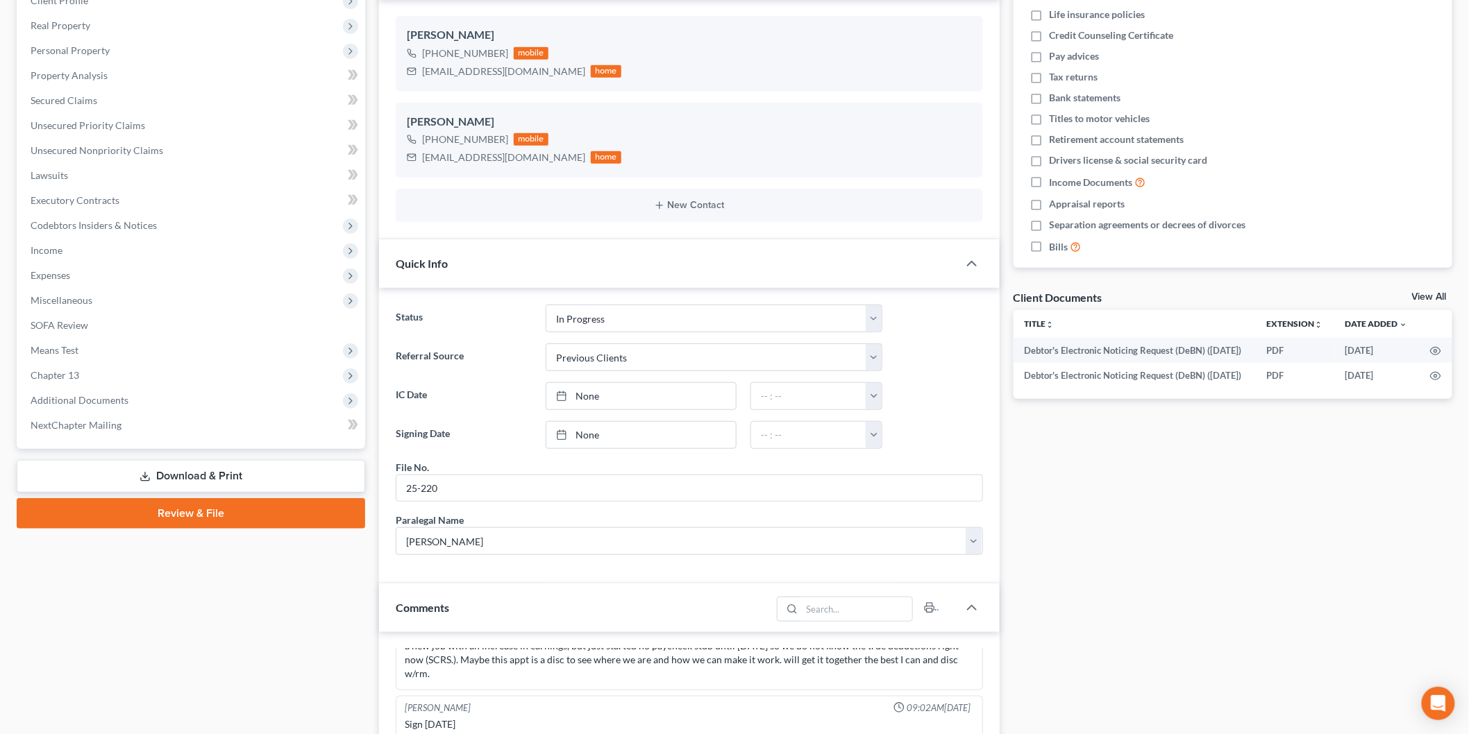
click at [176, 338] on span "Means Test" at bounding box center [192, 350] width 346 height 25
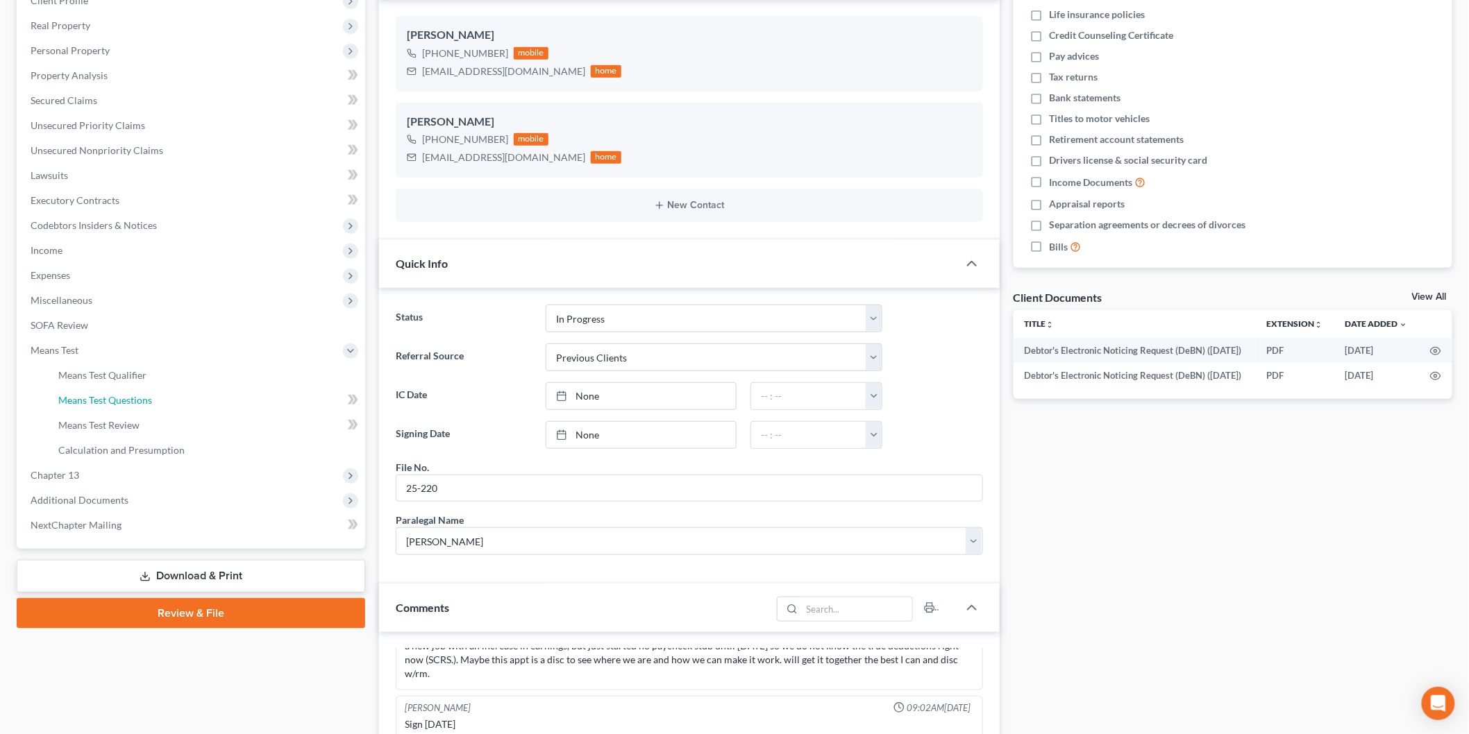
click at [188, 390] on link "Means Test Questions" at bounding box center [206, 400] width 318 height 25
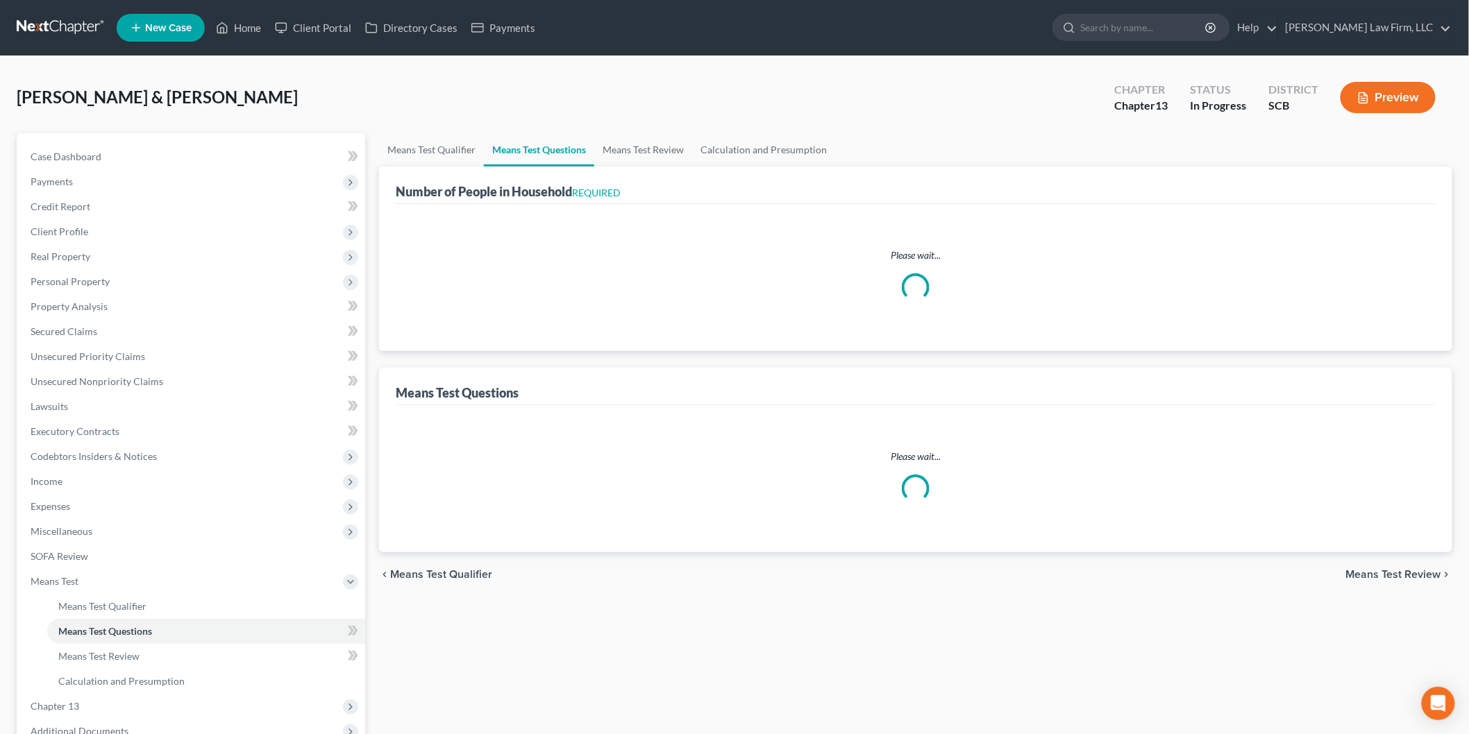
select select "1"
select select "60"
select select "1"
select select "60"
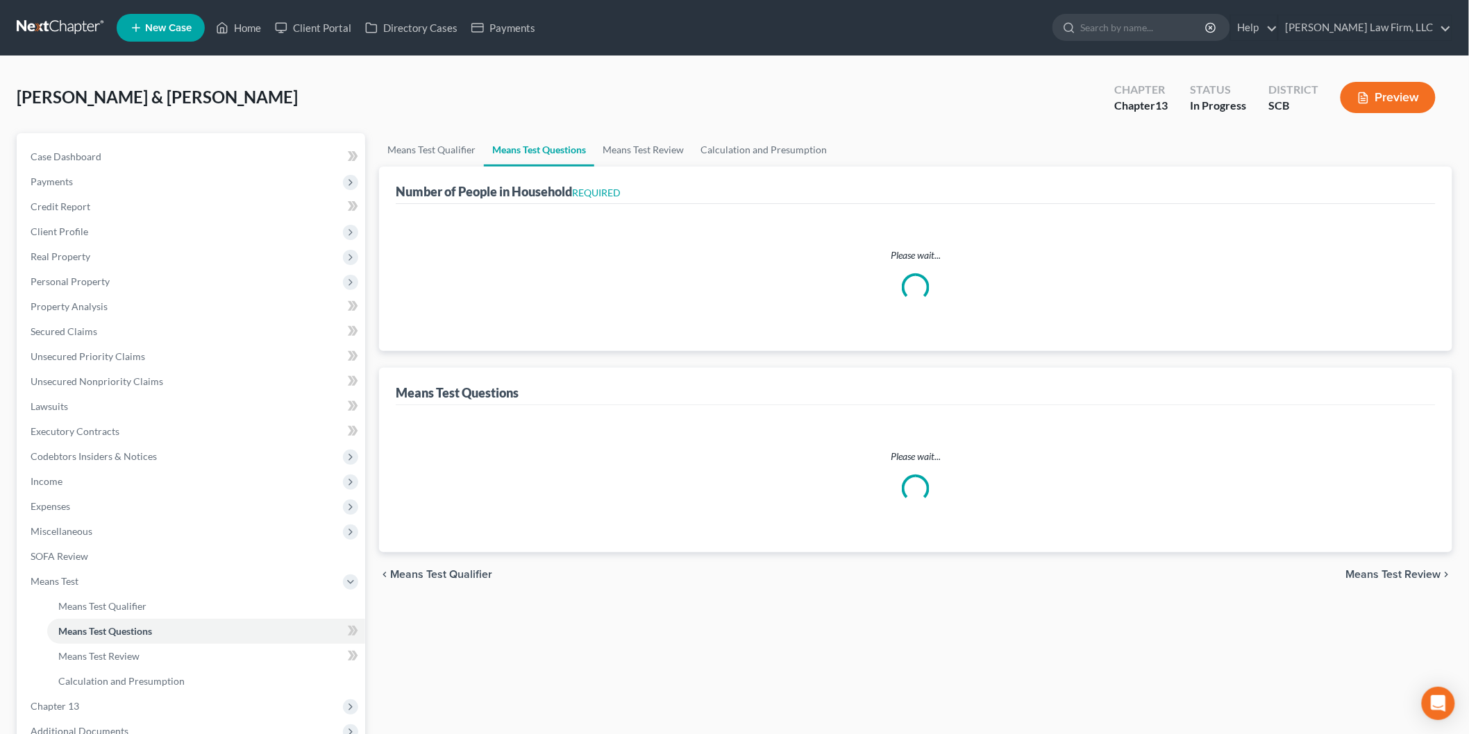
select select "60"
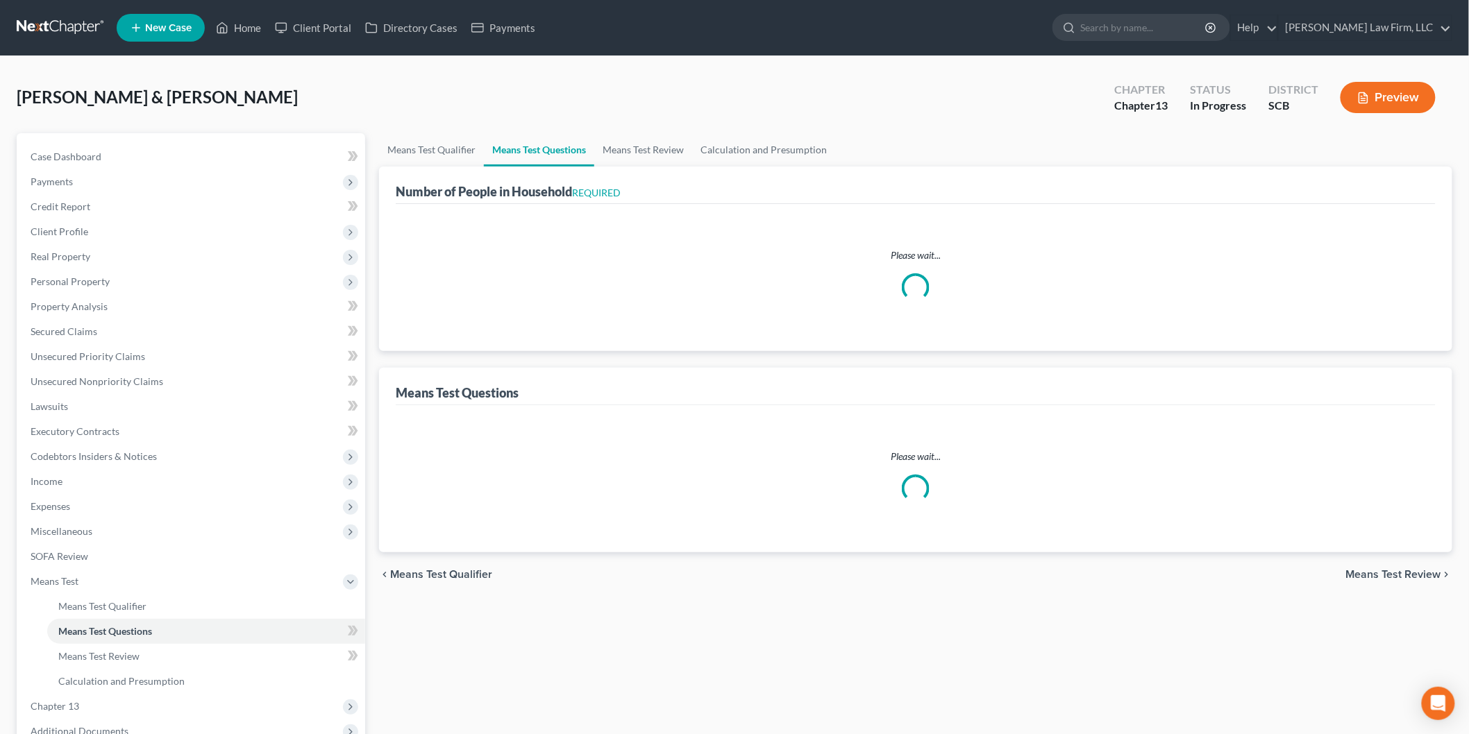
select select "60"
select select "2"
select select "60"
select select "2"
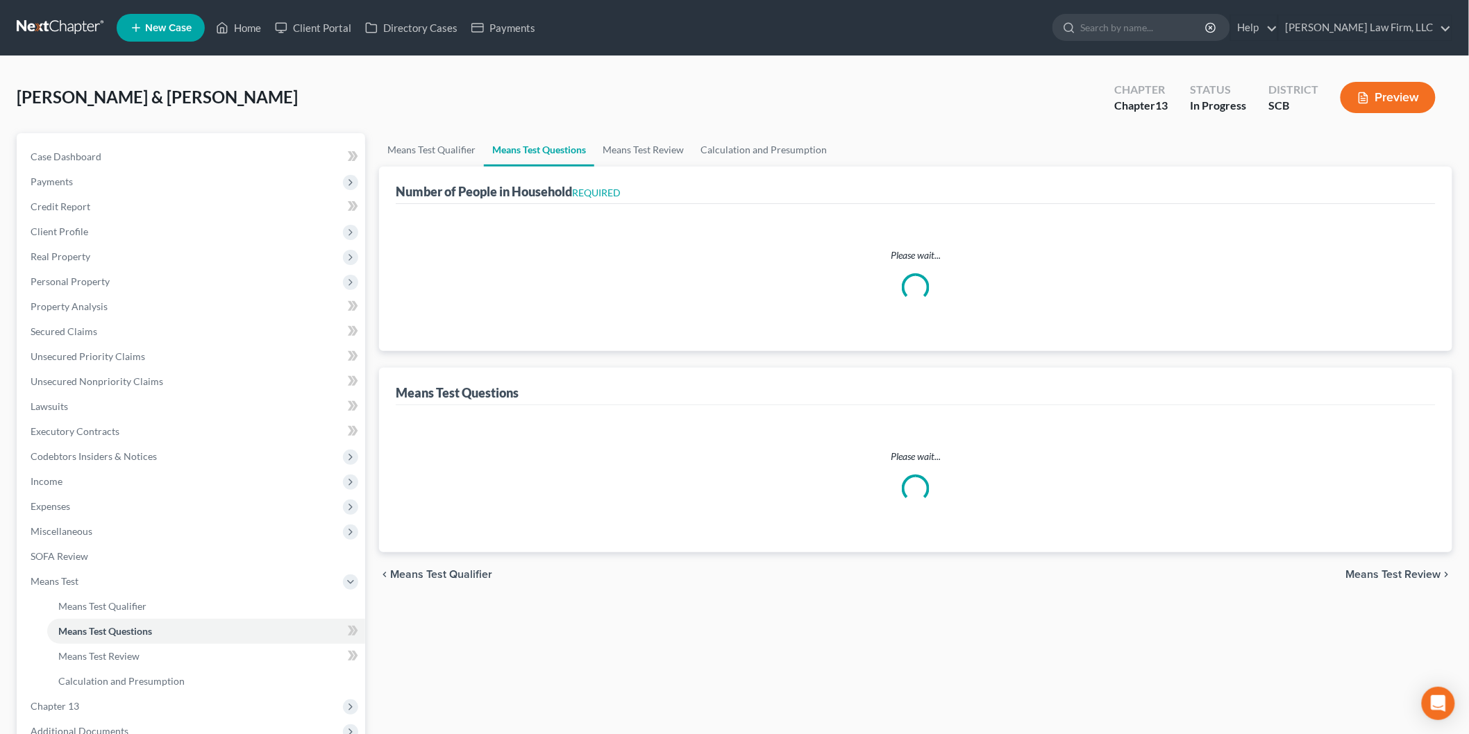
select select "2"
select select "0"
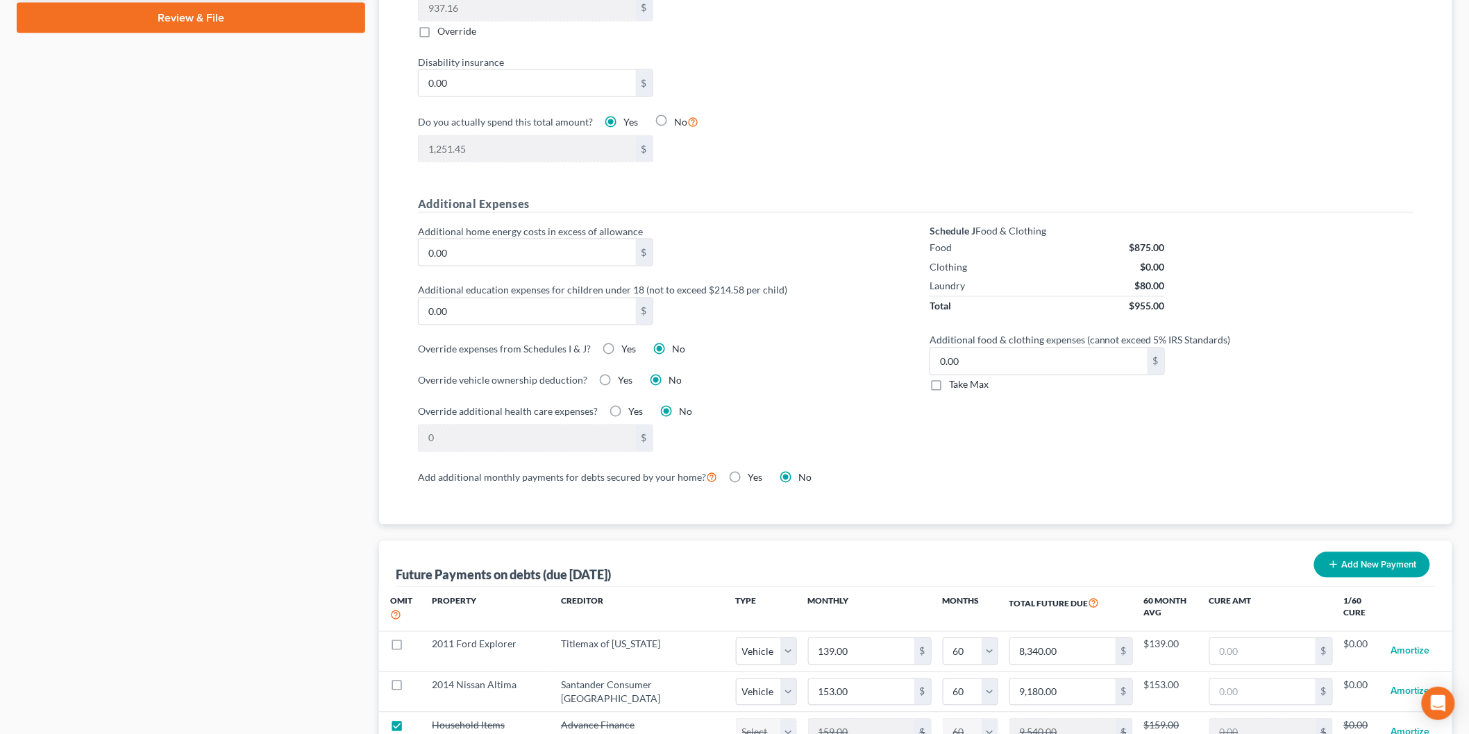
scroll to position [1002, 0]
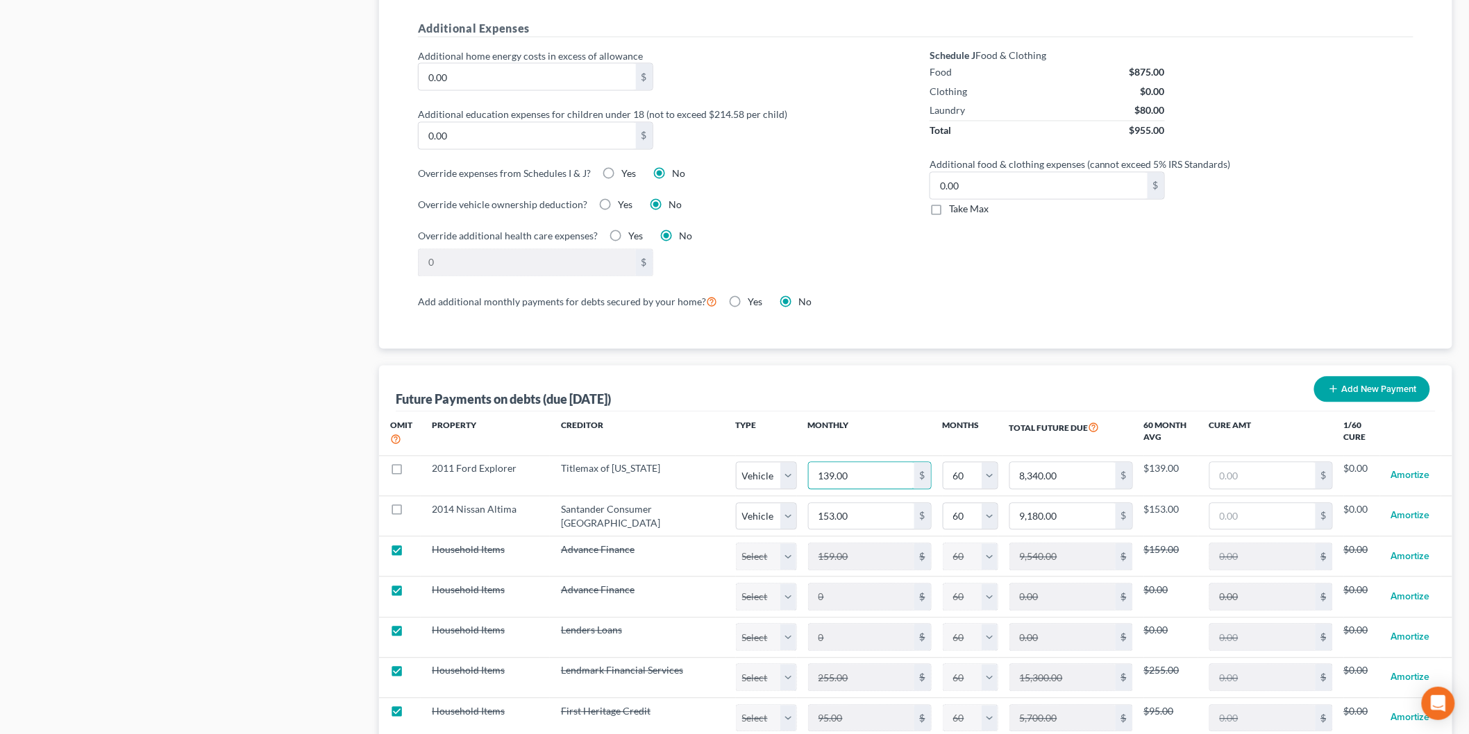
click at [850, 481] on input "139.00" at bounding box center [862, 476] width 106 height 26
click at [839, 516] on input "153.00" at bounding box center [862, 517] width 106 height 26
type input "1"
type input "60.00"
type input "13"
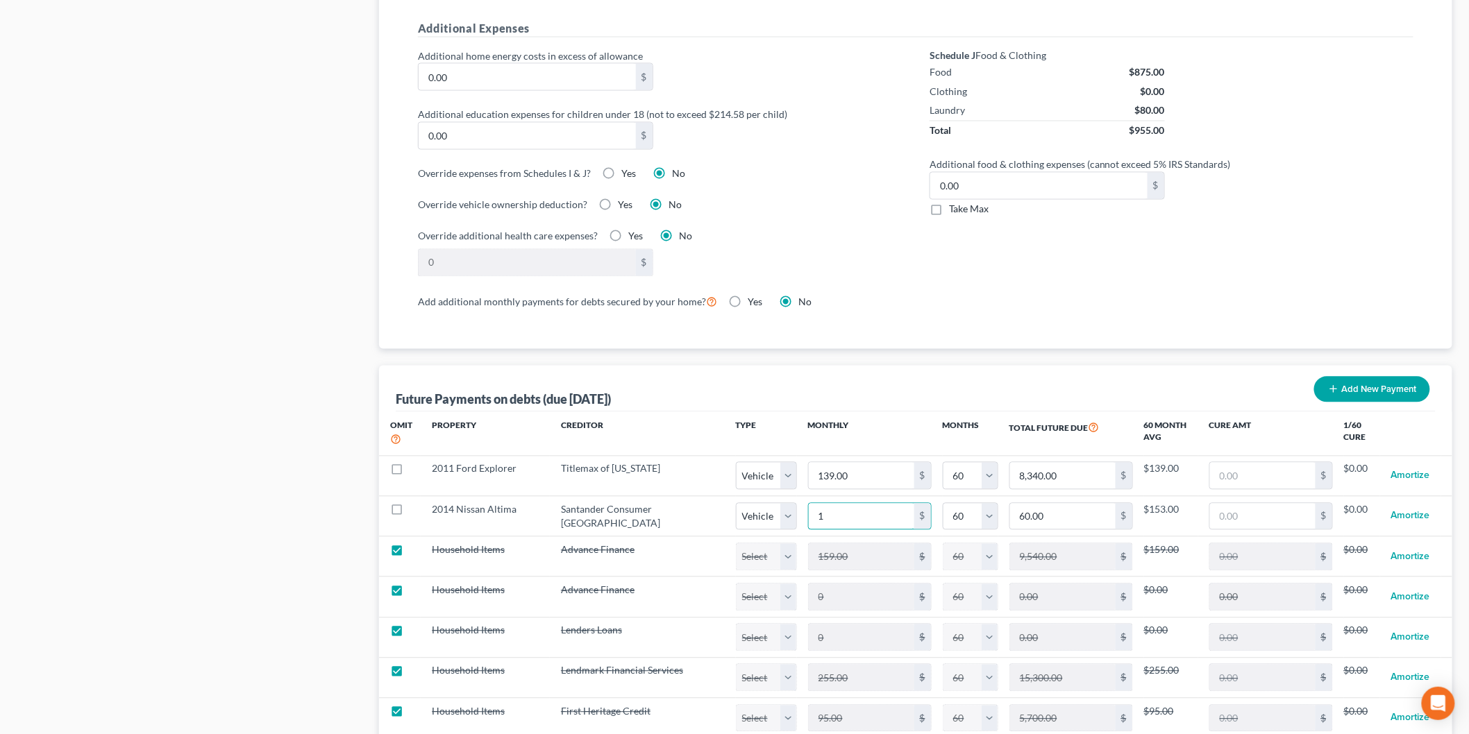
type input "780.00"
type input "139"
type input "8,340.00"
select select "1"
select select "60"
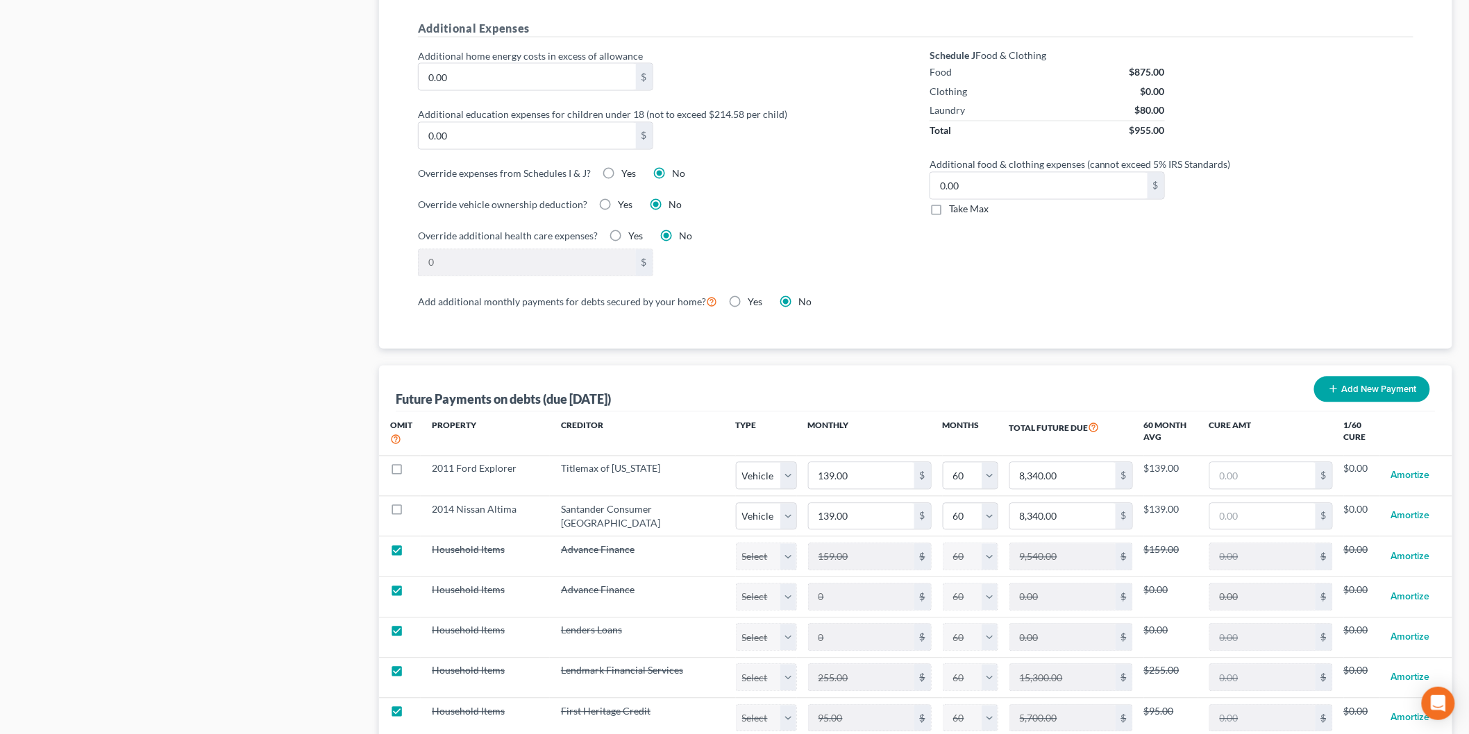
select select "1"
select select "60"
select select "1"
select select "60"
click at [824, 481] on input "139.00" at bounding box center [862, 476] width 106 height 26
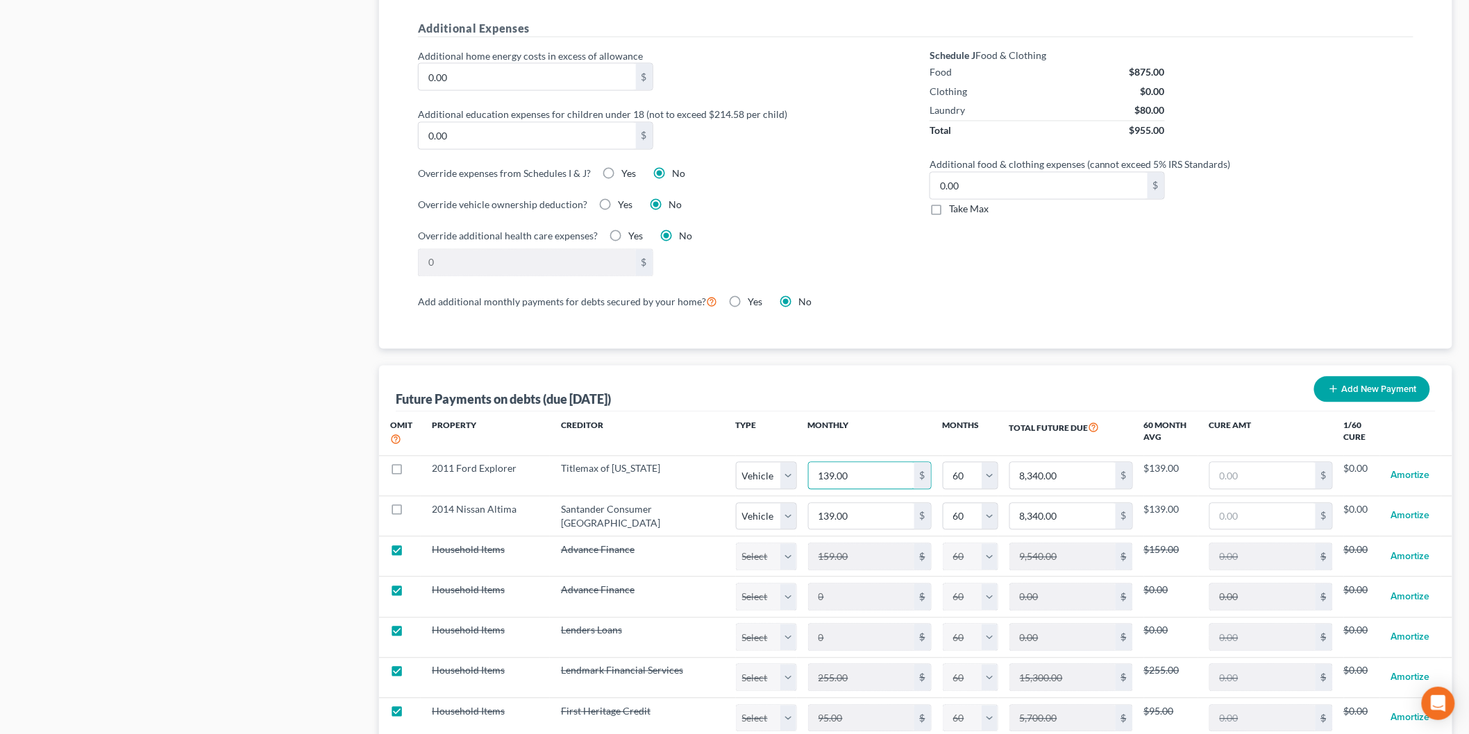
type input "2"
type input "120.00"
type input "28"
type input "1,680.00"
select select "1"
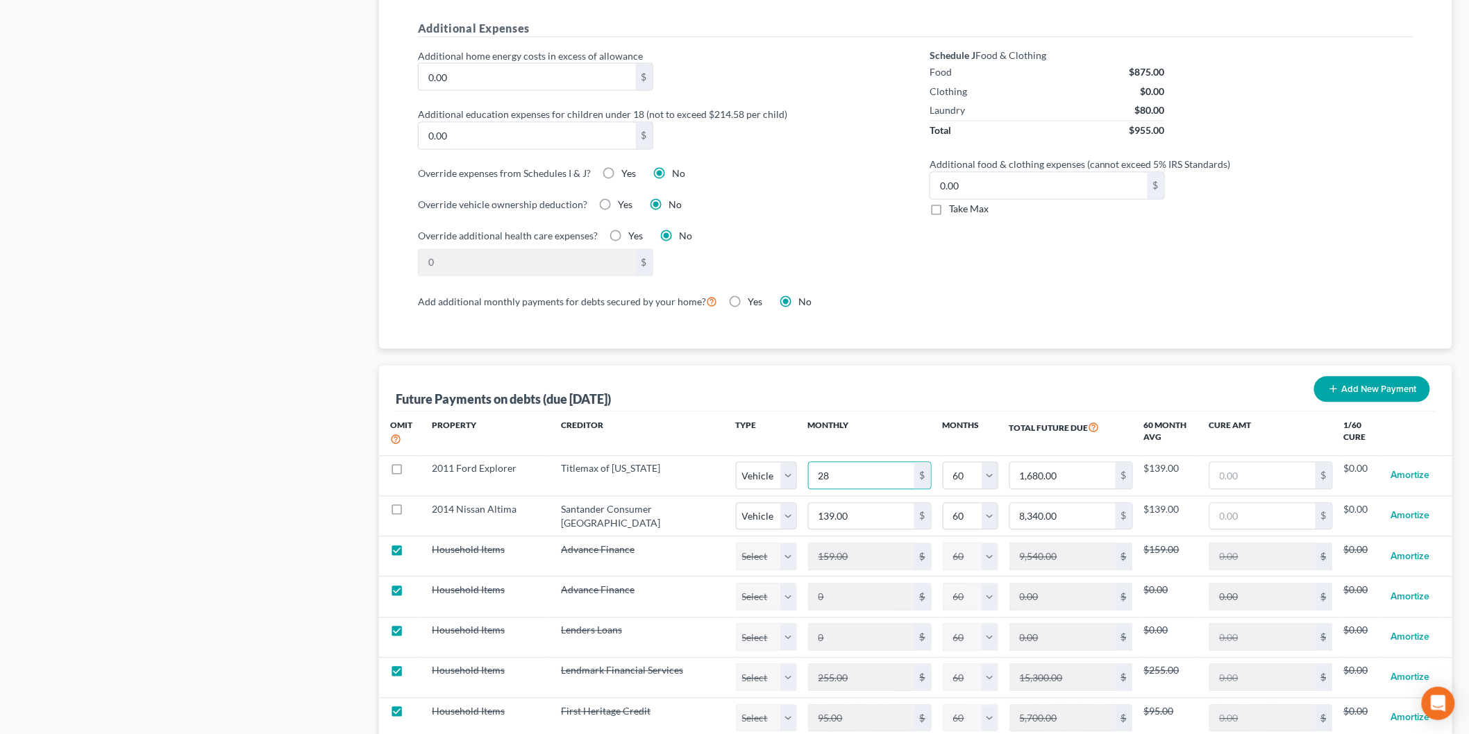
select select "60"
select select "1"
select select "60"
click at [373, 468] on div "Means Test Qualifier Means Test Questions Means Test Review Calculation and Pre…" at bounding box center [915, 198] width 1087 height 2134
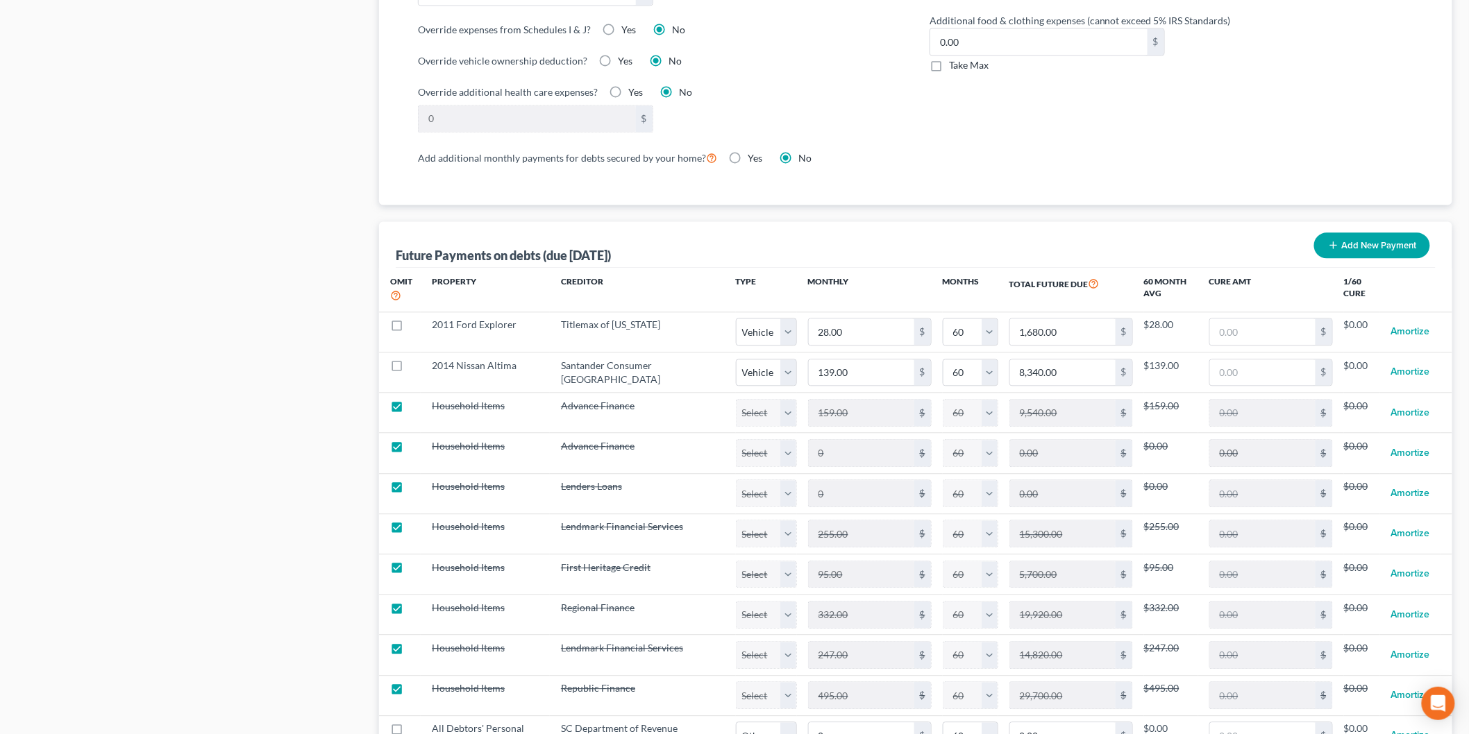
scroll to position [1311, 0]
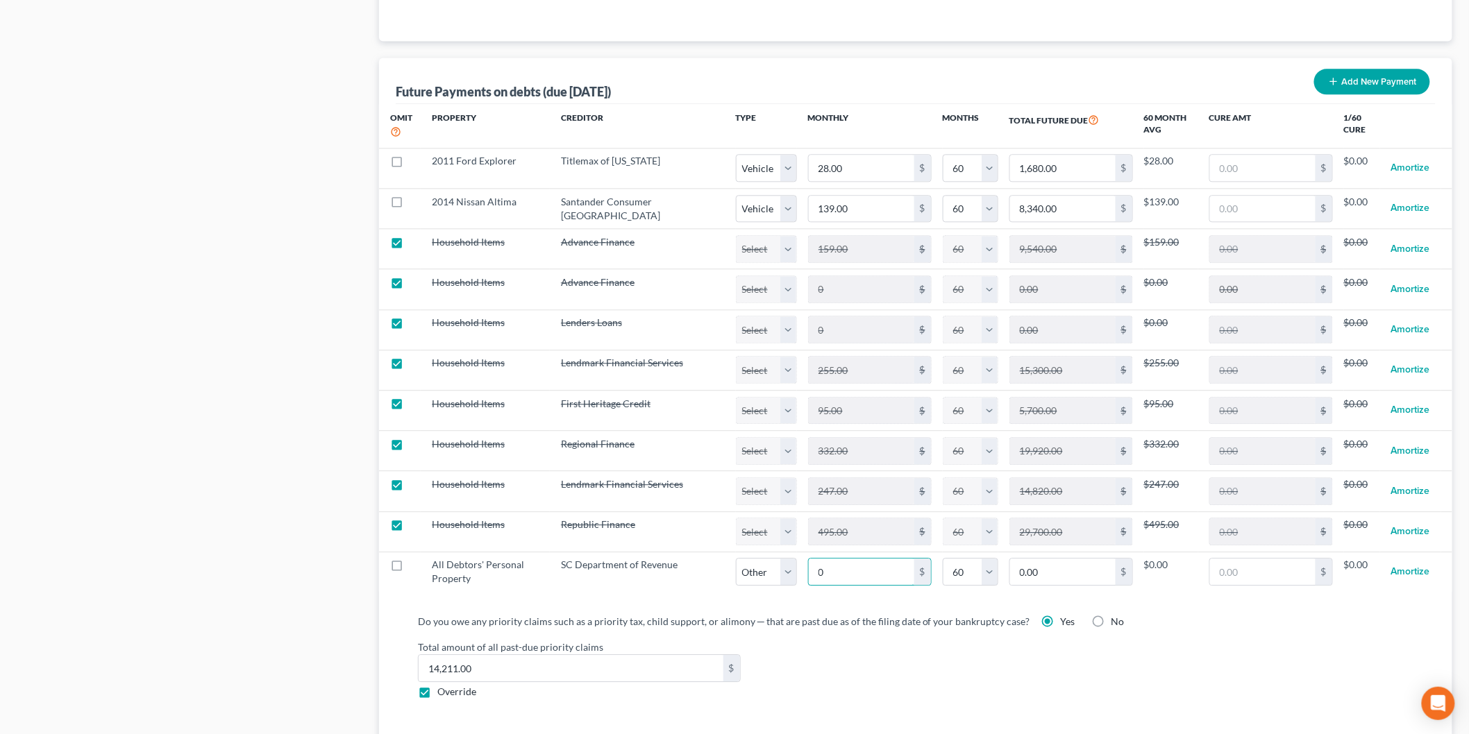
click at [809, 575] on input "0" at bounding box center [862, 572] width 106 height 26
type input "5"
type input "300.00"
type input "51"
type input "3,060.00"
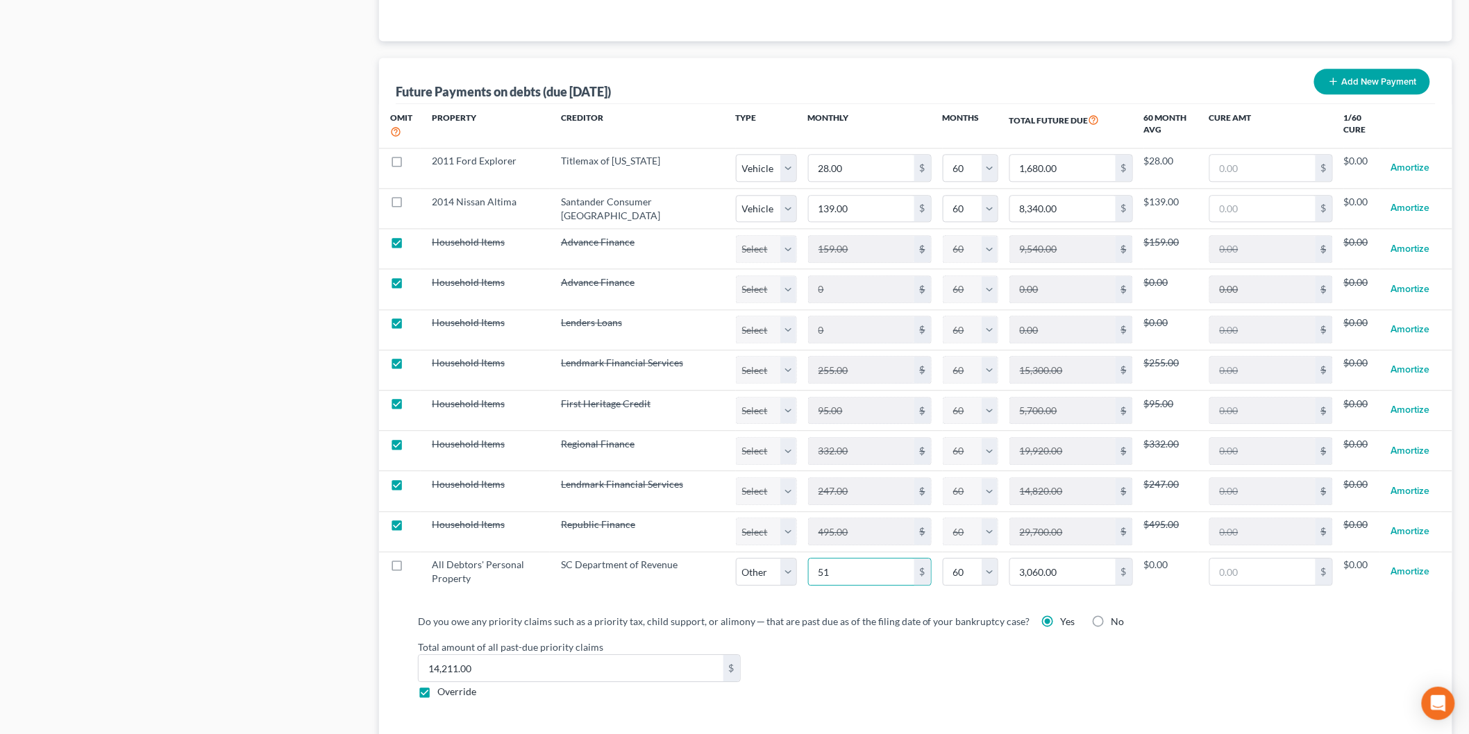
select select "2"
select select "60"
select select "2"
select select "60"
click at [904, 664] on div "Total amount of all past-due priority claims 14,211.00 $ Override" at bounding box center [915, 669] width 1009 height 59
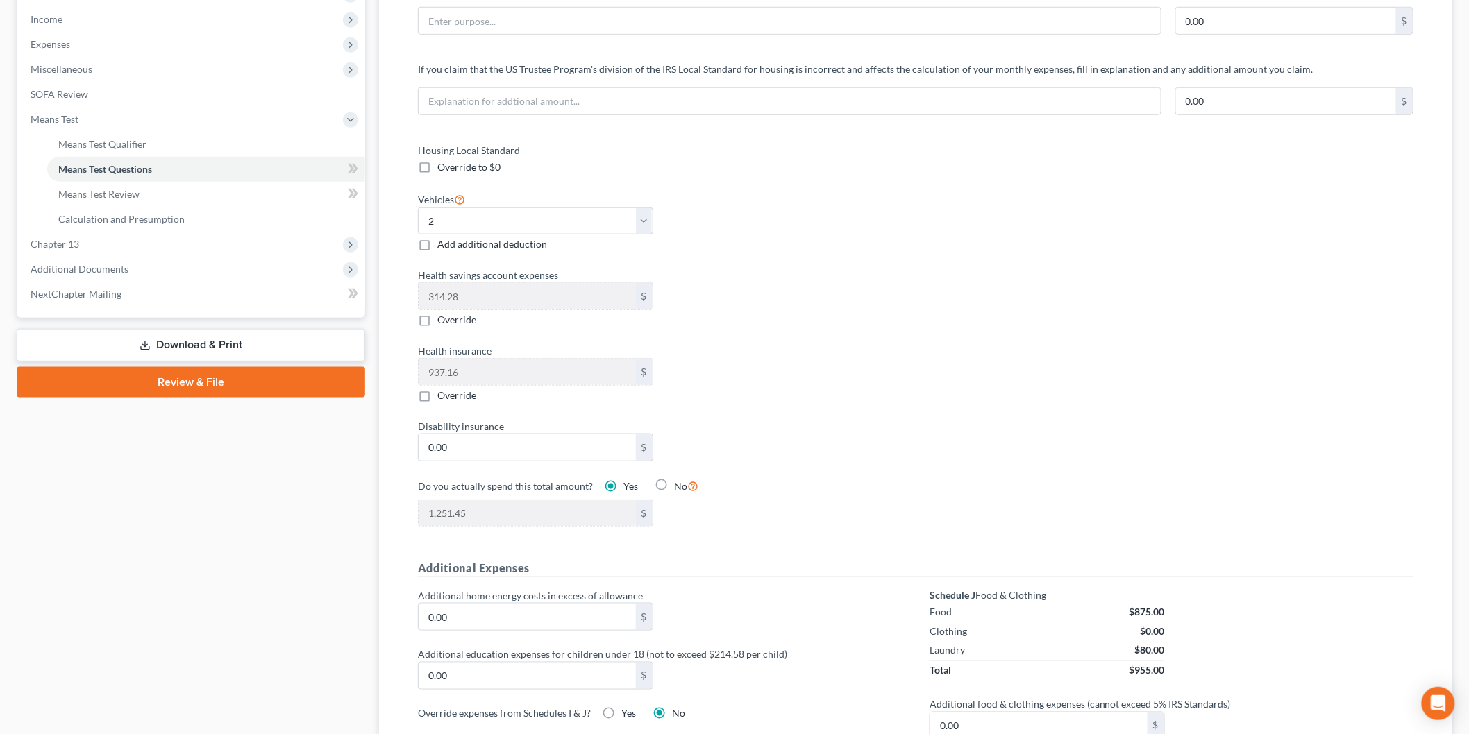
scroll to position [0, 0]
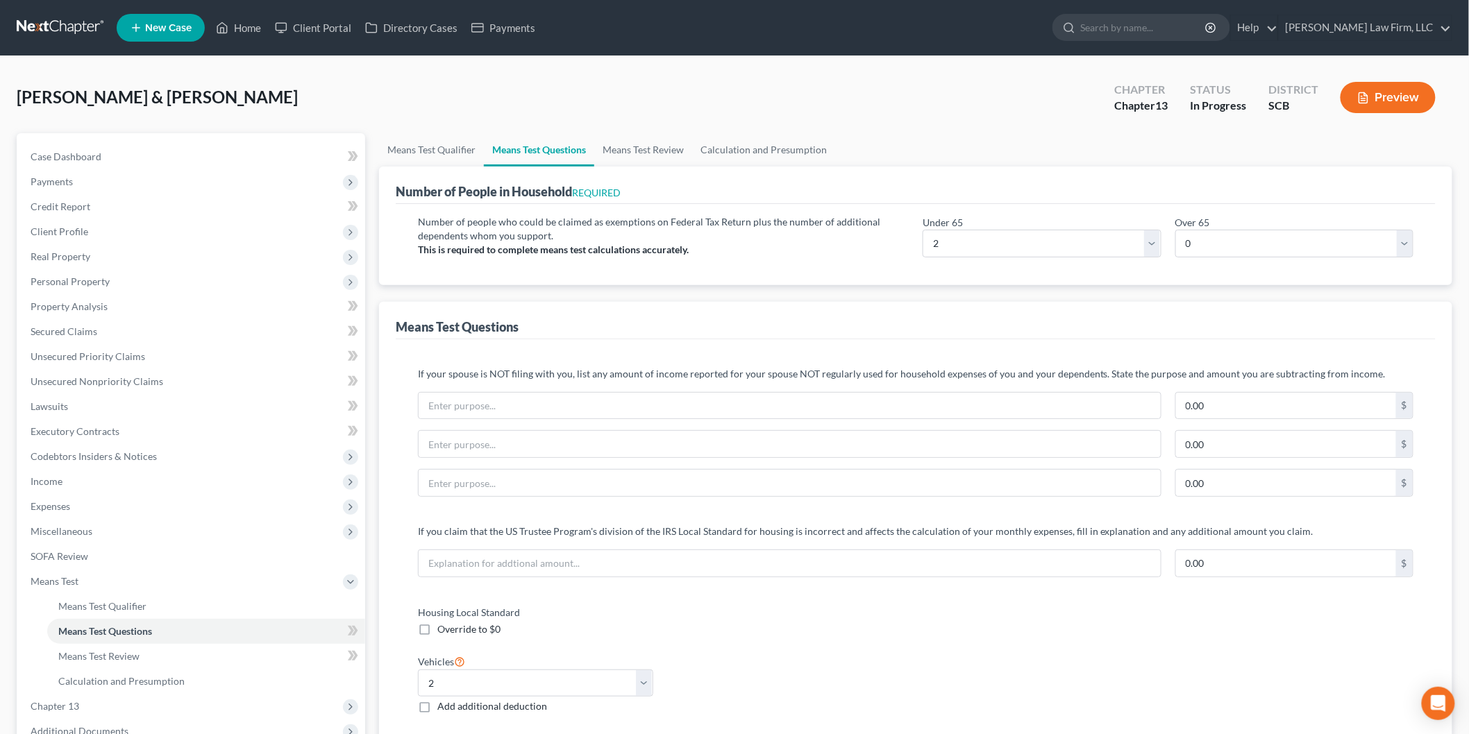
click at [1376, 87] on button "Preview" at bounding box center [1387, 97] width 95 height 31
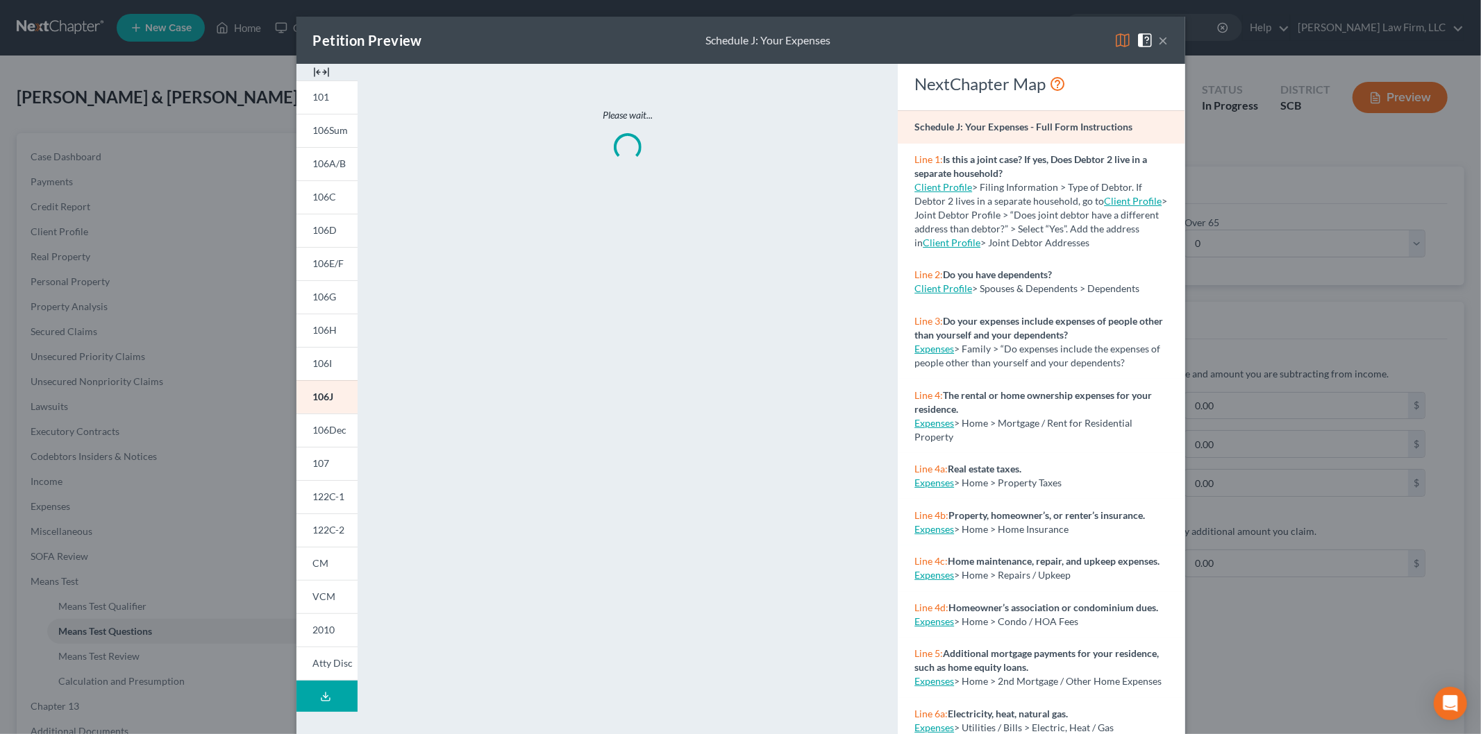
click at [327, 264] on span "106E/F" at bounding box center [328, 264] width 31 height 12
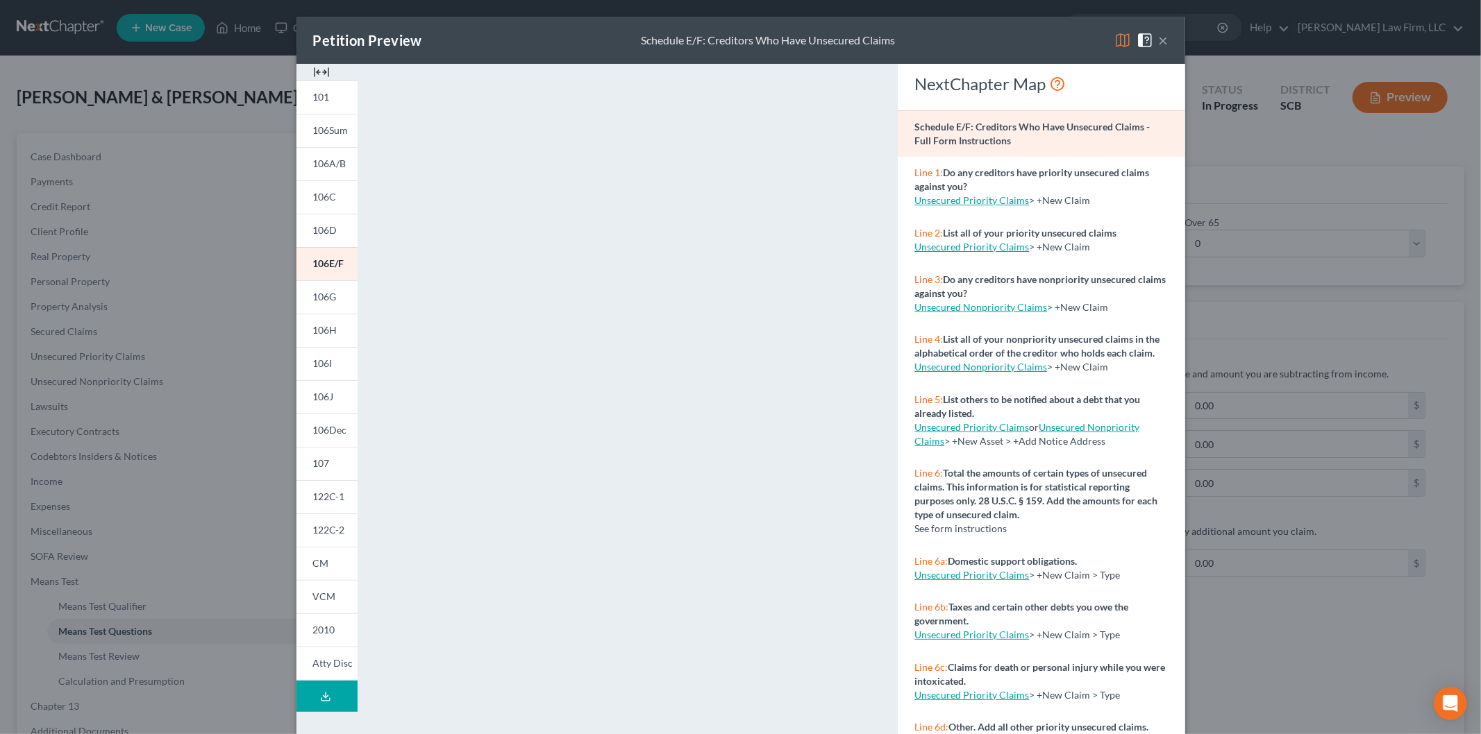
click at [1159, 37] on button "×" at bounding box center [1164, 40] width 10 height 17
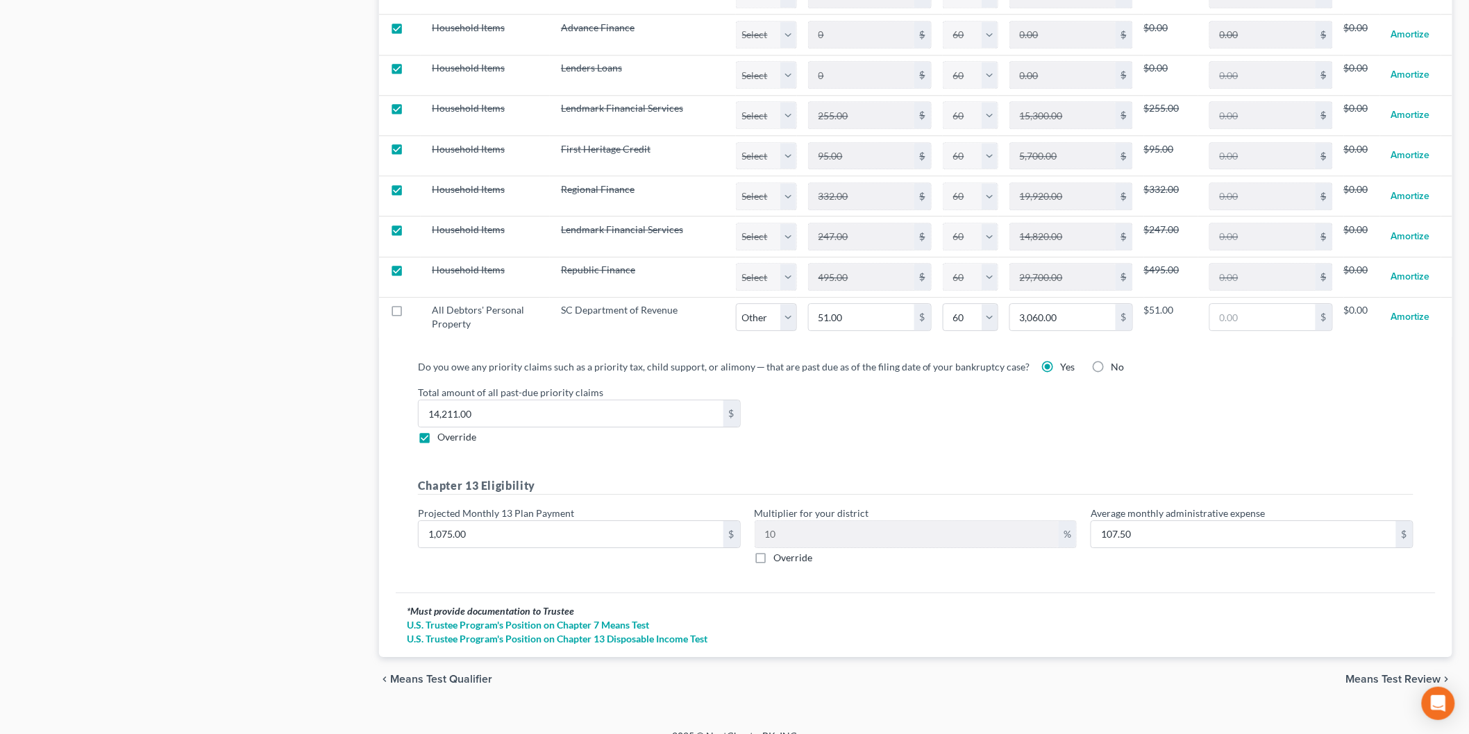
scroll to position [1588, 0]
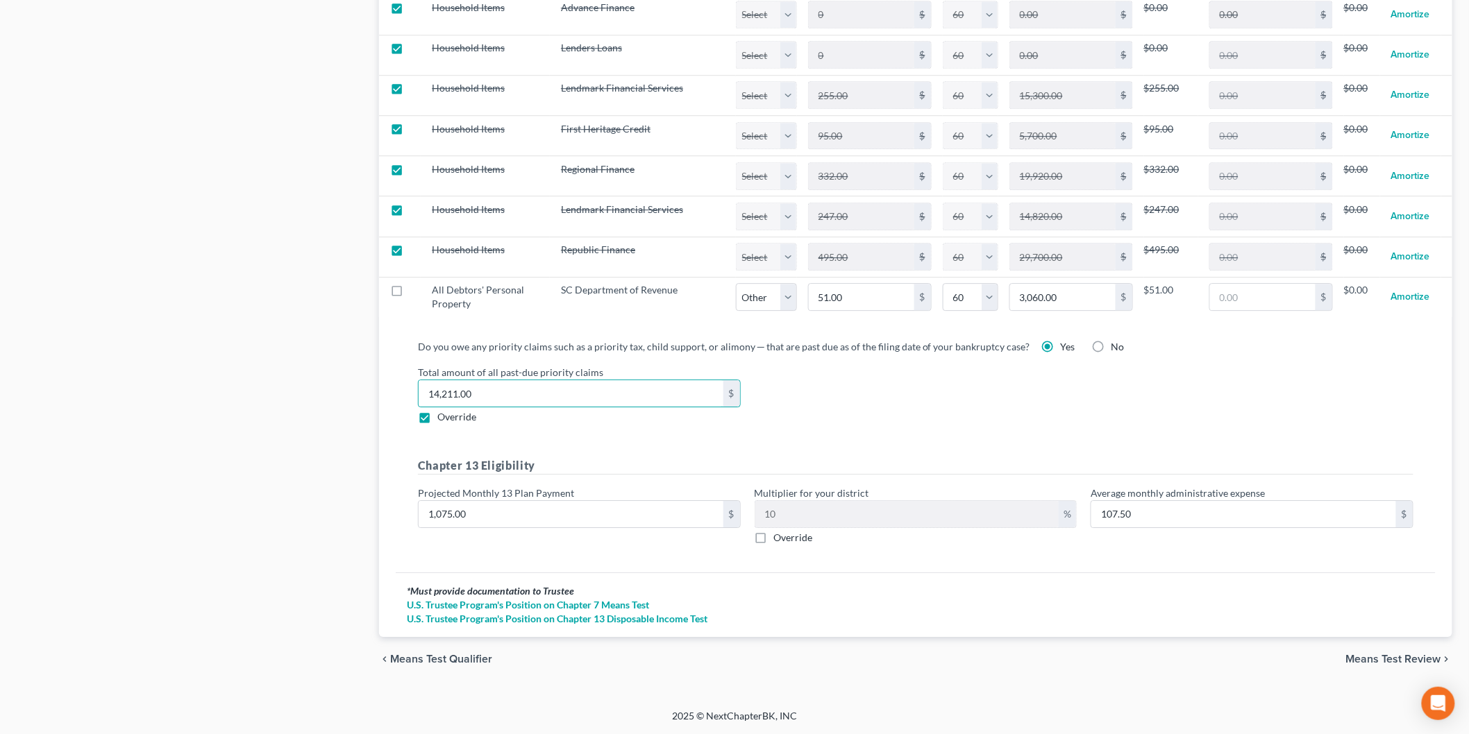
click at [574, 401] on input "14,211.00" at bounding box center [571, 393] width 305 height 26
type input "29,843"
click at [1059, 398] on div "Total amount of all past-due priority claims 29,843 $ Override" at bounding box center [915, 394] width 1009 height 59
click at [491, 512] on input "1,075.00" at bounding box center [571, 514] width 305 height 26
type input "9"
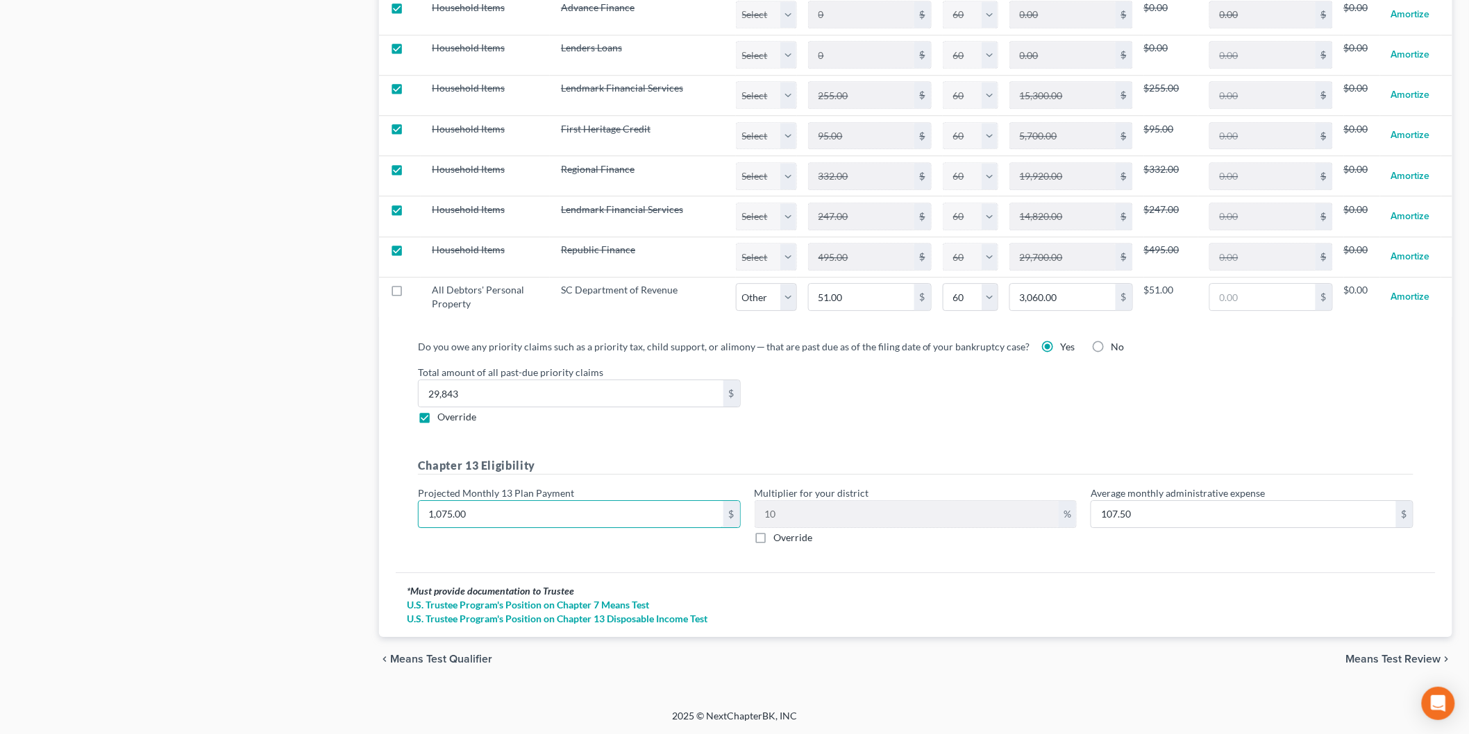
type input "0.90"
type input "90"
type input "9.00"
type input "900"
type input "90.00"
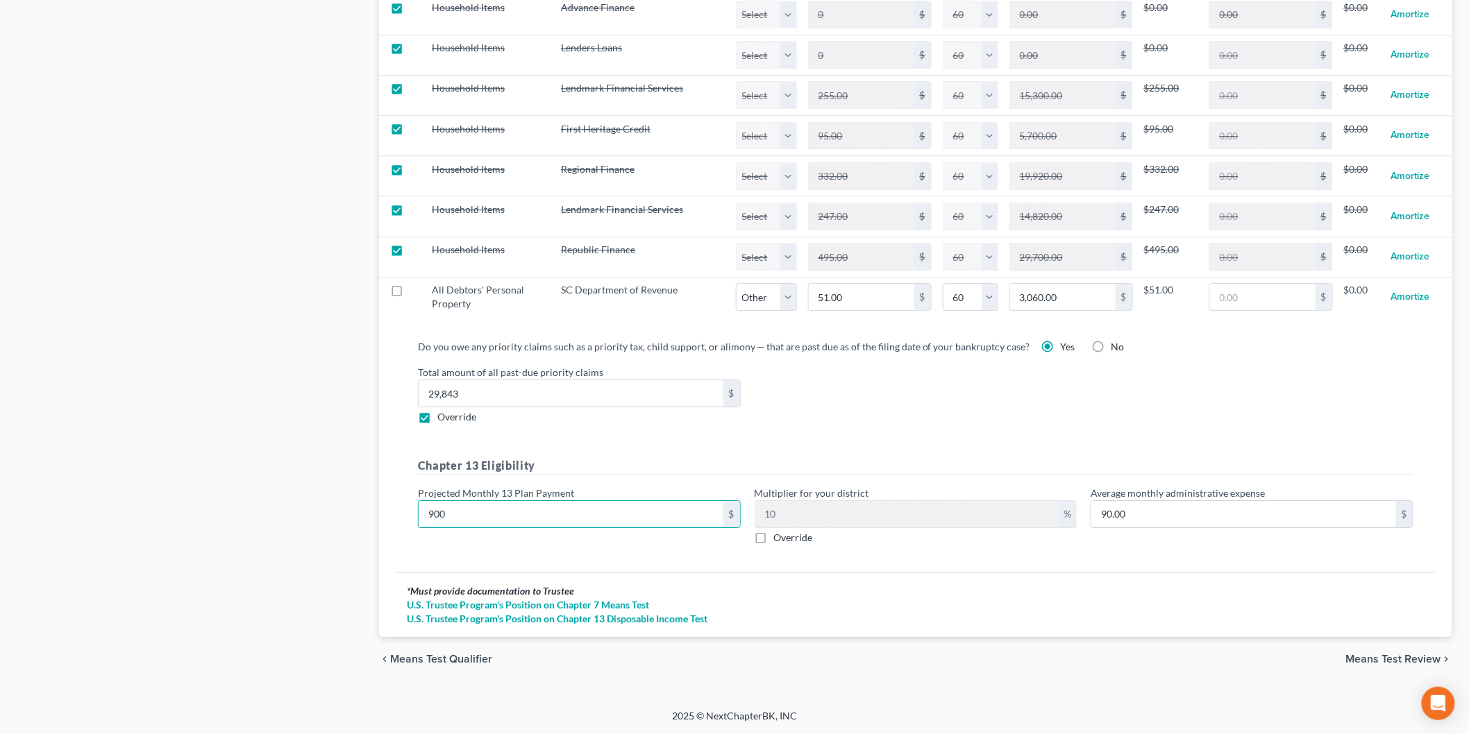
type input "900"
click at [1068, 598] on div "* Must provide documentation to Trustee" at bounding box center [916, 591] width 1018 height 14
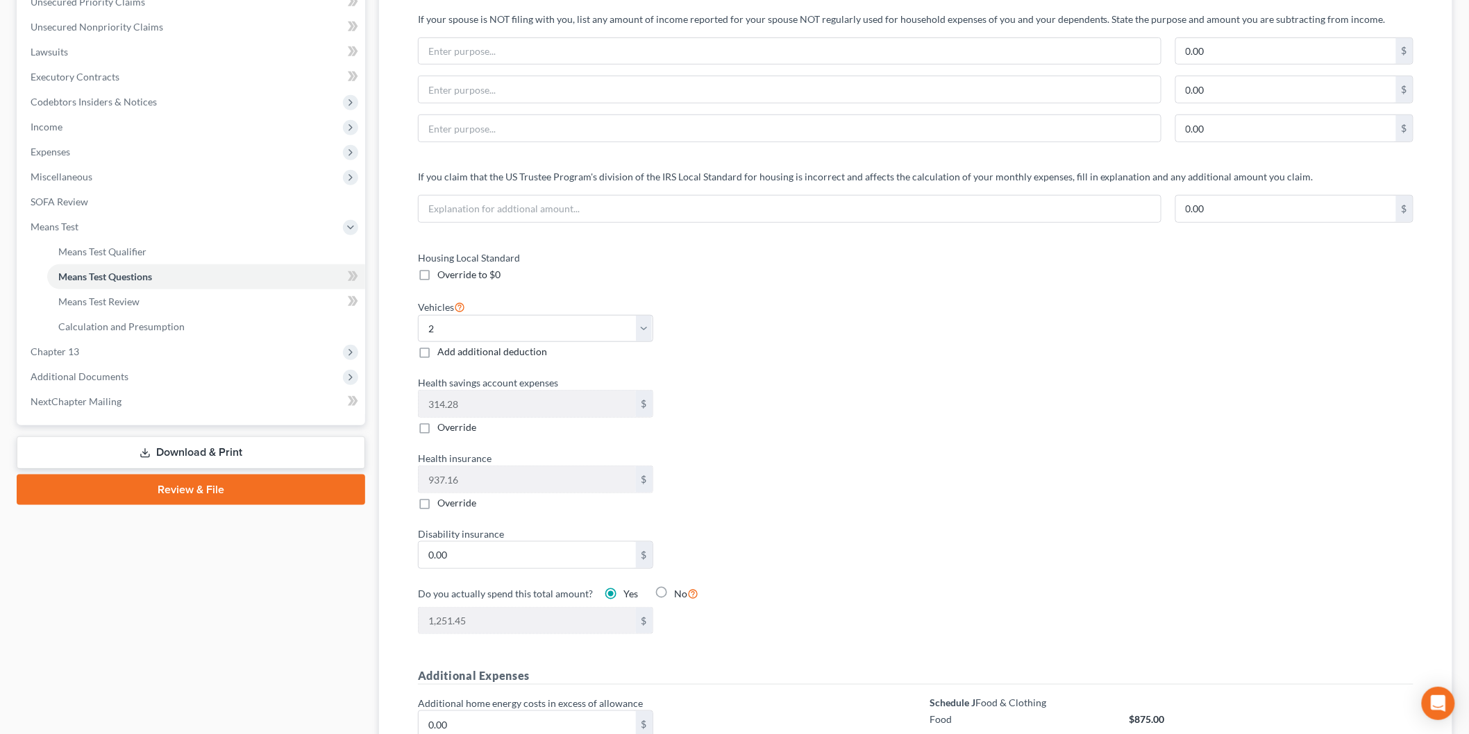
scroll to position [0, 0]
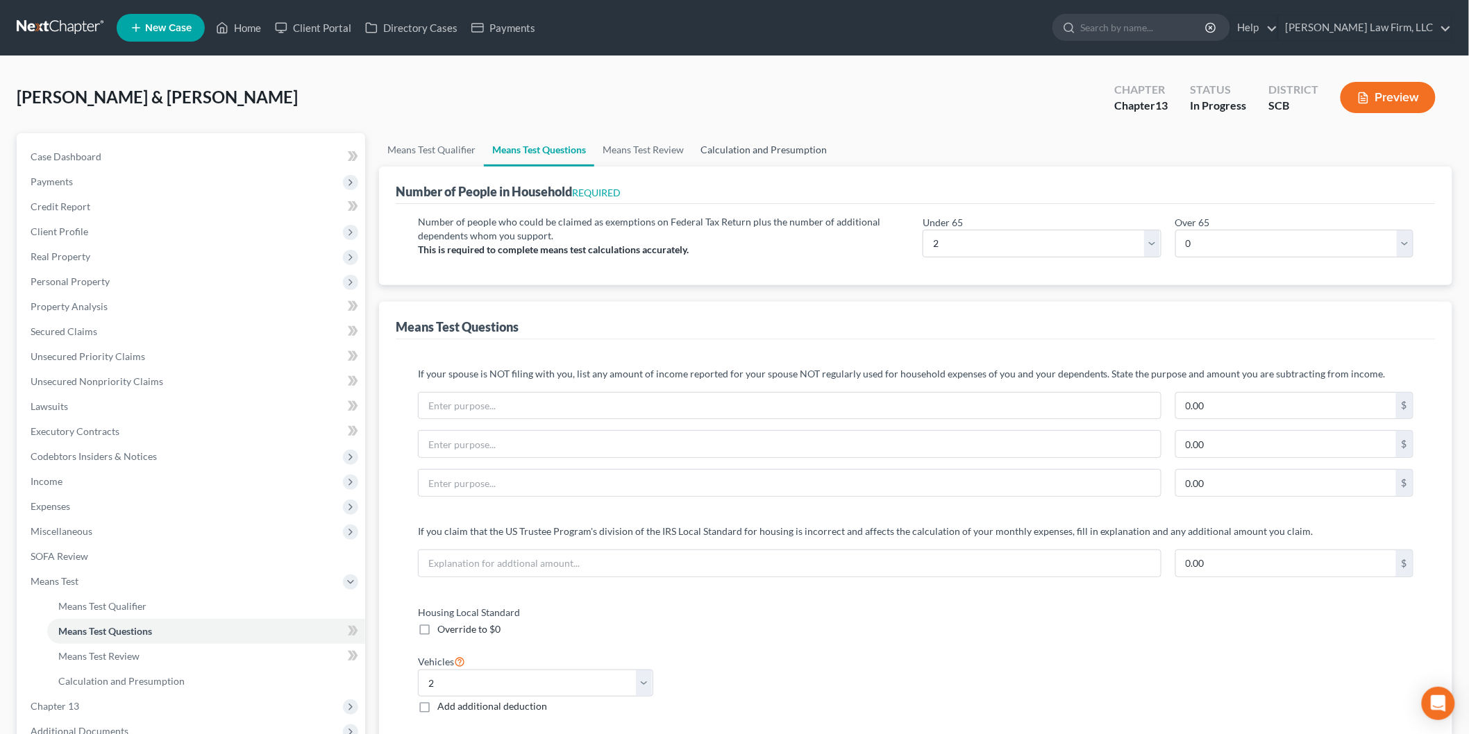
click at [757, 142] on link "Calculation and Presumption" at bounding box center [763, 149] width 143 height 33
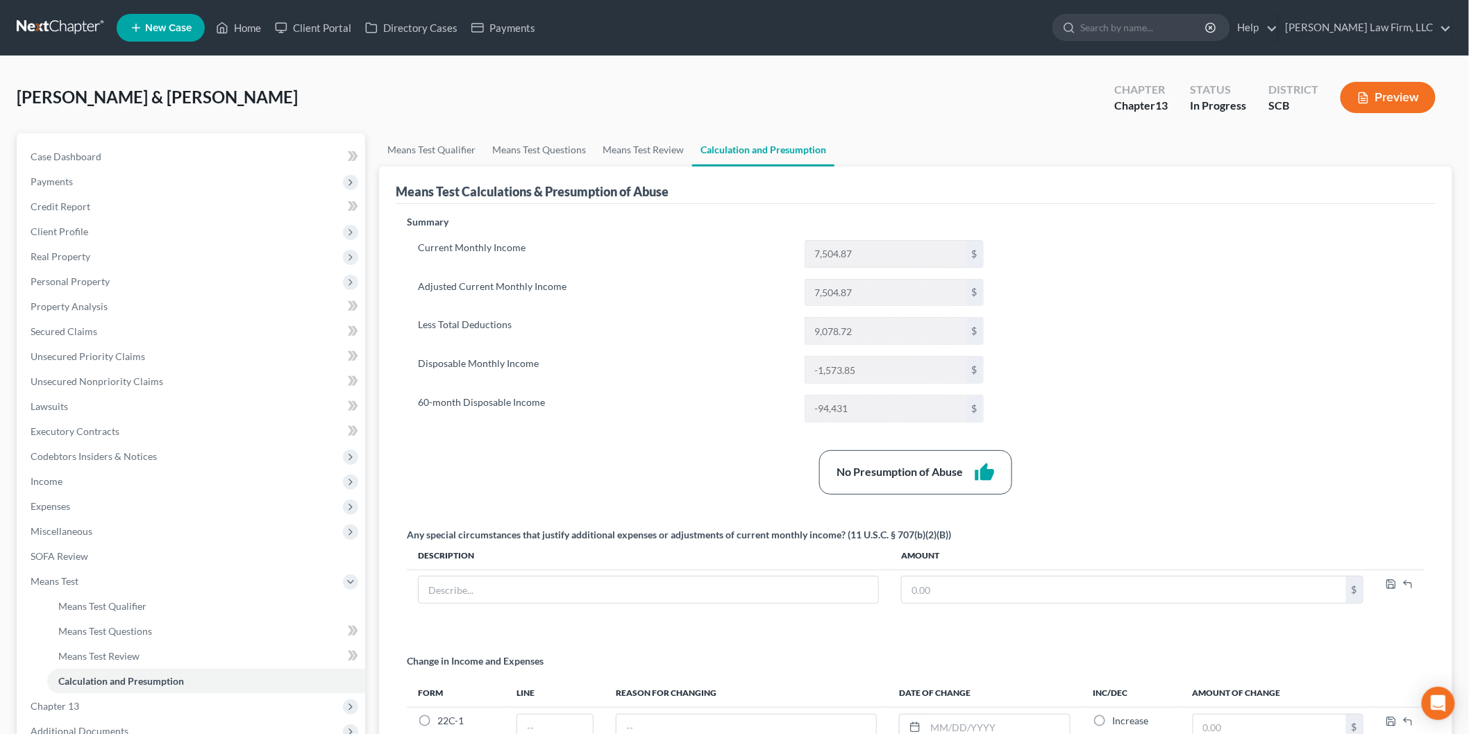
click at [1357, 92] on icon "button" at bounding box center [1363, 98] width 12 height 12
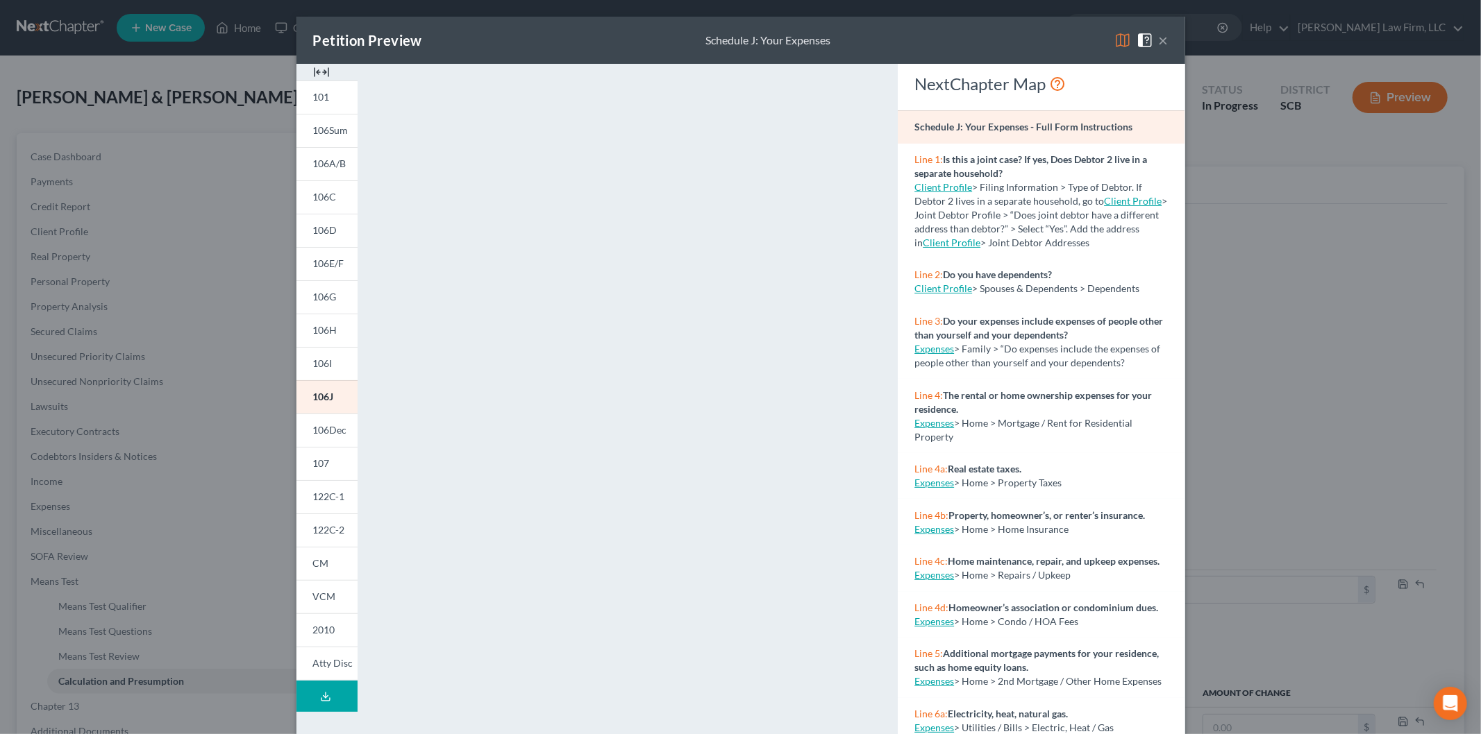
click at [1161, 33] on button "×" at bounding box center [1164, 40] width 10 height 17
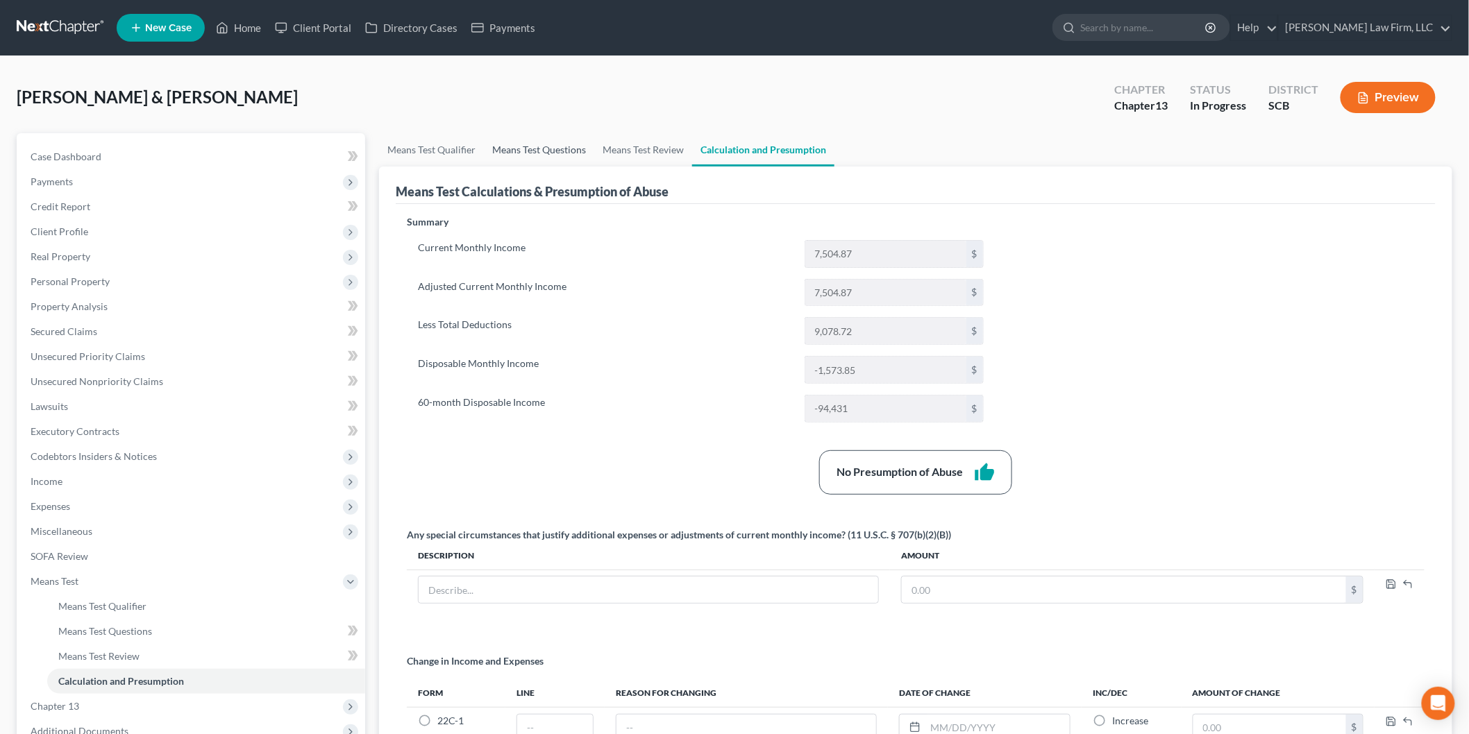
click at [515, 143] on link "Means Test Questions" at bounding box center [539, 149] width 110 height 33
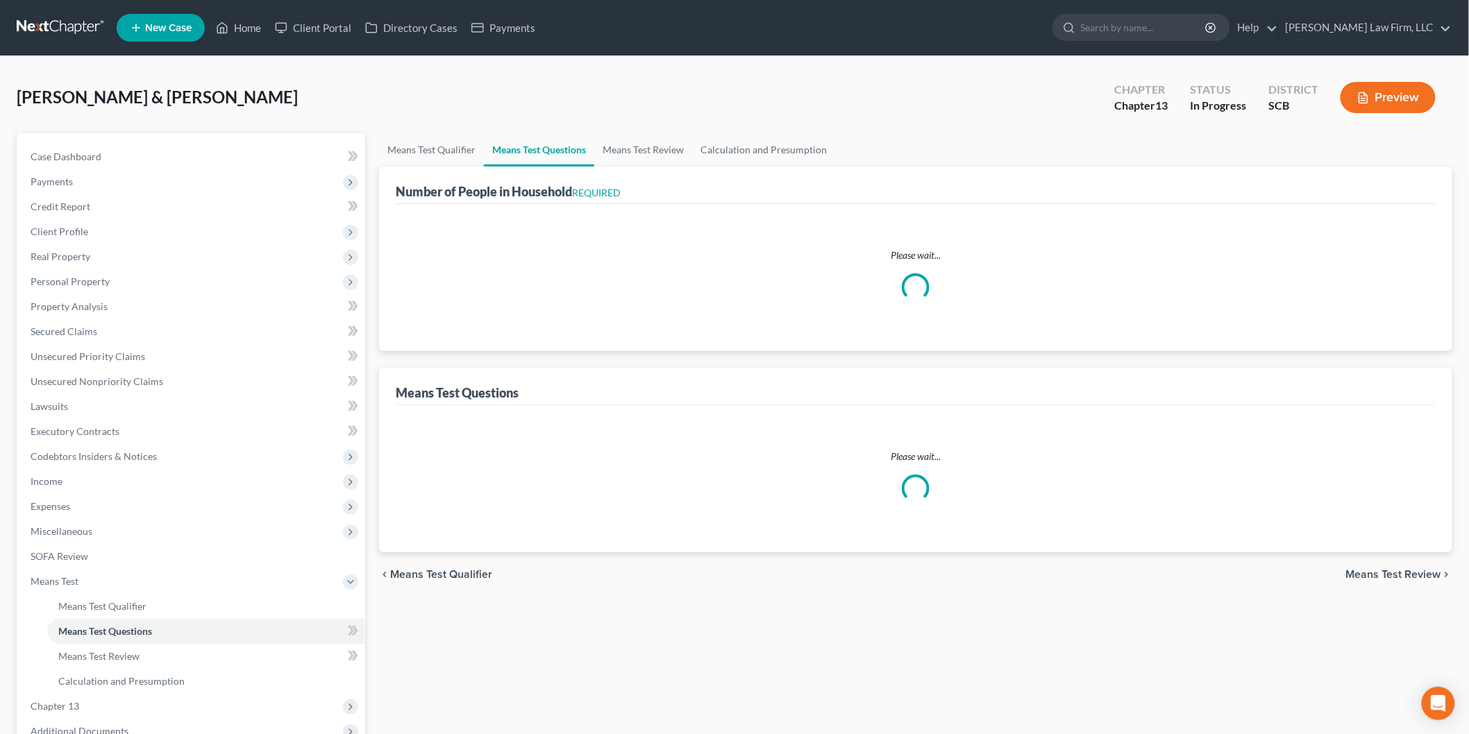
select select "1"
select select "60"
select select "1"
select select "60"
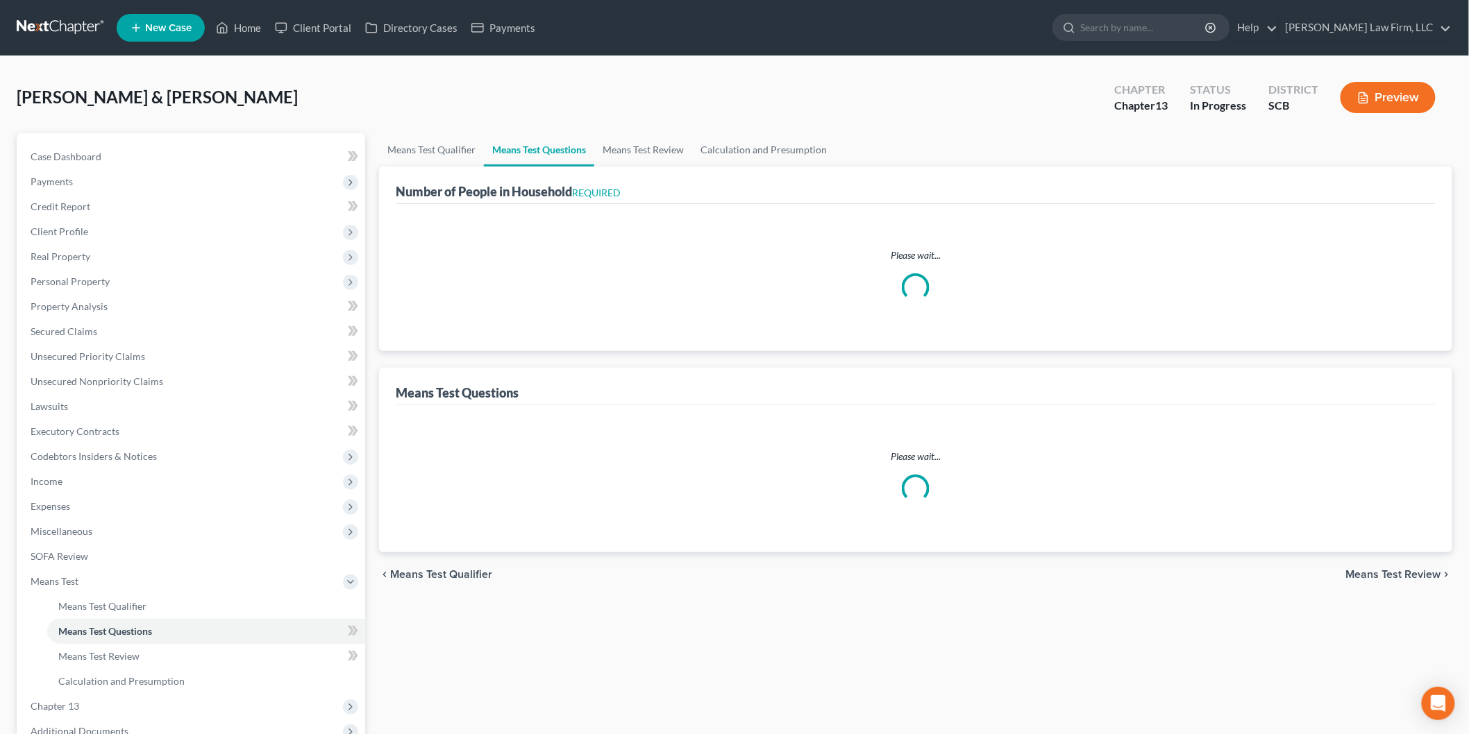
select select "60"
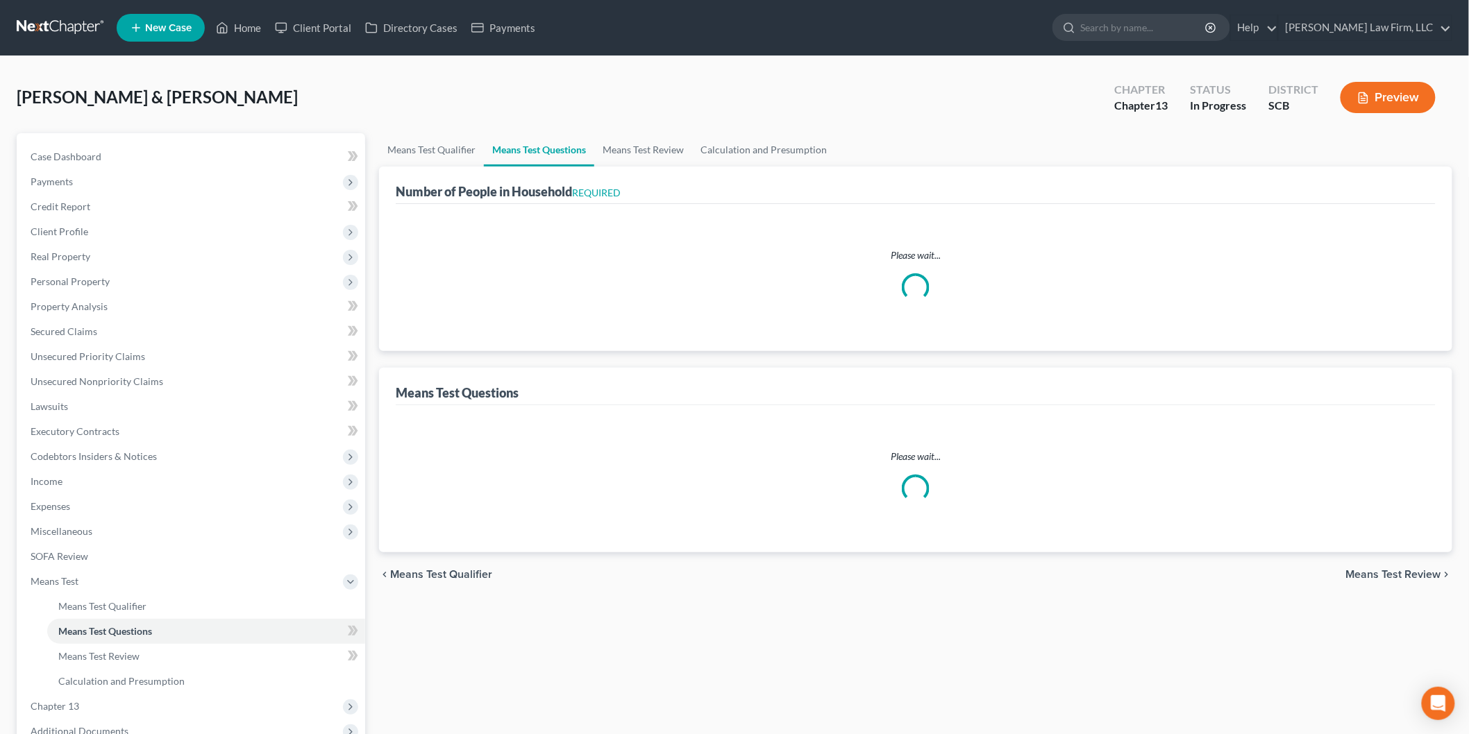
select select "60"
select select "2"
select select "60"
select select "2"
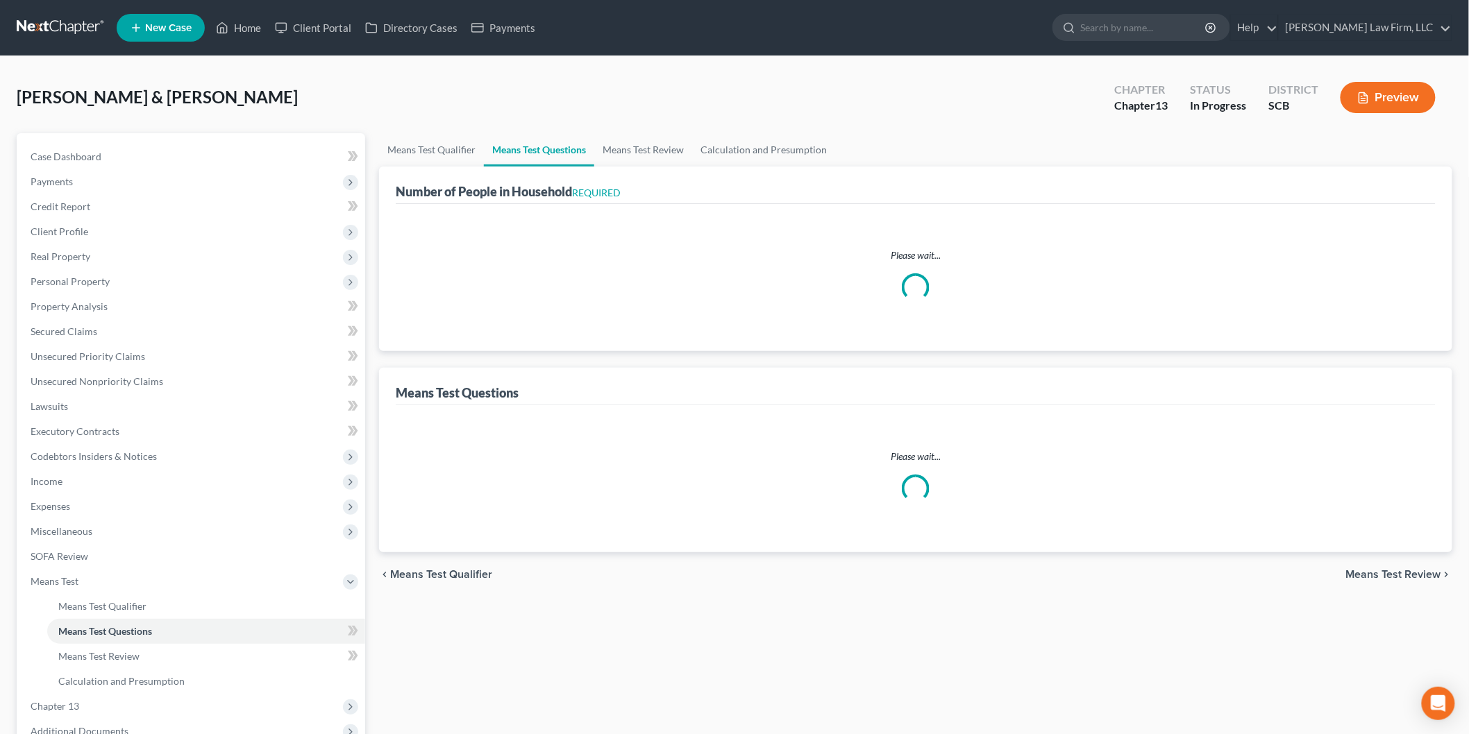
select select "0"
select select "2"
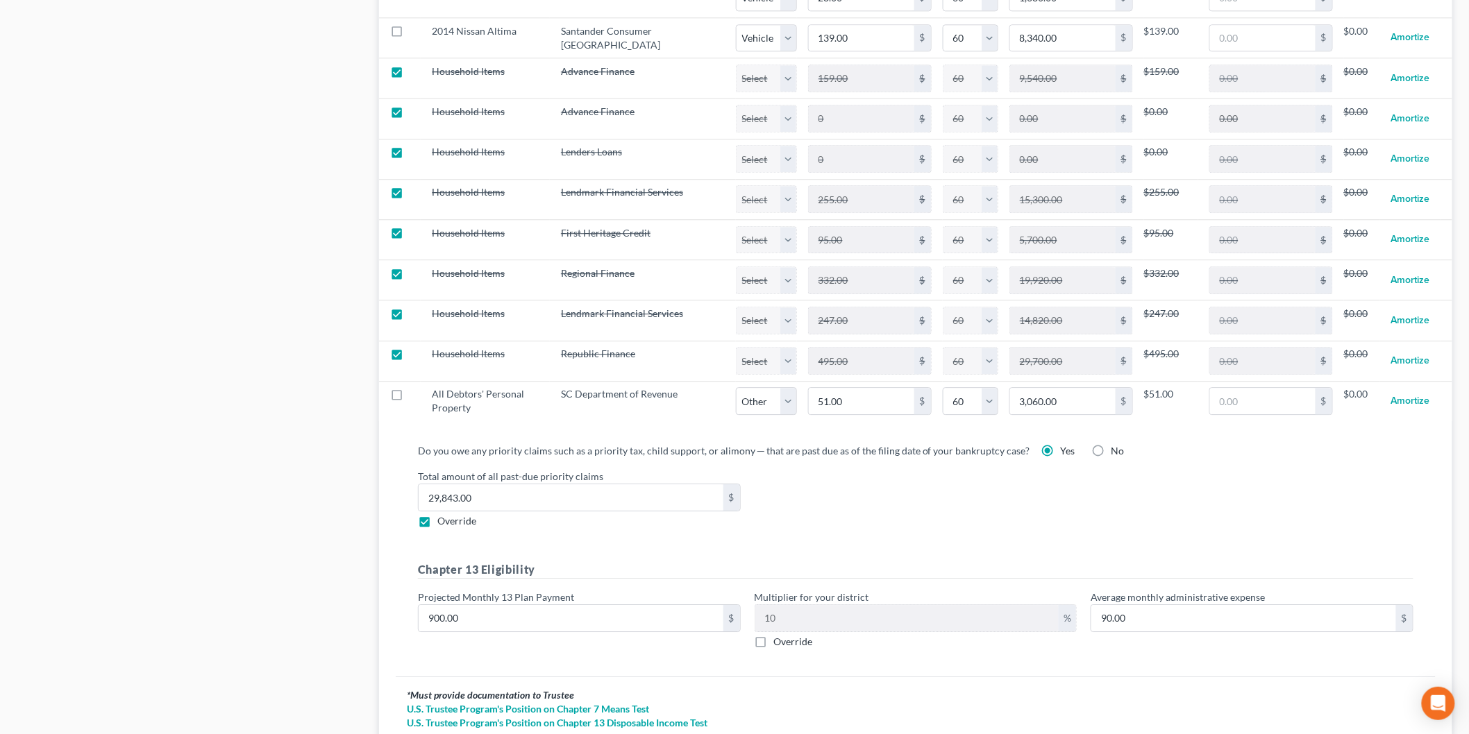
scroll to position [1588, 0]
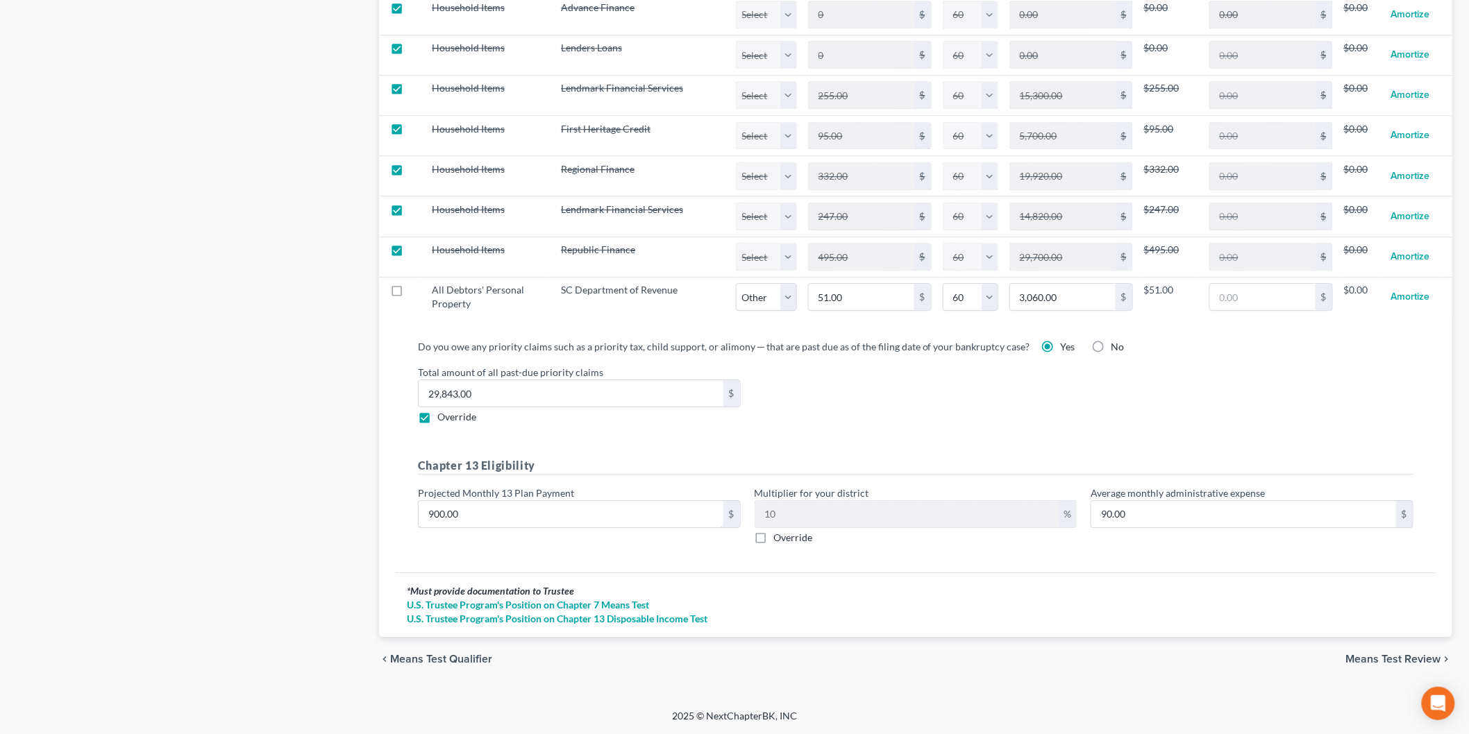
click at [528, 507] on input "900.00" at bounding box center [571, 514] width 305 height 26
type input "8"
type input "0.80"
type input "85"
type input "8.50"
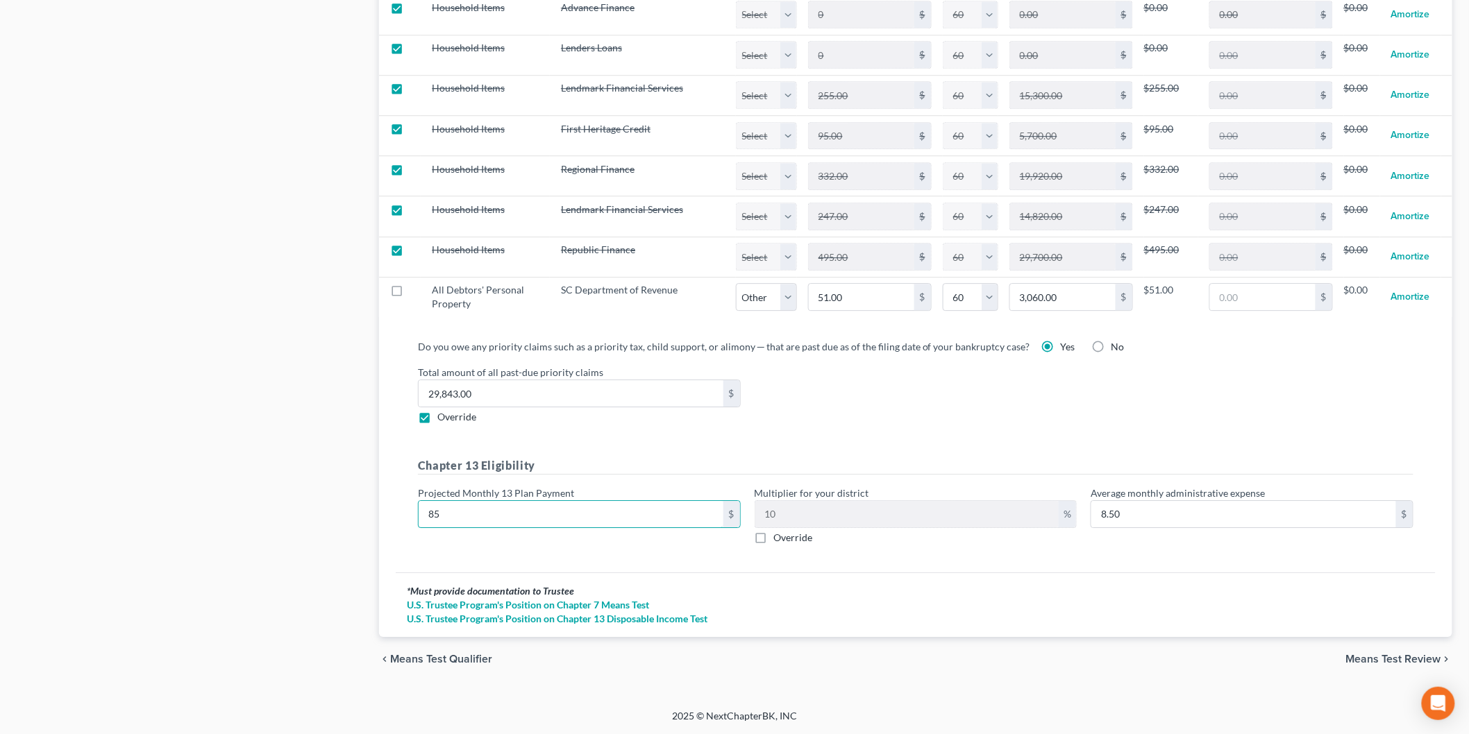
type input "855"
type input "85.50"
type input "855"
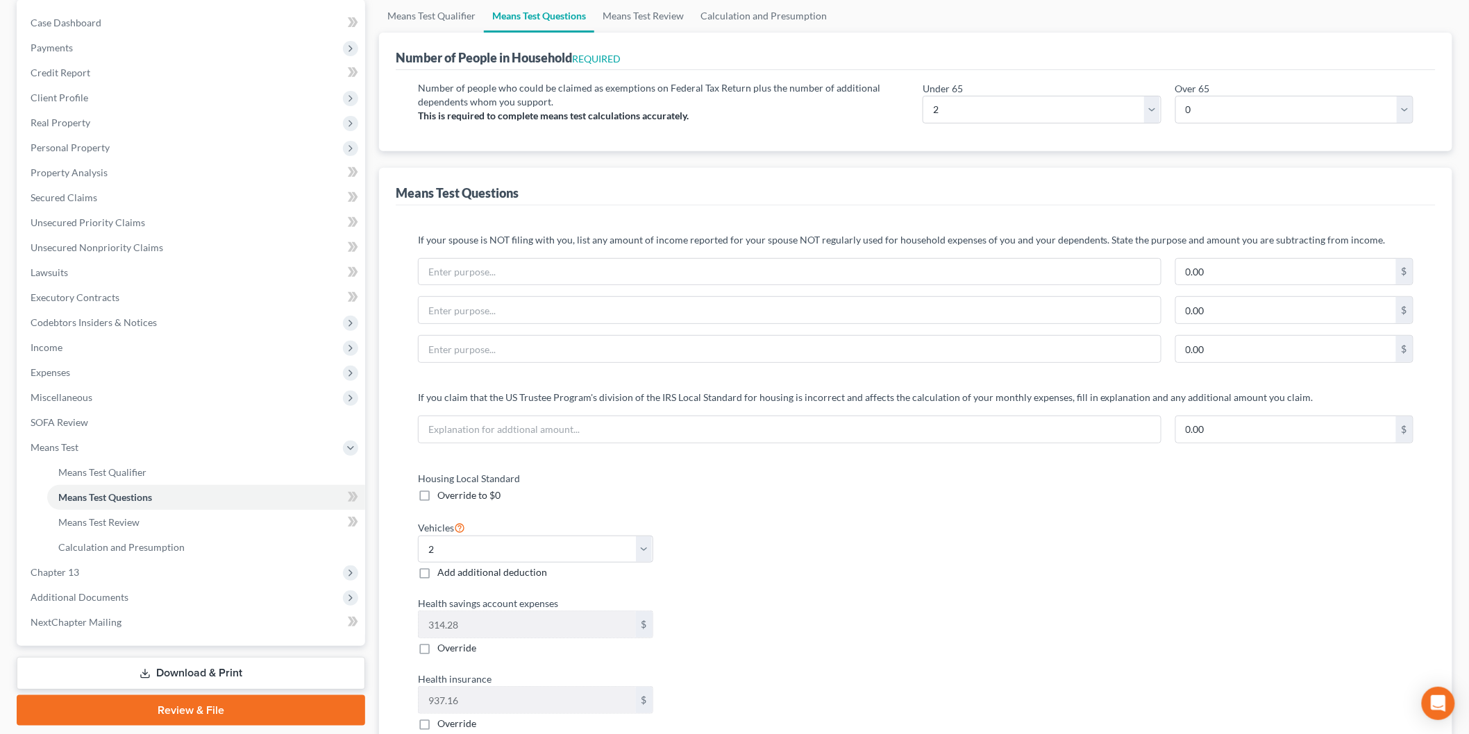
scroll to position [0, 0]
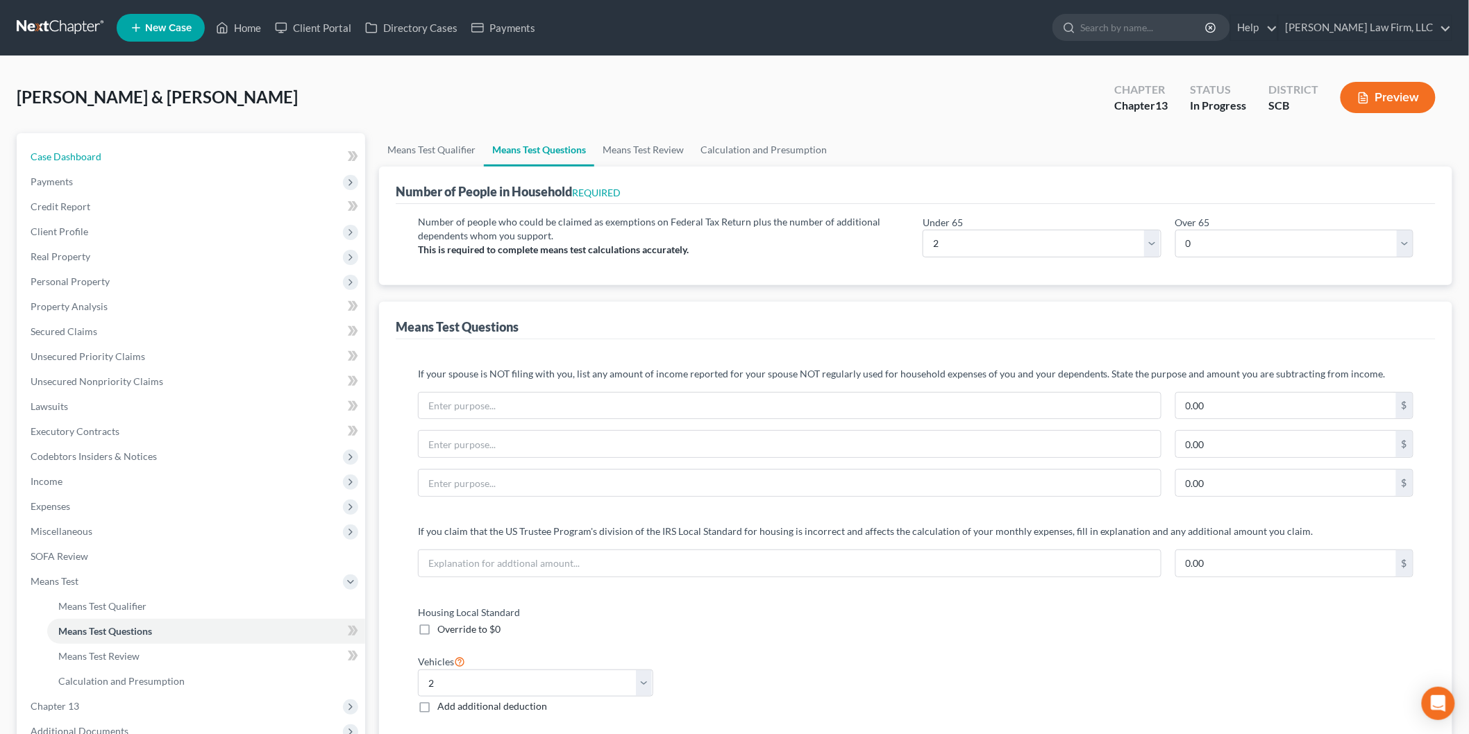
click at [120, 158] on link "Case Dashboard" at bounding box center [192, 156] width 346 height 25
select select "1"
select select "0"
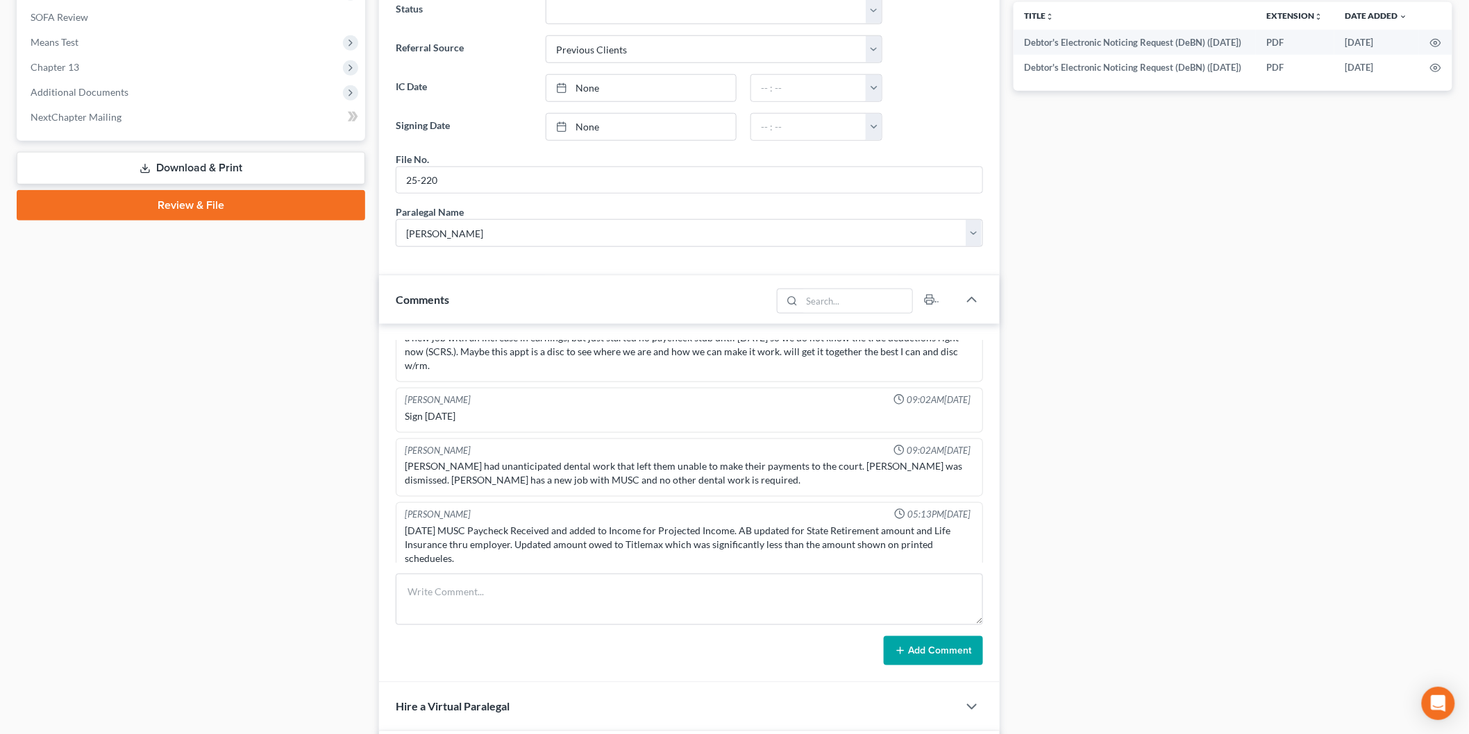
scroll to position [424, 0]
click at [557, 618] on textarea at bounding box center [689, 599] width 587 height 51
type textarea "Review of schedules. Made updates and drafted plan math."
click at [914, 641] on button "Add Comment" at bounding box center [933, 651] width 99 height 29
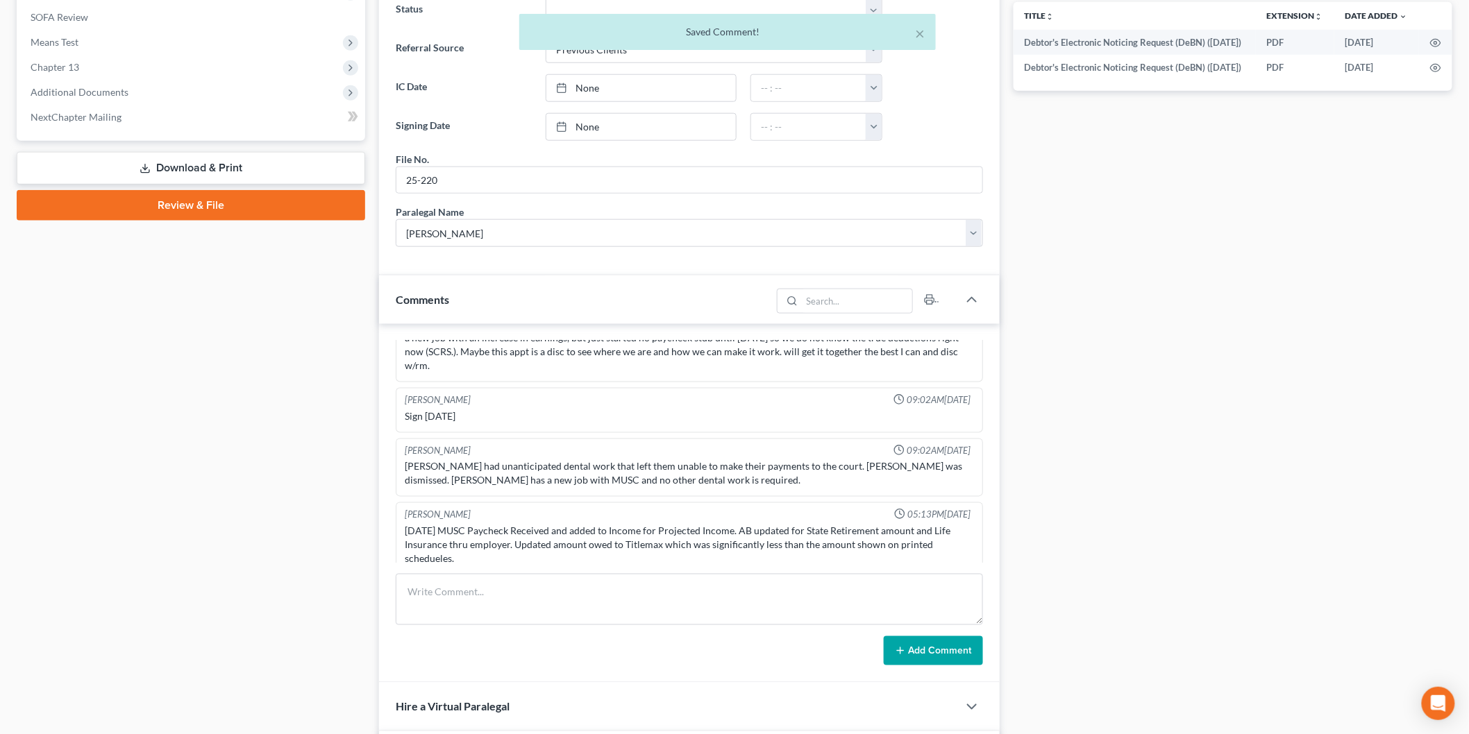
scroll to position [1262, 0]
